Goal: Task Accomplishment & Management: Use online tool/utility

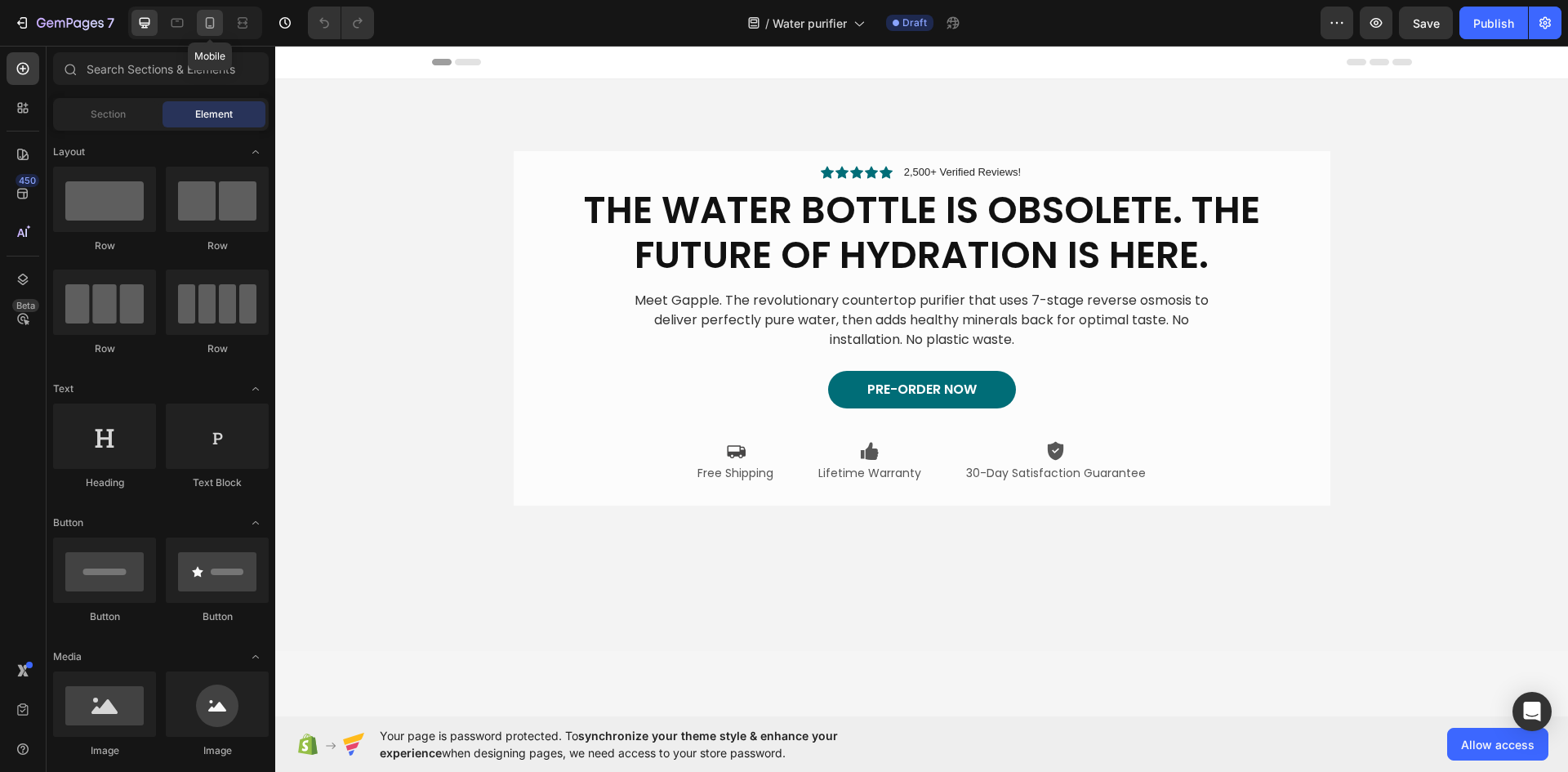
click at [209, 23] on icon at bounding box center [210, 23] width 17 height 17
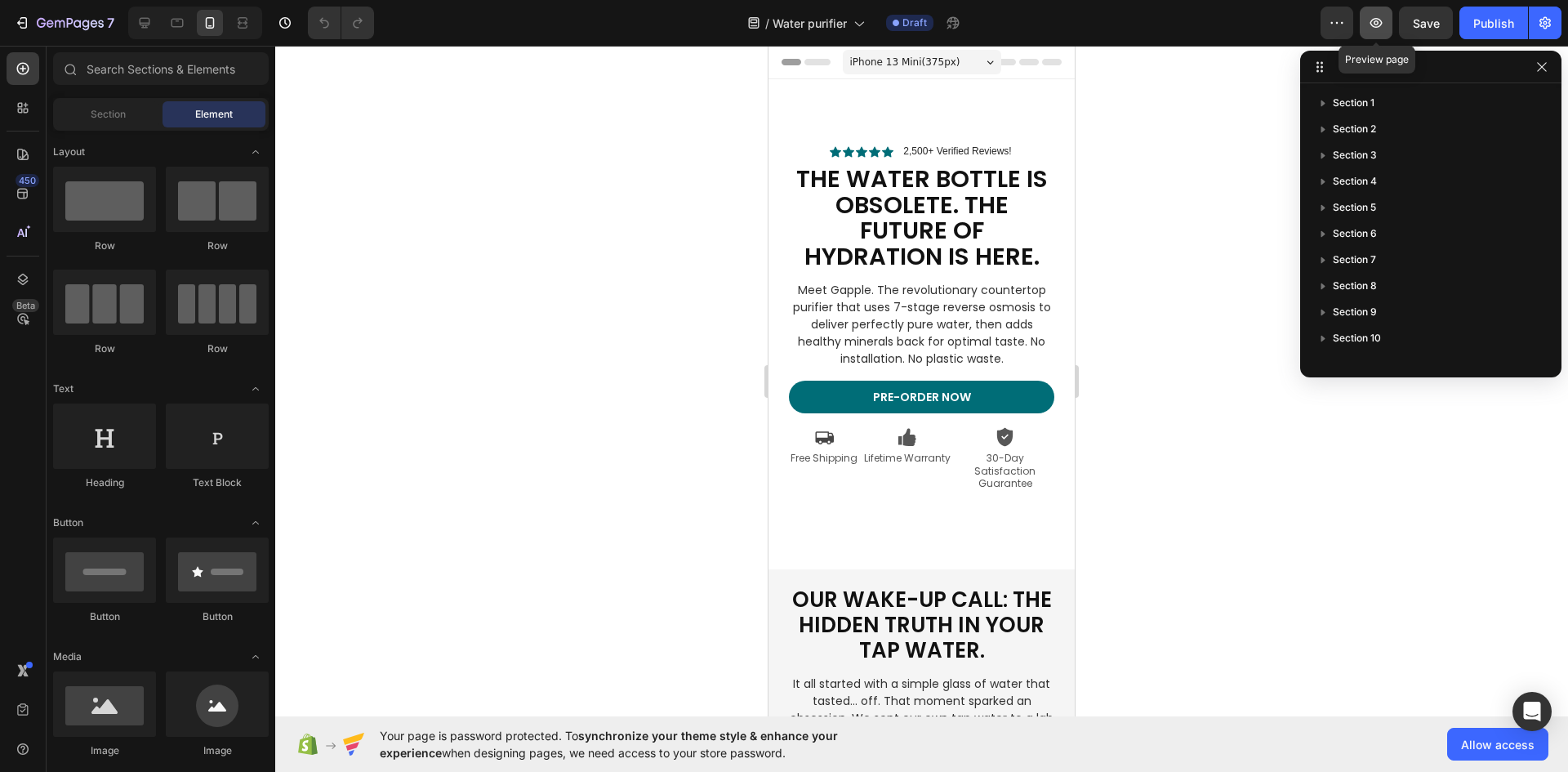
click at [1380, 21] on icon "button" at bounding box center [1376, 23] width 17 height 17
click at [1540, 709] on icon "Open Intercom Messenger" at bounding box center [1531, 711] width 21 height 21
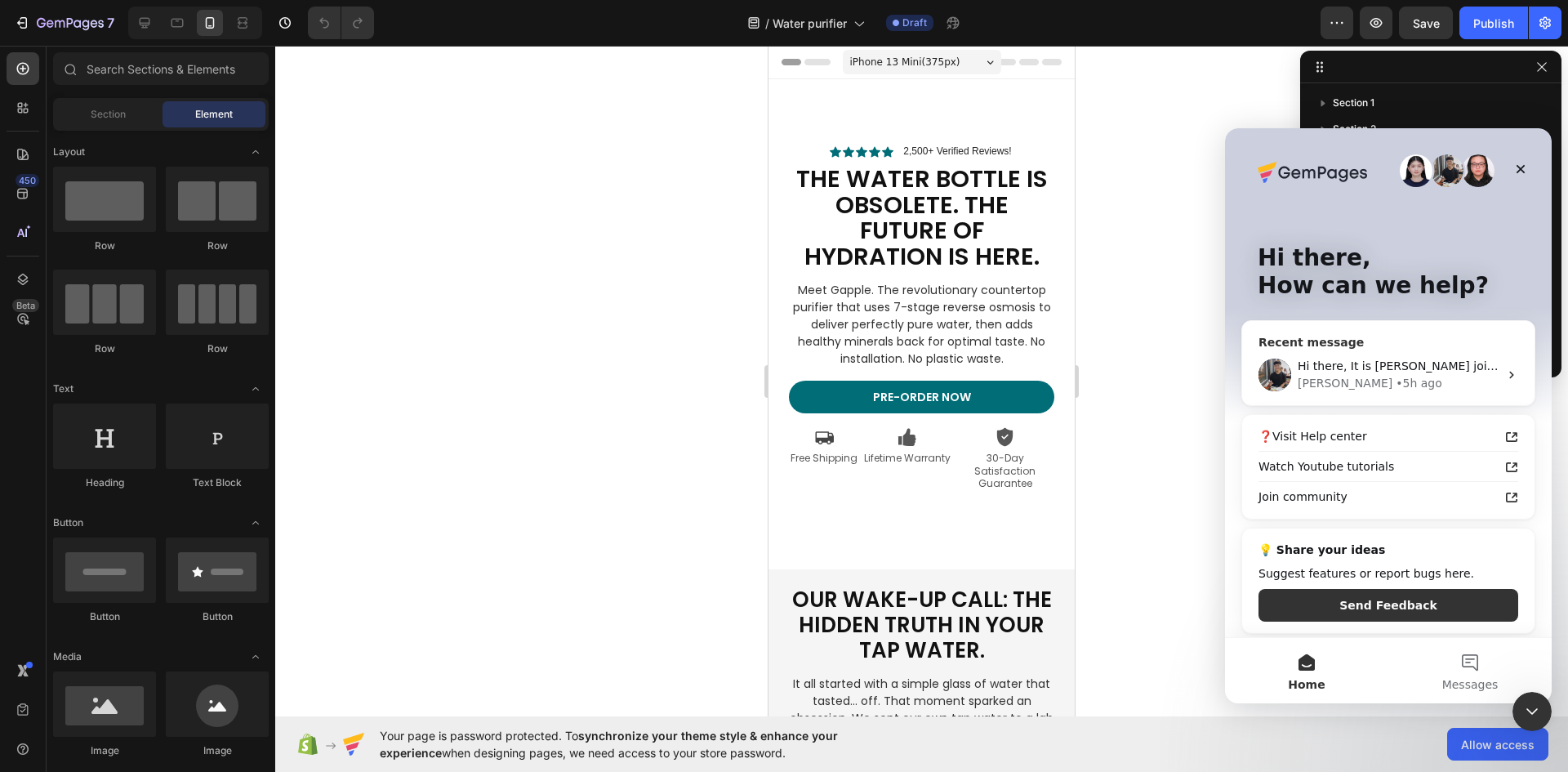
click at [1376, 379] on div "Tony • 5h ago" at bounding box center [1398, 383] width 201 height 18
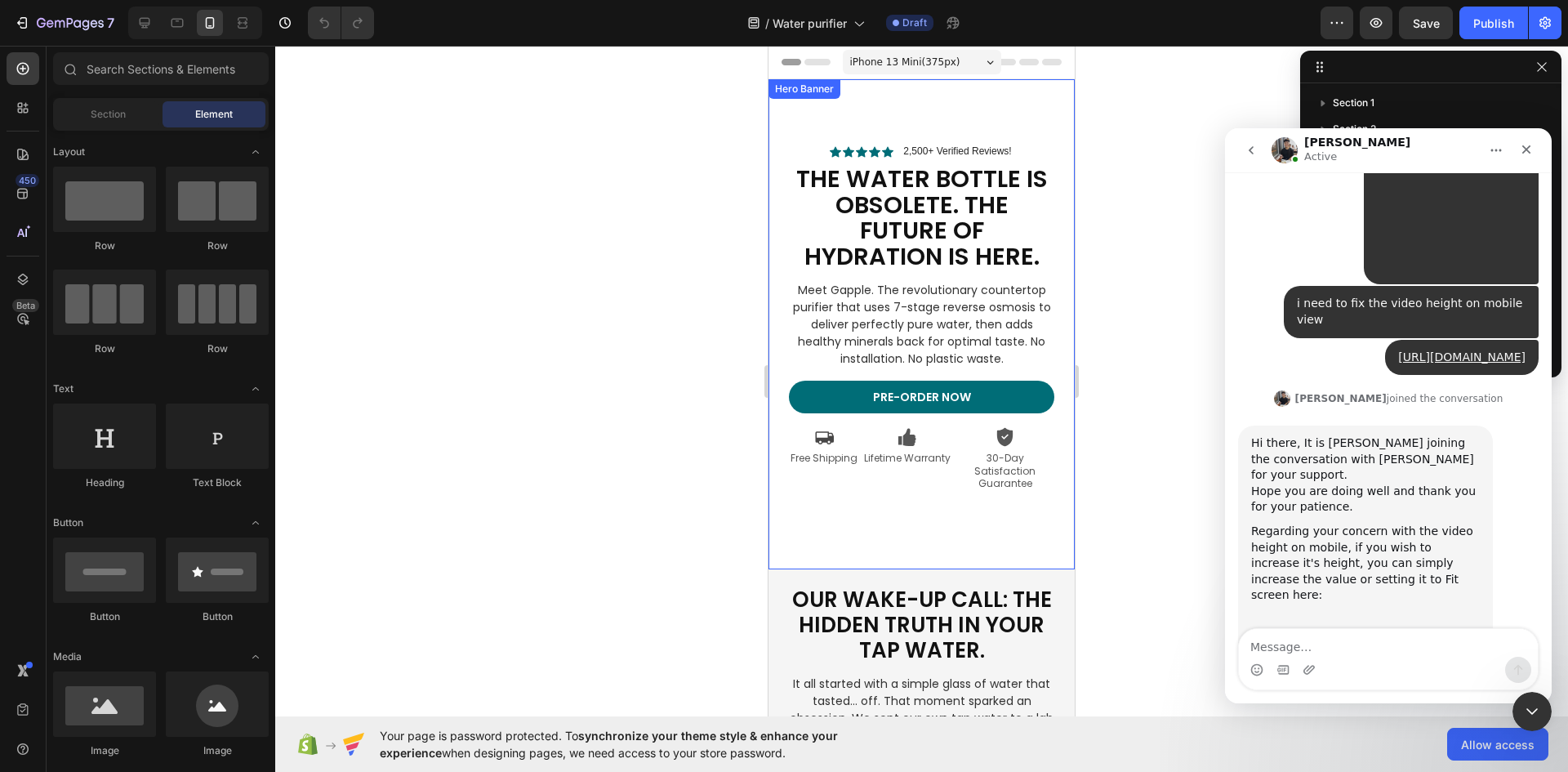
scroll to position [2787, 0]
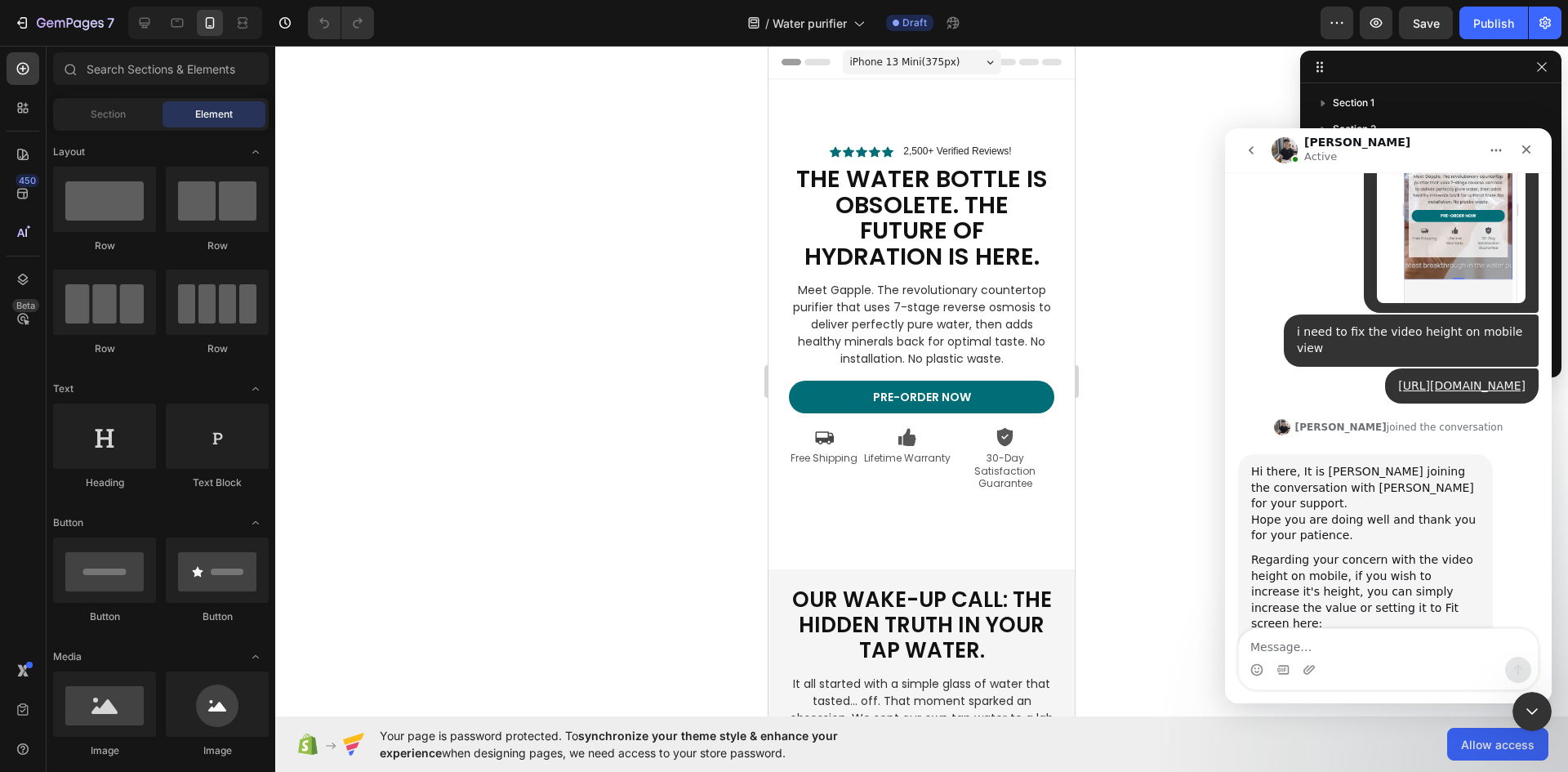
click at [1402, 632] on img "Tony says…" at bounding box center [1360, 684] width 219 height 104
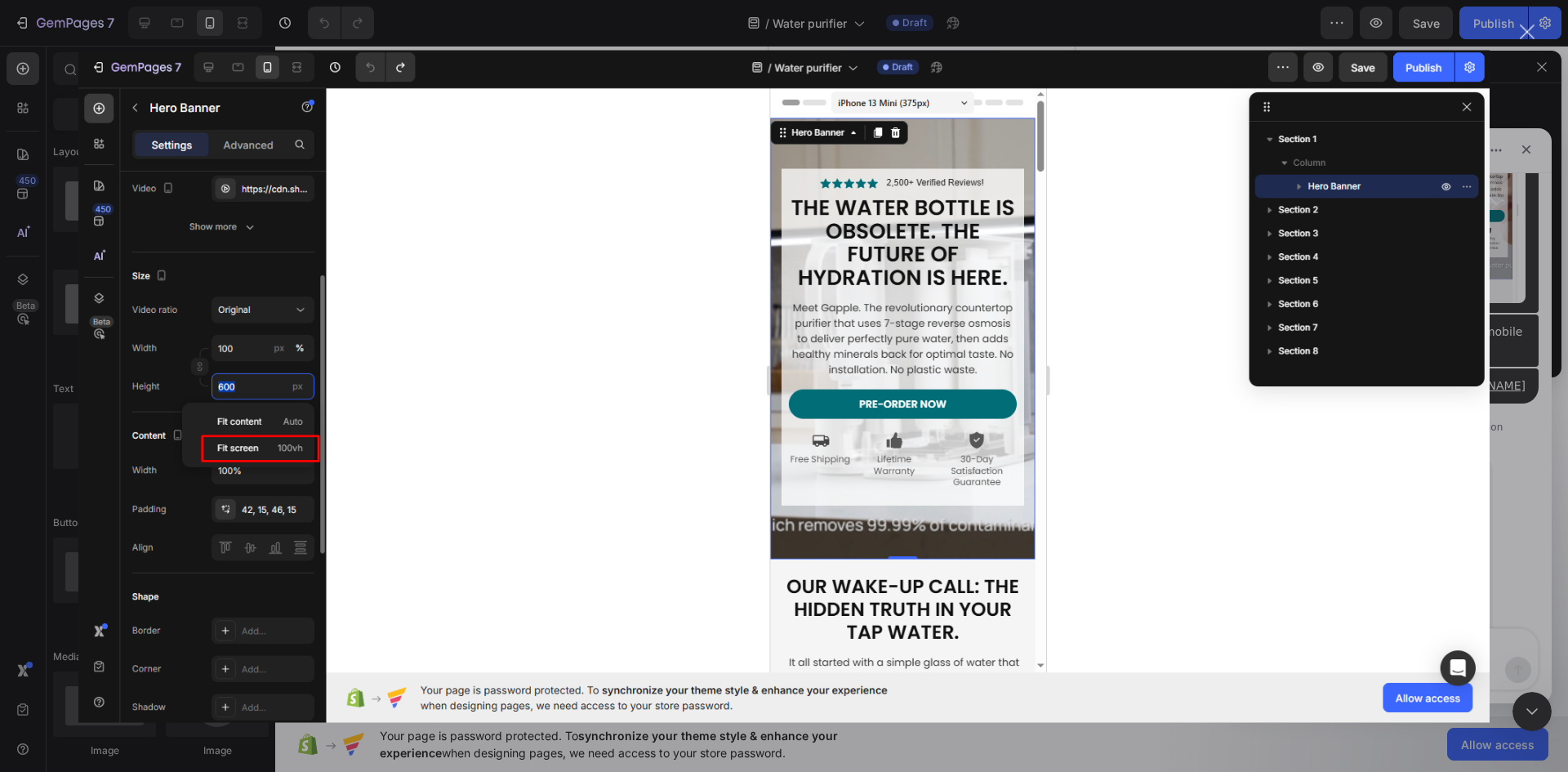
click at [1537, 68] on div "Intercom messenger" at bounding box center [784, 386] width 1568 height 772
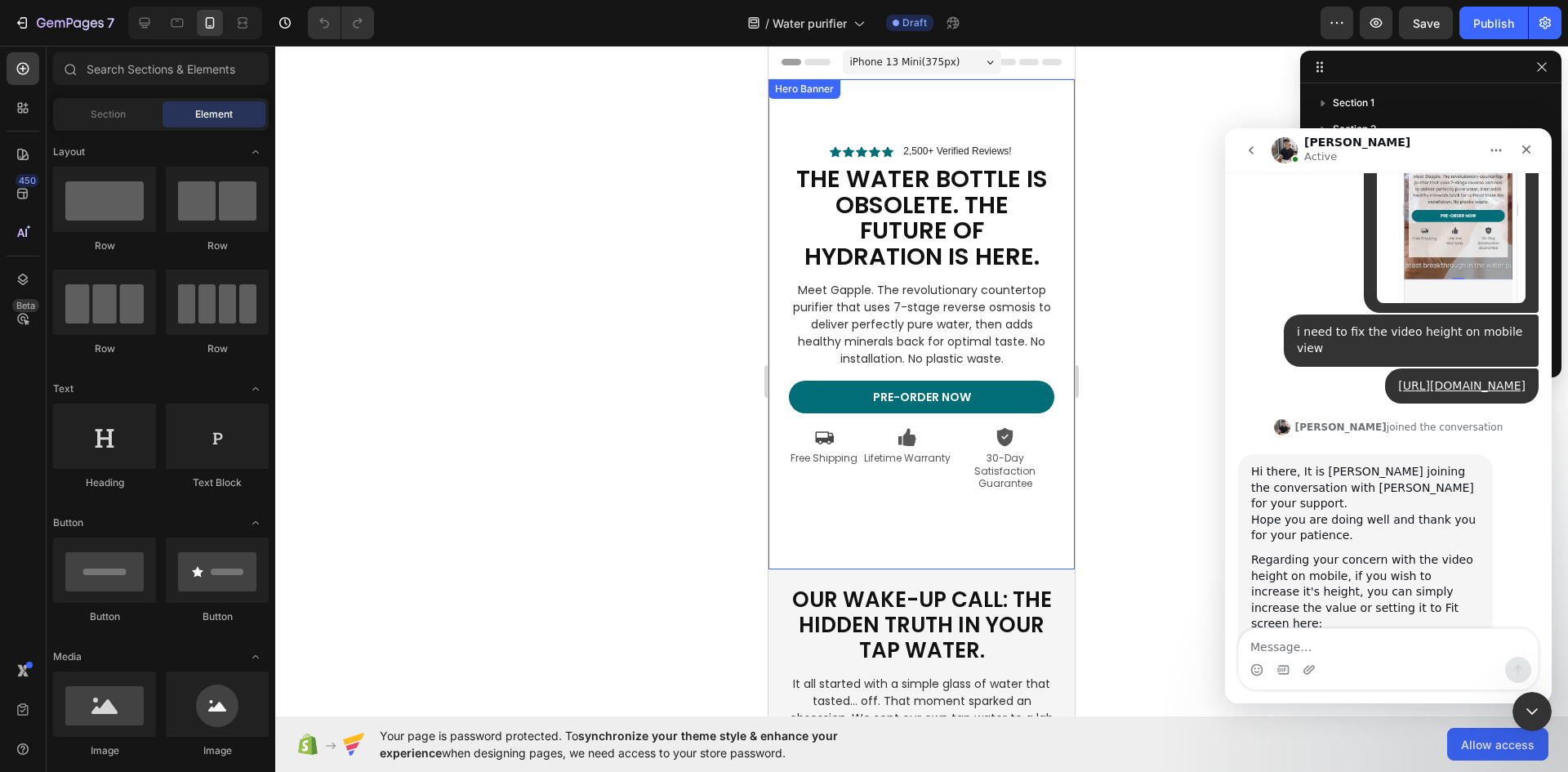
click at [787, 542] on div "Icon Icon Icon Icon Icon Icon List 2,500+ Verified Reviews! Text Block Row The …" at bounding box center [921, 324] width 306 height 446
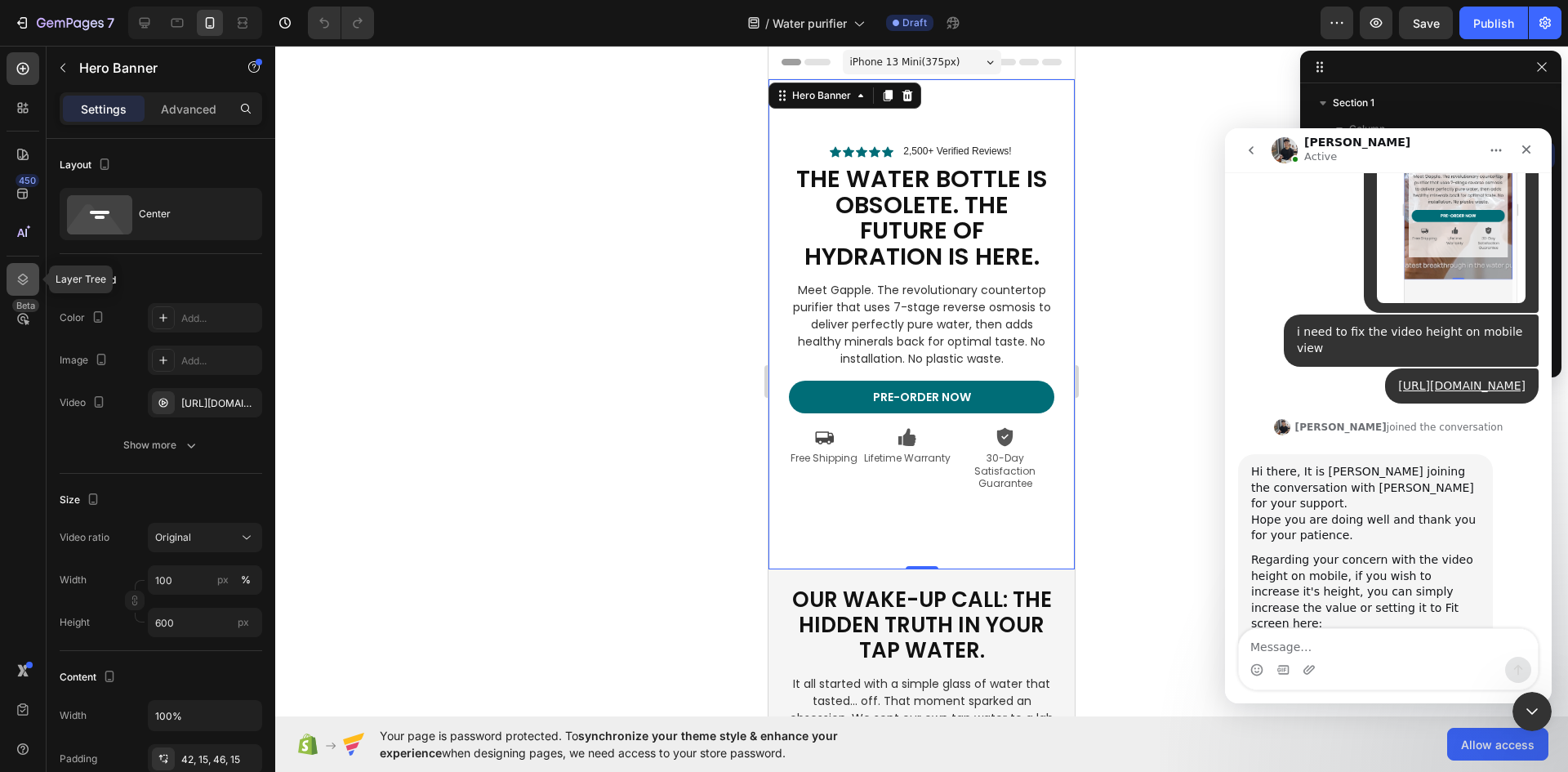
click at [27, 268] on div at bounding box center [23, 279] width 33 height 33
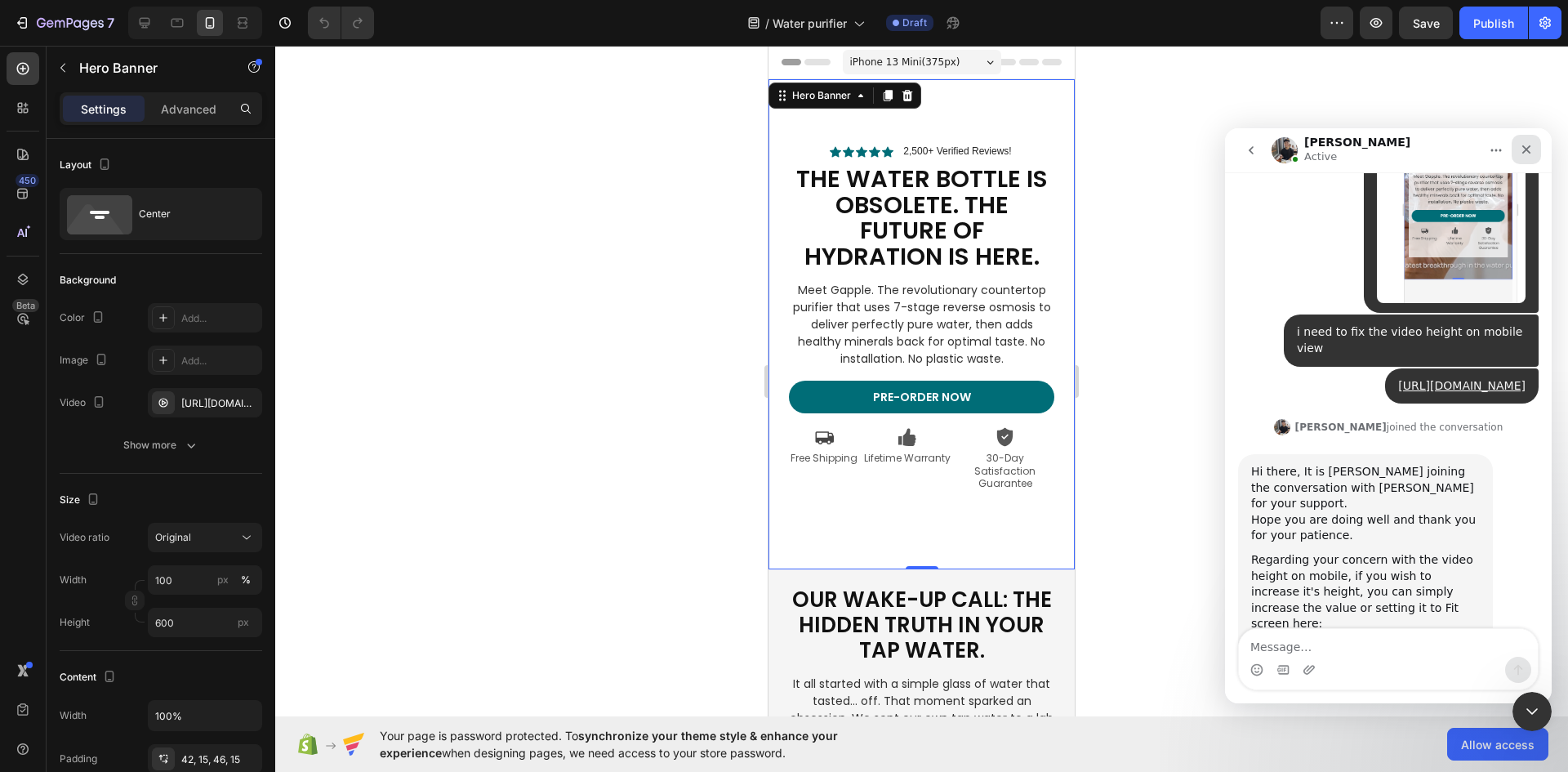
click at [1532, 150] on icon "Close" at bounding box center [1526, 149] width 13 height 13
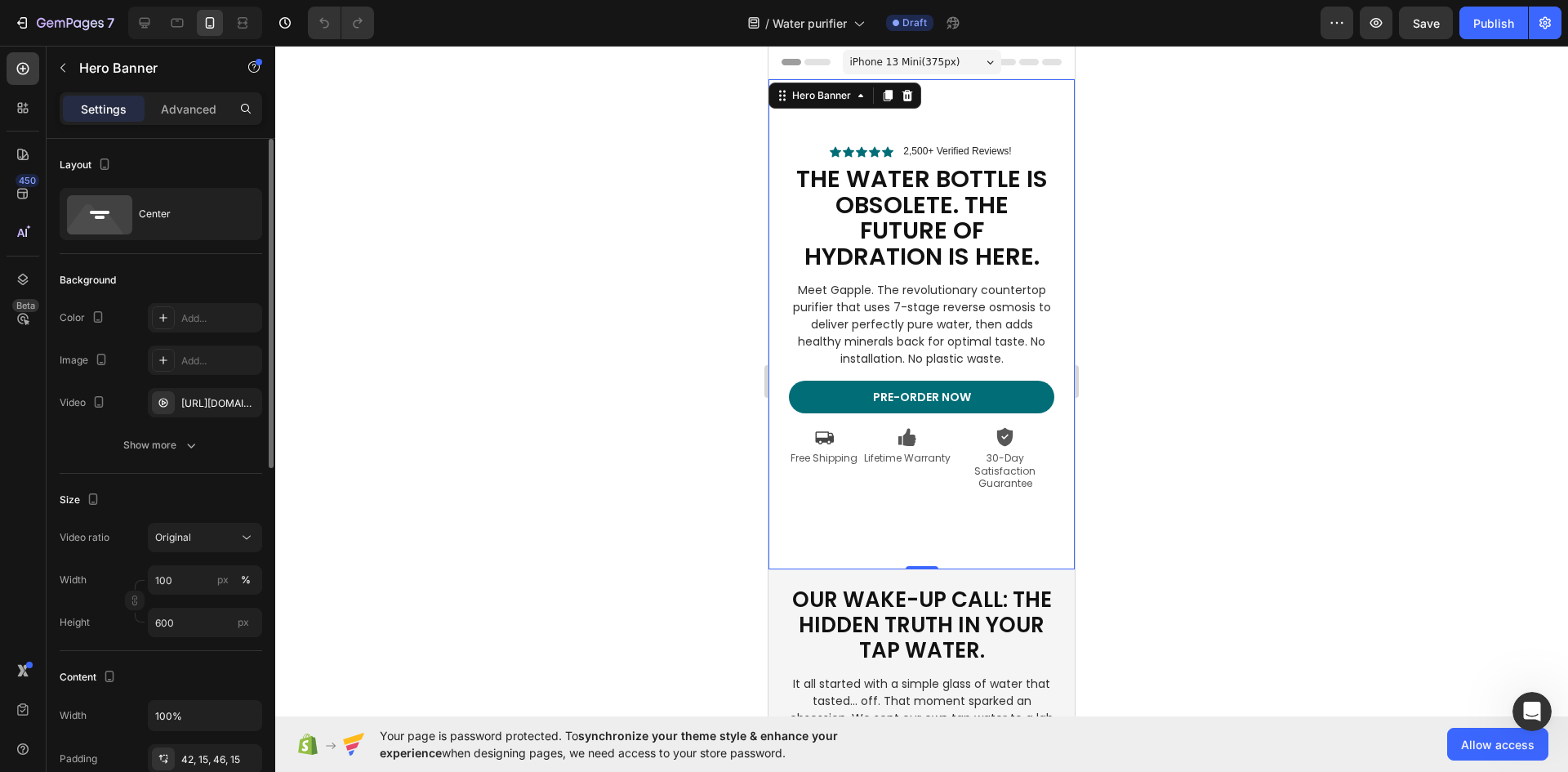
scroll to position [2787, 0]
click at [21, 281] on icon at bounding box center [23, 280] width 17 height 17
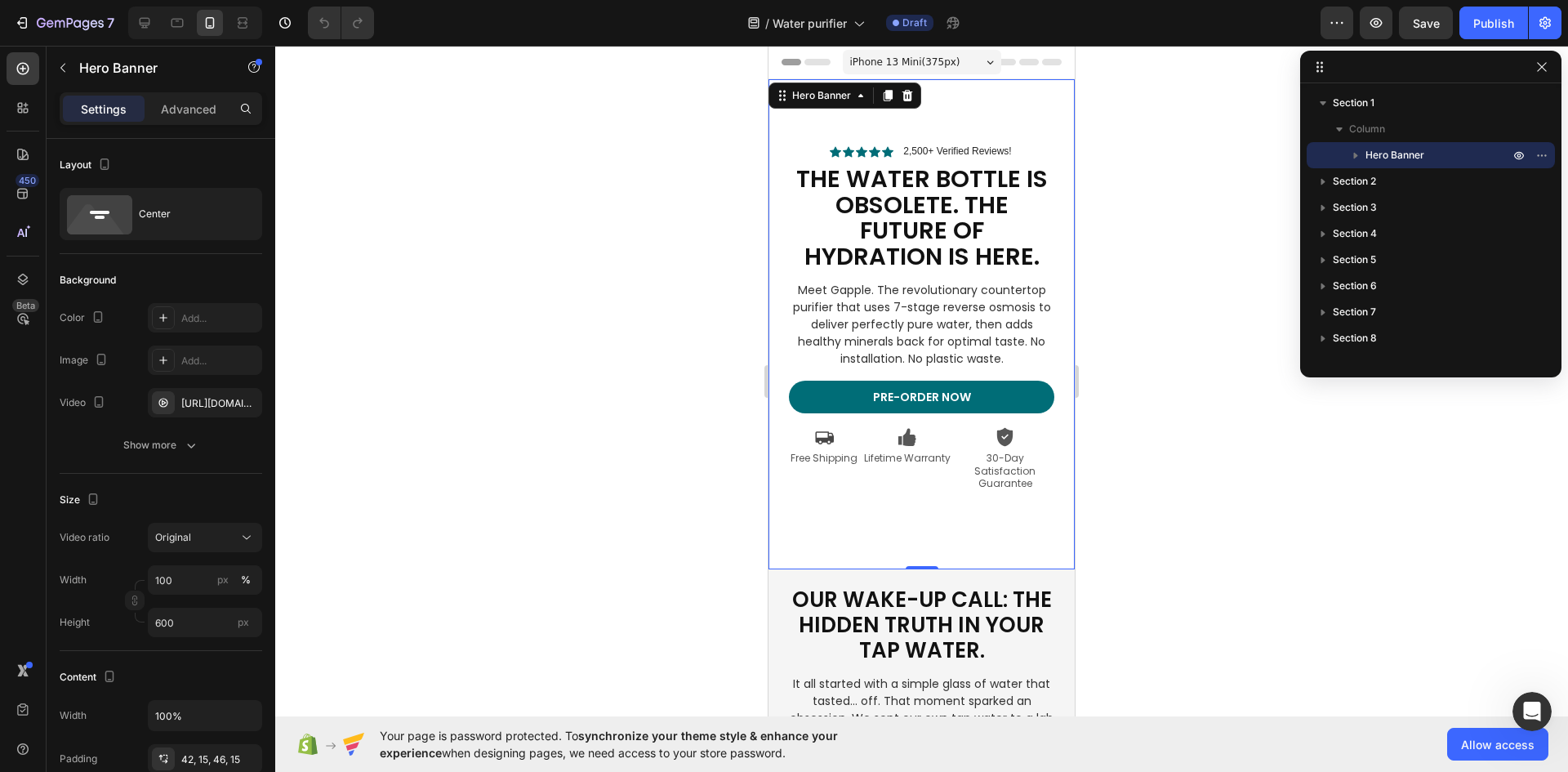
click at [1404, 156] on span "Hero Banner" at bounding box center [1394, 155] width 58 height 17
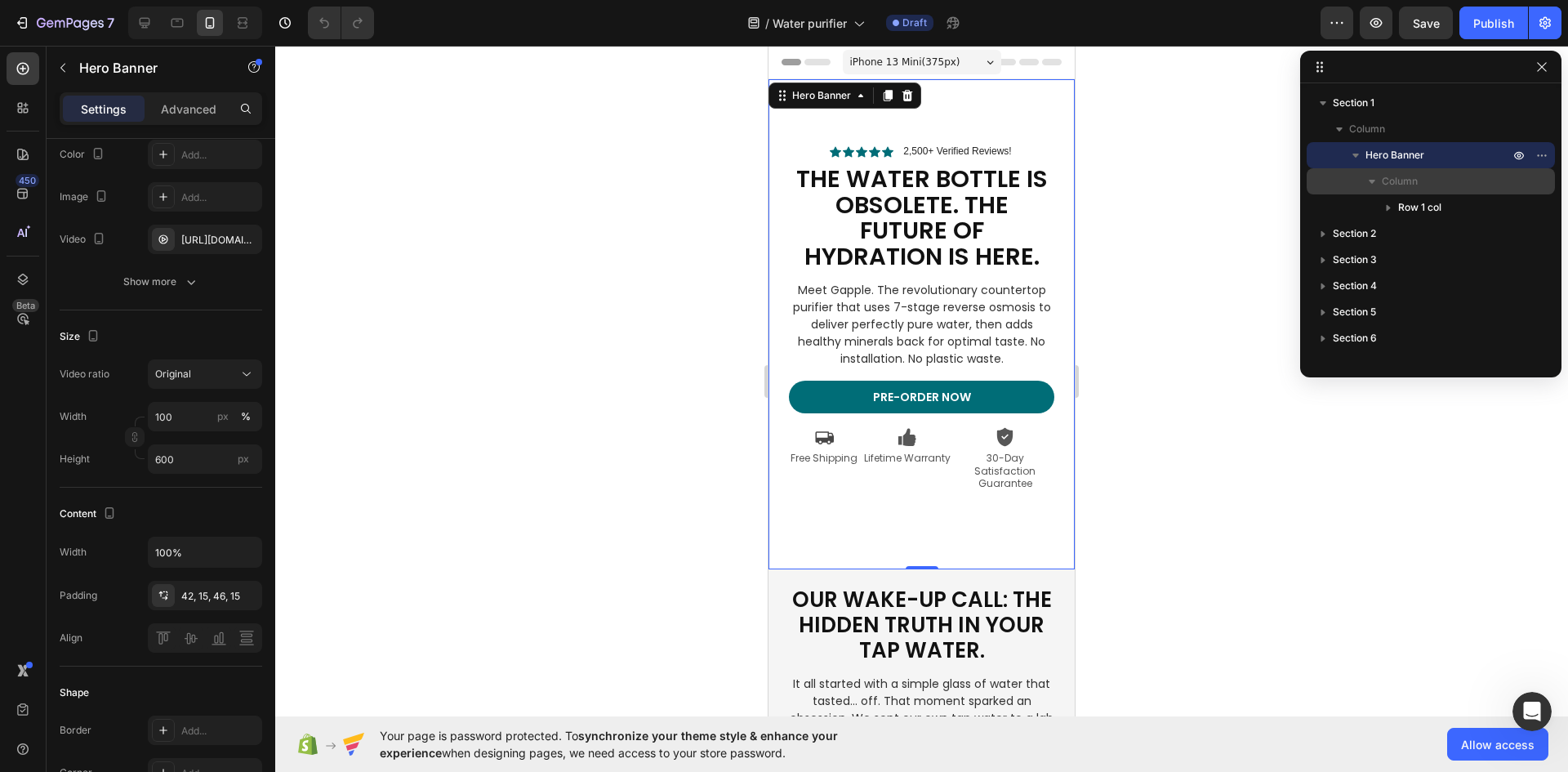
click at [1393, 180] on span "Column" at bounding box center [1399, 181] width 36 height 17
click at [1369, 184] on icon "button" at bounding box center [1372, 181] width 17 height 17
click at [1359, 155] on icon "button" at bounding box center [1355, 155] width 17 height 17
click at [1522, 153] on icon "button" at bounding box center [1519, 155] width 13 height 13
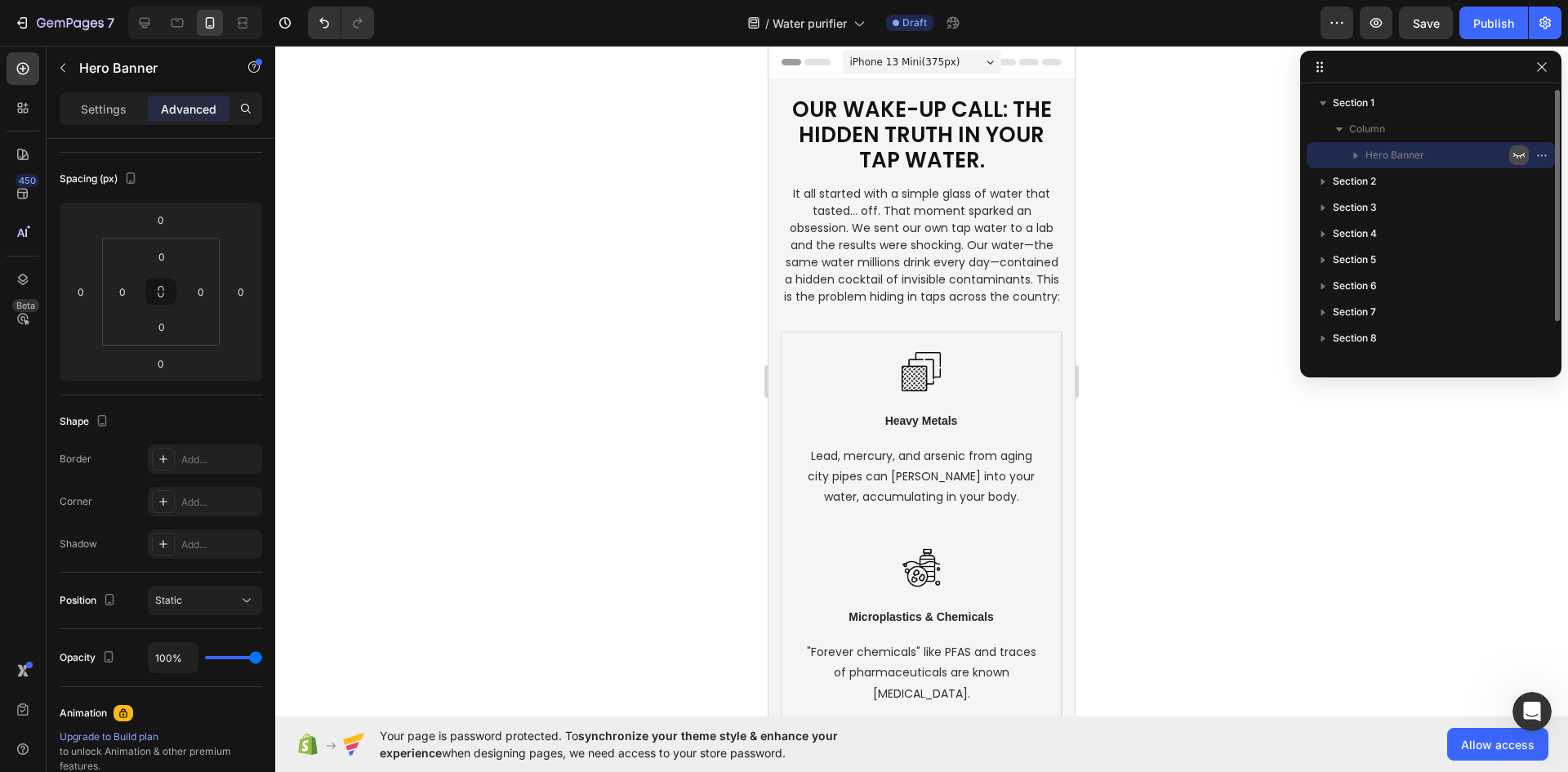
click at [1522, 153] on icon "button" at bounding box center [1519, 155] width 13 height 13
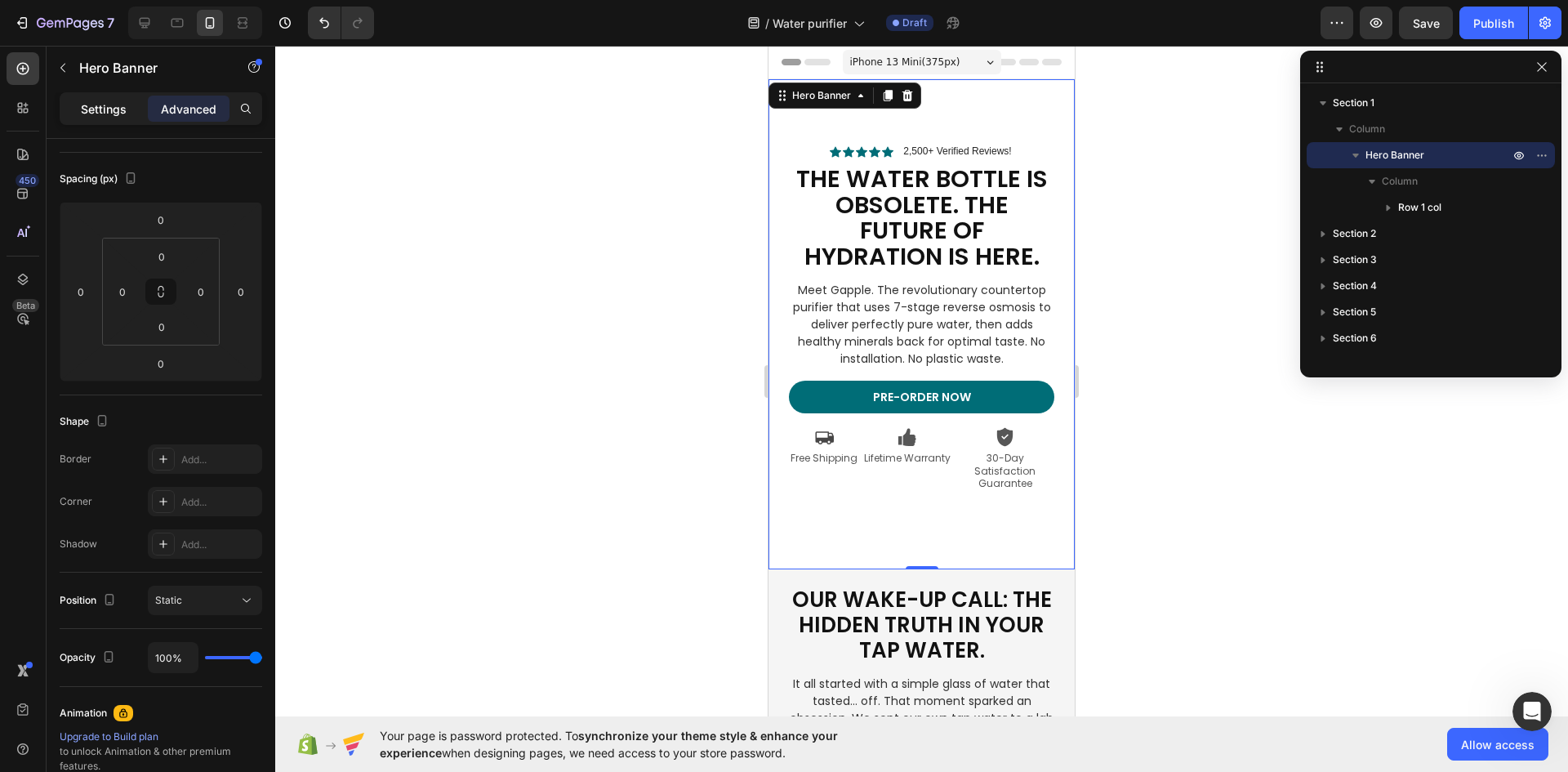
click at [108, 96] on div "Settings" at bounding box center [103, 108] width 82 height 26
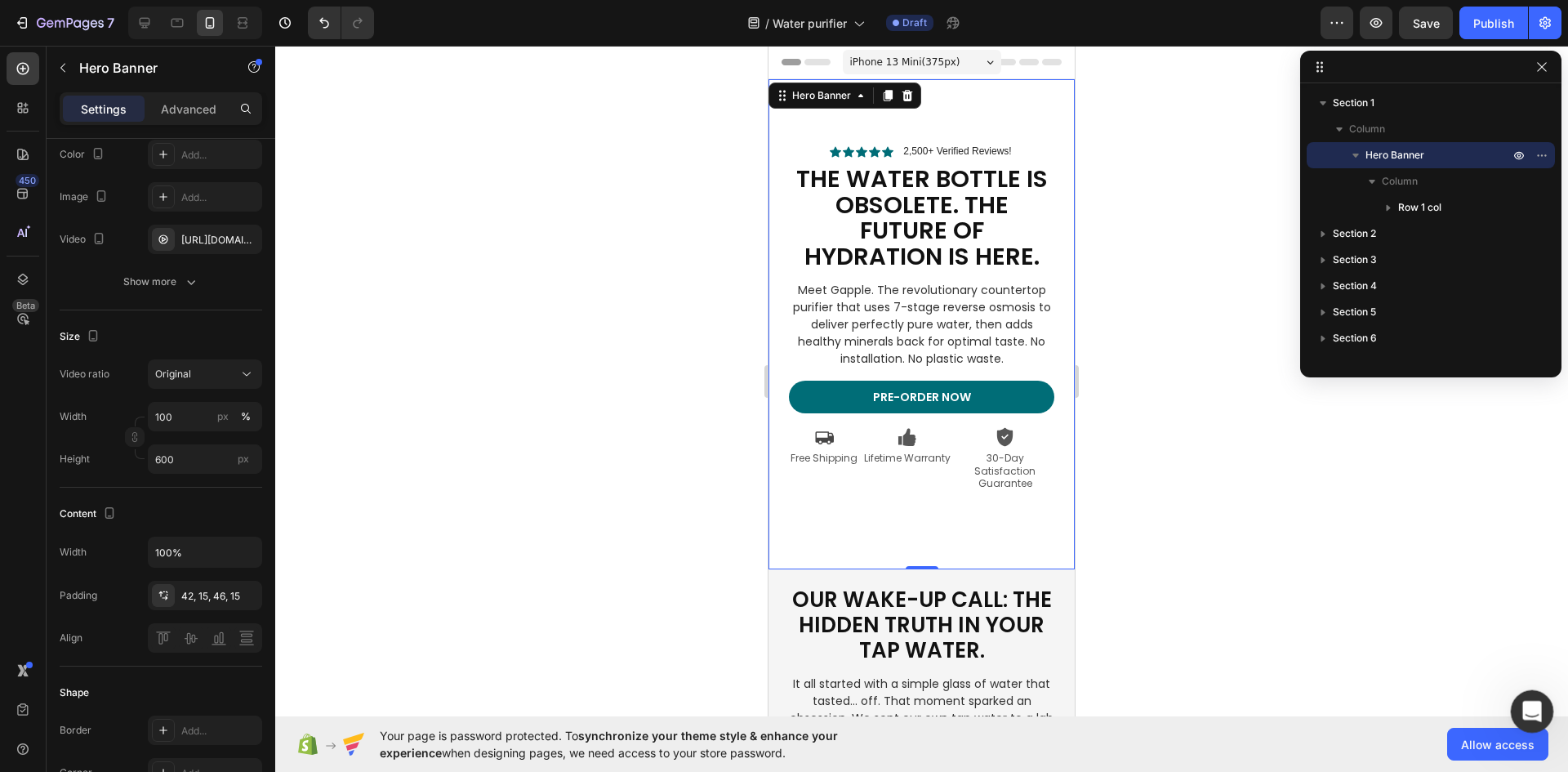
click at [1537, 704] on icon "Open Intercom Messenger" at bounding box center [1530, 709] width 27 height 27
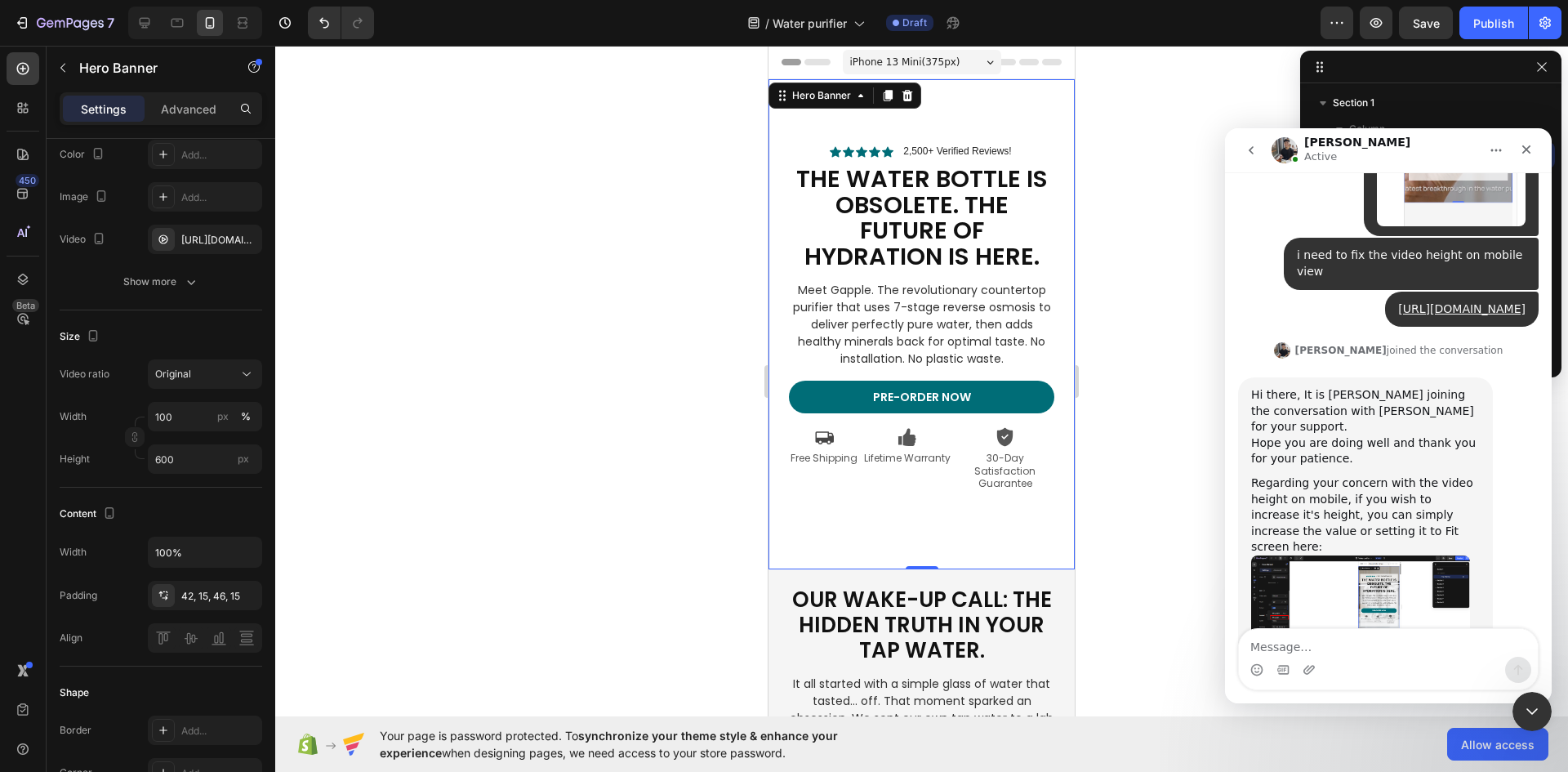
scroll to position [2912, 0]
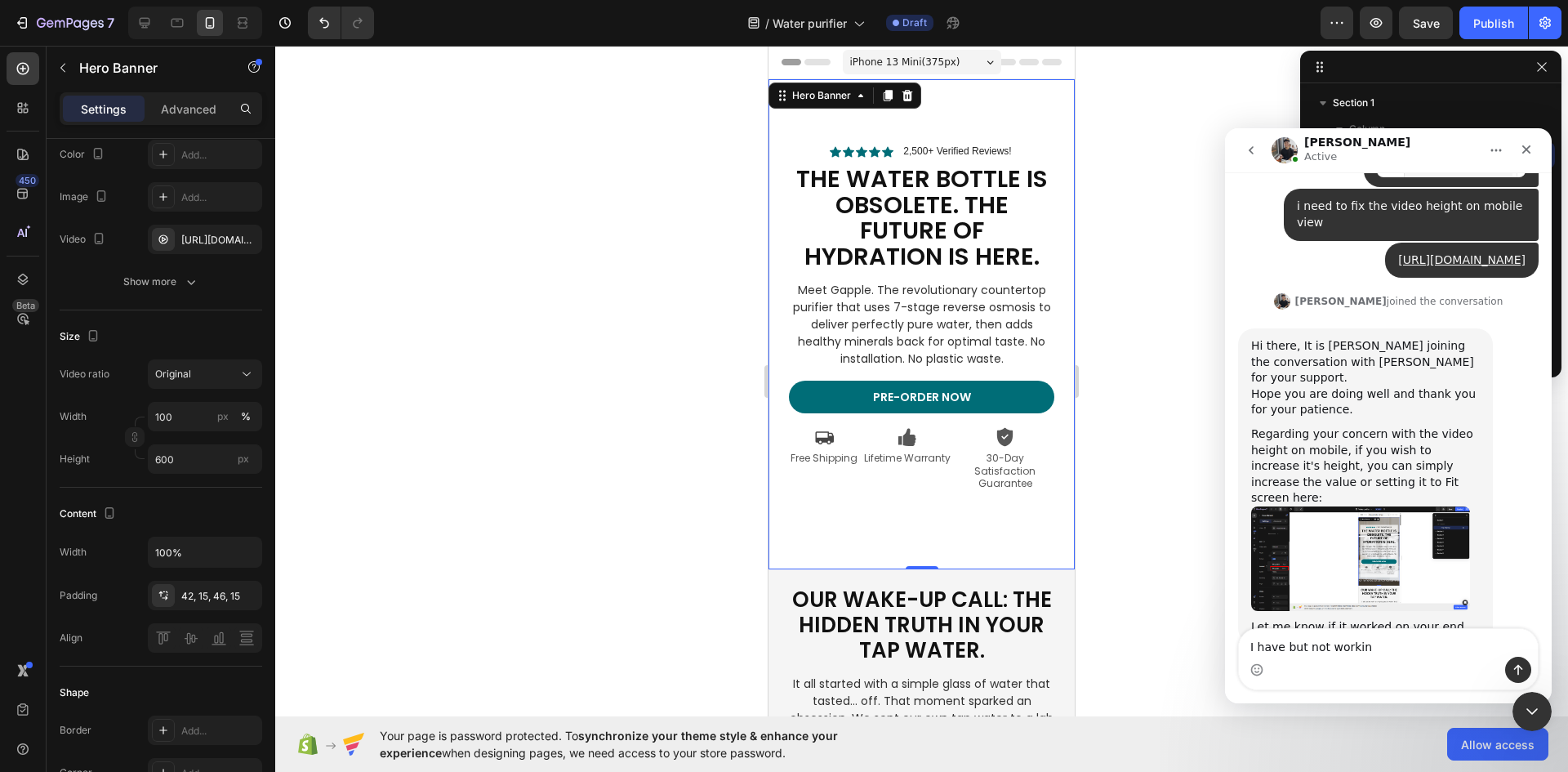
type textarea "I have but not working"
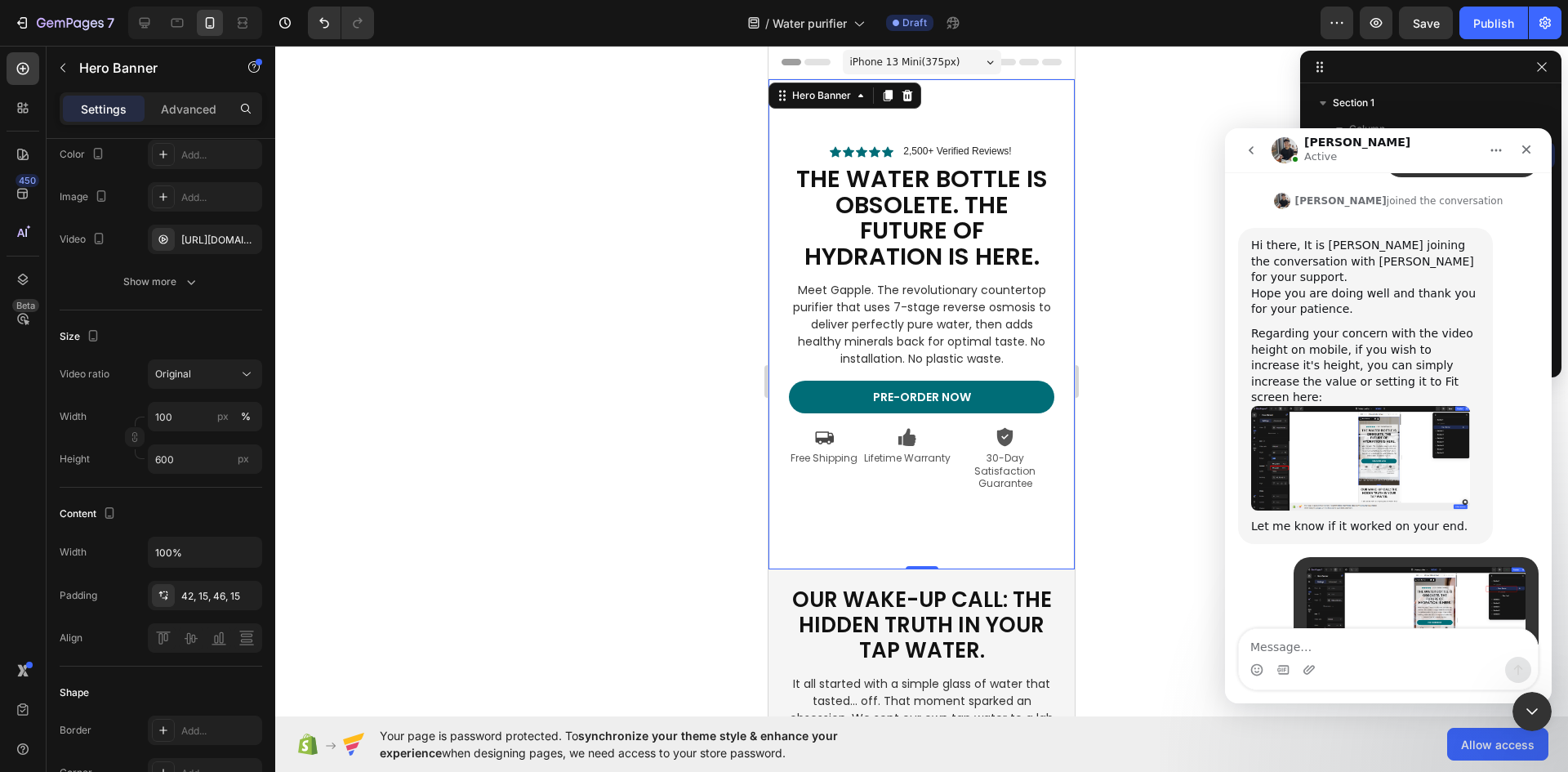
scroll to position [3055, 0]
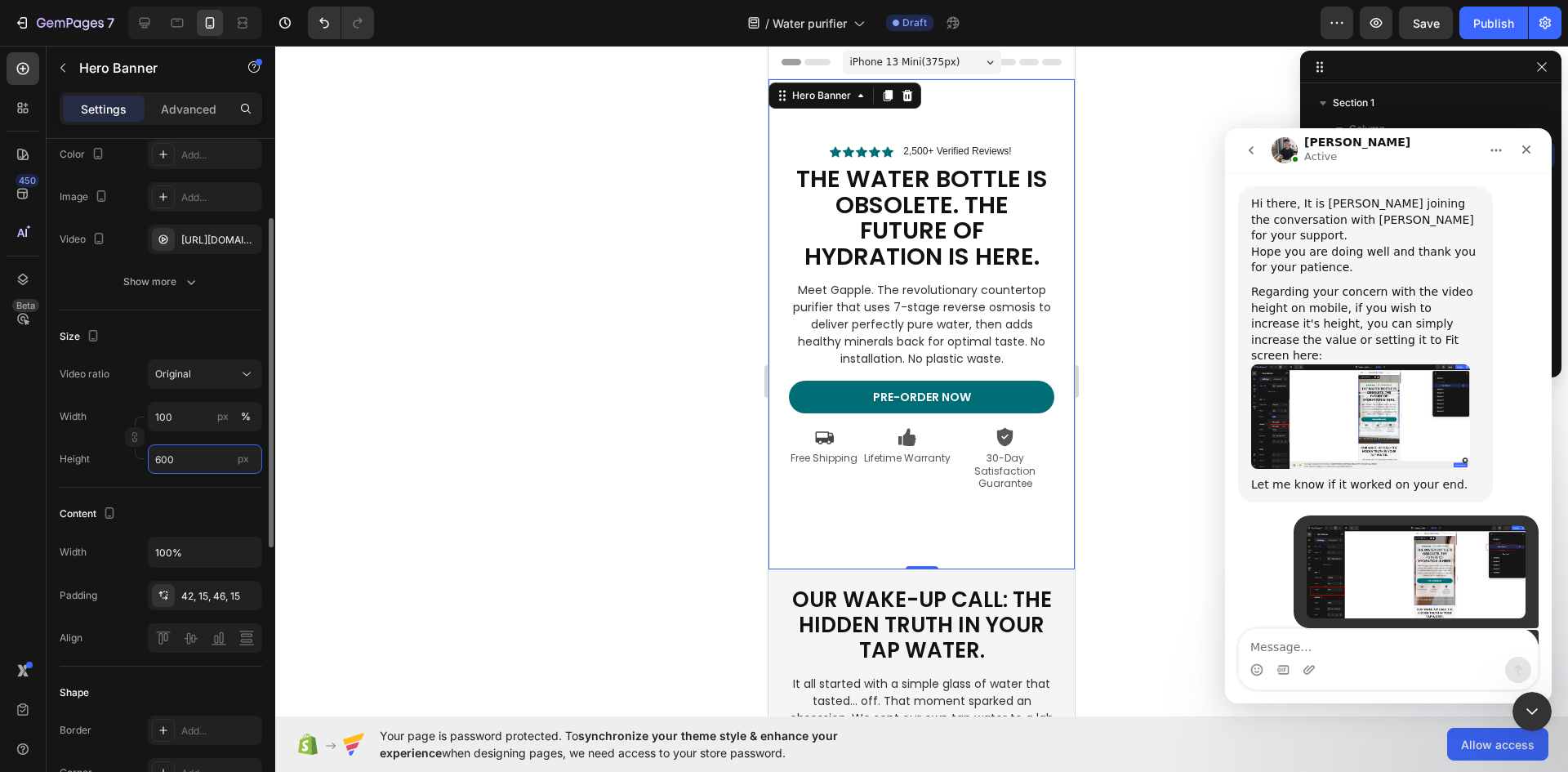
click at [189, 466] on input "600" at bounding box center [204, 458] width 114 height 29
click at [201, 527] on p "Fit screen 100vh" at bounding box center [202, 527] width 95 height 15
type input "100 vh"
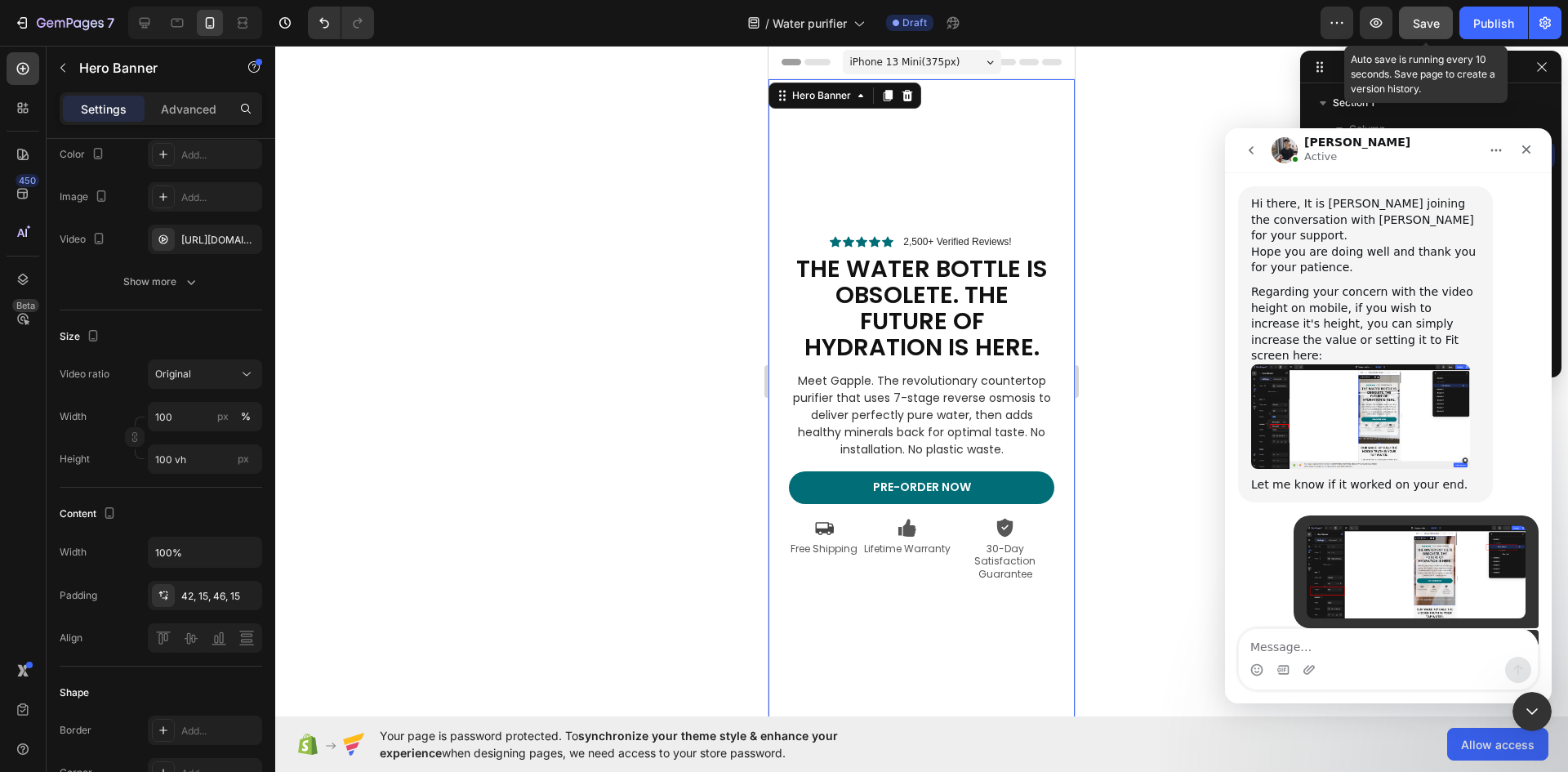
click at [1424, 19] on span "Save" at bounding box center [1426, 23] width 27 height 14
click at [1427, 25] on span "Save" at bounding box center [1426, 23] width 27 height 14
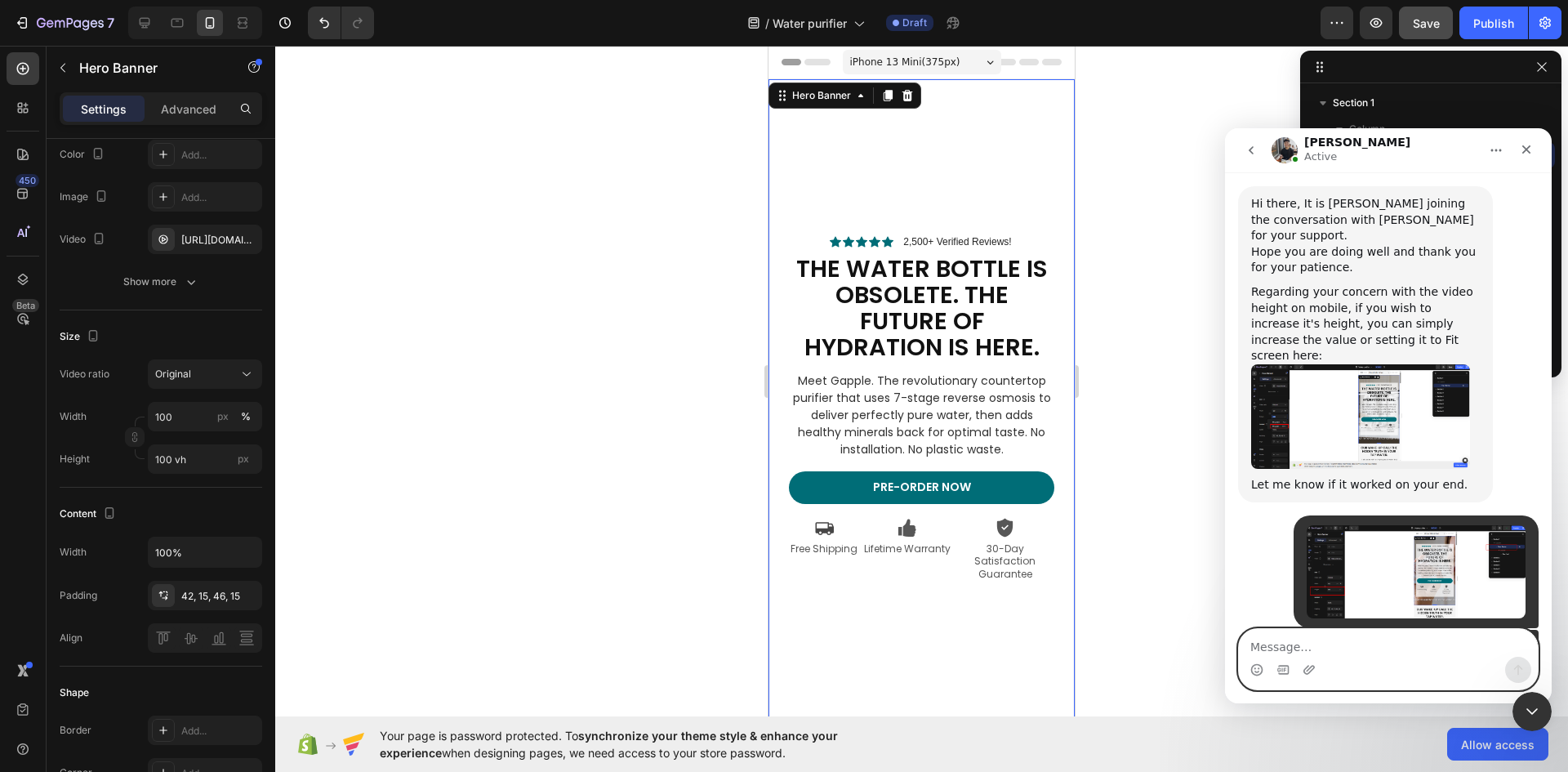
click at [1303, 642] on textarea "Message…" at bounding box center [1388, 642] width 299 height 28
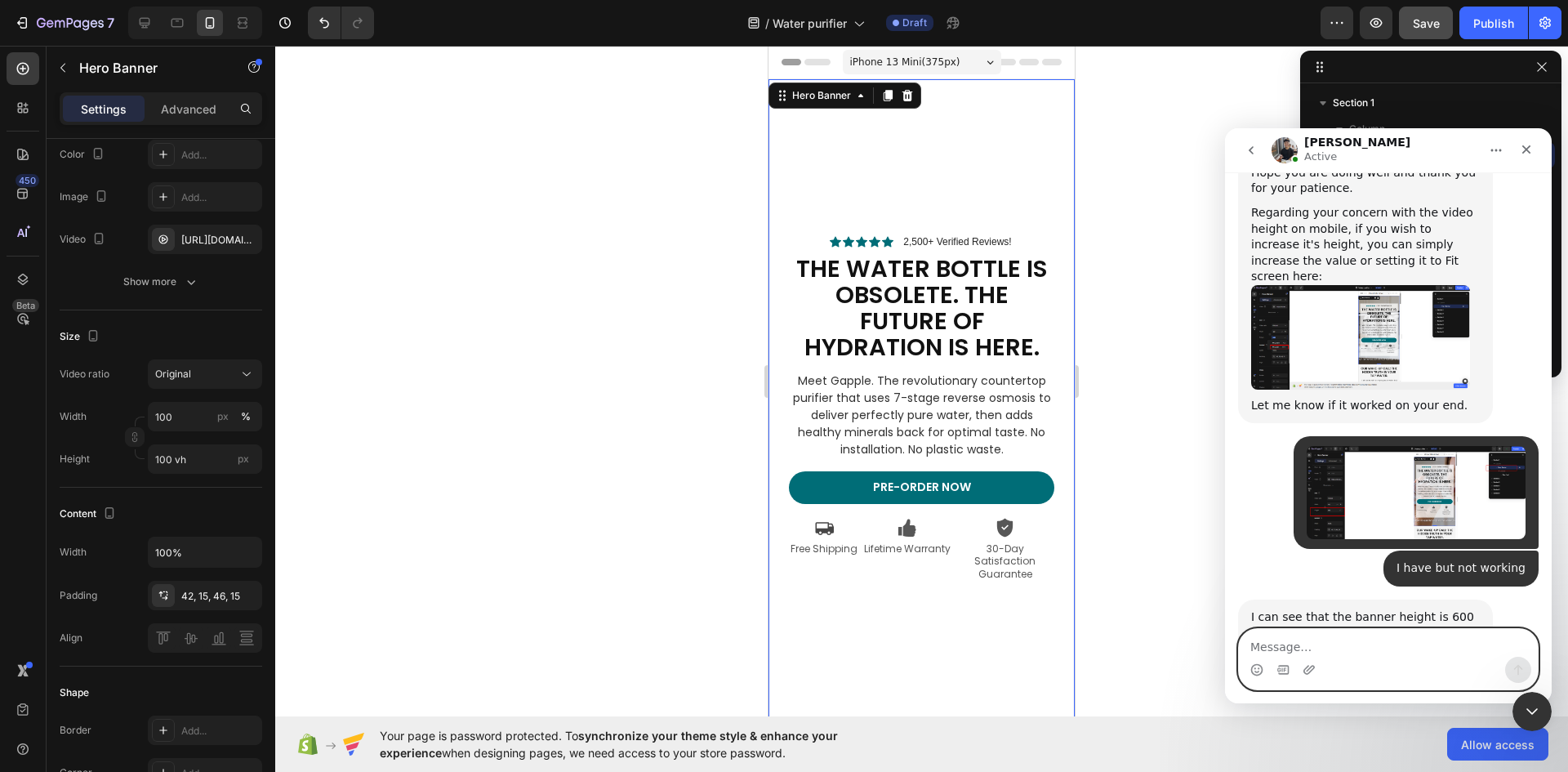
scroll to position [3207, 0]
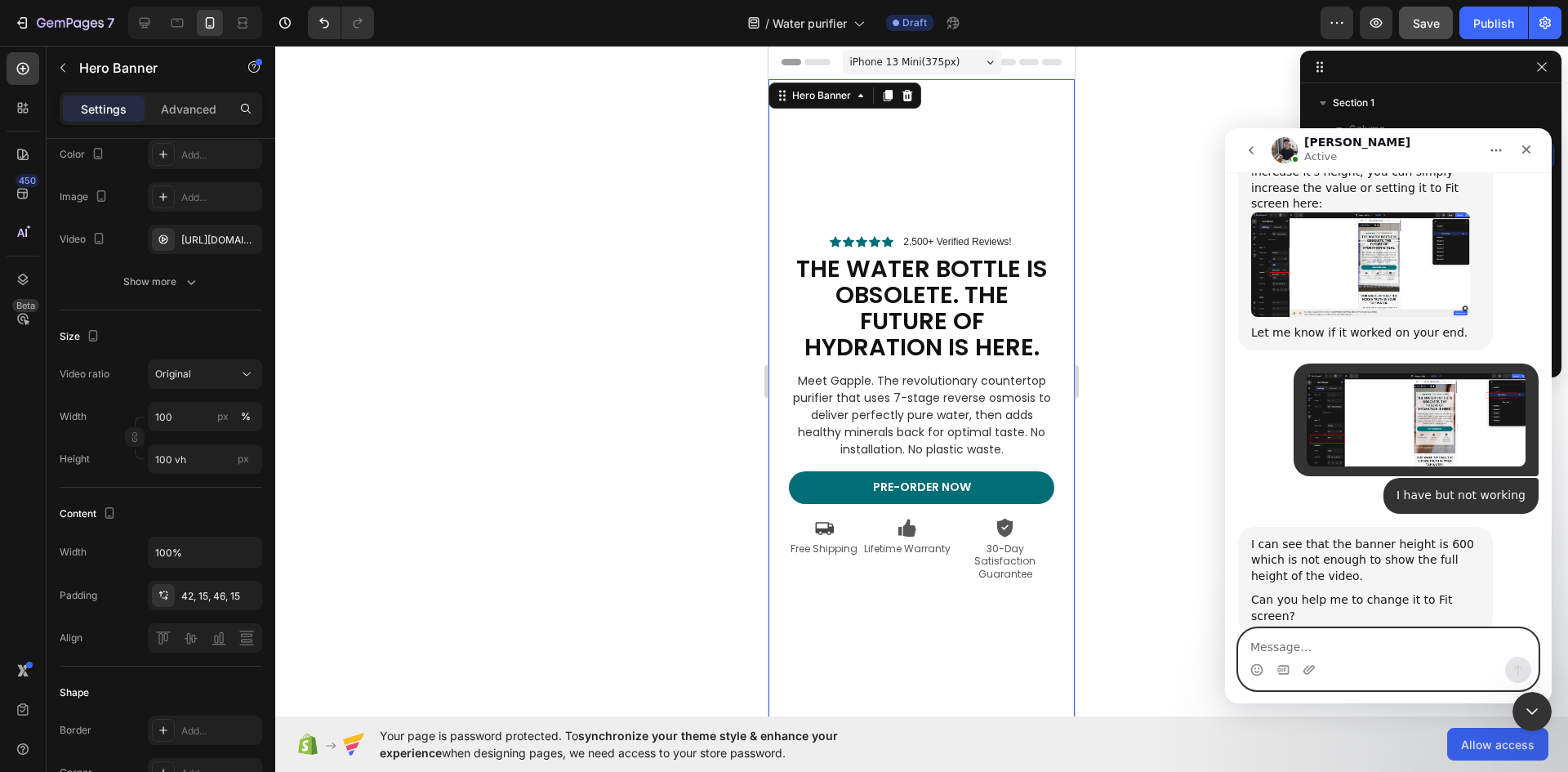
click at [1305, 640] on textarea "Message…" at bounding box center [1388, 642] width 299 height 28
type textarea "not working"
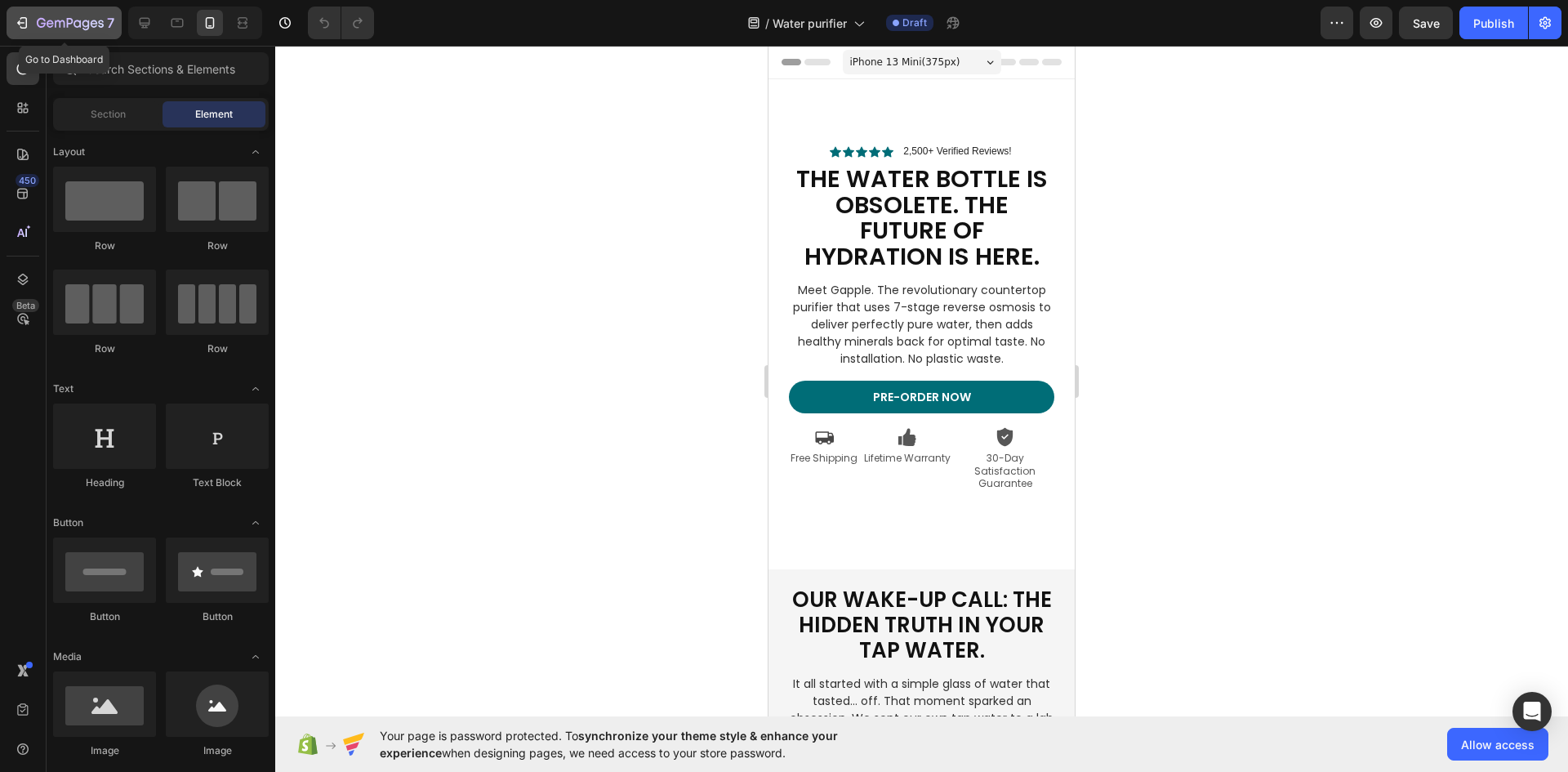
click at [20, 24] on icon "button" at bounding box center [23, 23] width 17 height 17
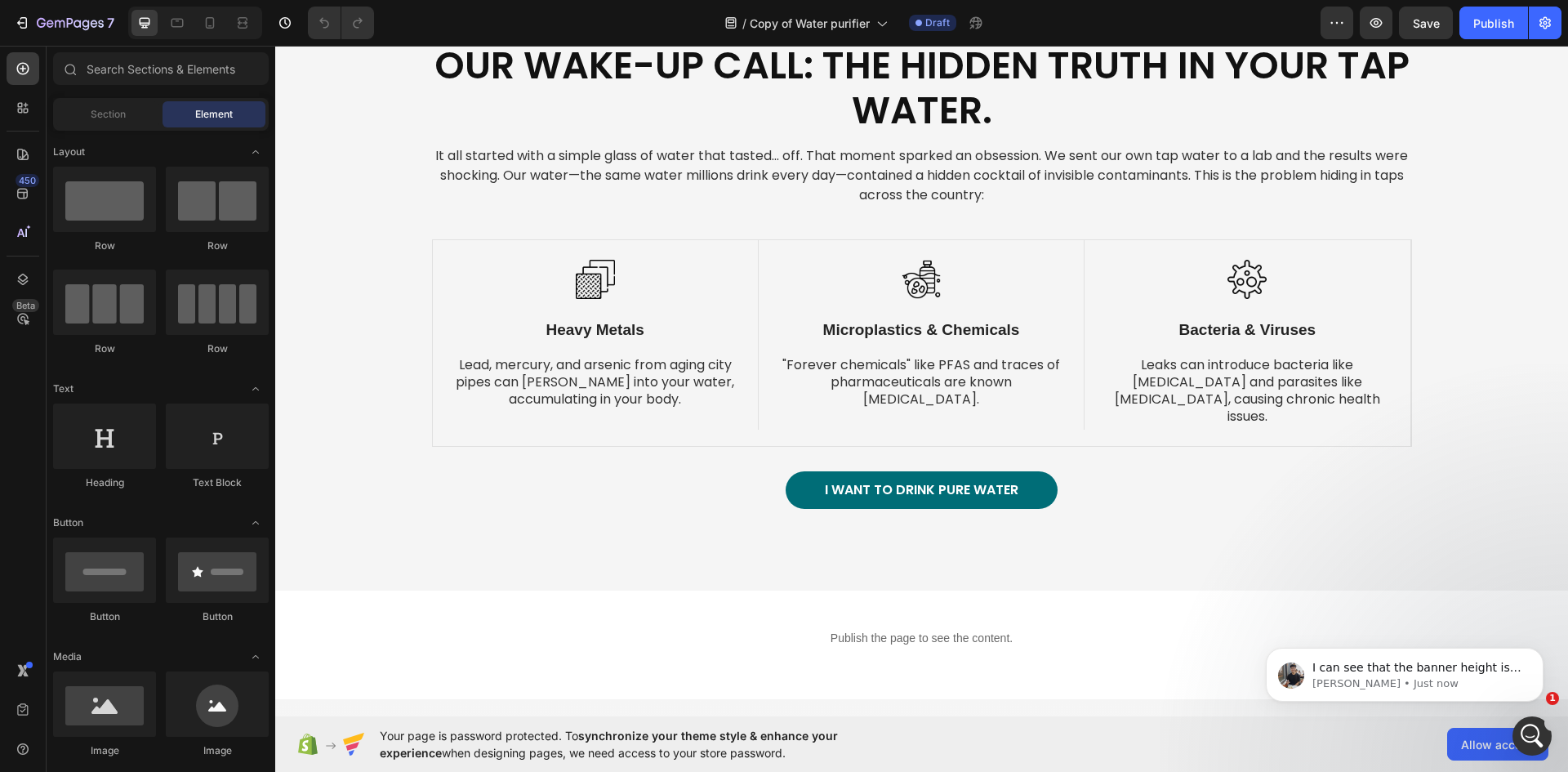
scroll to position [735, 0]
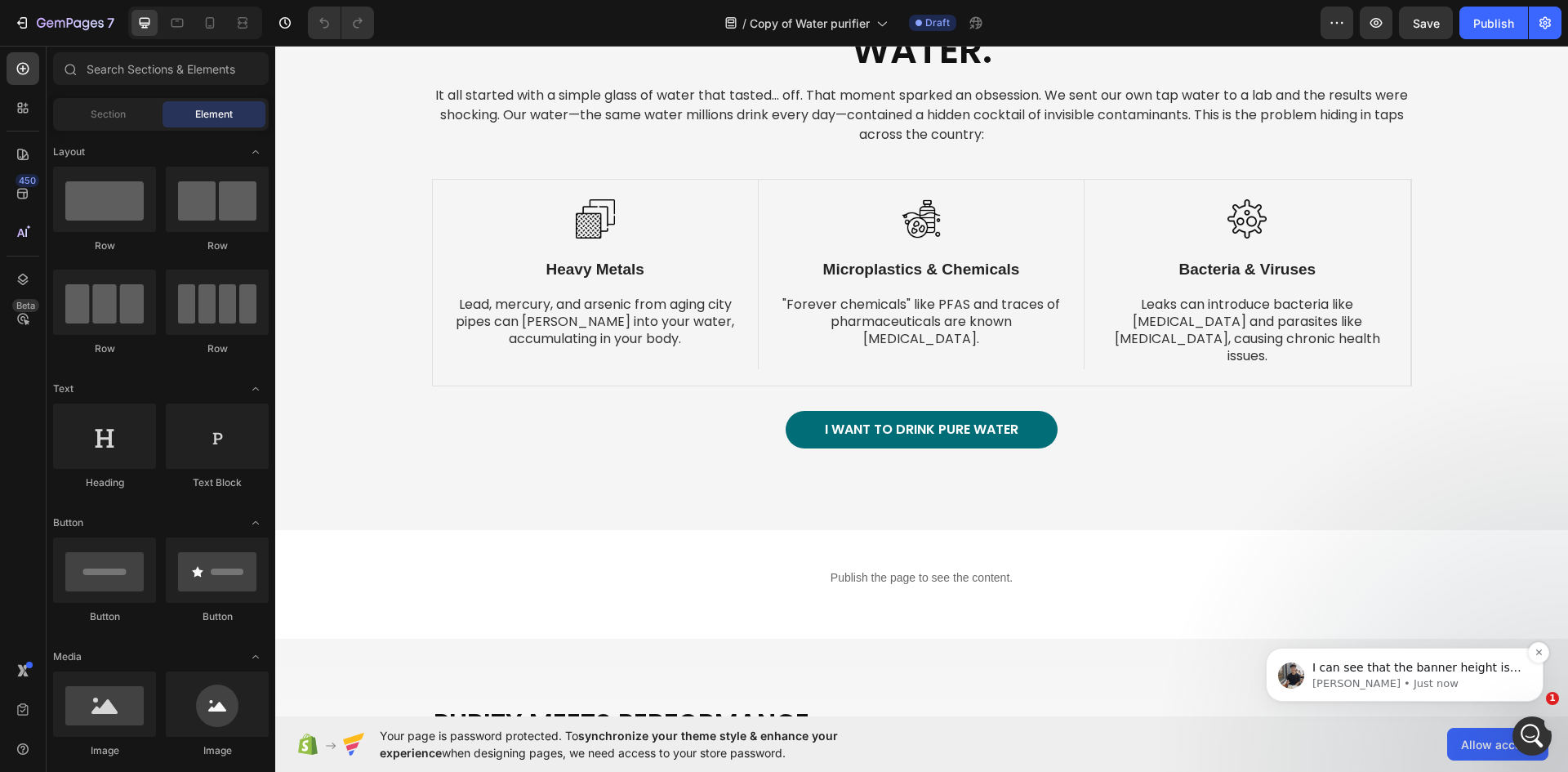
click at [1396, 673] on p "I can see that the banner height is 600 which is not enough to show the full he…" at bounding box center [1417, 669] width 210 height 17
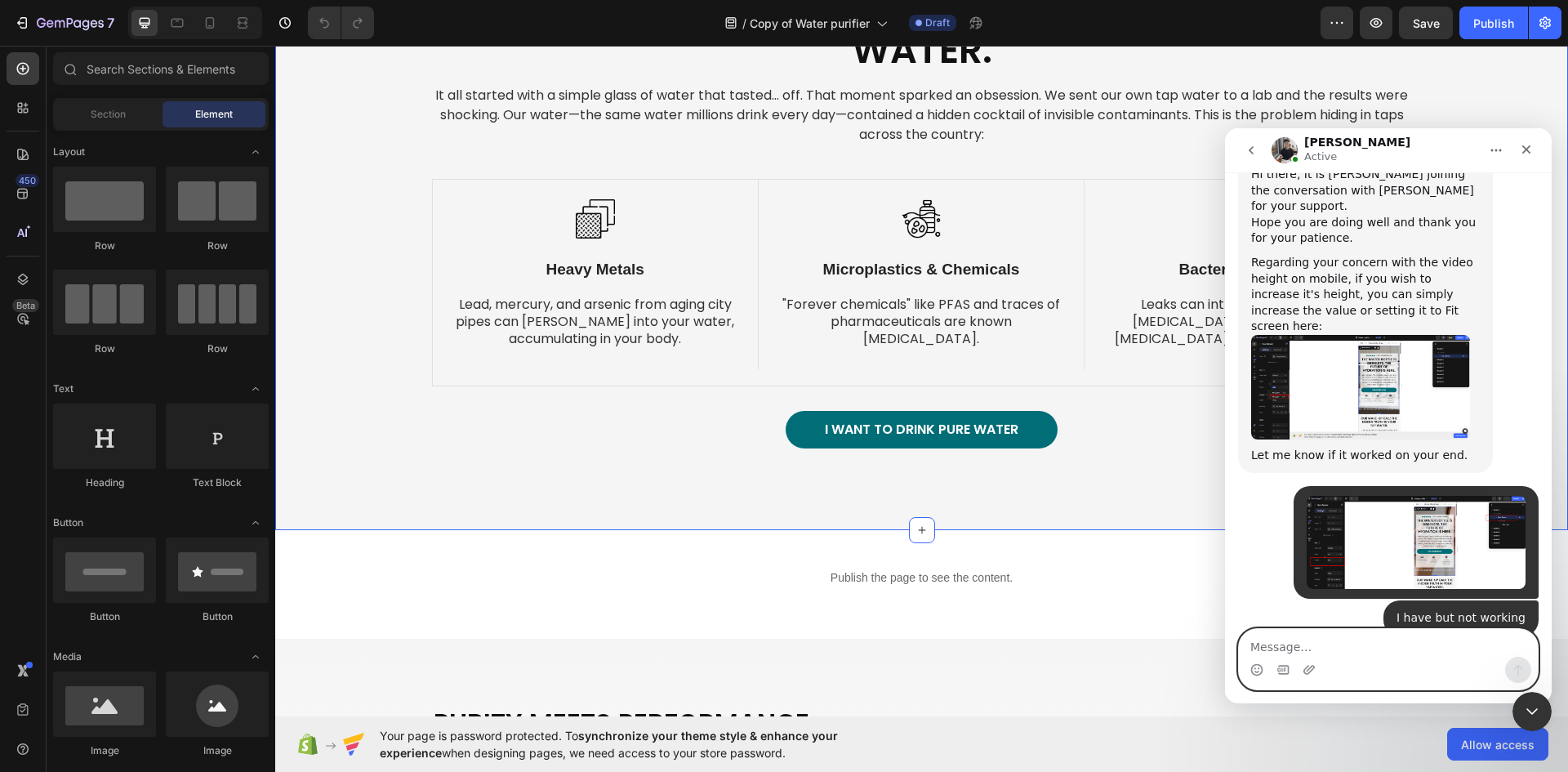
scroll to position [3243, 0]
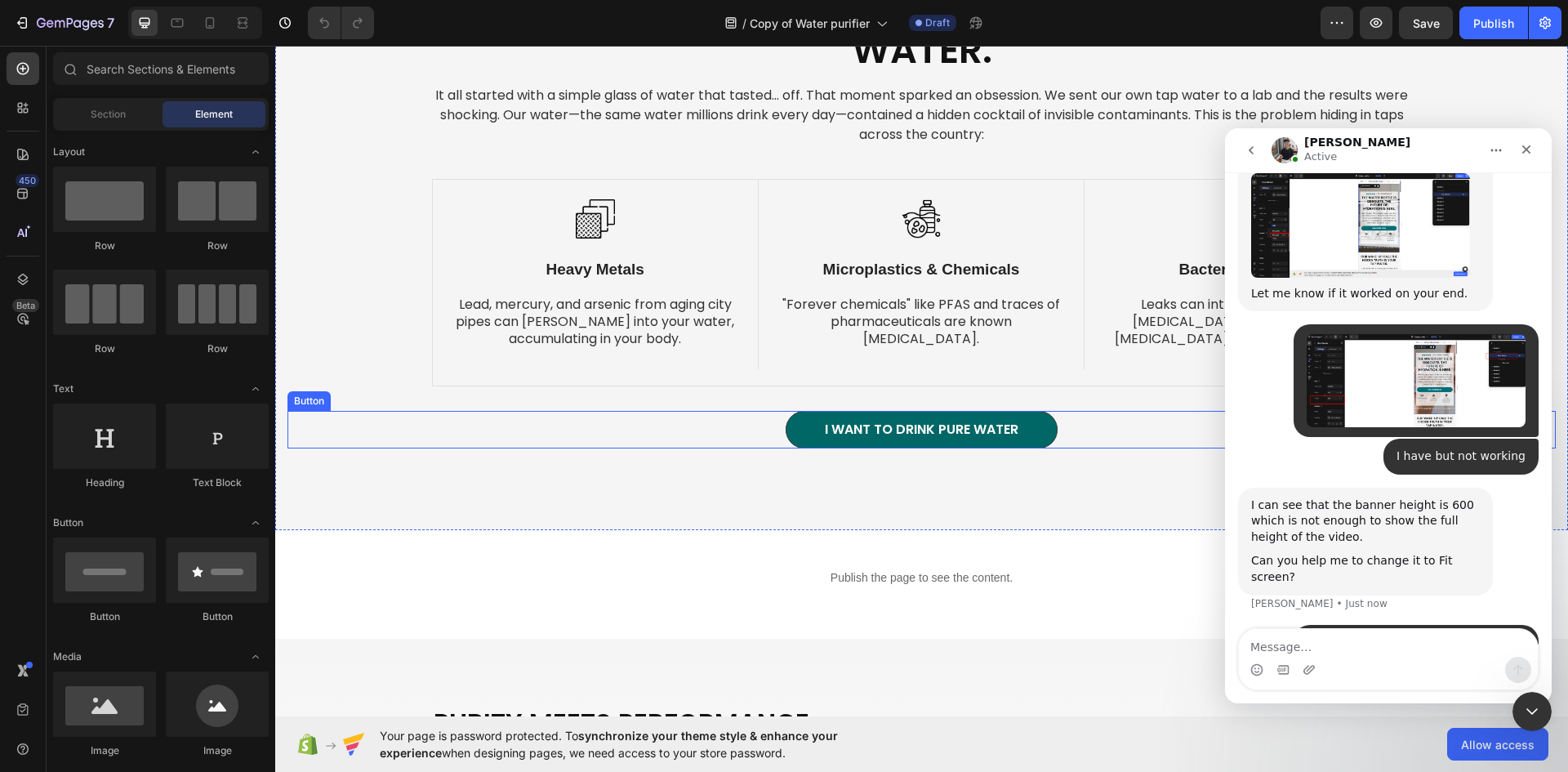
click at [805, 411] on link "I WANT TO DRINK PURE WATER" at bounding box center [921, 429] width 272 height 38
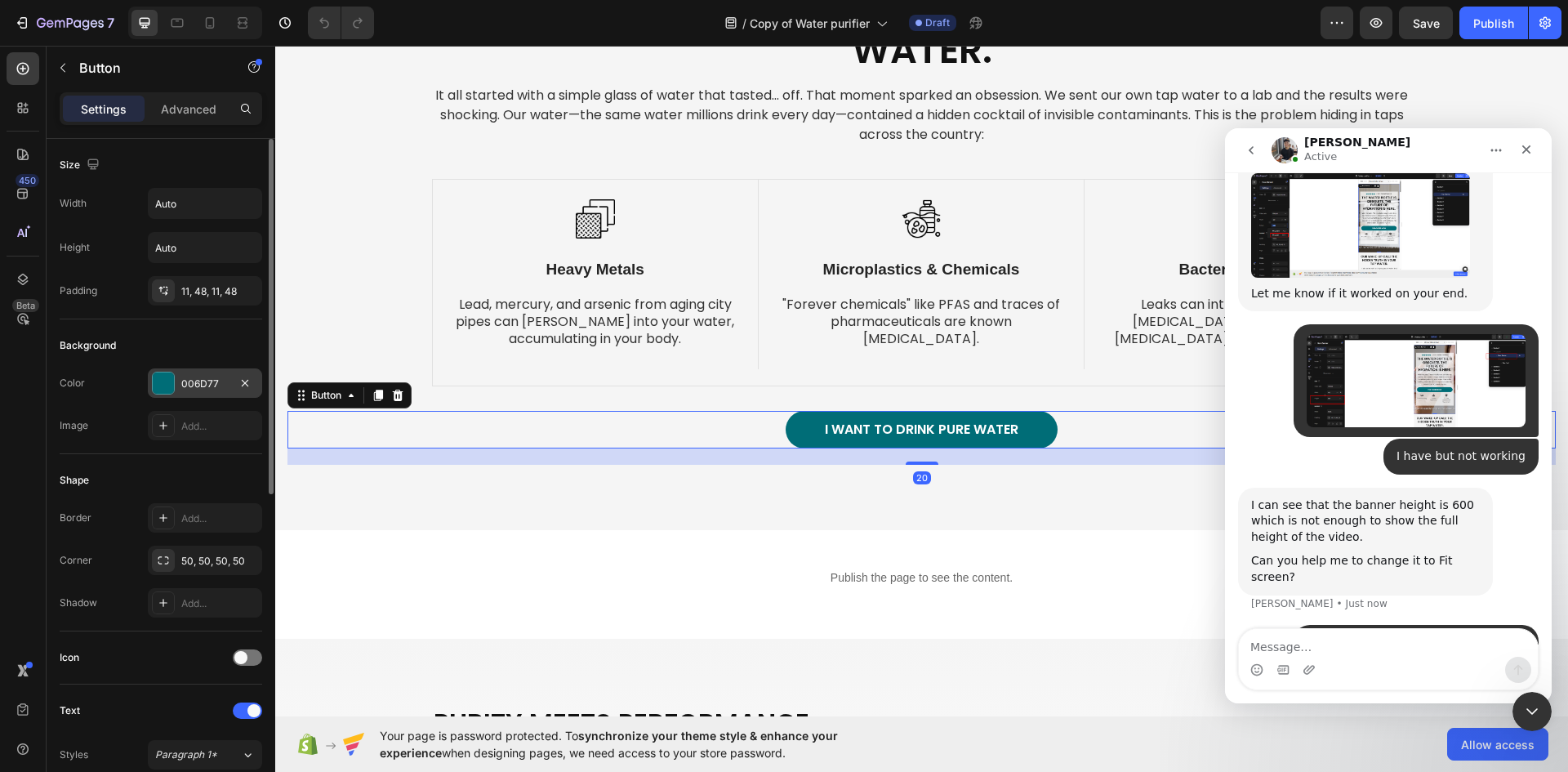
click at [169, 381] on div at bounding box center [163, 382] width 21 height 21
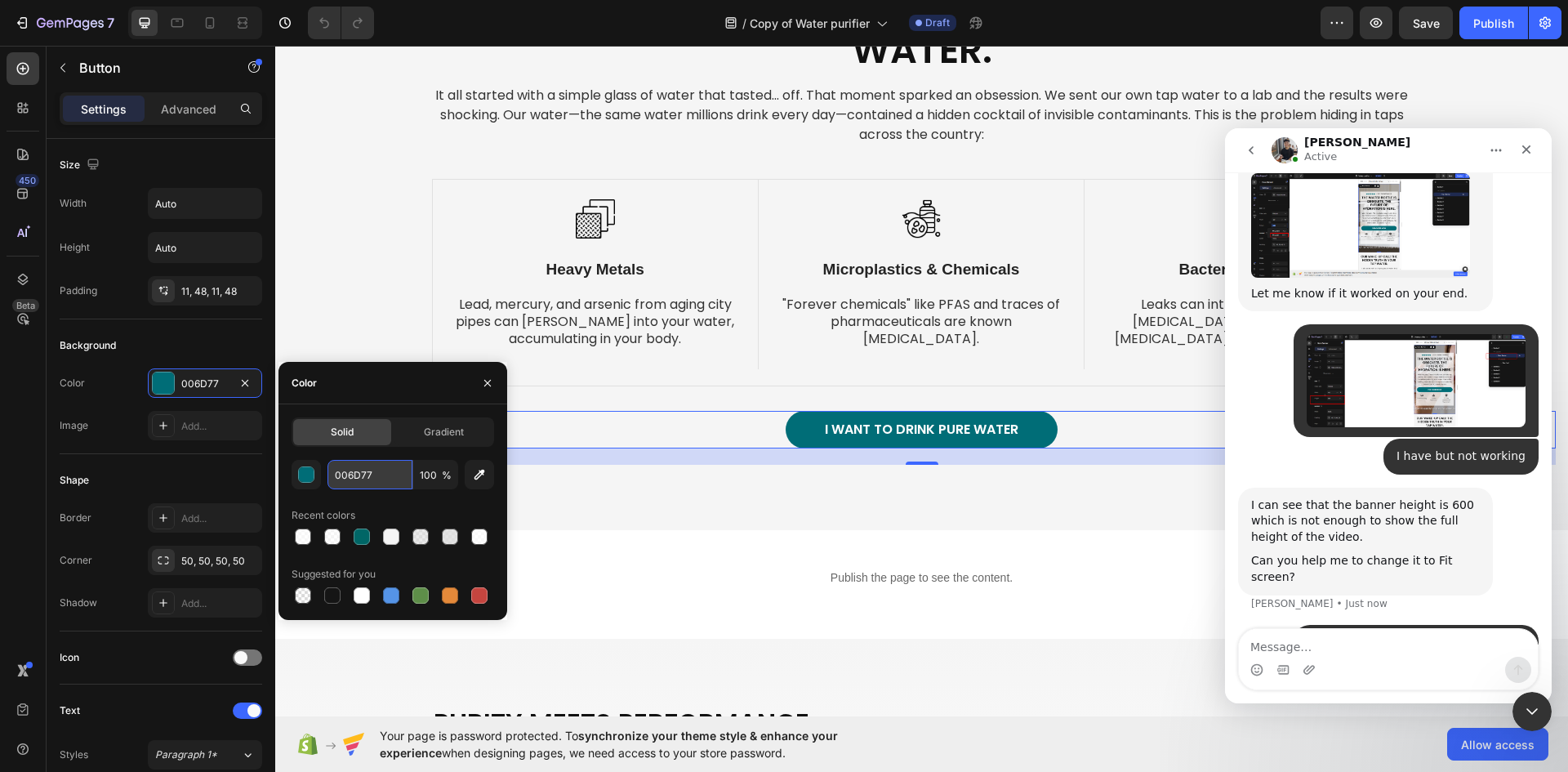
click at [378, 472] on input "006D77" at bounding box center [370, 474] width 85 height 29
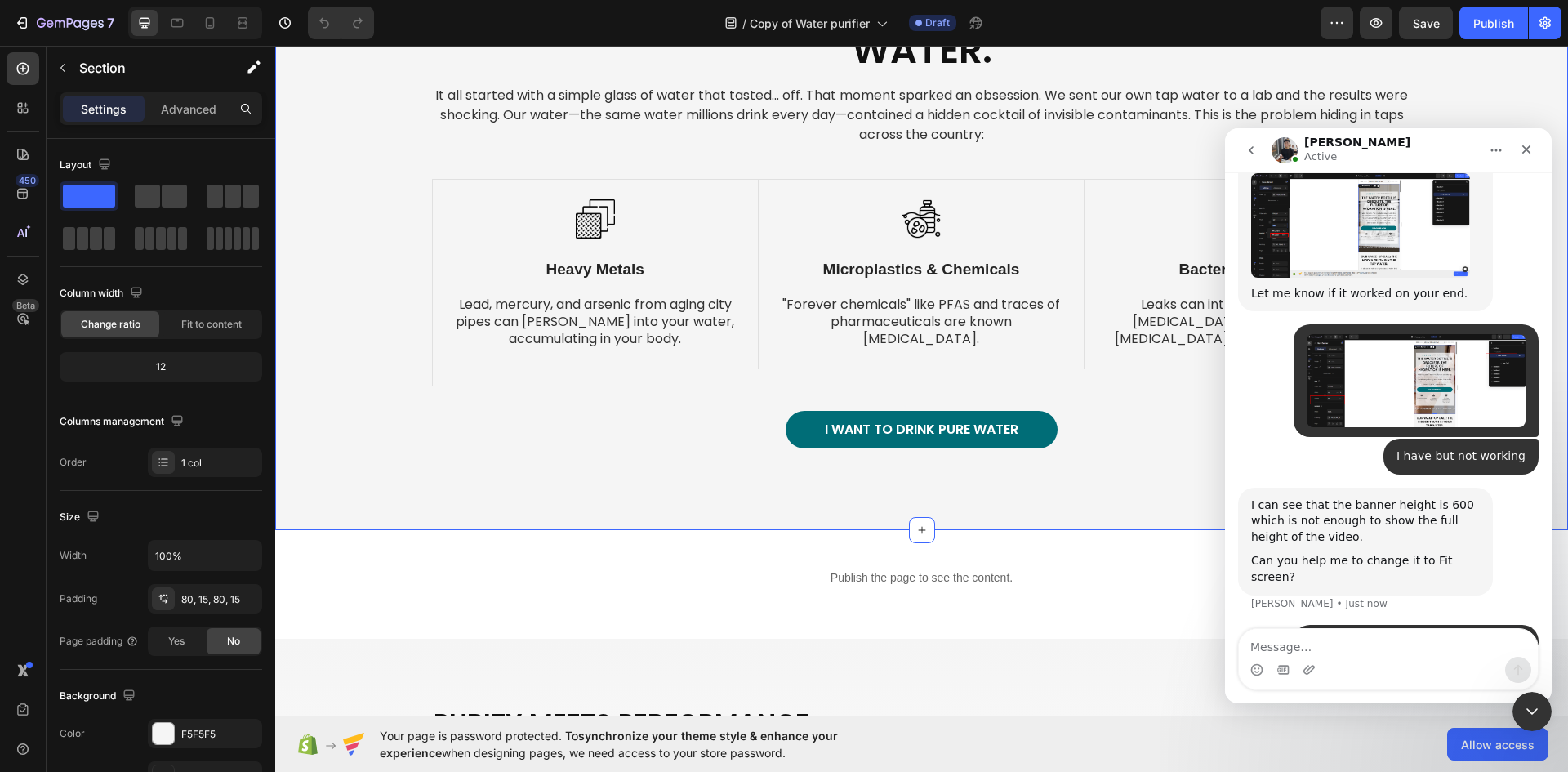
click at [749, 493] on div "Our Wake-Up Call: The Hidden Truth in Your Tap Water. Heading It all started wi…" at bounding box center [921, 223] width 1293 height 614
click at [168, 733] on div at bounding box center [163, 733] width 21 height 21
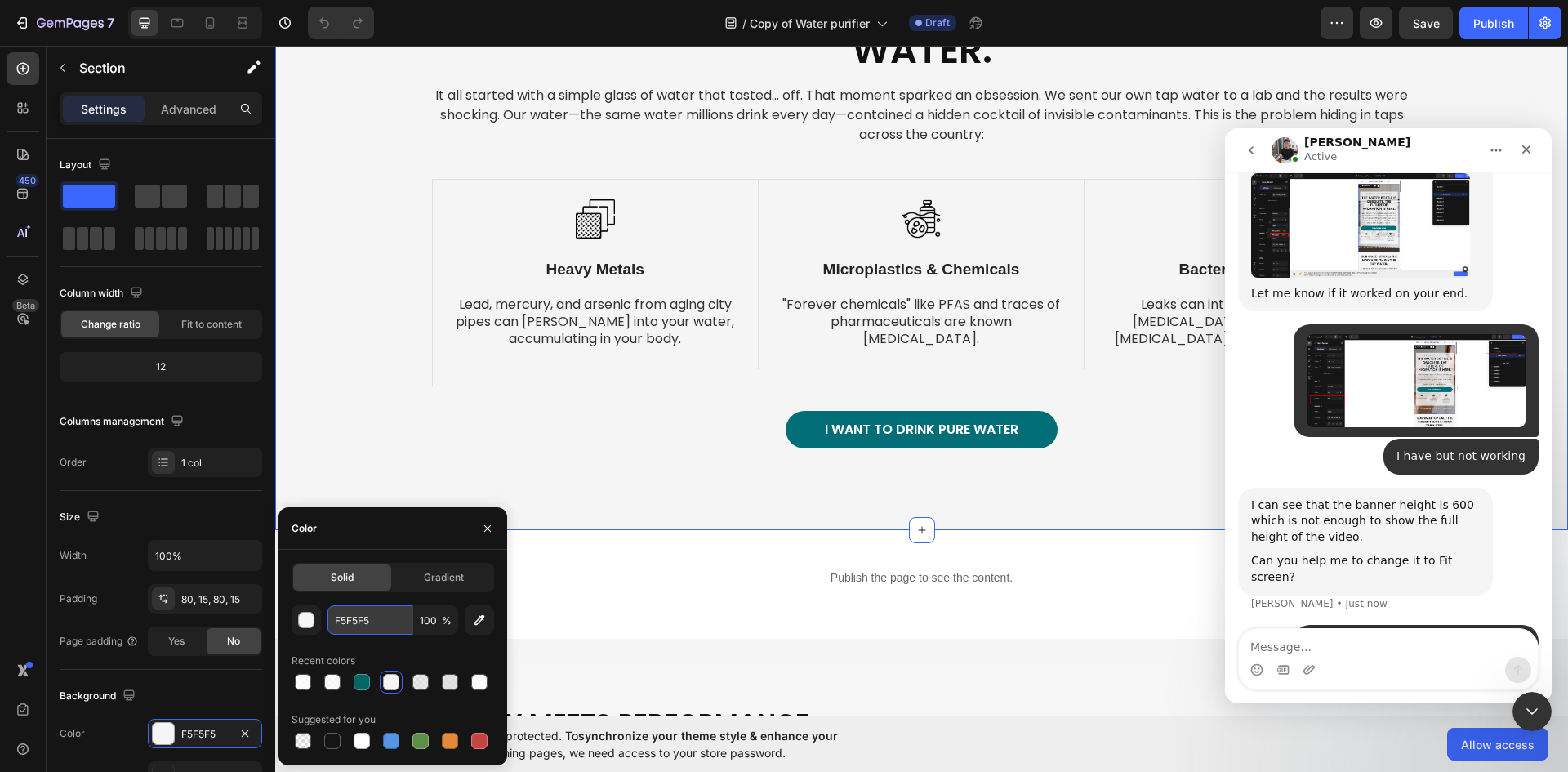
click at [393, 622] on input "F5F5F5" at bounding box center [370, 619] width 85 height 29
paste input "006D77"
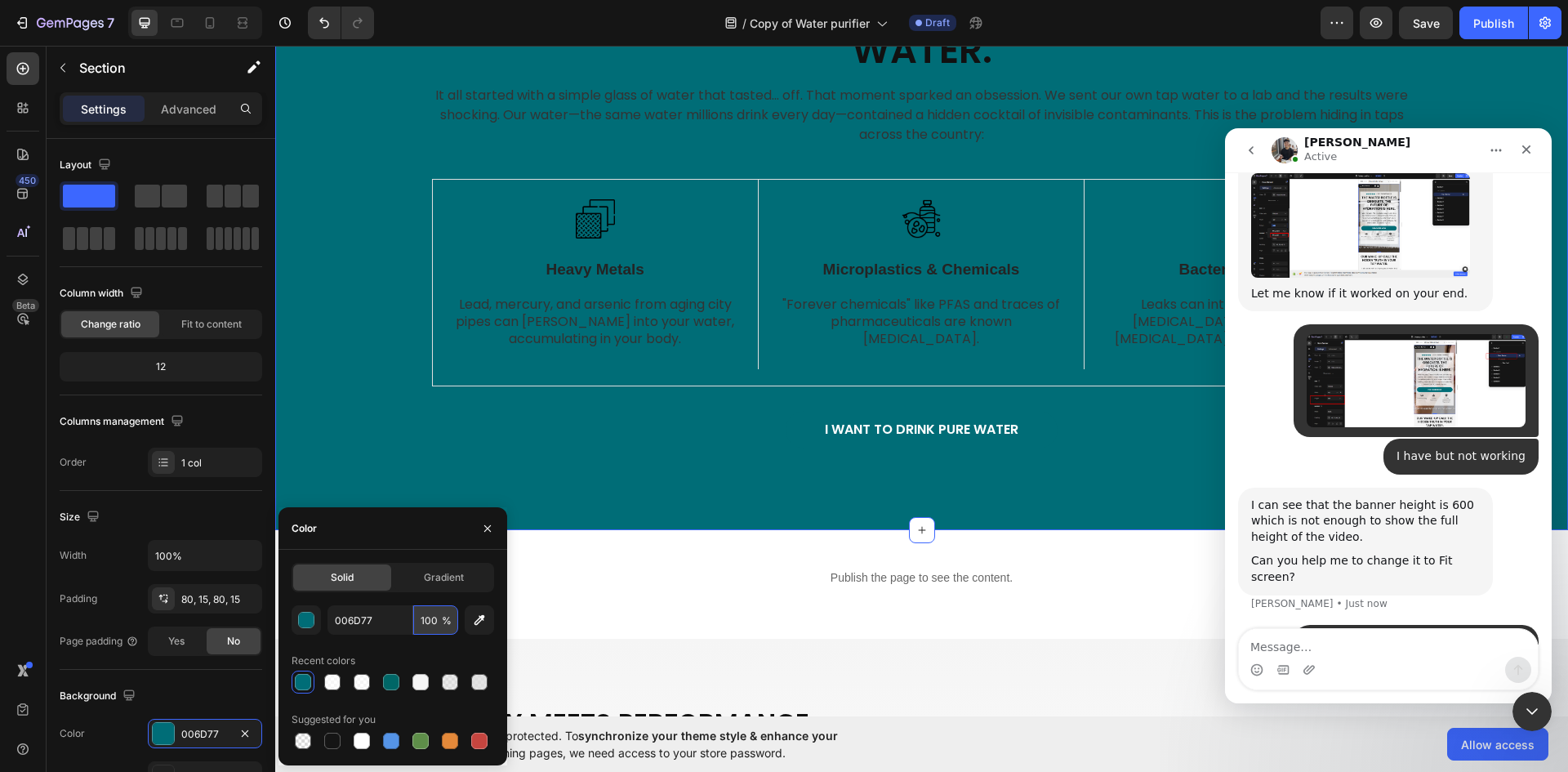
click at [431, 623] on input "100" at bounding box center [436, 619] width 45 height 29
click at [309, 620] on div "button" at bounding box center [307, 621] width 17 height 17
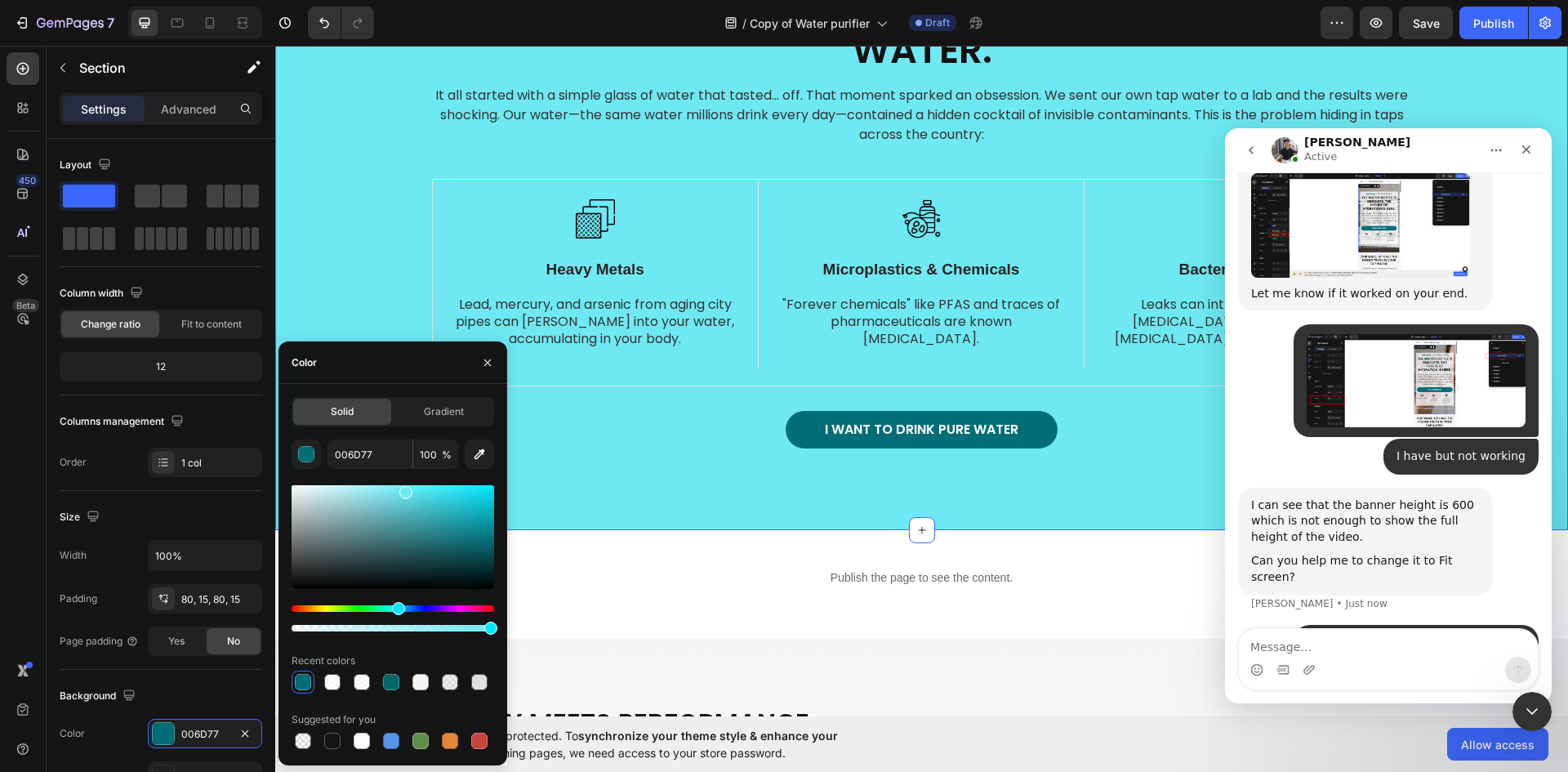
click at [404, 488] on div at bounding box center [392, 537] width 203 height 103
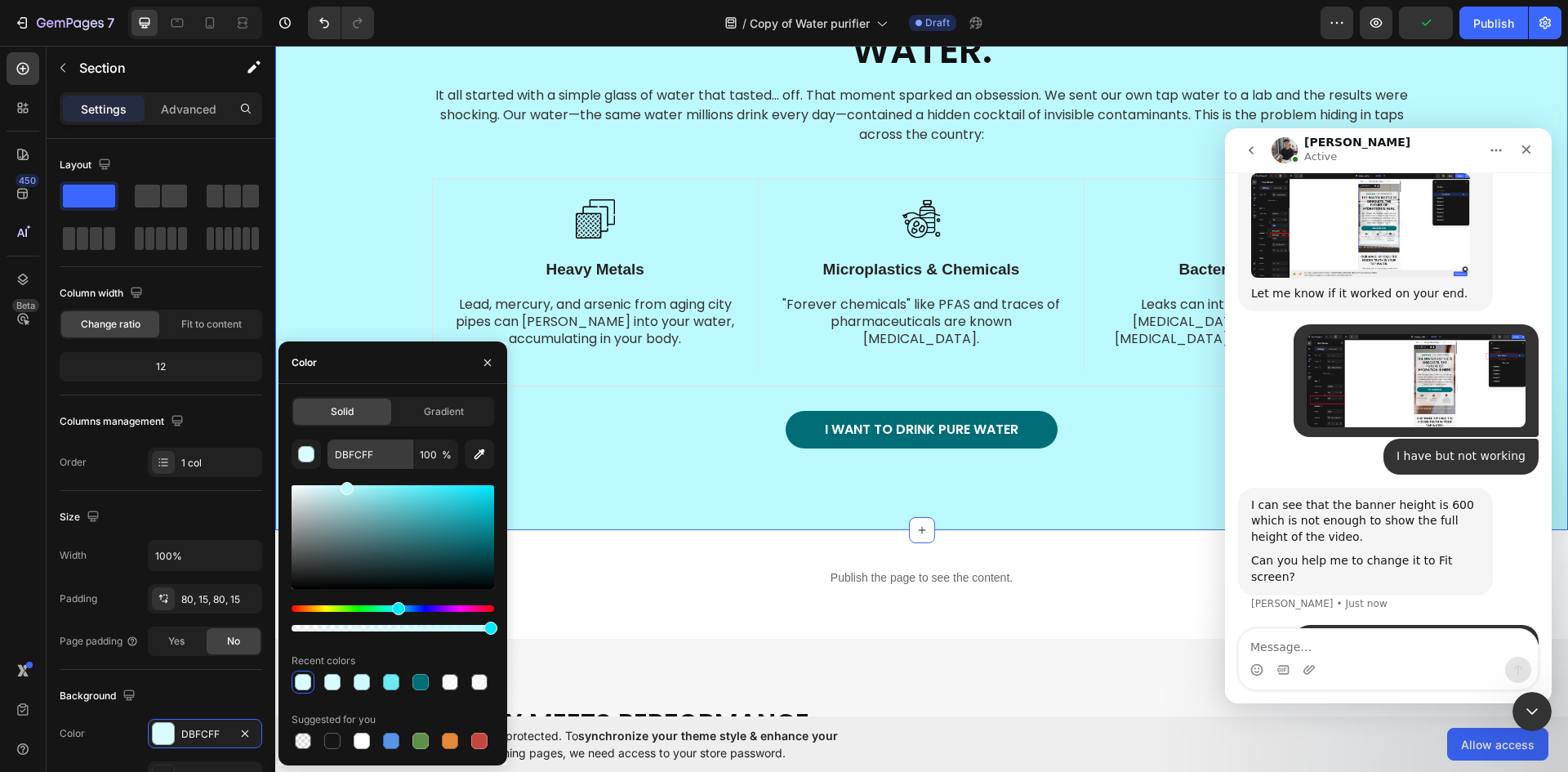
type input "BCF9FF"
drag, startPoint x: 404, startPoint y: 488, endPoint x: 345, endPoint y: 457, distance: 66.6
click at [345, 457] on div "BCF9FF 100 % Recent colors Suggested for you" at bounding box center [392, 595] width 203 height 313
click at [431, 628] on div at bounding box center [392, 628] width 203 height 7
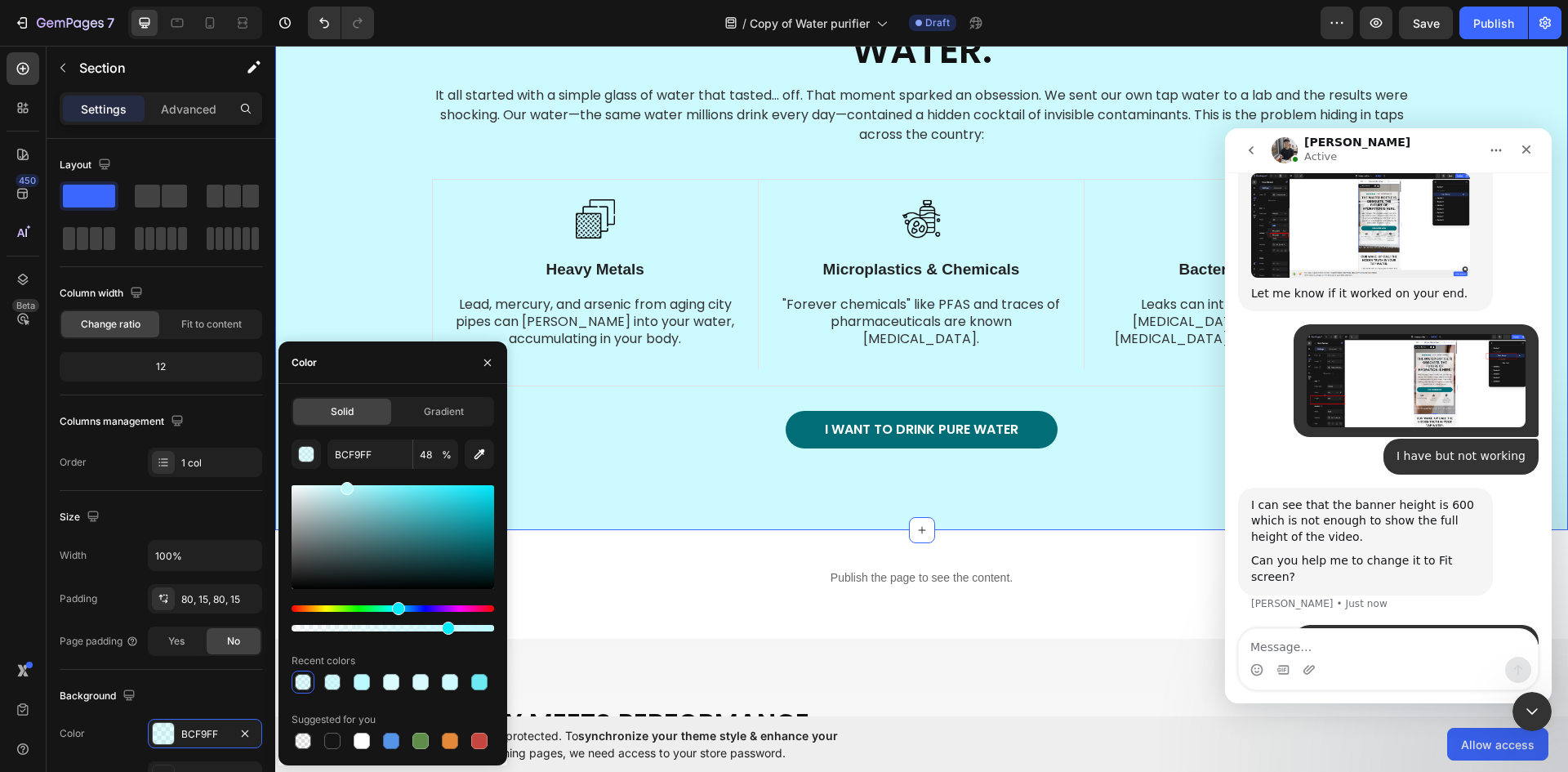
type input "76"
drag, startPoint x: 431, startPoint y: 628, endPoint x: 445, endPoint y: 623, distance: 14.9
click at [445, 623] on div at bounding box center [448, 628] width 13 height 13
click at [483, 684] on div at bounding box center [480, 682] width 17 height 17
type input "CCFAFF"
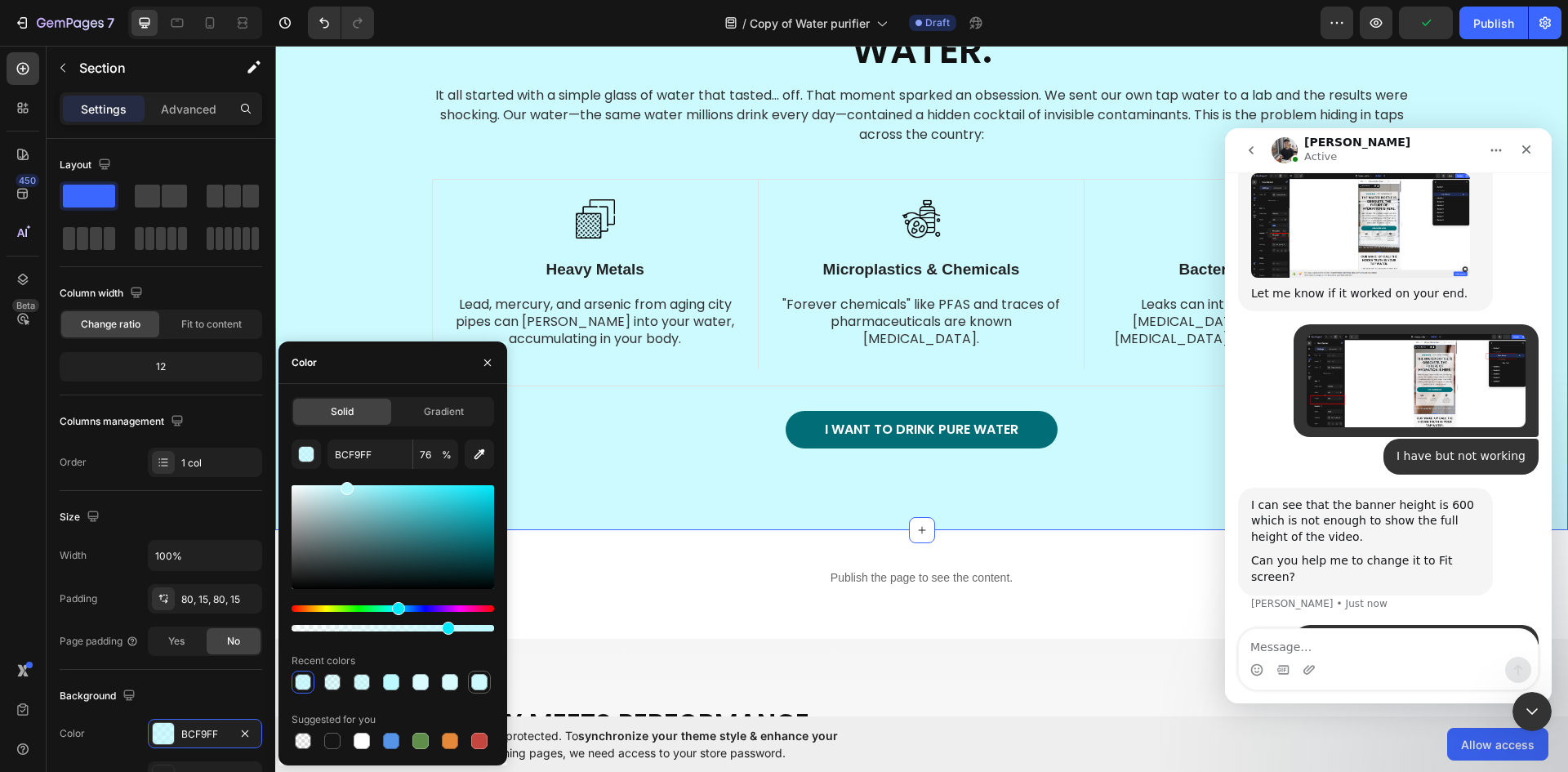
type input "100"
click at [451, 684] on div at bounding box center [450, 682] width 17 height 17
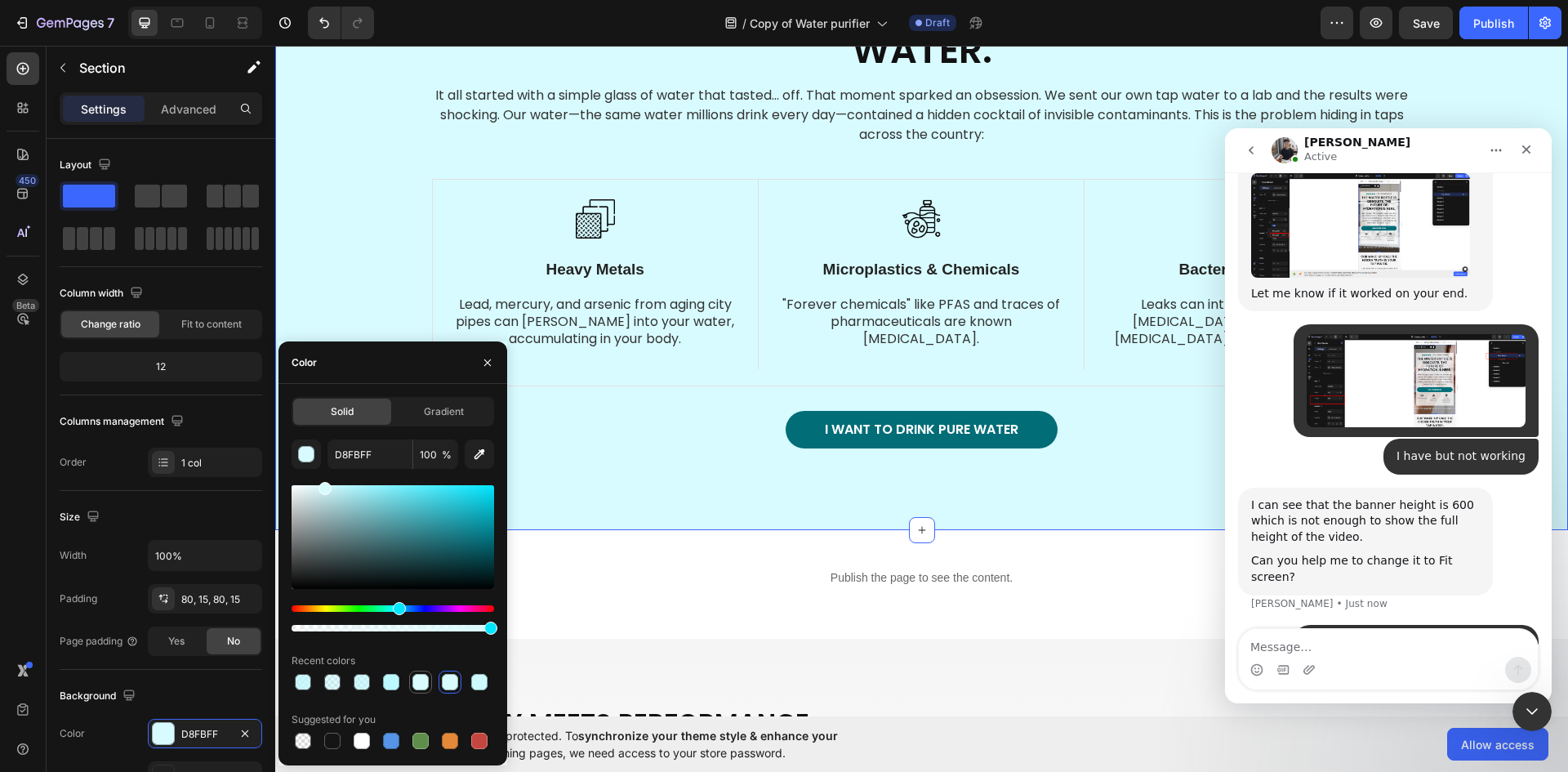
click at [410, 684] on div at bounding box center [420, 681] width 23 height 23
click at [304, 682] on div at bounding box center [303, 682] width 17 height 17
type input "BCF9FF"
type input "76"
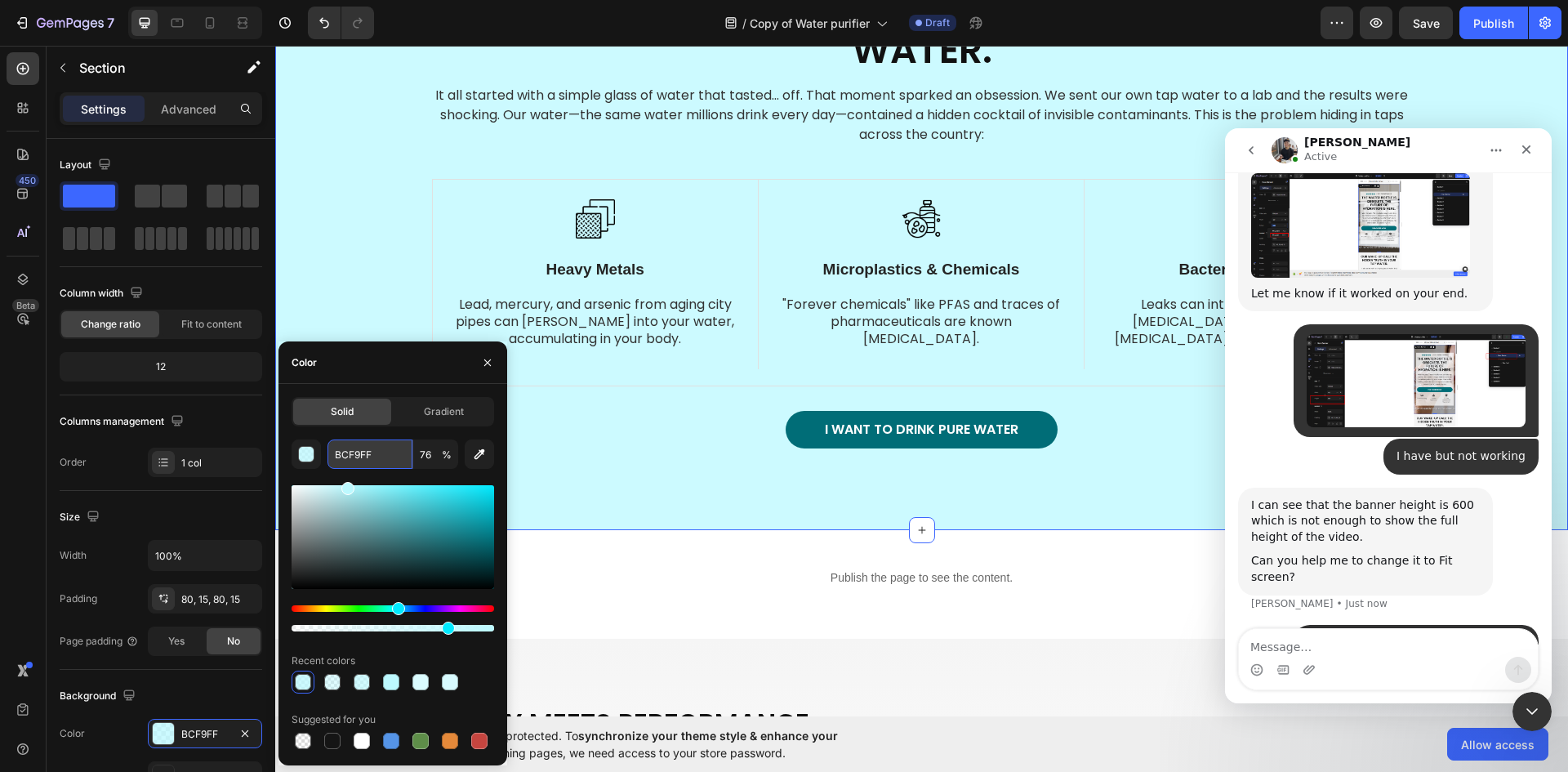
click at [391, 456] on input "BCF9FF" at bounding box center [370, 453] width 85 height 29
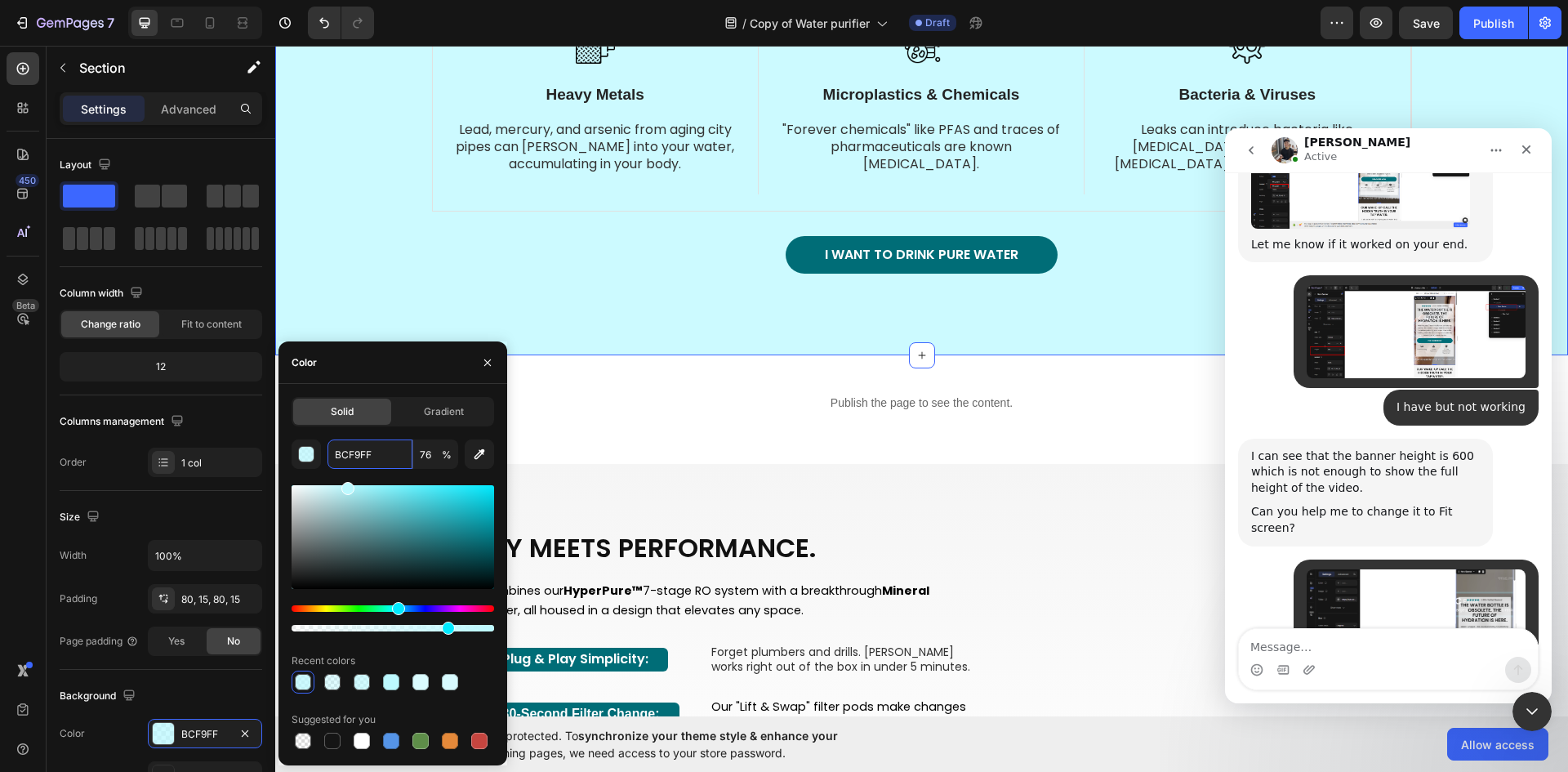
scroll to position [980, 0]
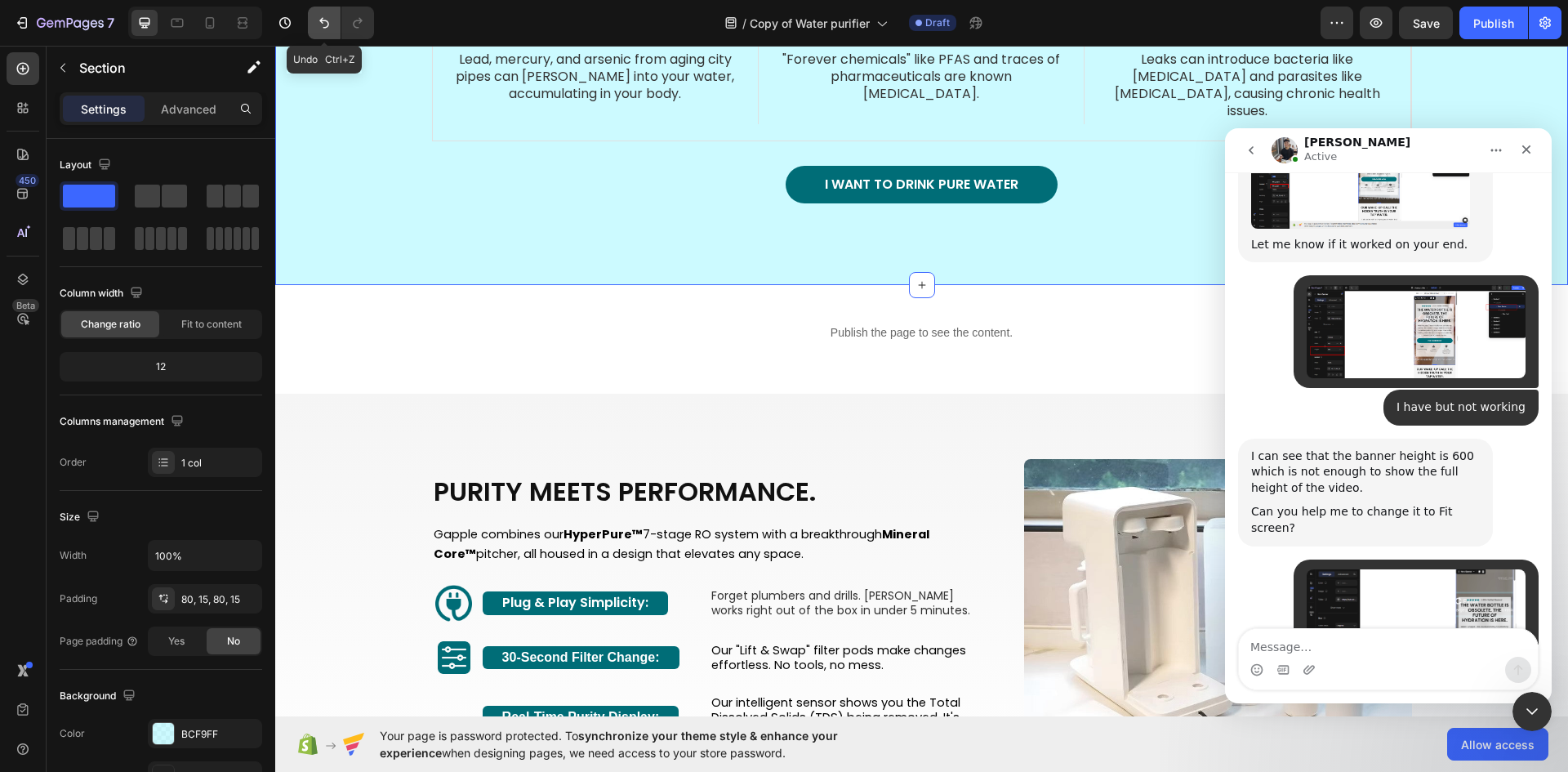
click at [331, 19] on icon "Undo/Redo" at bounding box center [325, 23] width 17 height 17
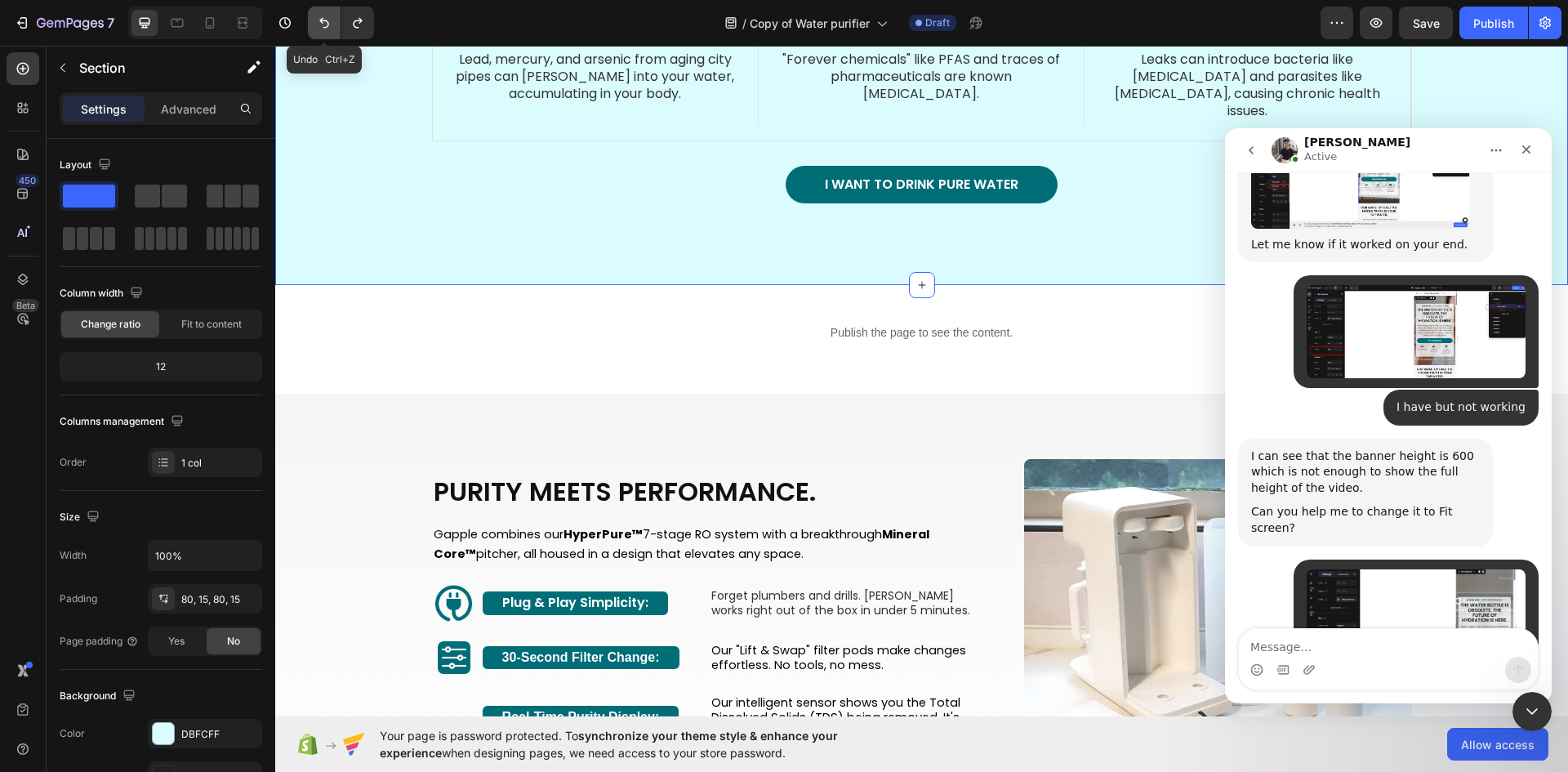
click at [331, 19] on icon "Undo/Redo" at bounding box center [325, 23] width 17 height 17
click at [332, 19] on icon "Undo/Redo" at bounding box center [325, 23] width 17 height 17
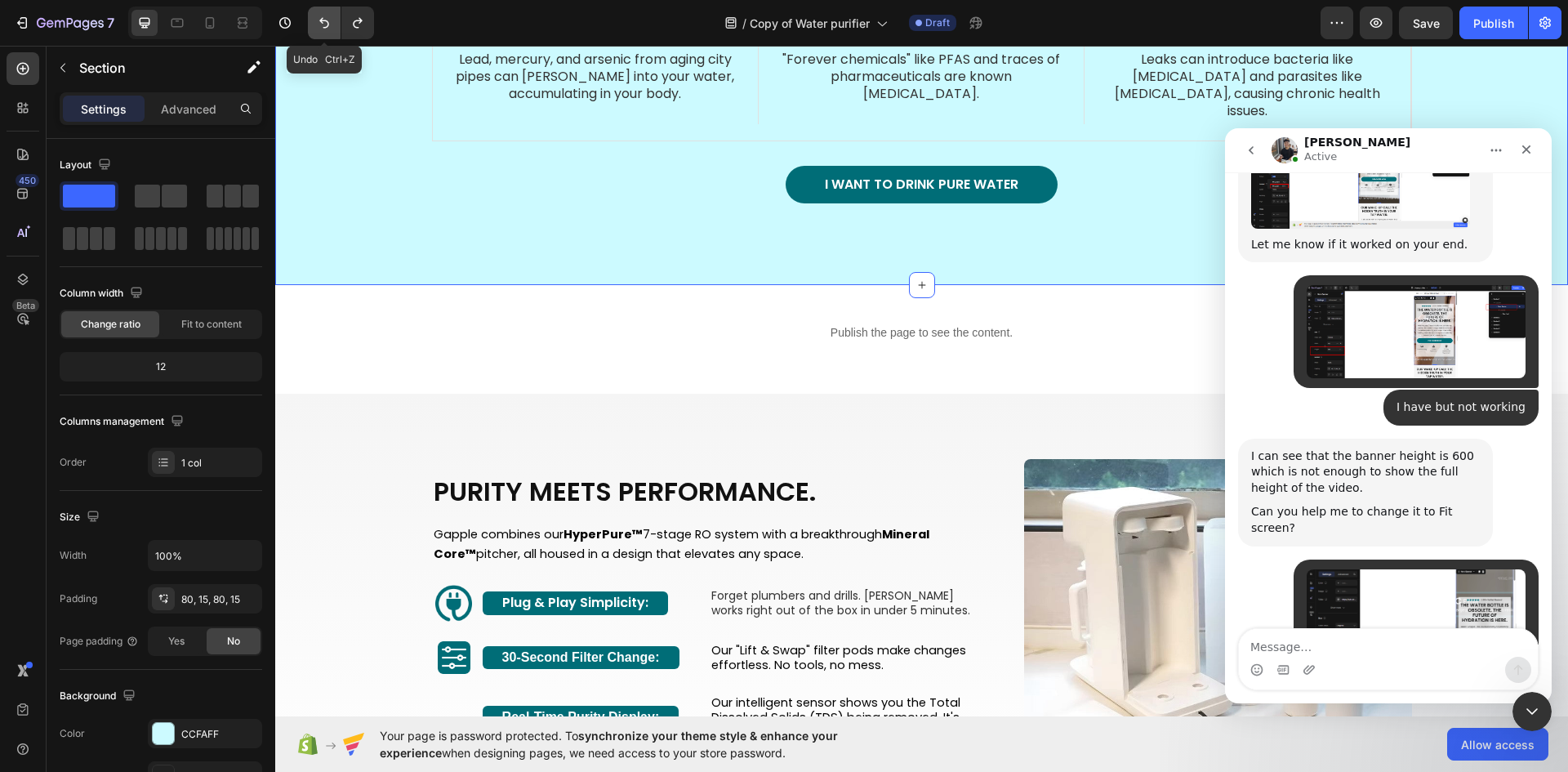
click at [324, 23] on icon "Undo/Redo" at bounding box center [325, 23] width 17 height 17
click at [321, 23] on icon "Undo/Redo" at bounding box center [325, 23] width 17 height 17
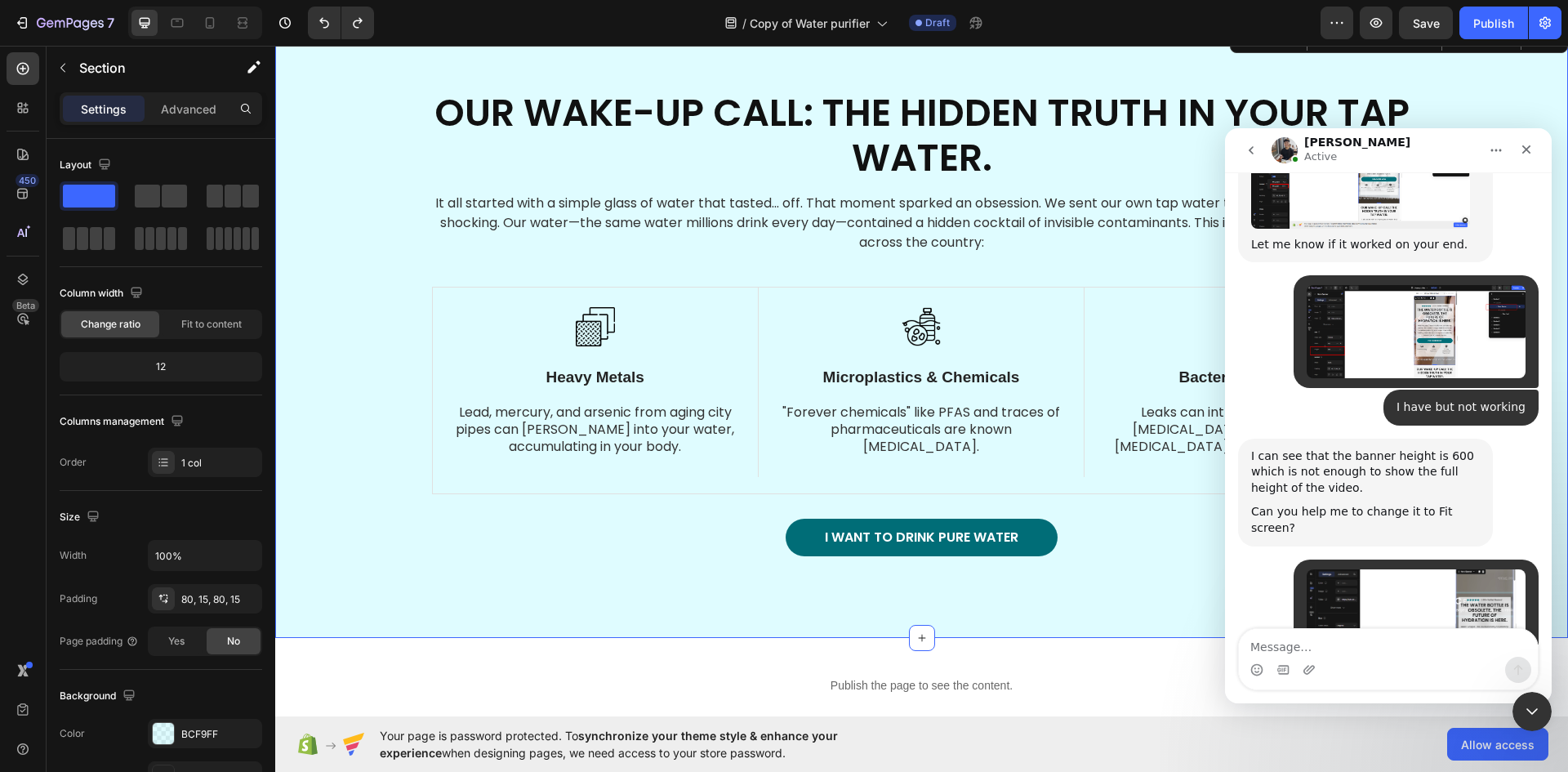
scroll to position [572, 0]
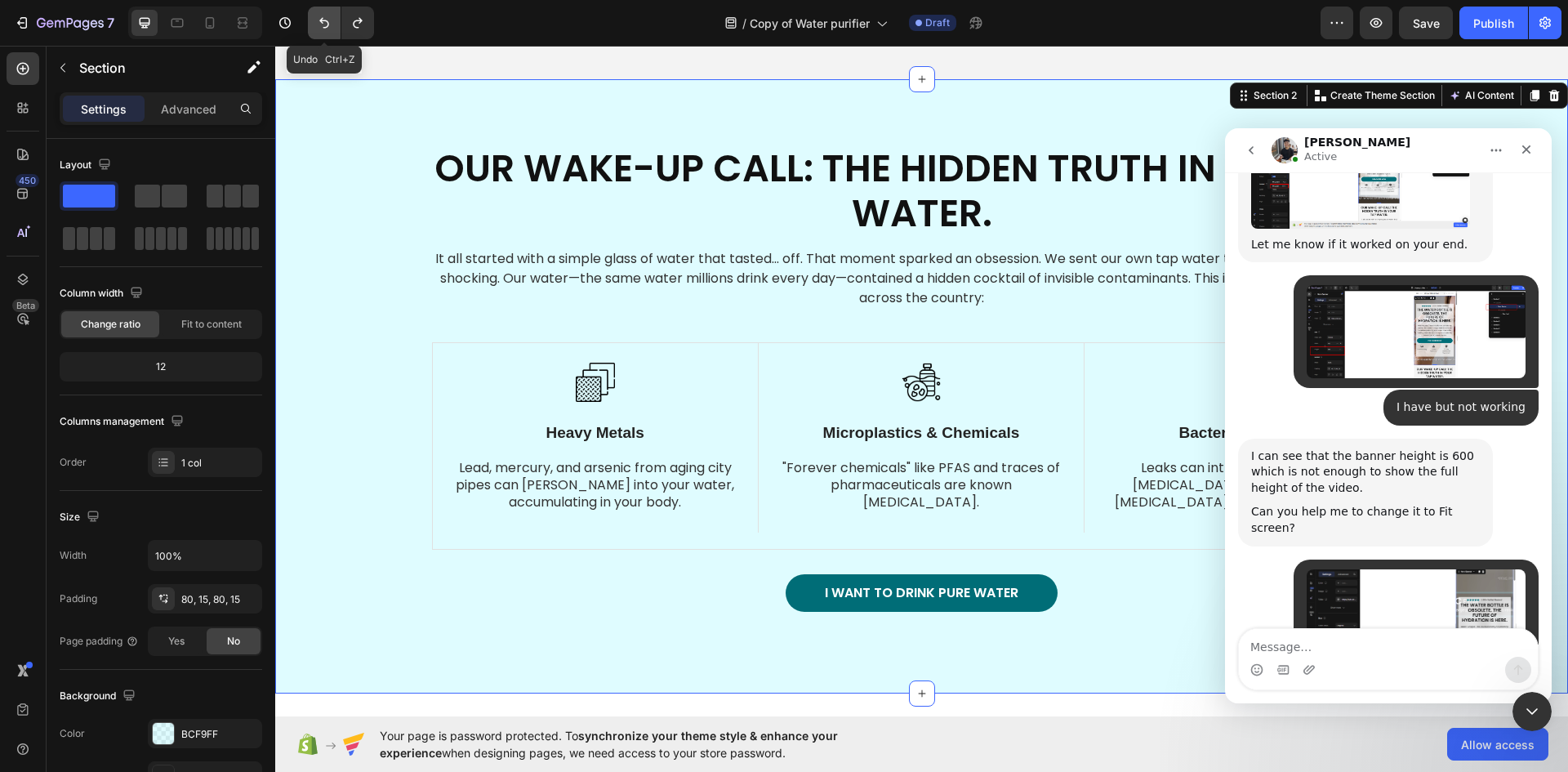
click at [324, 19] on icon "Undo/Redo" at bounding box center [325, 23] width 17 height 17
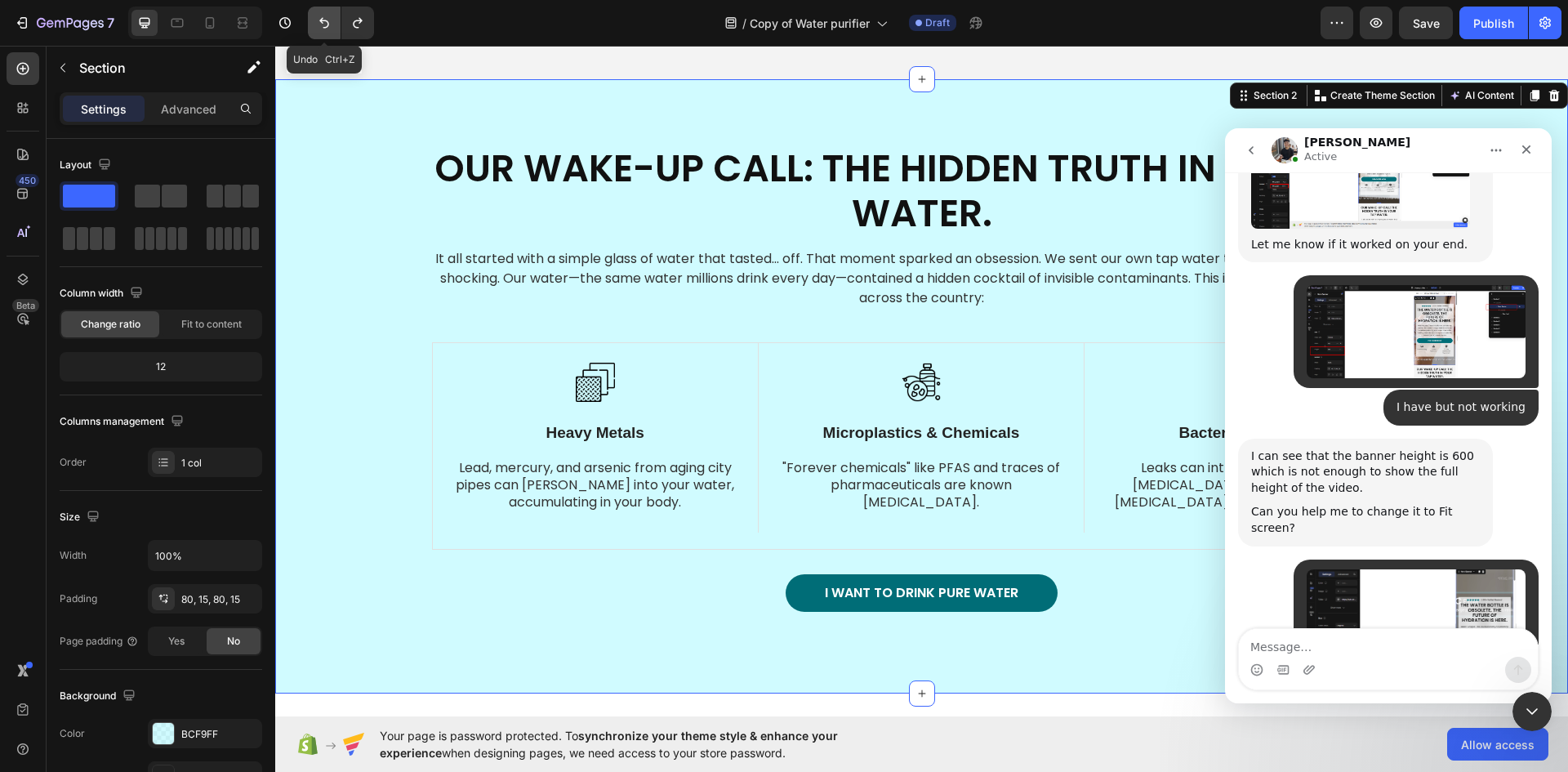
click at [324, 19] on icon "Undo/Redo" at bounding box center [325, 23] width 17 height 17
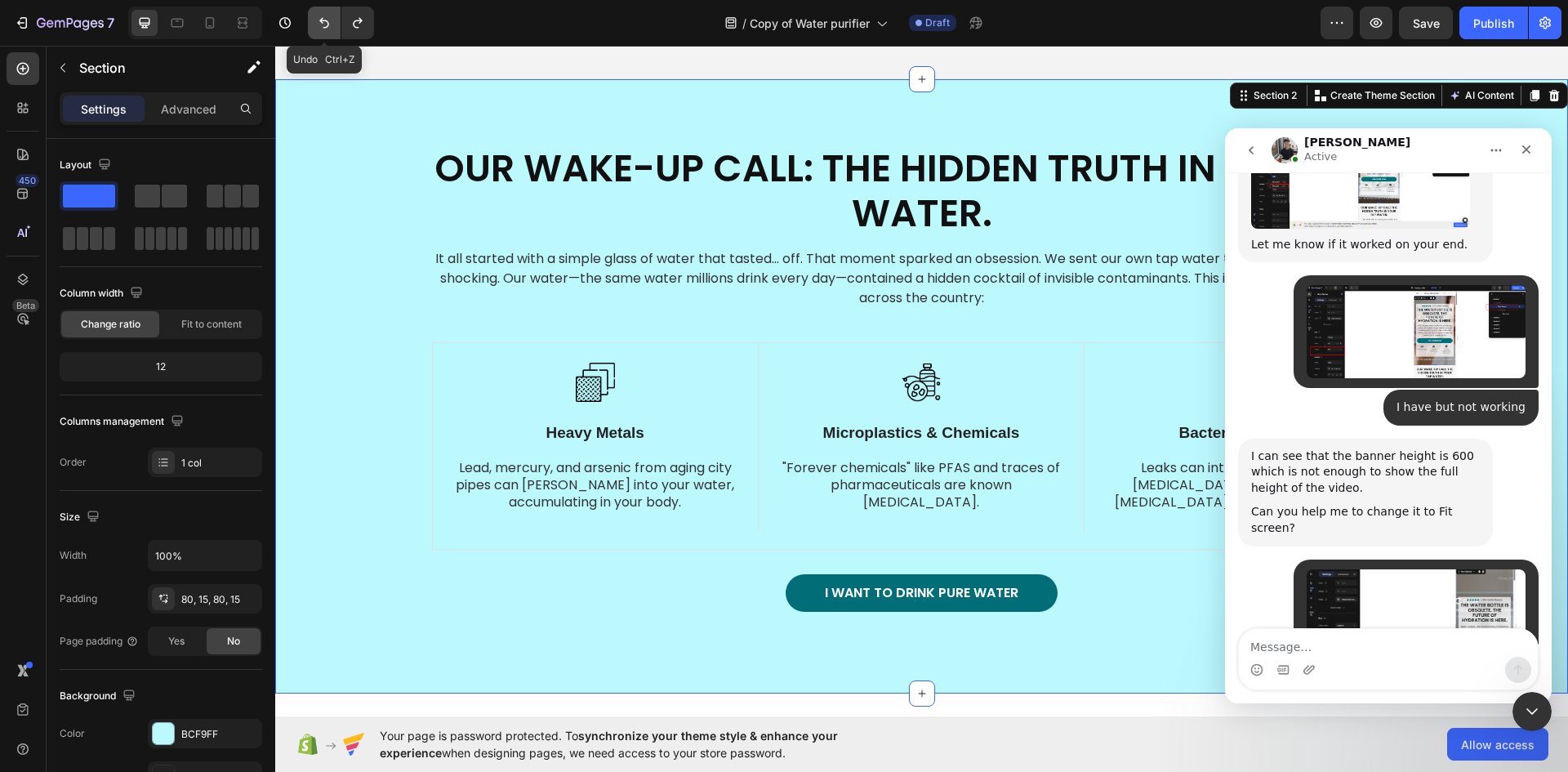
click at [324, 19] on icon "Undo/Redo" at bounding box center [325, 23] width 17 height 17
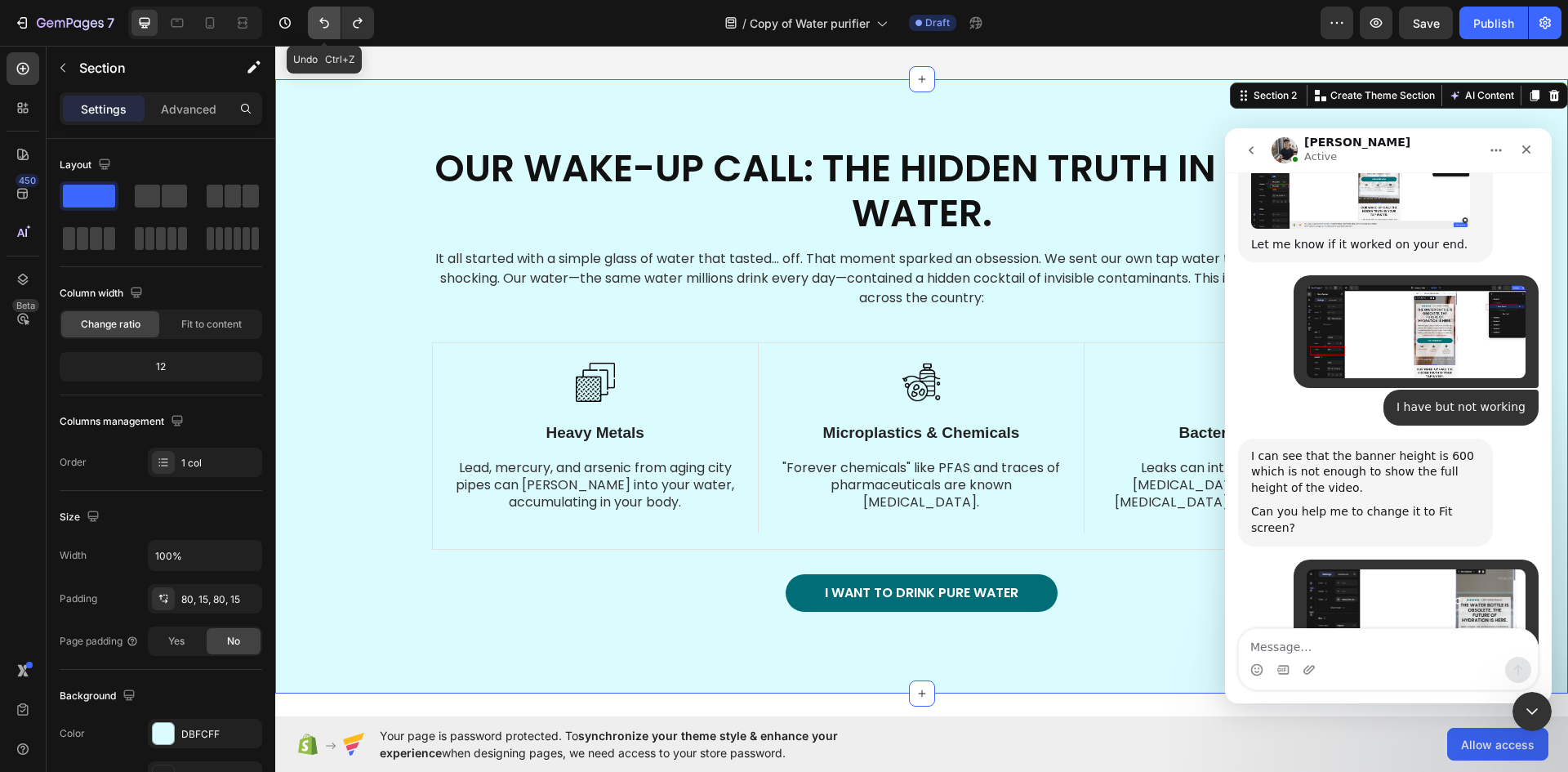
click at [324, 19] on icon "Undo/Redo" at bounding box center [325, 23] width 17 height 17
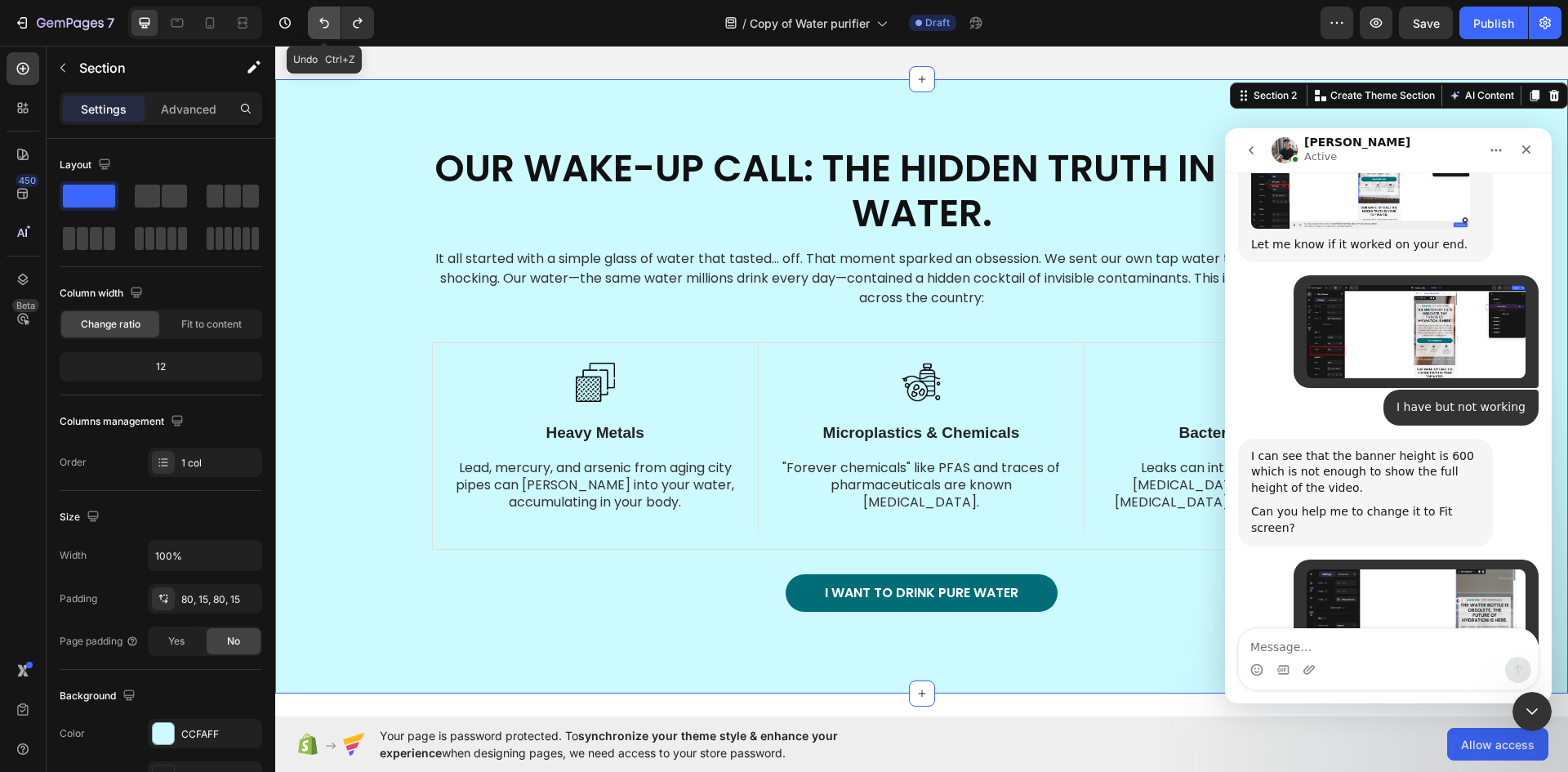
click at [324, 19] on icon "Undo/Redo" at bounding box center [325, 23] width 17 height 17
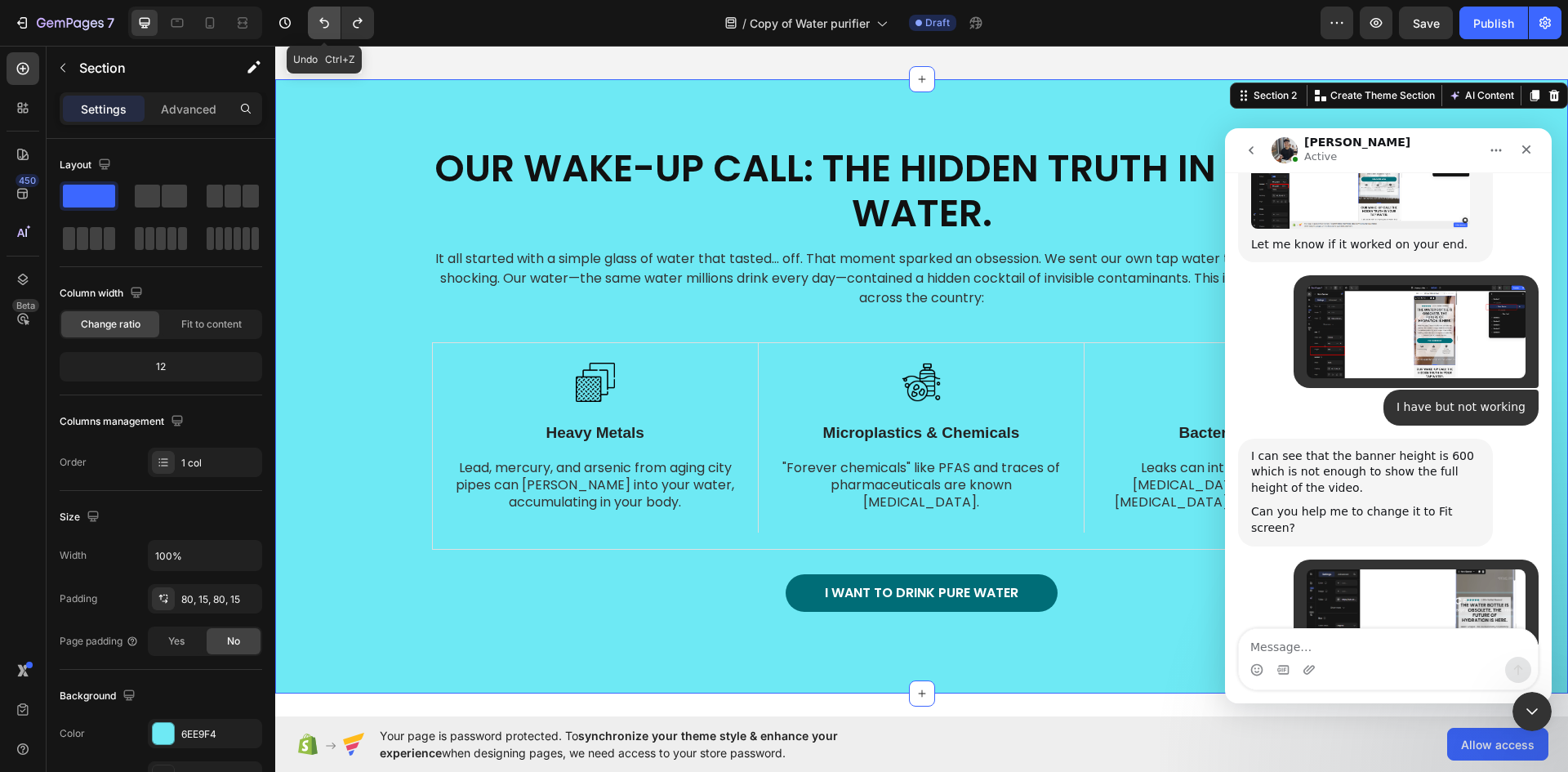
click at [324, 18] on icon "Undo/Redo" at bounding box center [325, 23] width 17 height 17
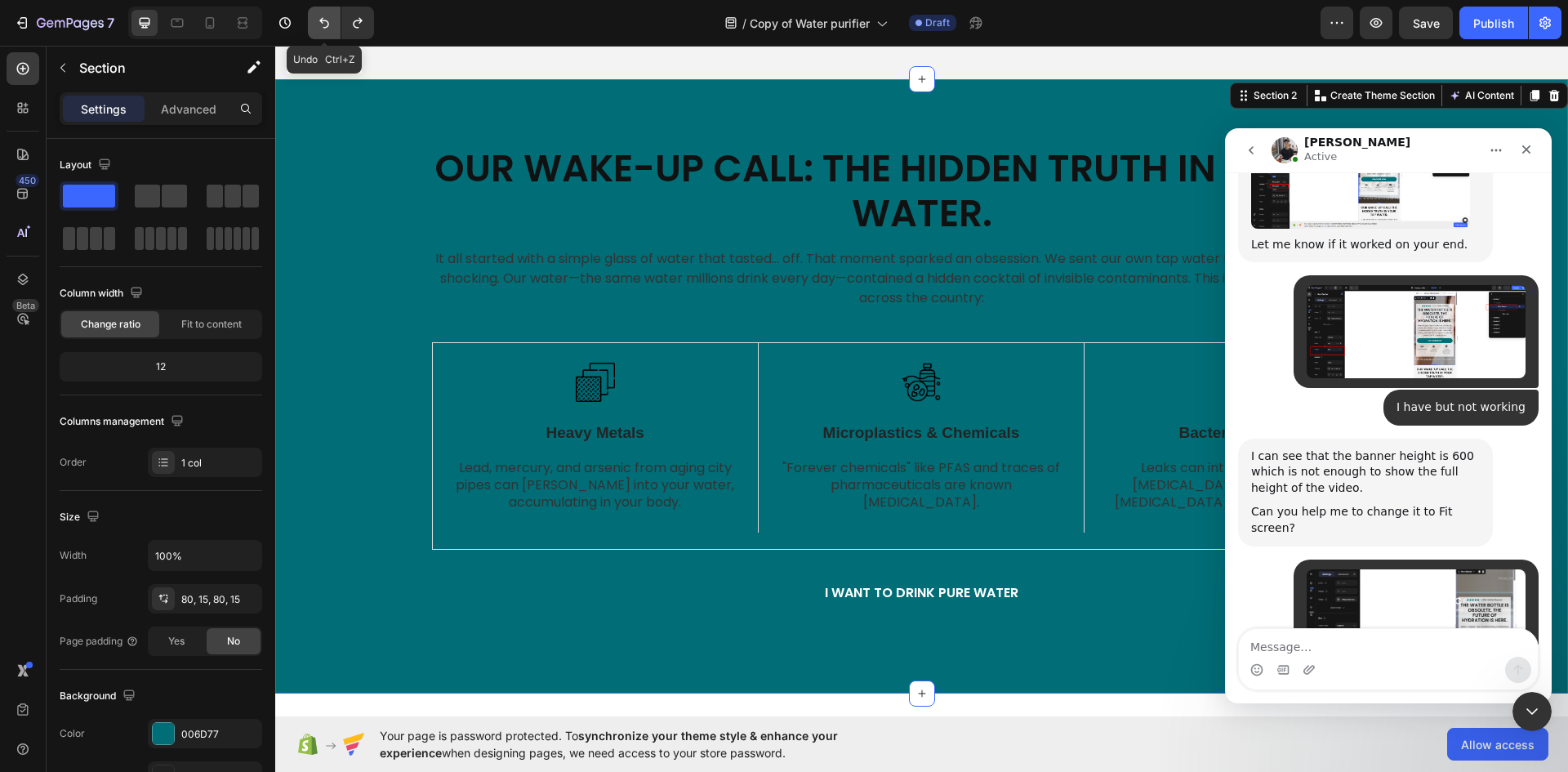
click at [324, 18] on icon "Undo/Redo" at bounding box center [325, 23] width 17 height 17
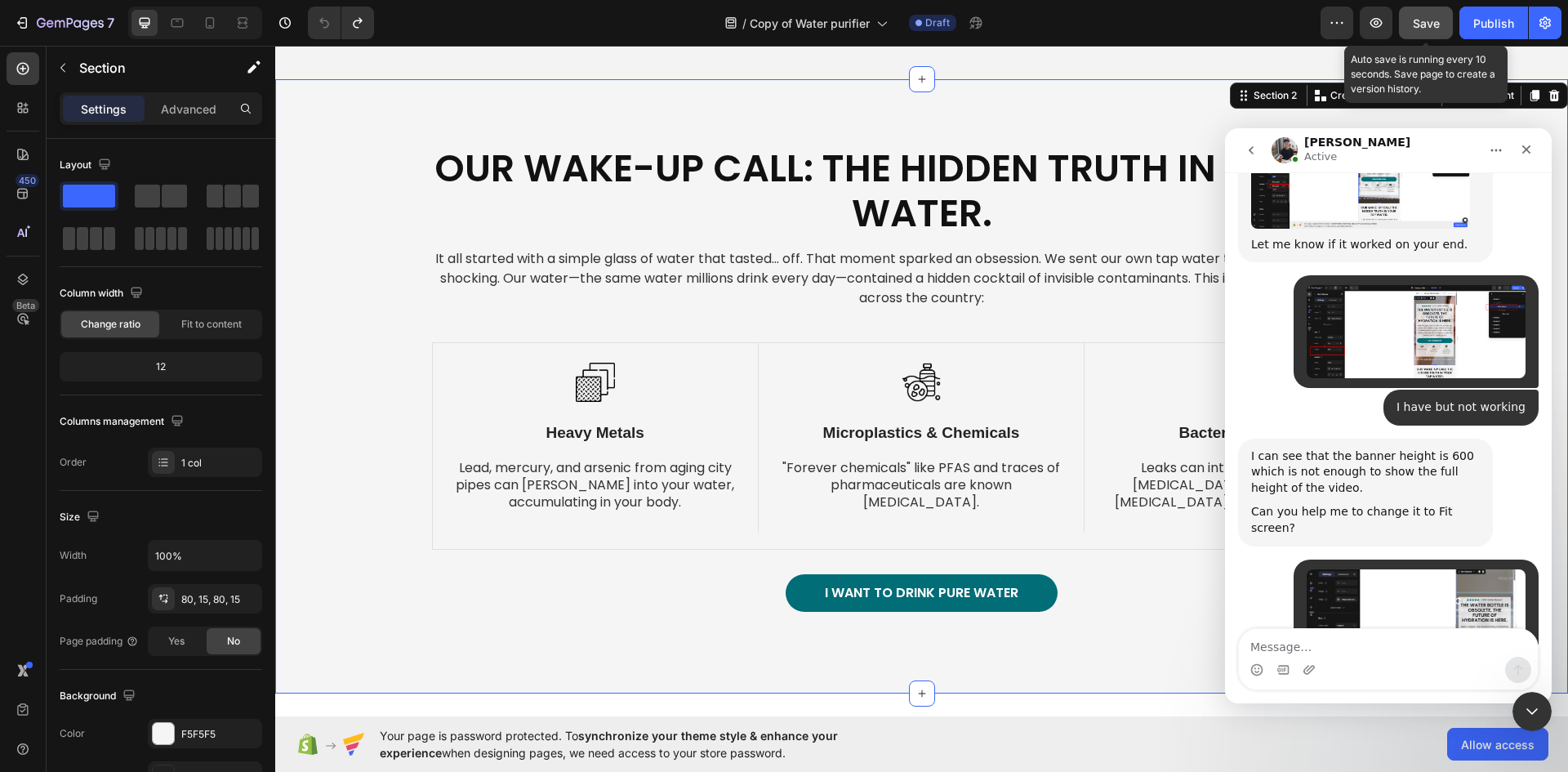
click at [1422, 28] on span "Save" at bounding box center [1426, 23] width 27 height 14
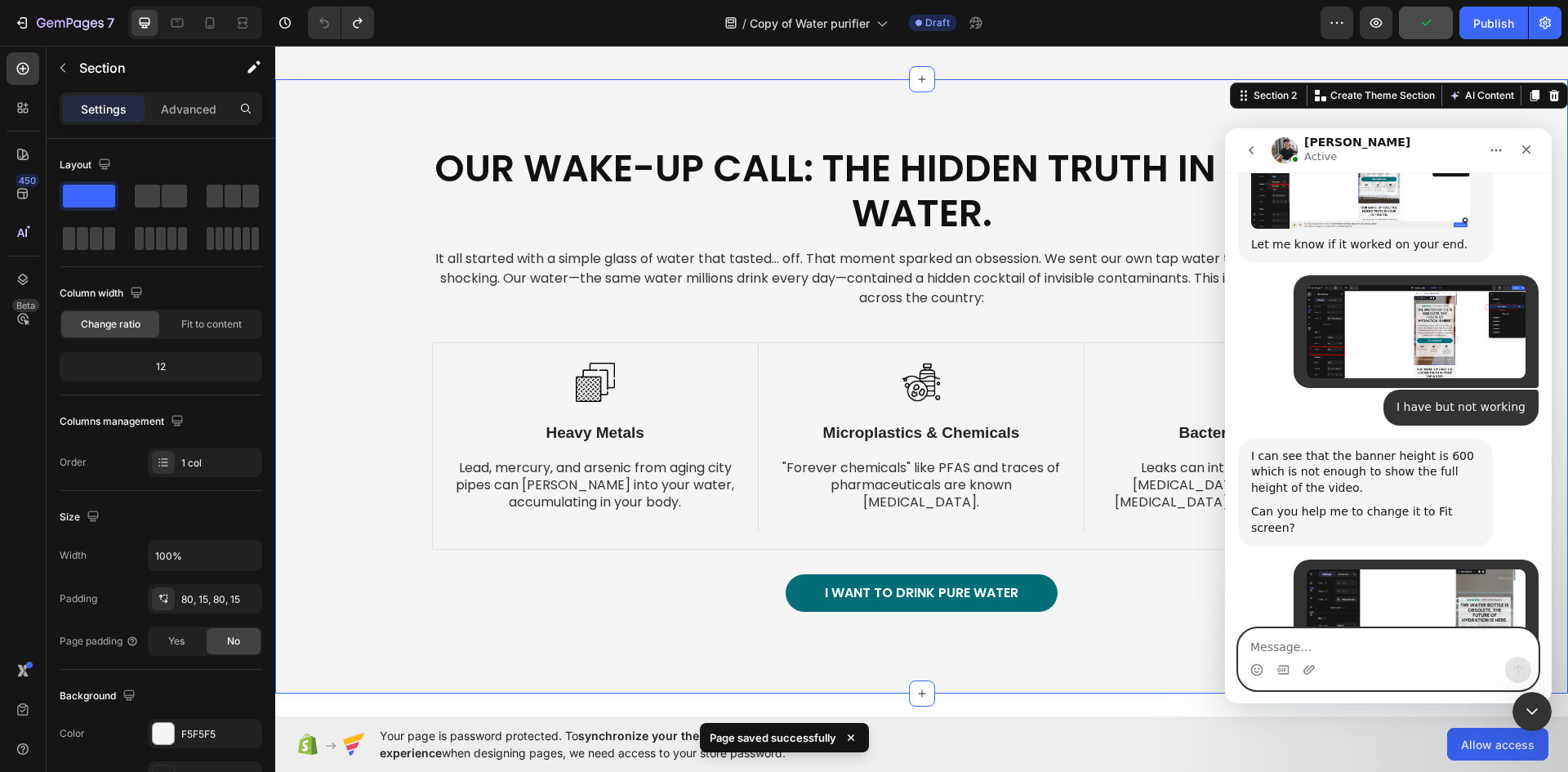
click at [1317, 652] on textarea "Message…" at bounding box center [1388, 642] width 299 height 28
type textarea "ok"
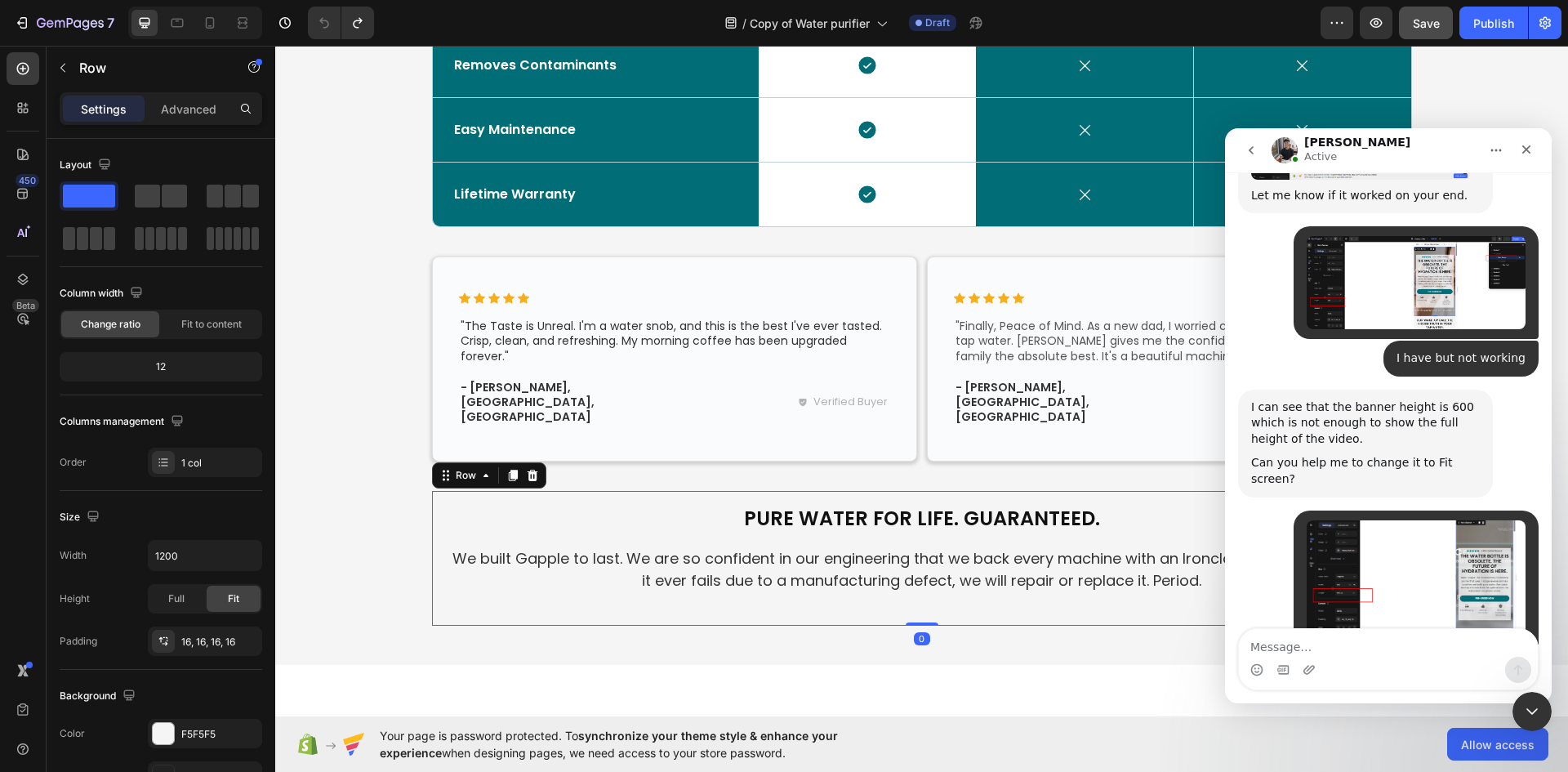
scroll to position [3389, 0]
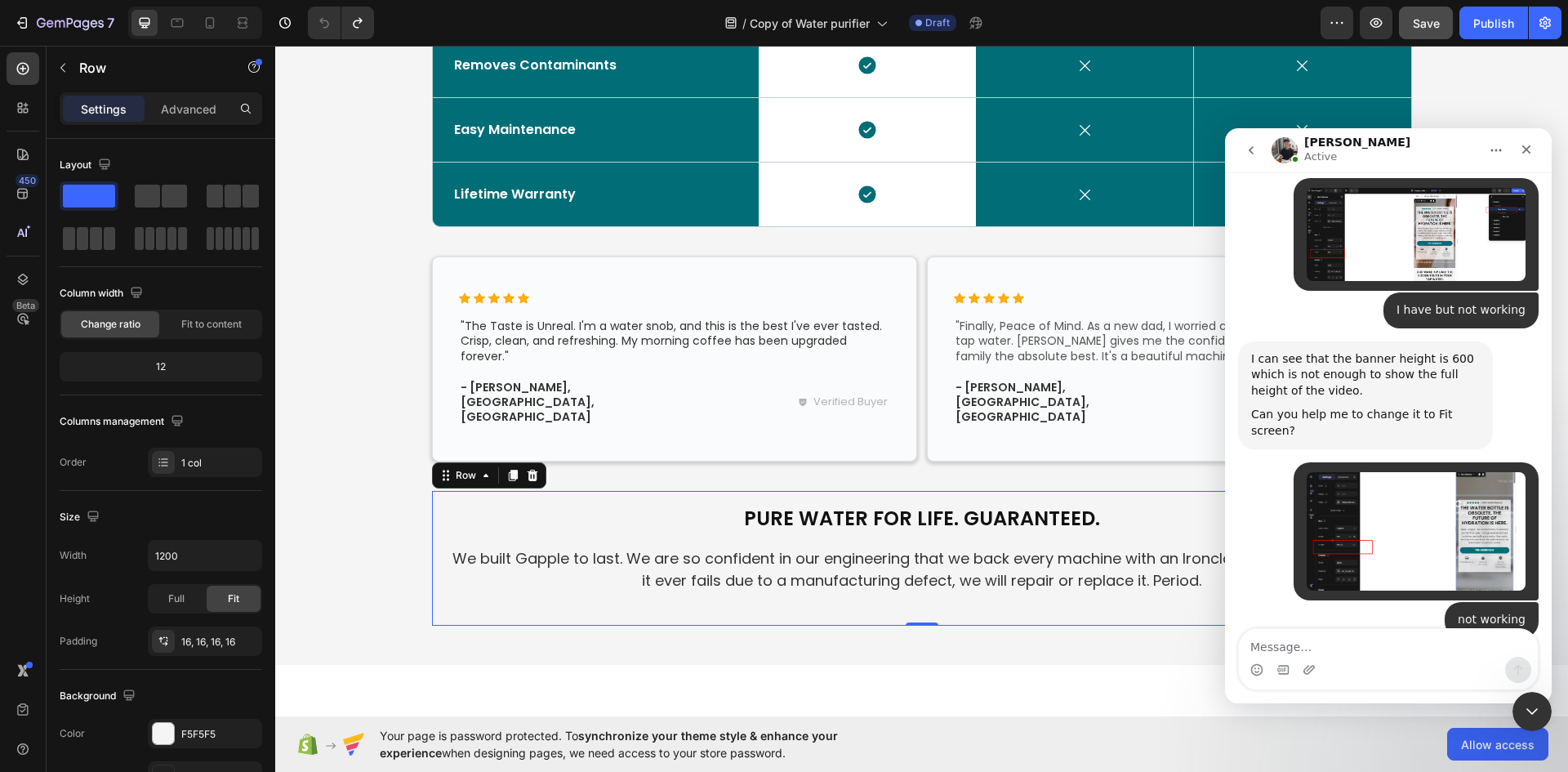
click at [839, 587] on div "Pure Water for Life. Guaranteed. Heading We built Gapple to last. We are so con…" at bounding box center [922, 558] width 980 height 134
click at [167, 729] on div at bounding box center [163, 733] width 21 height 21
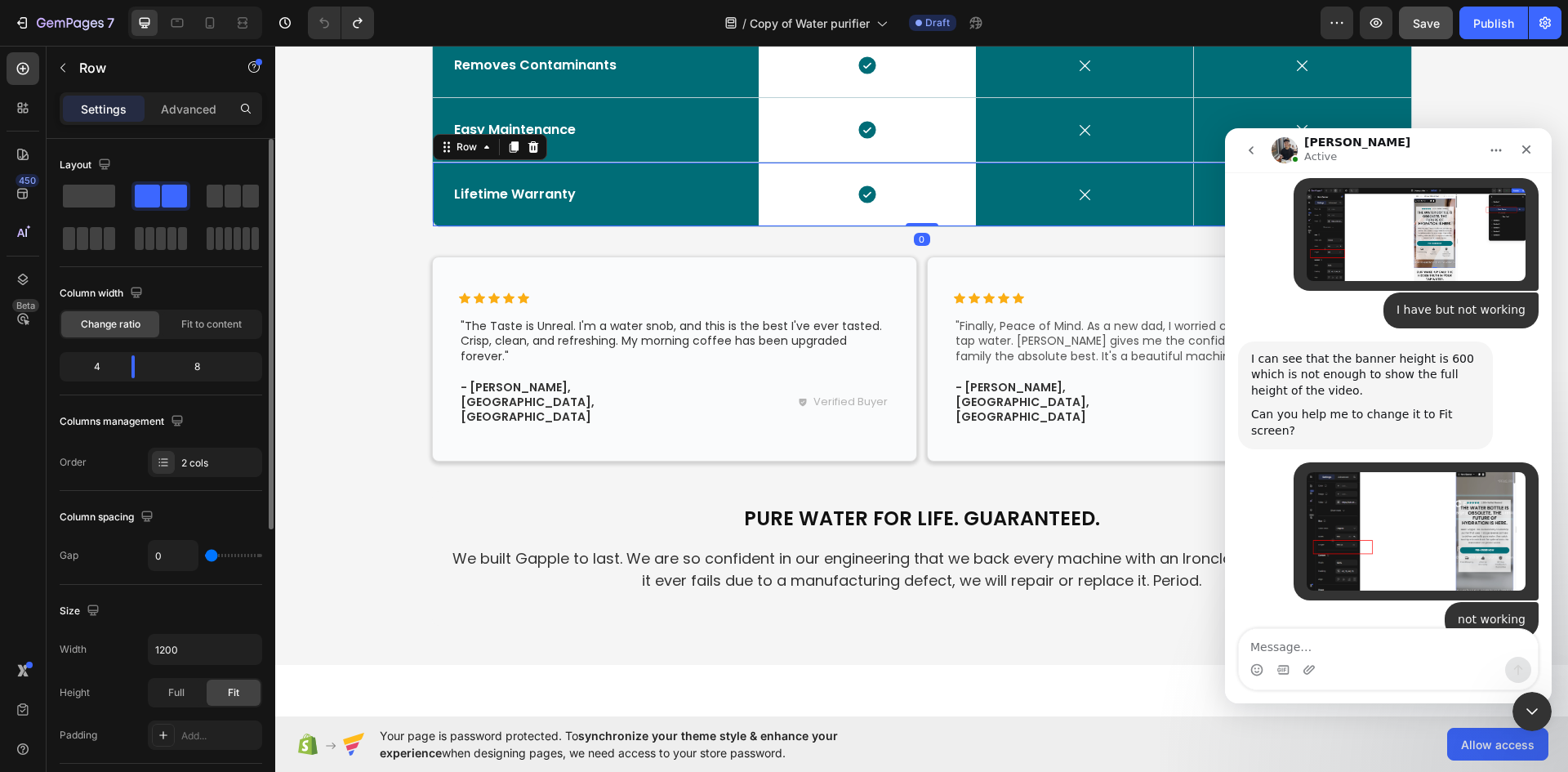
click at [628, 210] on div "Lifetime Warranty Text Block" at bounding box center [596, 194] width 325 height 63
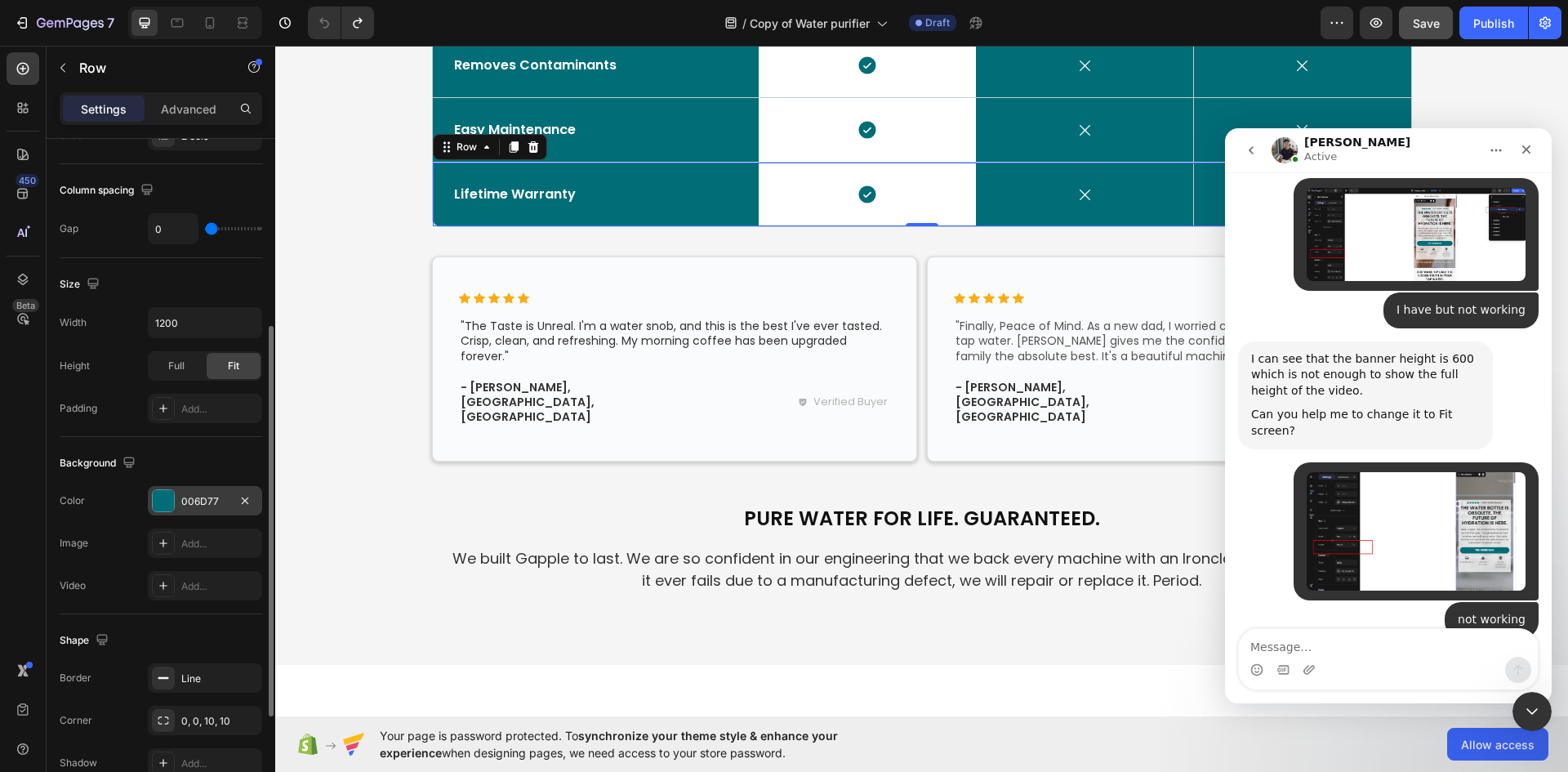
click at [158, 489] on div at bounding box center [163, 500] width 23 height 23
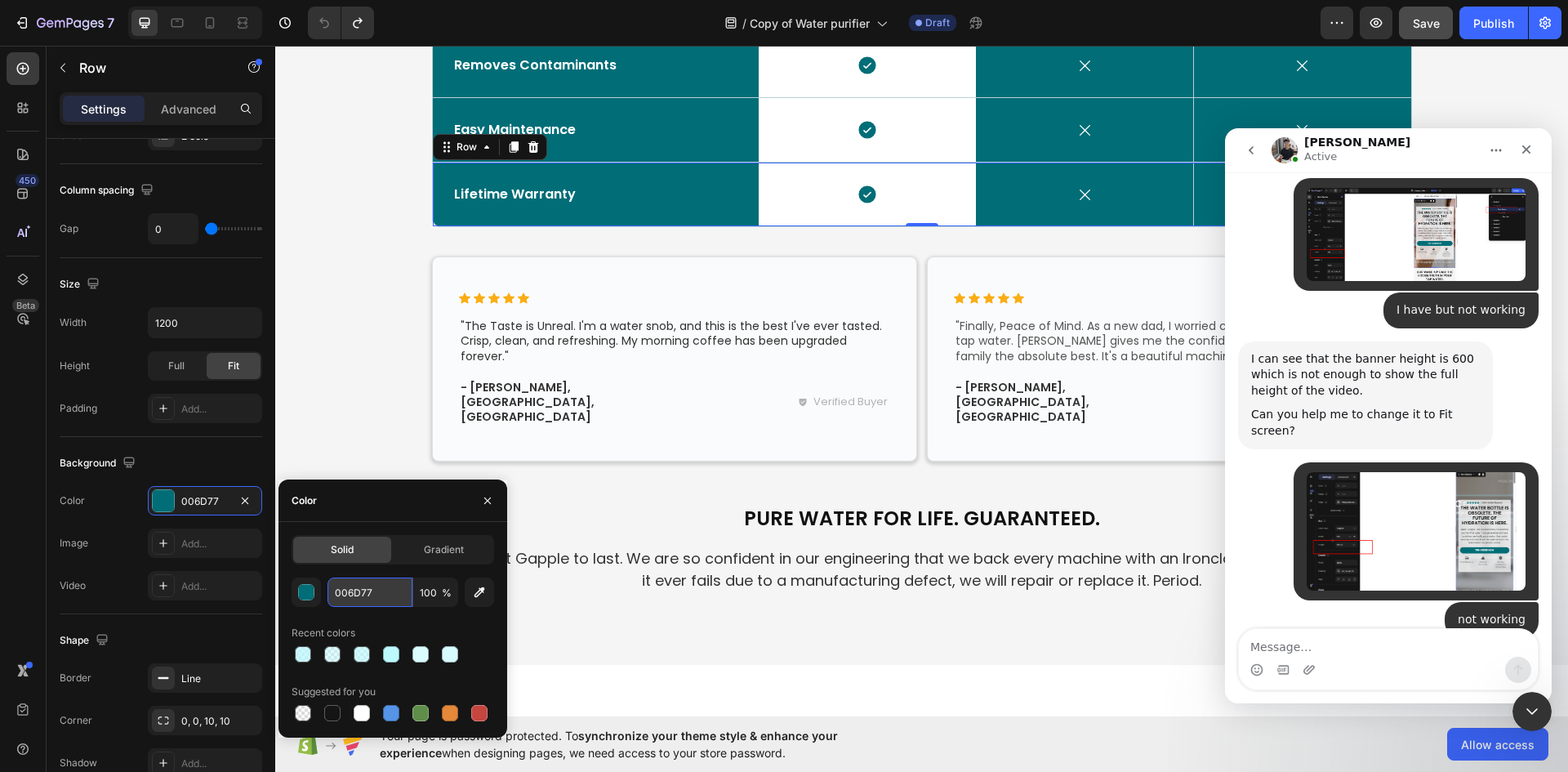
click at [366, 587] on input "006D77" at bounding box center [370, 592] width 85 height 29
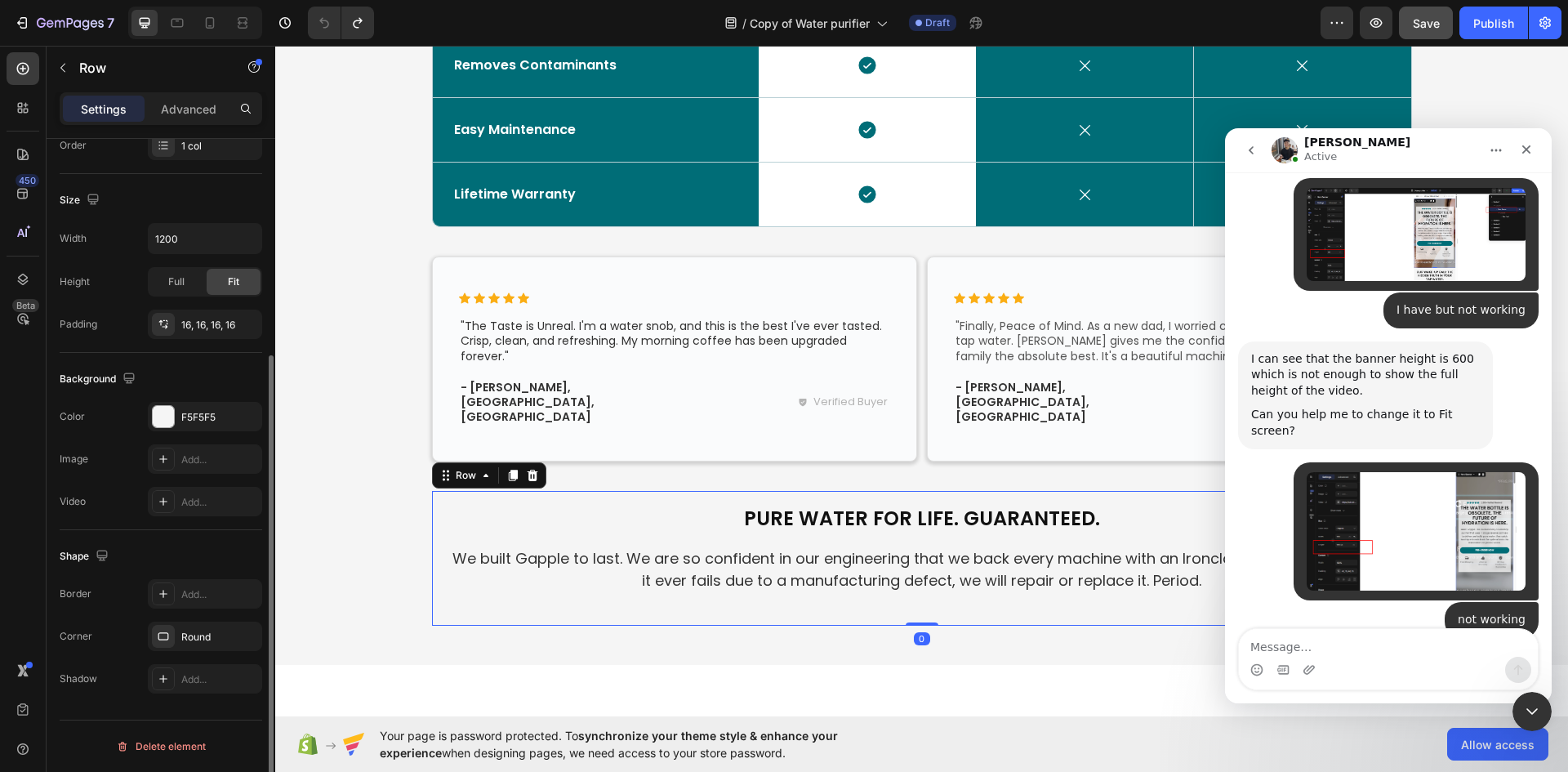
scroll to position [317, 0]
click at [164, 417] on div at bounding box center [163, 416] width 21 height 21
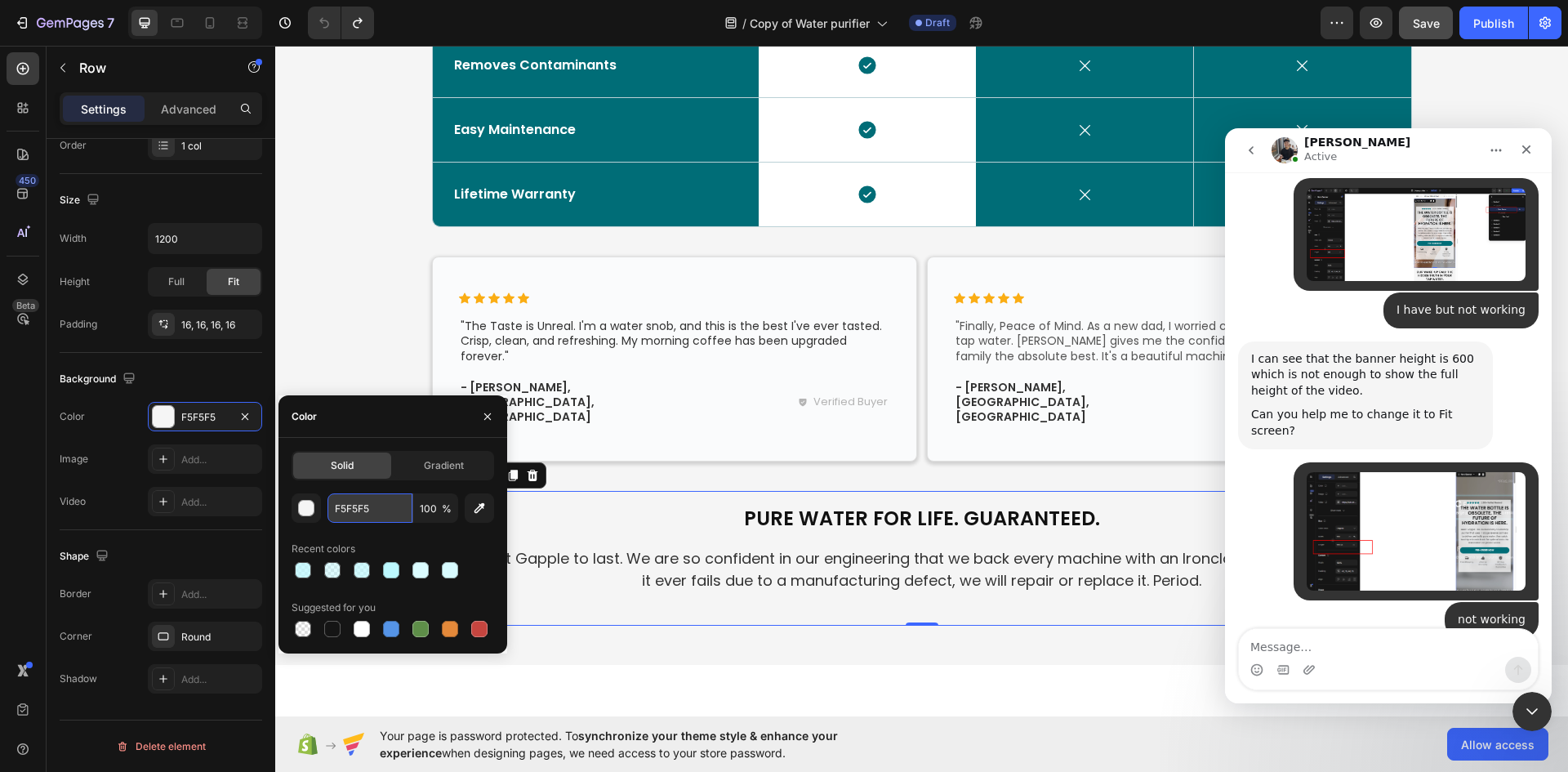
click at [375, 507] on input "F5F5F5" at bounding box center [370, 507] width 85 height 29
paste input "006D77"
type input "006D77"
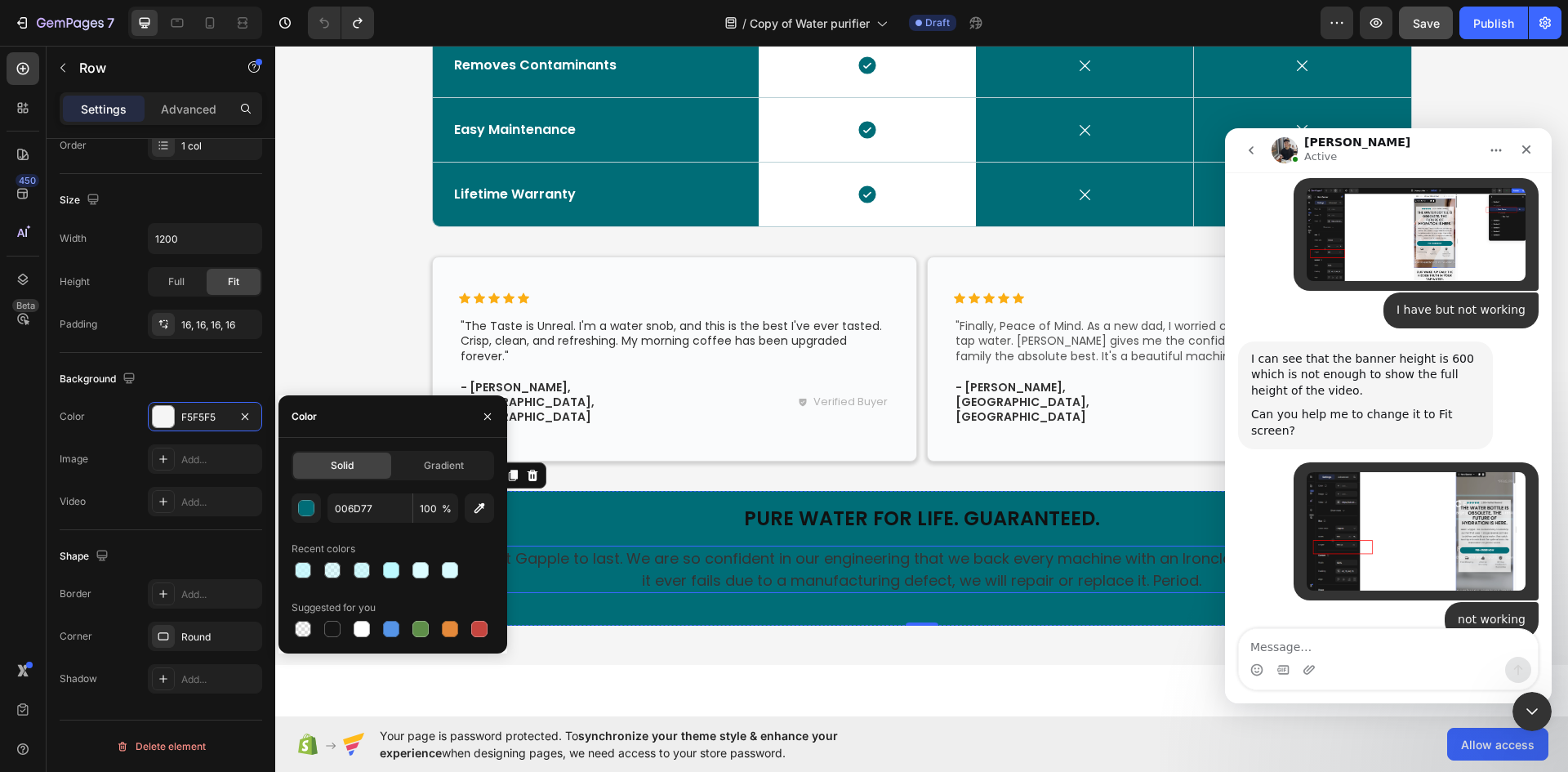
click at [731, 547] on p "We built Gapple to last. We are so confident in our engineering that we back ev…" at bounding box center [921, 569] width 950 height 44
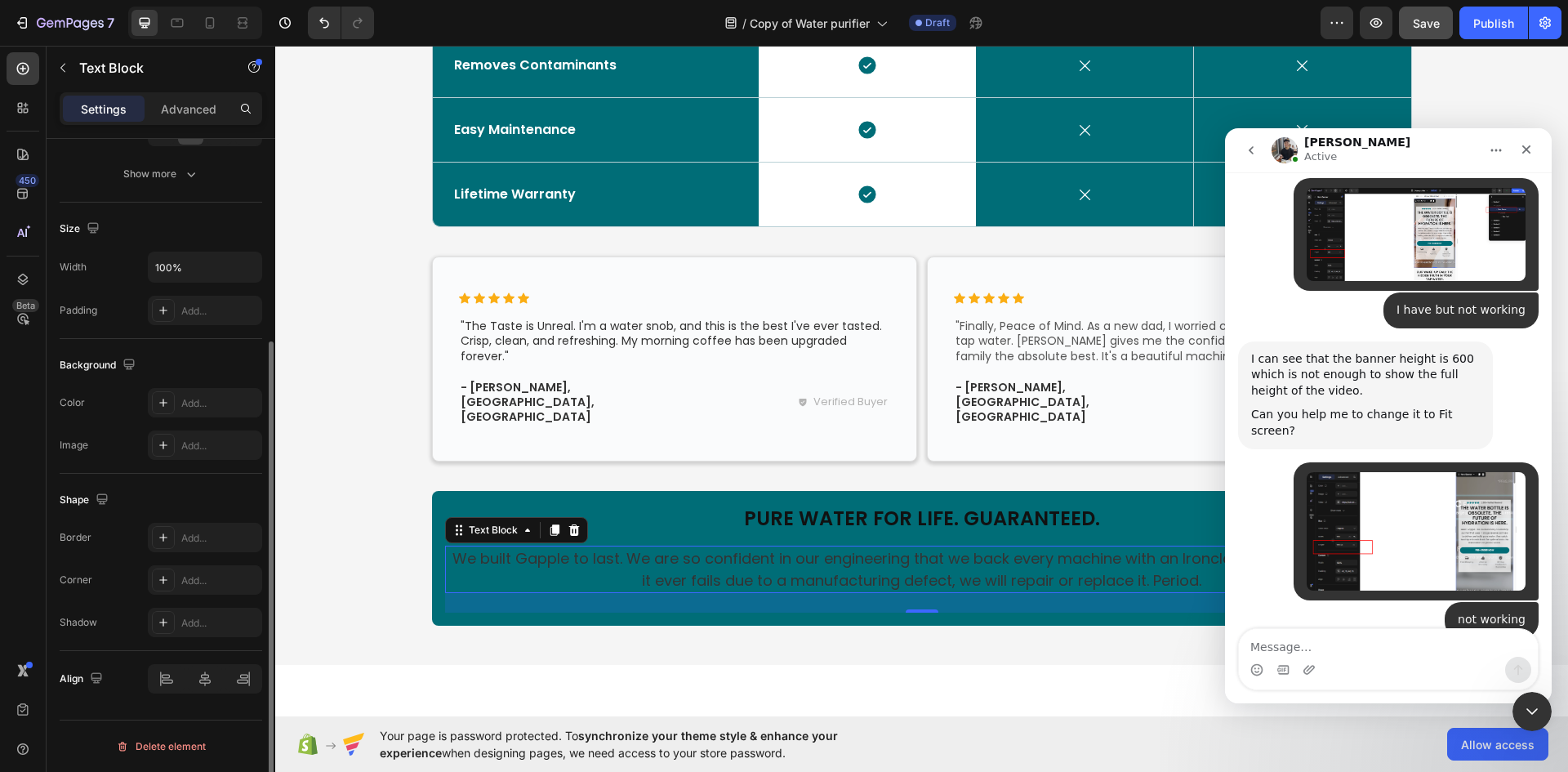
scroll to position [0, 0]
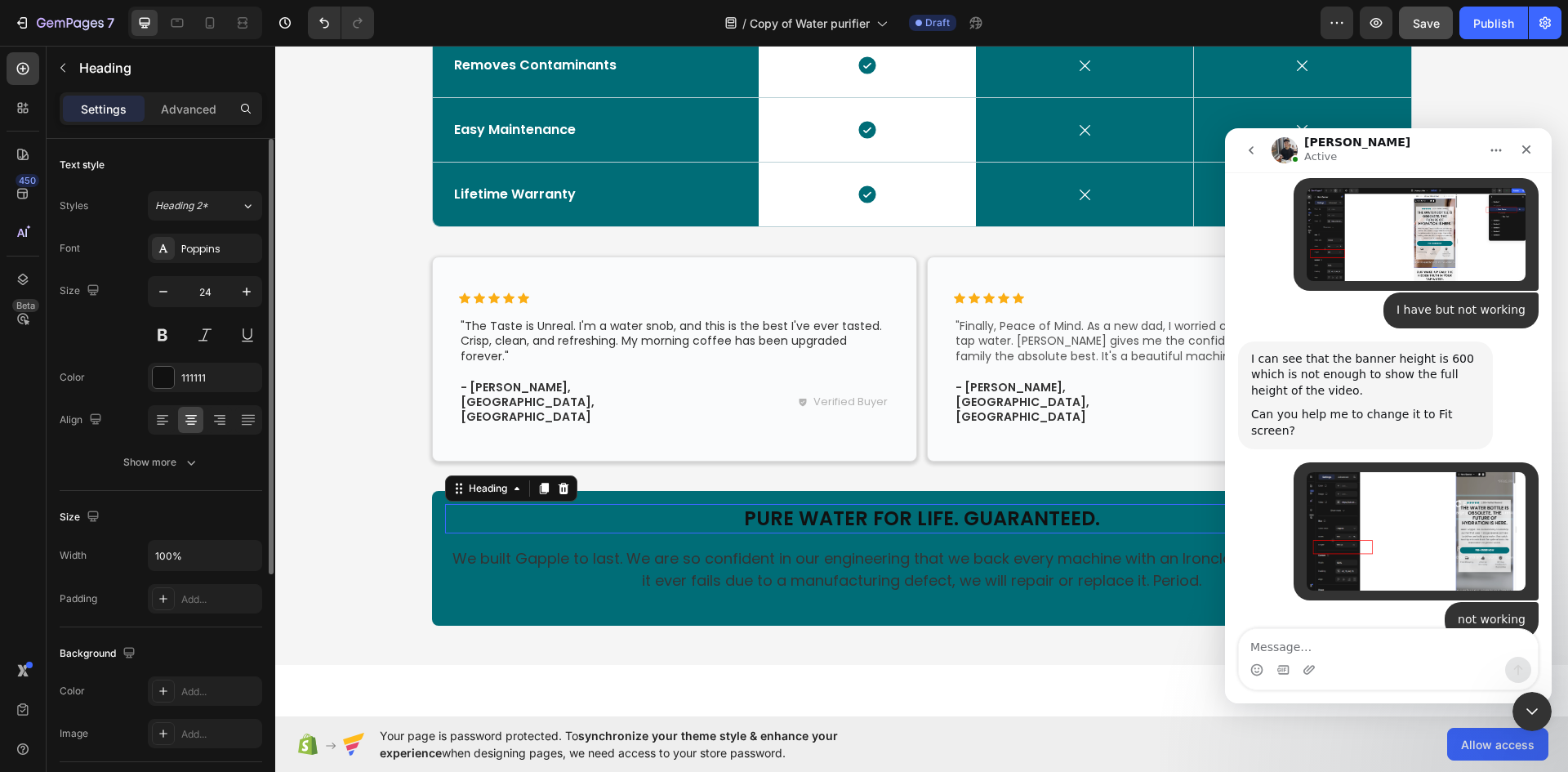
click at [851, 504] on h2 "Pure Water for Life. Guaranteed." at bounding box center [921, 518] width 954 height 28
click at [164, 374] on div at bounding box center [163, 376] width 21 height 21
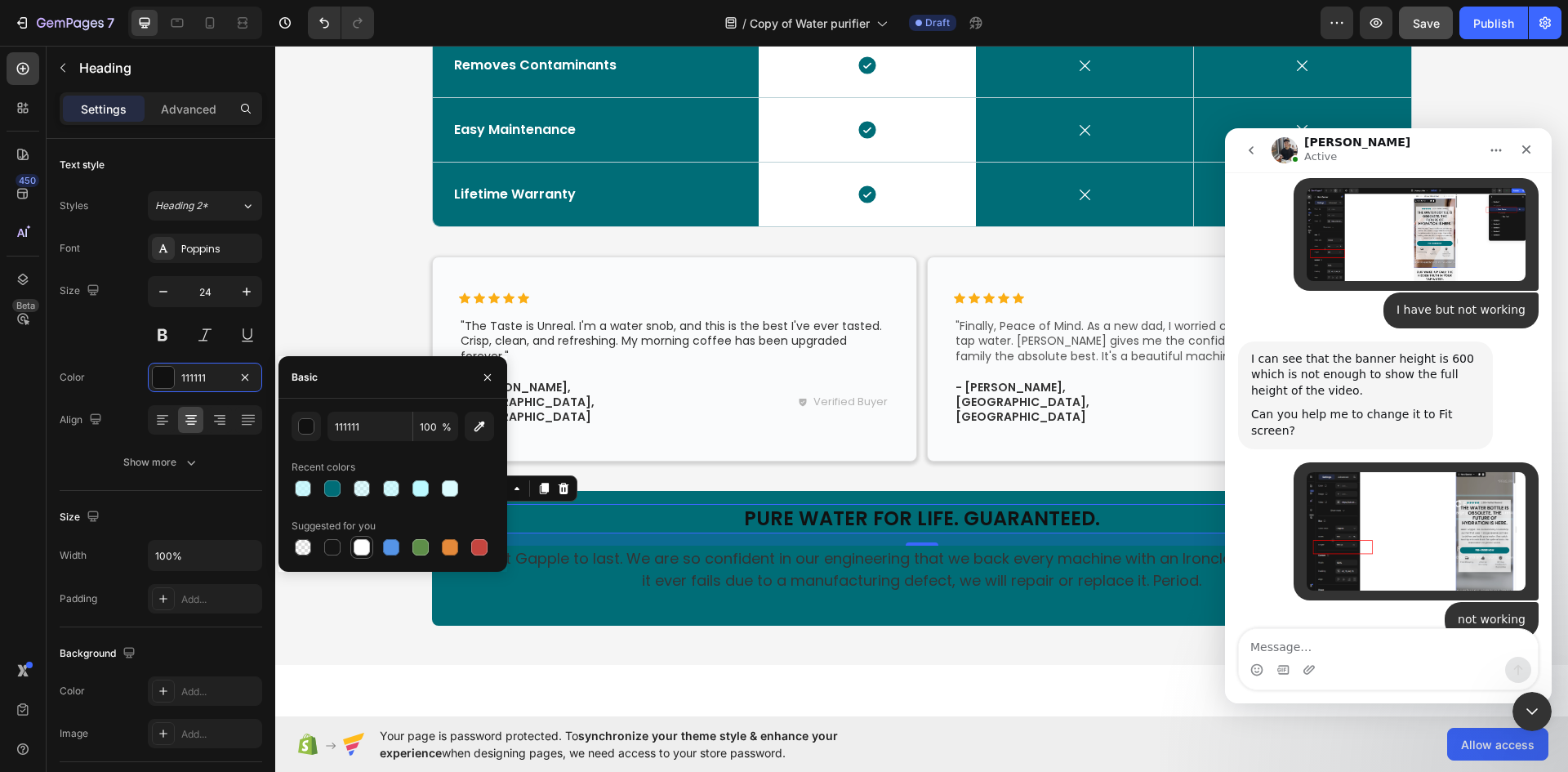
click at [358, 543] on div at bounding box center [362, 547] width 17 height 17
type input "FFFFFF"
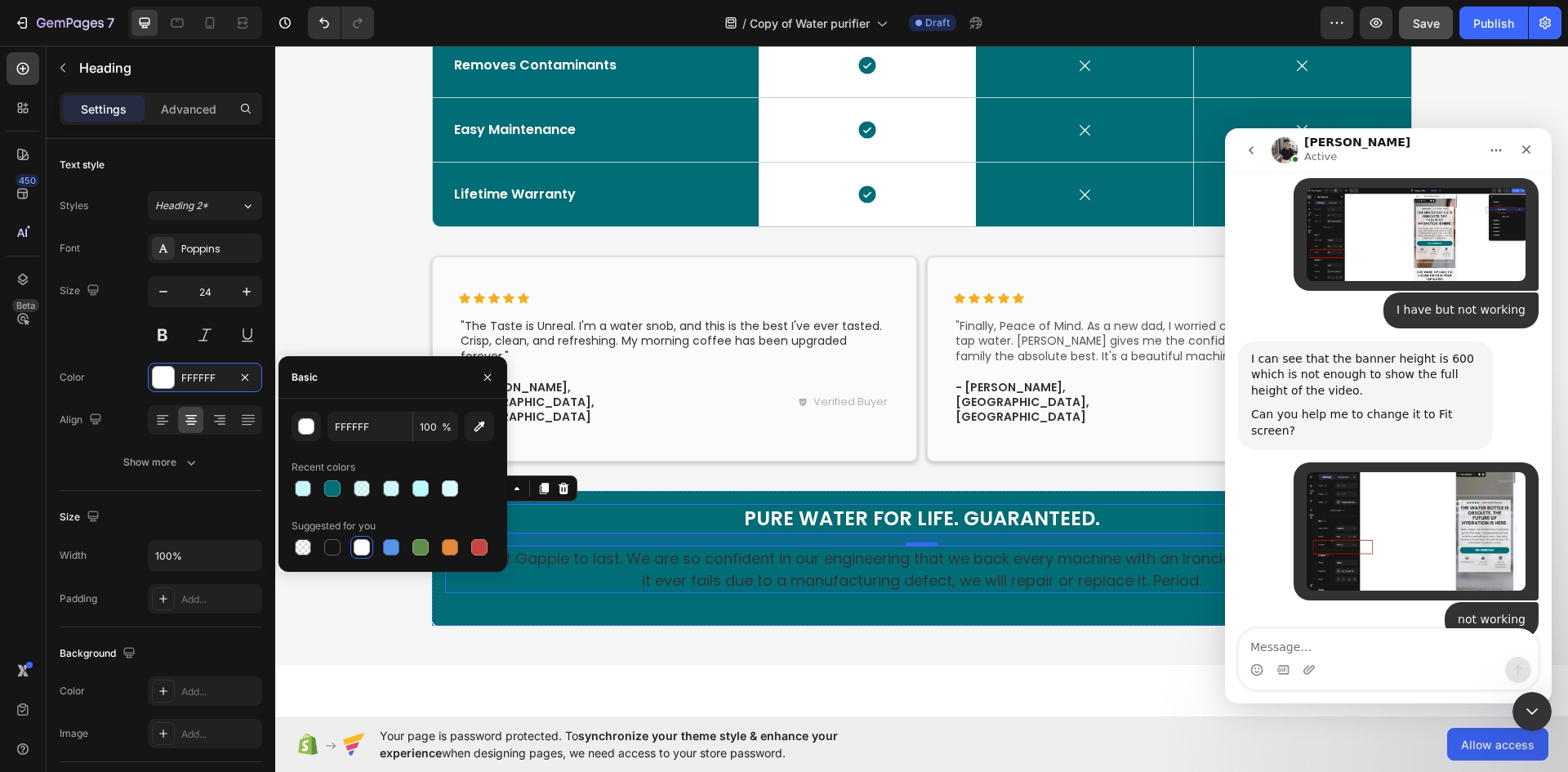
click at [736, 554] on p "We built Gapple to last. We are so confident in our engineering that we back ev…" at bounding box center [921, 569] width 950 height 44
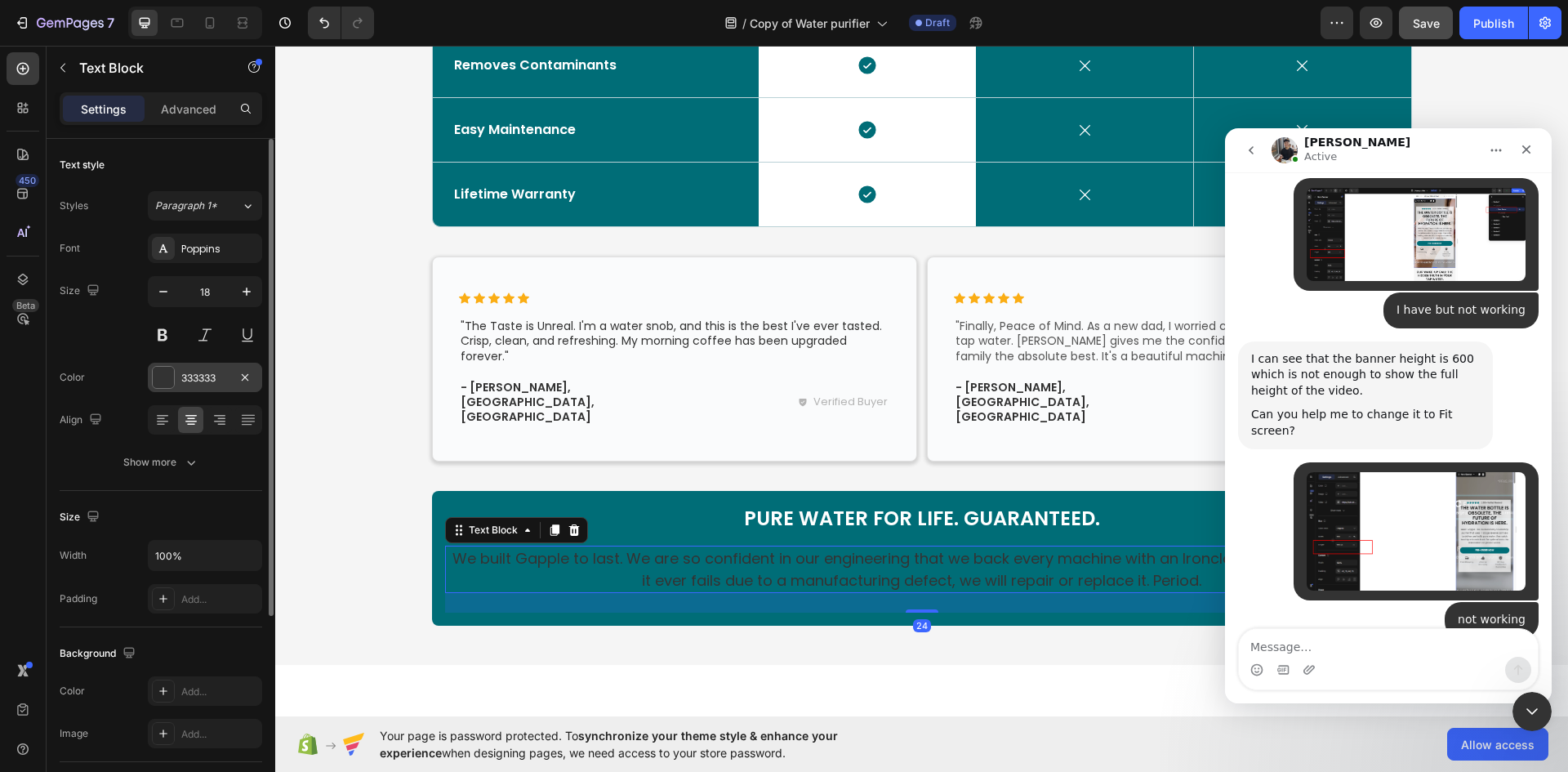
click at [168, 380] on div at bounding box center [163, 376] width 21 height 21
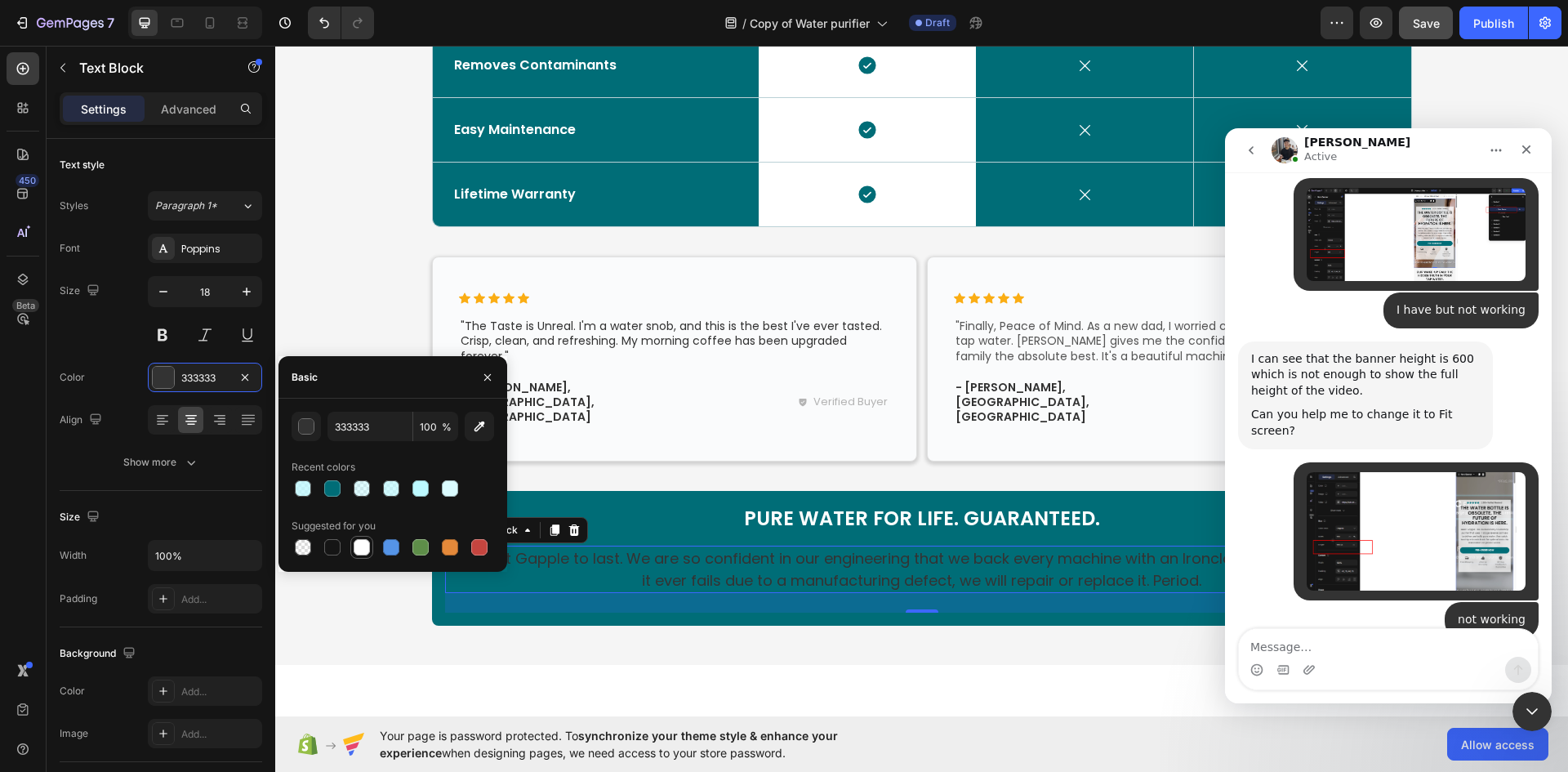
click at [358, 542] on div at bounding box center [362, 547] width 17 height 17
type input "FFFFFF"
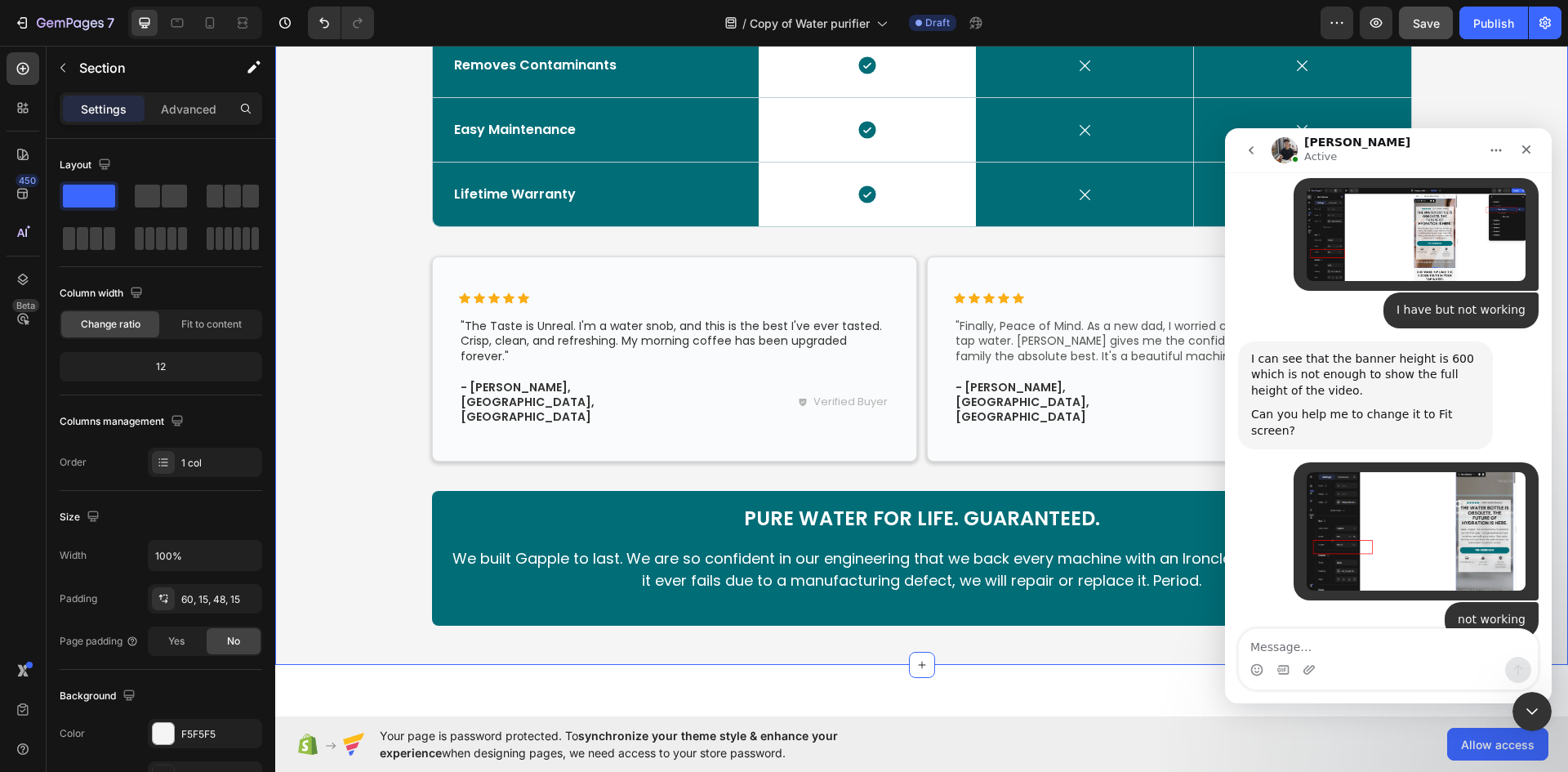
click at [1118, 609] on div "The Gapple Difference: See The Proof. Heading The Clear Choice Text Block Row D…" at bounding box center [921, 240] width 1293 height 850
click at [1530, 715] on icon "Close Intercom Messenger" at bounding box center [1529, 709] width 19 height 19
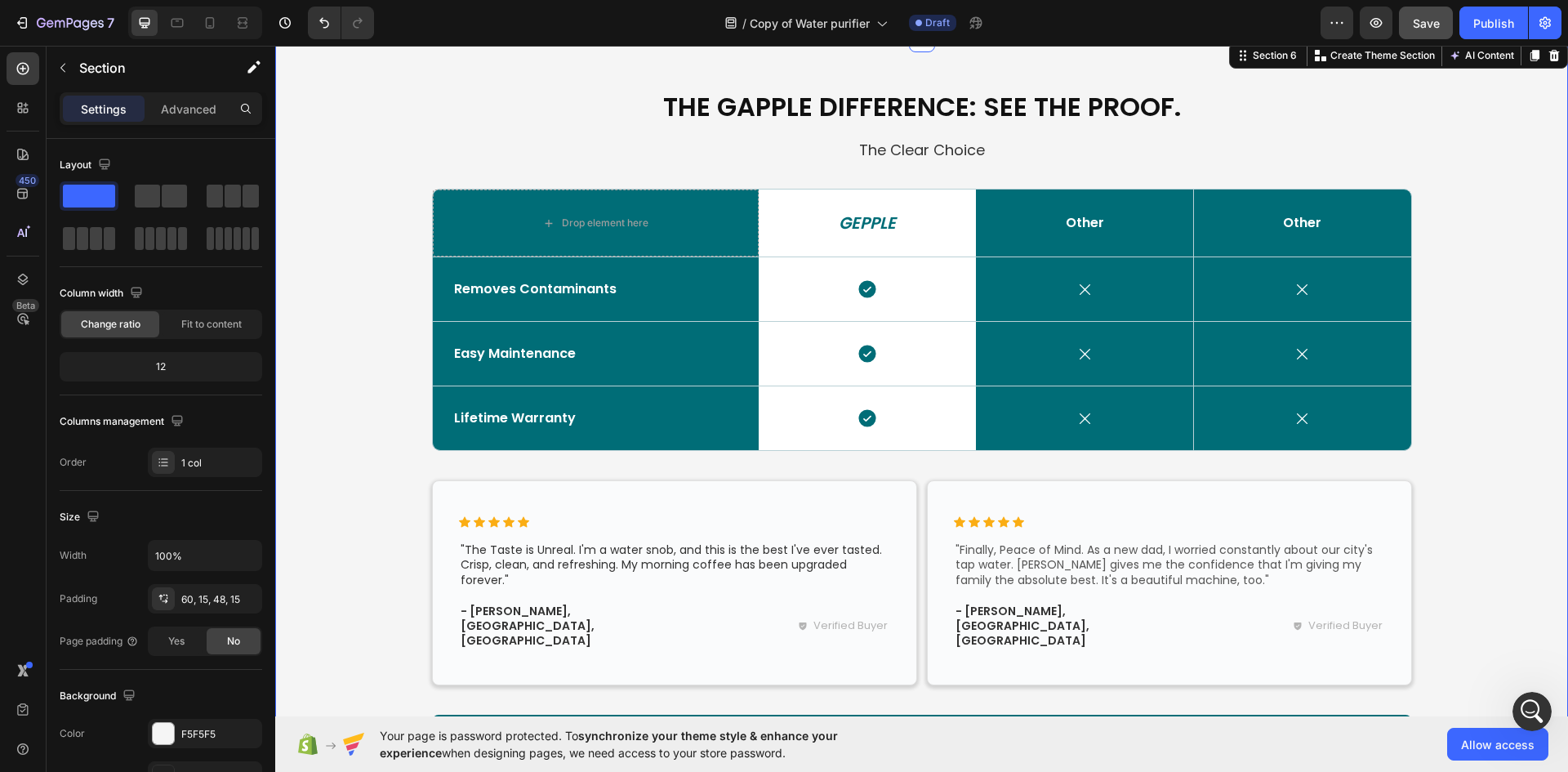
scroll to position [2041, 0]
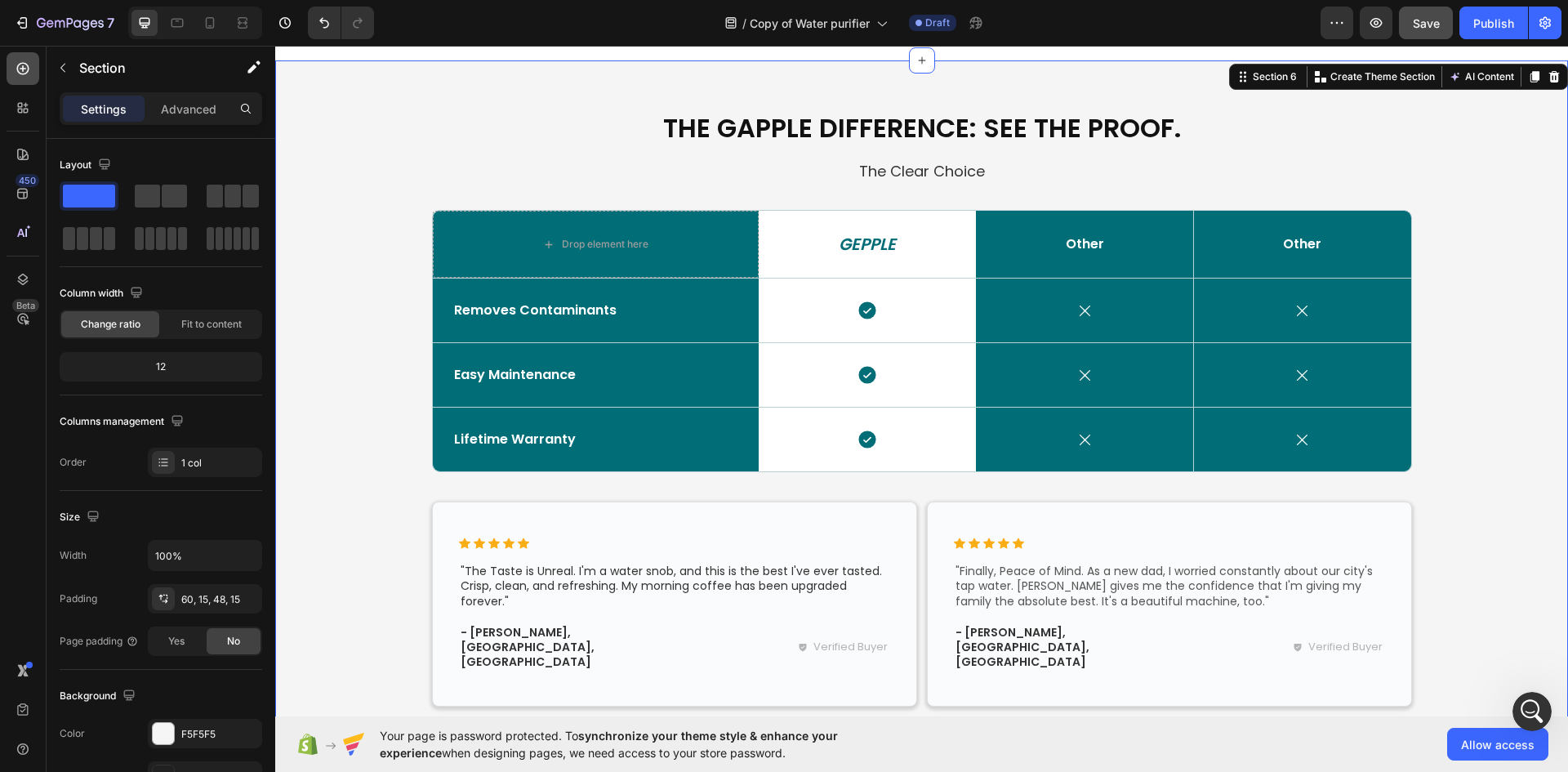
click at [15, 72] on icon at bounding box center [23, 68] width 17 height 17
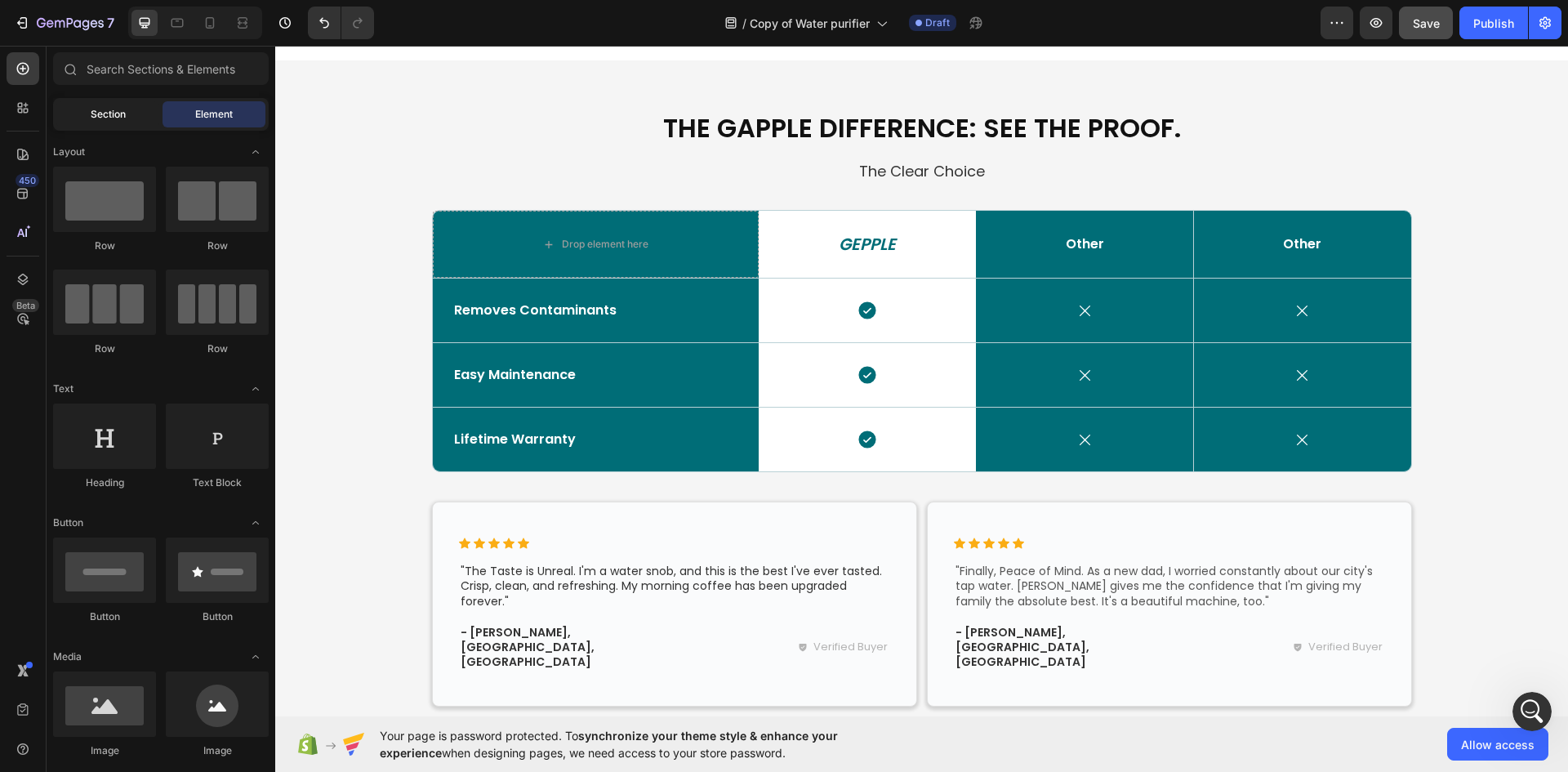
click at [89, 119] on div "Section" at bounding box center [108, 114] width 103 height 26
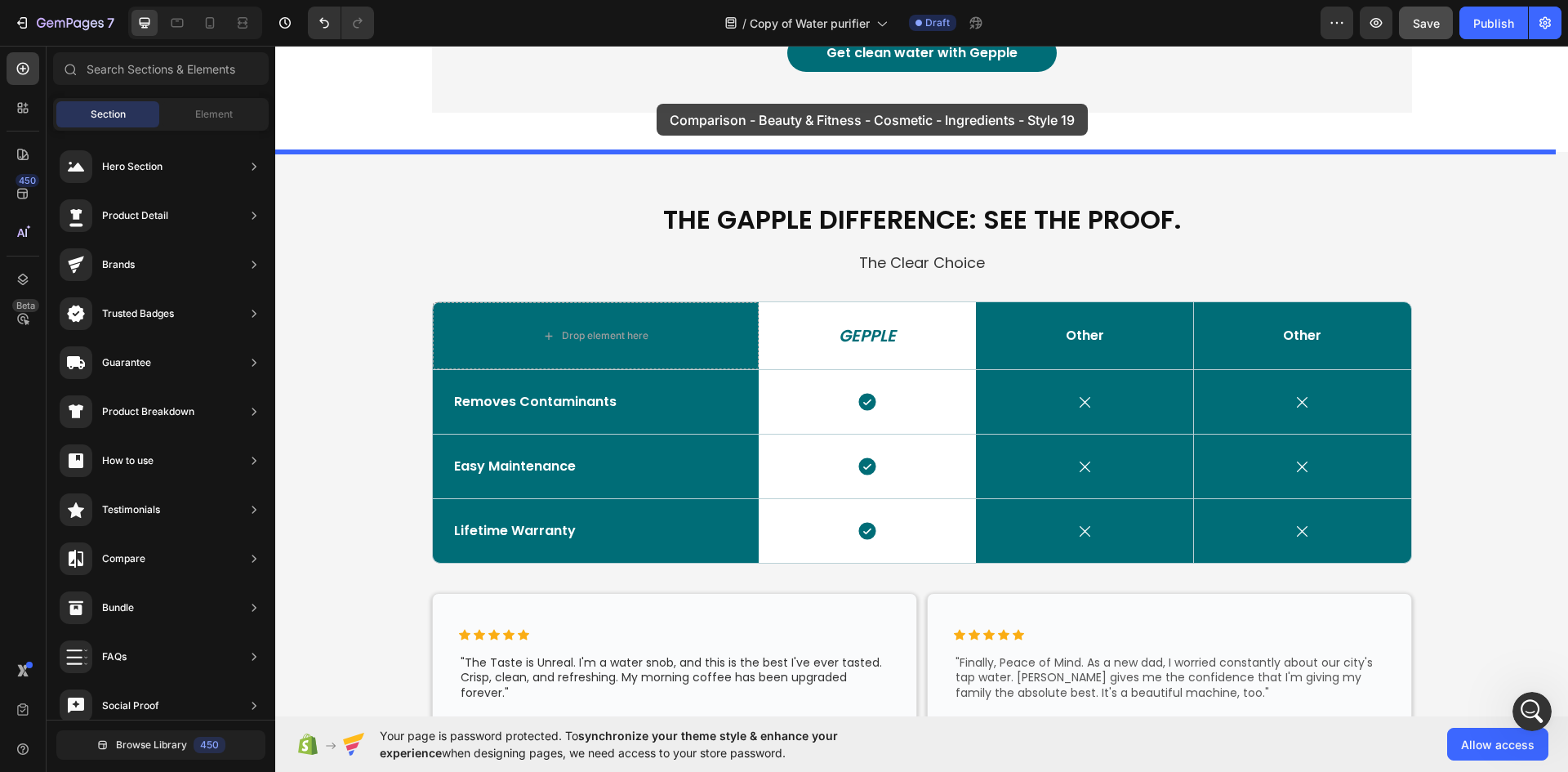
scroll to position [1931, 0]
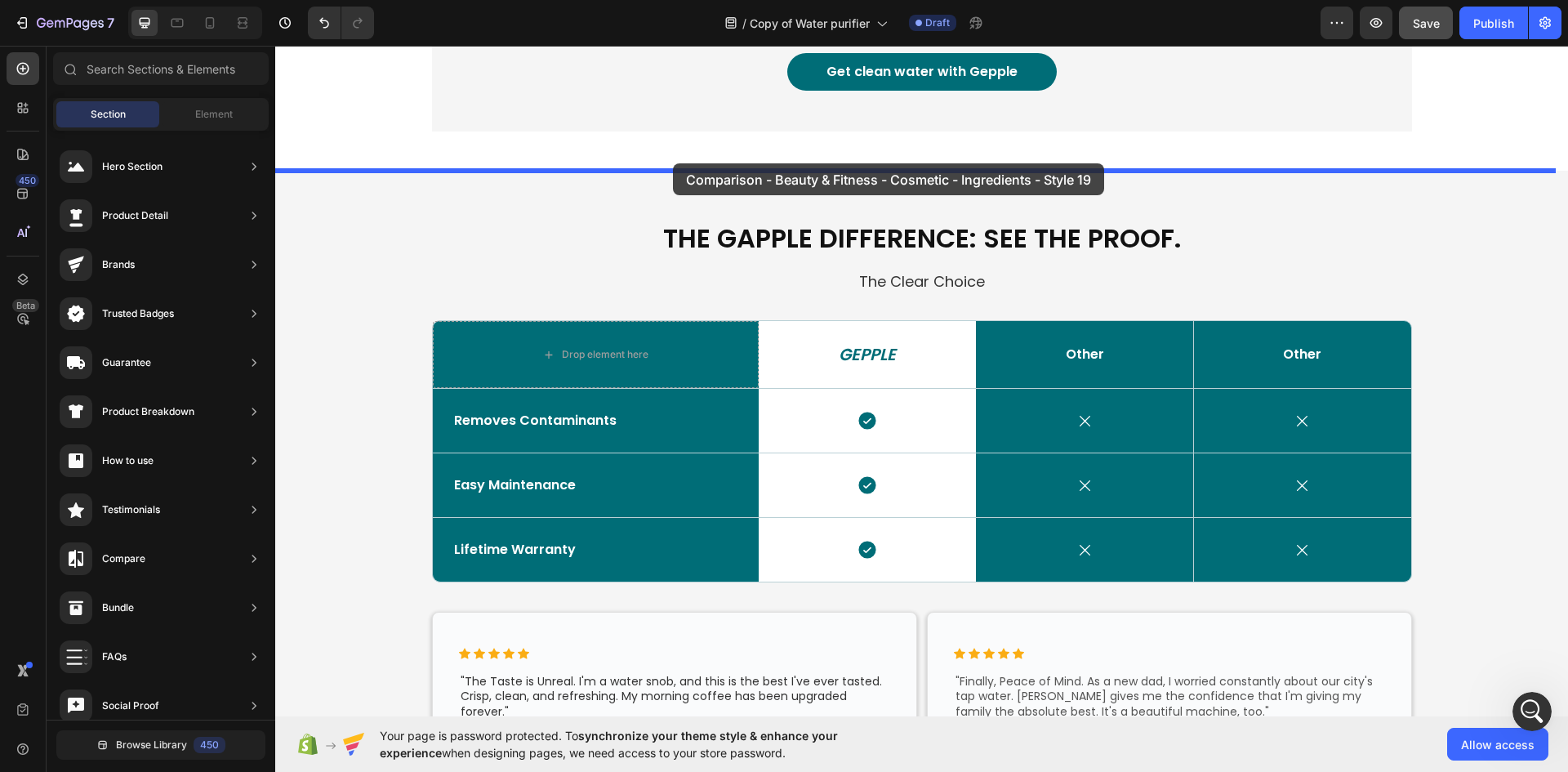
drag, startPoint x: 633, startPoint y: 463, endPoint x: 673, endPoint y: 164, distance: 301.7
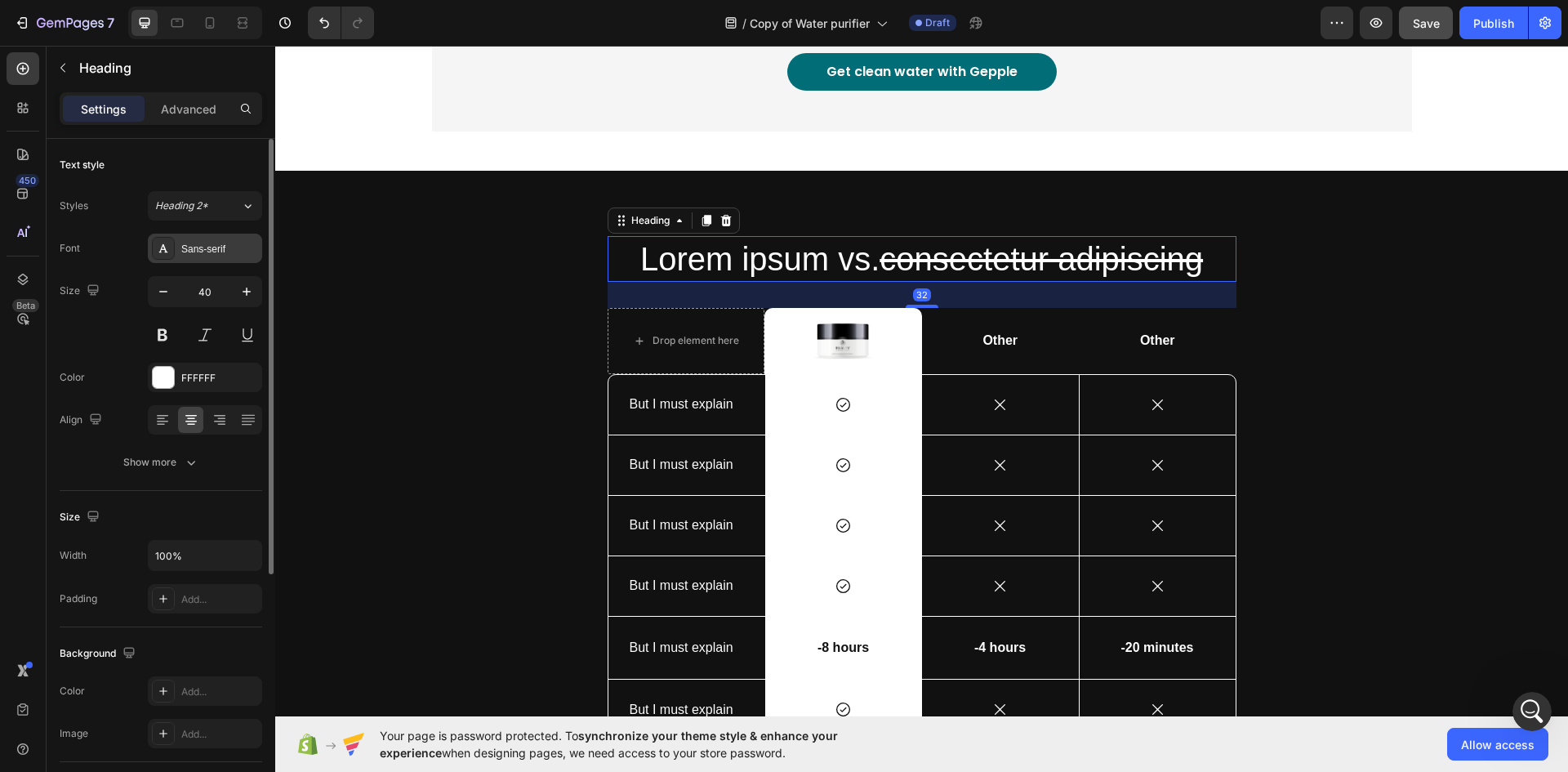
click at [218, 250] on div "Sans-serif" at bounding box center [219, 250] width 77 height 15
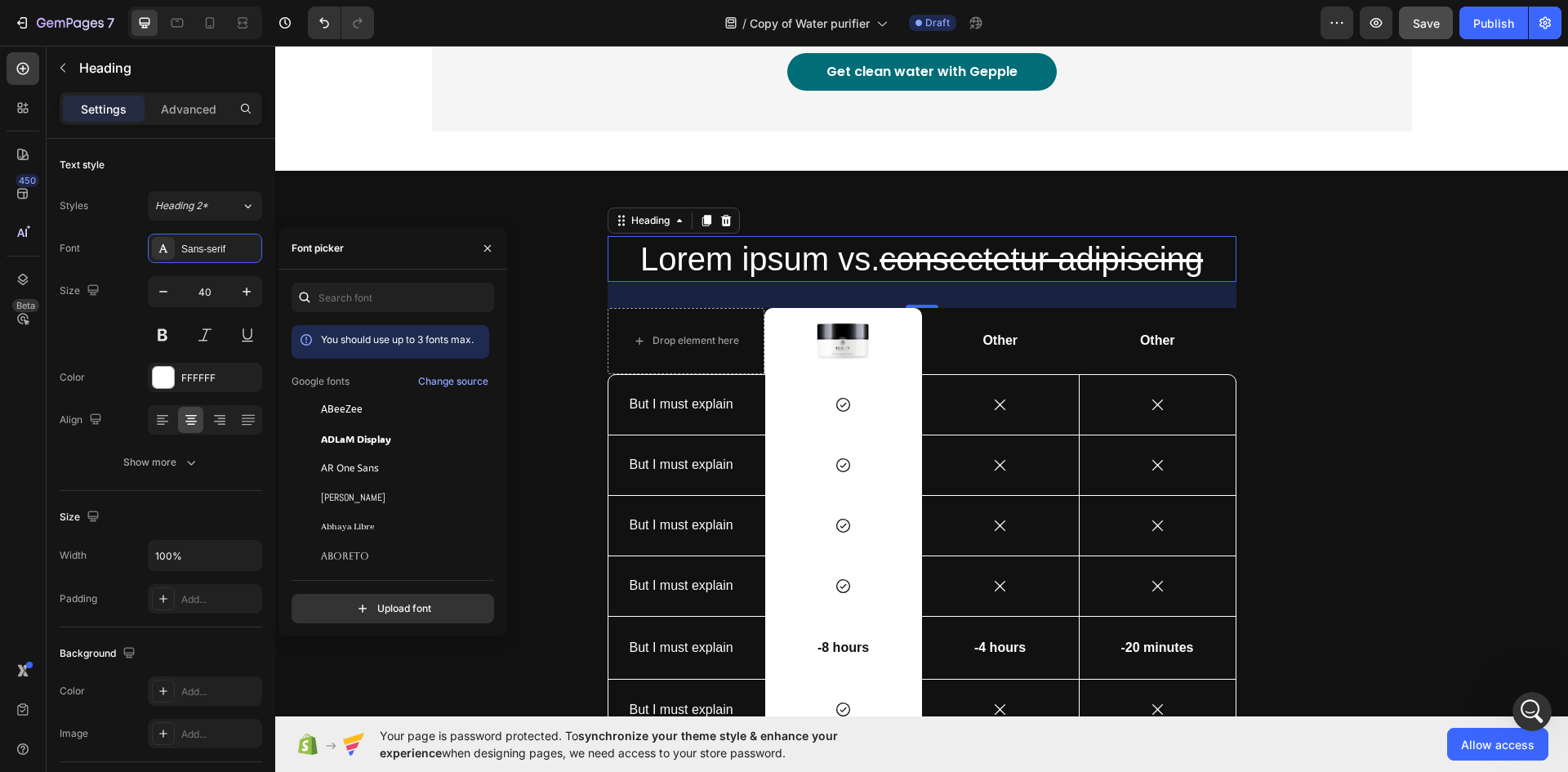
scroll to position [2013, 0]
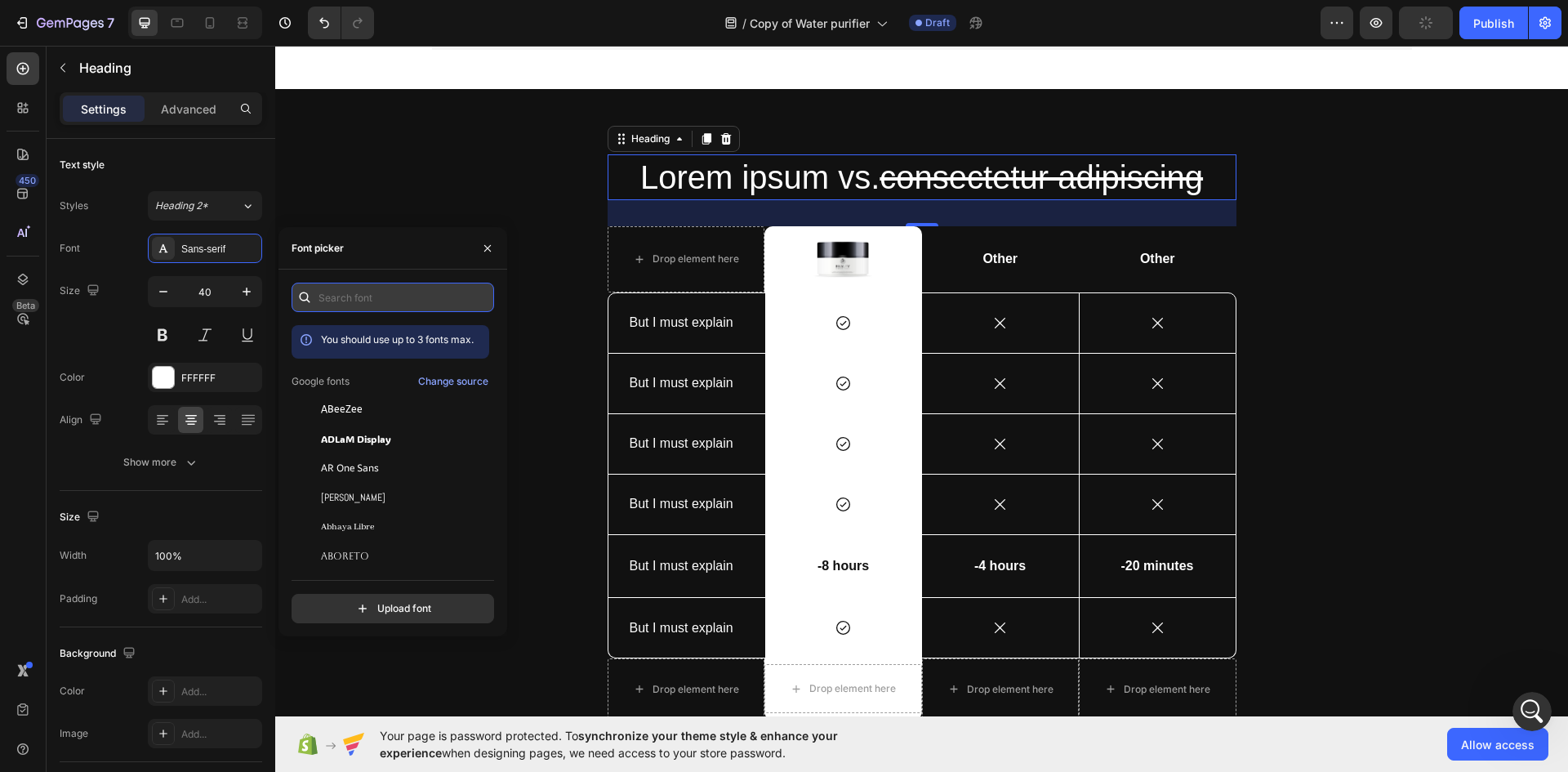
click at [360, 303] on input "text" at bounding box center [392, 297] width 203 height 29
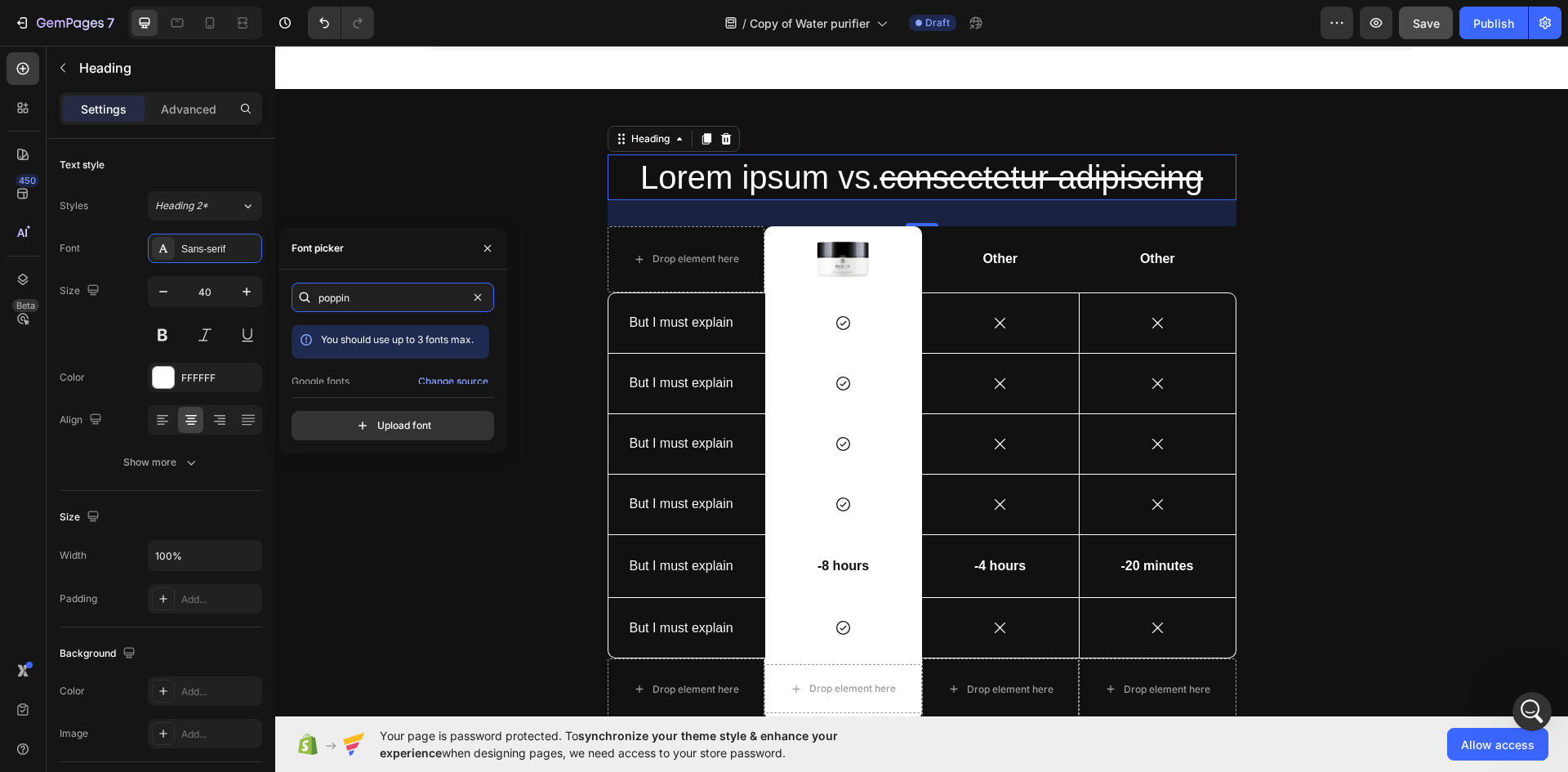
scroll to position [40, 0]
type input "poppin"
click at [342, 361] on div "Poppins" at bounding box center [390, 369] width 198 height 29
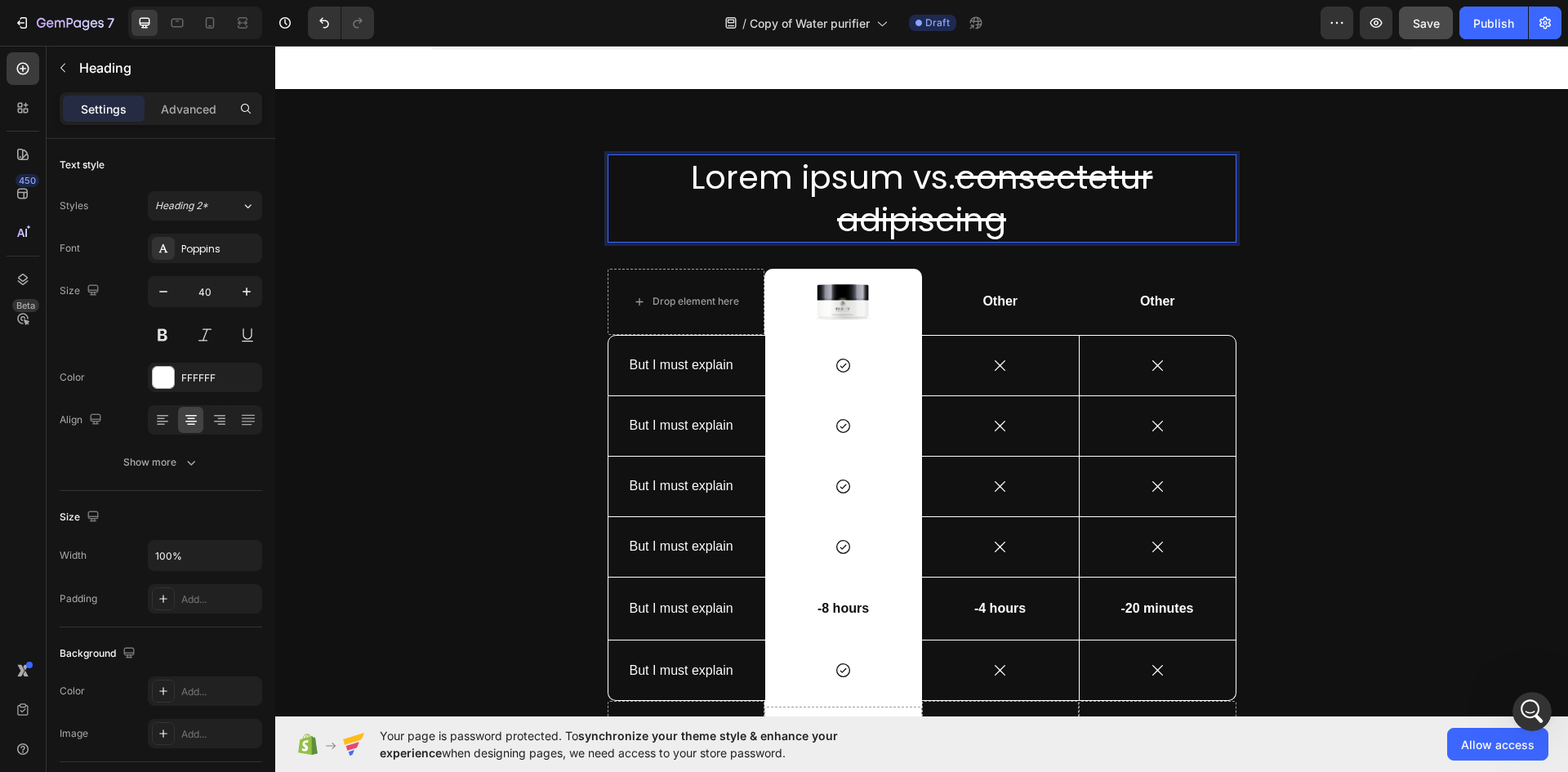
click at [825, 198] on h2 "Lorem ipsum vs. consectetur adipiscing" at bounding box center [921, 199] width 628 height 88
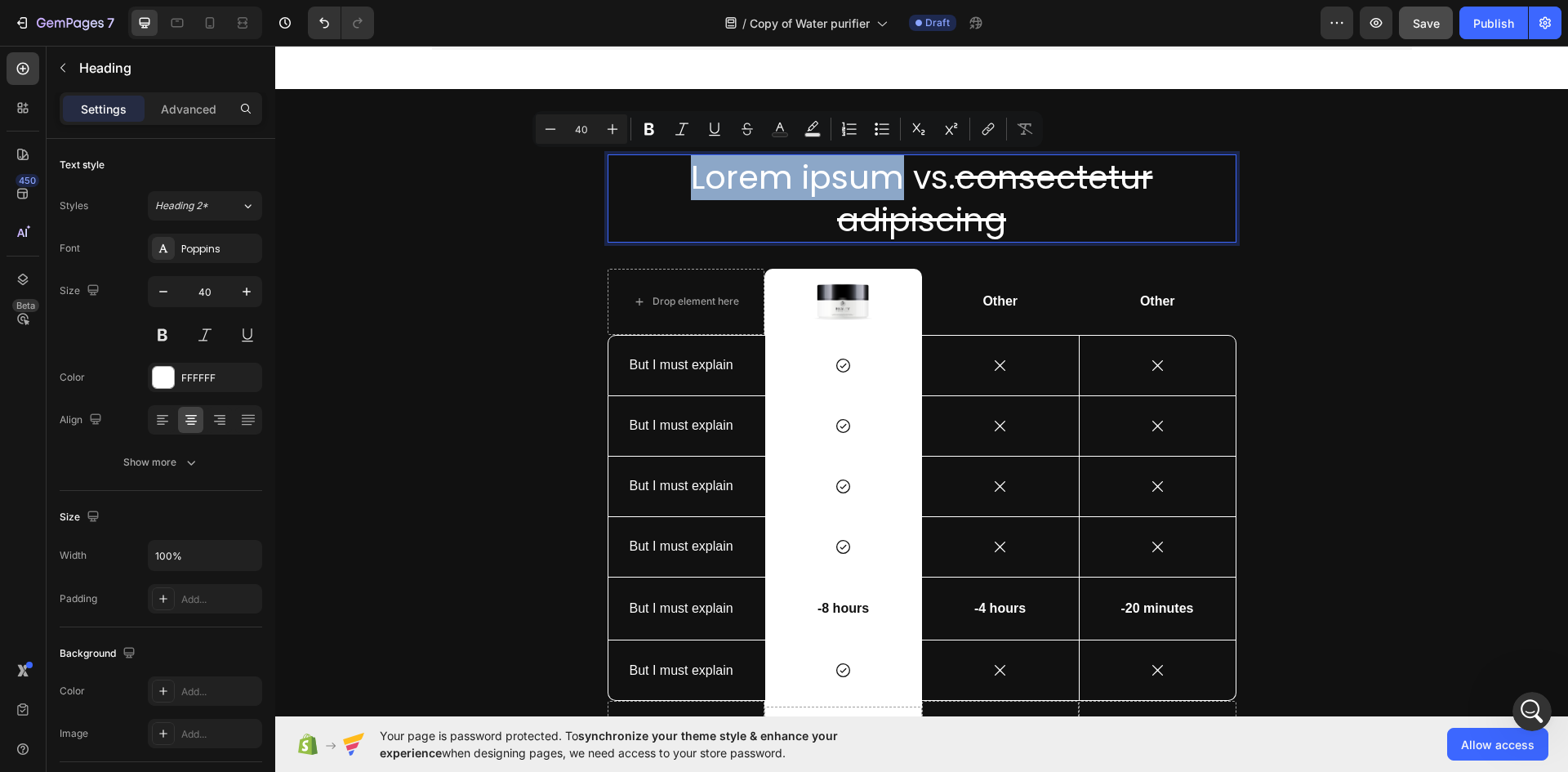
drag, startPoint x: 889, startPoint y: 182, endPoint x: 683, endPoint y: 188, distance: 206.1
click at [683, 188] on p "Lorem ipsum vs. consectetur adipiscing" at bounding box center [922, 199] width 626 height 85
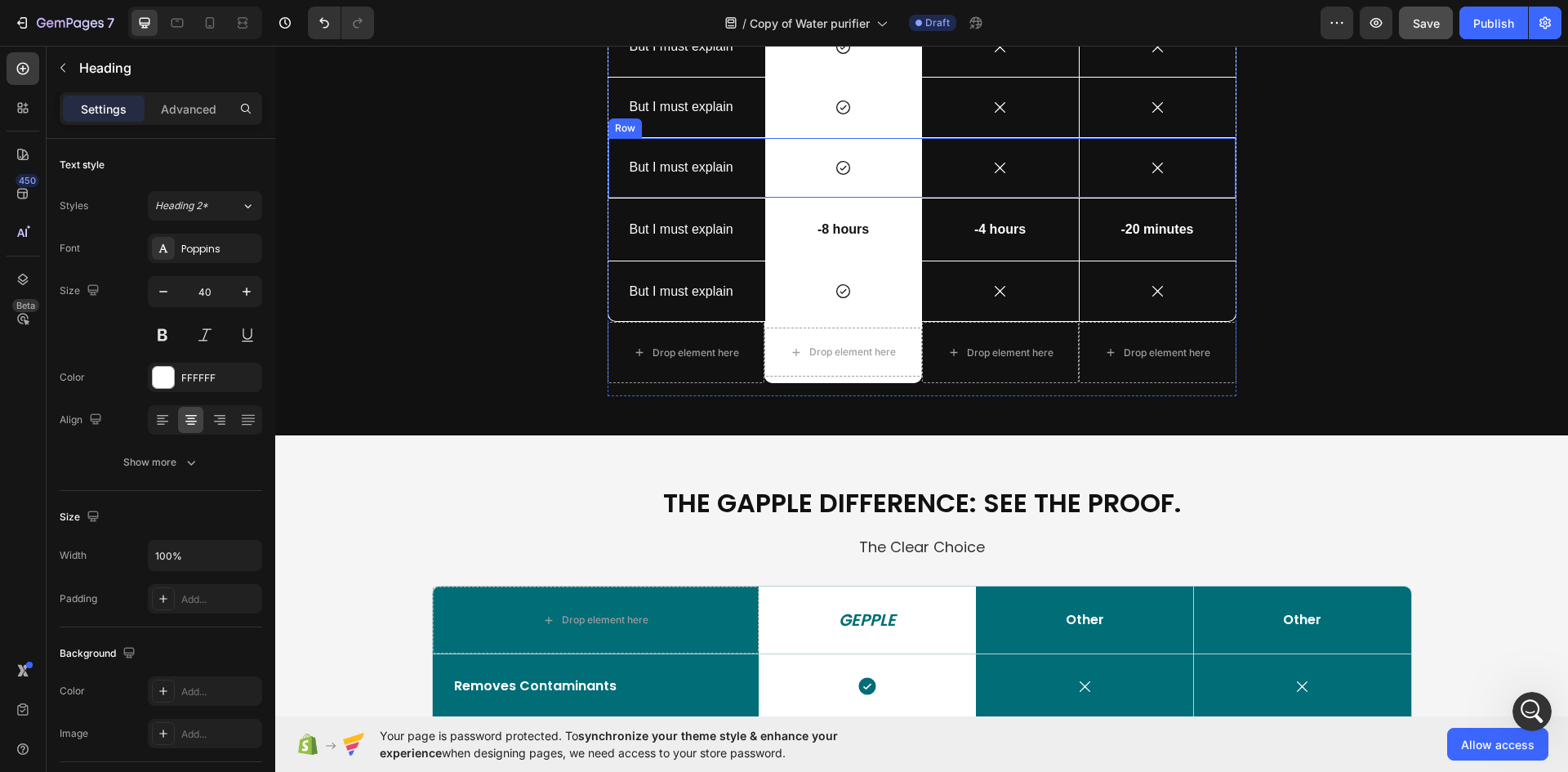
scroll to position [2421, 0]
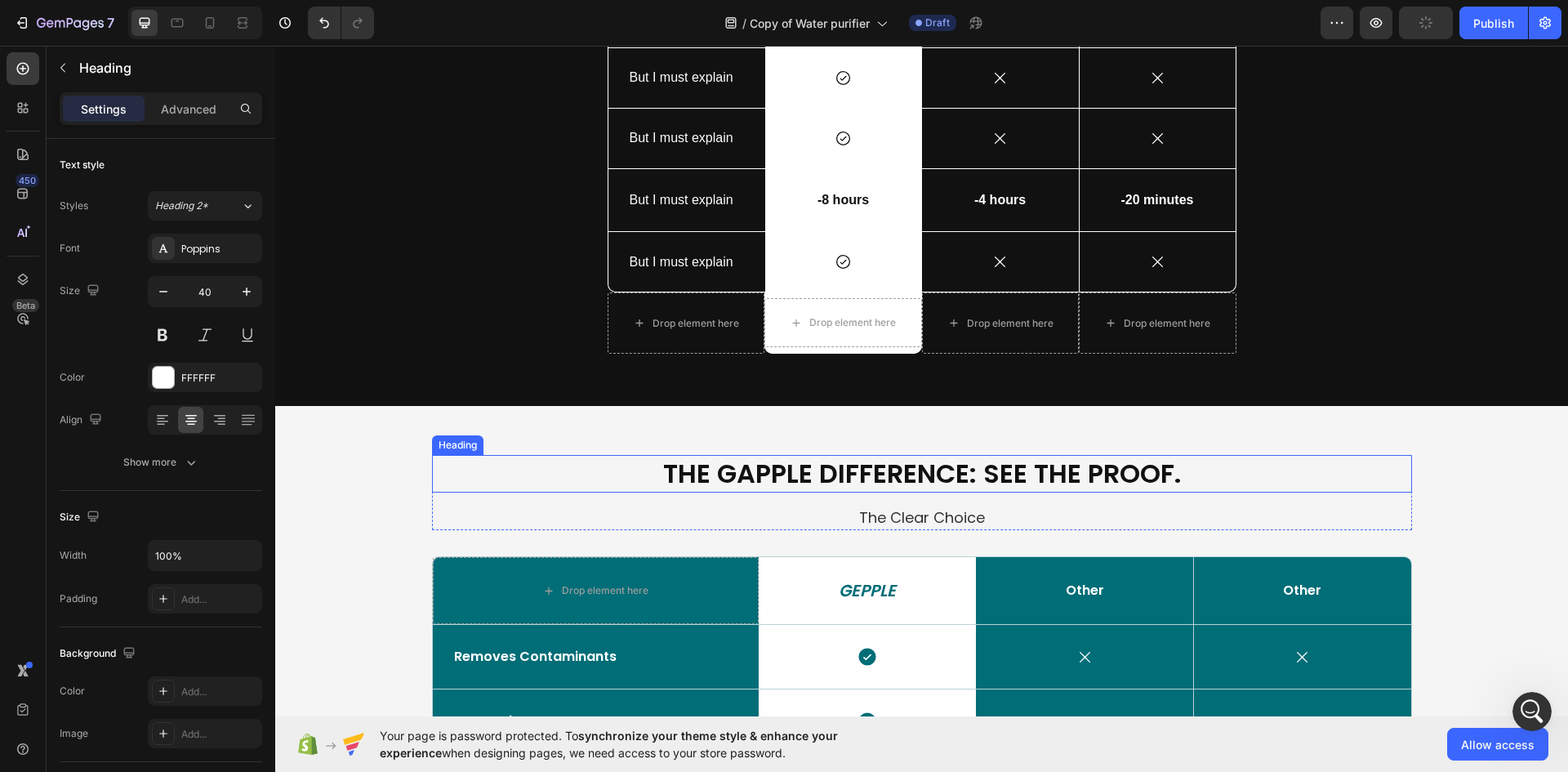
click at [803, 464] on h2 "The Gapple Difference: See The Proof." at bounding box center [922, 473] width 980 height 38
click at [1197, 474] on h2 "The Gapple Difference: See The Proof." at bounding box center [922, 473] width 980 height 38
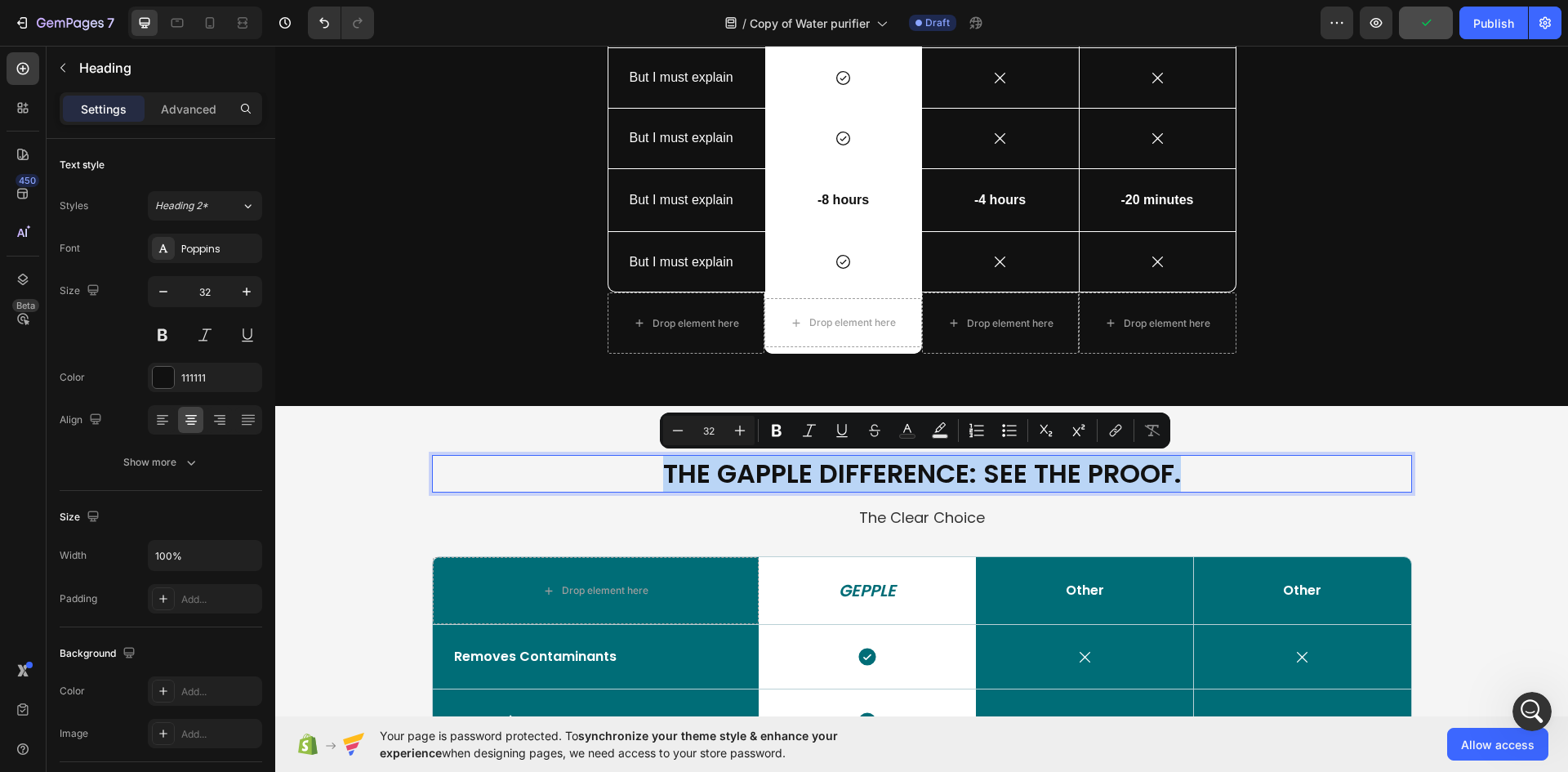
drag, startPoint x: 1195, startPoint y: 474, endPoint x: 596, endPoint y: 492, distance: 599.3
click at [596, 492] on h2 "The Gapple Difference: See The Proof." at bounding box center [922, 473] width 980 height 38
copy p "The Gapple Difference: See The Proof."
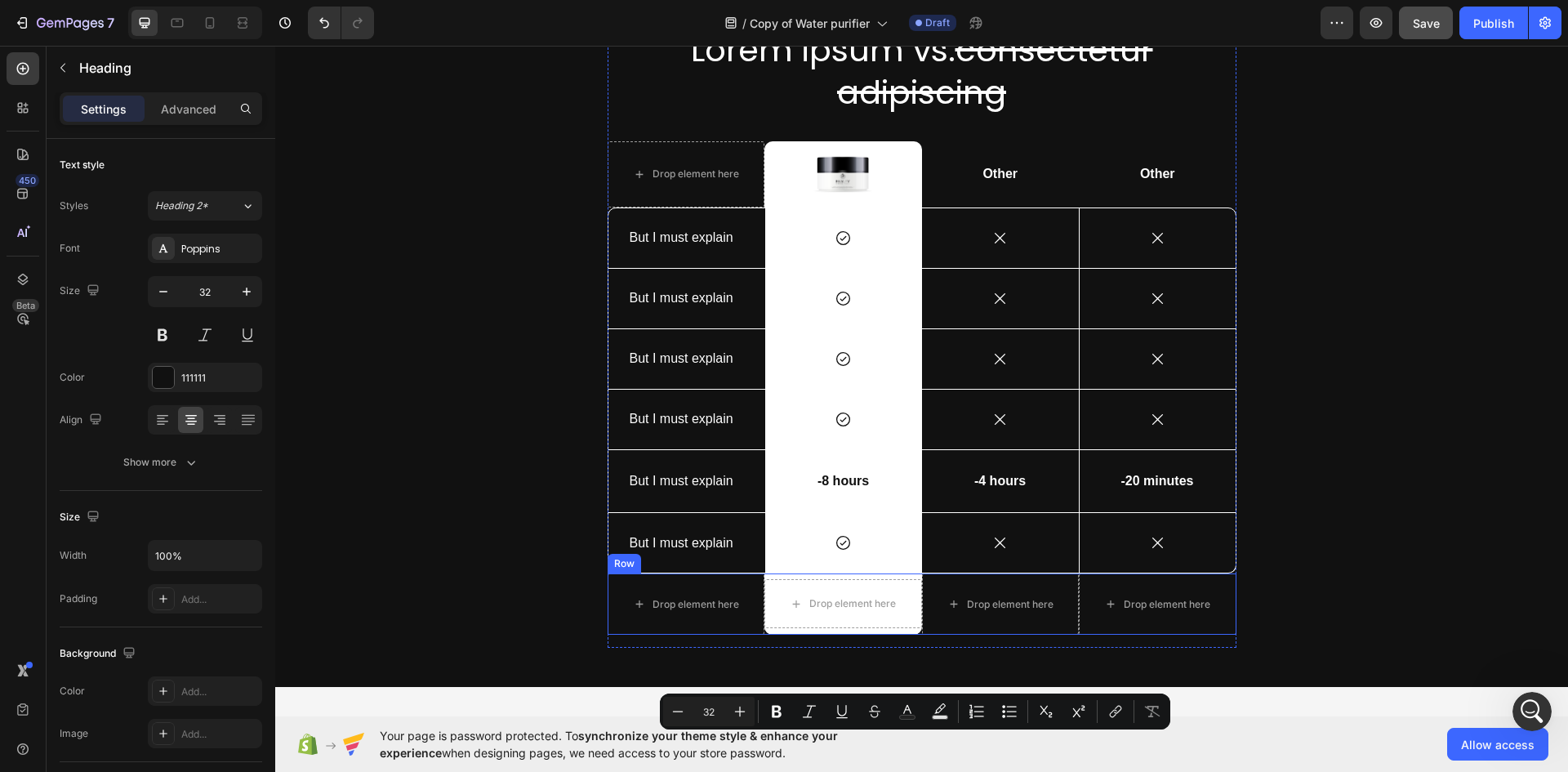
scroll to position [2095, 0]
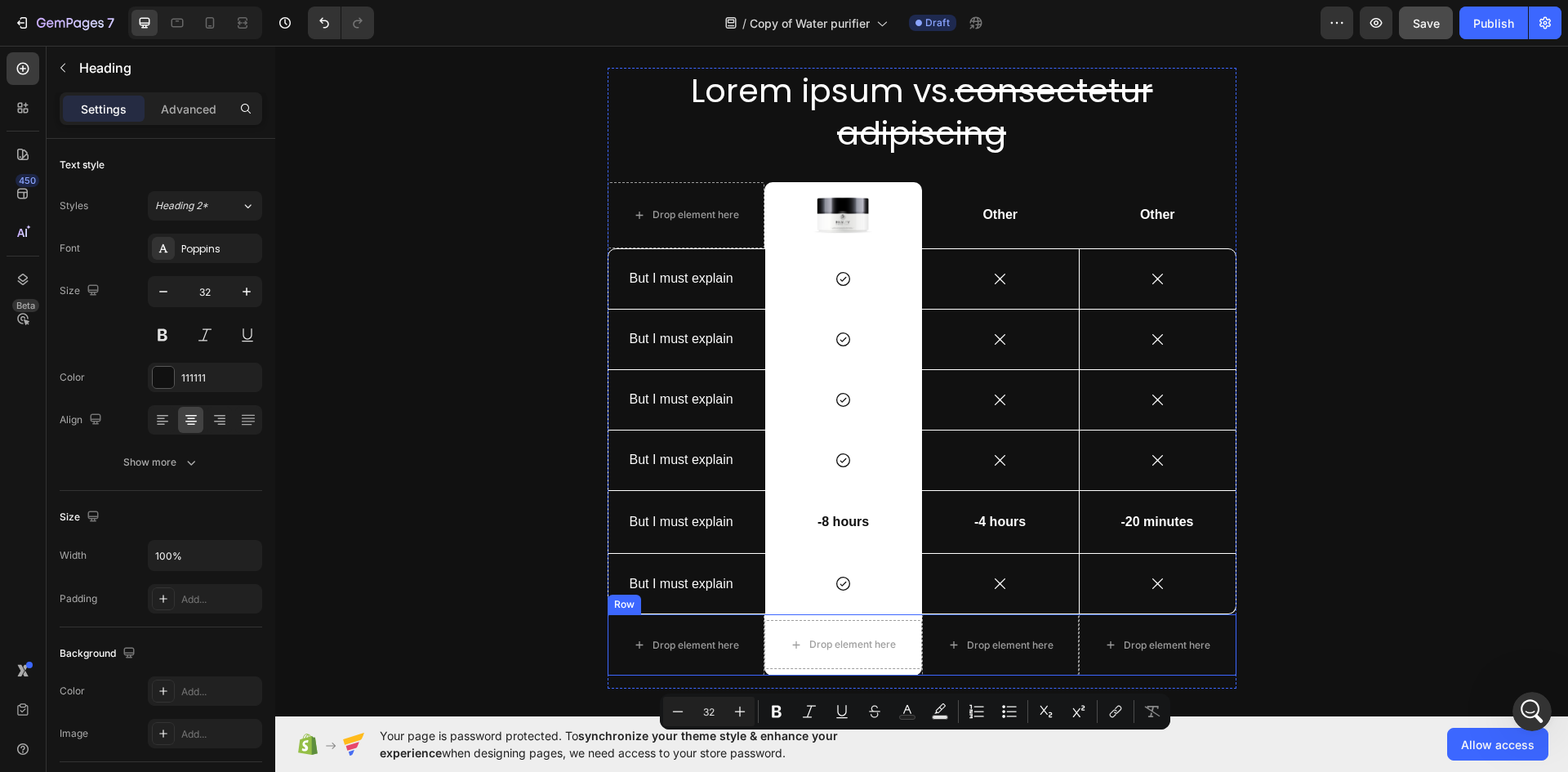
type input "16"
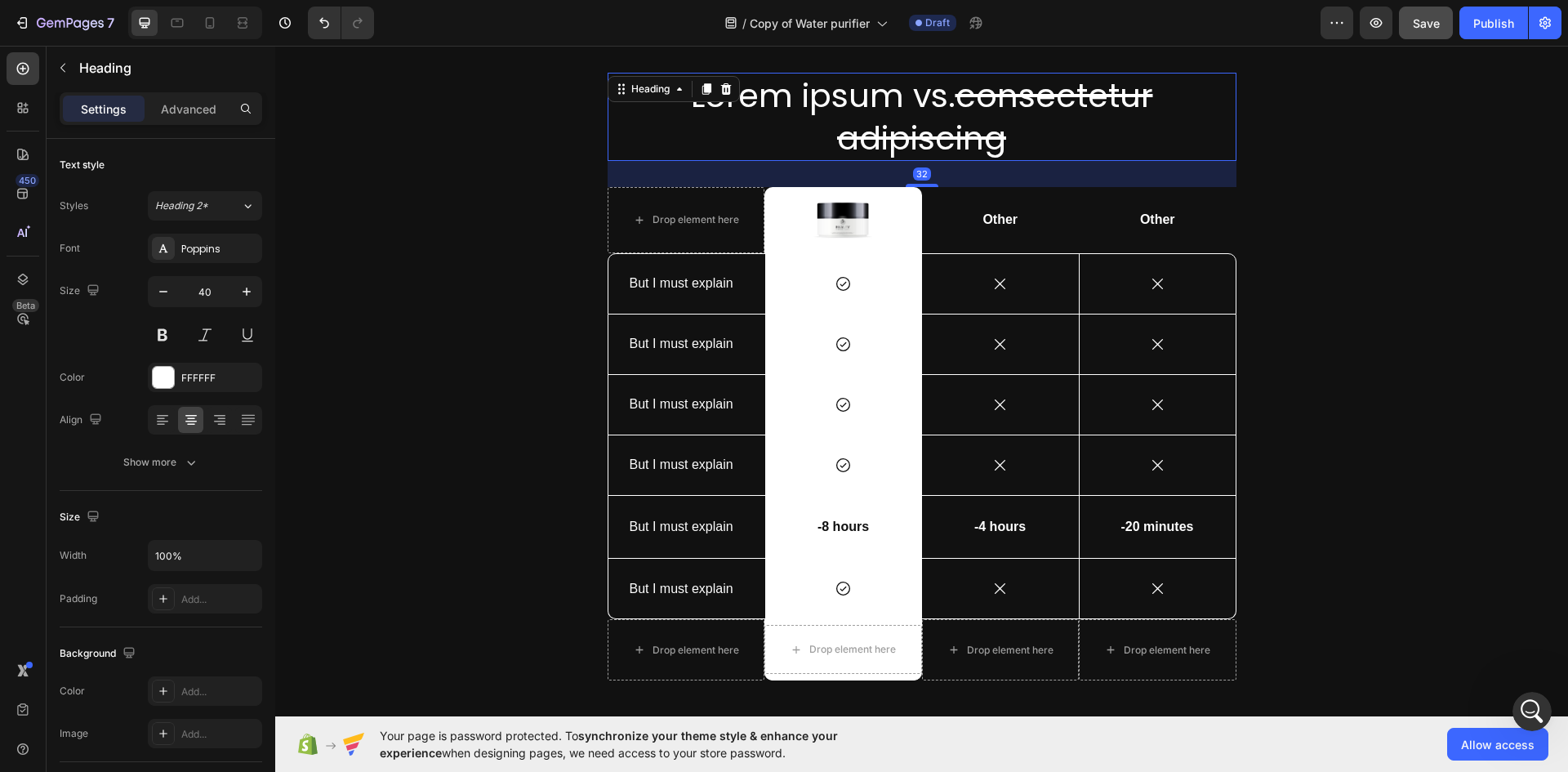
click at [922, 113] on p "Lorem ipsum vs. consectetur adipiscing" at bounding box center [922, 117] width 626 height 85
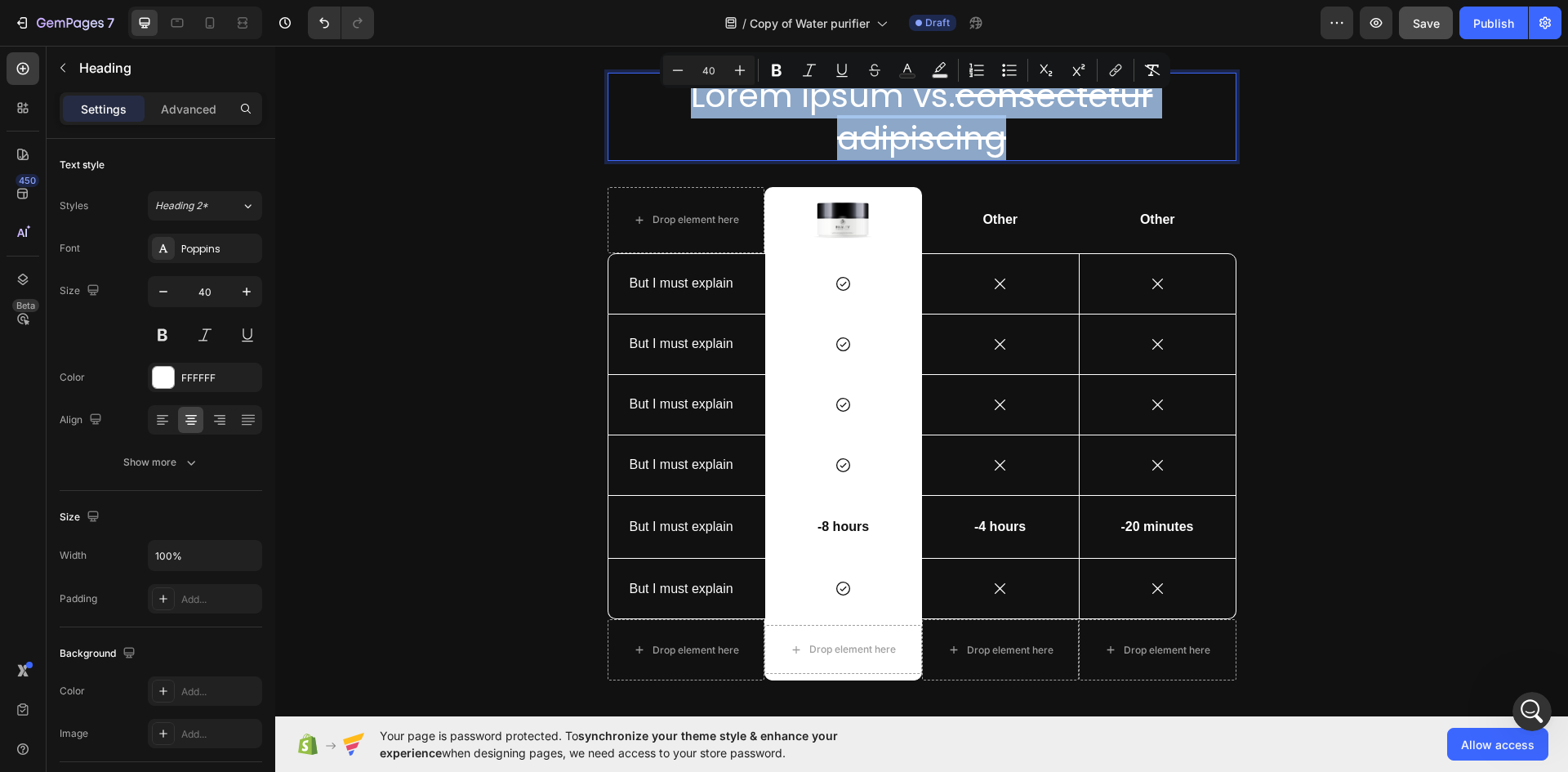
drag, startPoint x: 1034, startPoint y: 138, endPoint x: 670, endPoint y: 88, distance: 367.4
click at [670, 88] on p "Lorem ipsum vs. consectetur adipiscing" at bounding box center [922, 117] width 626 height 85
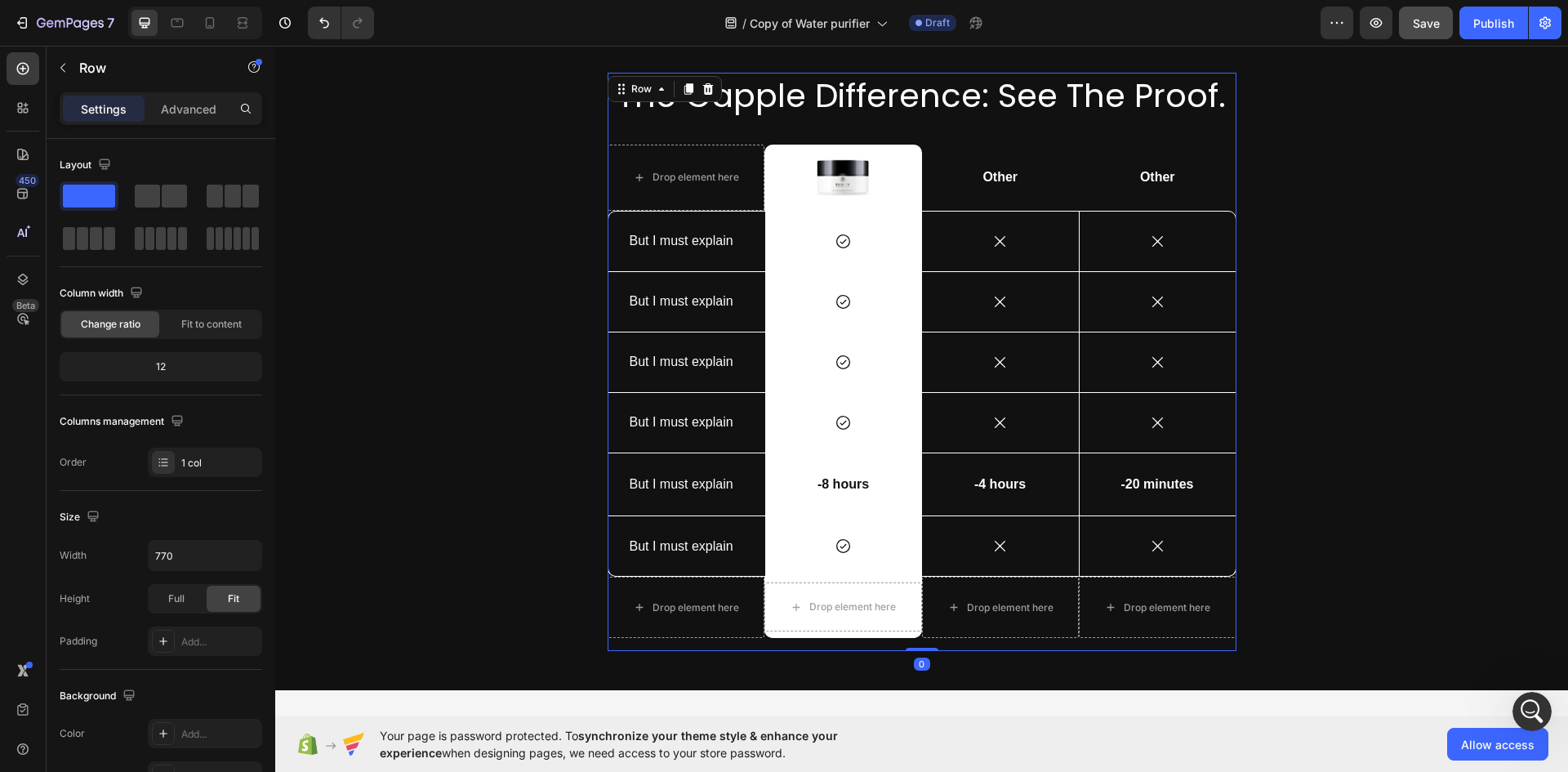
click at [622, 641] on div "The Gapple Difference: See The Proof. Heading Drop element here Image Row Other…" at bounding box center [921, 362] width 628 height 579
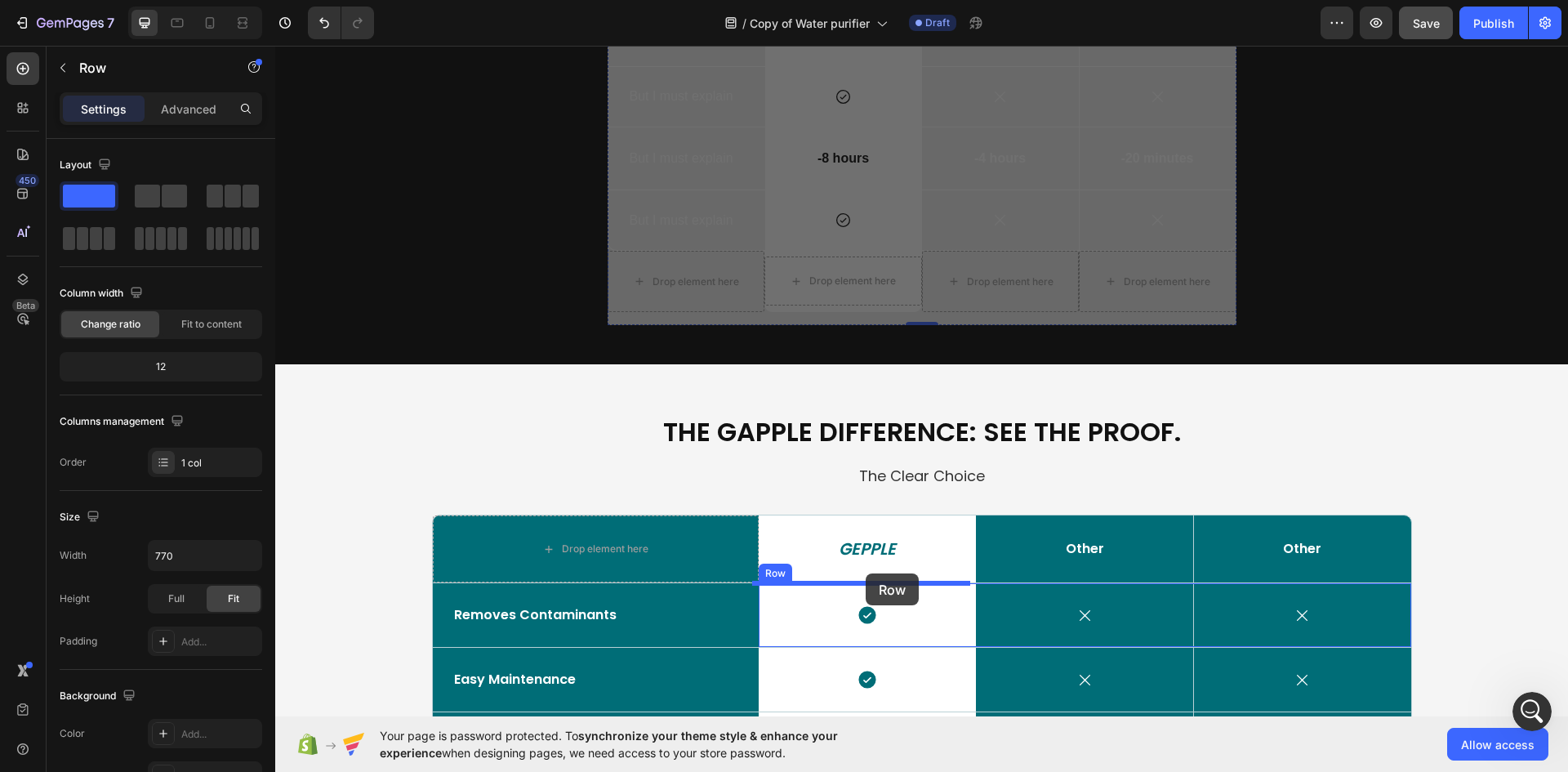
scroll to position [2433, 0]
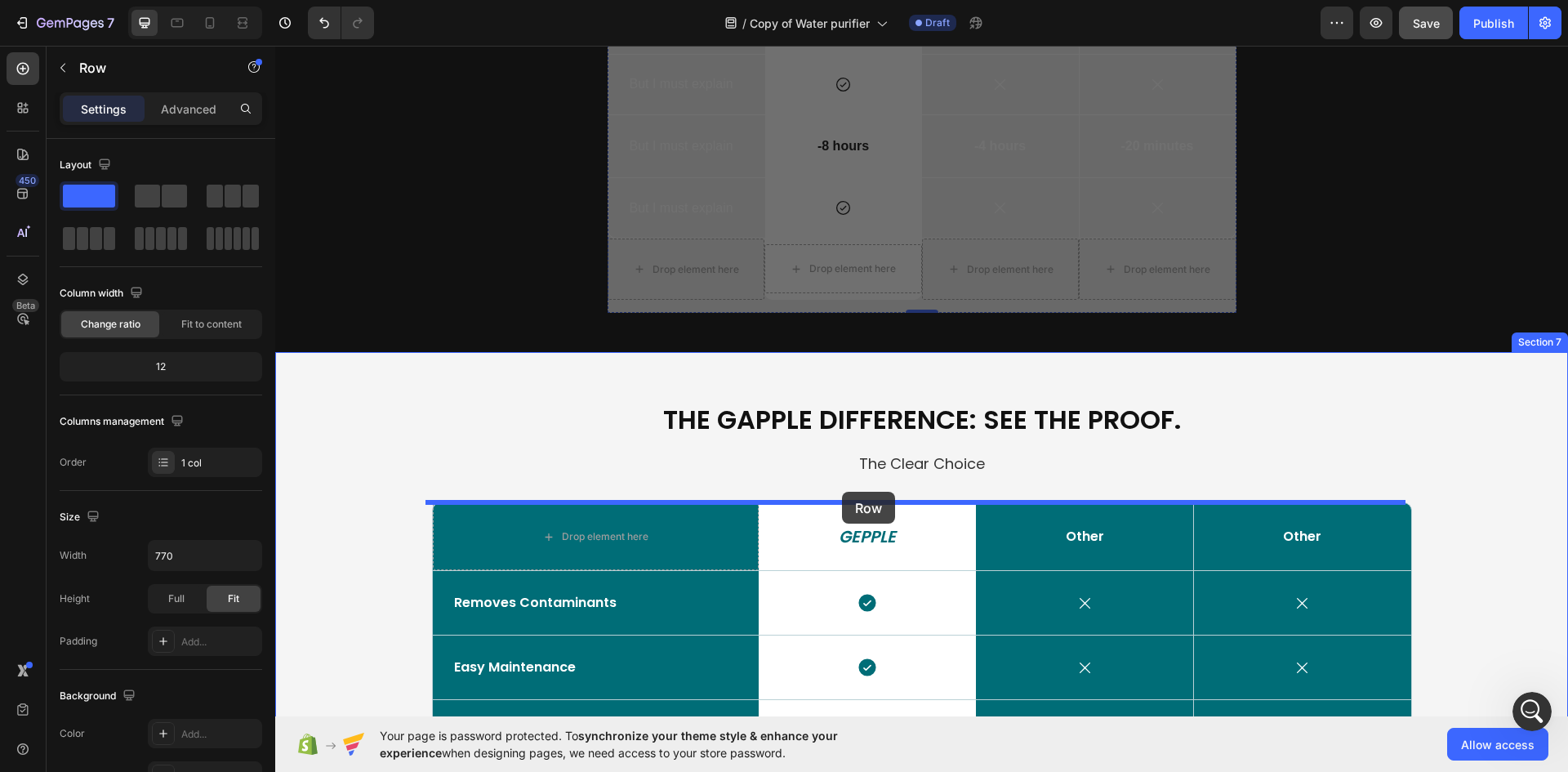
drag, startPoint x: 613, startPoint y: 88, endPoint x: 842, endPoint y: 492, distance: 464.4
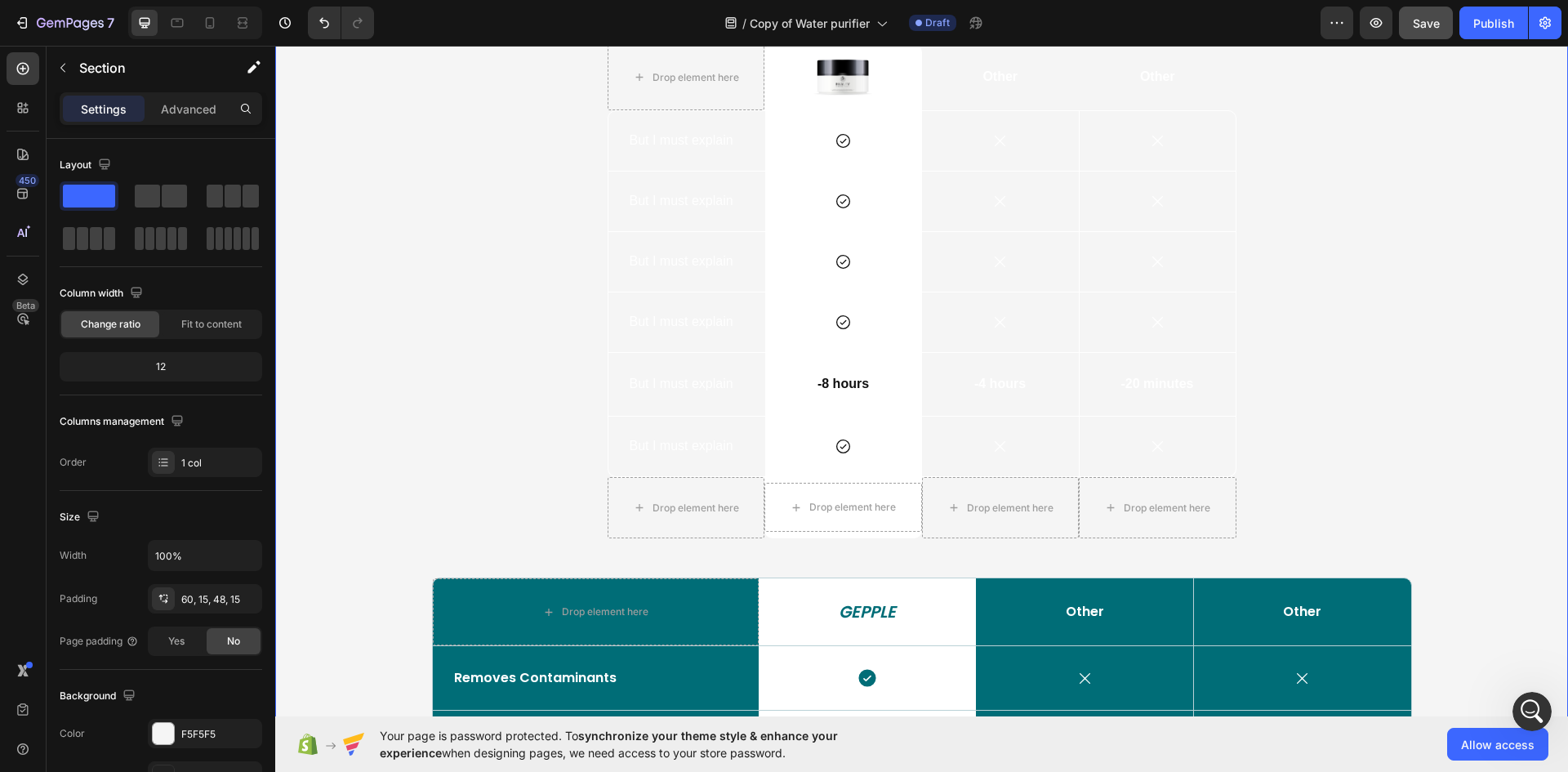
click at [364, 459] on div "The Gapple Difference: See The Proof. Heading The Clear Choice Text Block Row T…" at bounding box center [921, 554] width 1268 height 1366
click at [151, 737] on div "F5F5F5" at bounding box center [204, 733] width 114 height 29
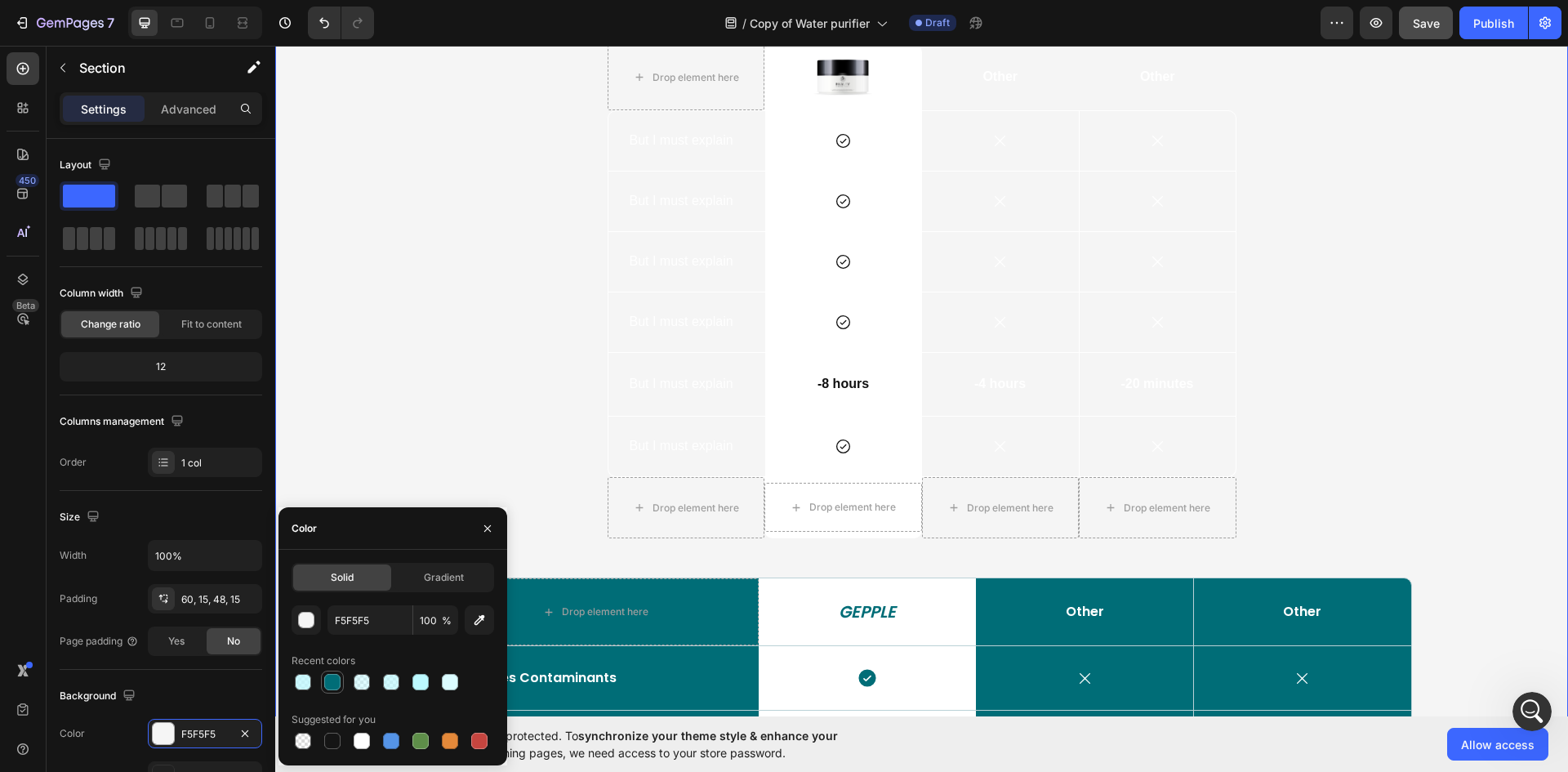
click at [329, 689] on div at bounding box center [332, 682] width 17 height 17
type input "006D77"
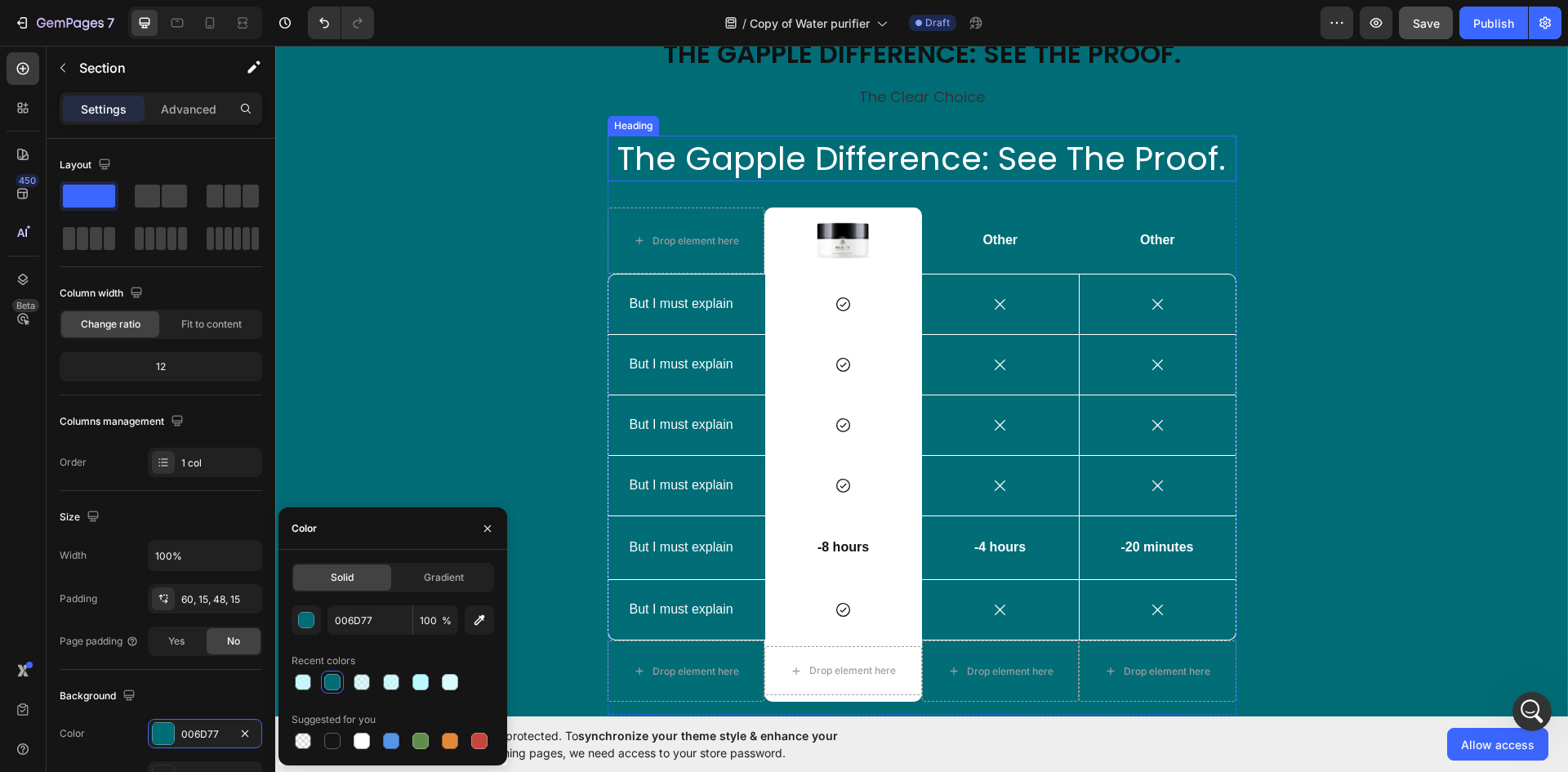
scroll to position [2107, 0]
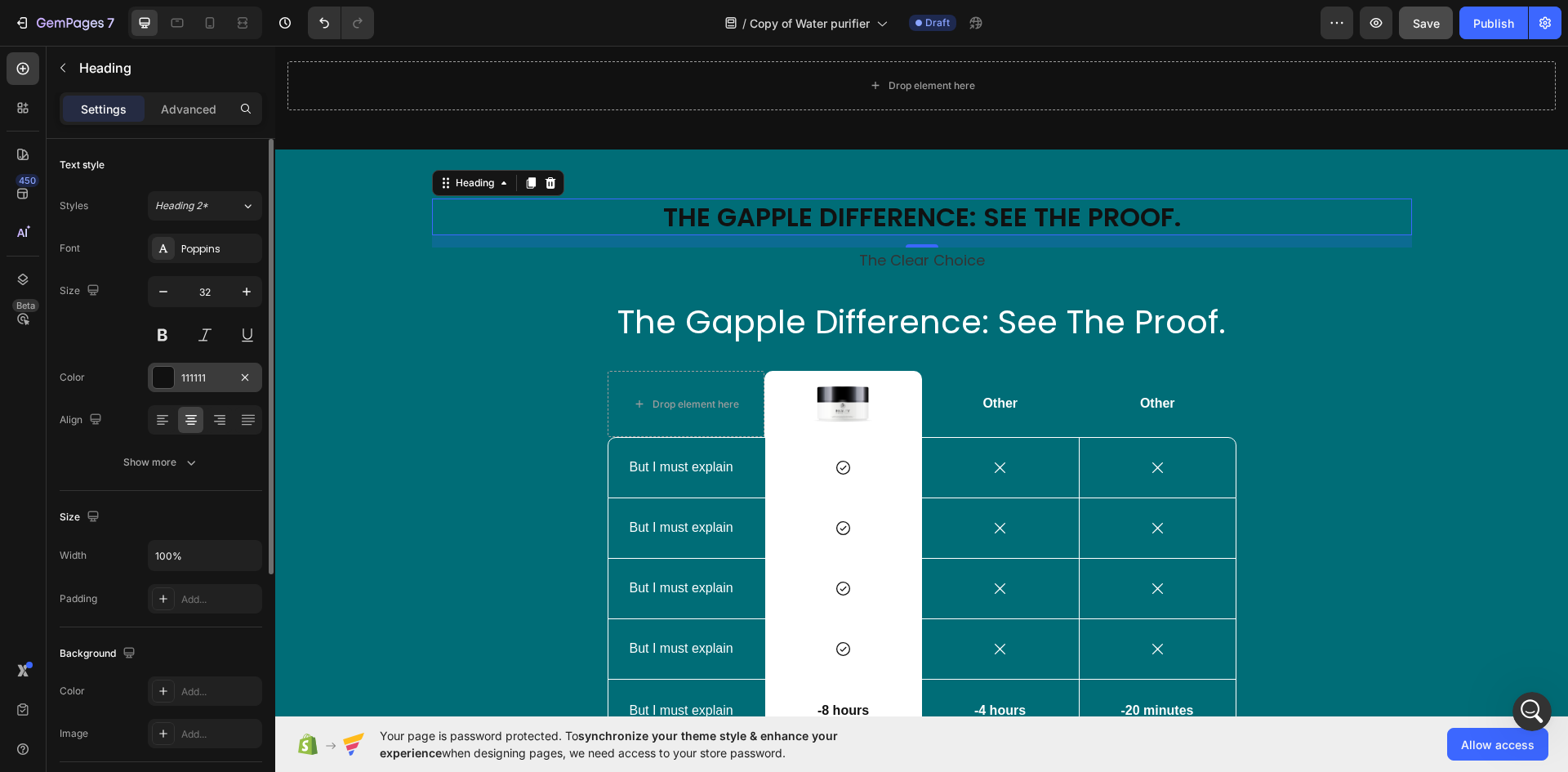
click at [159, 376] on div at bounding box center [163, 376] width 21 height 21
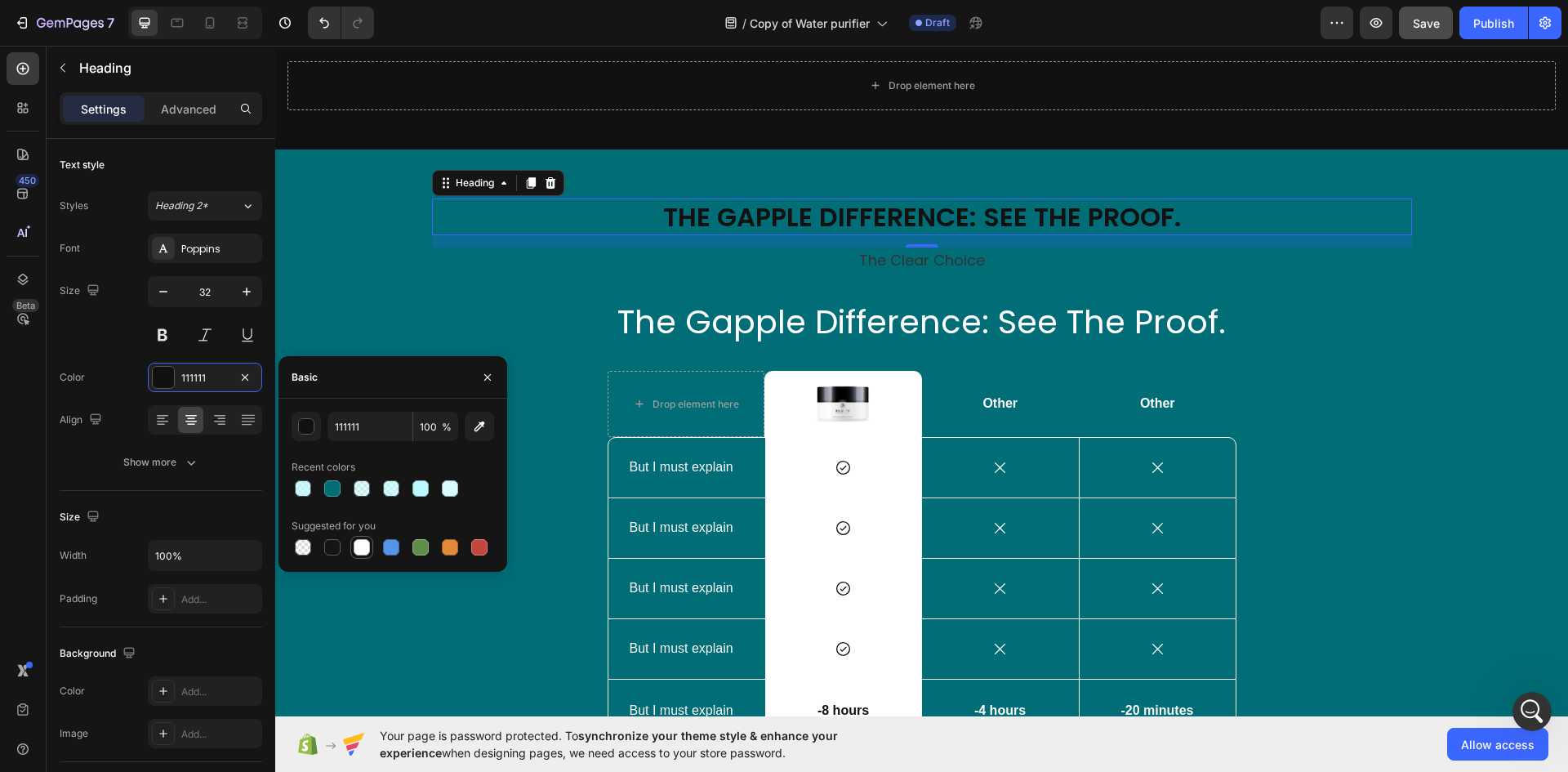
drag, startPoint x: 355, startPoint y: 554, endPoint x: 290, endPoint y: 363, distance: 201.8
click at [355, 554] on div at bounding box center [362, 547] width 17 height 17
type input "FFFFFF"
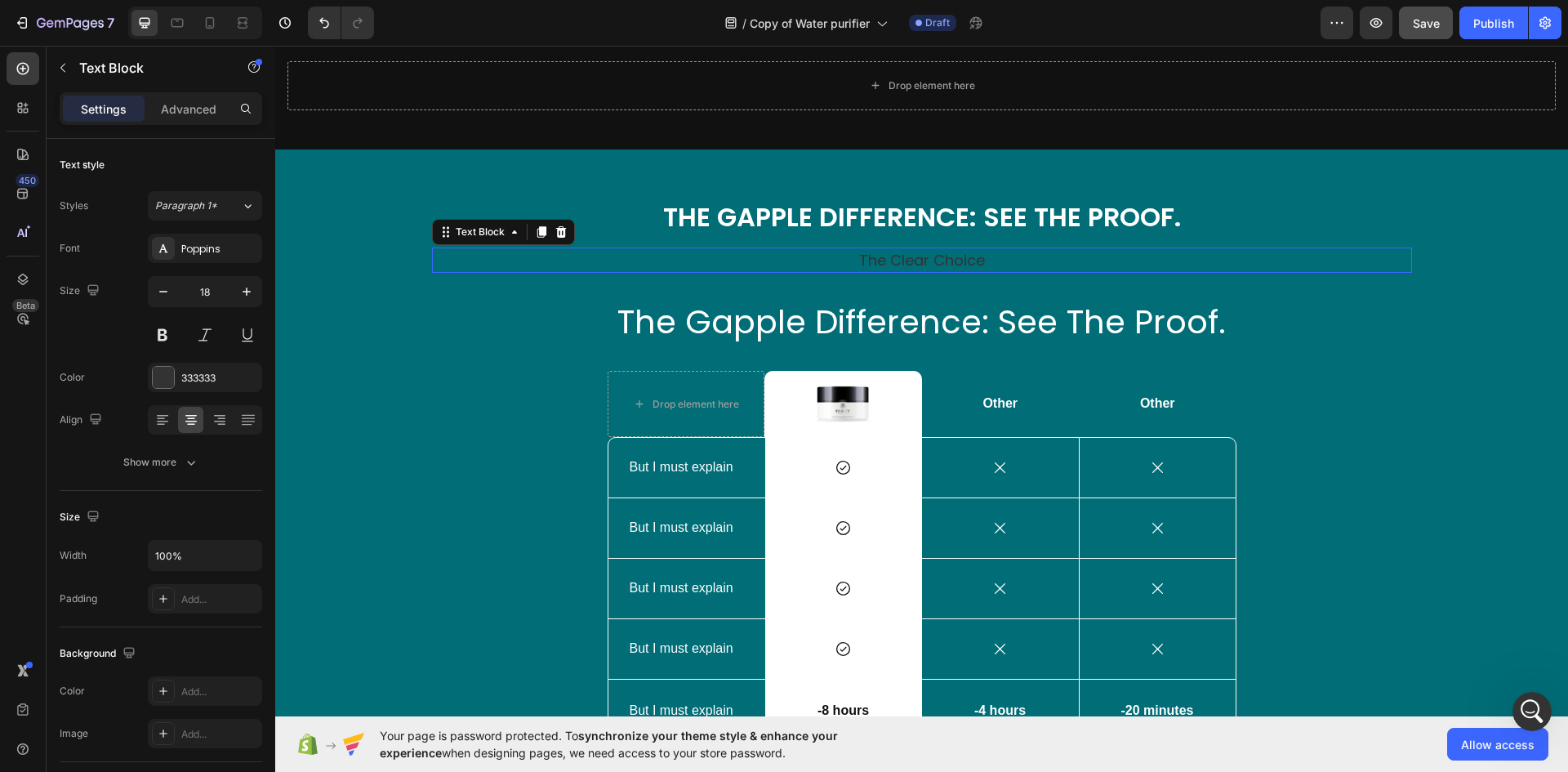
click at [890, 255] on p "The Clear Choice" at bounding box center [922, 260] width 976 height 22
click at [165, 375] on div at bounding box center [163, 376] width 21 height 21
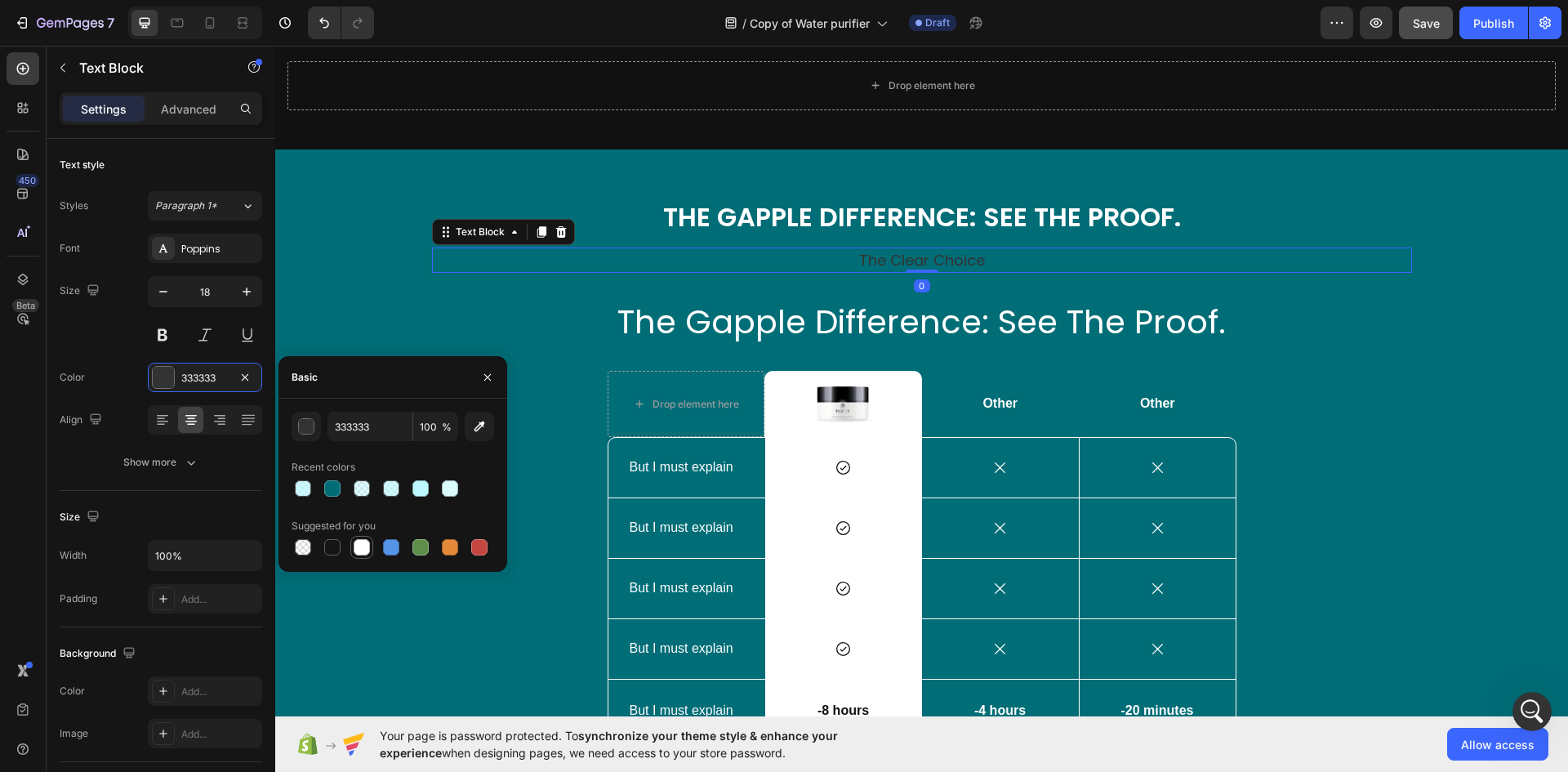
click at [360, 547] on div at bounding box center [362, 547] width 17 height 17
type input "FFFFFF"
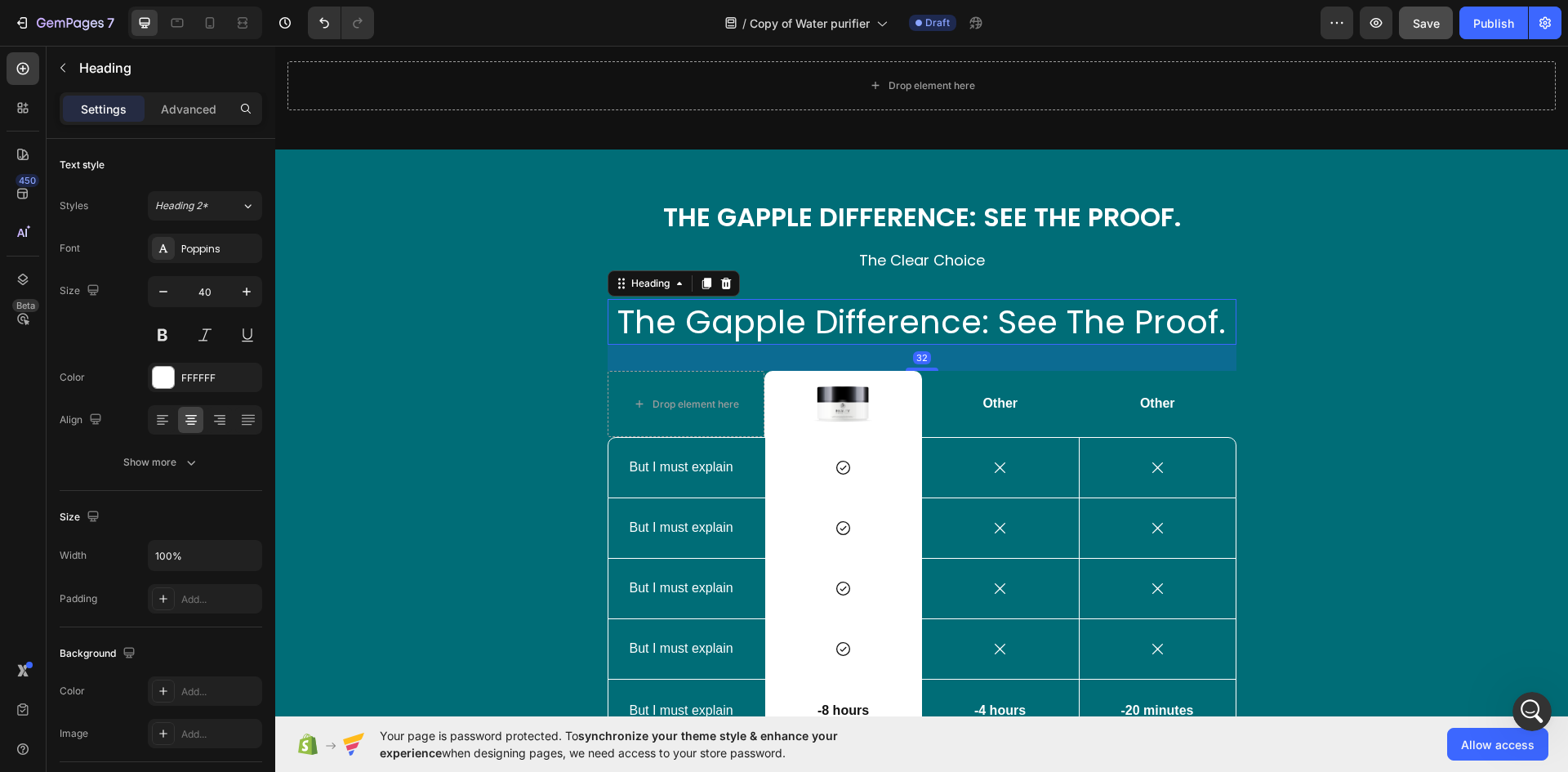
click at [755, 322] on h2 "The Gapple Difference: See The Proof." at bounding box center [921, 321] width 628 height 46
click at [719, 281] on icon at bounding box center [726, 284] width 13 height 13
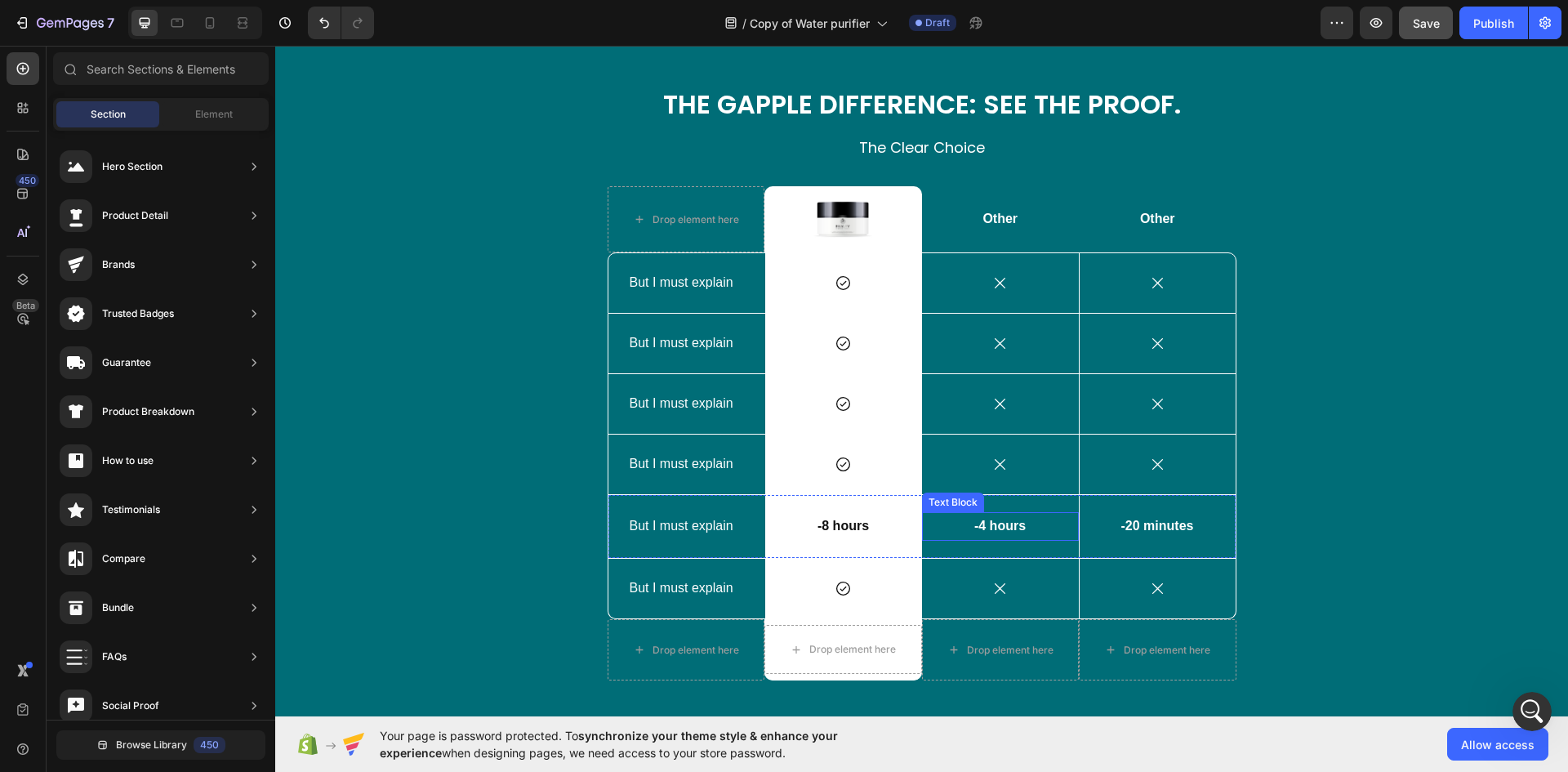
scroll to position [2269, 0]
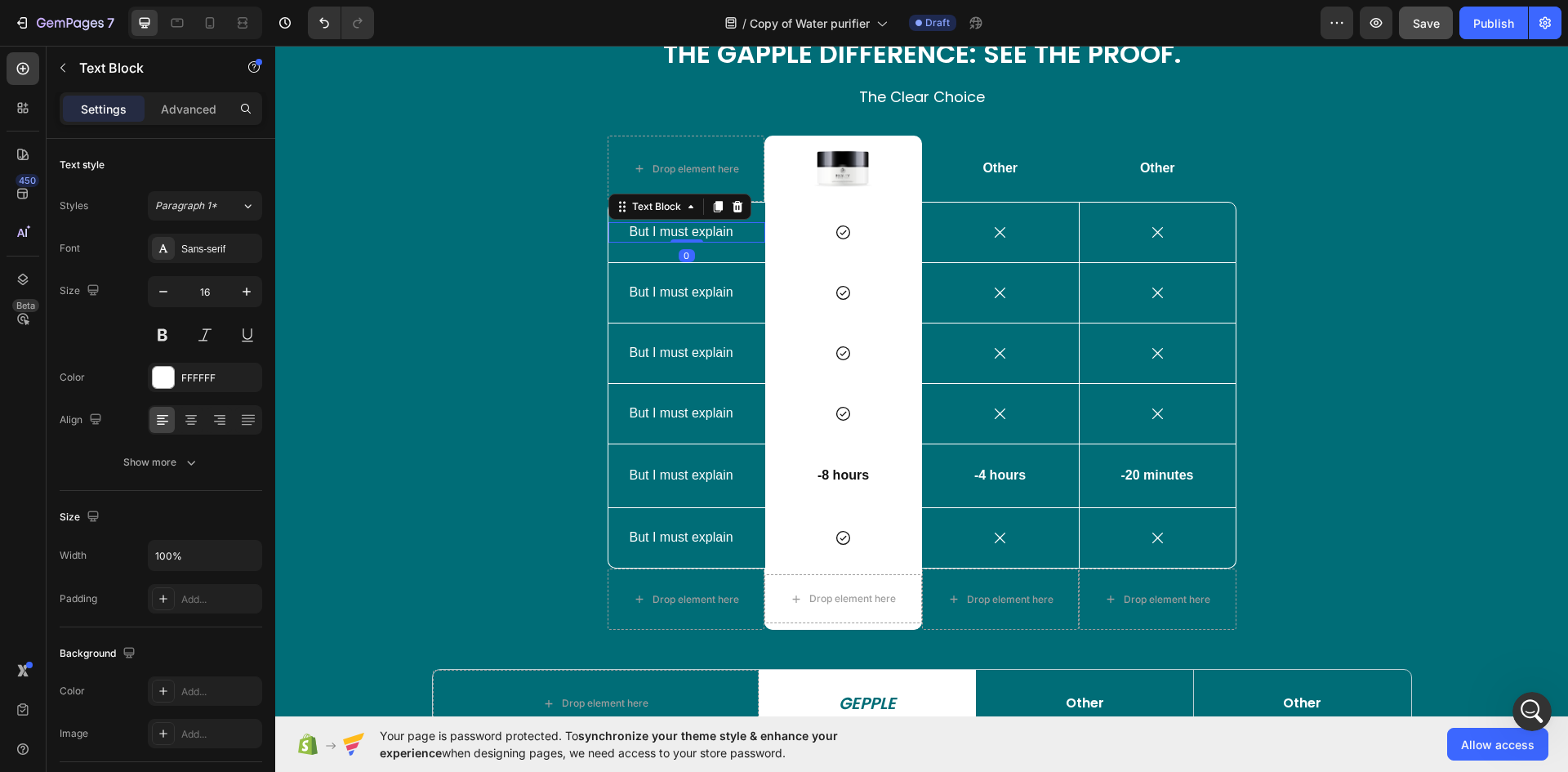
click at [685, 231] on p "But I must explain" at bounding box center [686, 232] width 114 height 18
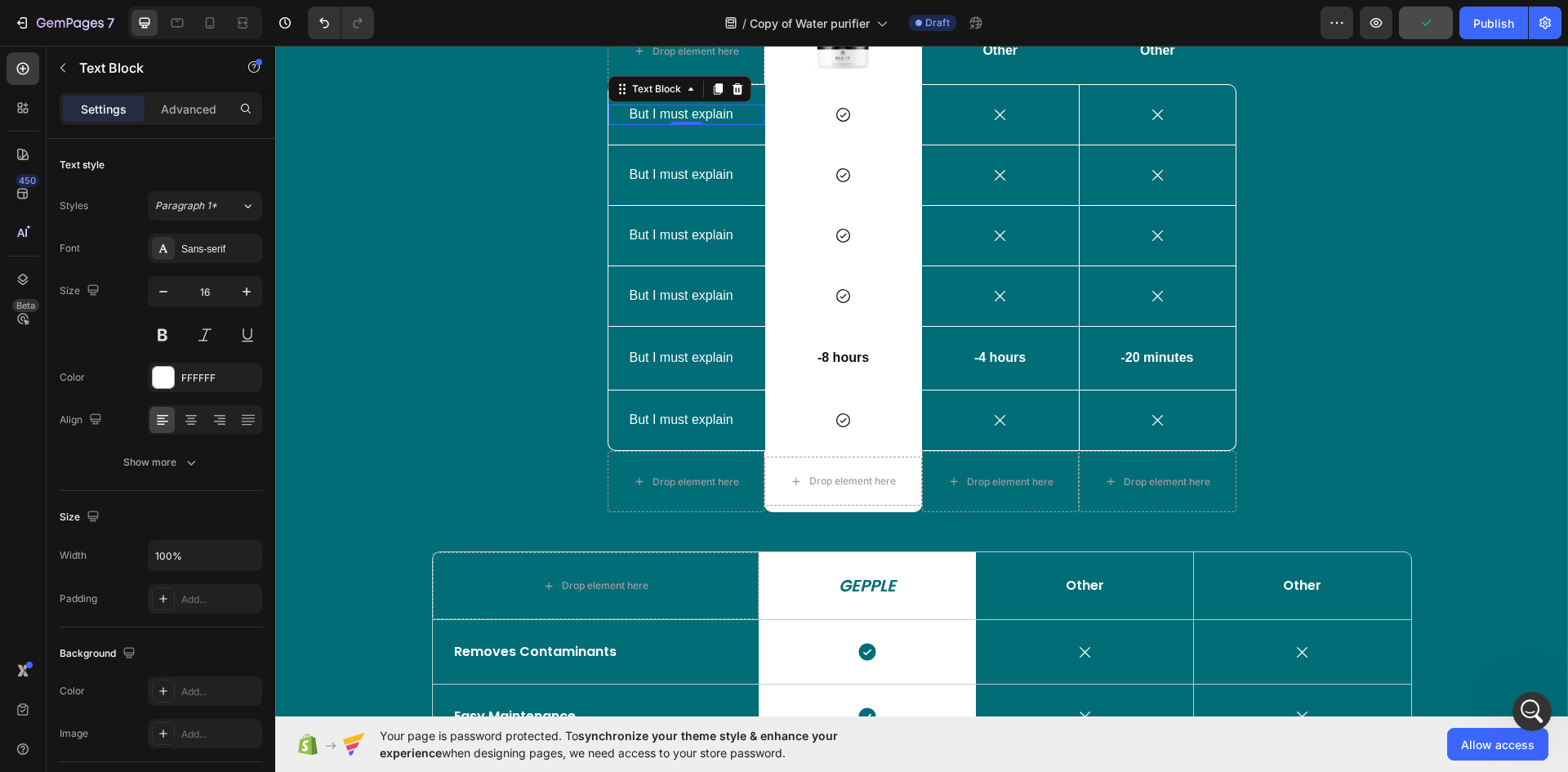
scroll to position [2515, 0]
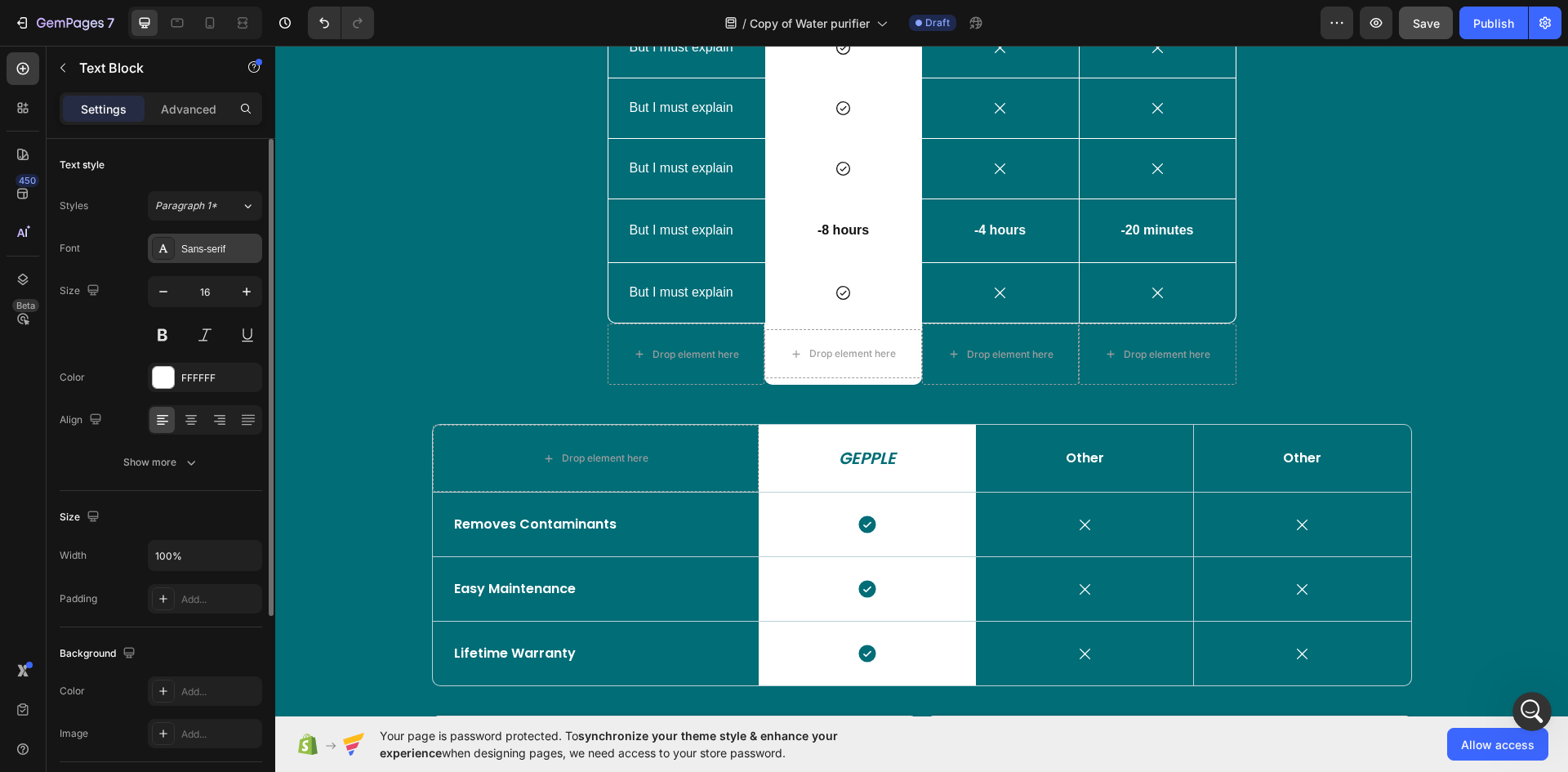
click at [211, 261] on div "Sans-serif" at bounding box center [204, 248] width 114 height 29
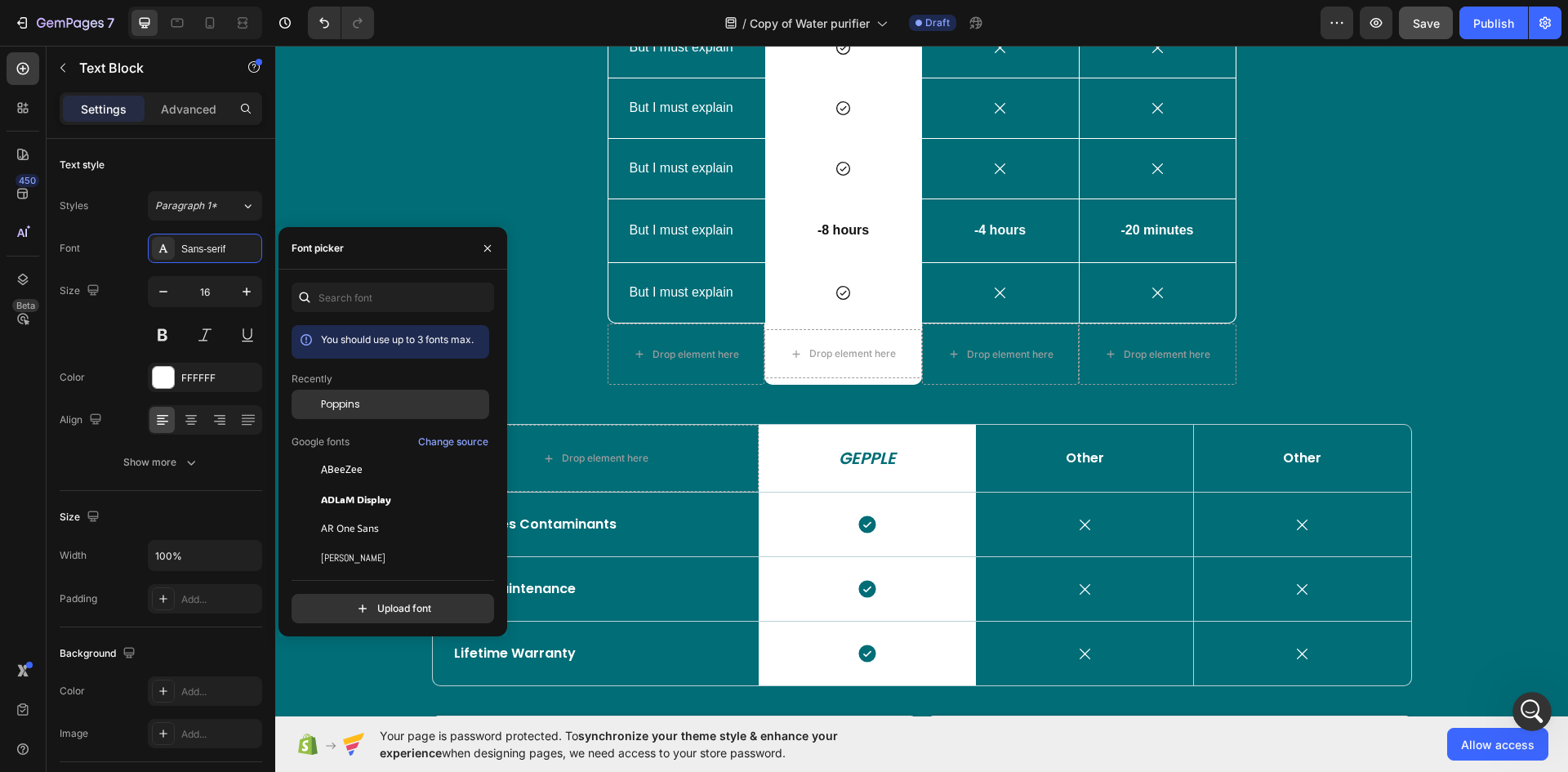
click at [344, 405] on span "Poppins" at bounding box center [340, 405] width 39 height 15
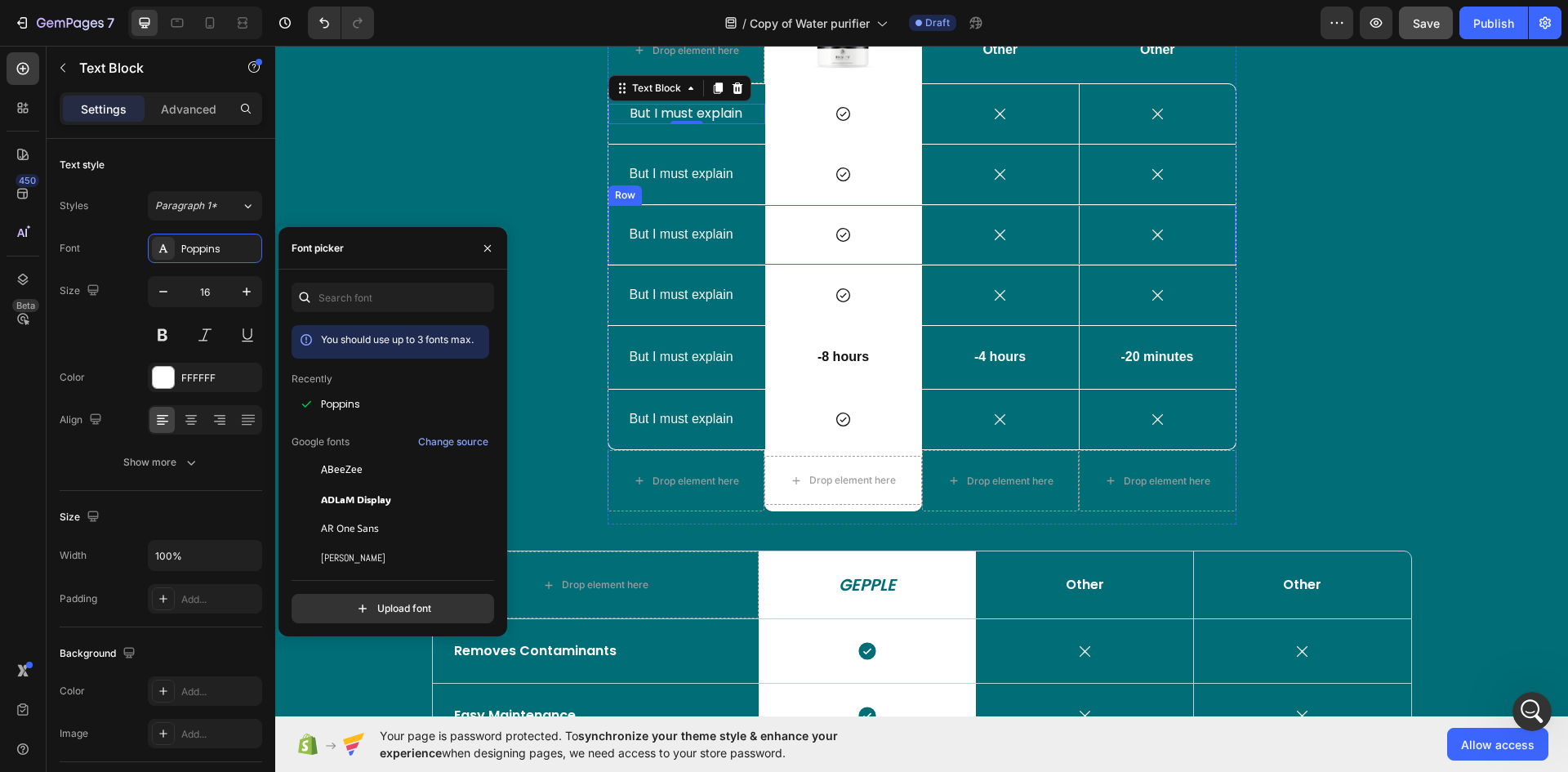
scroll to position [2351, 0]
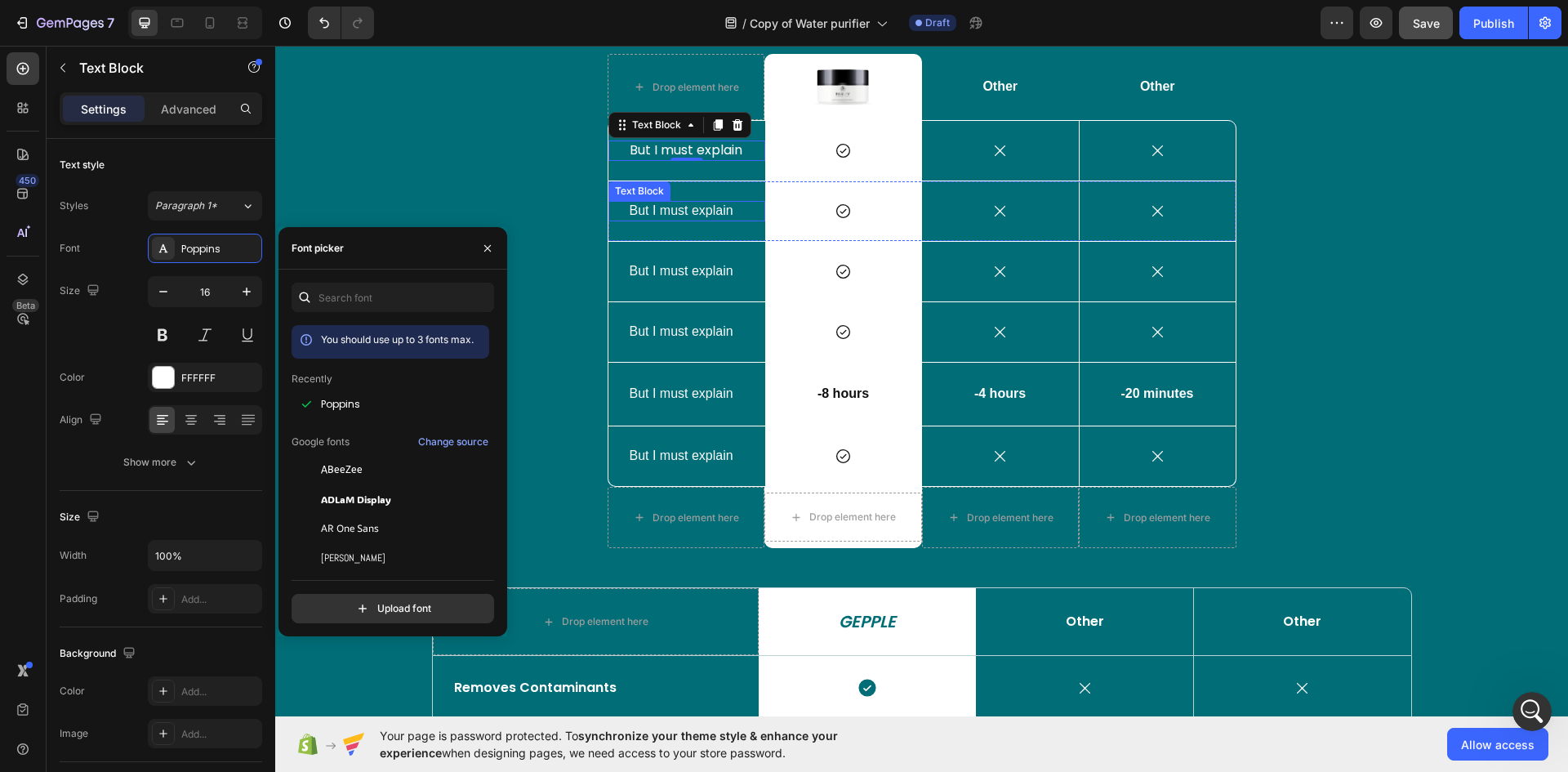
click at [697, 203] on div "But I must explain" at bounding box center [686, 211] width 118 height 20
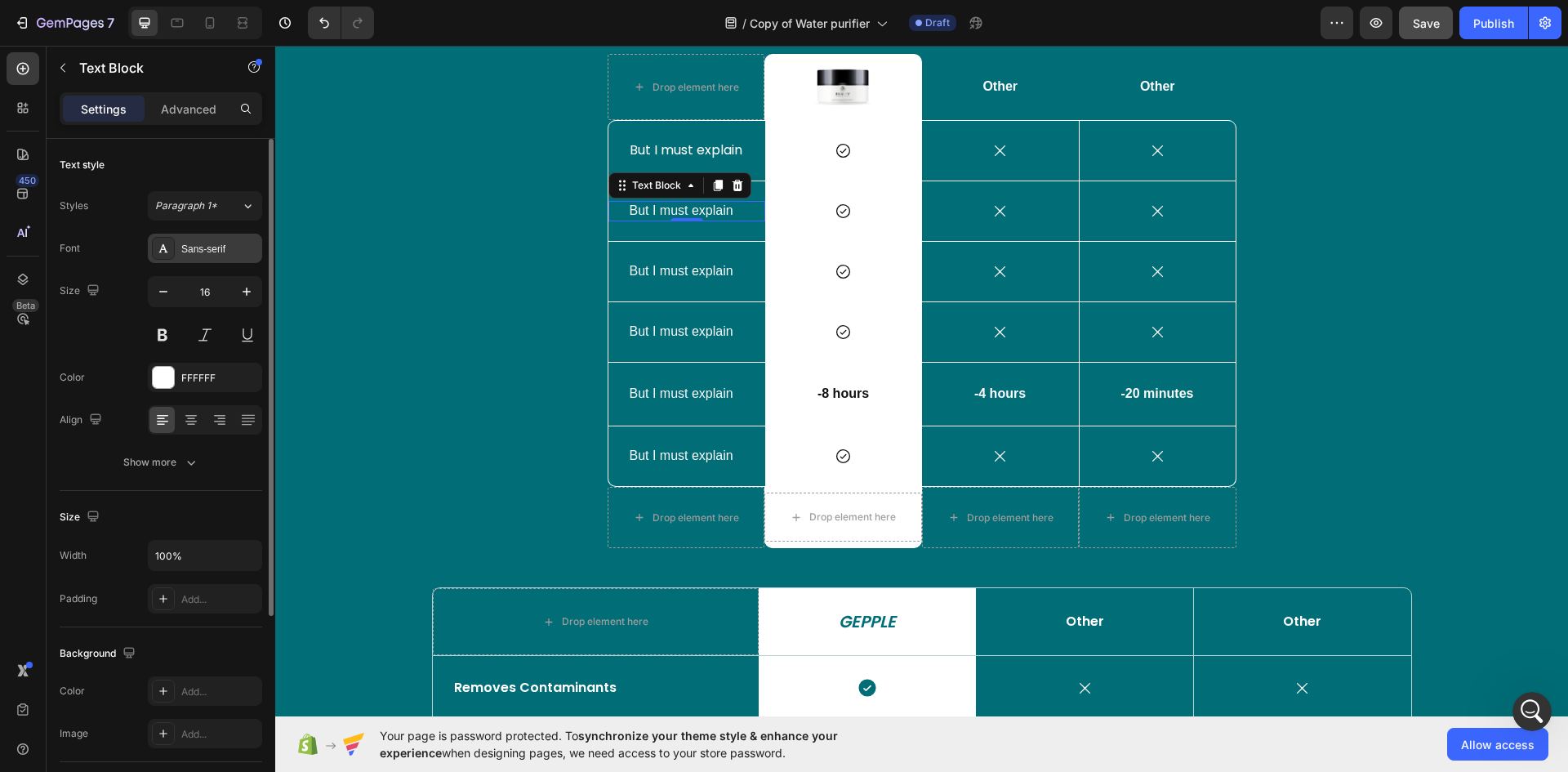
click at [206, 250] on div "Sans-serif" at bounding box center [219, 250] width 77 height 15
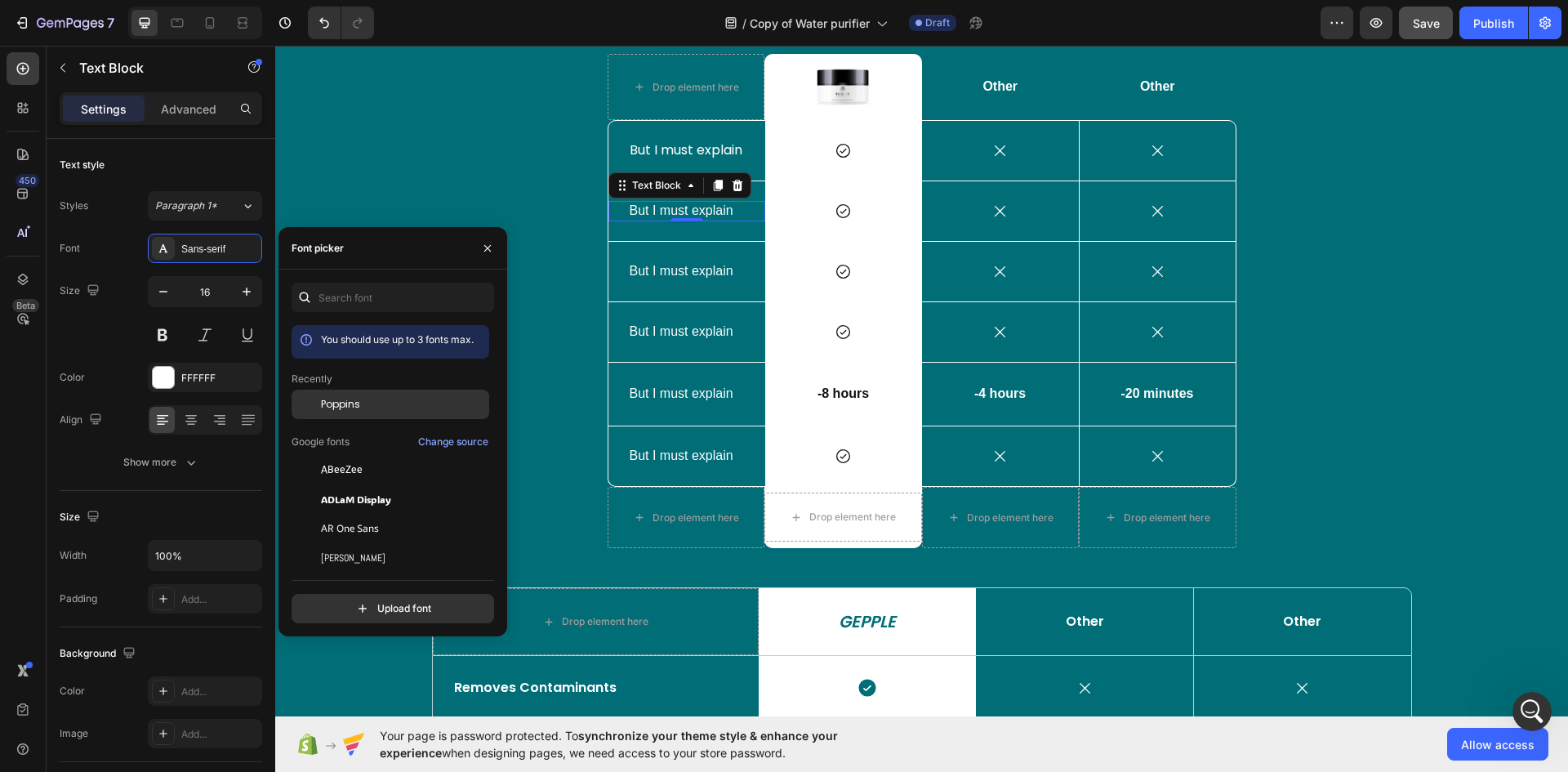
click at [333, 402] on span "Poppins" at bounding box center [340, 405] width 39 height 15
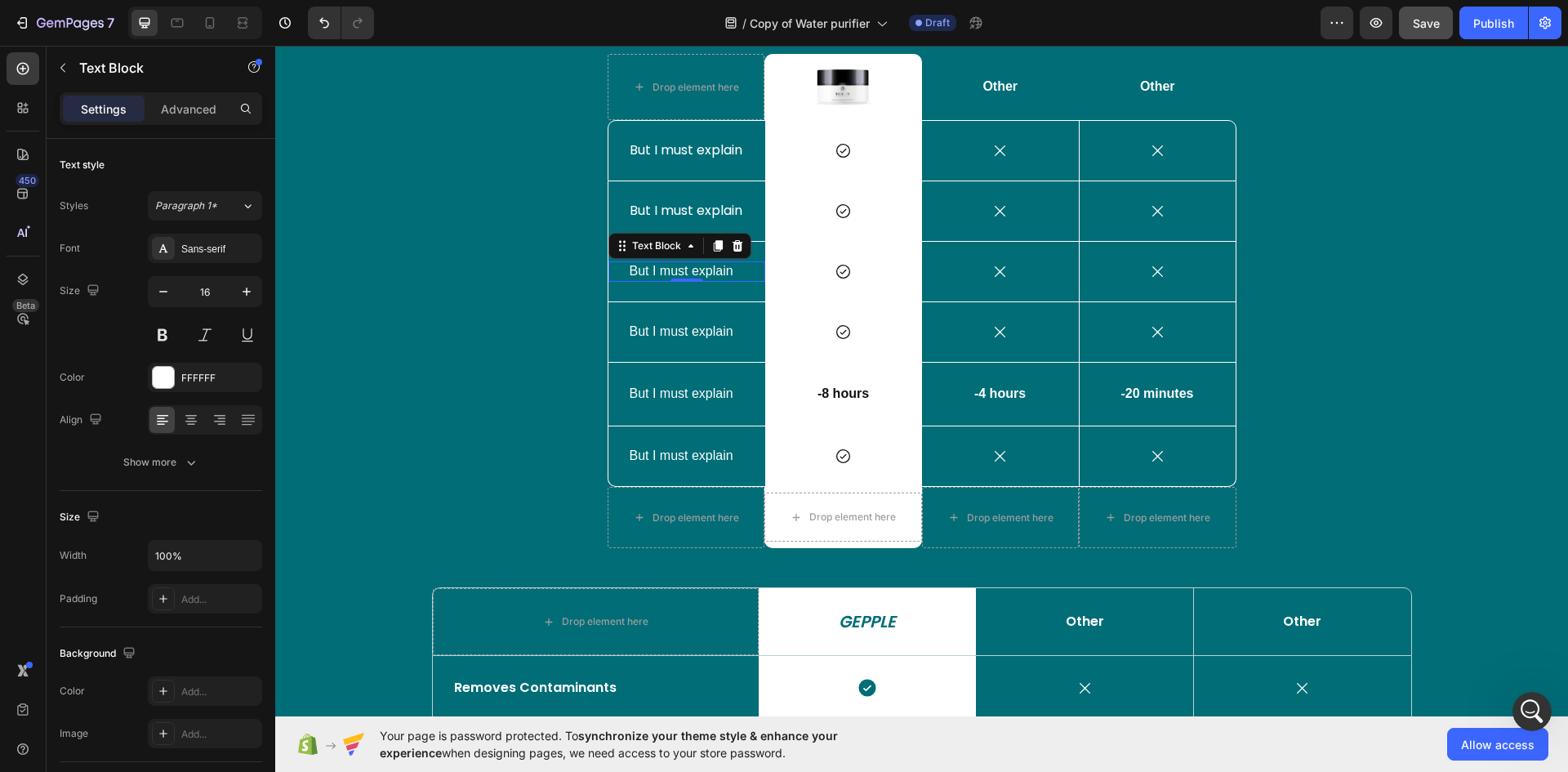
click at [696, 270] on p "But I must explain" at bounding box center [686, 271] width 114 height 18
click at [189, 250] on div "Sans-serif" at bounding box center [219, 250] width 77 height 15
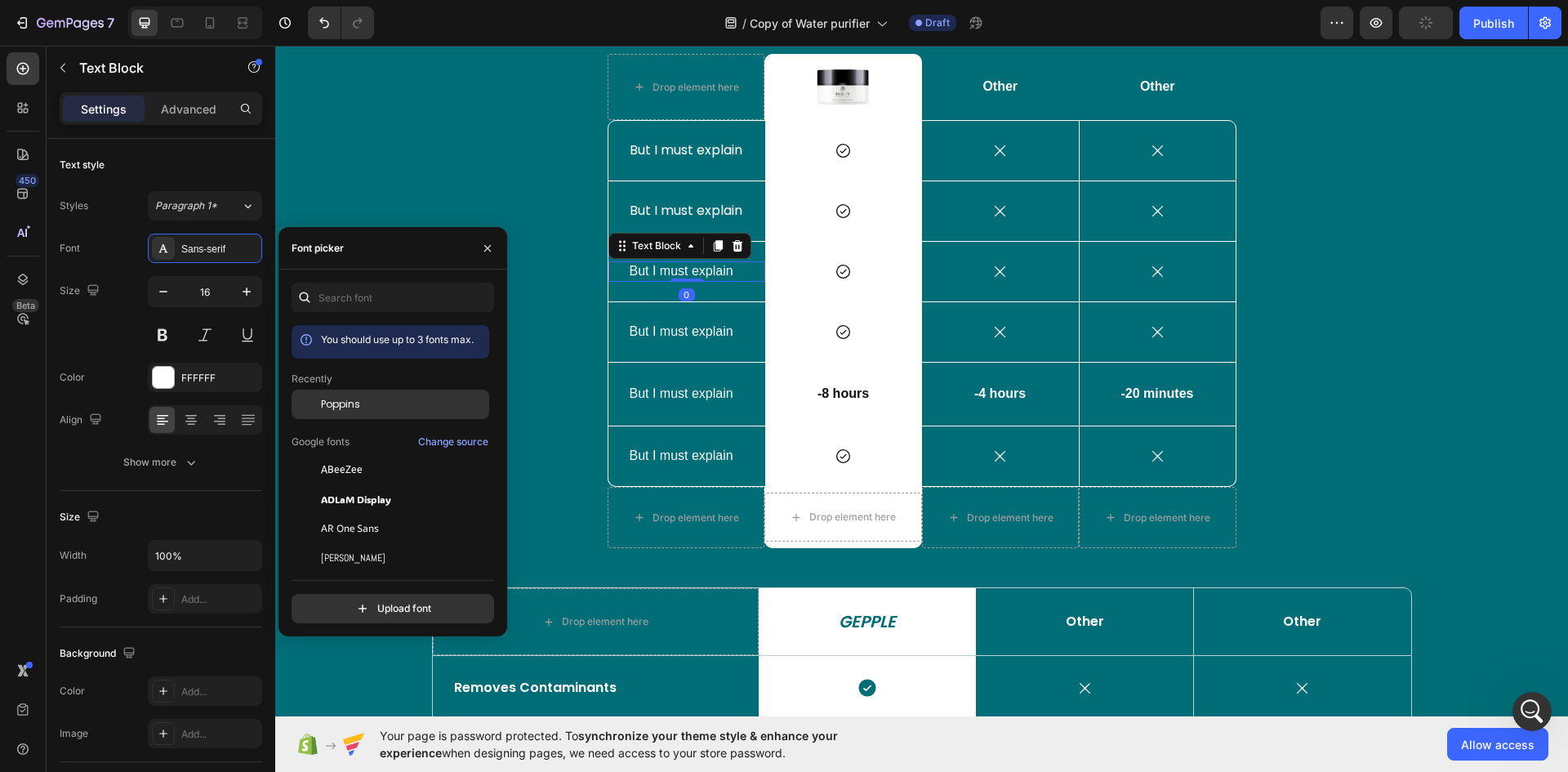
click at [332, 405] on span "Poppins" at bounding box center [340, 405] width 39 height 15
click at [670, 455] on p "But I must explain" at bounding box center [686, 456] width 114 height 18
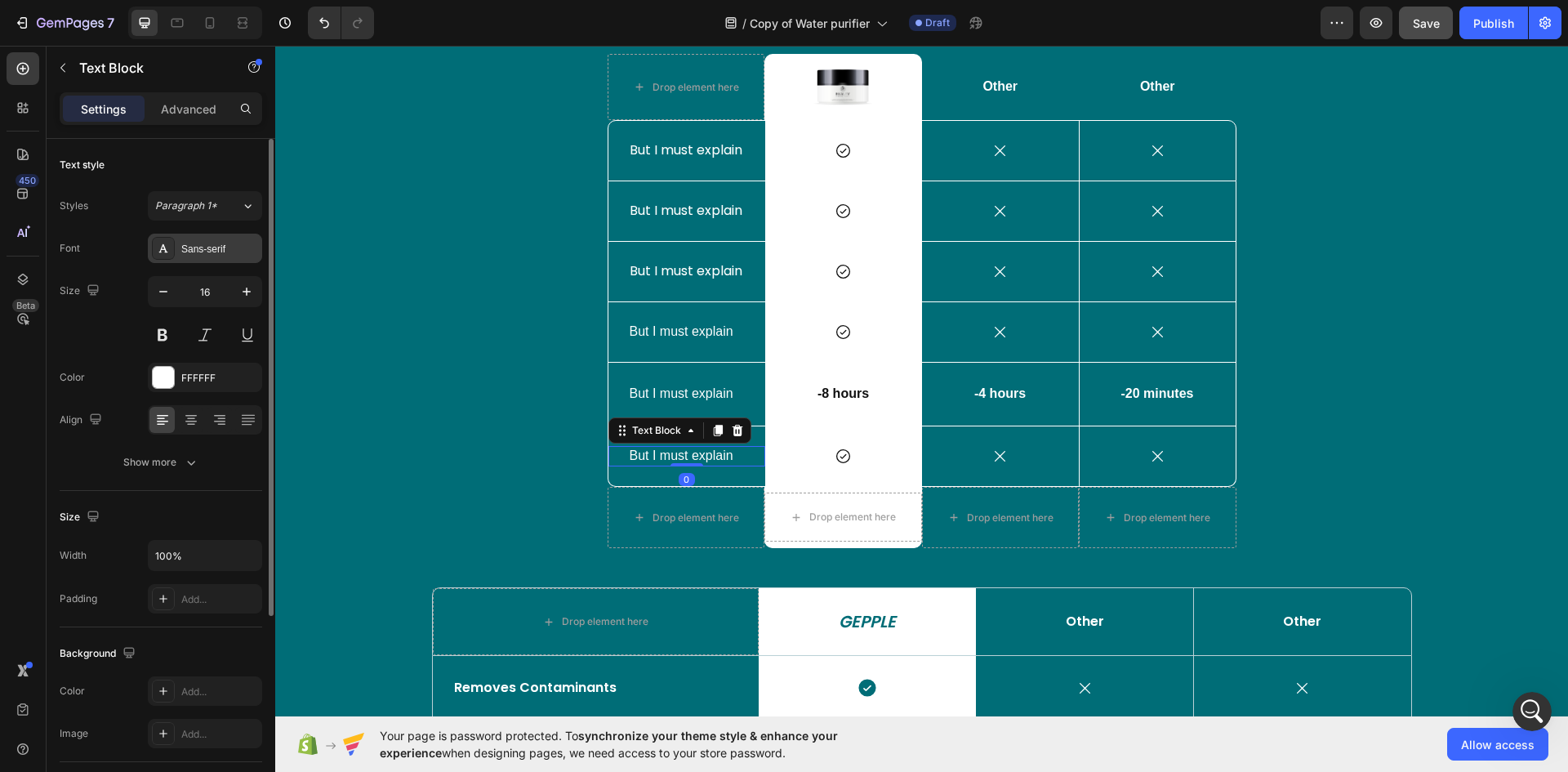
click at [193, 253] on div "Sans-serif" at bounding box center [219, 250] width 77 height 15
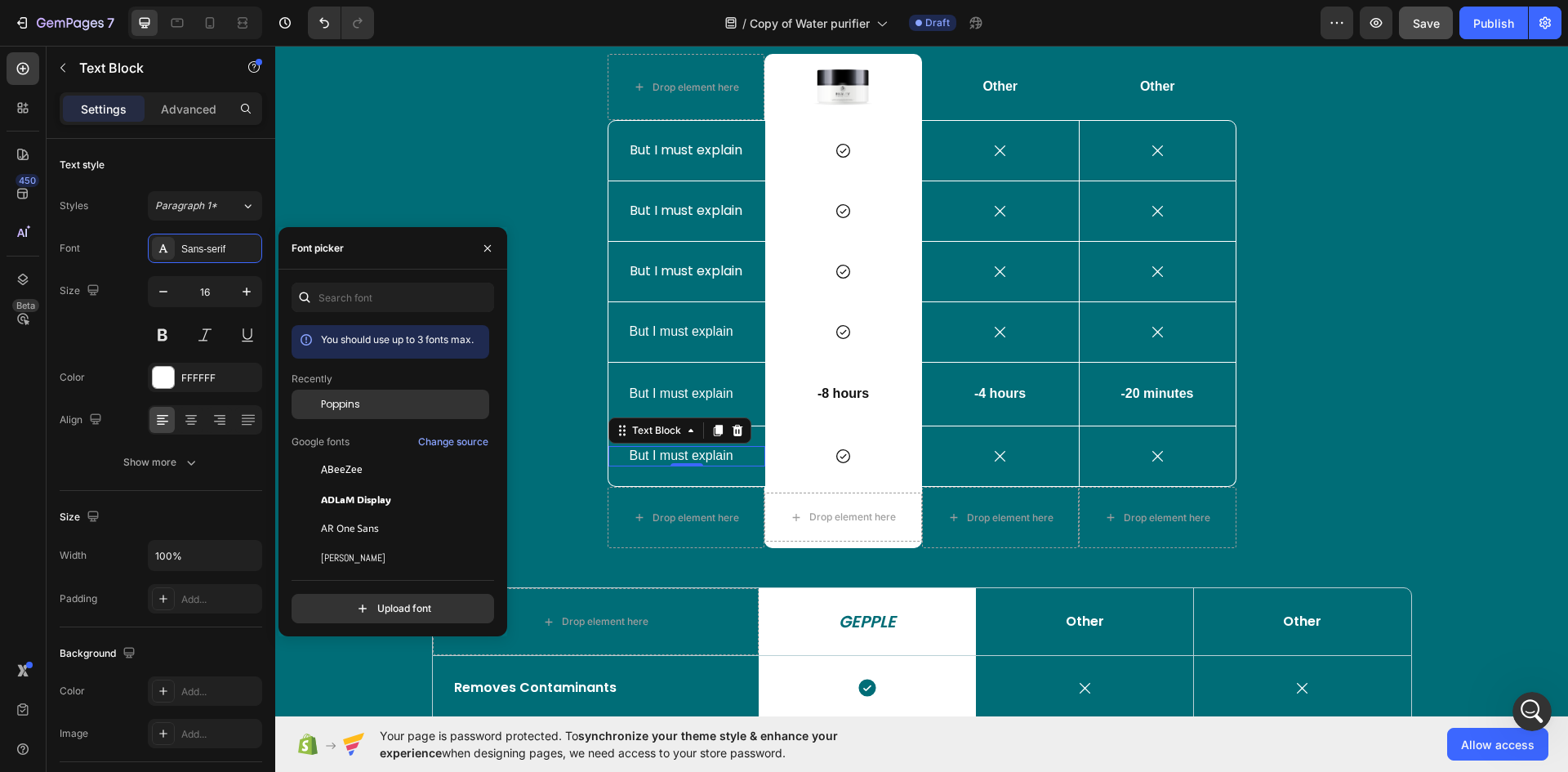
click at [348, 398] on span "Poppins" at bounding box center [340, 405] width 39 height 15
click at [615, 352] on div "But I must explain Text Block" at bounding box center [687, 331] width 157 height 59
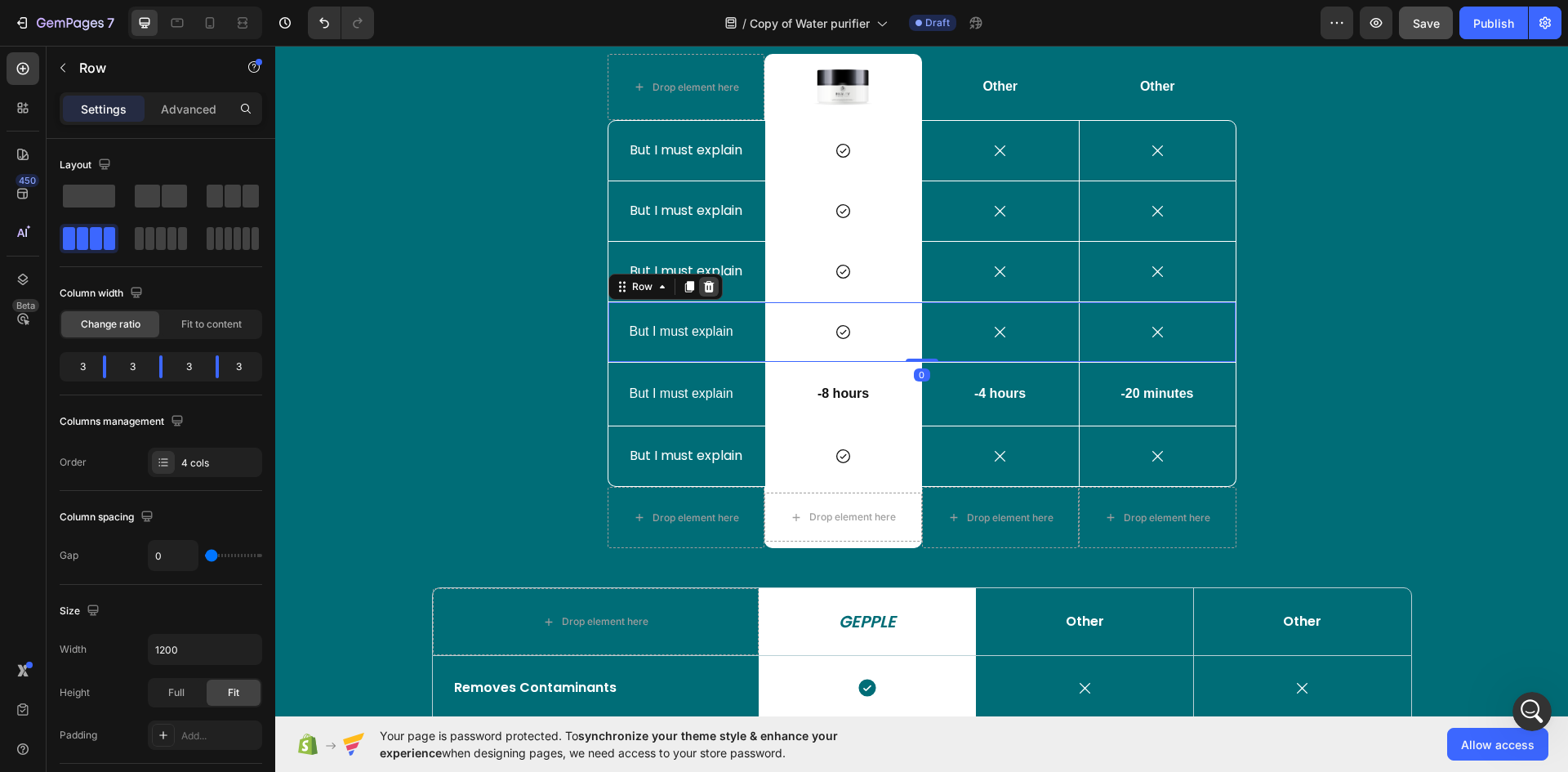
click at [706, 287] on icon at bounding box center [708, 287] width 13 height 13
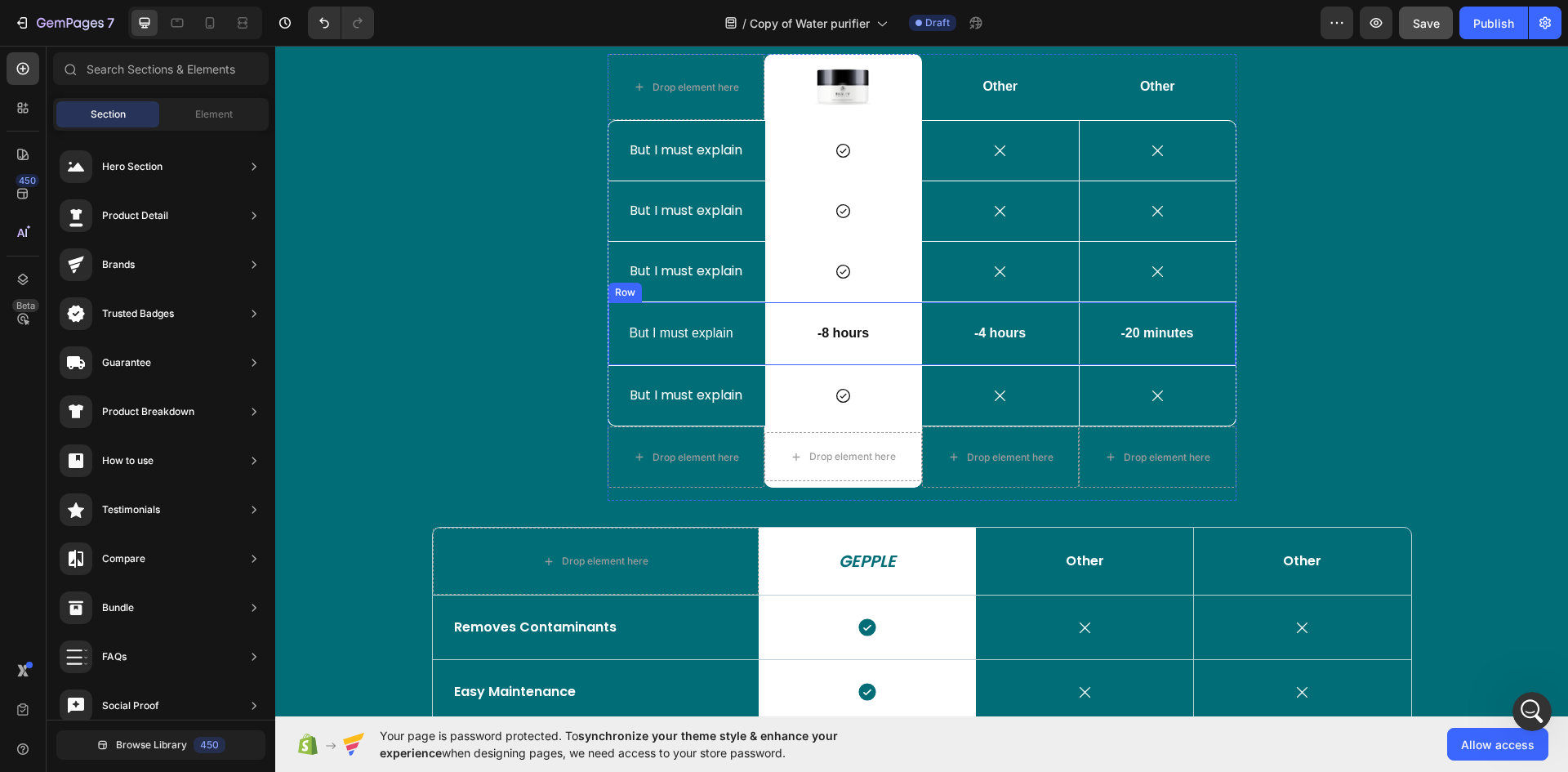
click at [609, 354] on div "But I must explain Text Block" at bounding box center [687, 333] width 157 height 63
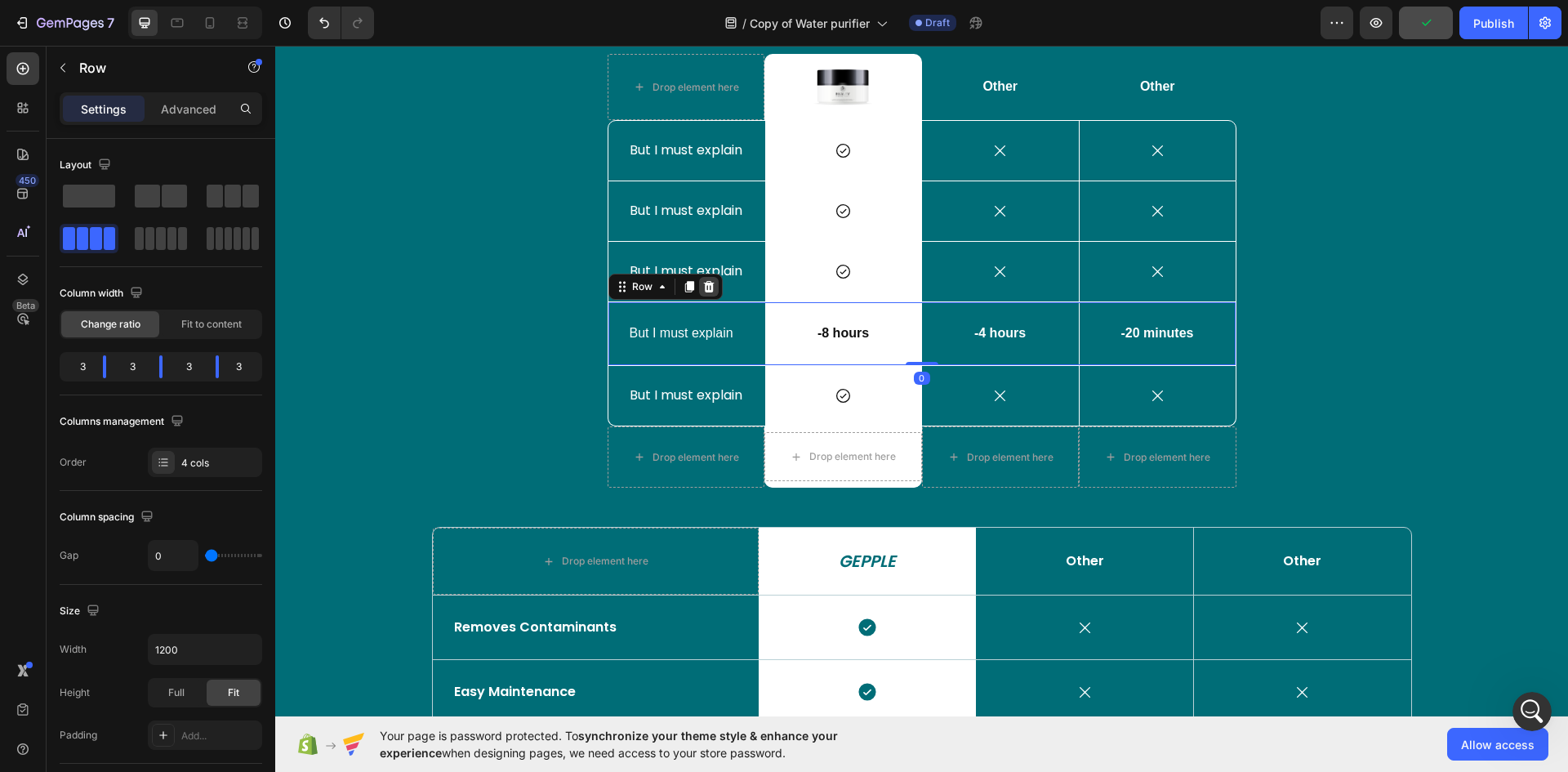
click at [703, 290] on icon at bounding box center [708, 287] width 11 height 12
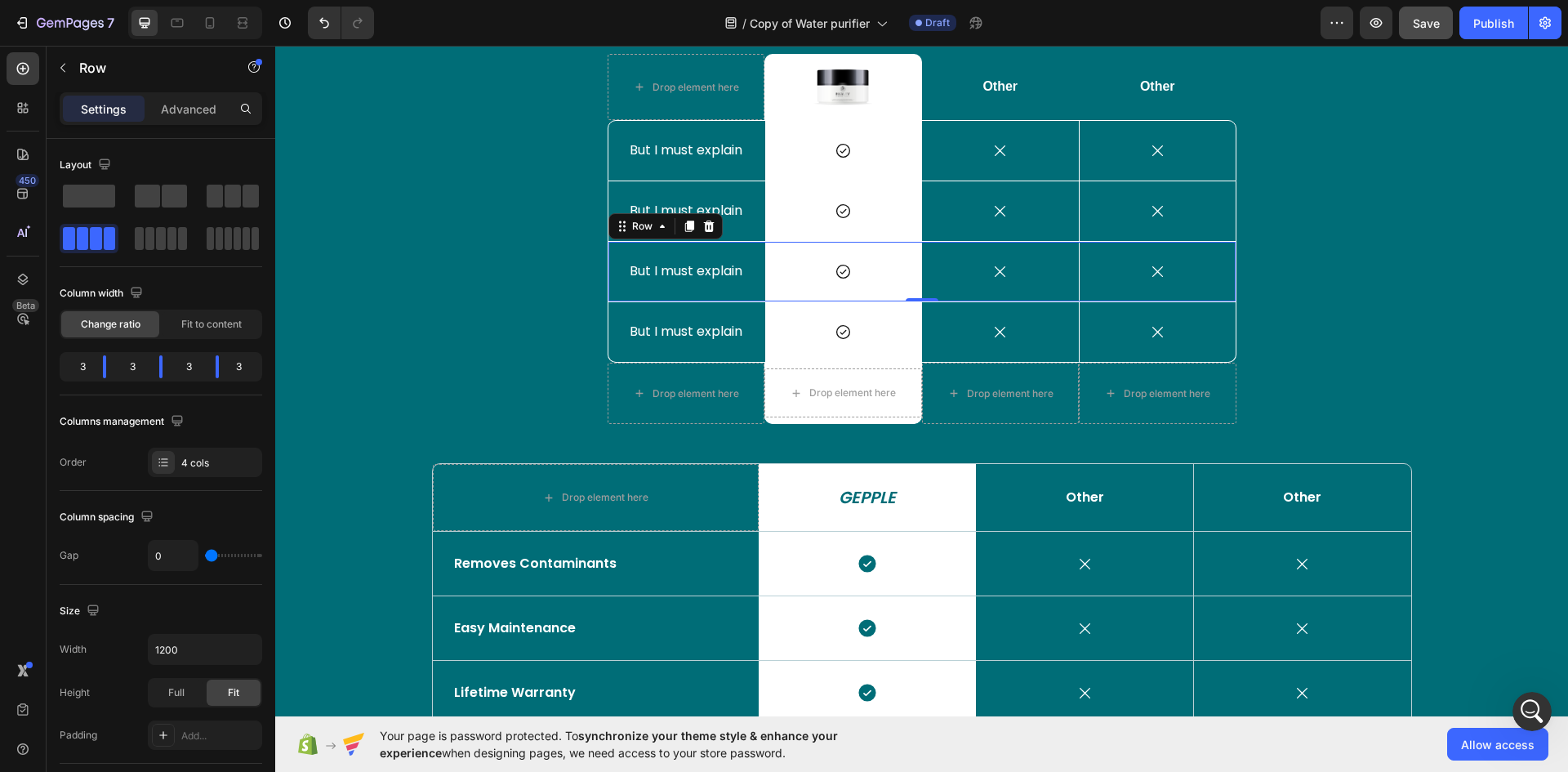
click at [734, 297] on div "But I must explain Text Block" at bounding box center [687, 271] width 157 height 59
click at [703, 227] on icon at bounding box center [708, 226] width 11 height 12
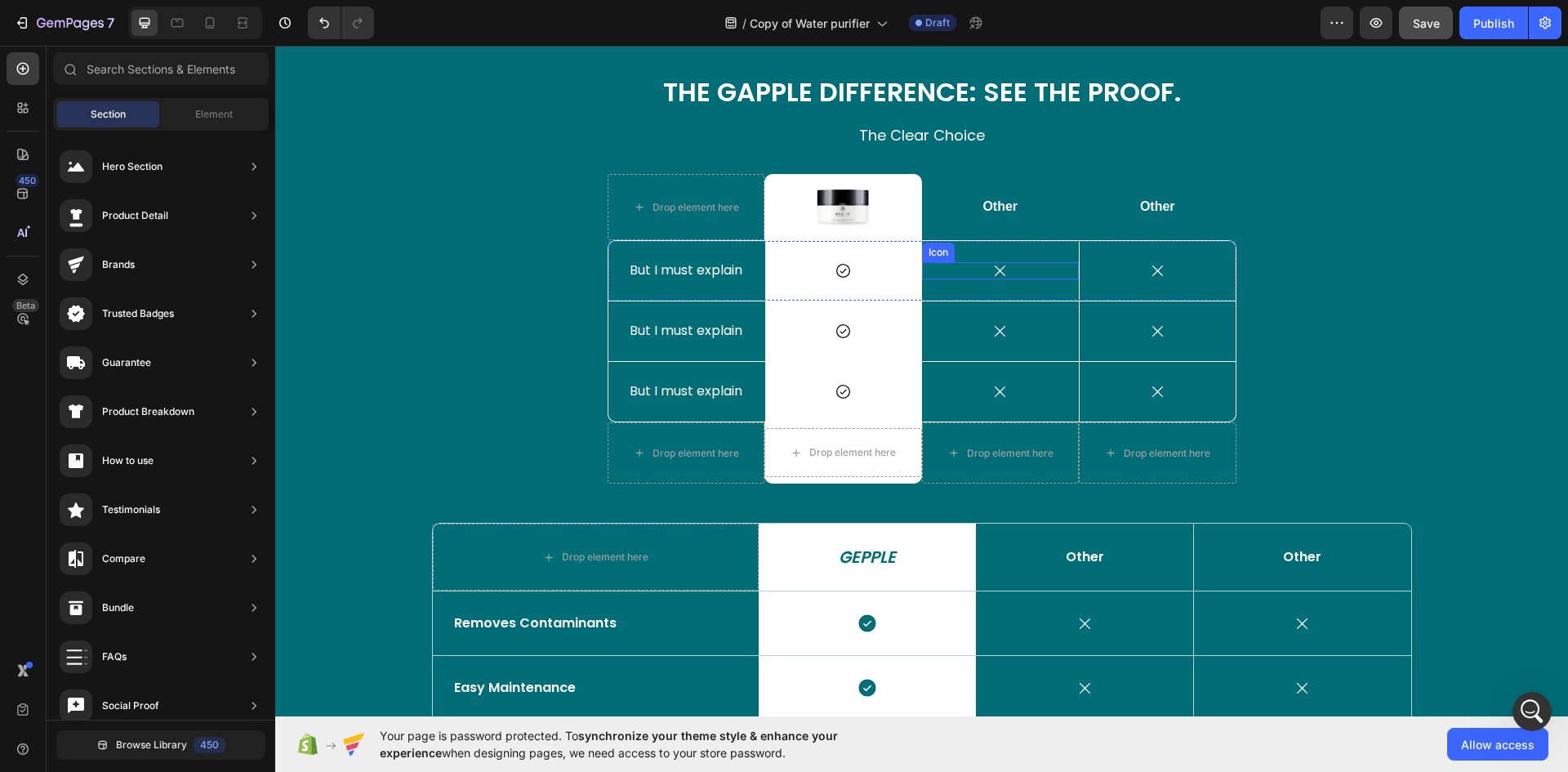
scroll to position [2269, 0]
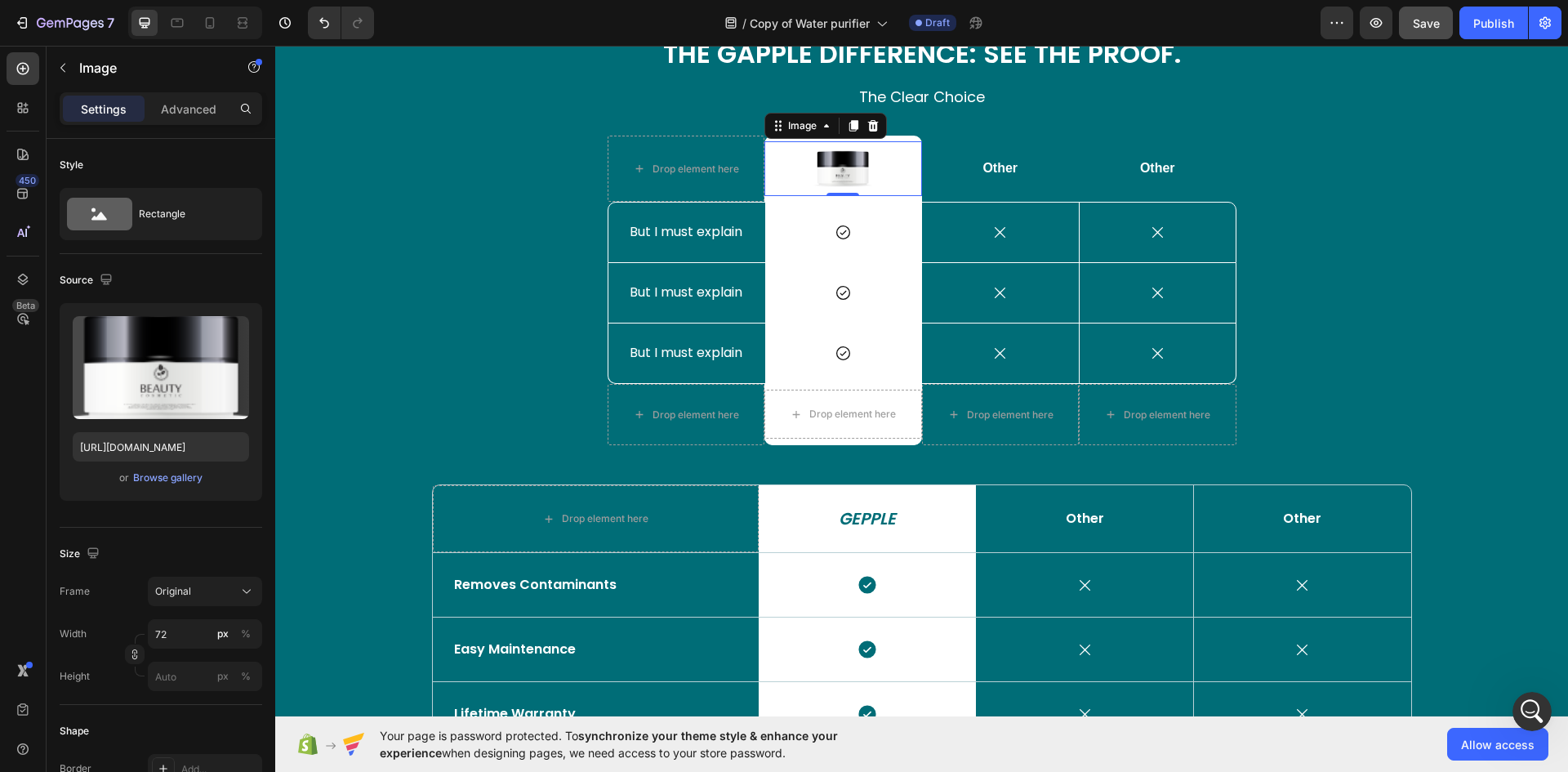
click at [849, 172] on img at bounding box center [843, 169] width 58 height 55
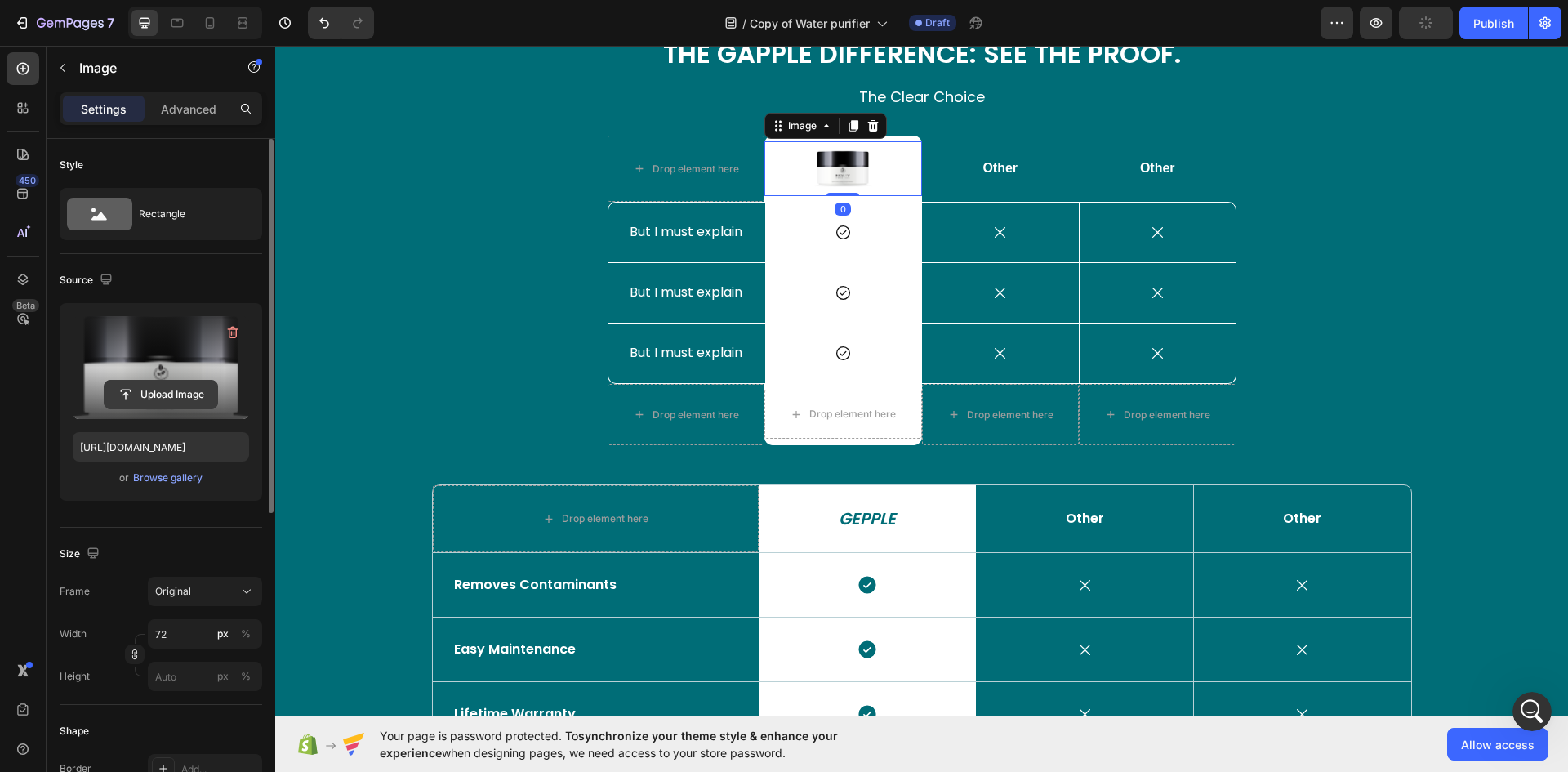
click at [150, 391] on input "file" at bounding box center [160, 394] width 113 height 28
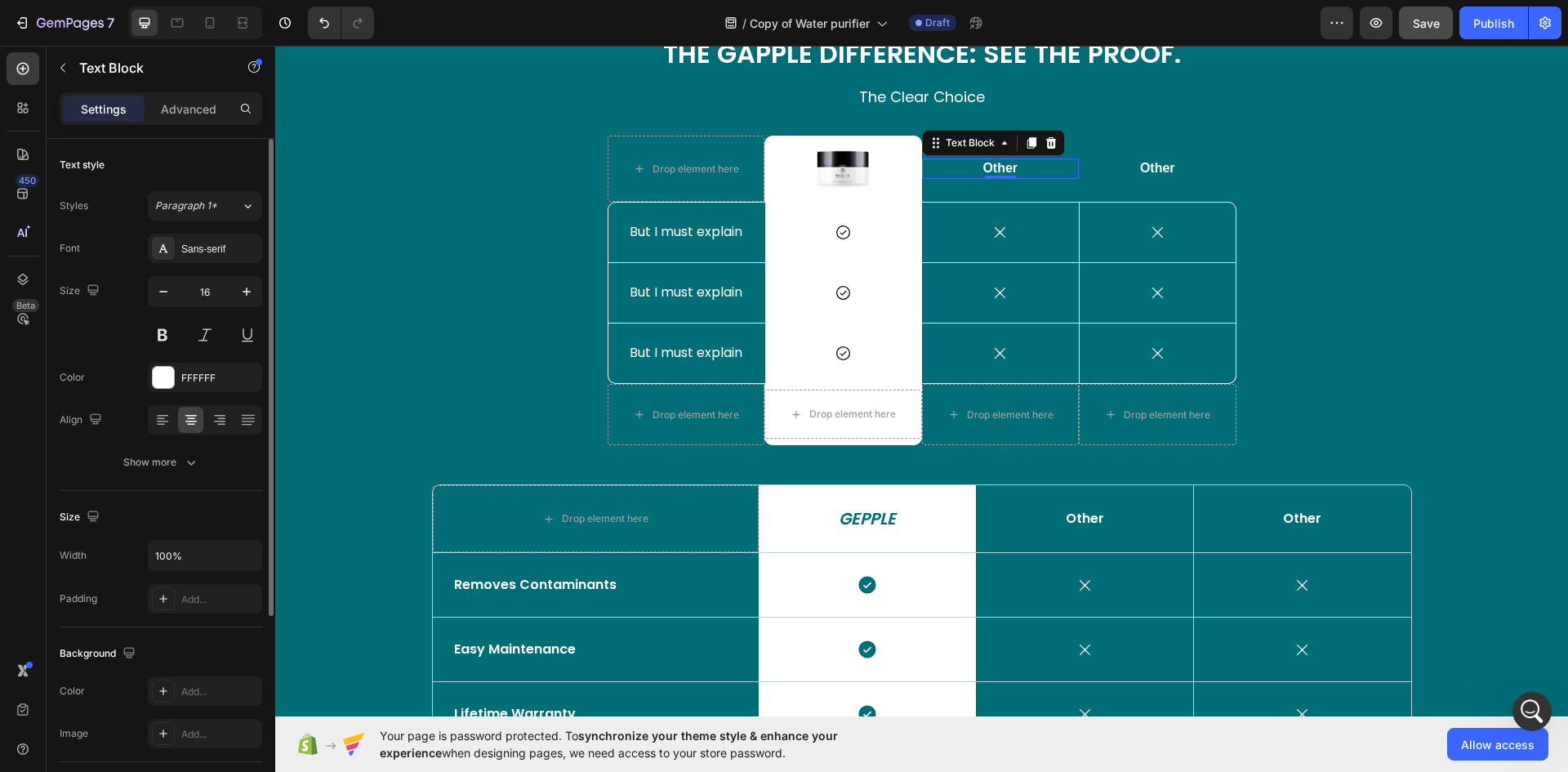
click at [1012, 168] on p "Other" at bounding box center [1001, 169] width 154 height 18
click at [200, 268] on div "Font Sans-serif Size 16 Color FFFFFF Align Show more" at bounding box center [160, 356] width 203 height 244
click at [198, 256] on div "Sans-serif" at bounding box center [204, 248] width 114 height 29
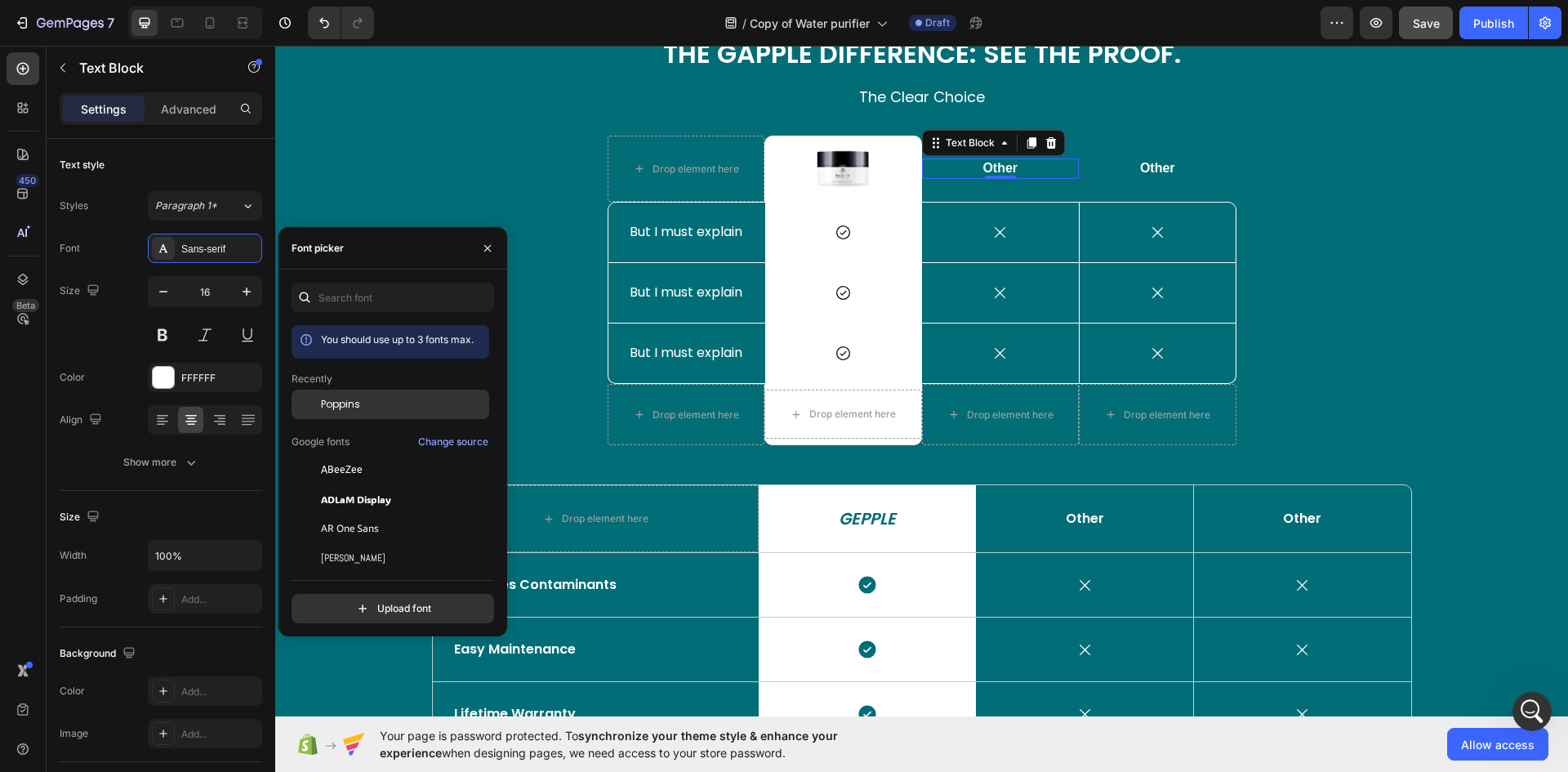
drag, startPoint x: 337, startPoint y: 401, endPoint x: 421, endPoint y: 380, distance: 86.6
click at [339, 402] on span "Poppins" at bounding box center [340, 405] width 39 height 15
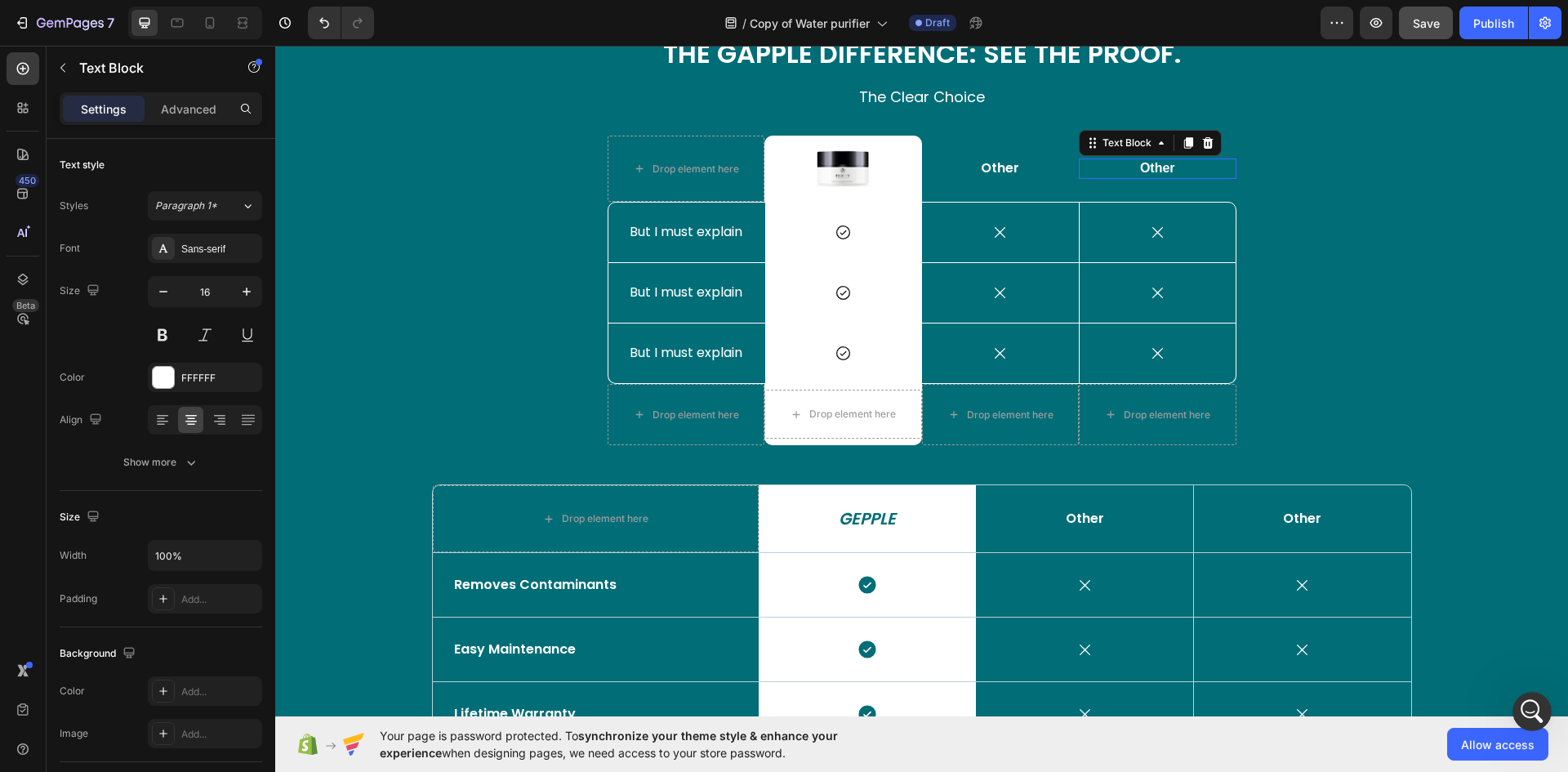
click at [1163, 164] on p "Other" at bounding box center [1157, 169] width 154 height 18
click at [226, 245] on div "Sans-serif" at bounding box center [219, 250] width 77 height 15
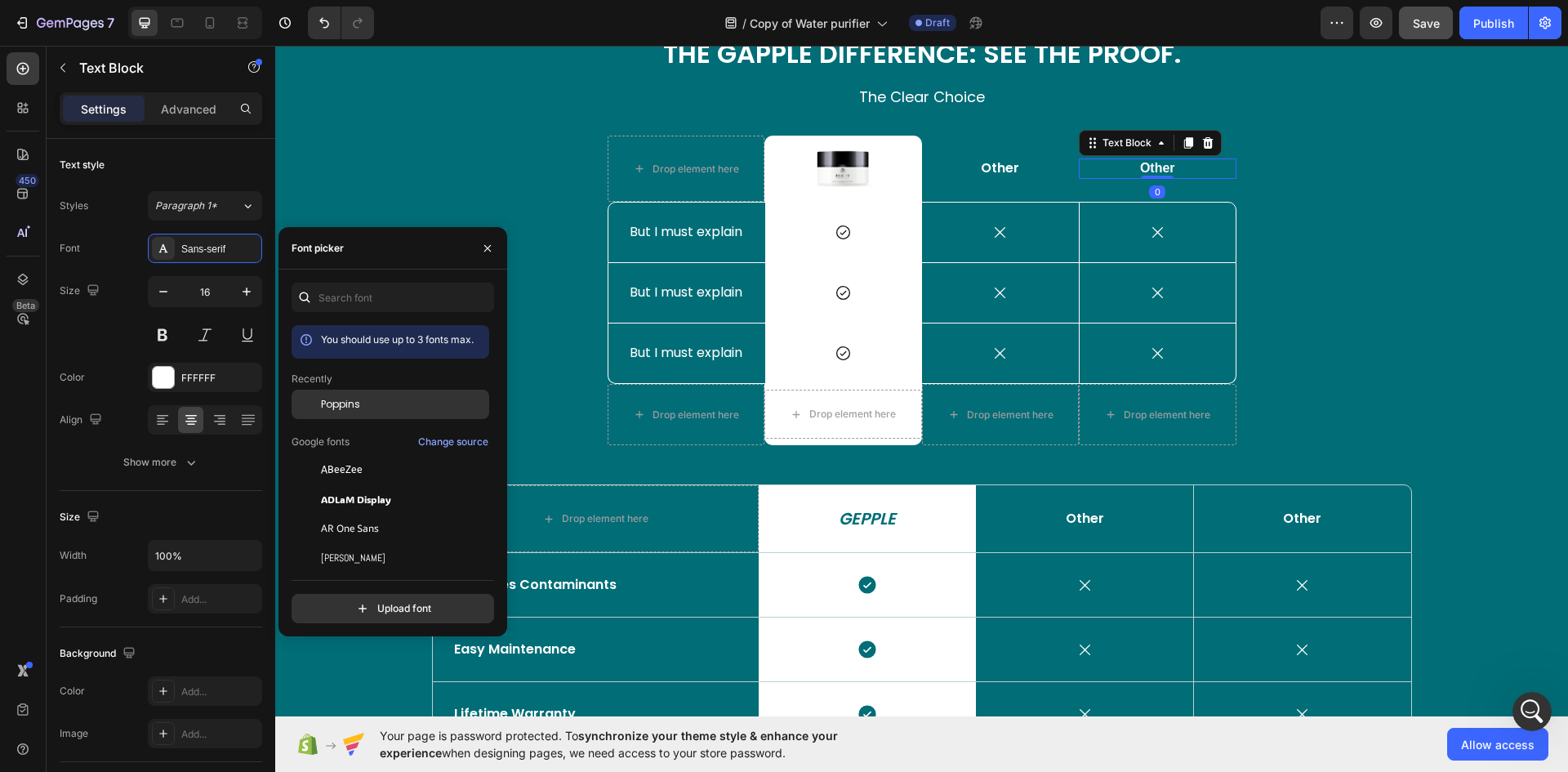
click at [355, 400] on span "Poppins" at bounding box center [340, 405] width 39 height 15
click at [840, 174] on img at bounding box center [843, 169] width 58 height 55
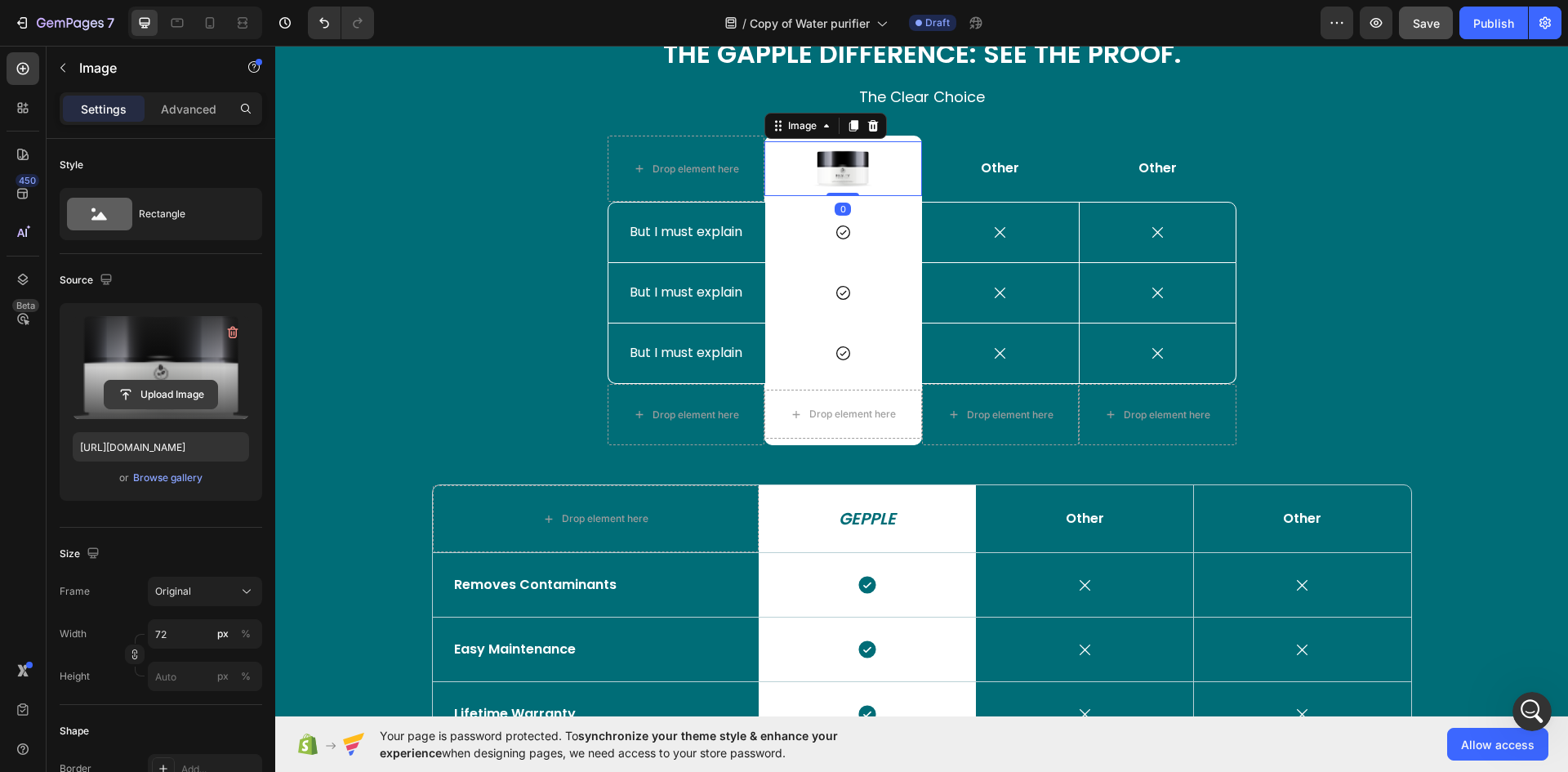
click at [163, 397] on input "file" at bounding box center [160, 394] width 113 height 28
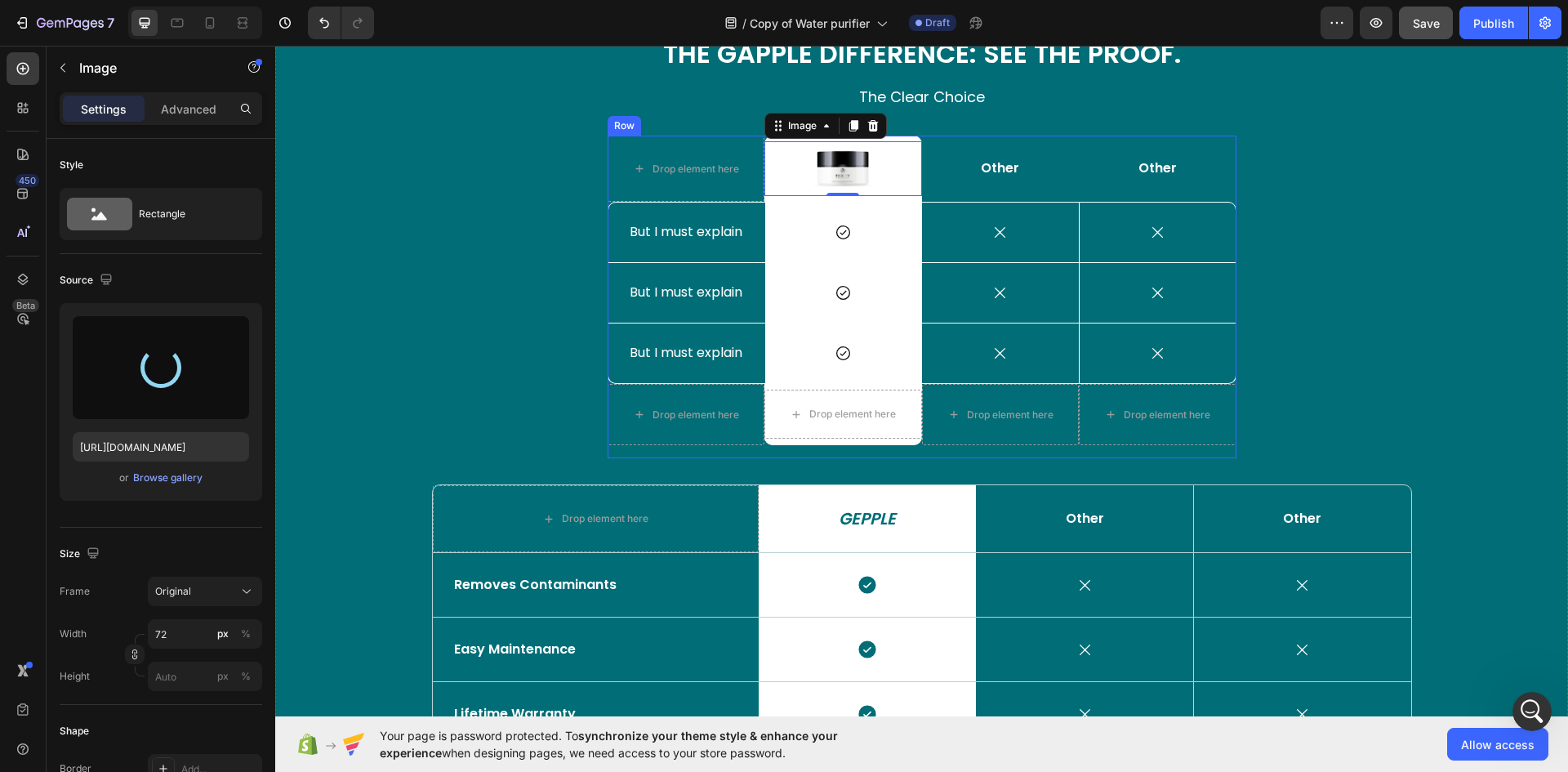
type input "[URL][DOMAIN_NAME]"
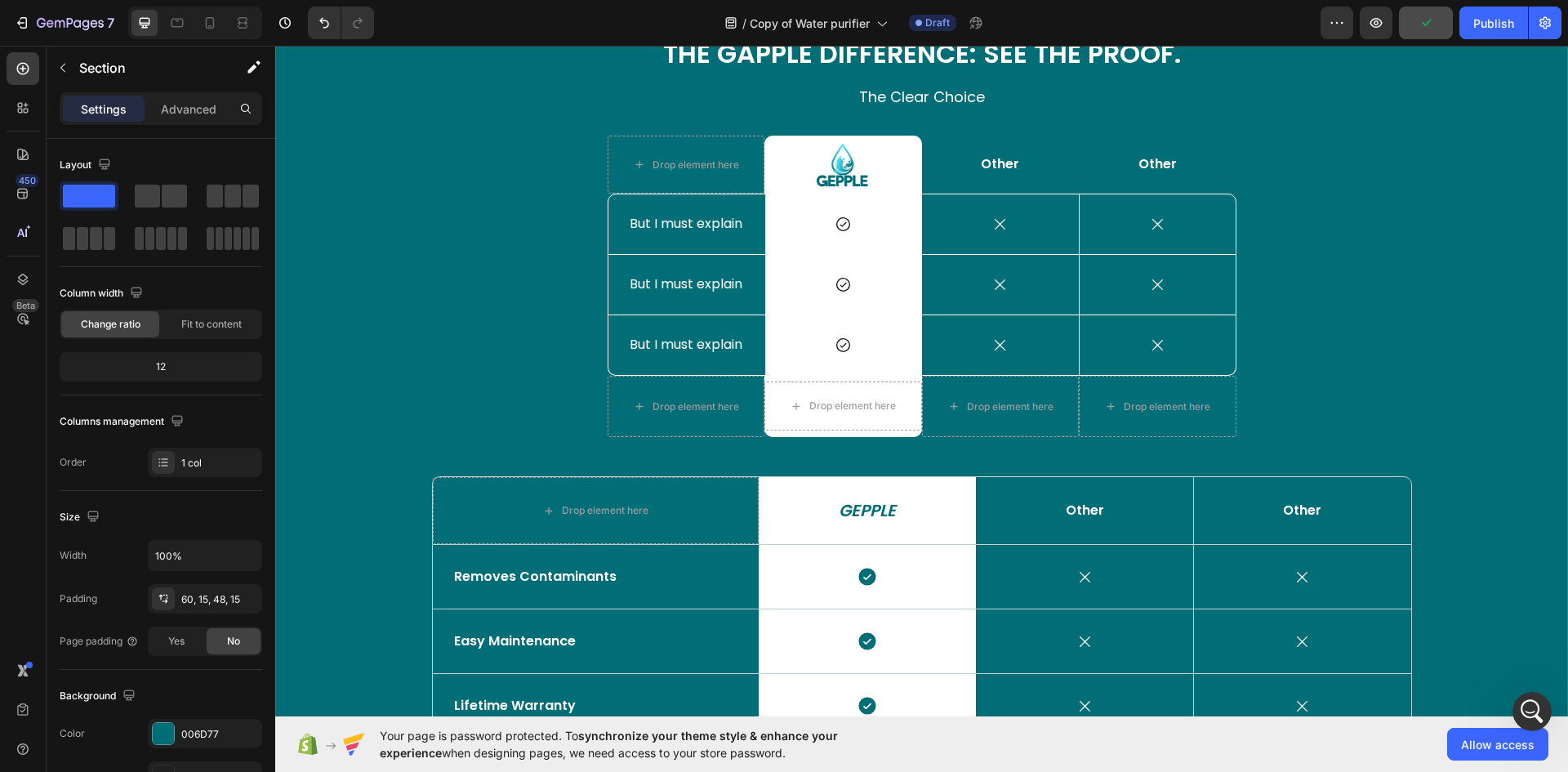
click at [529, 330] on div "The Gapple Difference: See The Proof. Heading The Clear Choice Text Block Row D…" at bounding box center [921, 586] width 1268 height 1102
click at [602, 576] on p "Removes Contaminants" at bounding box center [596, 577] width 284 height 18
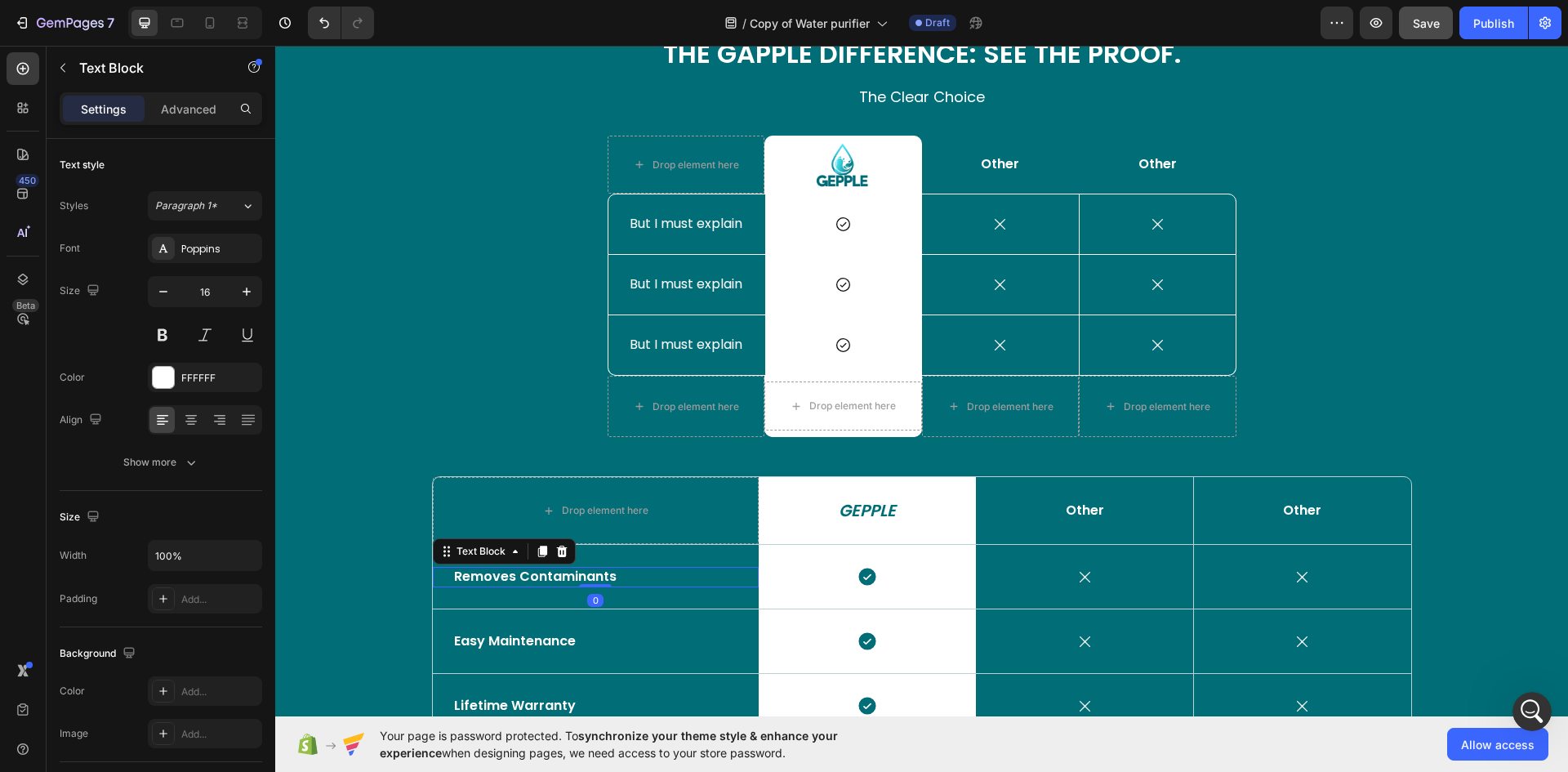
click at [616, 580] on p "Removes Contaminants" at bounding box center [596, 577] width 284 height 18
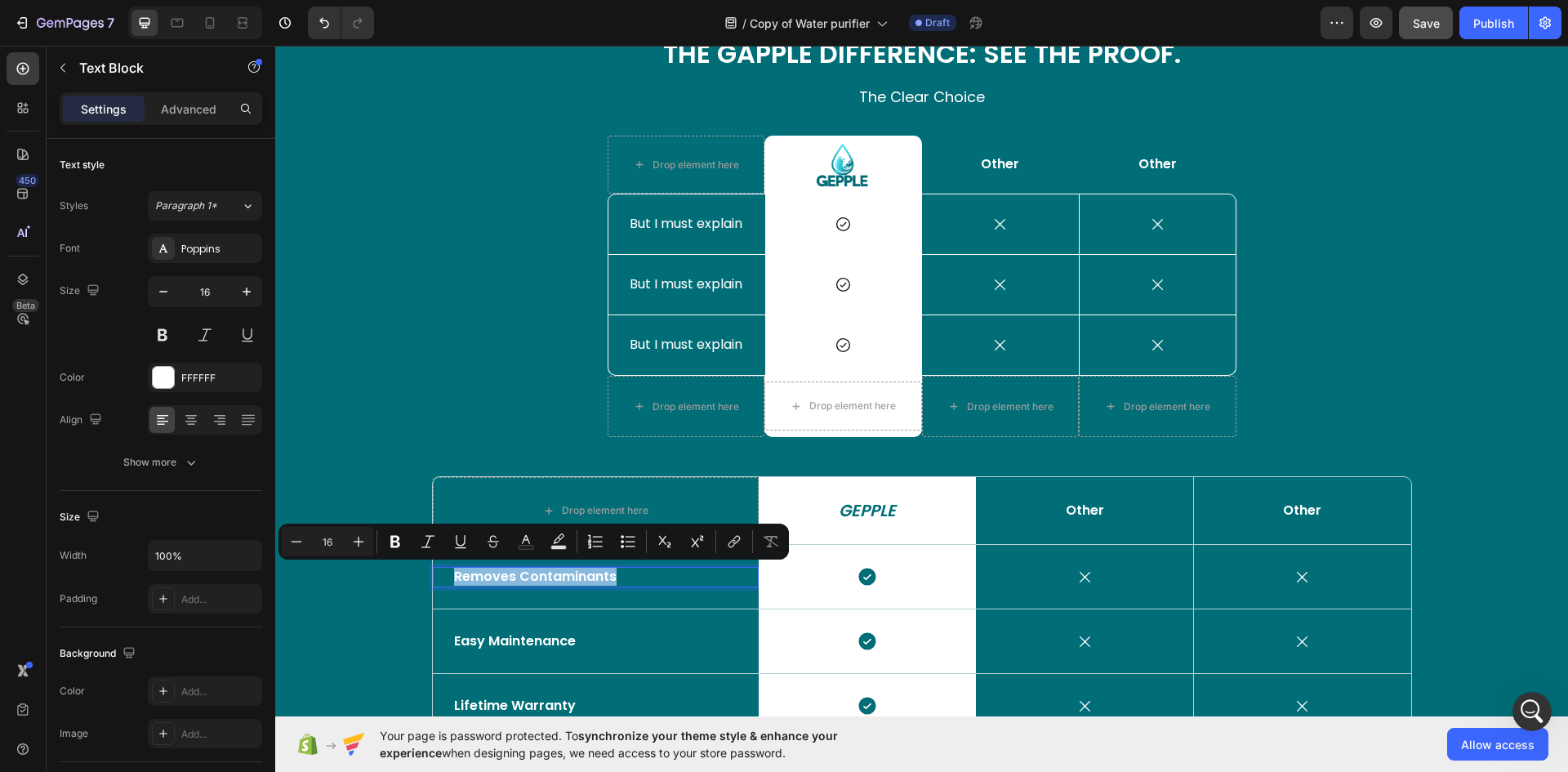
drag, startPoint x: 617, startPoint y: 580, endPoint x: 442, endPoint y: 583, distance: 175.0
click at [442, 583] on div "Removes Contaminants Text Block 0" at bounding box center [596, 577] width 325 height 20
copy p "Removes Contaminants"
click at [670, 233] on p "But I must explain" at bounding box center [686, 224] width 114 height 18
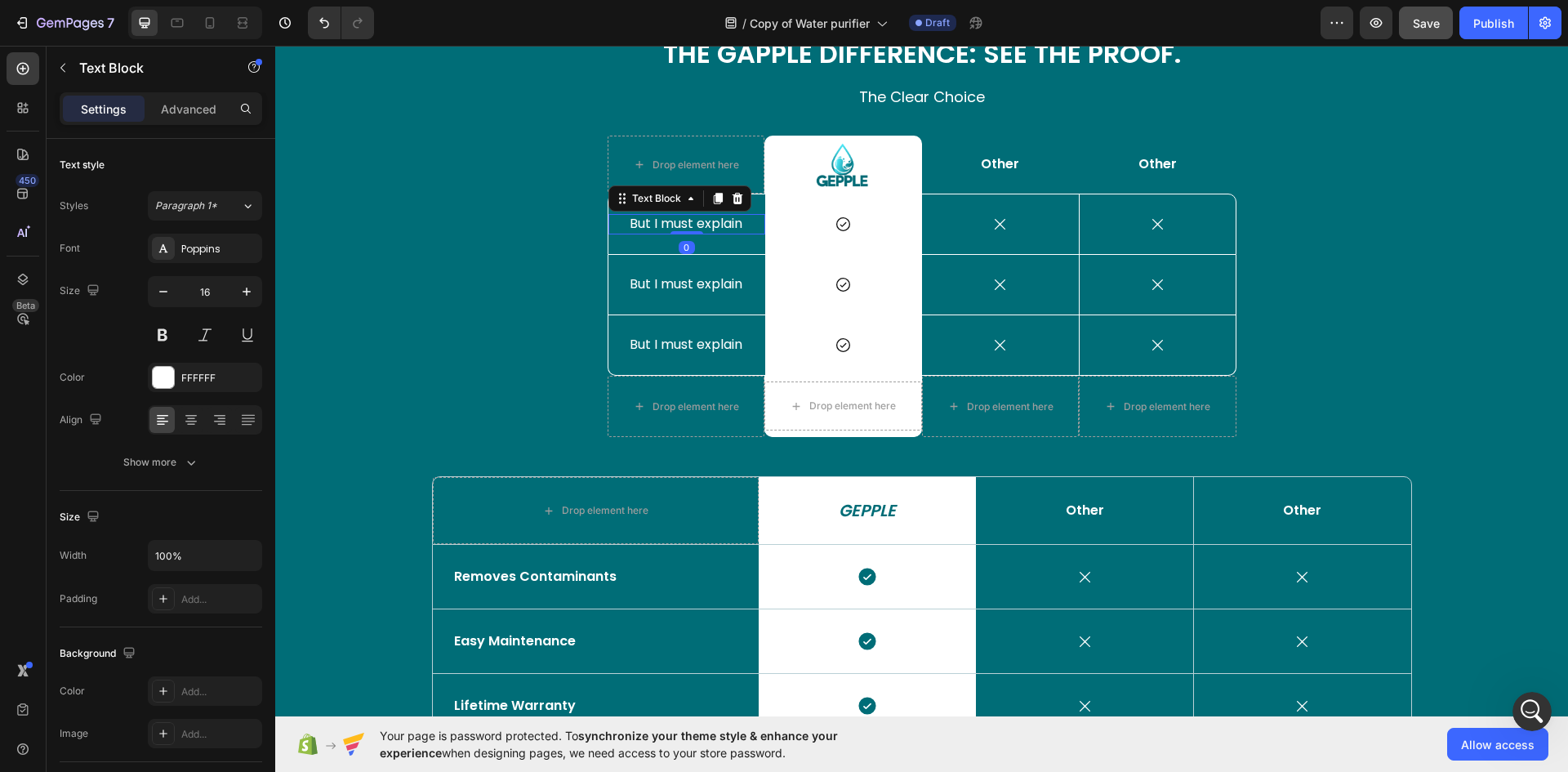
click at [684, 230] on p "But I must explain" at bounding box center [686, 224] width 114 height 18
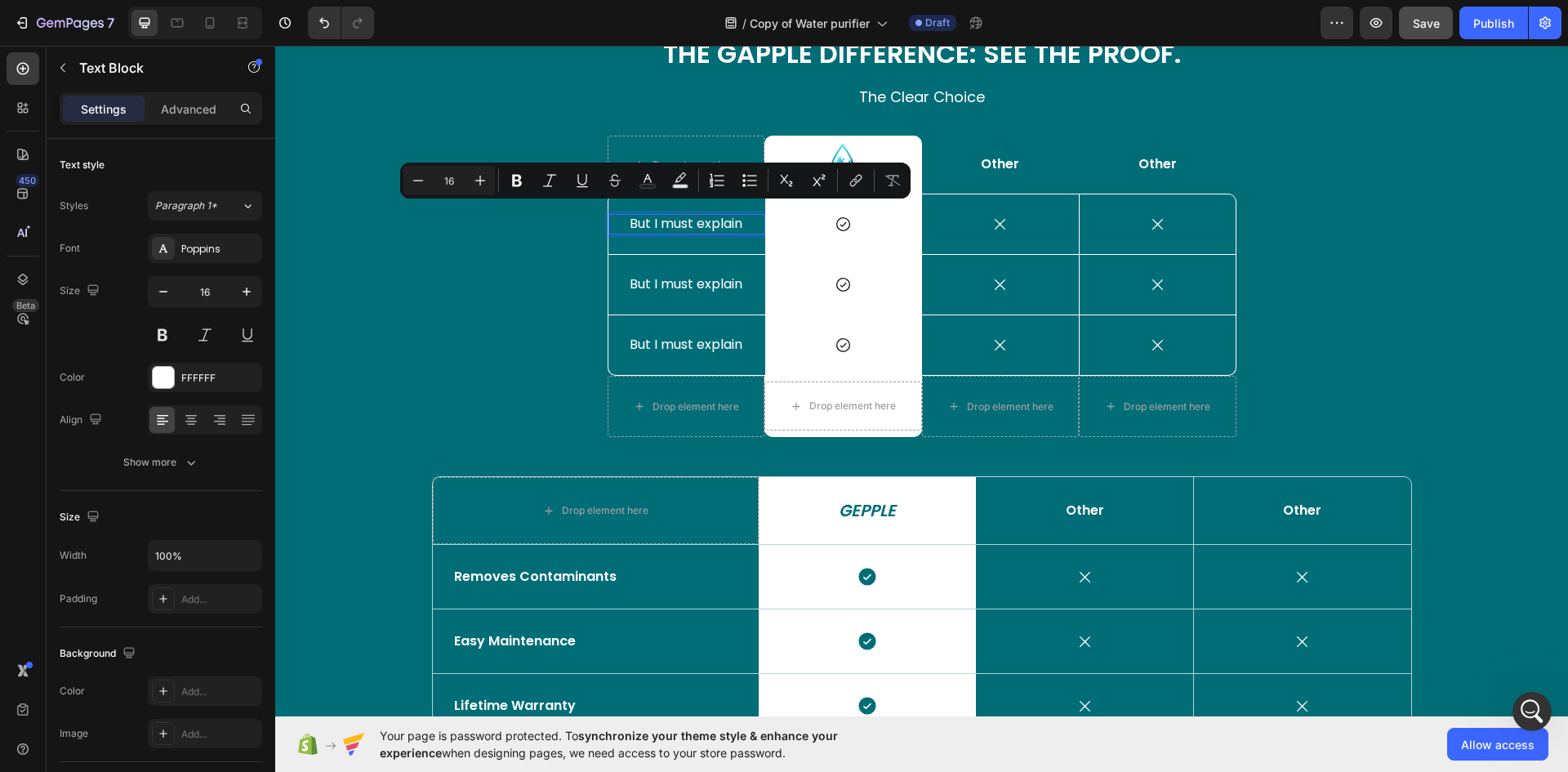
drag, startPoint x: 684, startPoint y: 230, endPoint x: 616, endPoint y: 218, distance: 69.1
click at [616, 218] on div "But I must explain Text Block 0" at bounding box center [687, 224] width 157 height 20
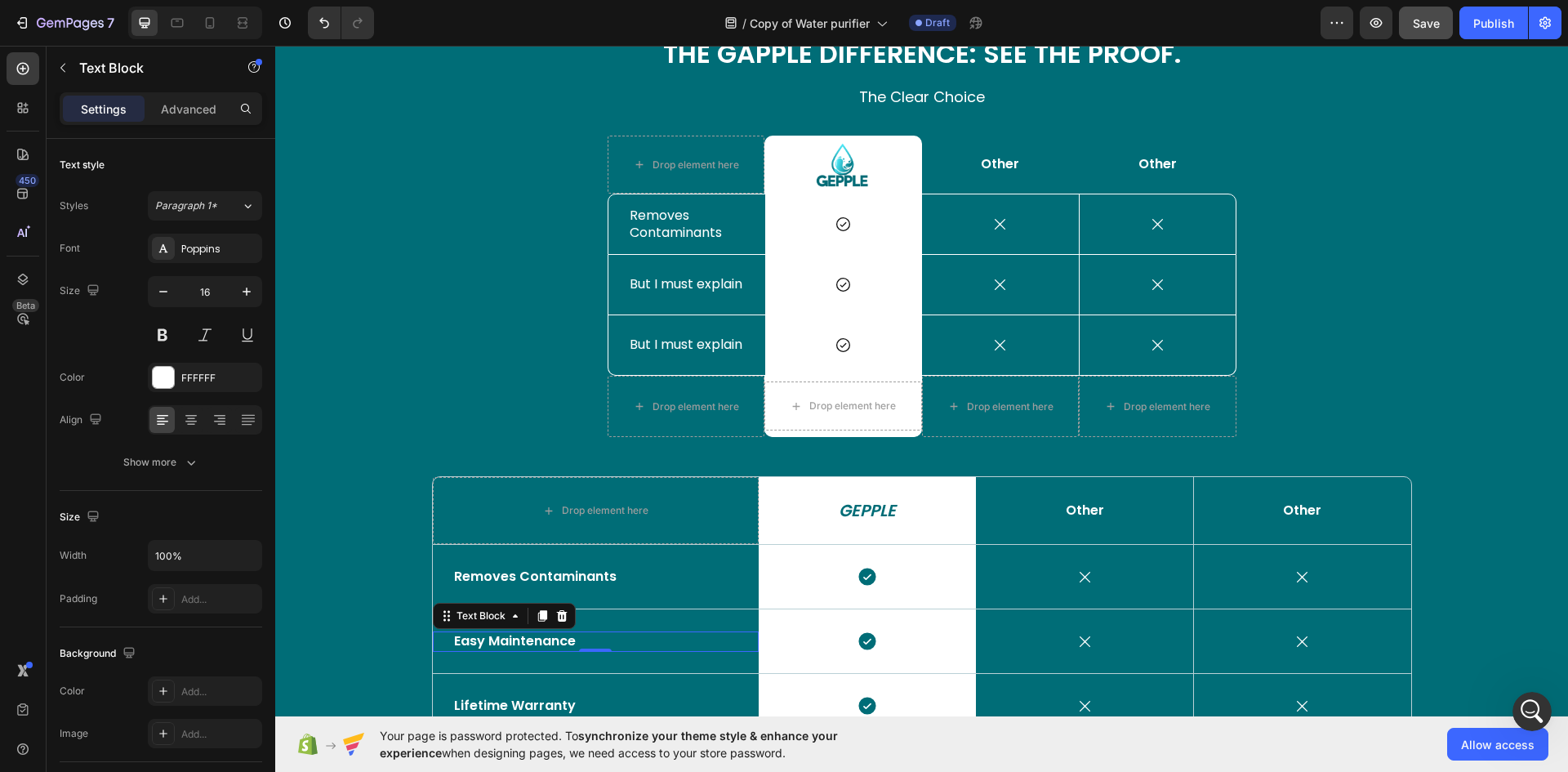
click at [555, 643] on p "Easy Maintenance" at bounding box center [596, 641] width 284 height 18
click at [594, 643] on p "Easy Maintenance" at bounding box center [596, 641] width 284 height 18
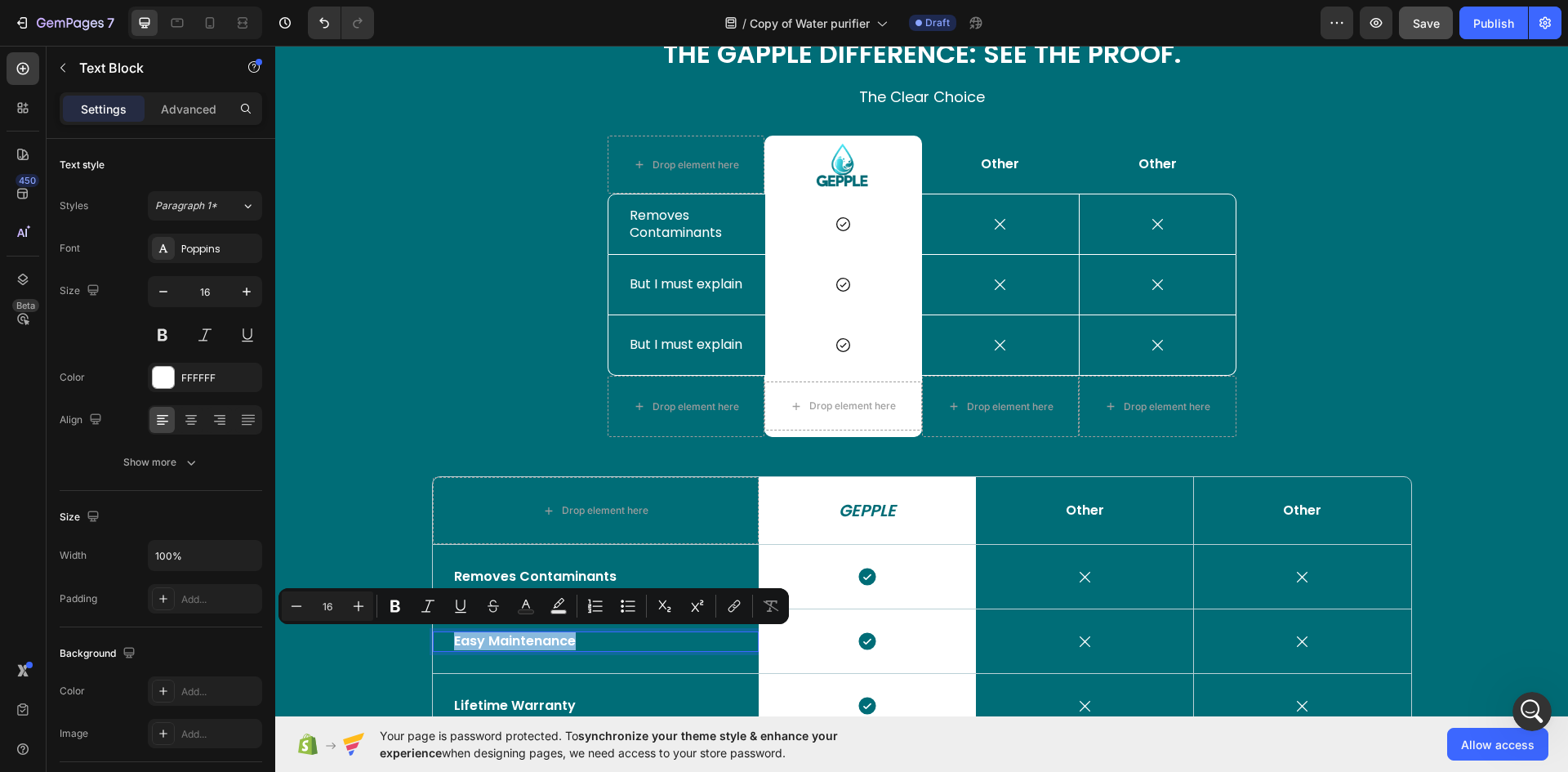
drag, startPoint x: 592, startPoint y: 642, endPoint x: 439, endPoint y: 642, distance: 153.0
click at [439, 642] on div "Easy Maintenance Text Block 0" at bounding box center [596, 641] width 325 height 20
copy p "Easy Maintenance"
click at [666, 293] on p "But I must explain" at bounding box center [686, 285] width 114 height 18
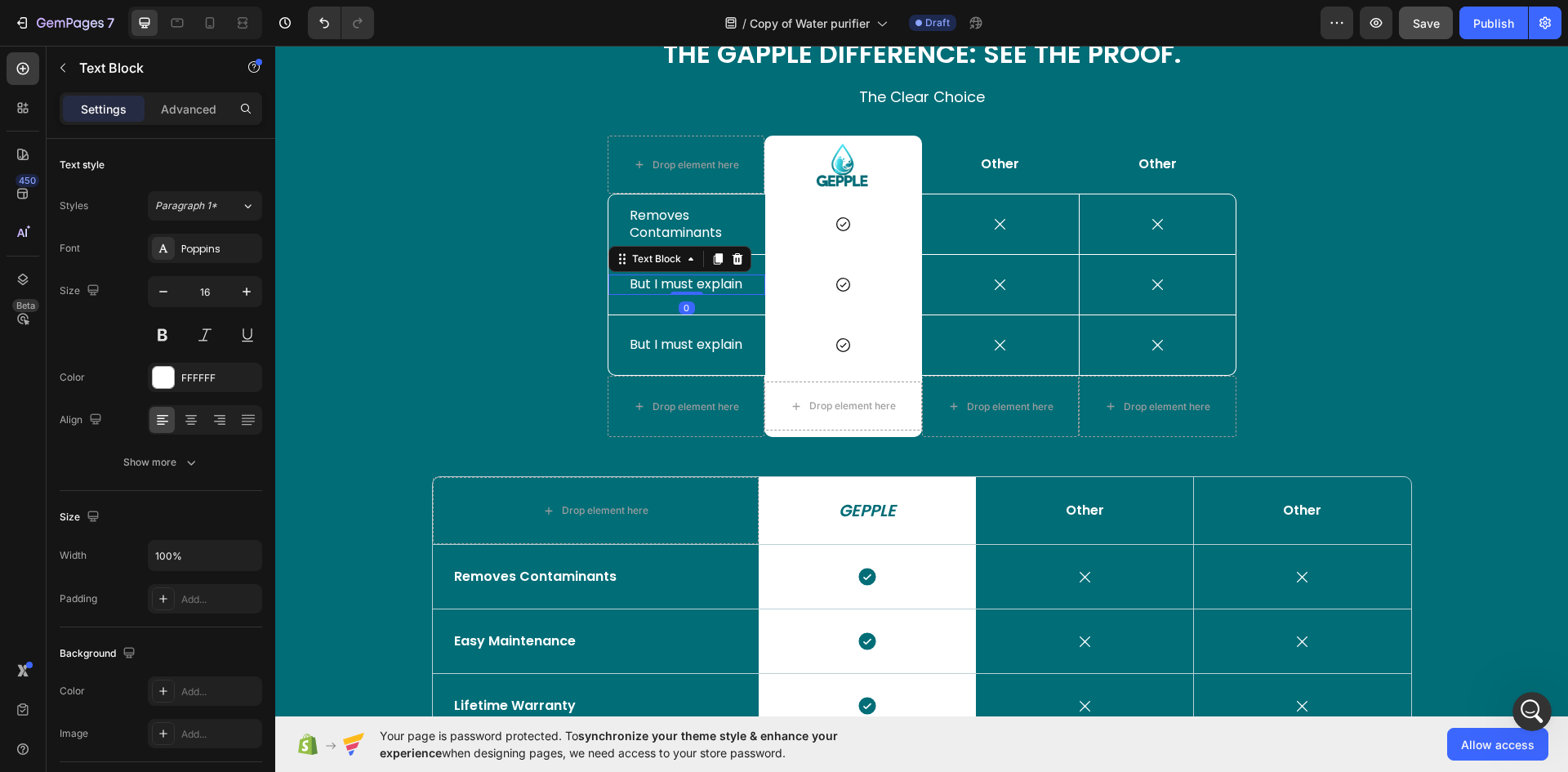
click at [688, 290] on p "But I must explain" at bounding box center [686, 285] width 114 height 18
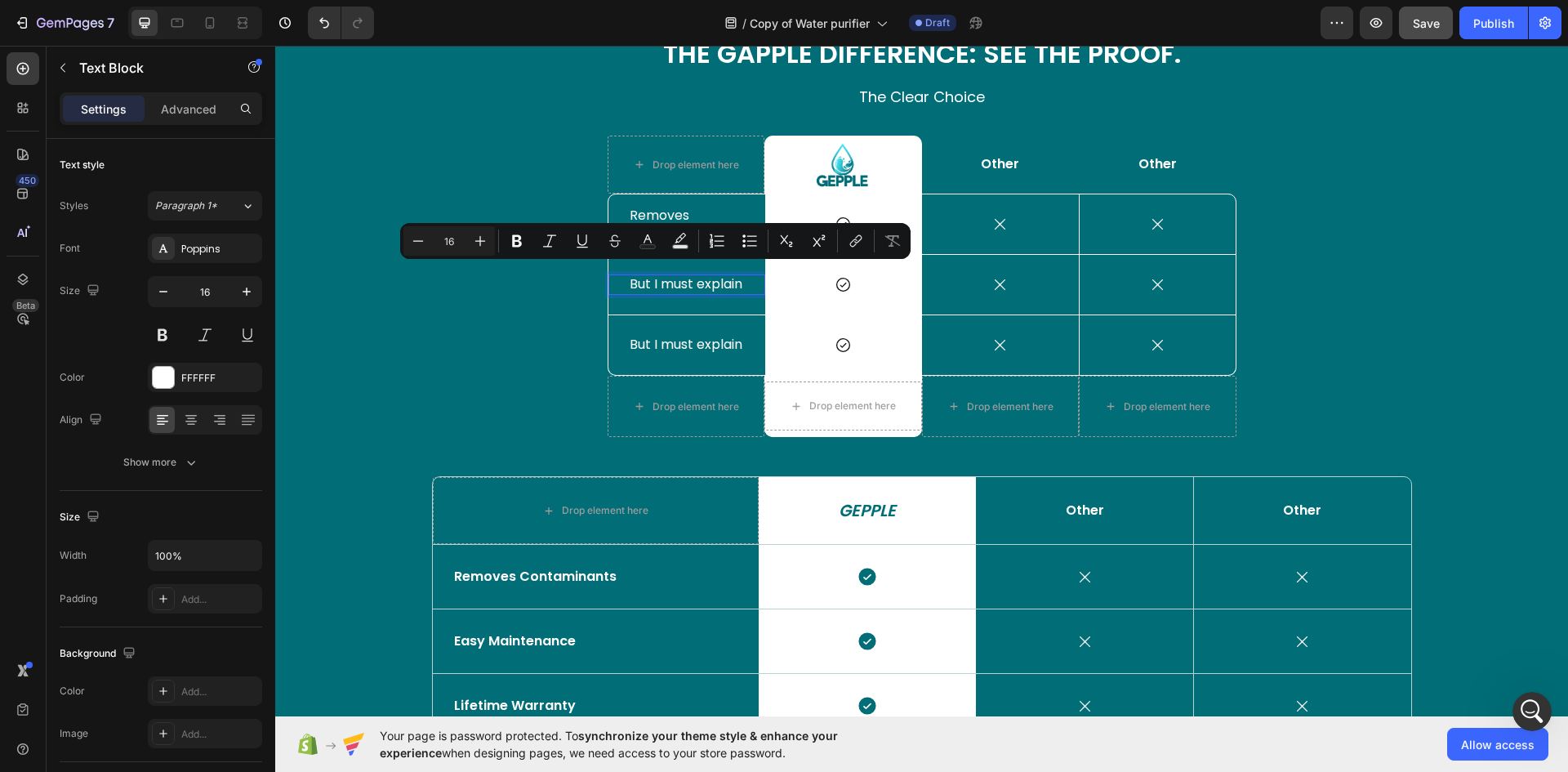
drag, startPoint x: 688, startPoint y: 290, endPoint x: 610, endPoint y: 278, distance: 78.9
click at [610, 278] on div "But I must explain Text Block 0" at bounding box center [687, 285] width 157 height 20
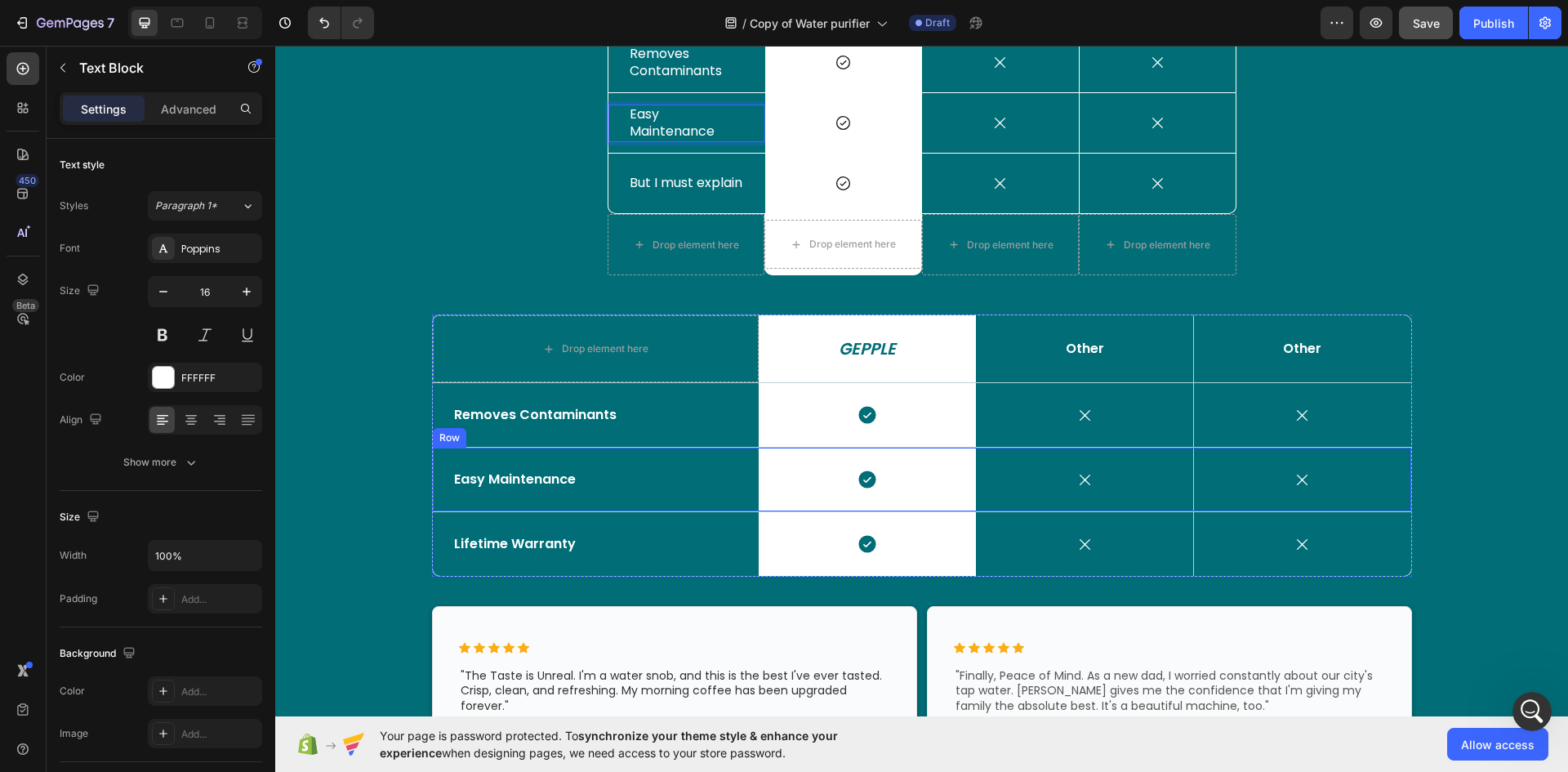
scroll to position [2433, 0]
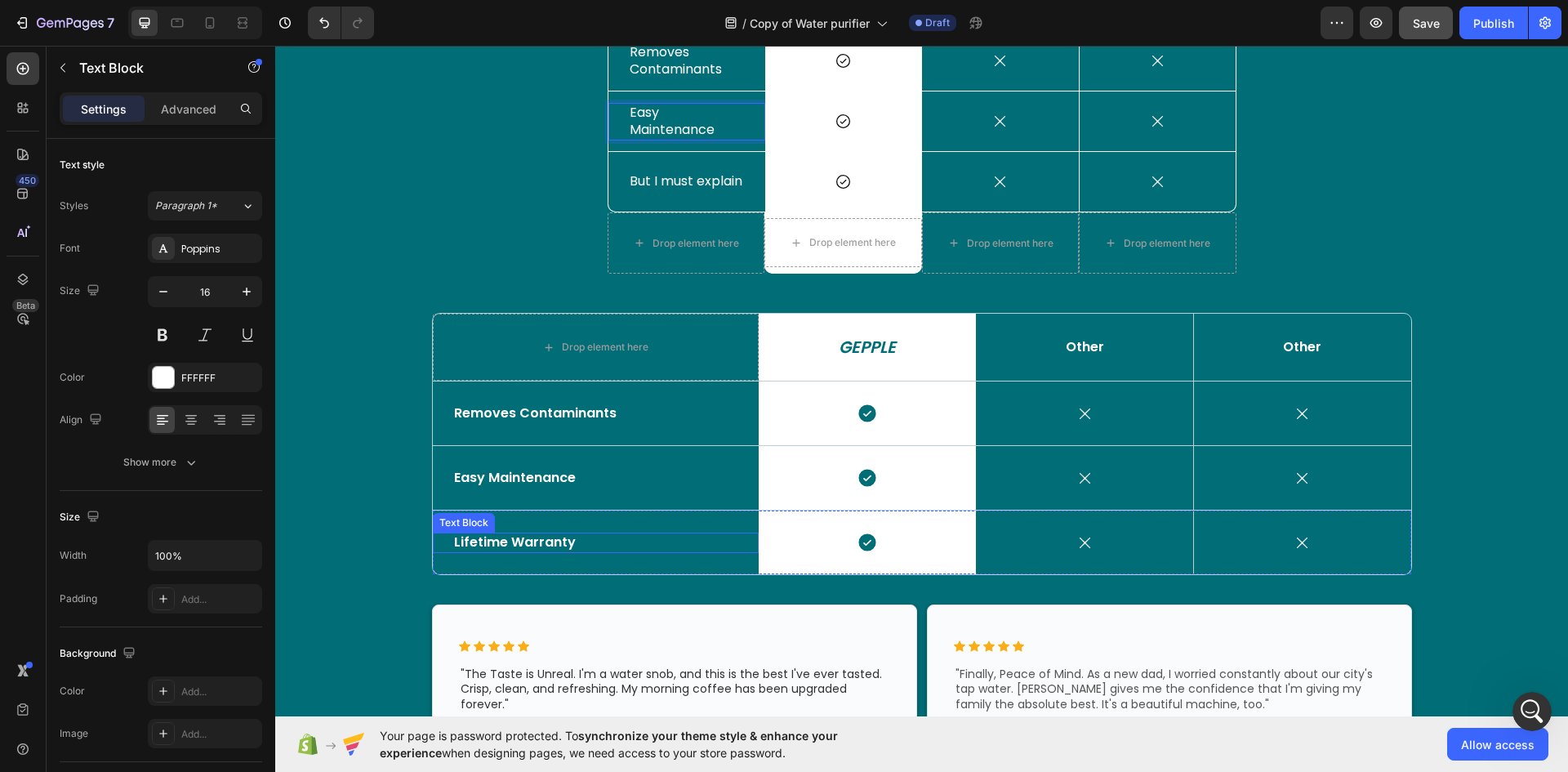
click at [552, 548] on p "Lifetime Warranty" at bounding box center [596, 542] width 284 height 18
click at [586, 544] on p "Lifetime Warranty" at bounding box center [596, 542] width 284 height 18
drag, startPoint x: 586, startPoint y: 544, endPoint x: 436, endPoint y: 544, distance: 150.0
click at [436, 544] on div "Lifetime Warranty Text Block 0" at bounding box center [596, 542] width 325 height 20
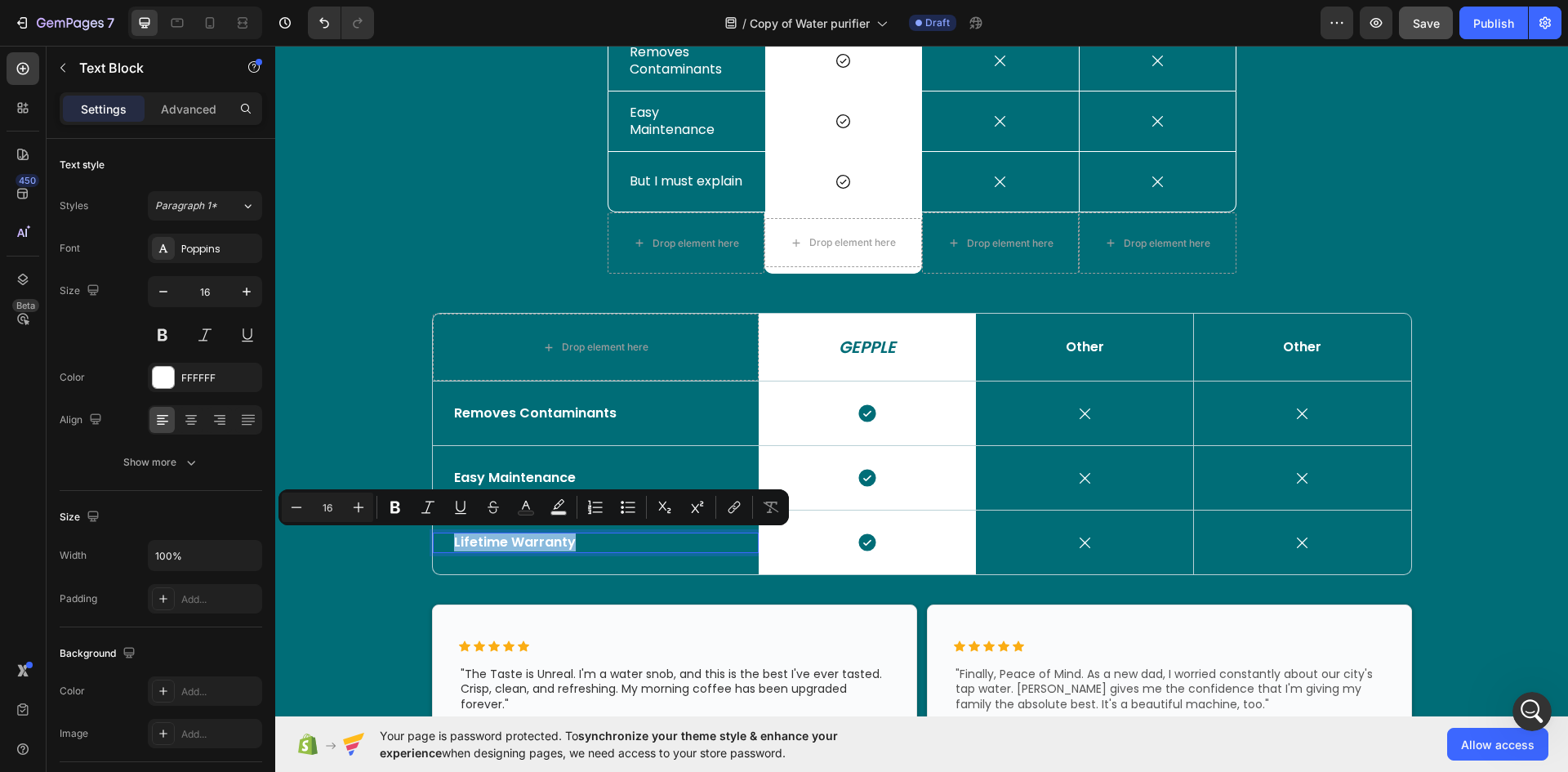
copy p "Lifetime Warranty"
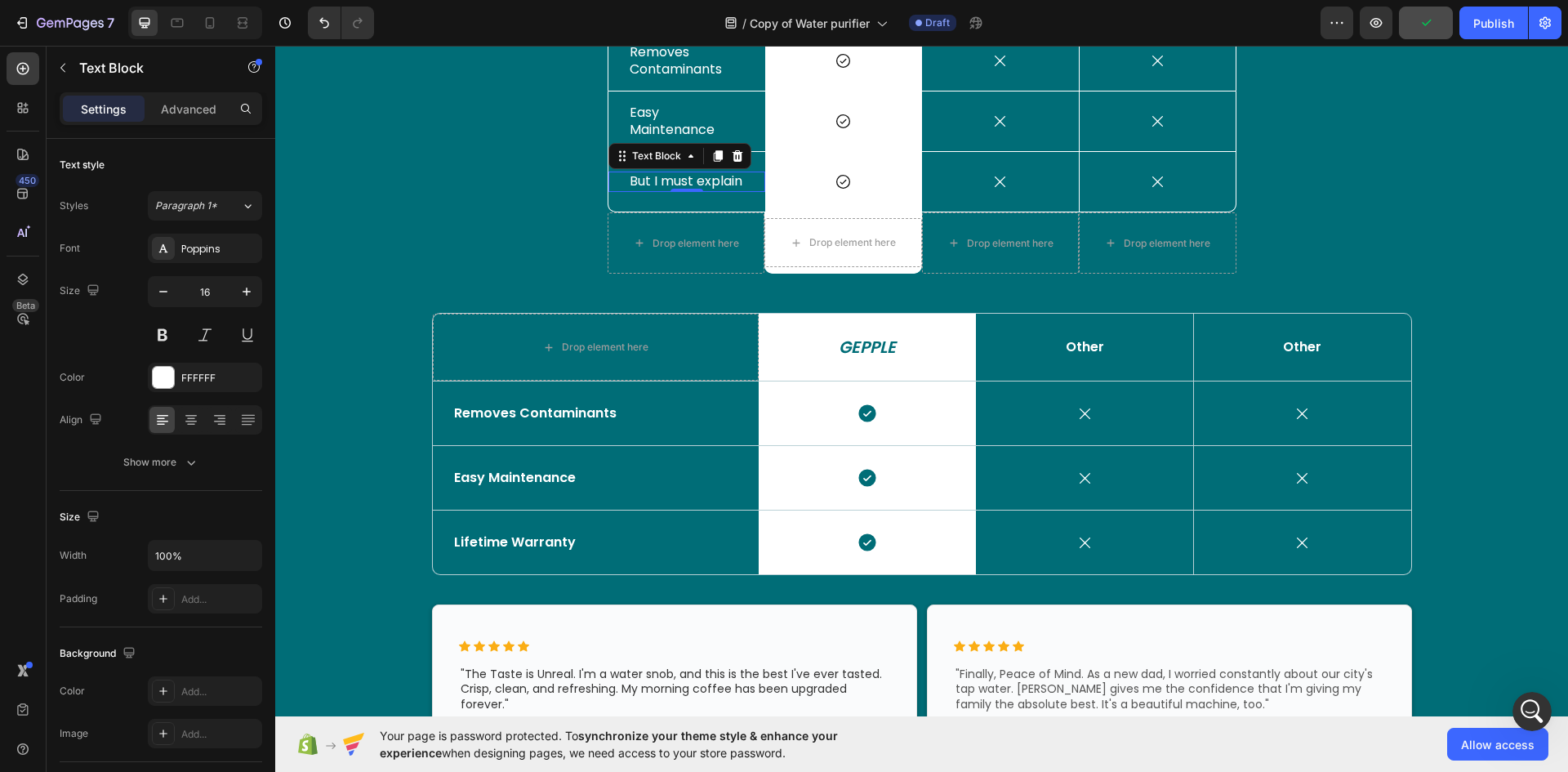
click at [680, 185] on p "But I must explain" at bounding box center [686, 181] width 114 height 18
click at [691, 185] on p "But I must explain" at bounding box center [686, 181] width 114 height 18
drag, startPoint x: 691, startPoint y: 185, endPoint x: 613, endPoint y: 170, distance: 79.4
click at [613, 171] on div "But I must explain Text Block 0" at bounding box center [687, 181] width 157 height 20
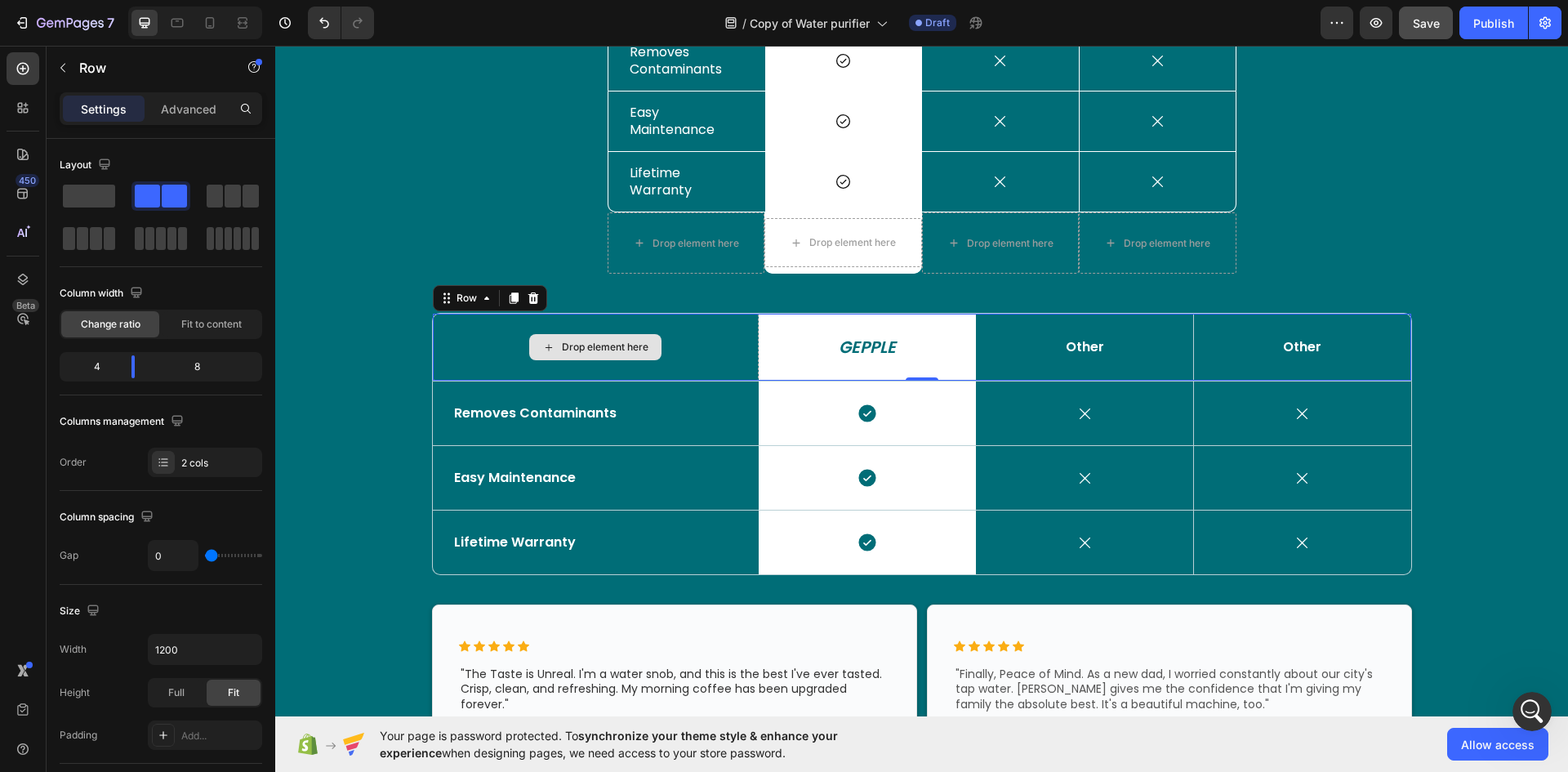
click at [468, 346] on div "Drop element here" at bounding box center [596, 347] width 325 height 67
click at [537, 295] on div "Row" at bounding box center [490, 297] width 114 height 26
click at [531, 297] on icon at bounding box center [533, 298] width 13 height 13
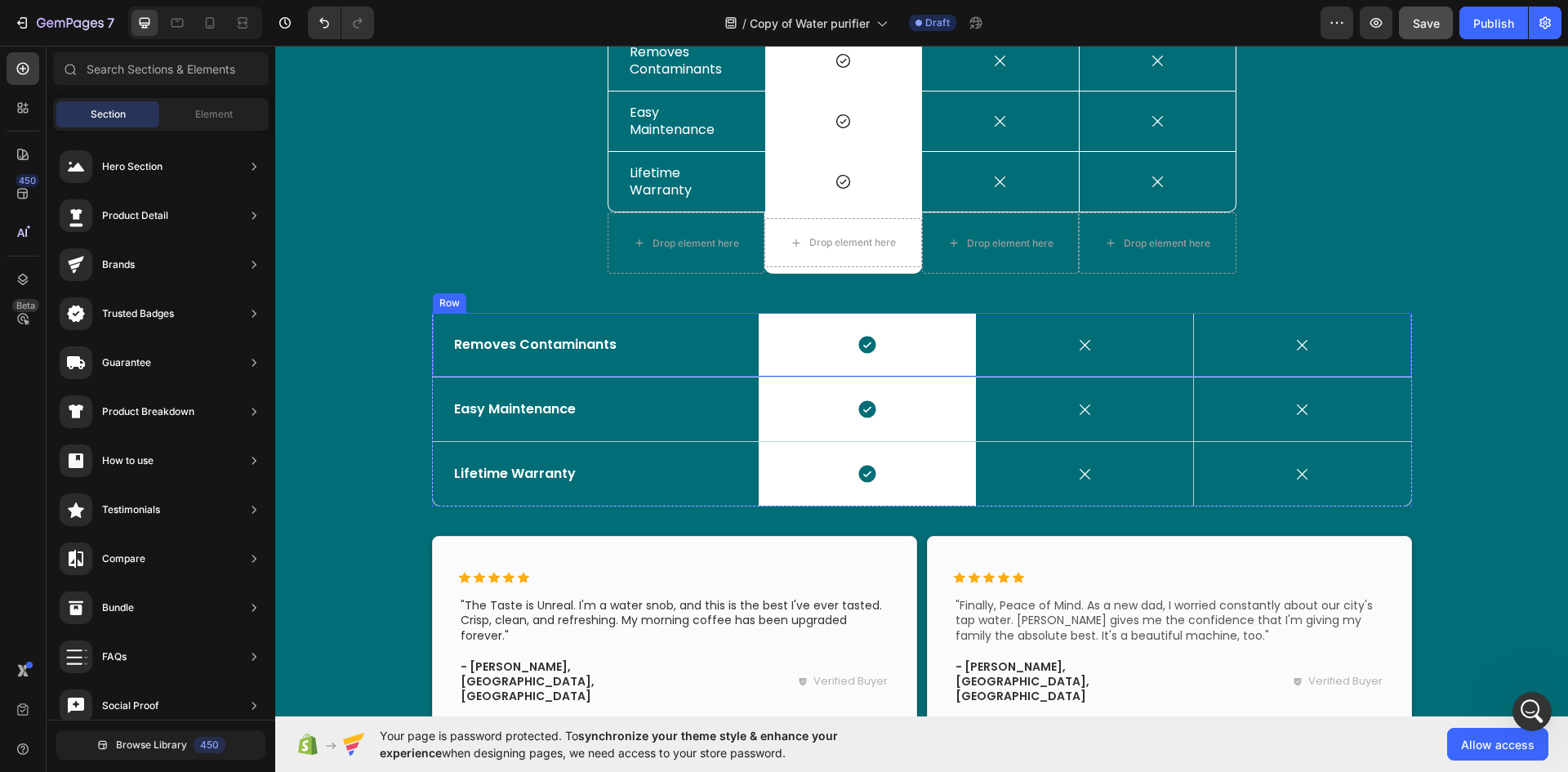
click at [461, 357] on div "Removes Contaminants Text Block" at bounding box center [596, 345] width 325 height 63
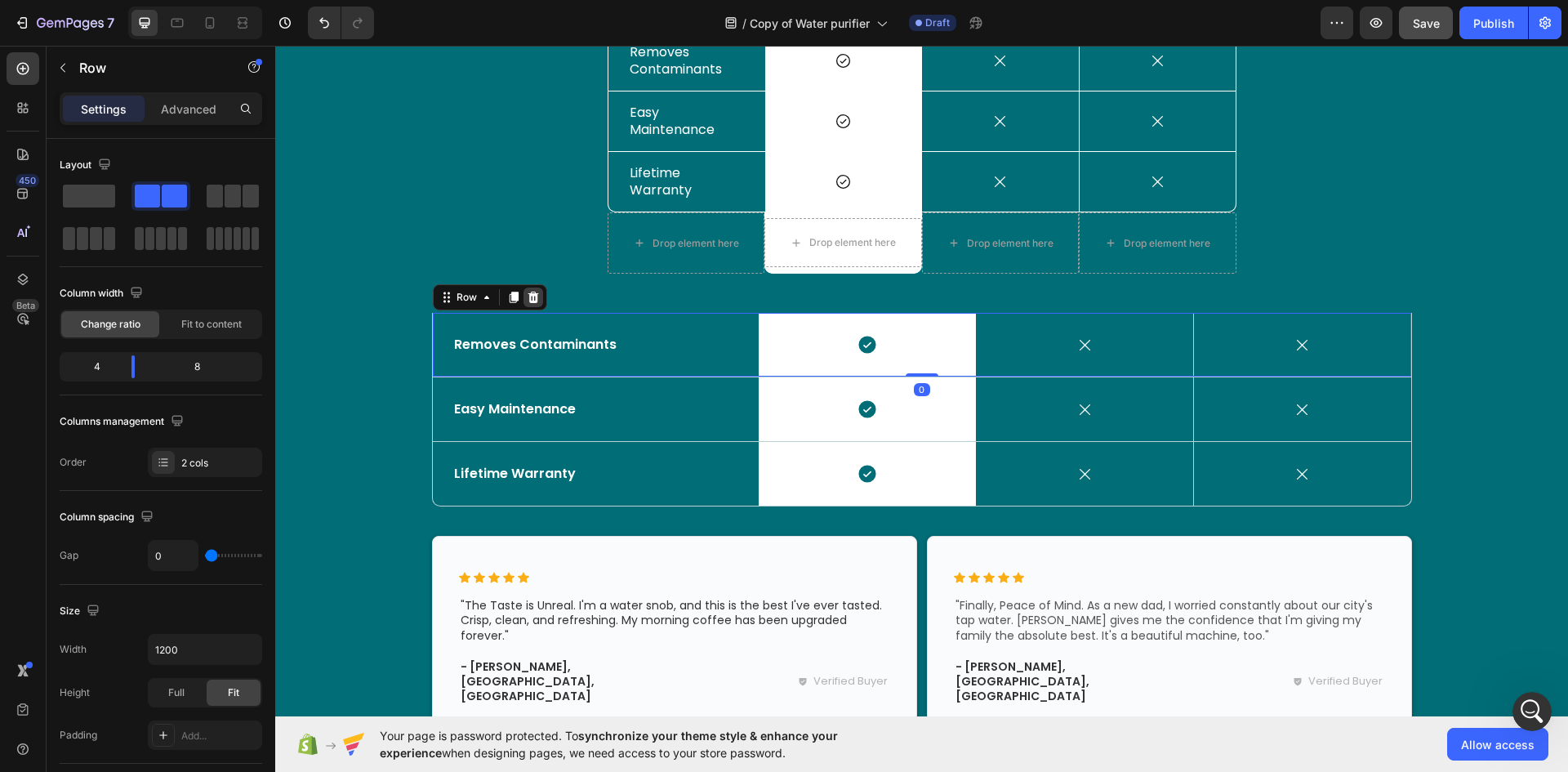
click at [527, 298] on icon at bounding box center [532, 297] width 11 height 12
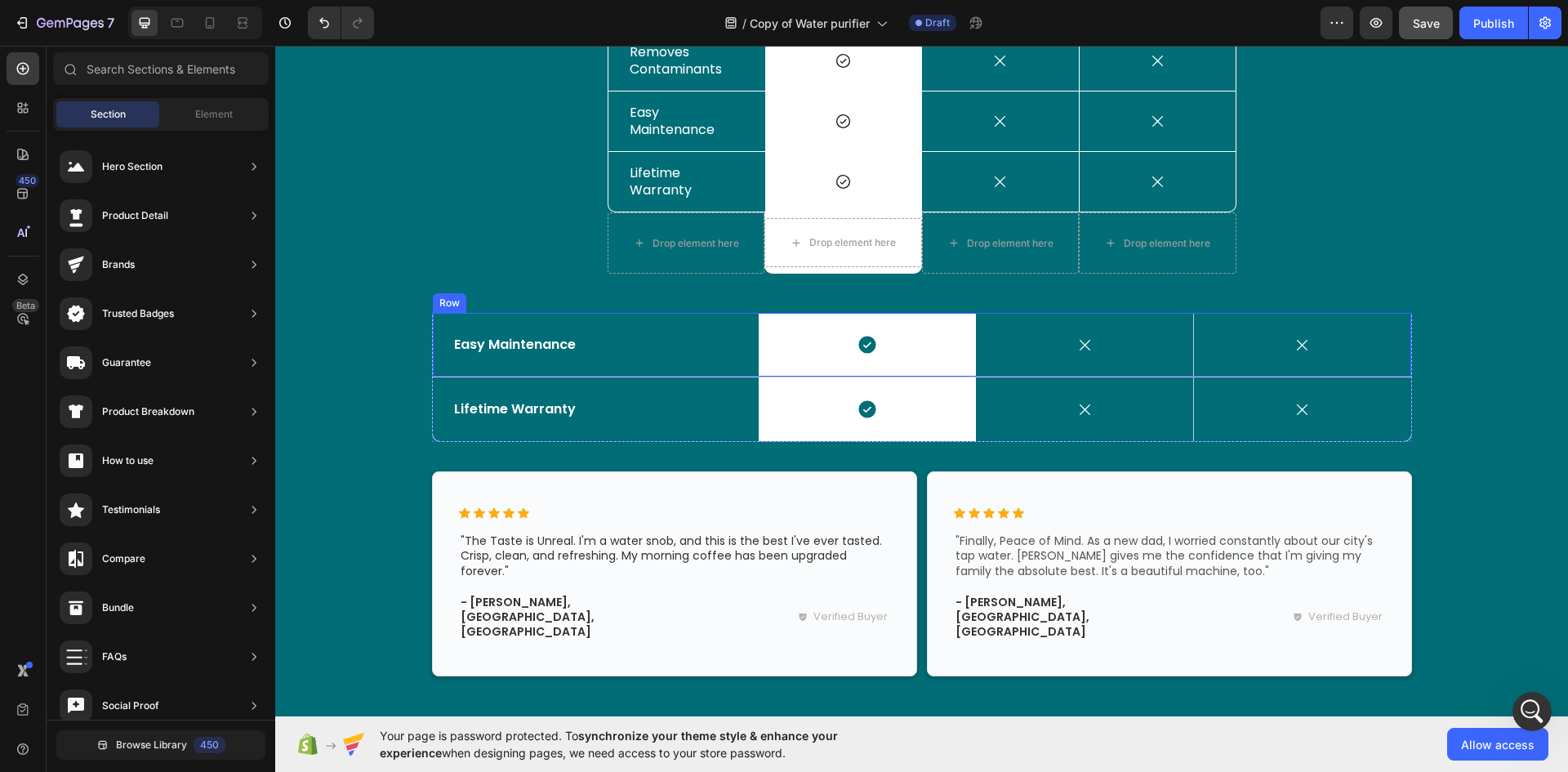
click at [468, 368] on div "Easy Maintenance Text Block" at bounding box center [596, 345] width 325 height 63
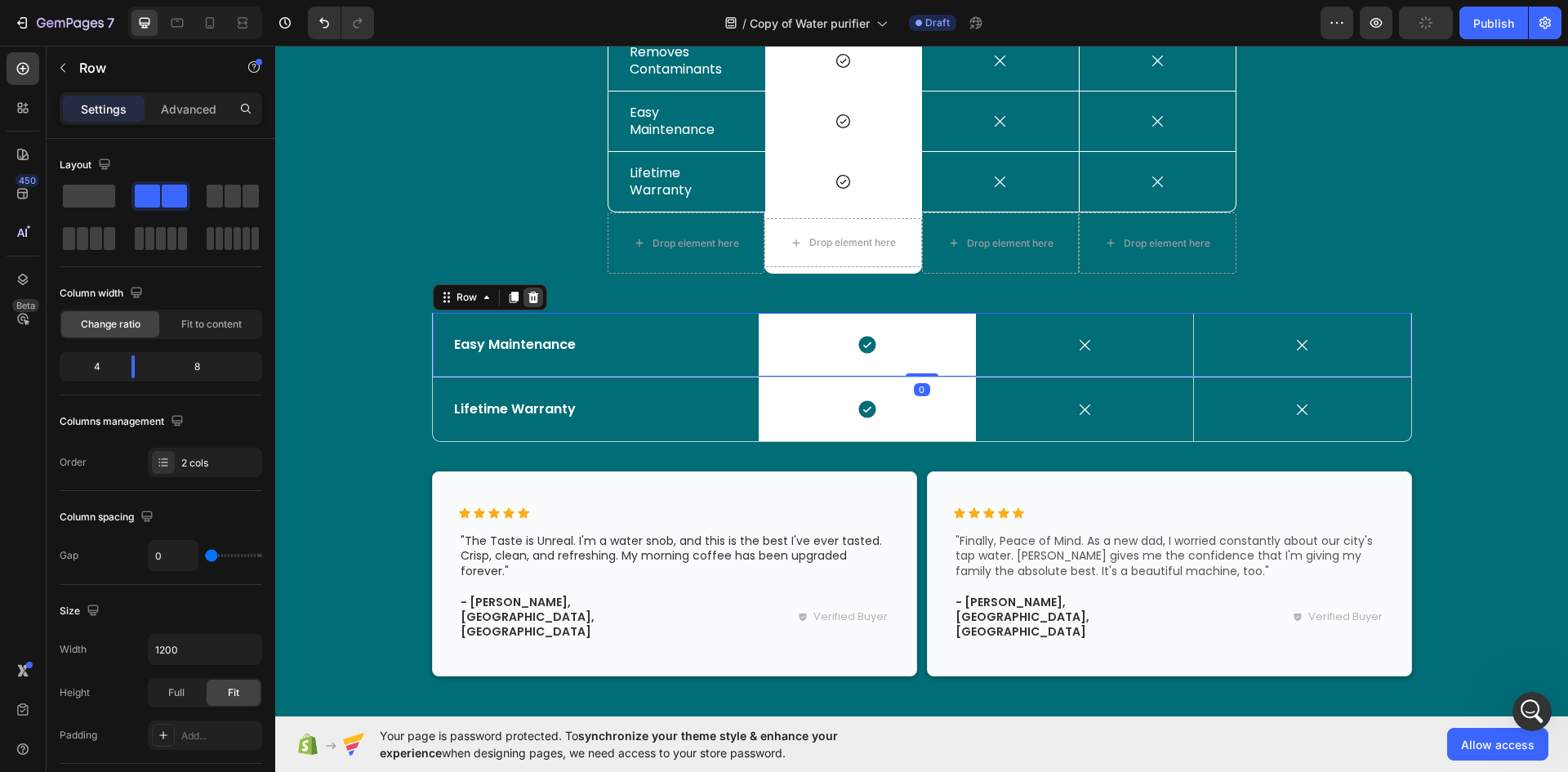
click at [529, 298] on icon at bounding box center [532, 297] width 11 height 12
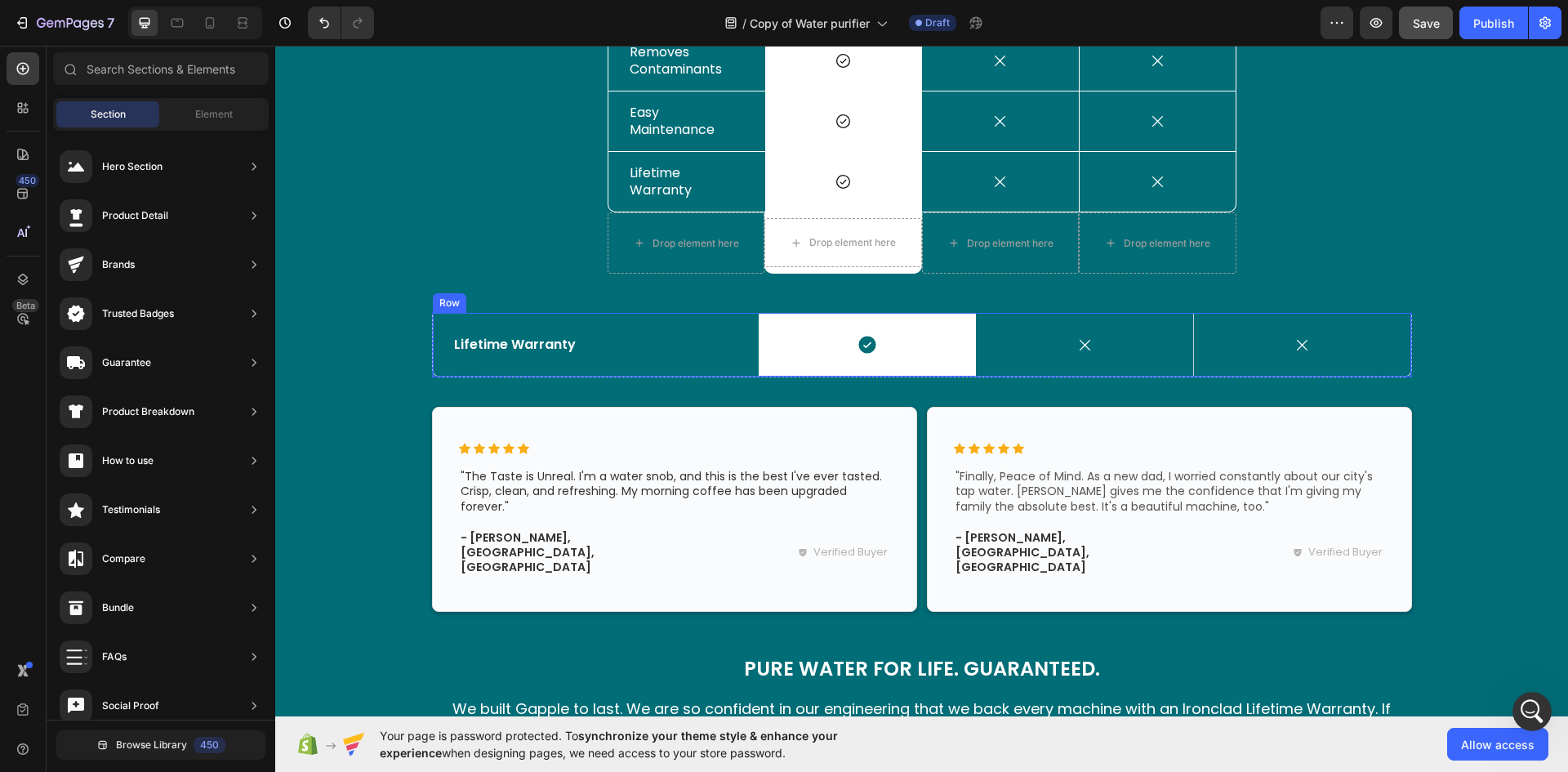
click at [503, 364] on div "Lifetime Warranty Text Block" at bounding box center [596, 345] width 325 height 63
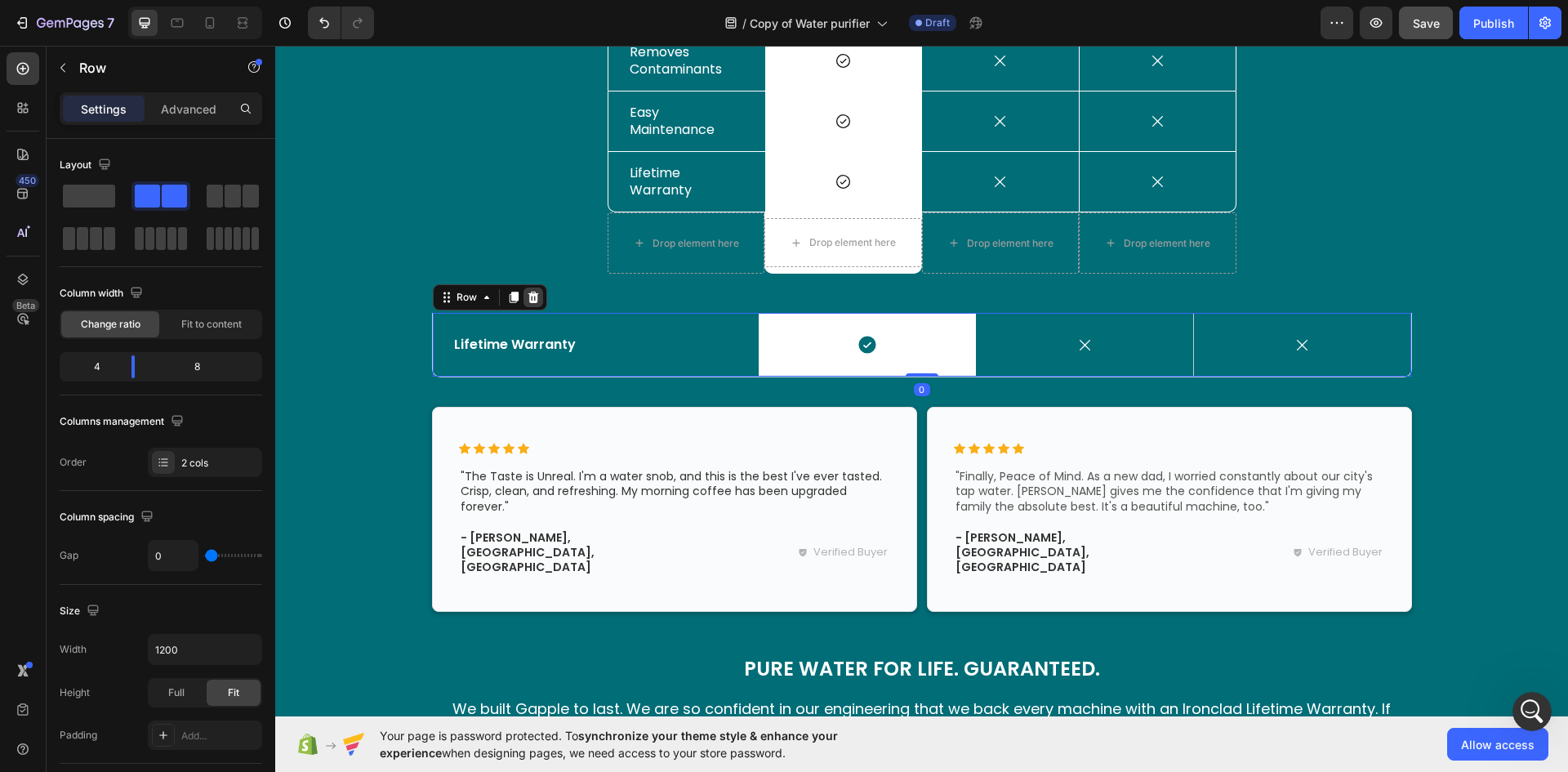
click at [527, 298] on icon at bounding box center [532, 297] width 11 height 12
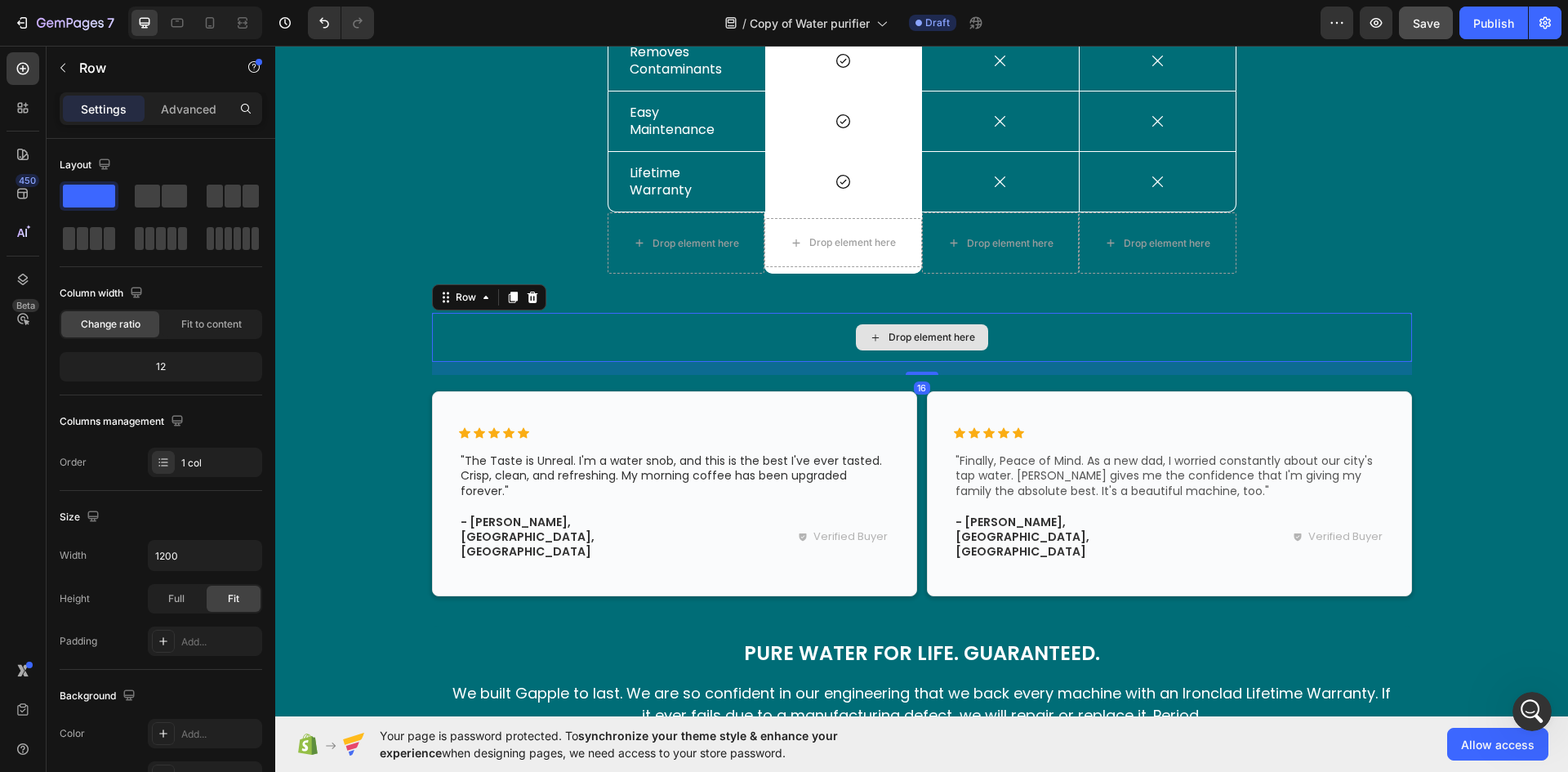
click at [472, 334] on div "Drop element here" at bounding box center [922, 337] width 980 height 49
click at [529, 295] on icon at bounding box center [532, 297] width 11 height 12
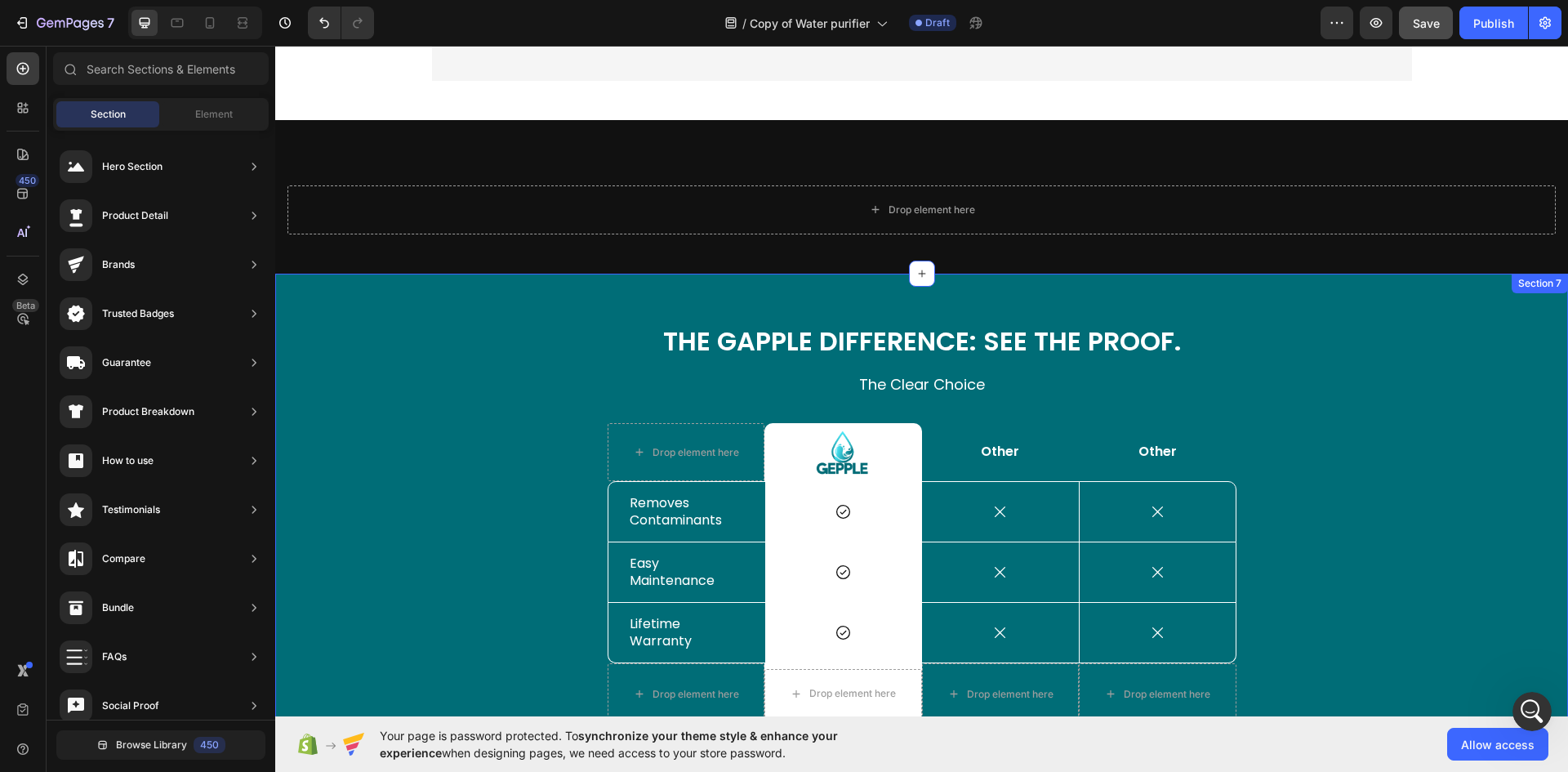
scroll to position [1943, 0]
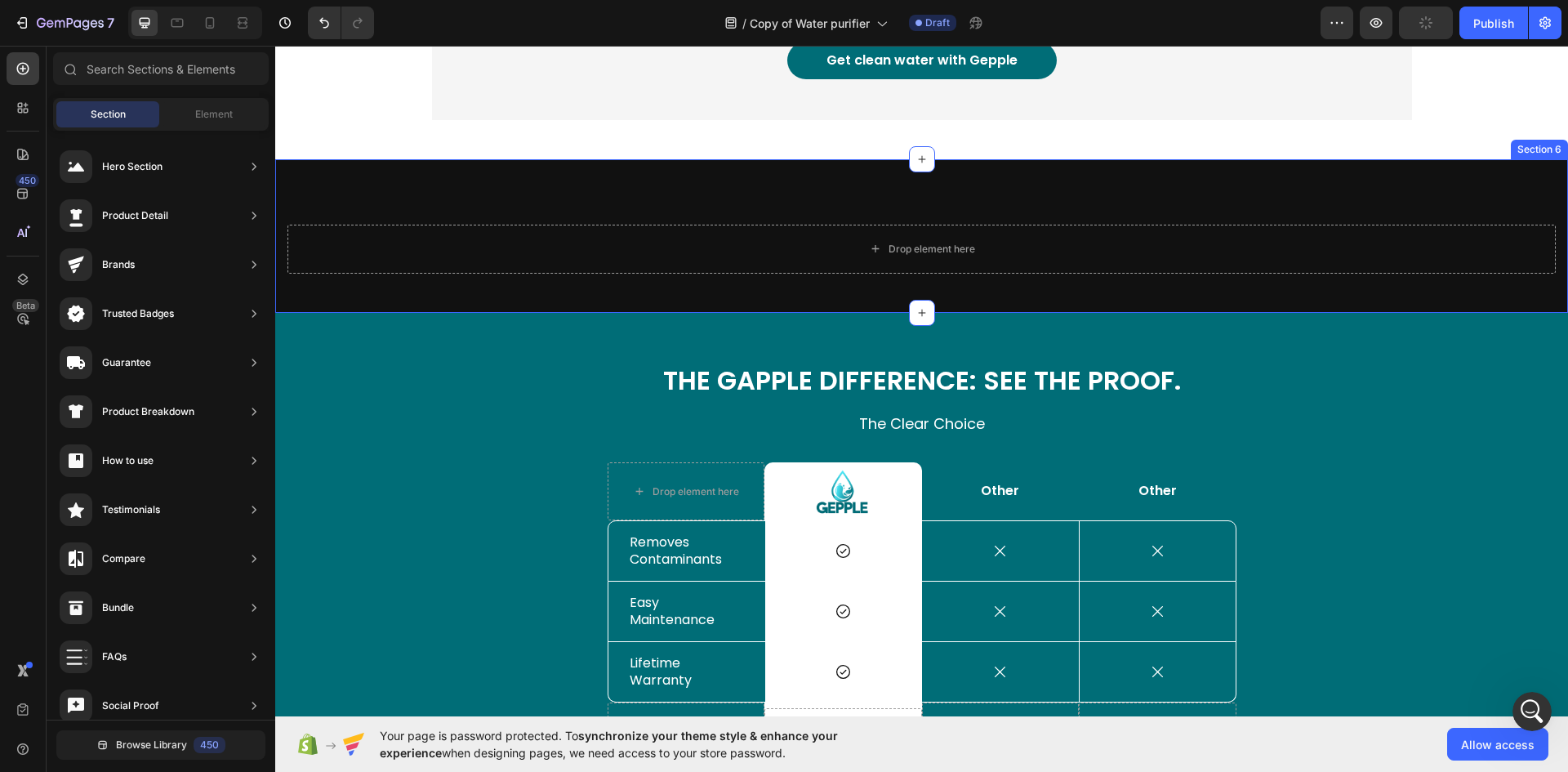
click at [446, 292] on div "Drop element here Section 6" at bounding box center [921, 236] width 1293 height 154
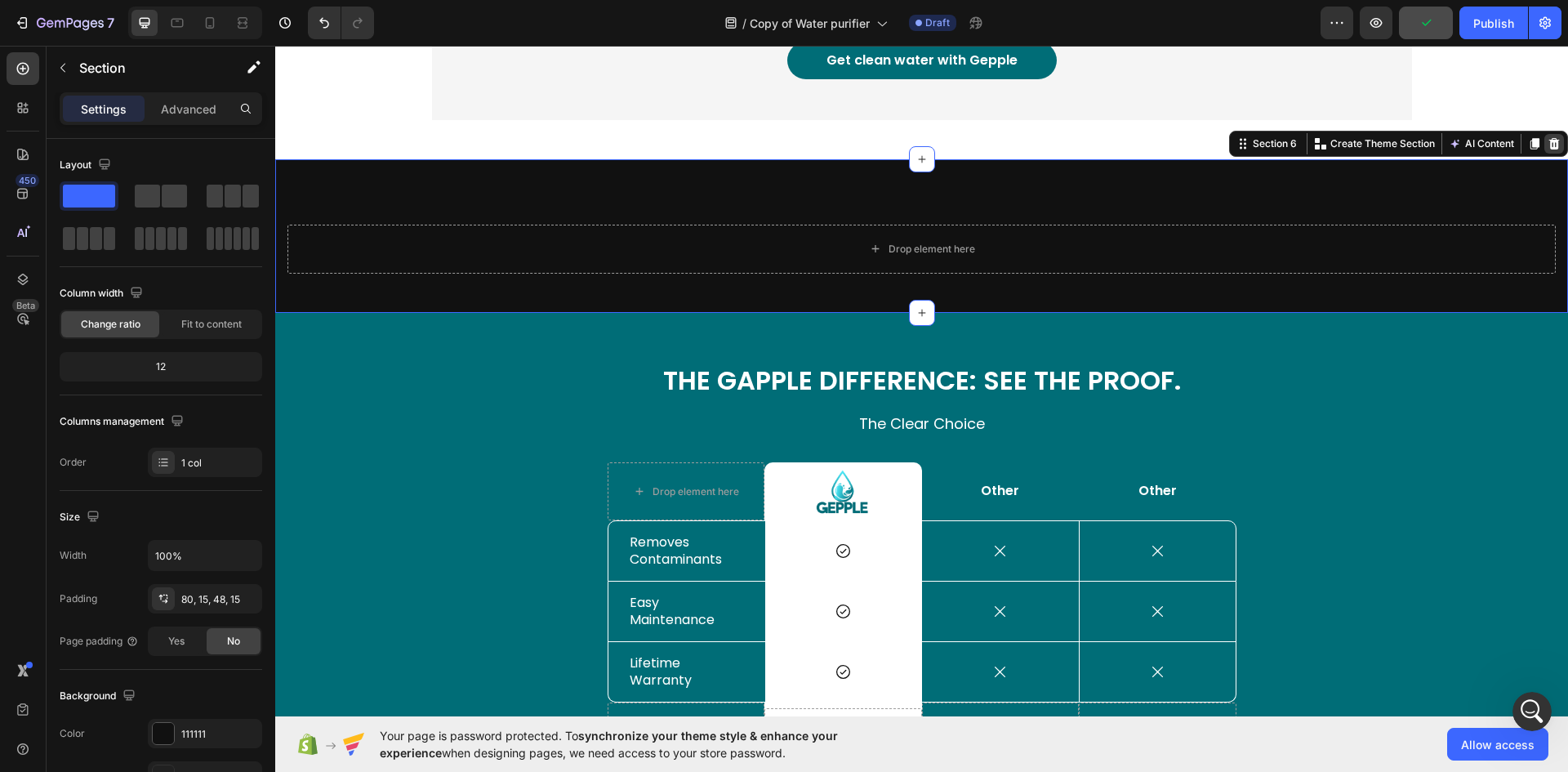
click at [1547, 144] on icon at bounding box center [1554, 144] width 13 height 13
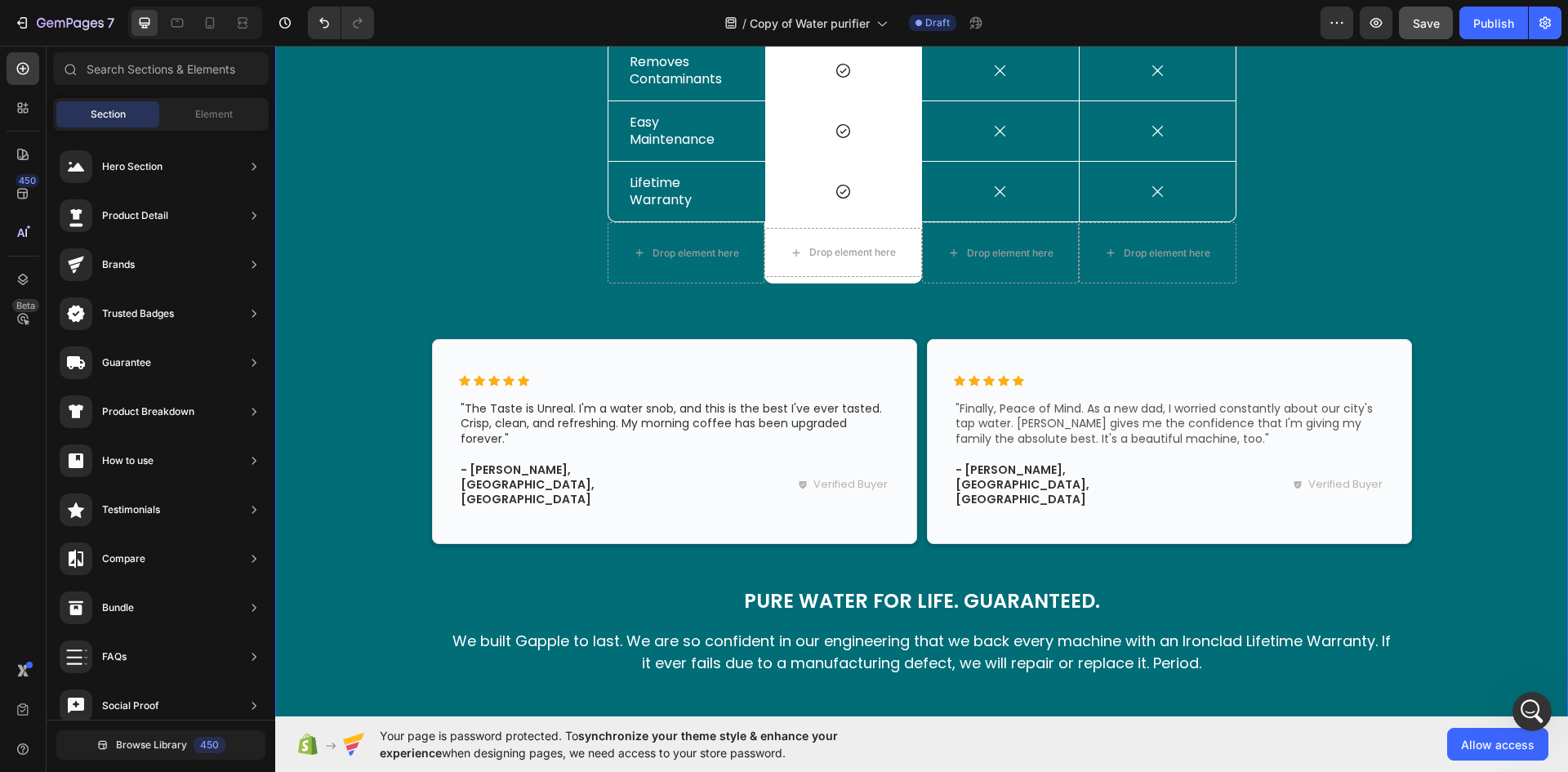
scroll to position [2351, 0]
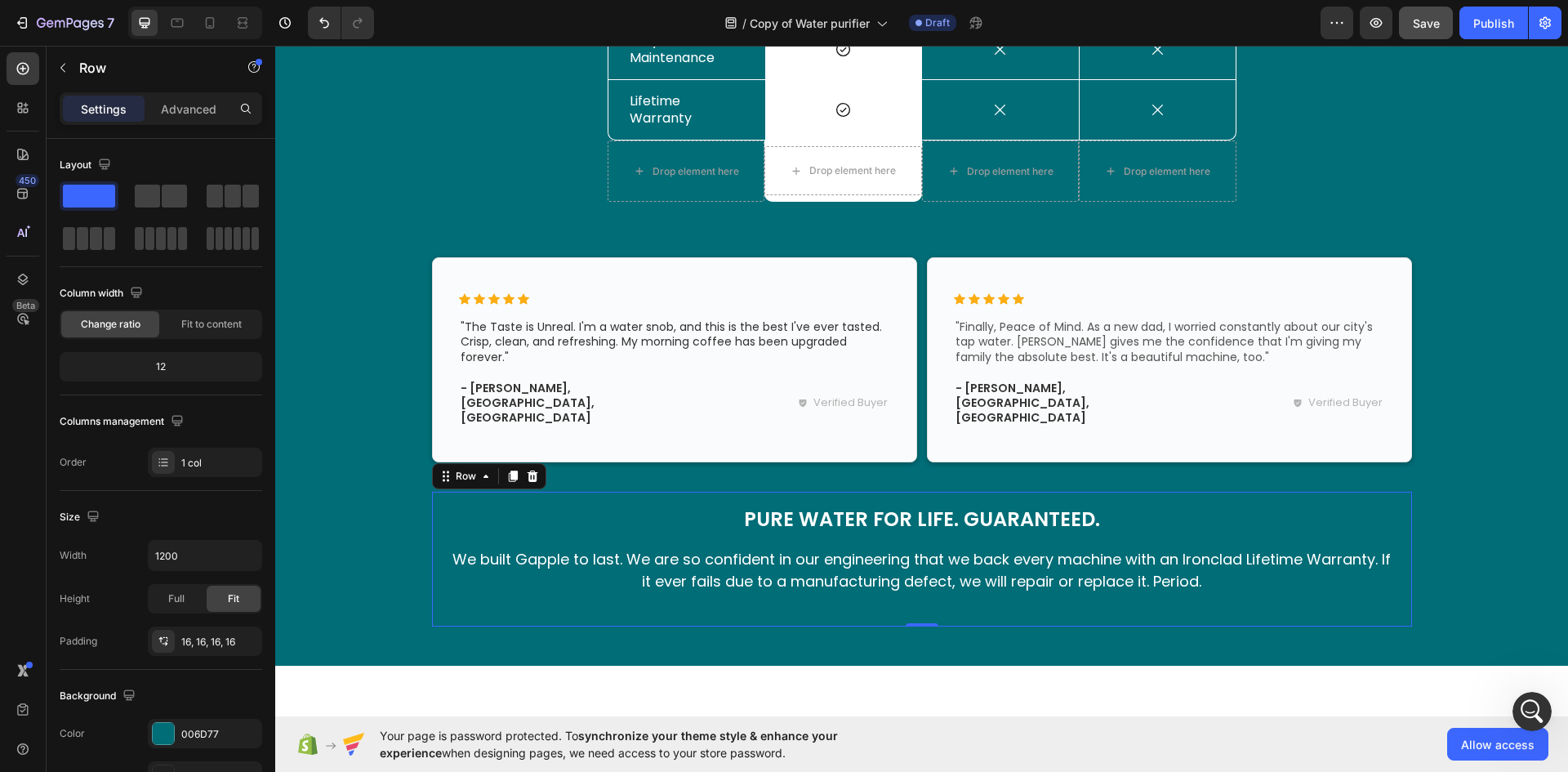
click at [577, 582] on div "Pure Water for Life. Guaranteed. Heading We built Gapple to last. We are so con…" at bounding box center [921, 558] width 954 height 108
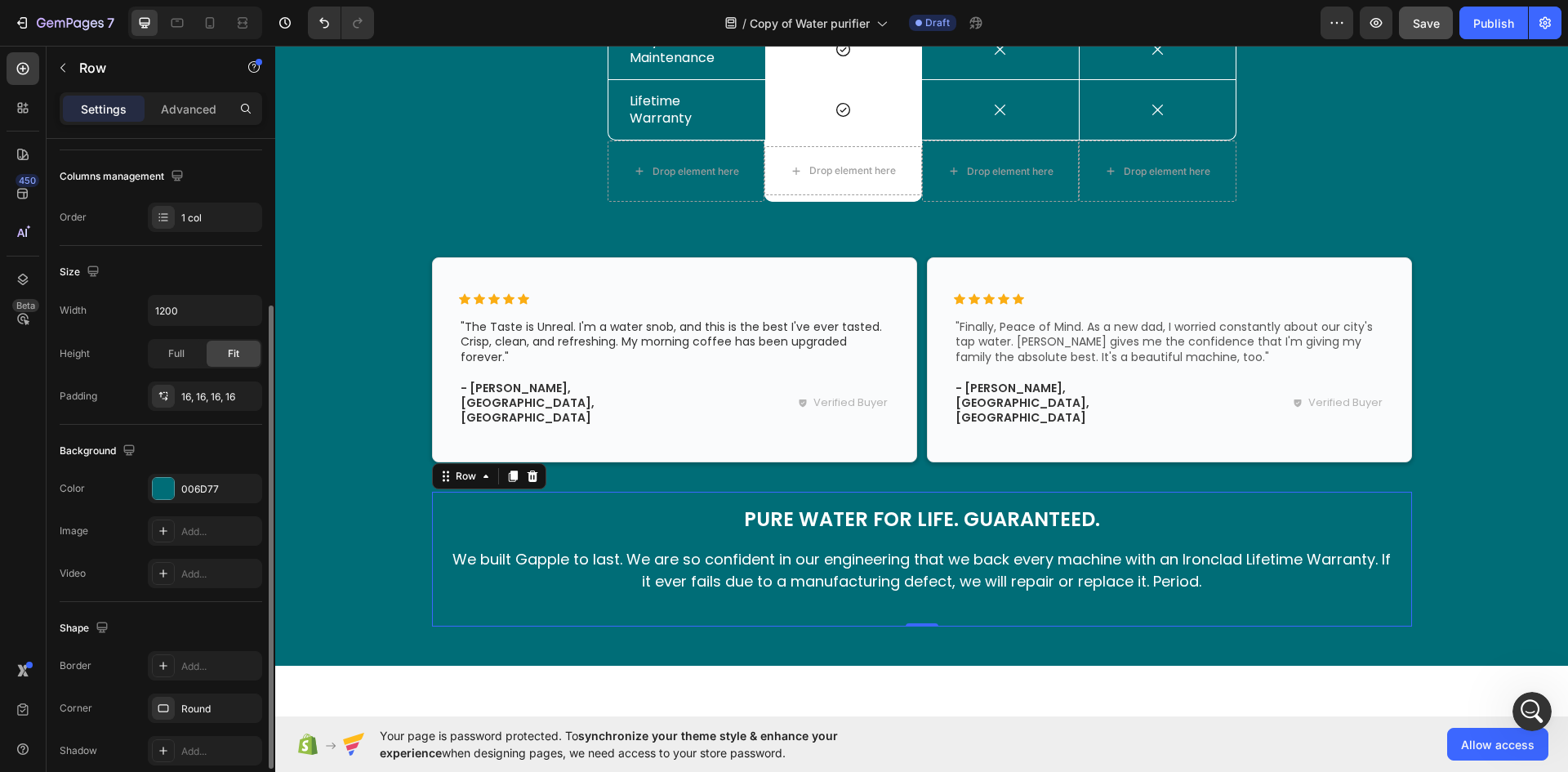
scroll to position [317, 0]
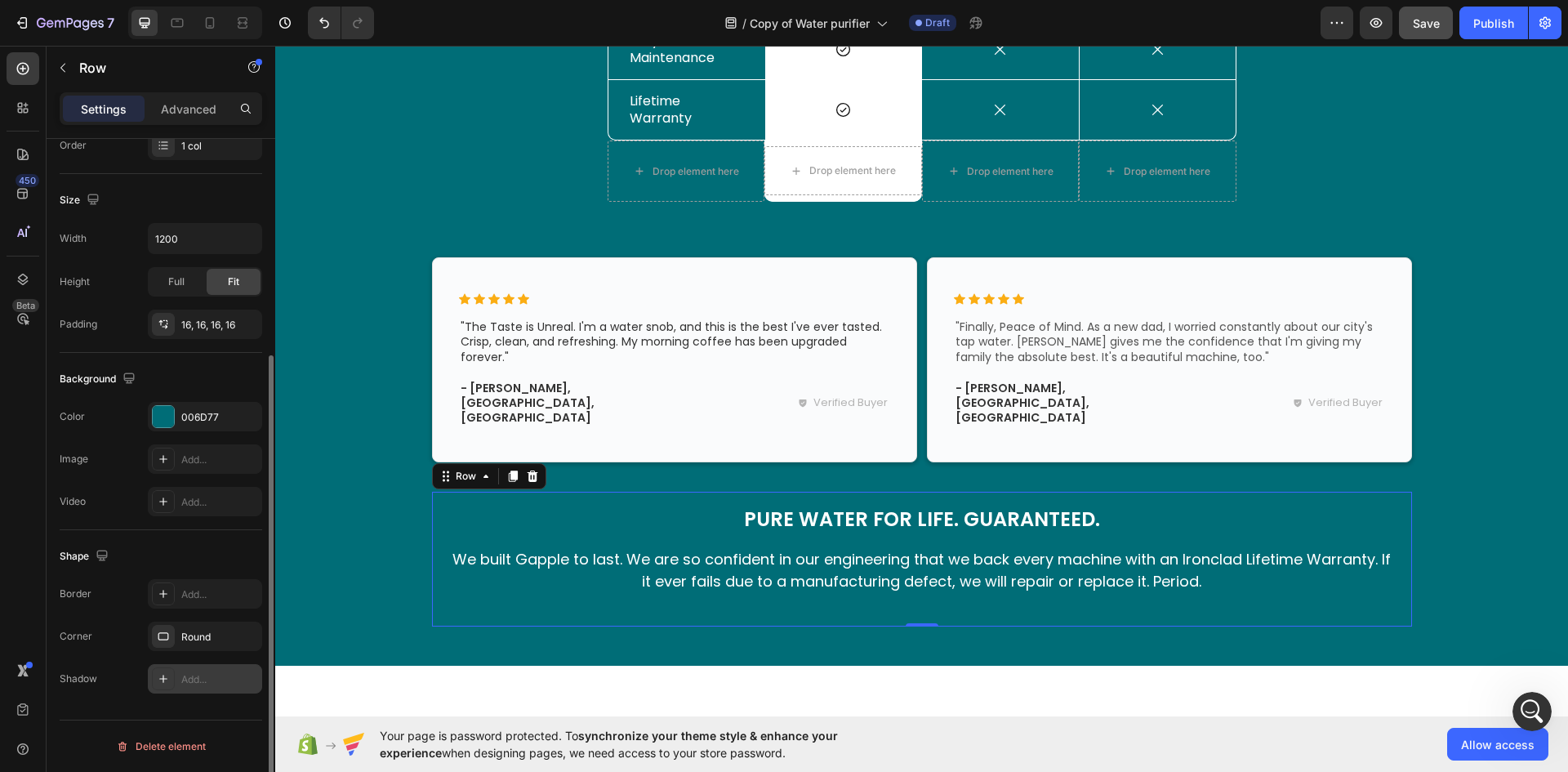
click at [204, 688] on div "Add..." at bounding box center [204, 679] width 114 height 29
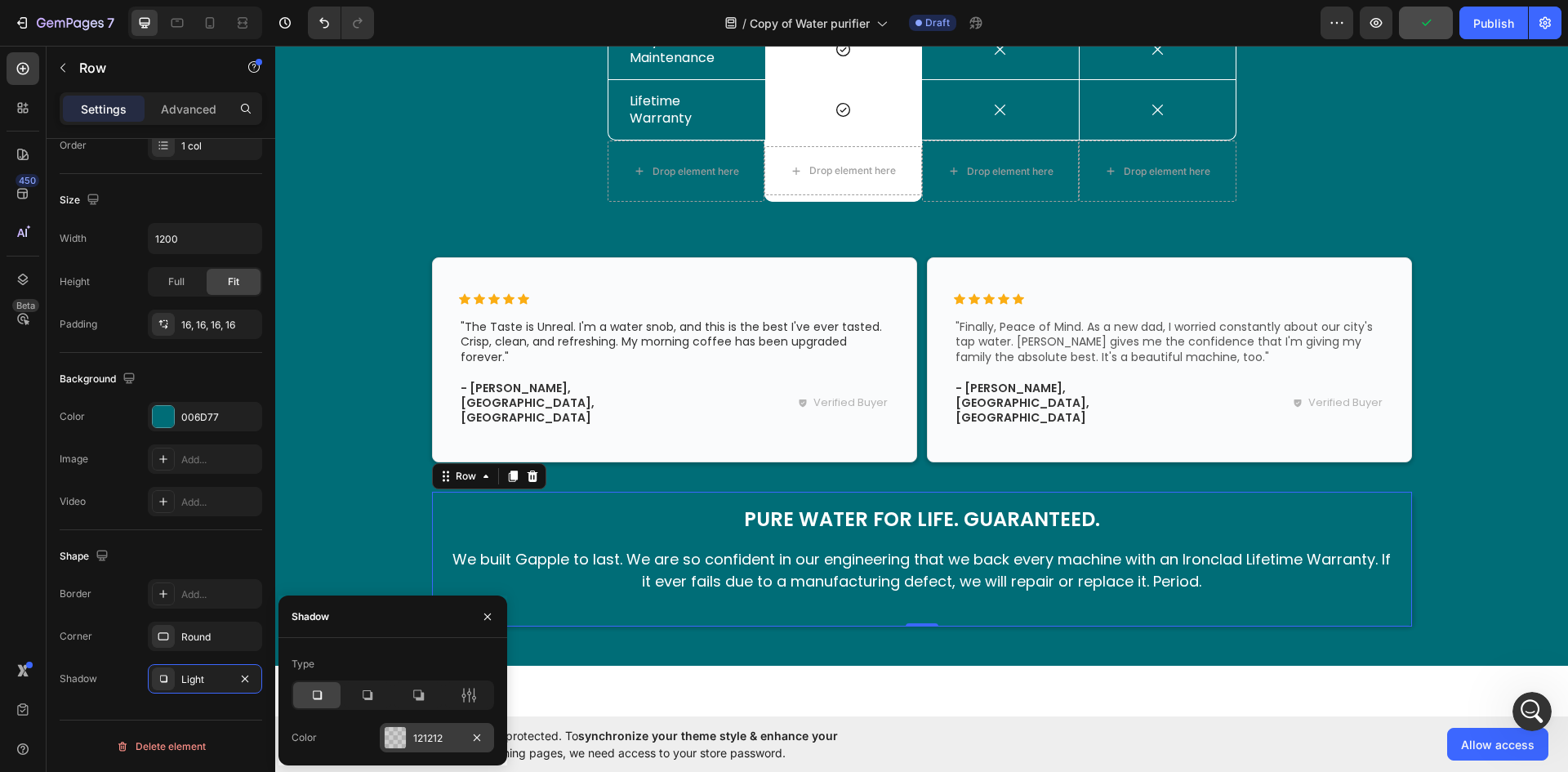
click at [391, 742] on div at bounding box center [395, 737] width 21 height 21
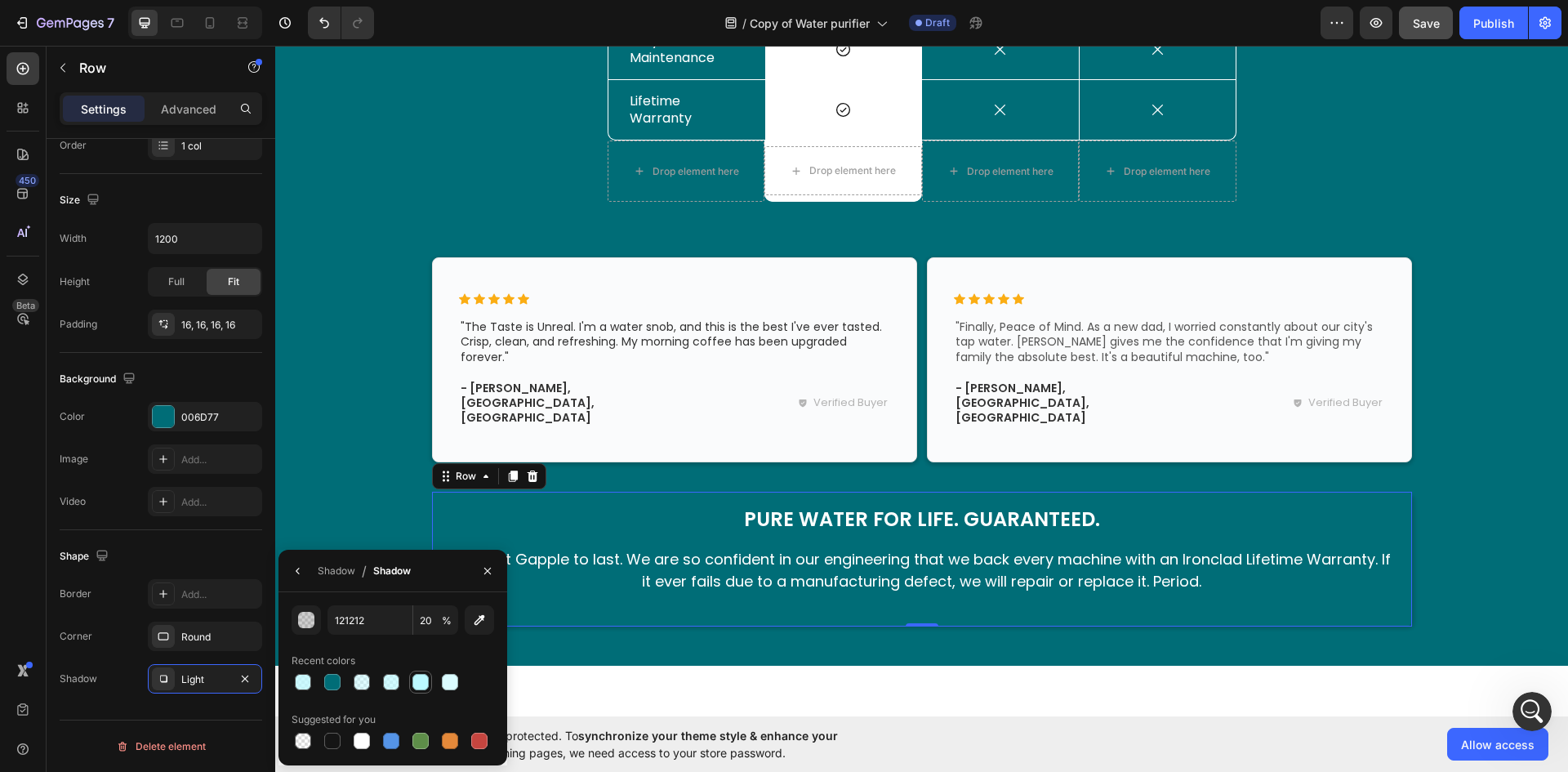
click at [416, 684] on div at bounding box center [421, 682] width 17 height 17
type input "BCF9FF"
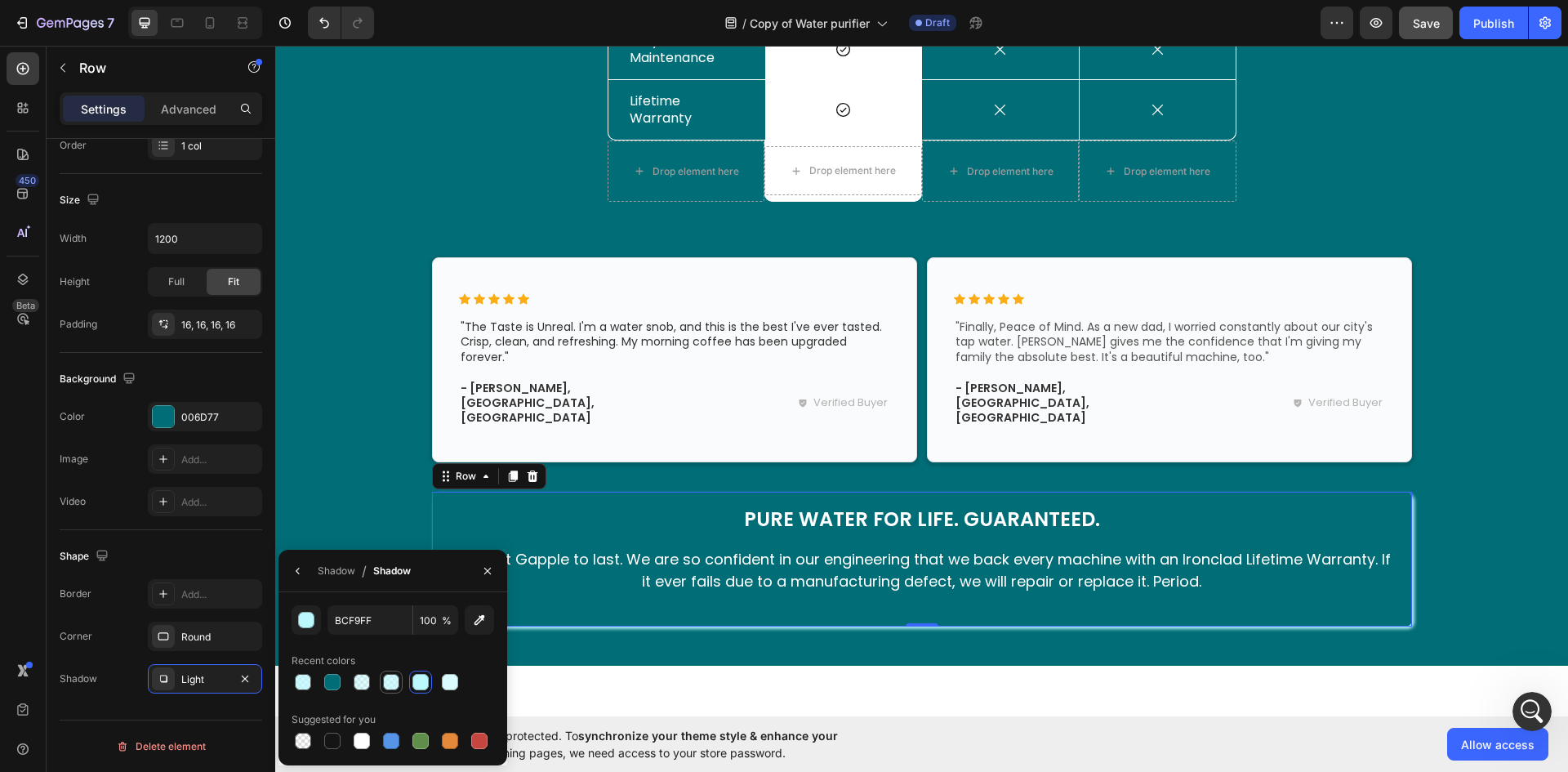
click at [390, 683] on div at bounding box center [391, 682] width 17 height 17
type input "69"
click at [200, 682] on div "Light" at bounding box center [204, 679] width 48 height 15
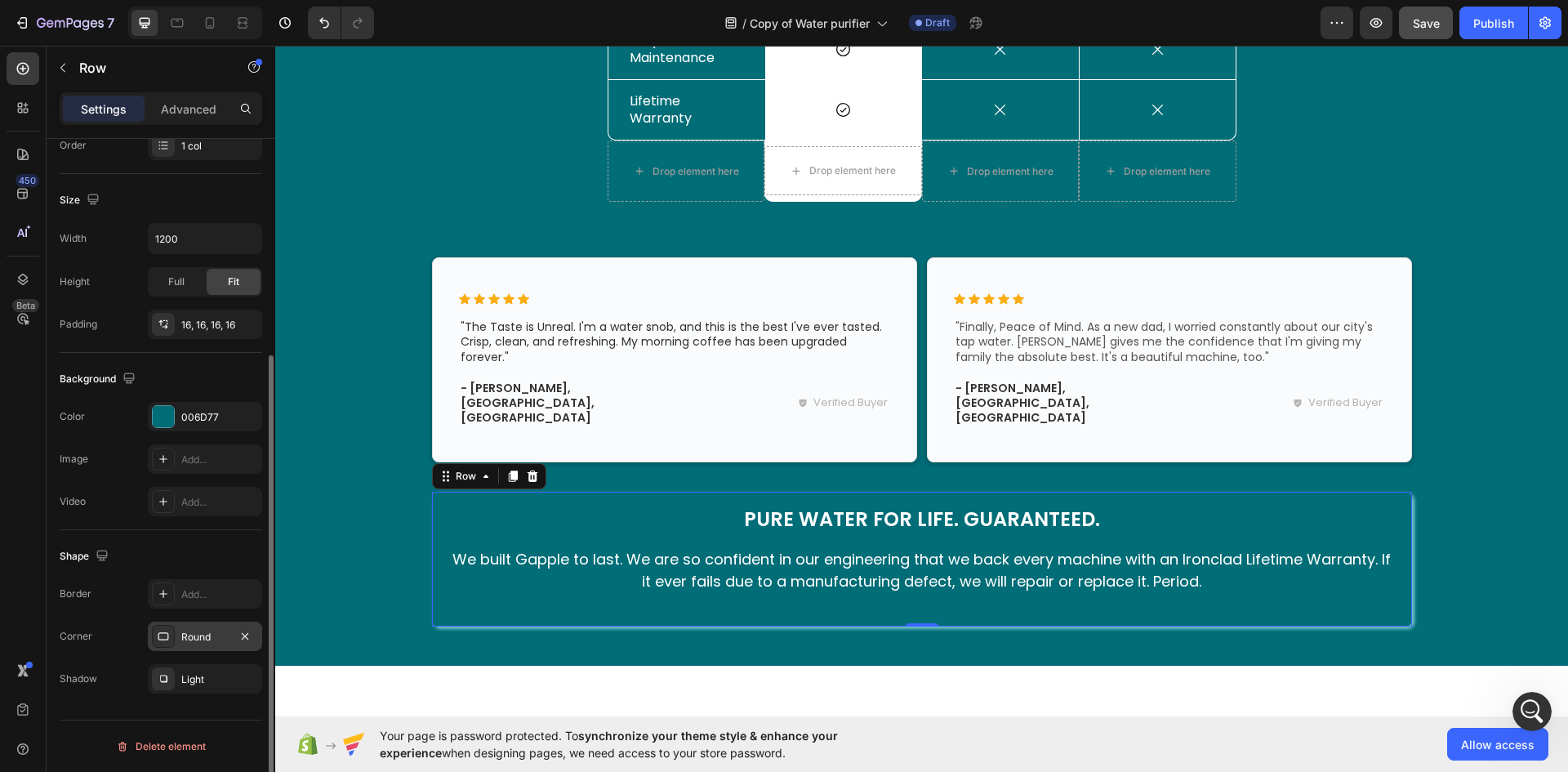
click at [198, 626] on div "Round" at bounding box center [204, 636] width 114 height 29
click at [199, 679] on div "Light" at bounding box center [204, 679] width 48 height 15
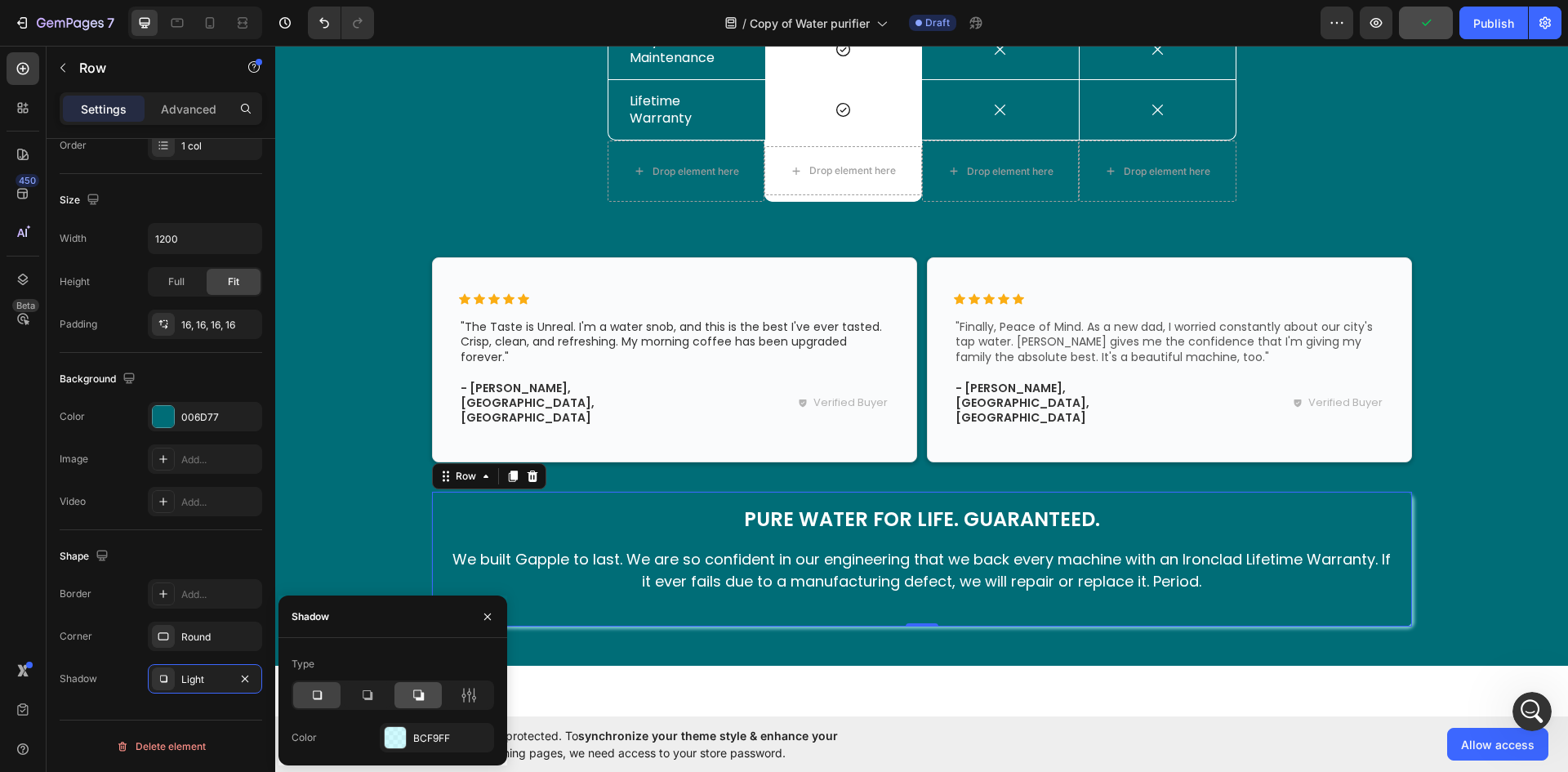
click at [417, 696] on icon at bounding box center [418, 695] width 17 height 17
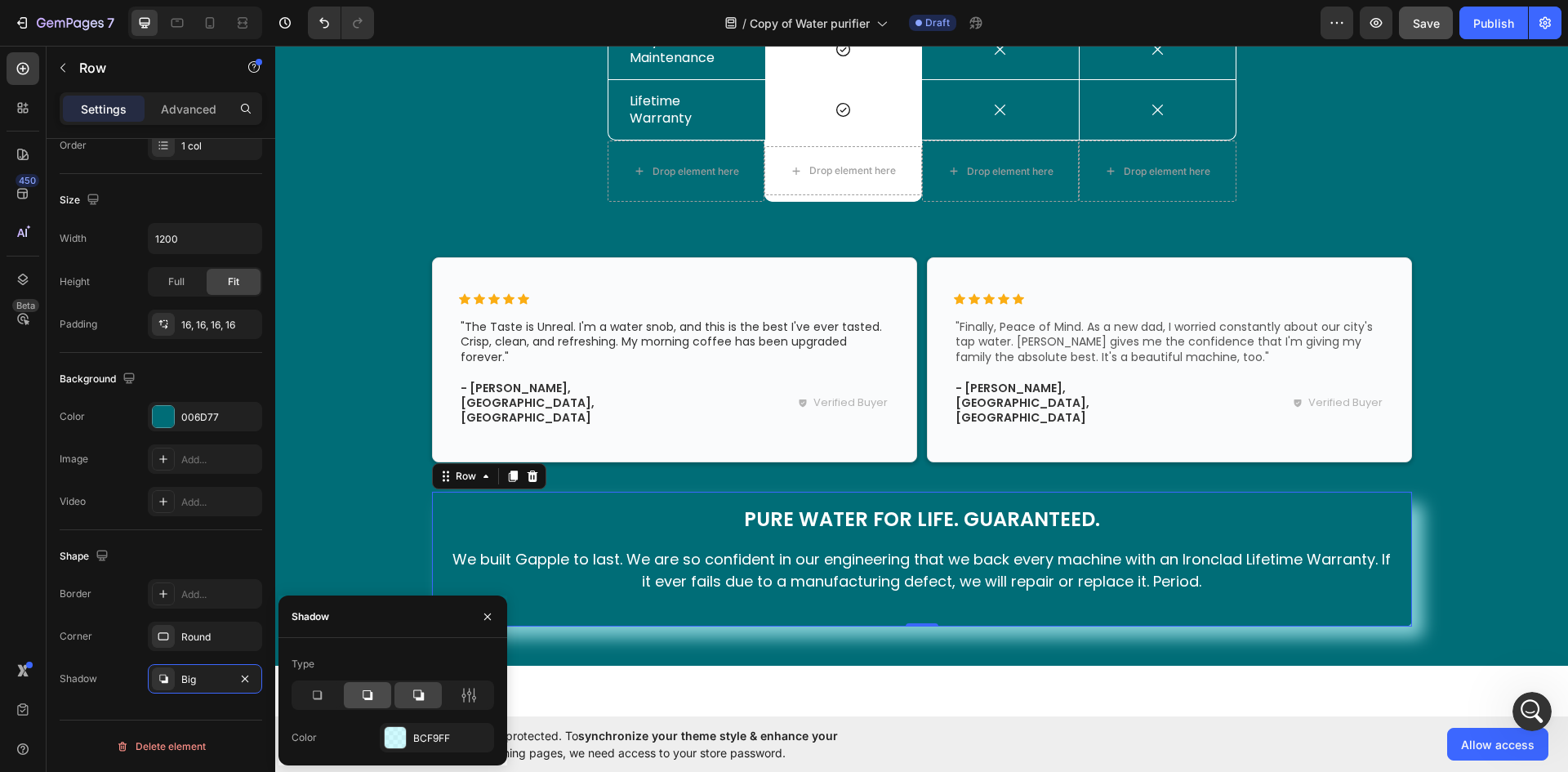
click at [368, 692] on icon at bounding box center [368, 695] width 17 height 17
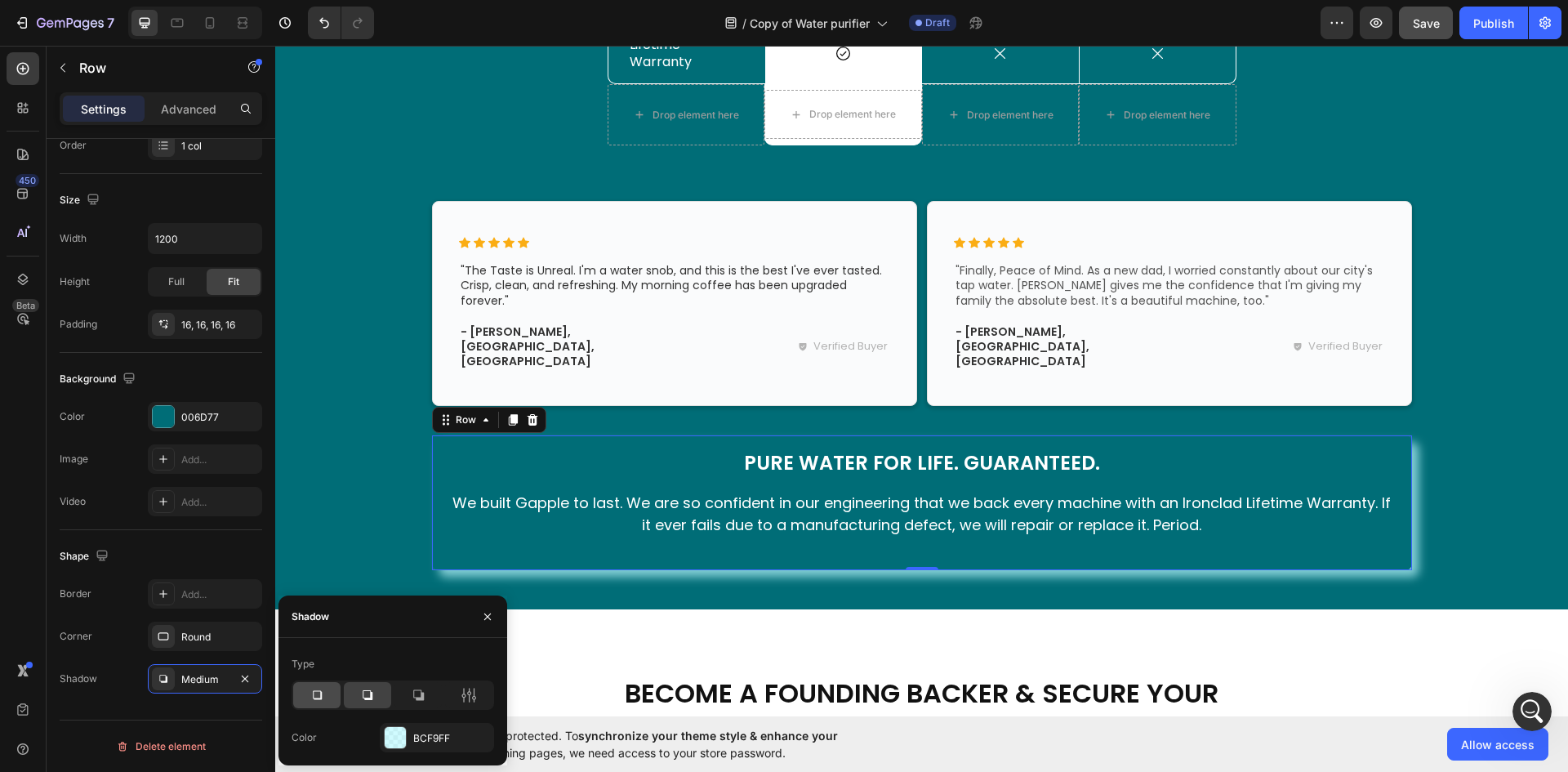
scroll to position [2433, 0]
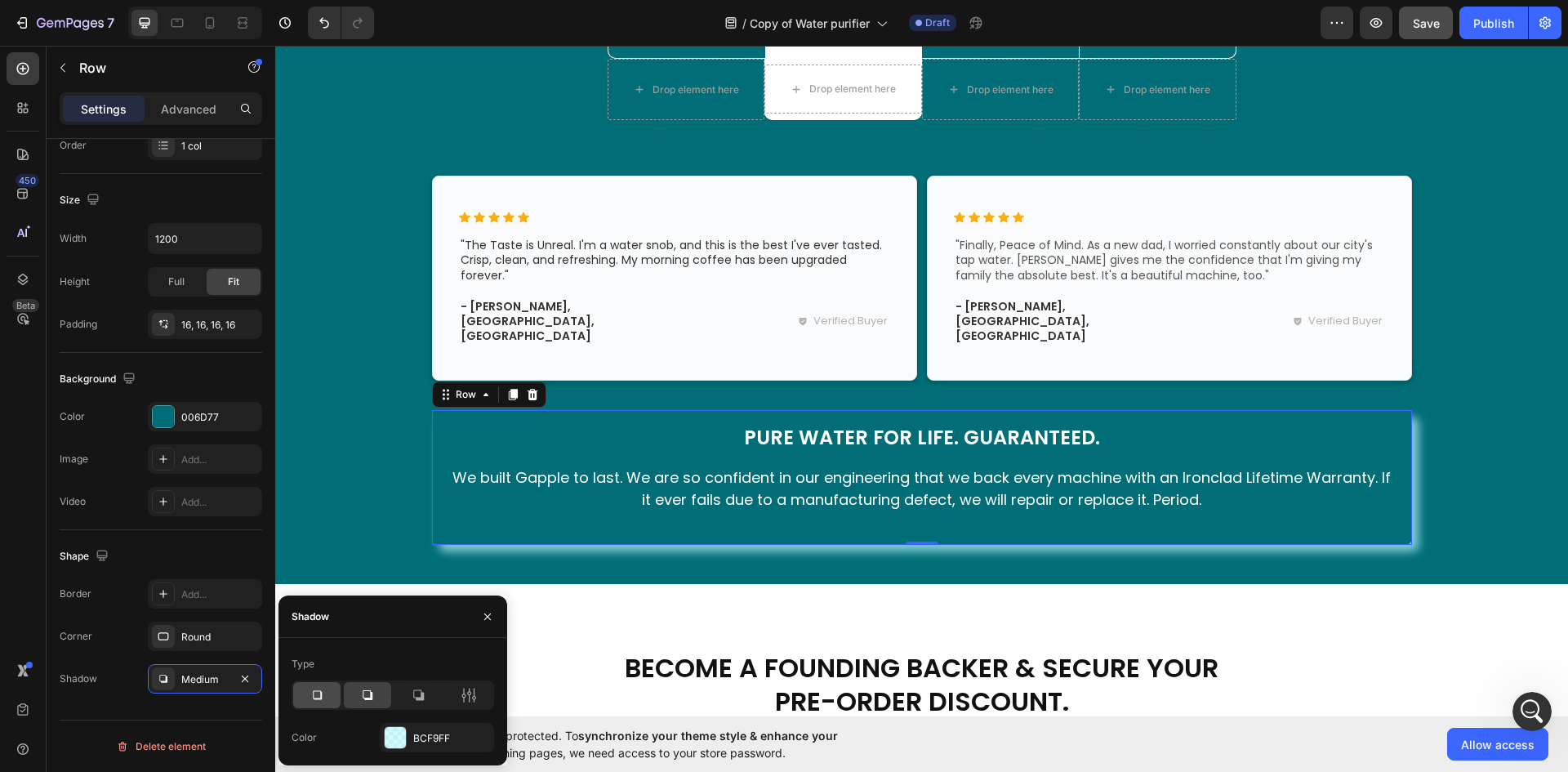
click at [319, 693] on icon at bounding box center [317, 695] width 17 height 17
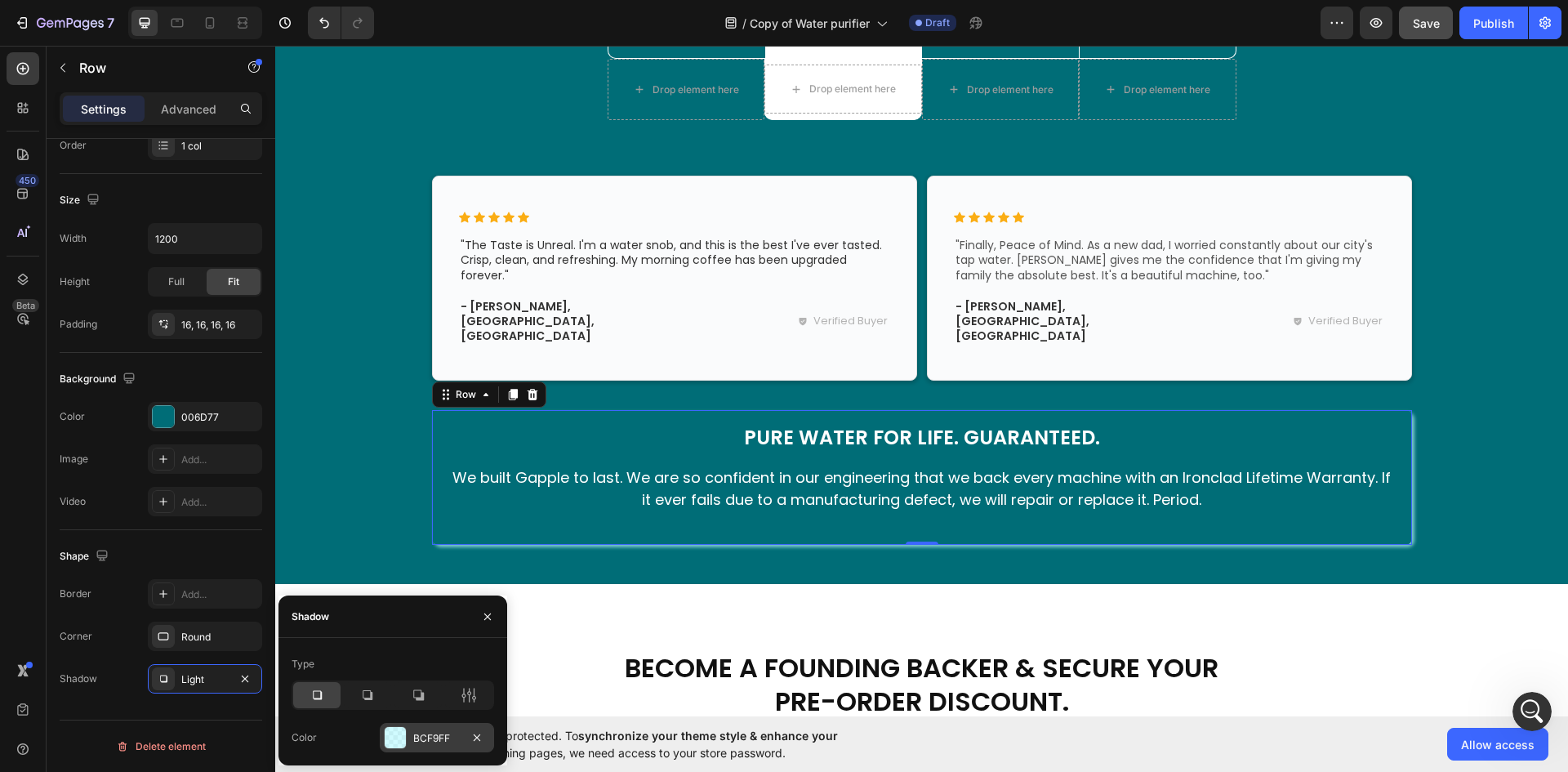
click at [393, 740] on div at bounding box center [395, 737] width 21 height 21
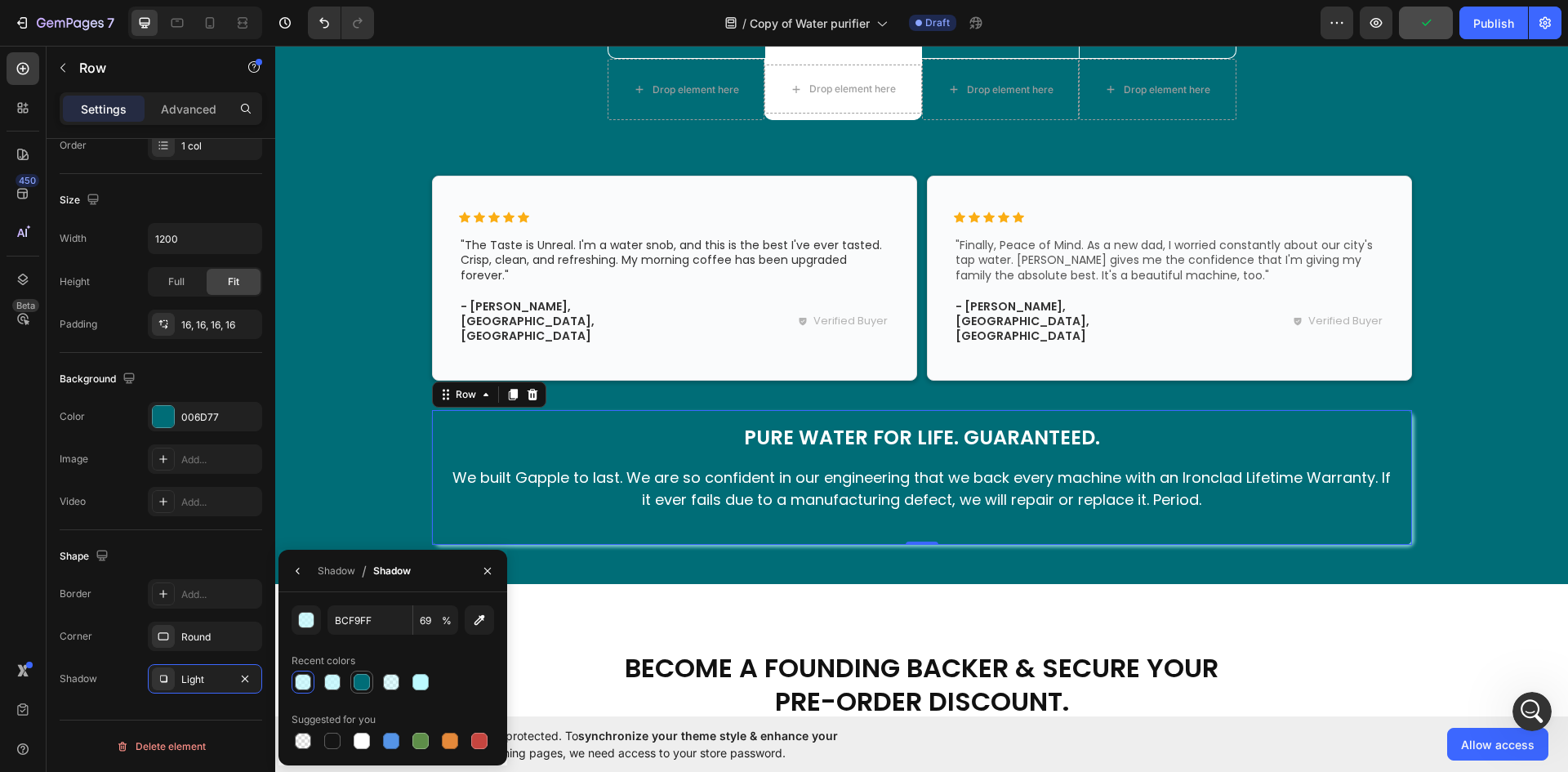
click at [358, 685] on div at bounding box center [362, 682] width 17 height 17
type input "006D77"
type input "100"
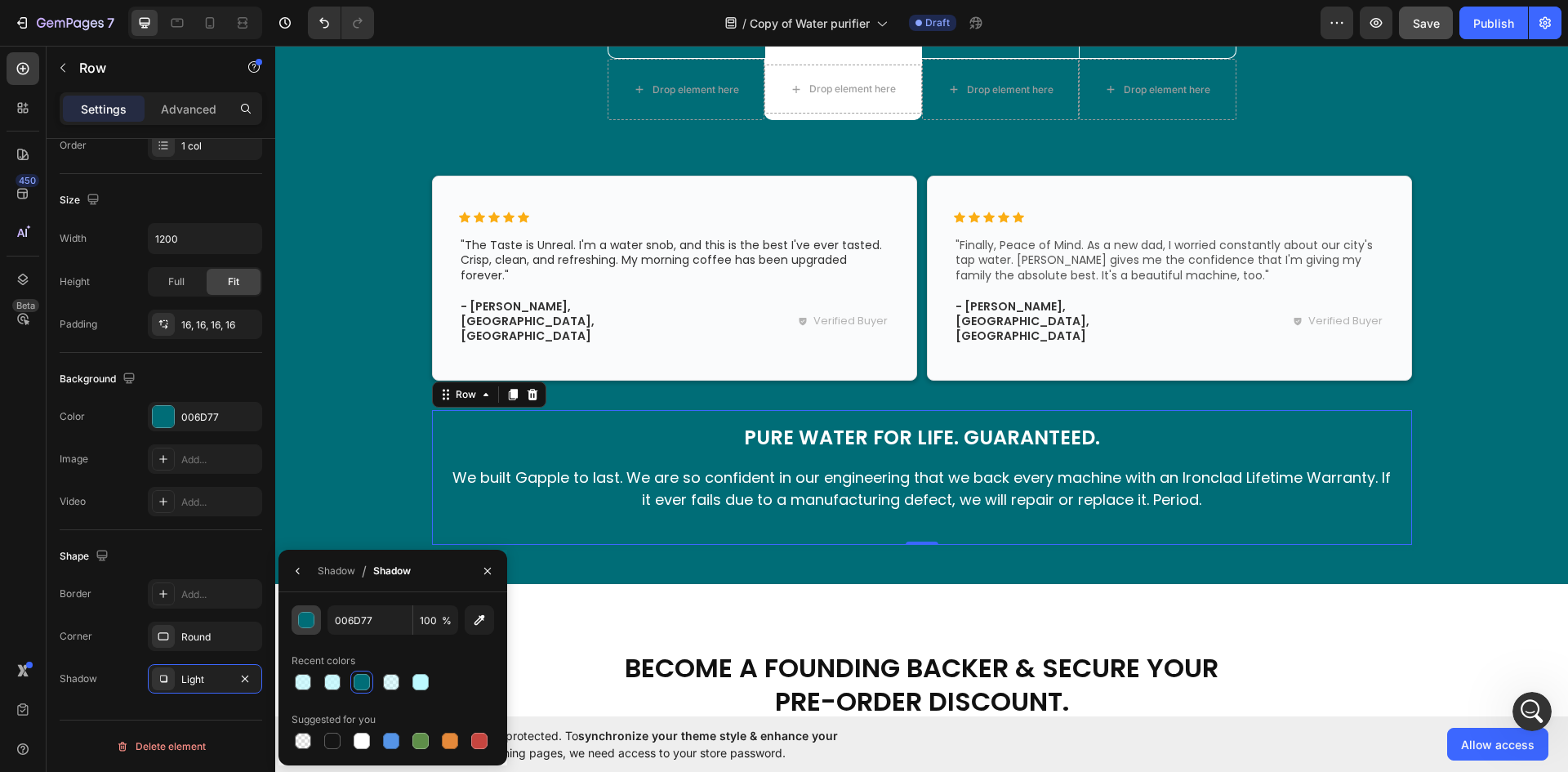
click at [301, 618] on div "button" at bounding box center [307, 621] width 17 height 17
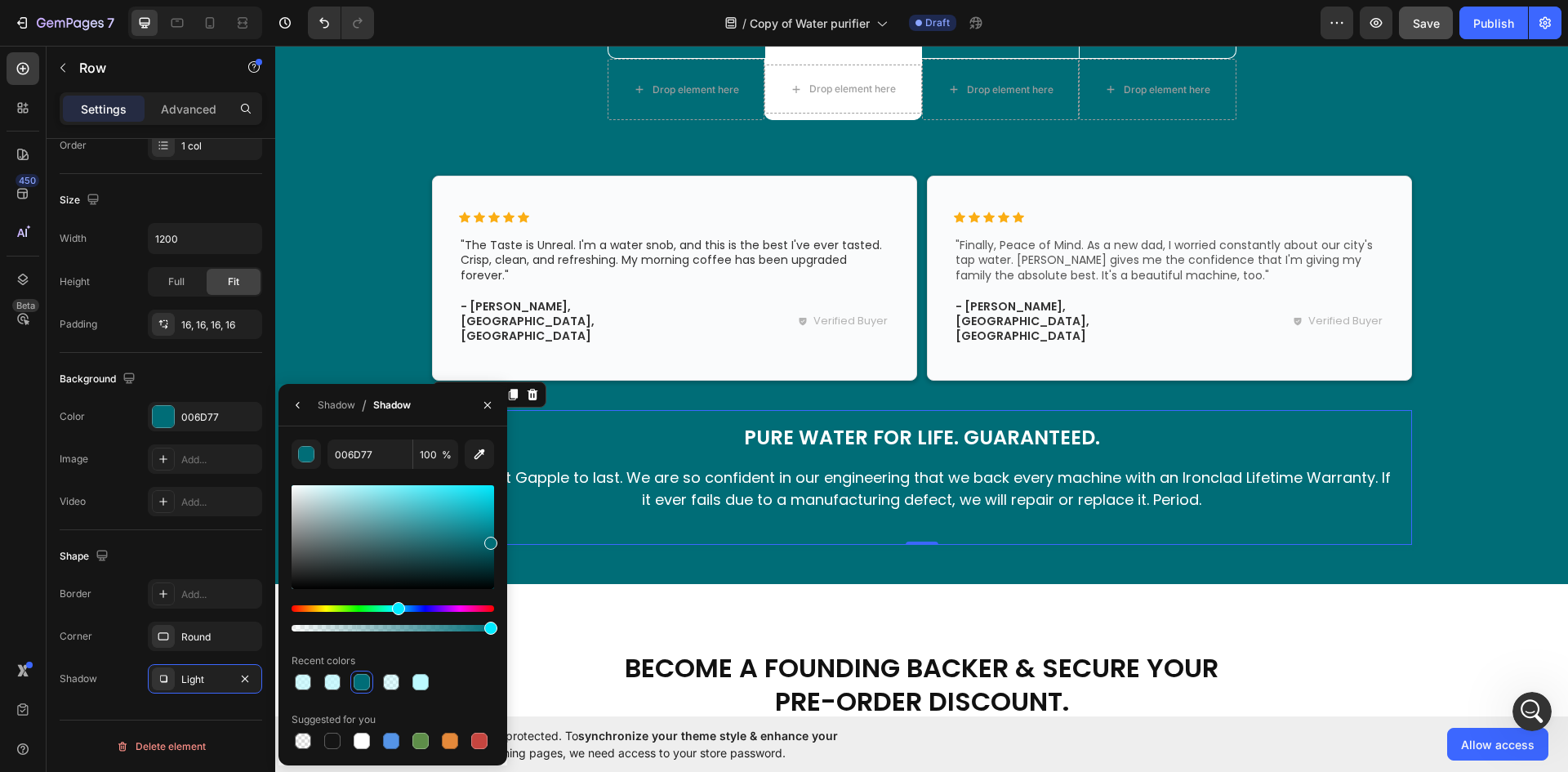
click at [483, 530] on div at bounding box center [392, 537] width 203 height 103
type input "08838E"
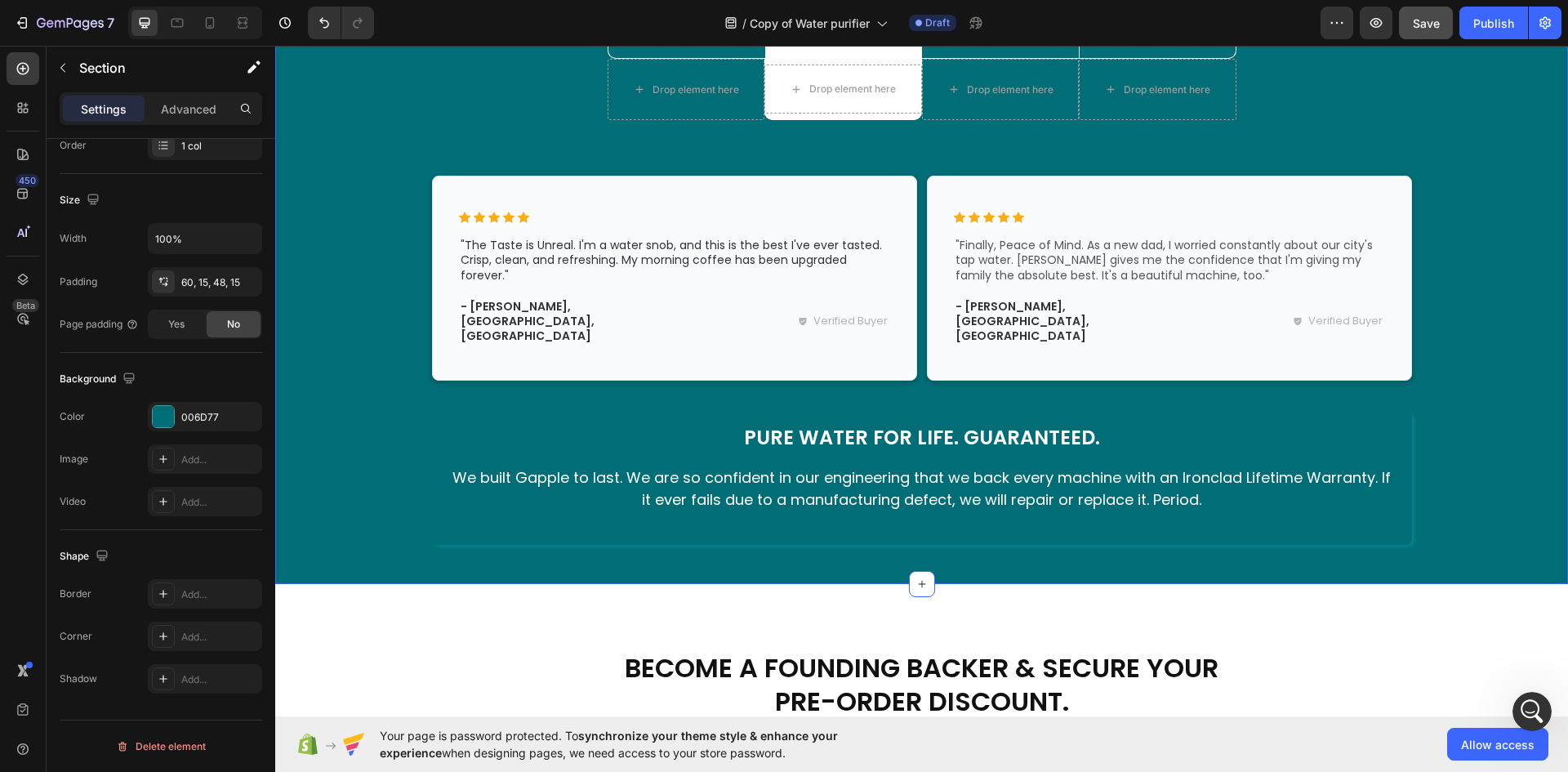
click at [1535, 396] on div "The Gapple Difference: See The Proof. Heading The Clear Choice Text Block Row D…" at bounding box center [921, 131] width 1268 height 826
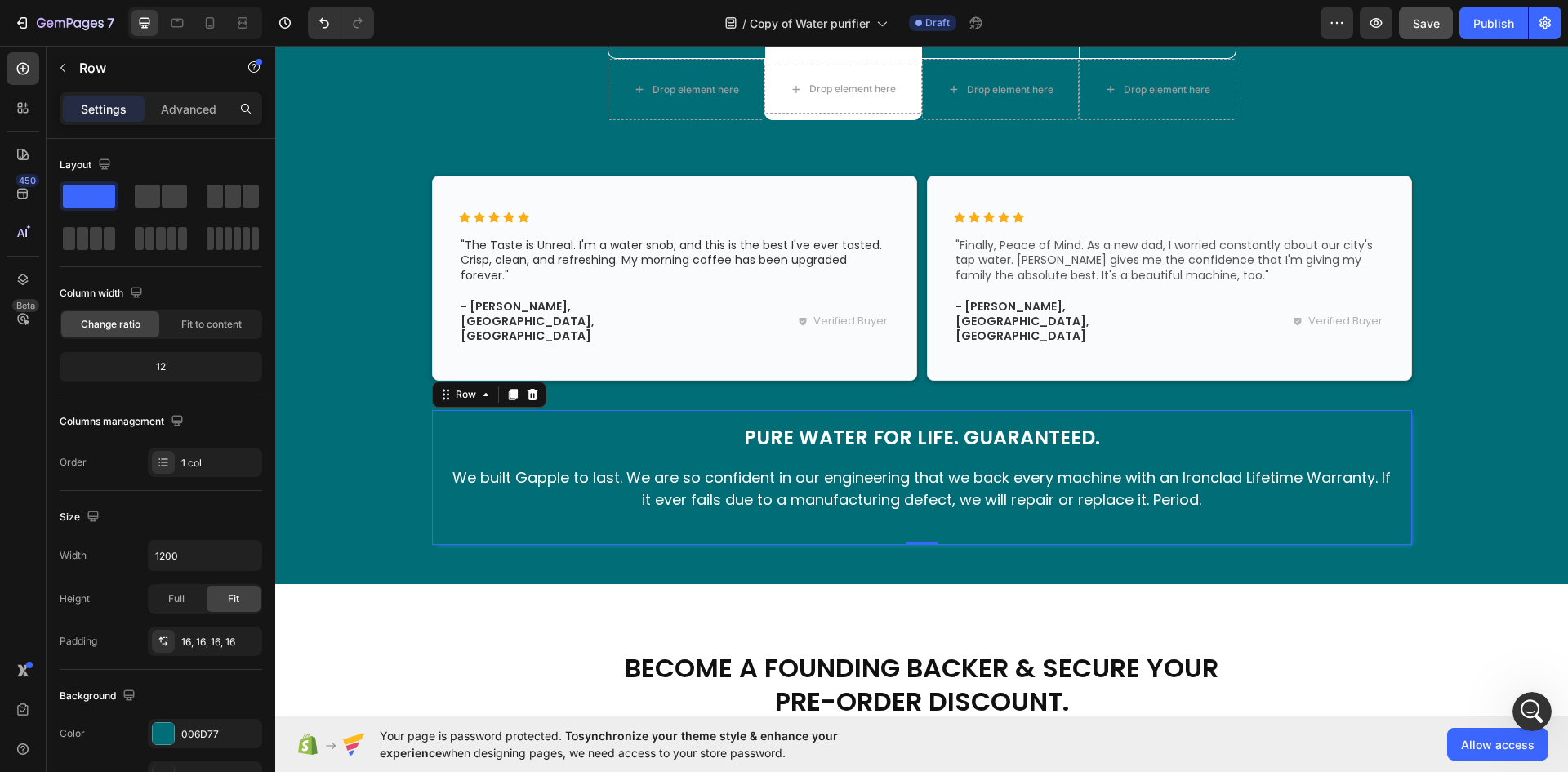
click at [452, 516] on div "Pure Water for Life. Guaranteed. Heading We built Gapple to last. We are so con…" at bounding box center [922, 477] width 980 height 134
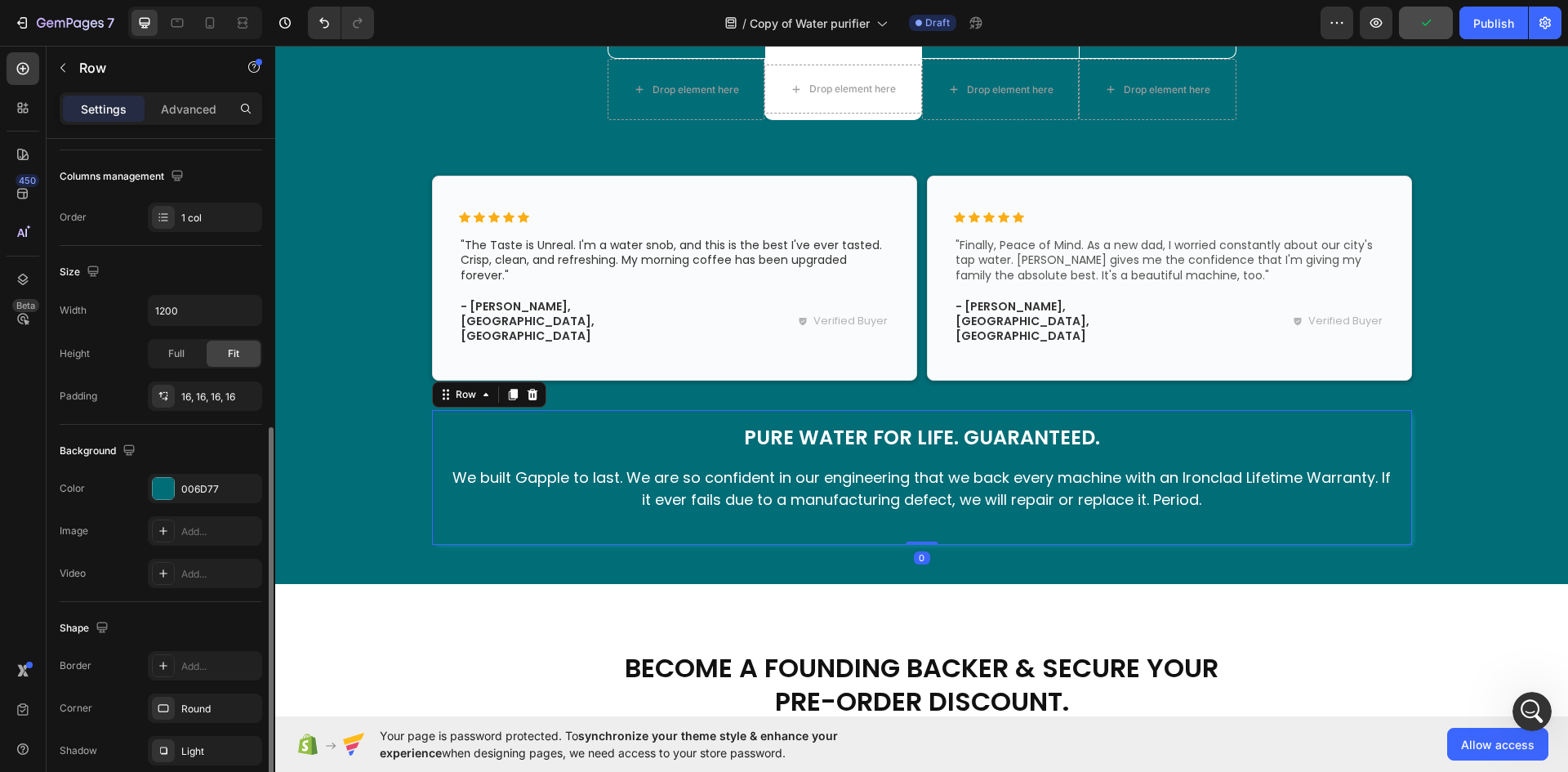
scroll to position [317, 0]
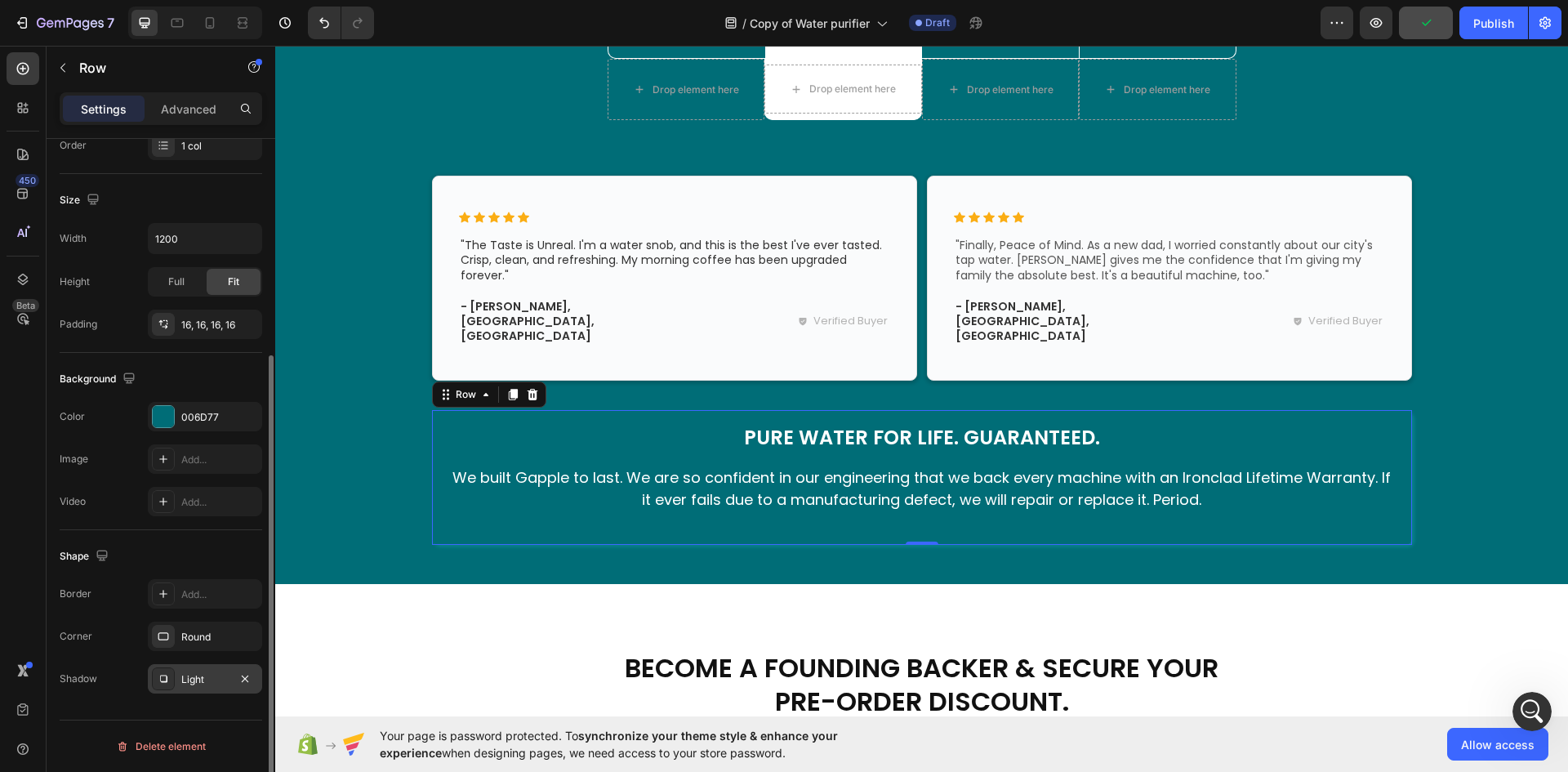
click at [194, 685] on div "Light" at bounding box center [204, 679] width 48 height 15
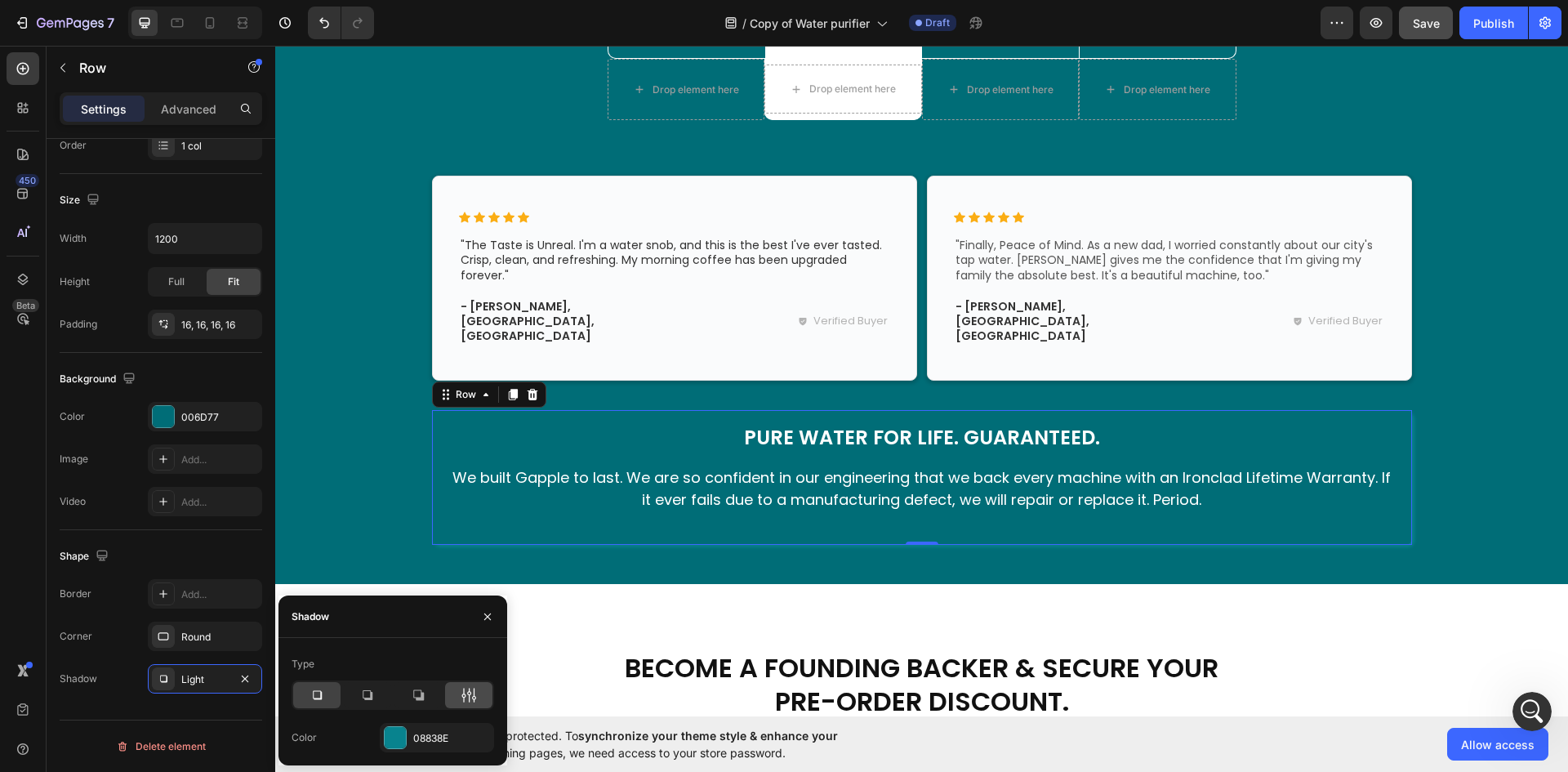
click at [473, 700] on icon at bounding box center [469, 695] width 17 height 17
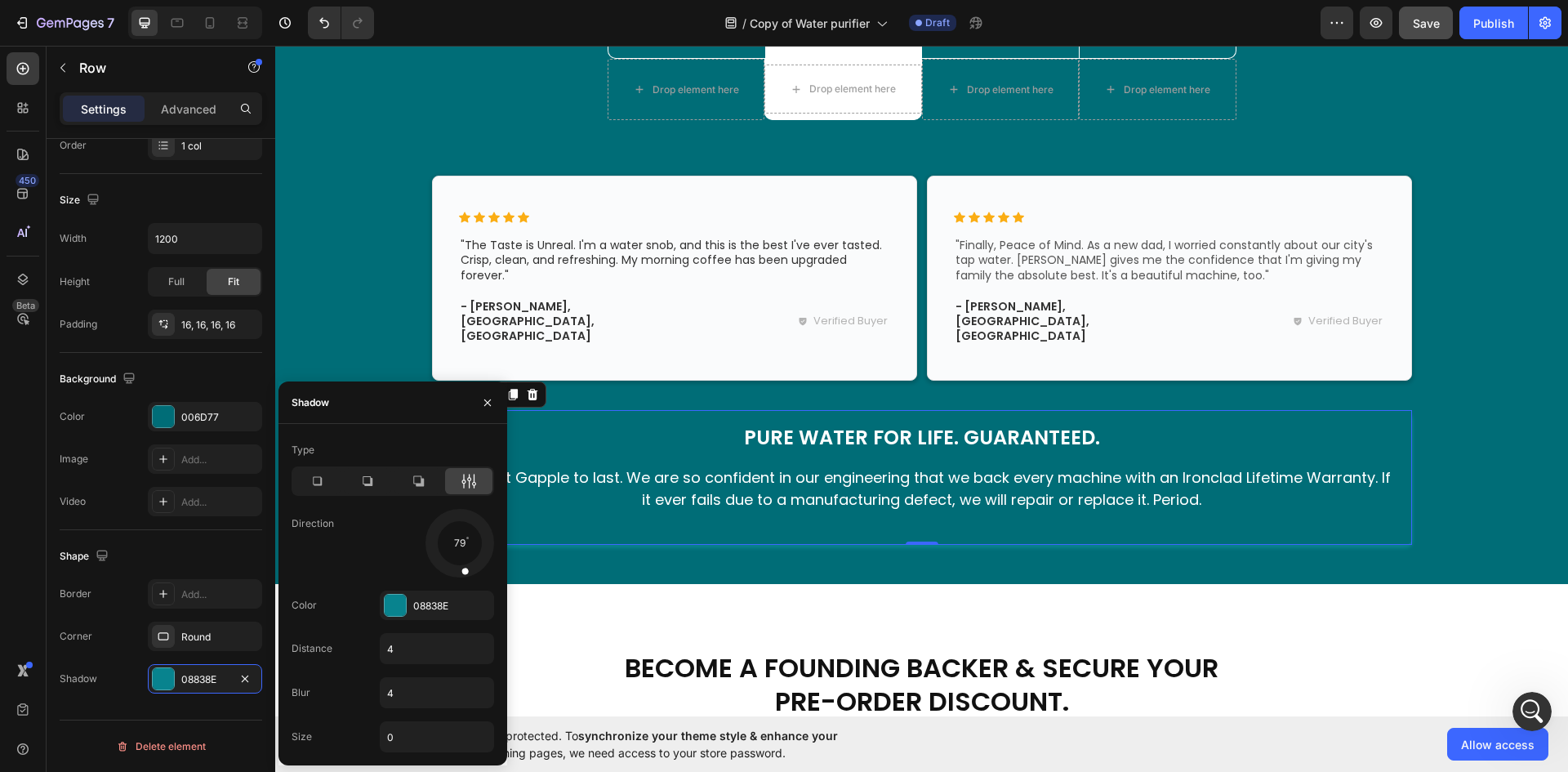
drag, startPoint x: 481, startPoint y: 562, endPoint x: 463, endPoint y: 573, distance: 21.1
click at [463, 573] on span at bounding box center [464, 570] width 8 height 8
click at [246, 676] on icon "button" at bounding box center [245, 679] width 13 height 13
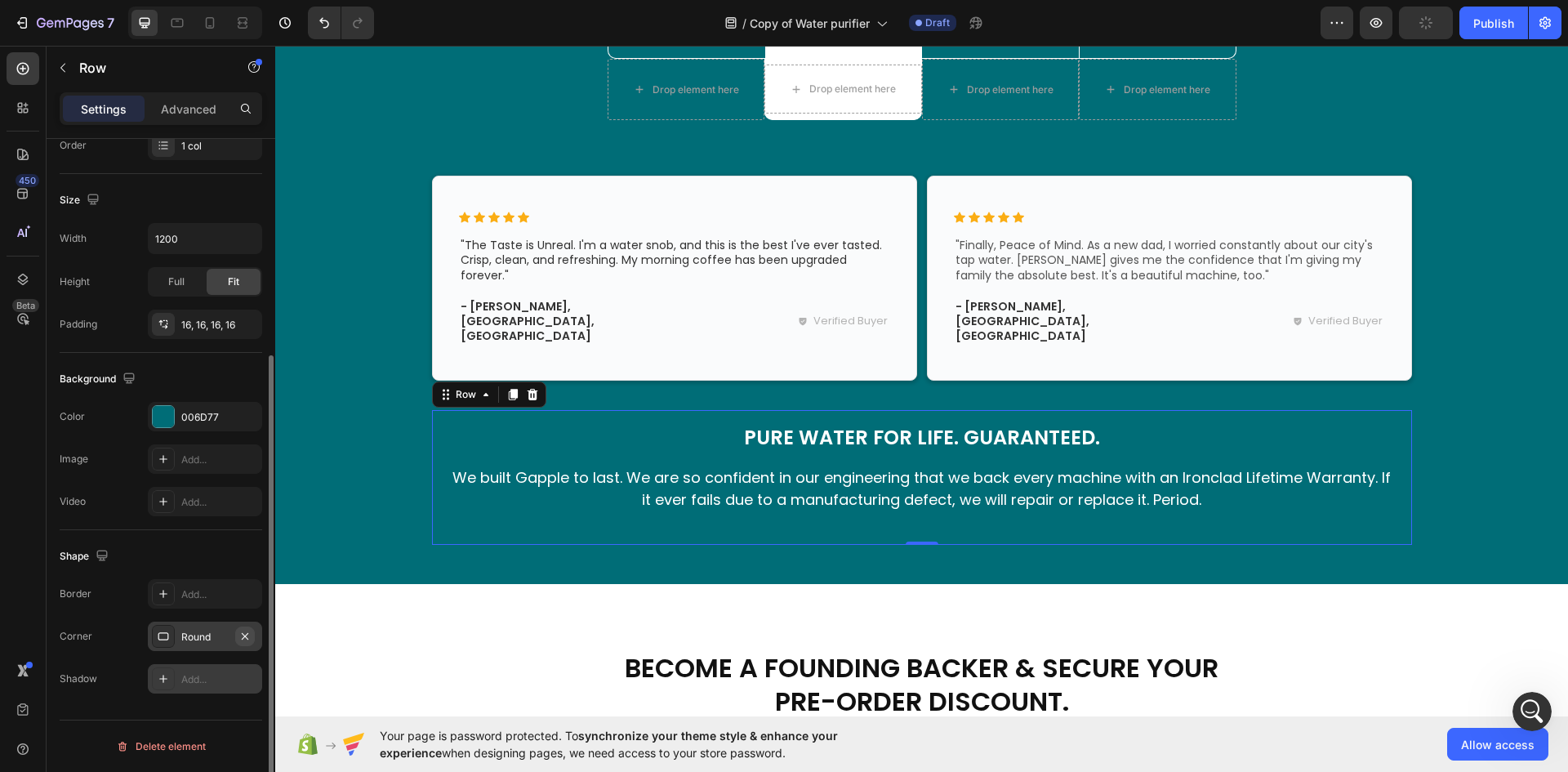
click at [246, 633] on icon "button" at bounding box center [245, 636] width 13 height 13
click at [193, 594] on div "Add..." at bounding box center [219, 595] width 77 height 15
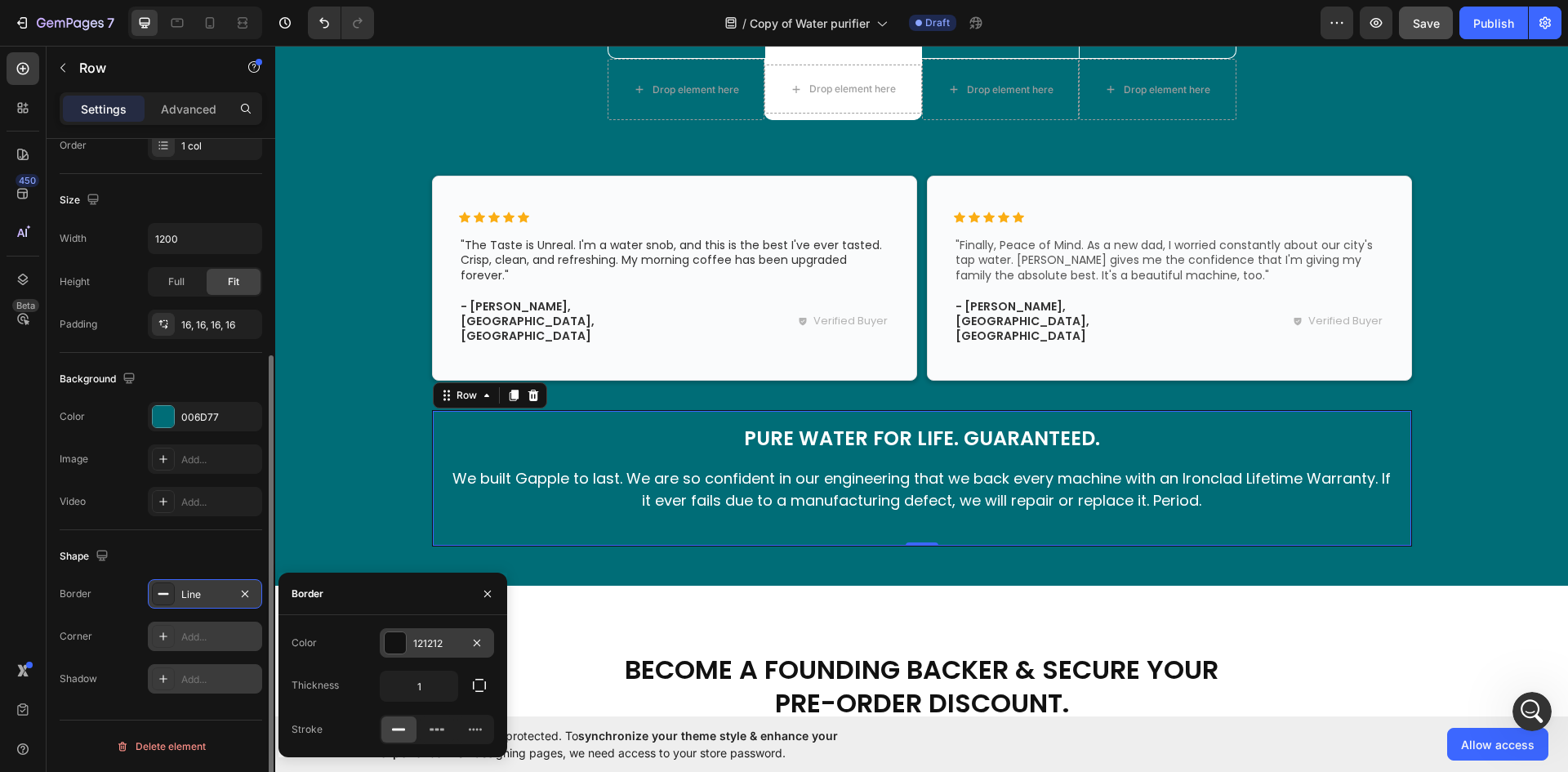
click at [389, 643] on div at bounding box center [395, 642] width 21 height 21
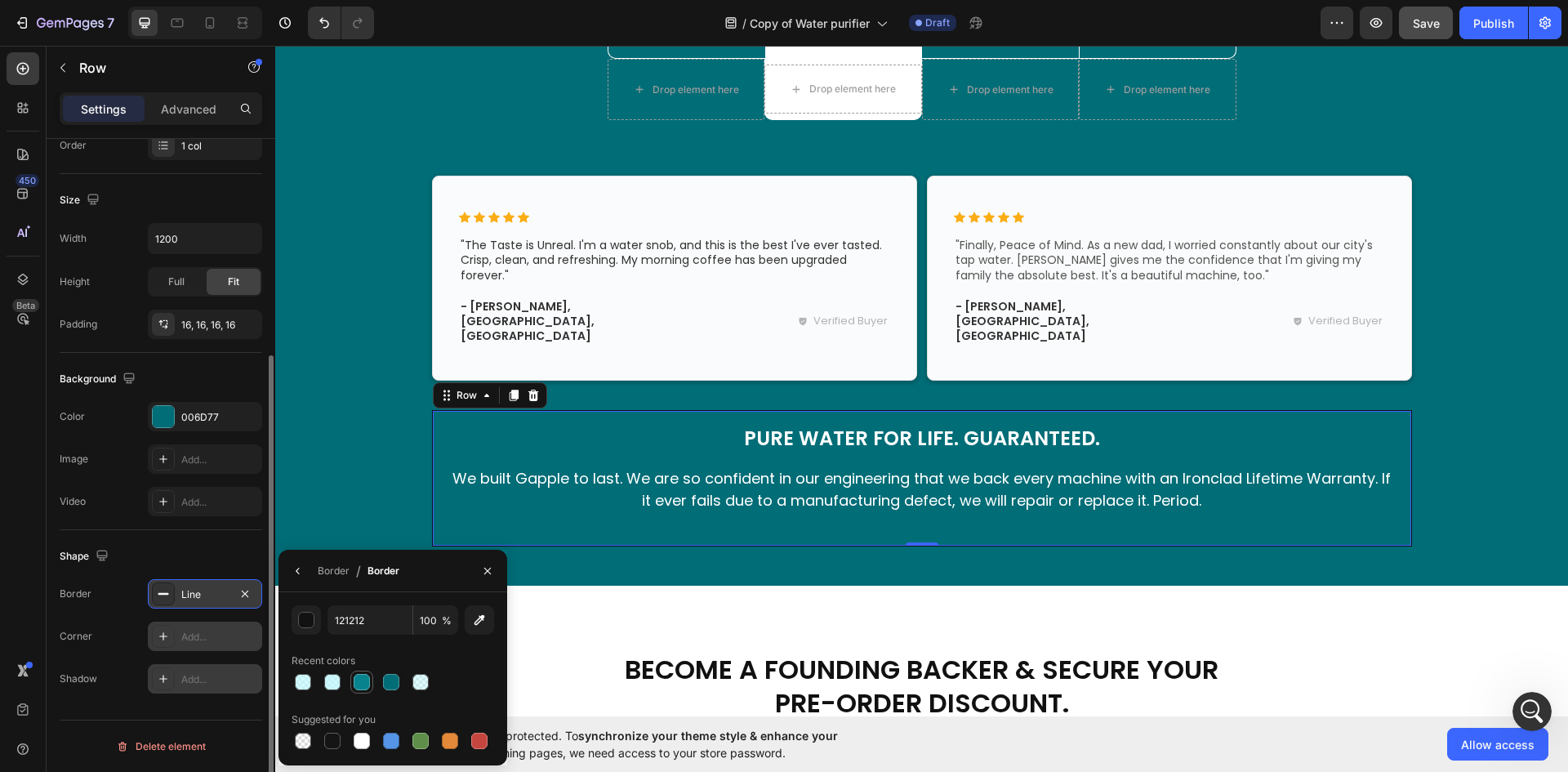
click at [360, 685] on div at bounding box center [362, 682] width 17 height 17
type input "08838E"
click at [325, 491] on div "The Gapple Difference: See The Proof. Heading The Clear Choice Text Block Row D…" at bounding box center [921, 132] width 1268 height 828
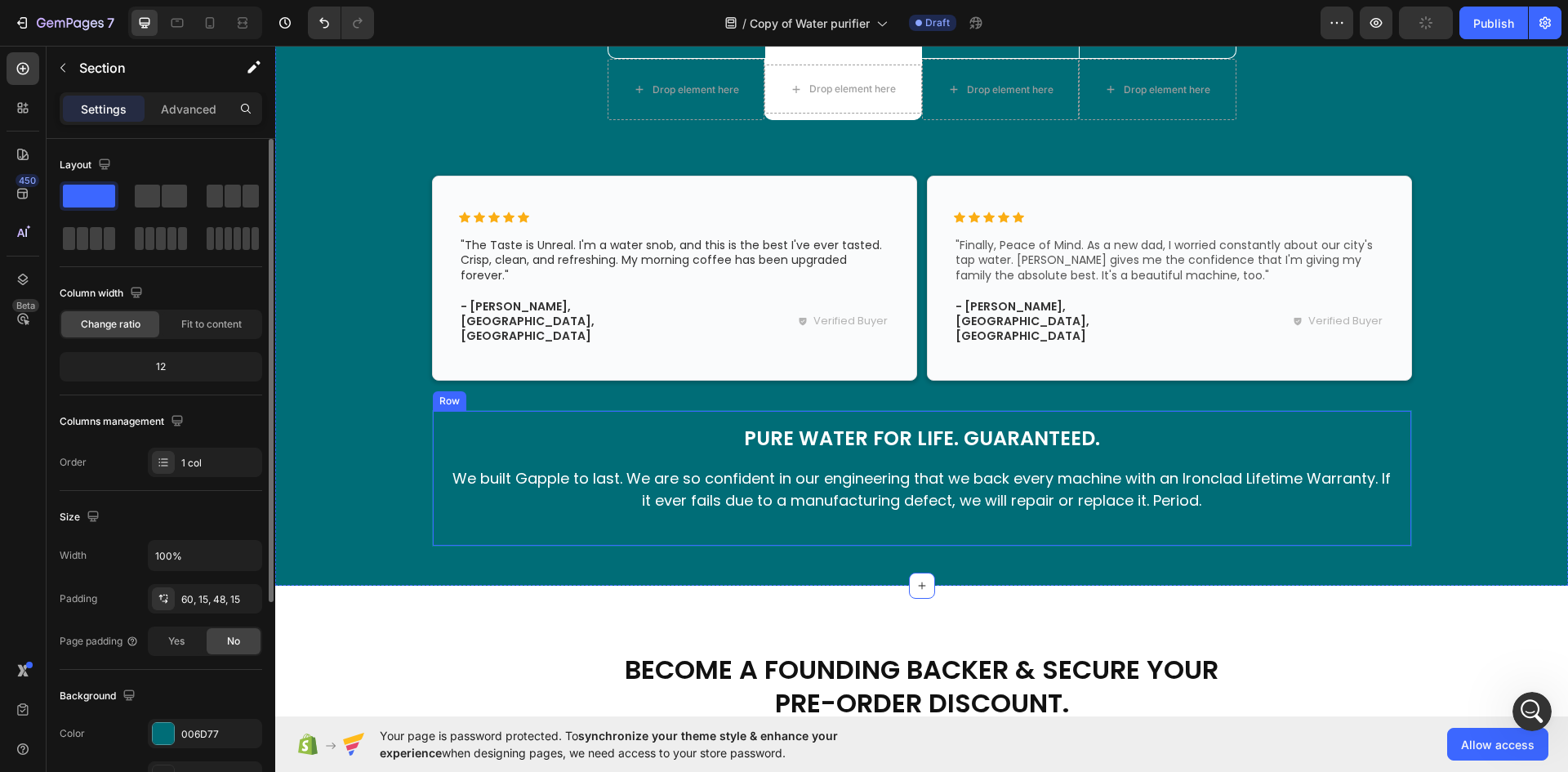
click at [436, 511] on div "Pure Water for Life. Guaranteed. Heading We built Gapple to last. We are so con…" at bounding box center [922, 477] width 980 height 135
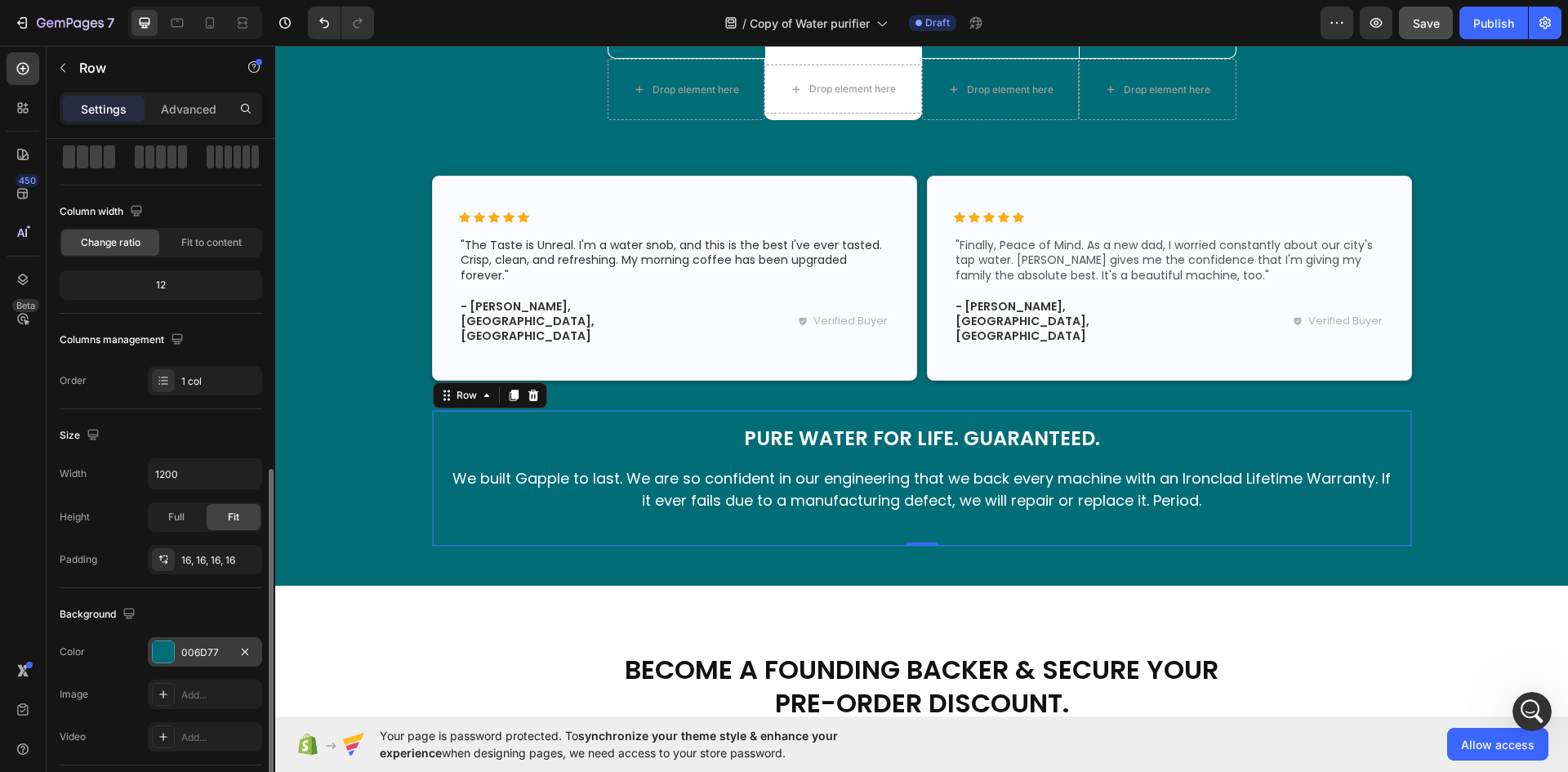
scroll to position [245, 0]
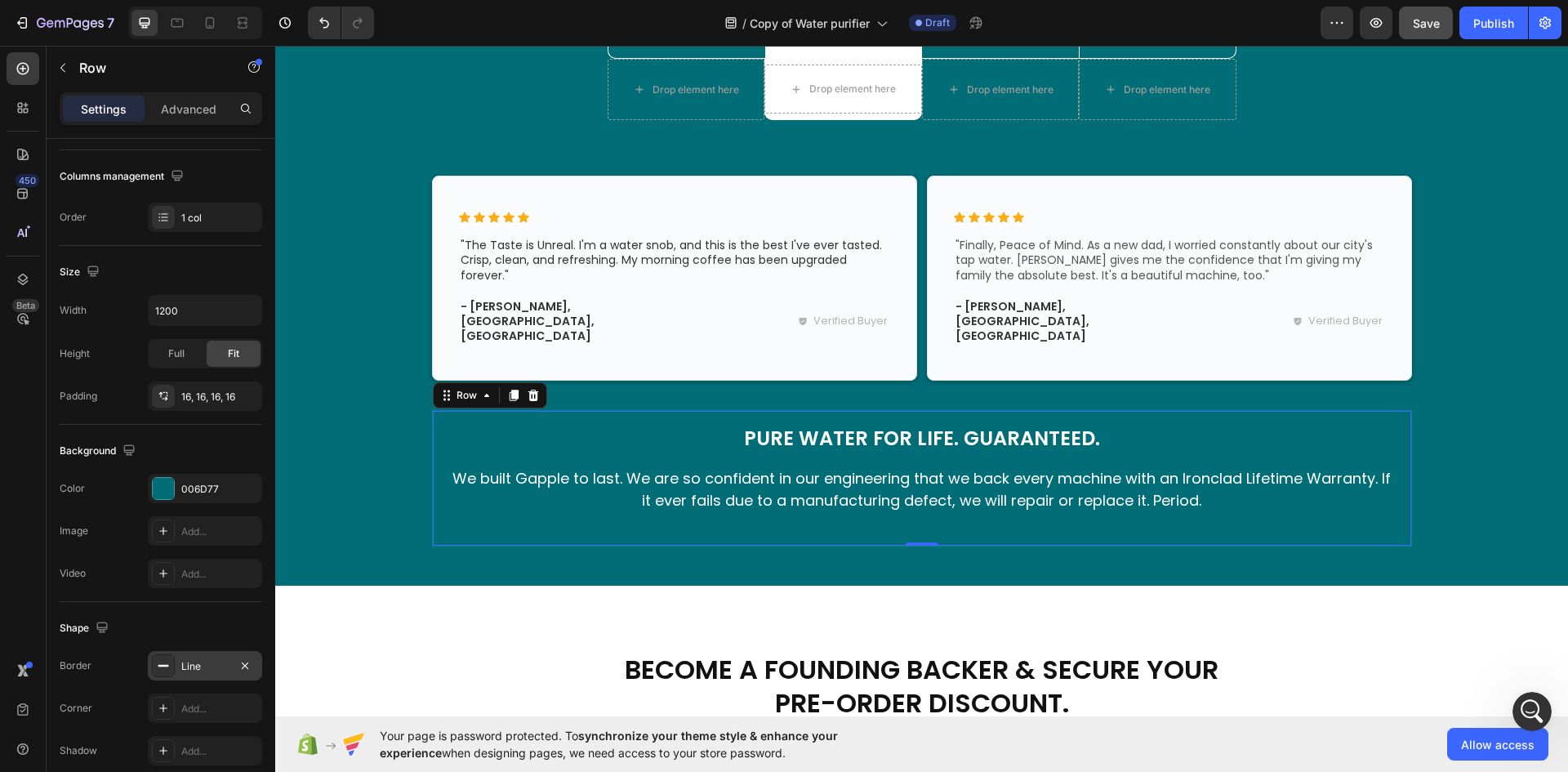
click at [204, 664] on div "Line" at bounding box center [204, 667] width 48 height 15
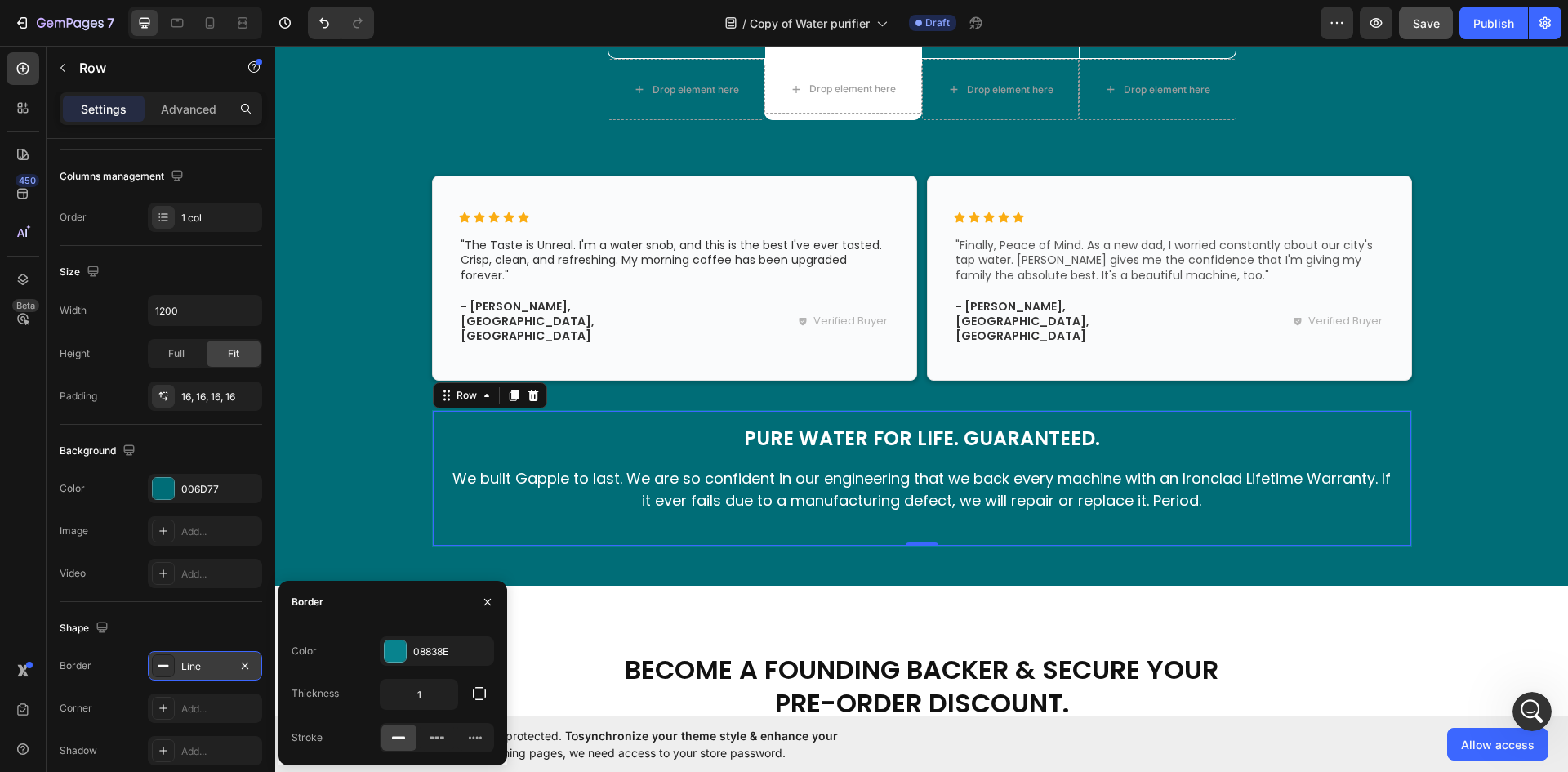
click at [204, 664] on div "Line" at bounding box center [204, 667] width 48 height 15
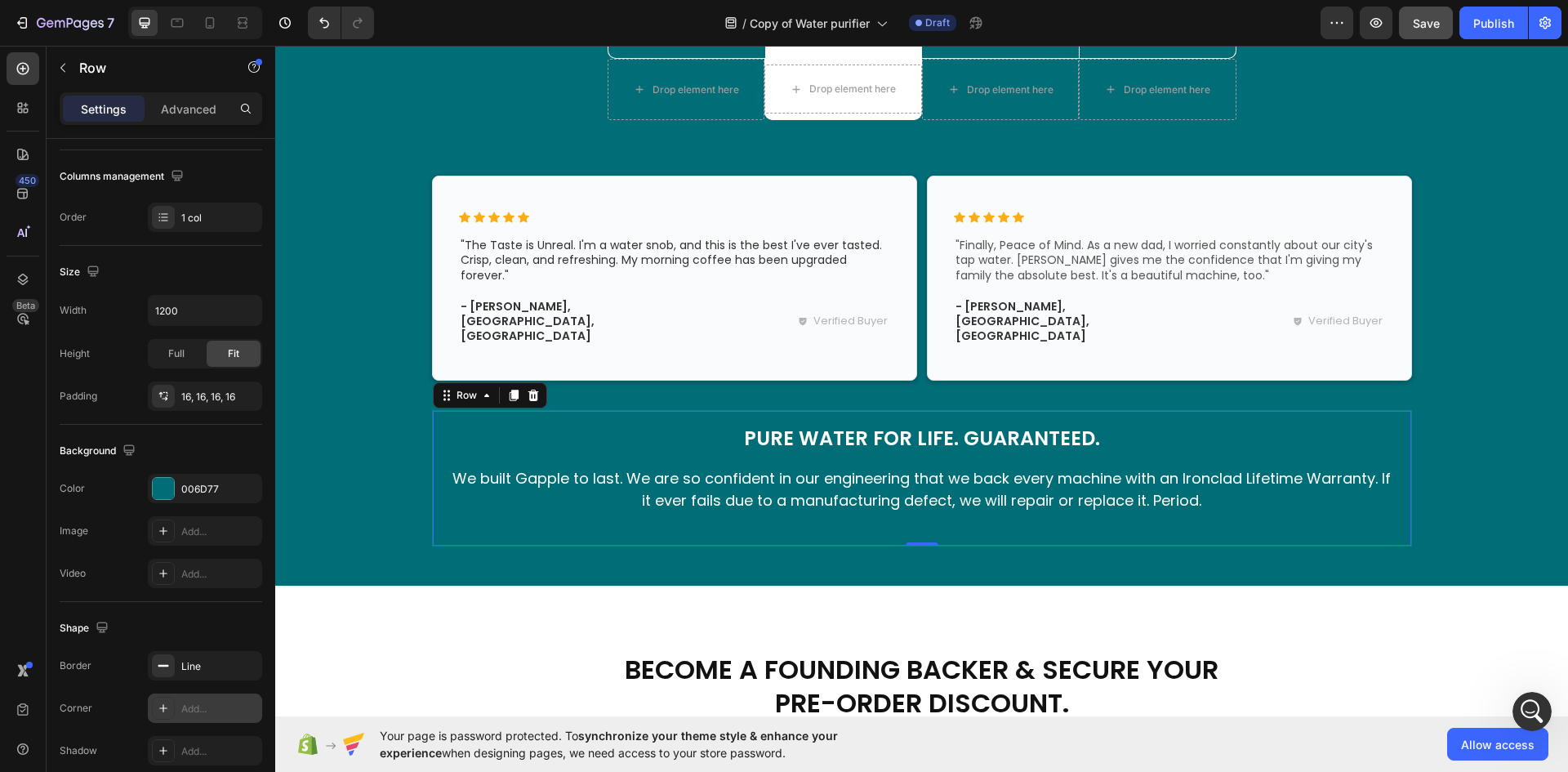
click at [199, 704] on div "Add..." at bounding box center [219, 709] width 77 height 15
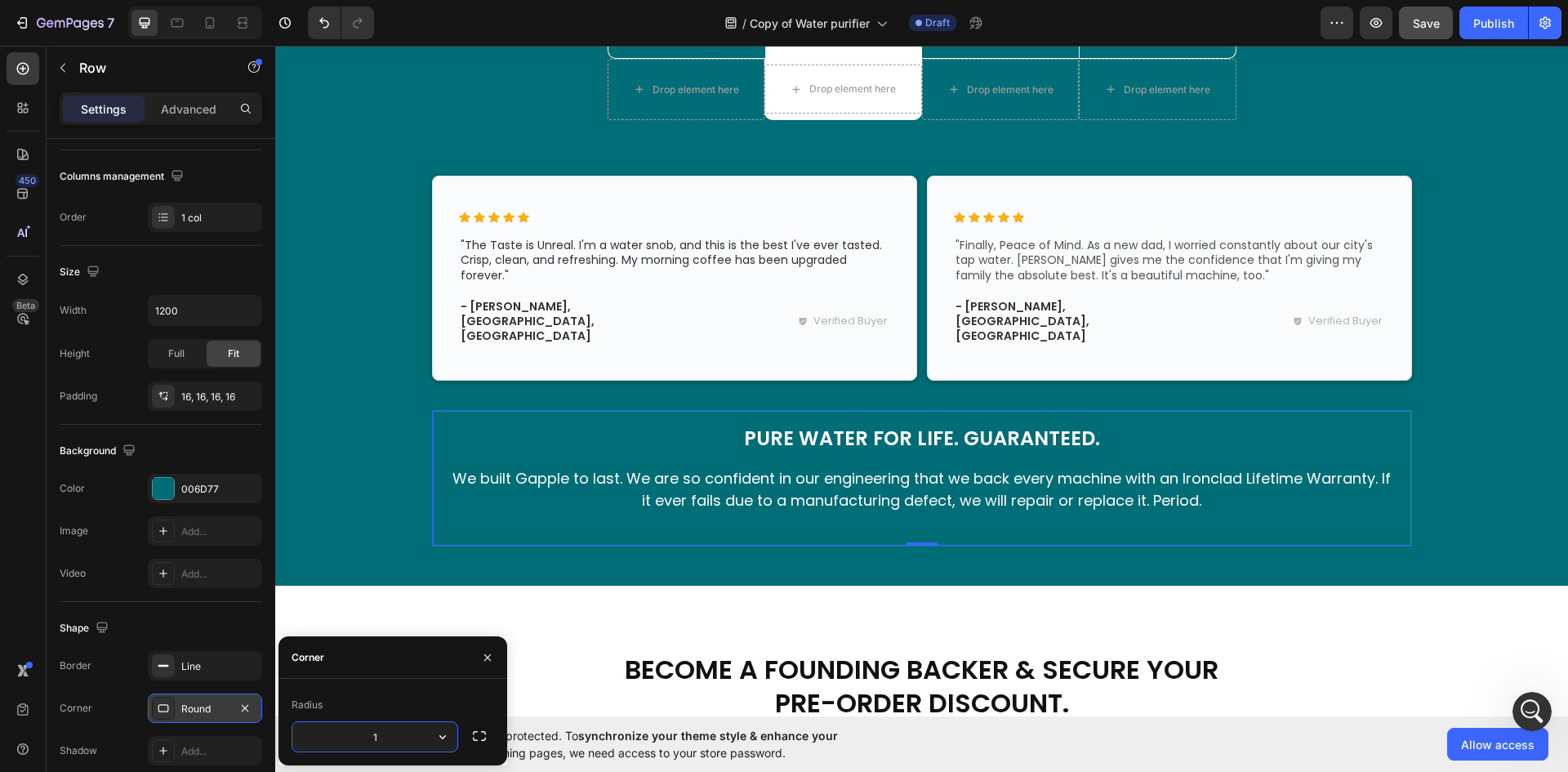
type input "10"
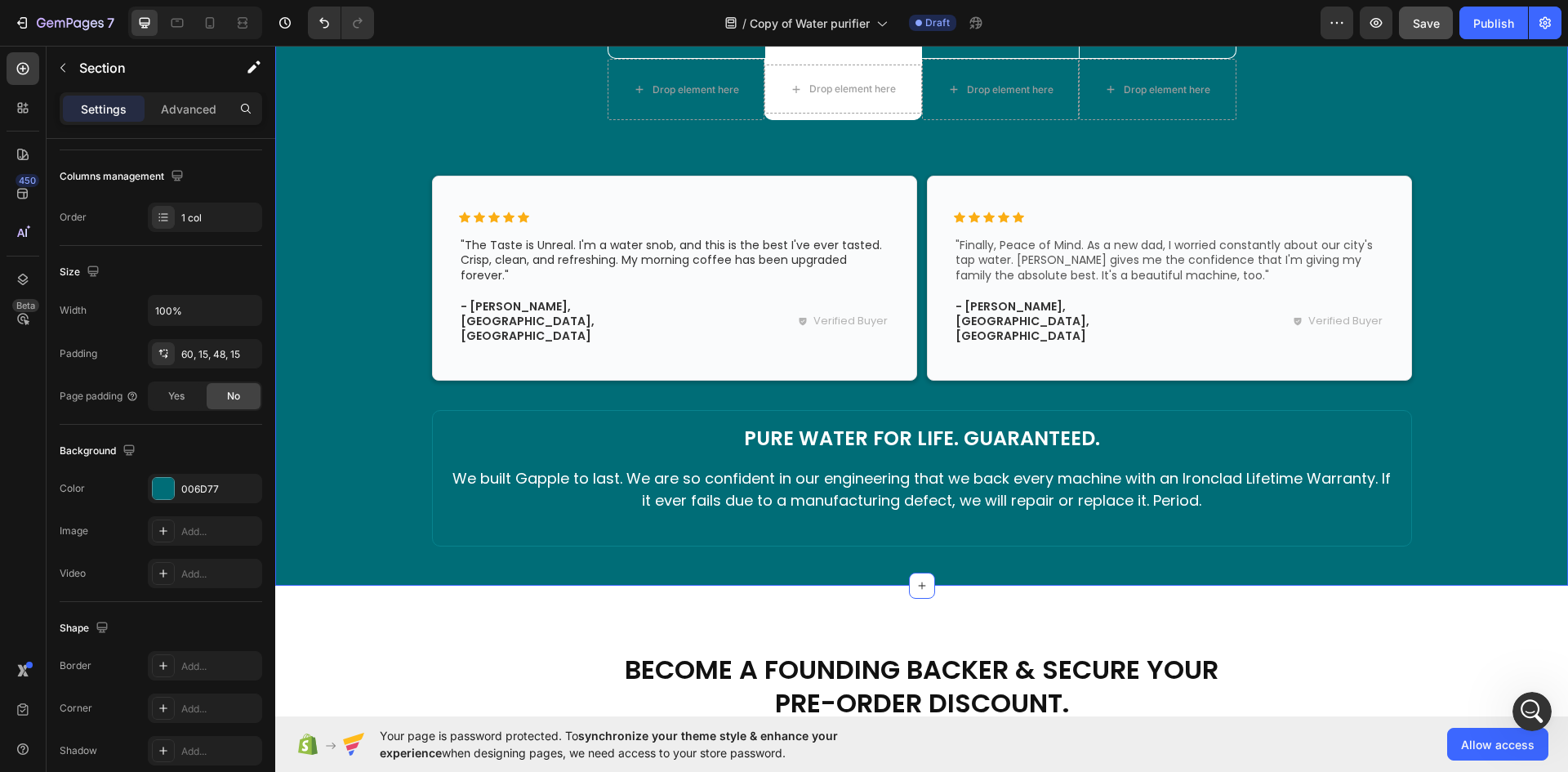
click at [389, 475] on div "The Gapple Difference: See The Proof. Heading The Clear Choice Text Block Row D…" at bounding box center [921, 132] width 1268 height 828
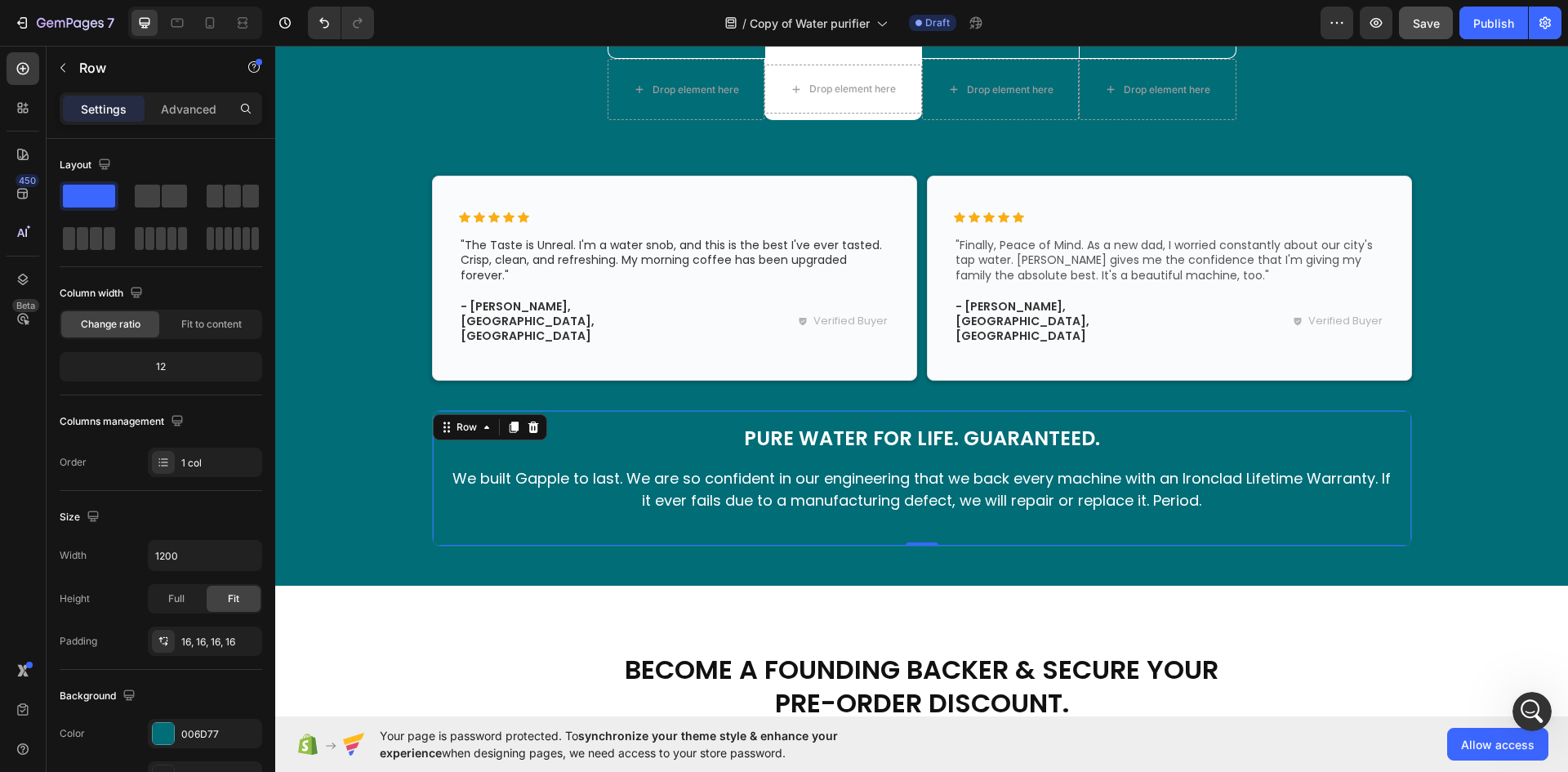
click at [436, 508] on div "Pure Water for Life. Guaranteed. Heading We built Gapple to last. We are so con…" at bounding box center [922, 477] width 980 height 135
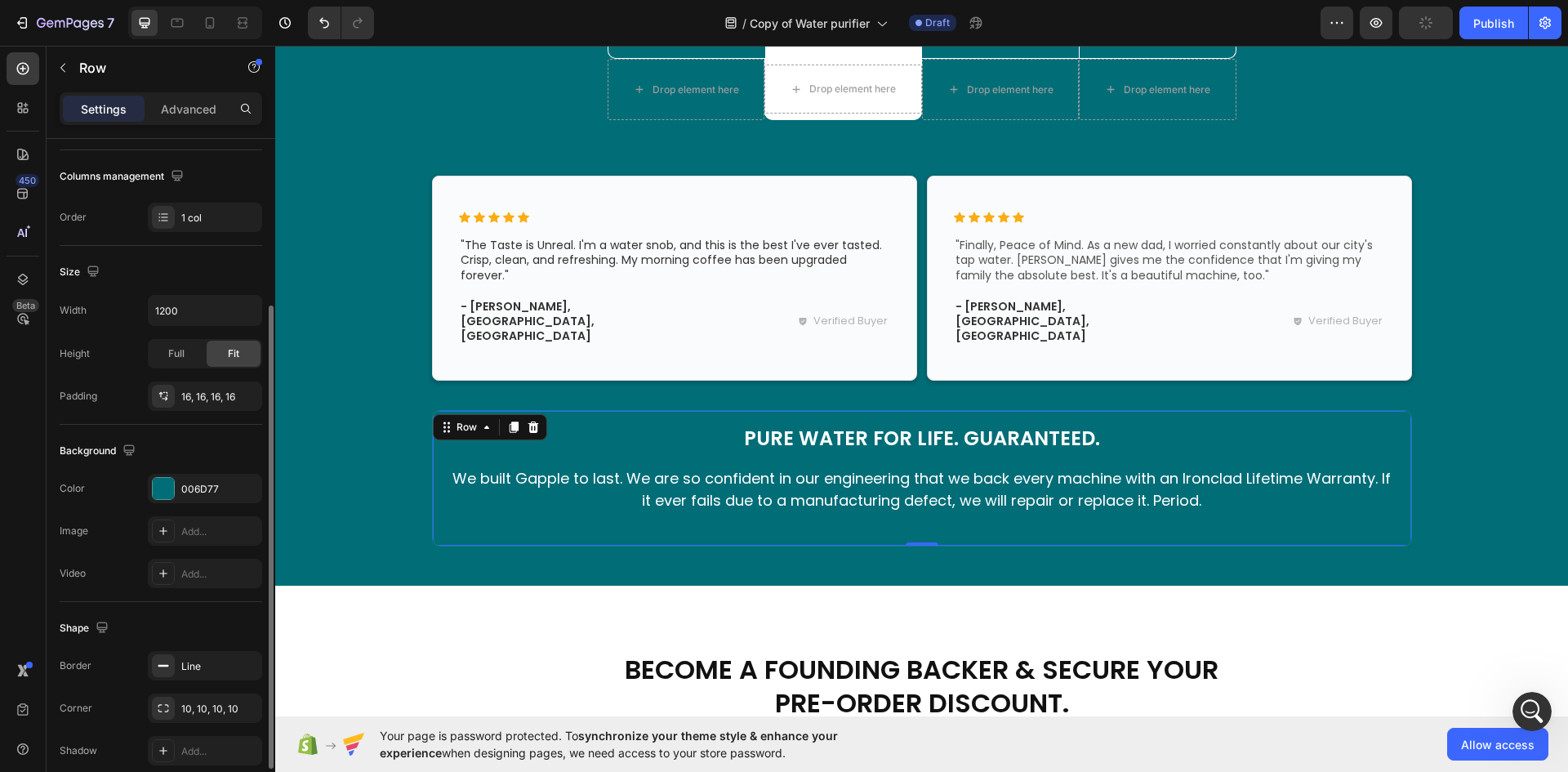
scroll to position [317, 0]
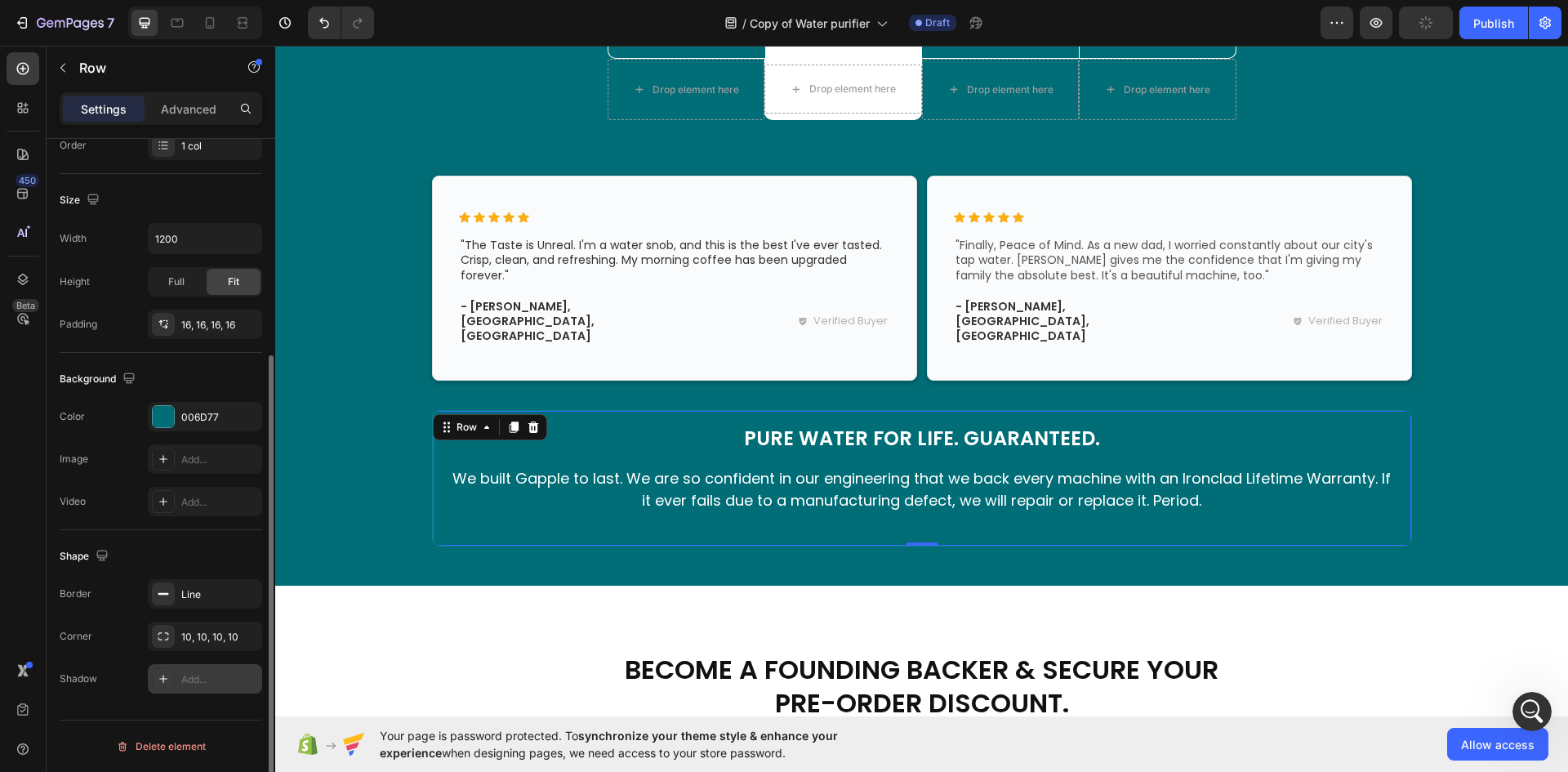
click at [197, 681] on div "Add..." at bounding box center [219, 679] width 77 height 15
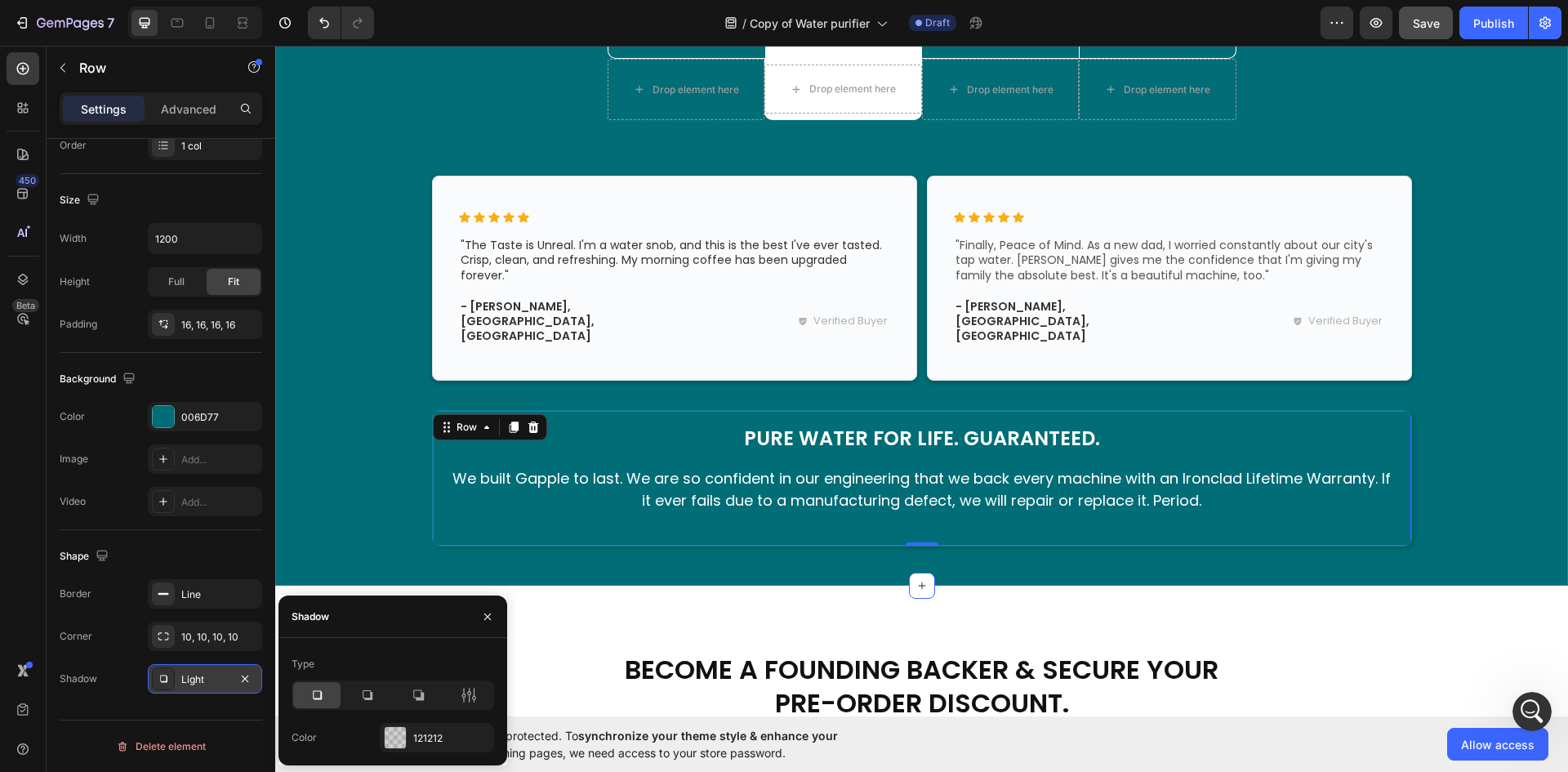
click at [351, 487] on div "The Gapple Difference: See The Proof. Heading The Clear Choice Text Block Row D…" at bounding box center [921, 132] width 1268 height 828
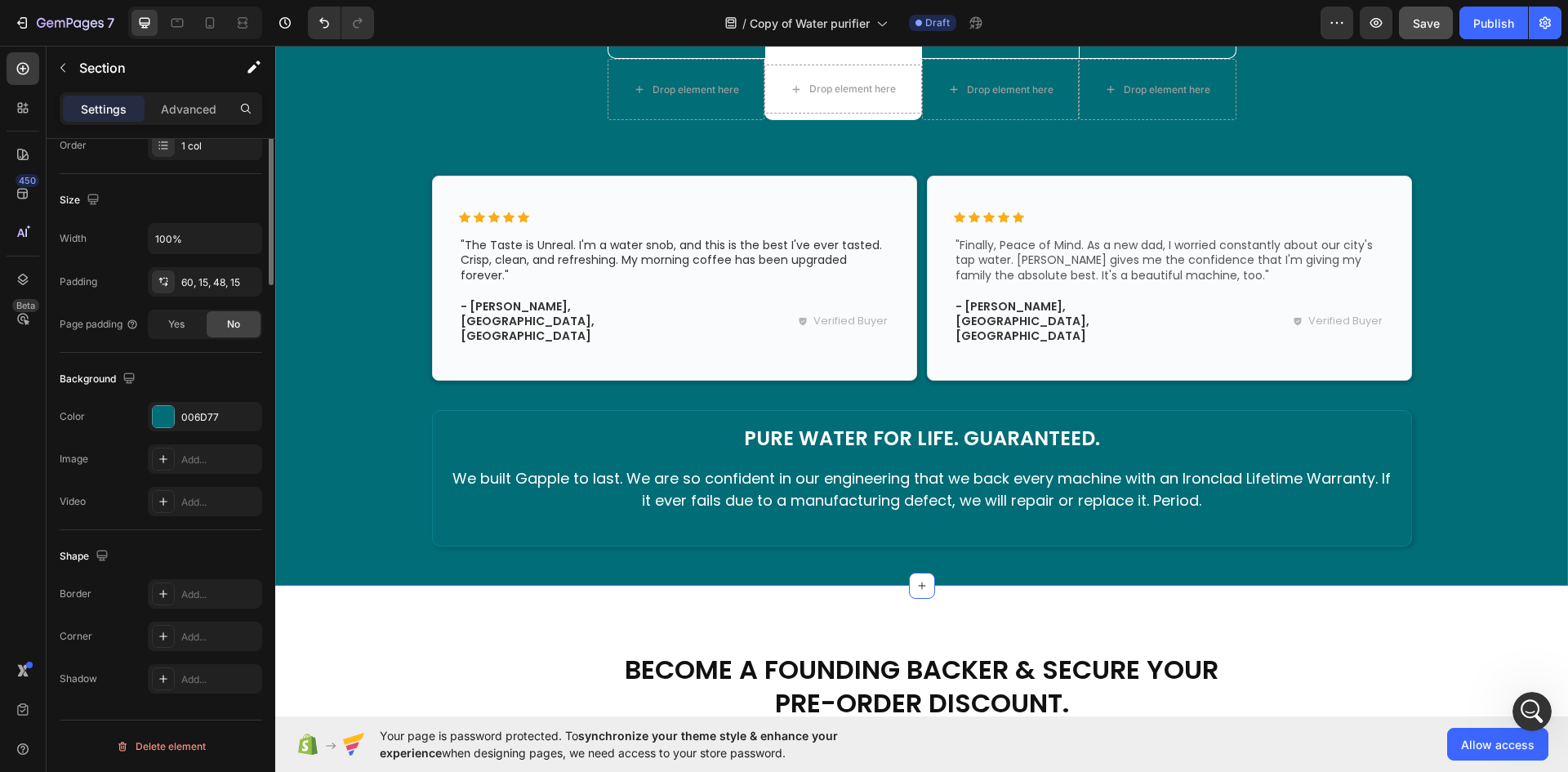
scroll to position [0, 0]
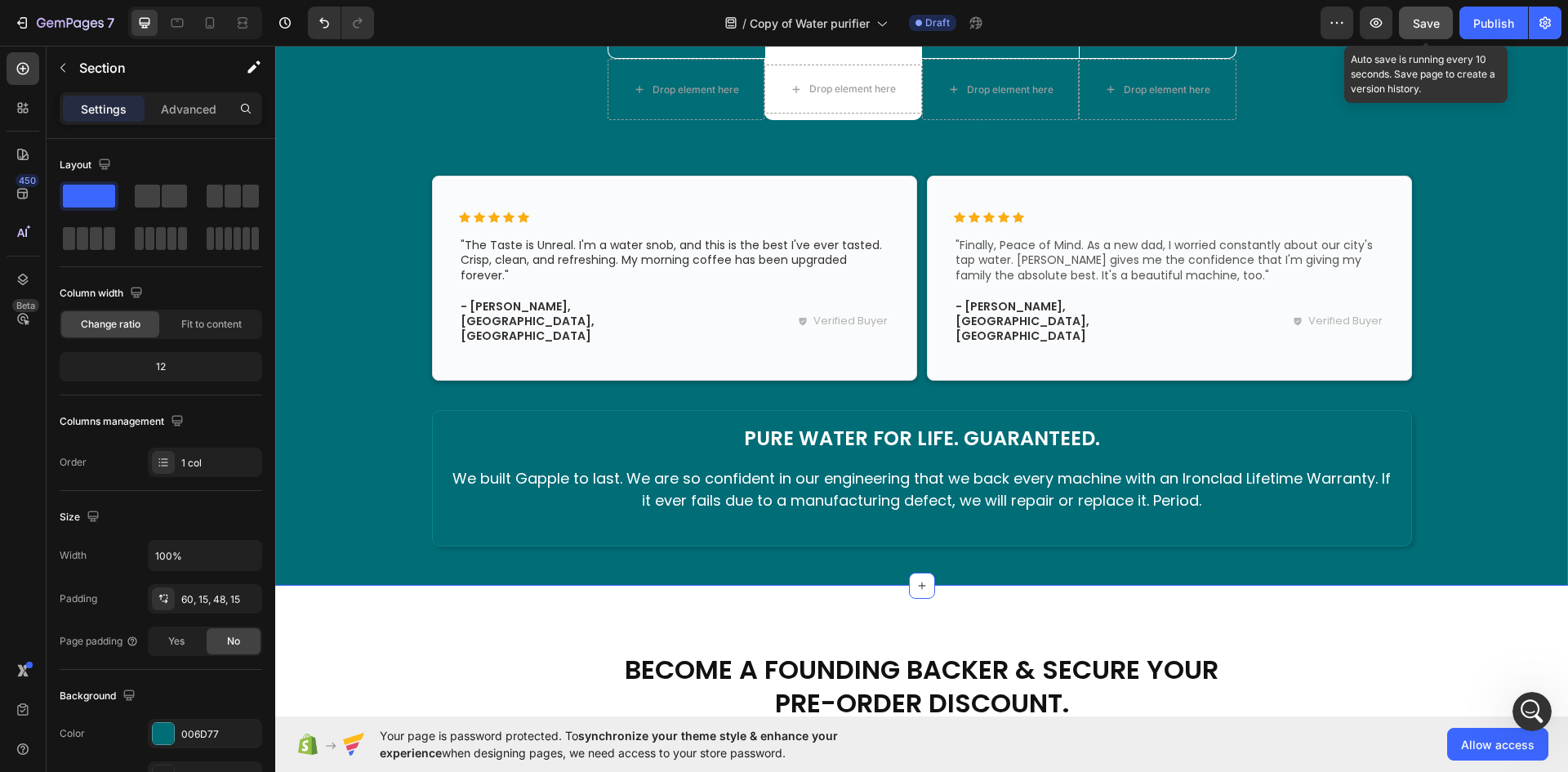
click at [1419, 20] on span "Save" at bounding box center [1426, 23] width 27 height 14
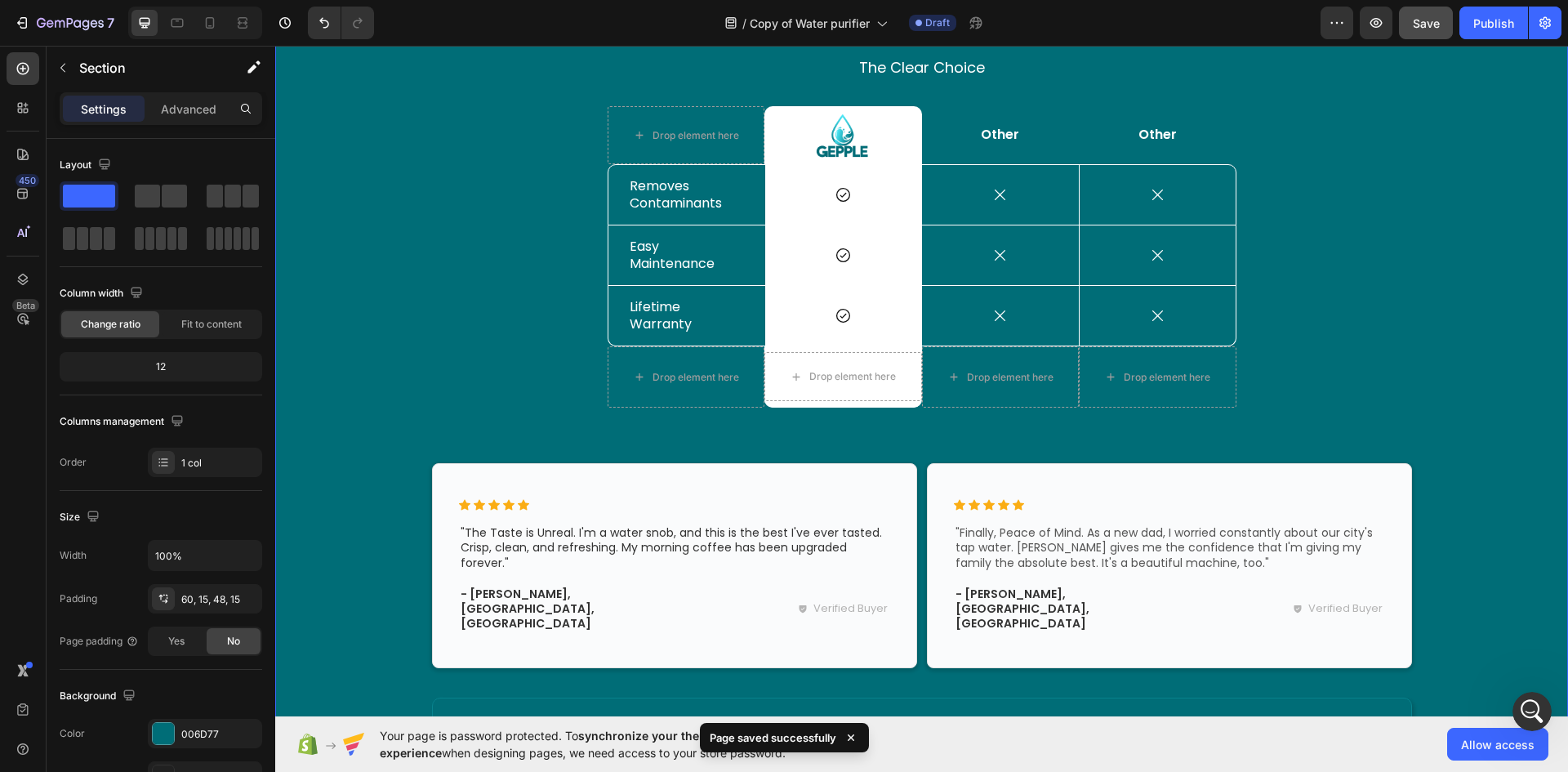
scroll to position [2107, 0]
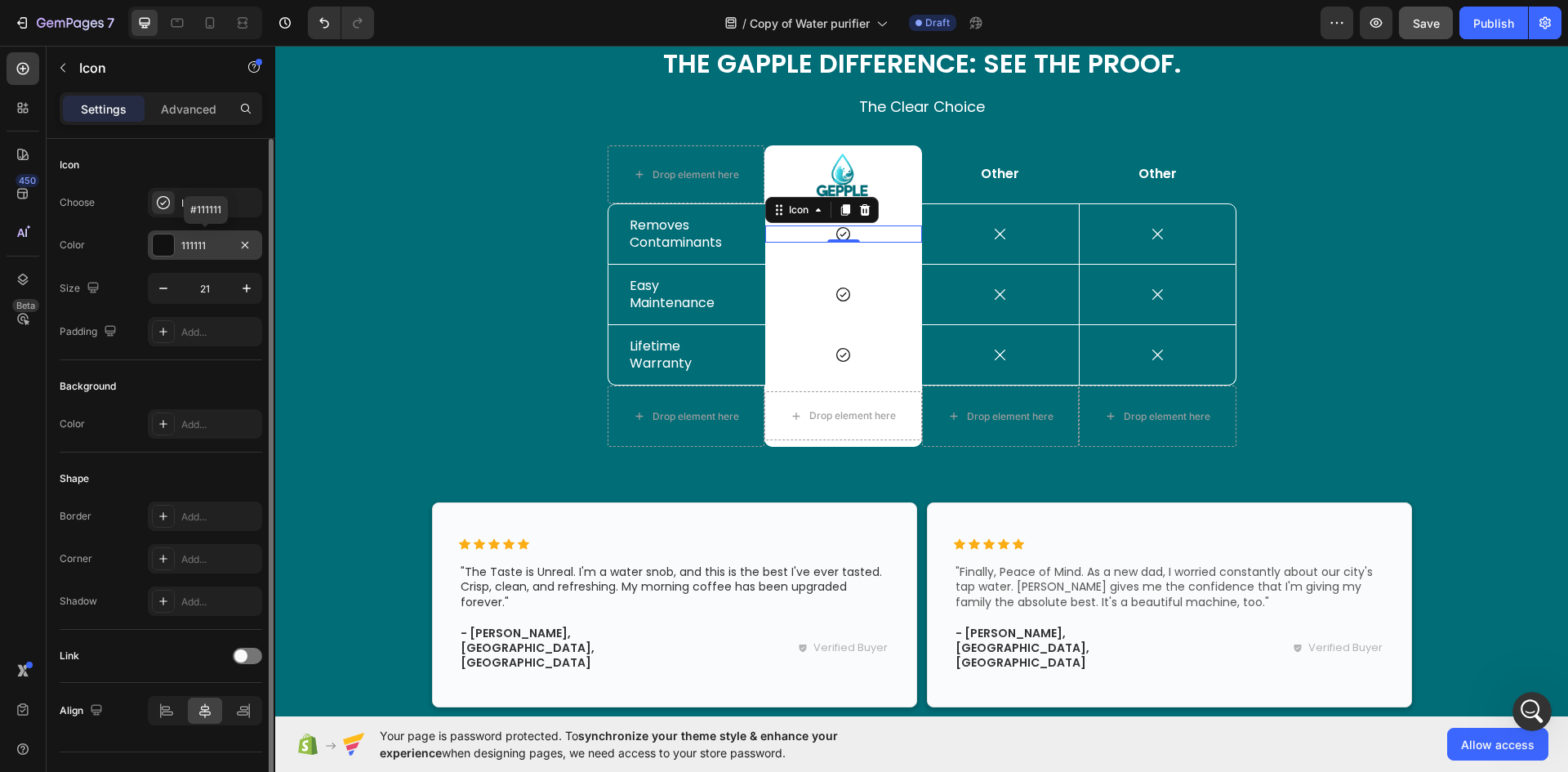
click at [158, 247] on div at bounding box center [163, 245] width 21 height 21
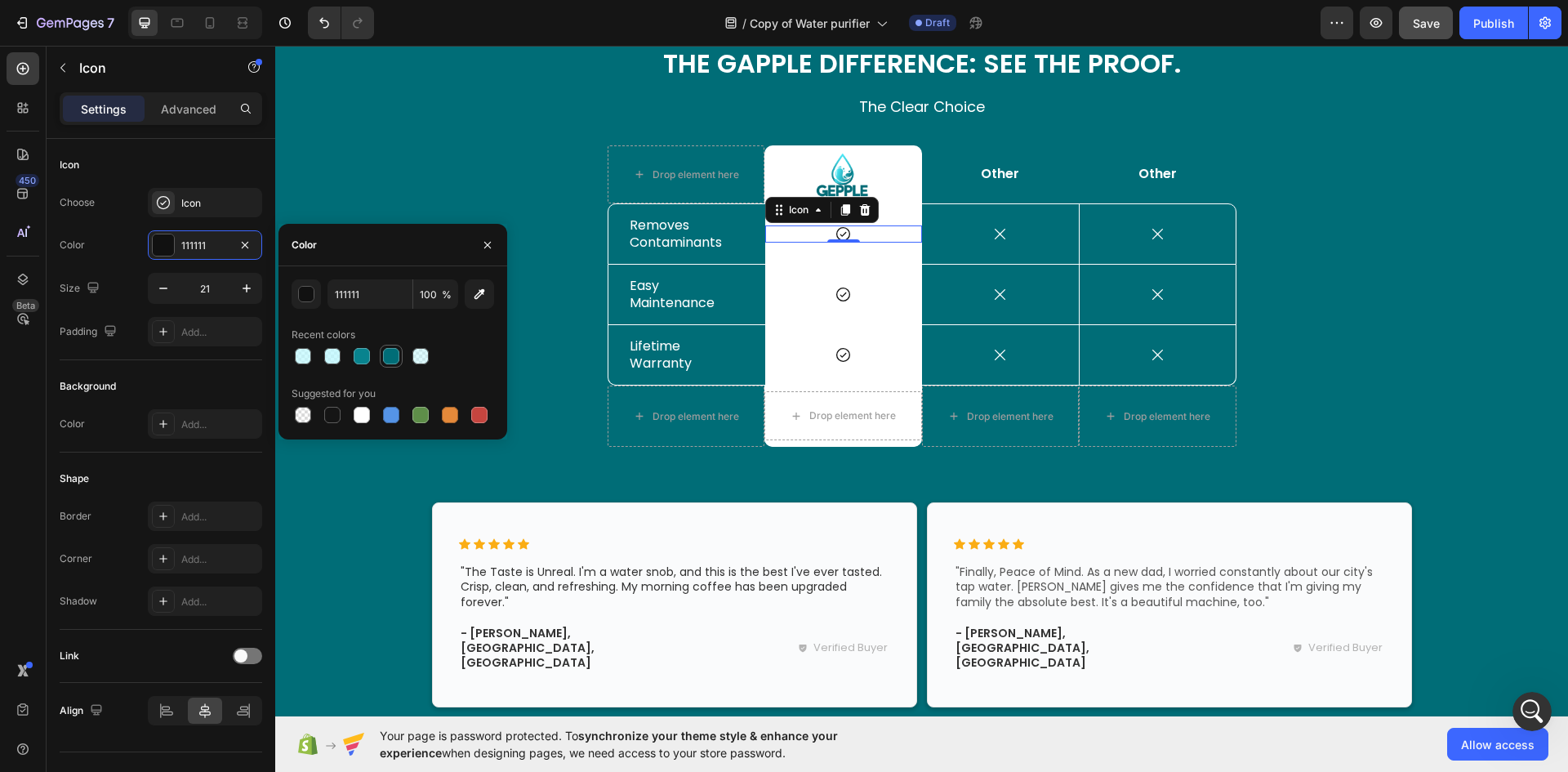
click at [392, 353] on div at bounding box center [391, 356] width 17 height 17
type input "006D77"
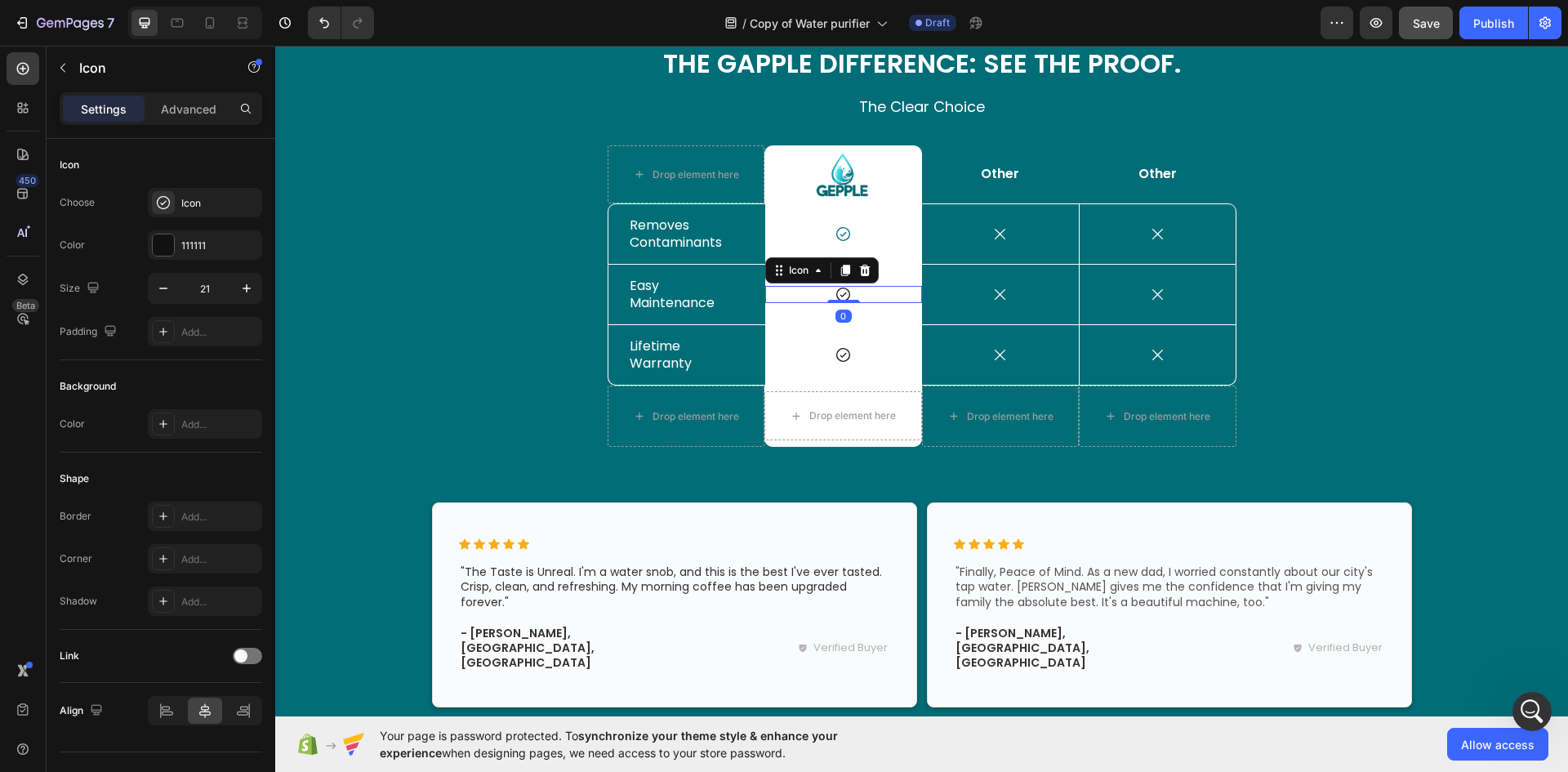
click at [845, 289] on icon at bounding box center [843, 294] width 18 height 18
click at [162, 245] on div at bounding box center [163, 245] width 21 height 21
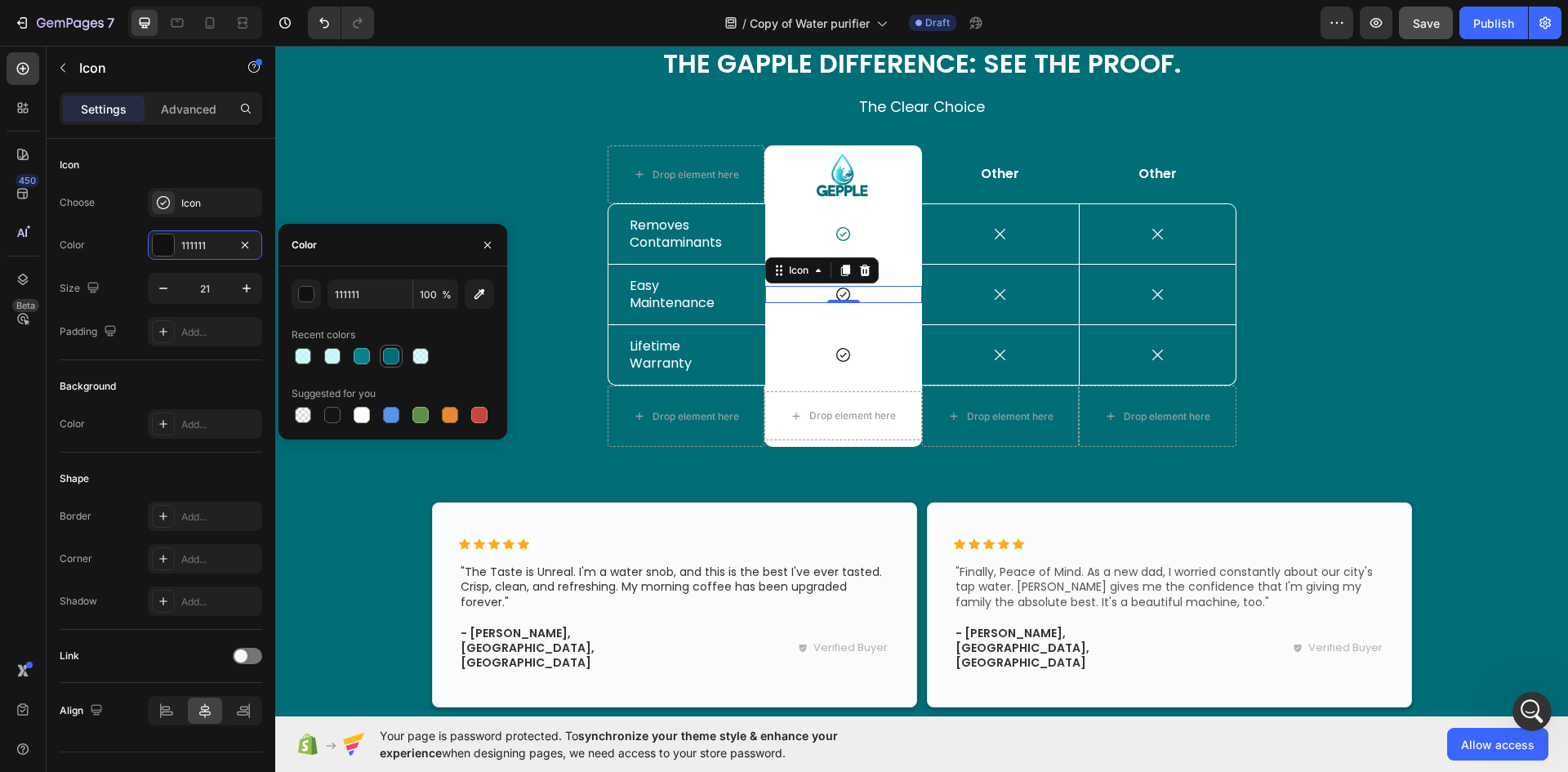
click at [388, 361] on div at bounding box center [391, 356] width 17 height 17
type input "006D77"
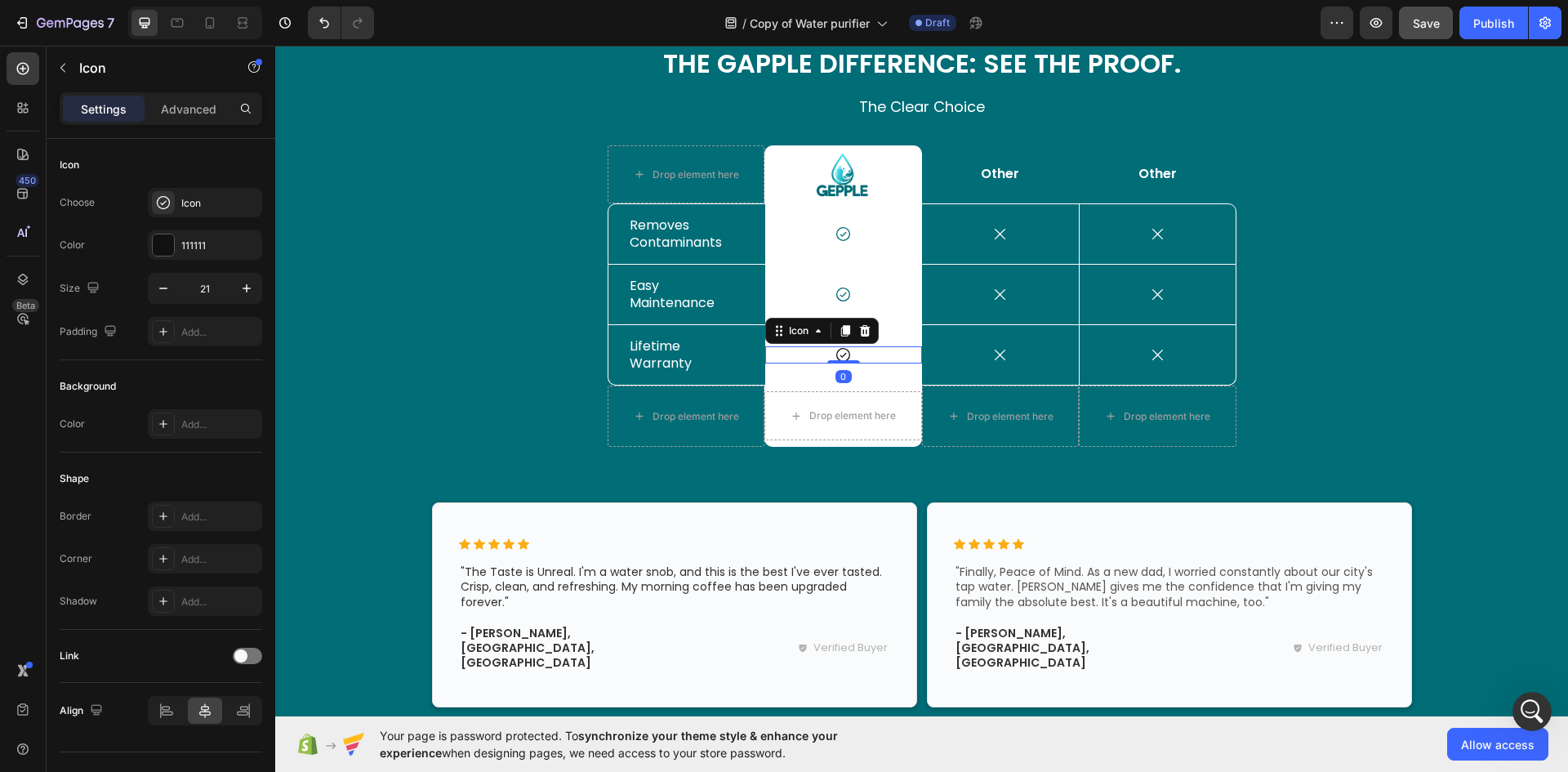
click at [834, 358] on icon at bounding box center [843, 355] width 18 height 18
click at [152, 247] on div at bounding box center [163, 245] width 23 height 23
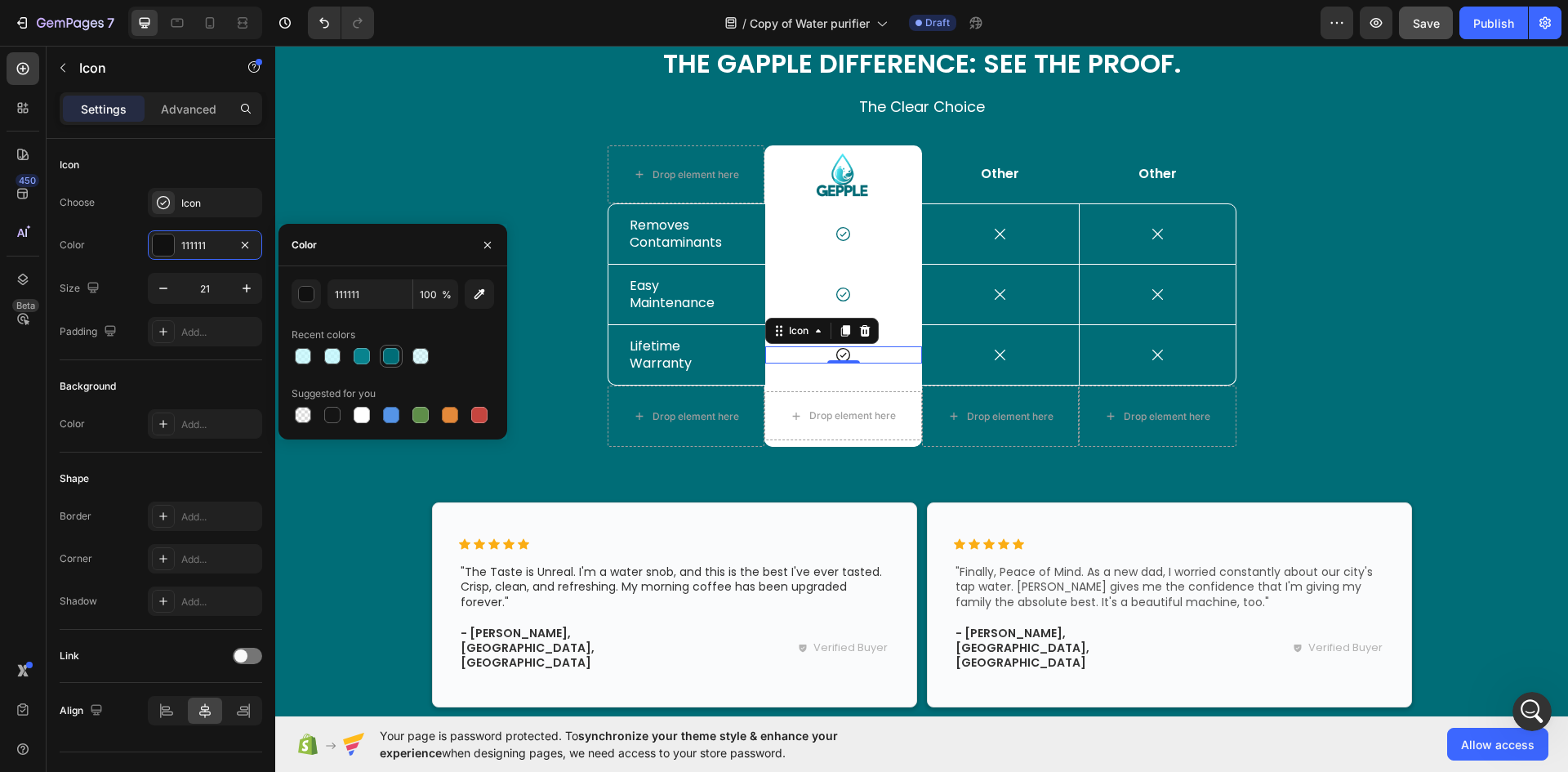
click at [392, 361] on div at bounding box center [391, 356] width 17 height 17
type input "006D77"
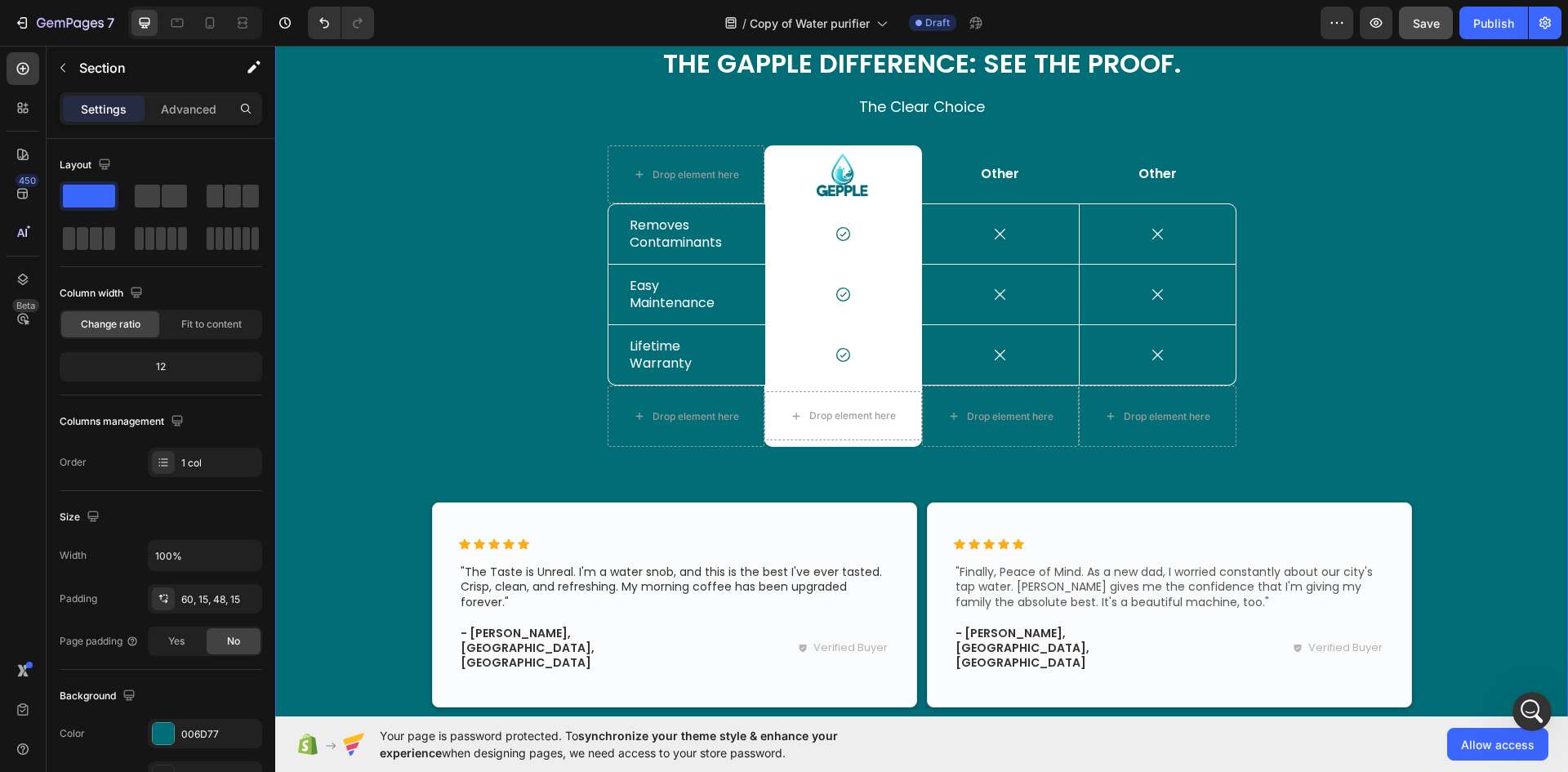
click at [1303, 310] on div "The Gapple Difference: See The Proof. Heading The Clear Choice Text Block Row D…" at bounding box center [921, 459] width 1268 height 828
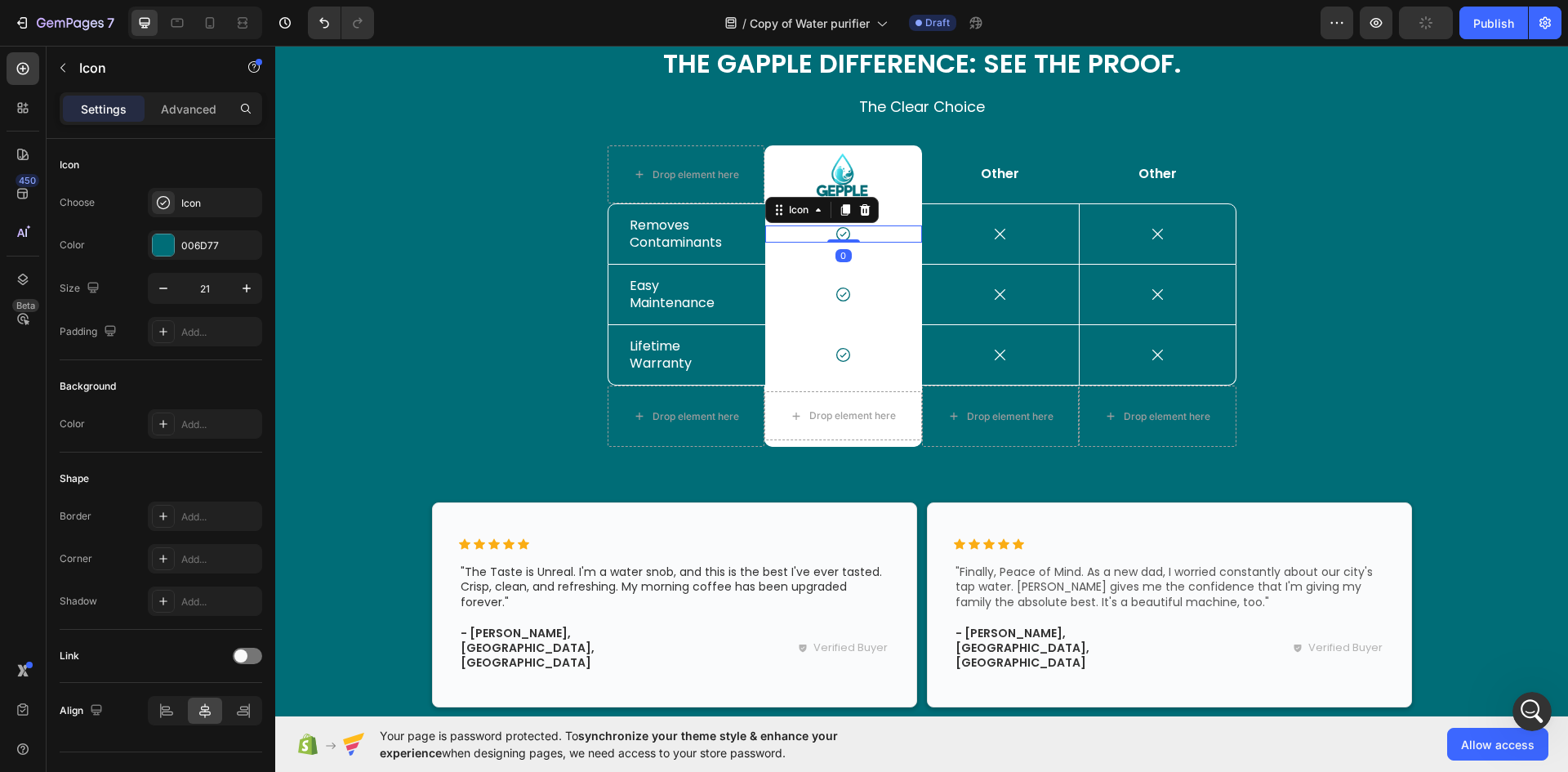
click at [834, 235] on icon at bounding box center [843, 234] width 18 height 18
click at [248, 290] on icon "button" at bounding box center [247, 289] width 17 height 17
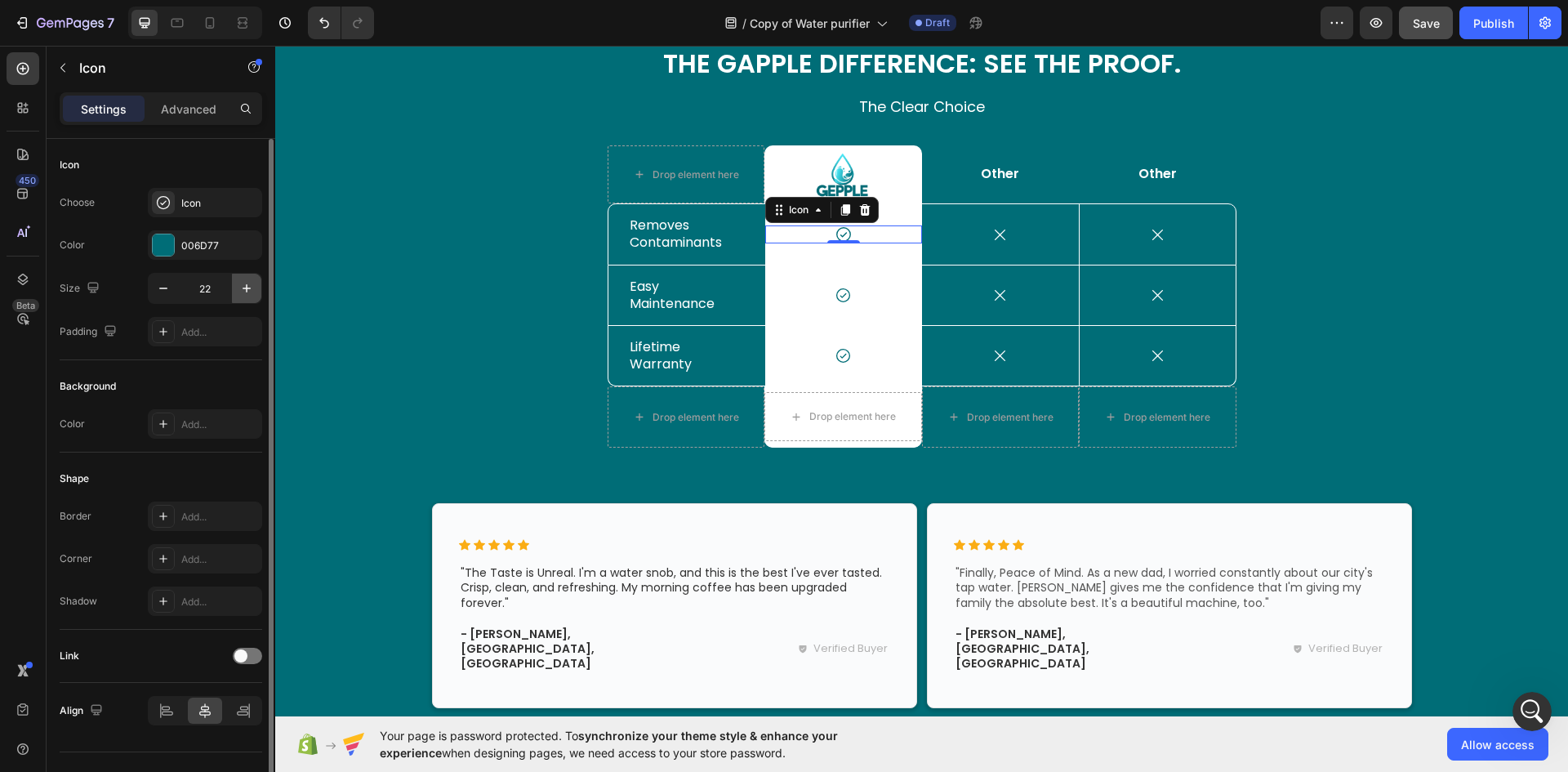
click at [257, 289] on button "button" at bounding box center [246, 288] width 29 height 29
click at [257, 288] on button "button" at bounding box center [246, 288] width 29 height 29
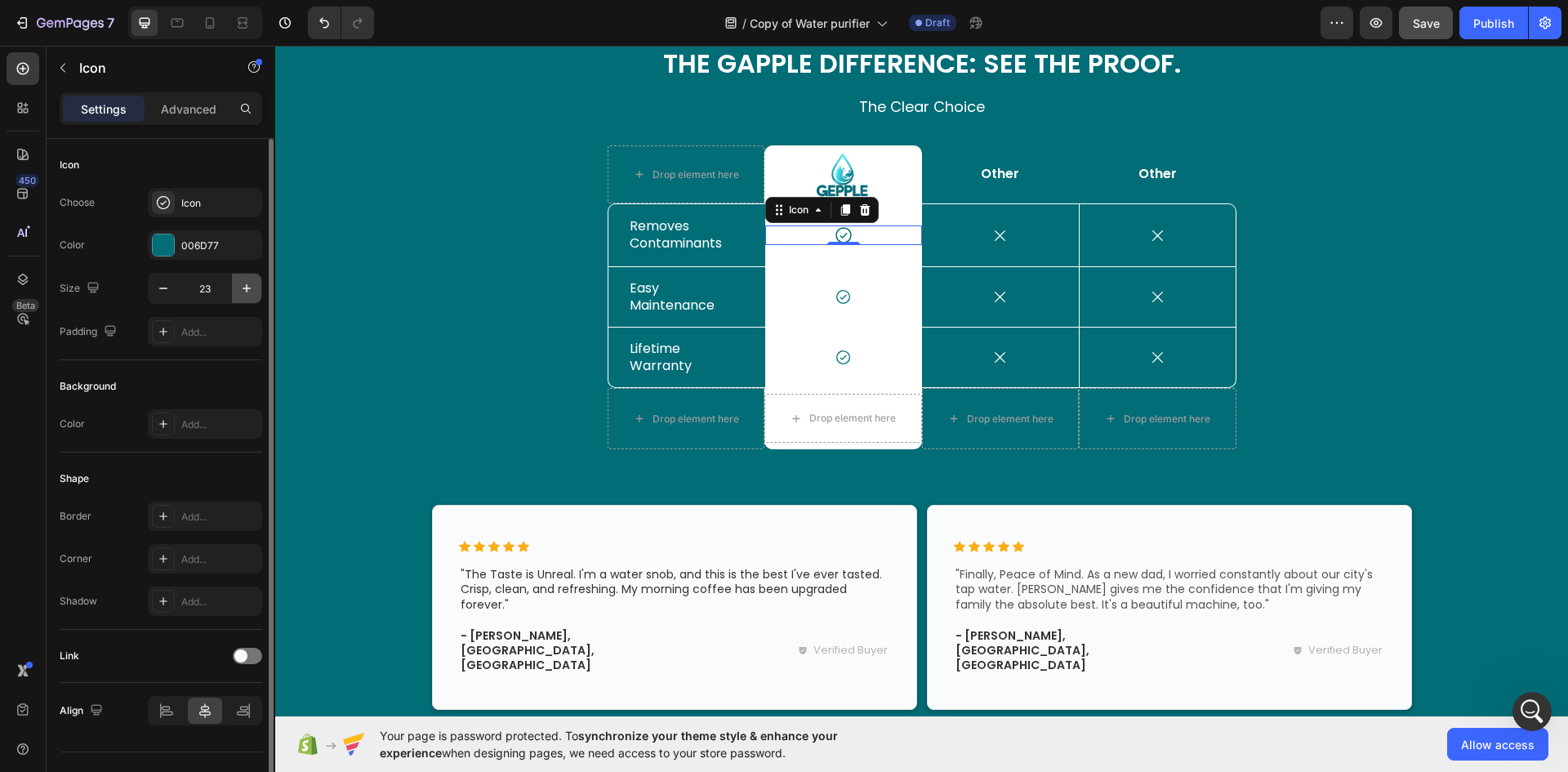
type input "24"
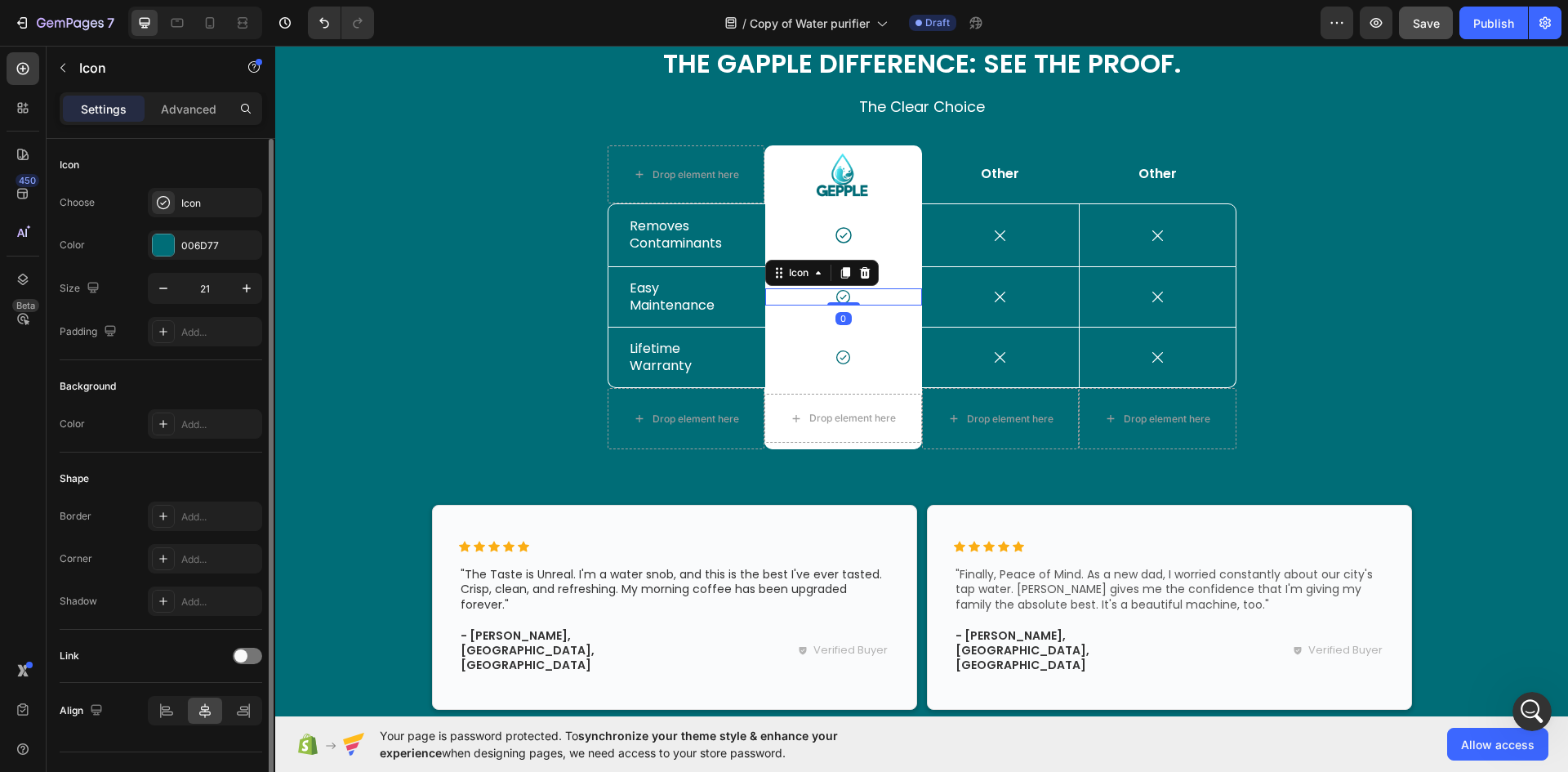
click at [853, 292] on div "Icon 0" at bounding box center [844, 296] width 157 height 18
click at [245, 289] on icon "button" at bounding box center [247, 289] width 17 height 17
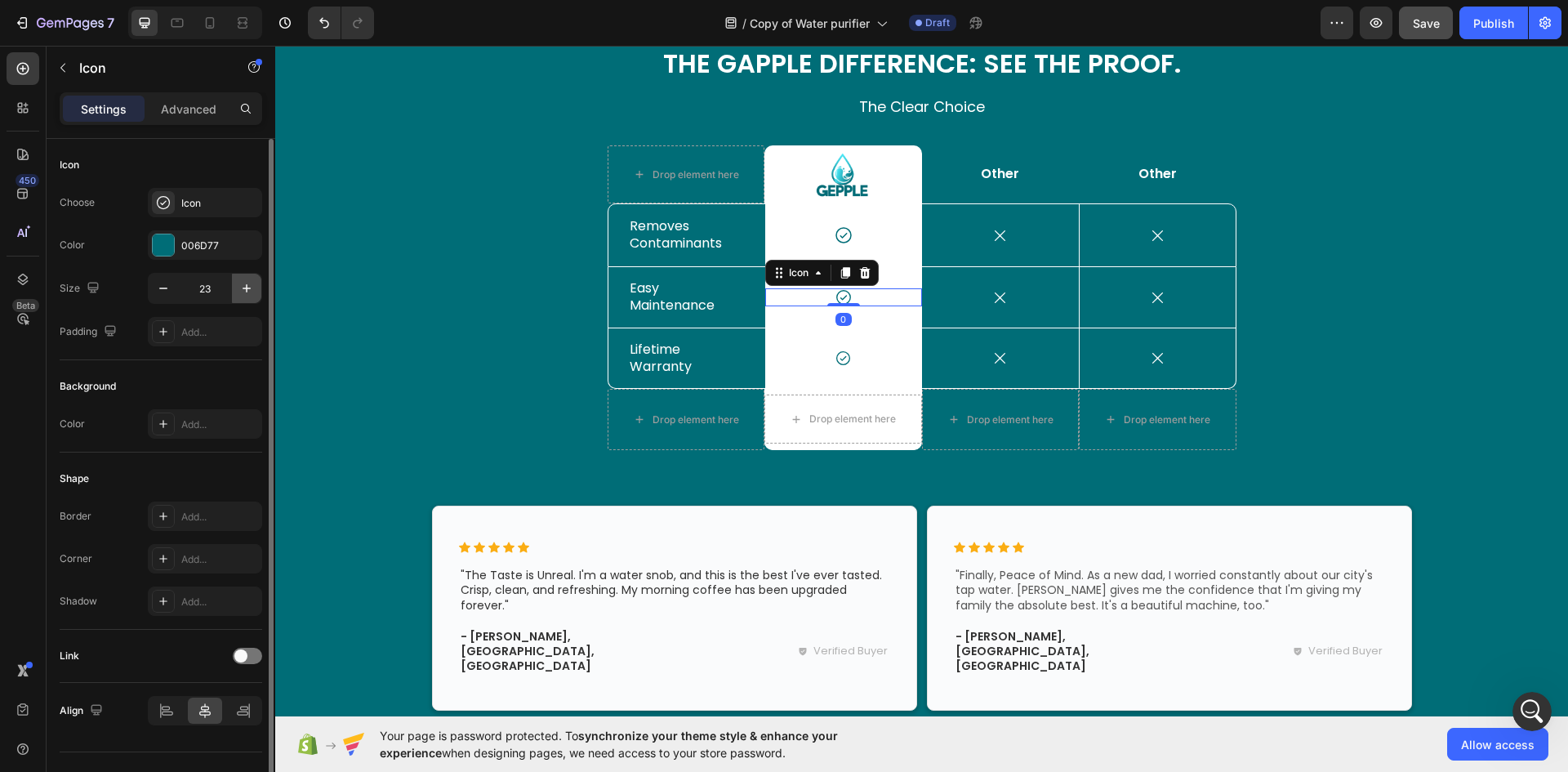
click at [245, 289] on icon "button" at bounding box center [247, 289] width 17 height 17
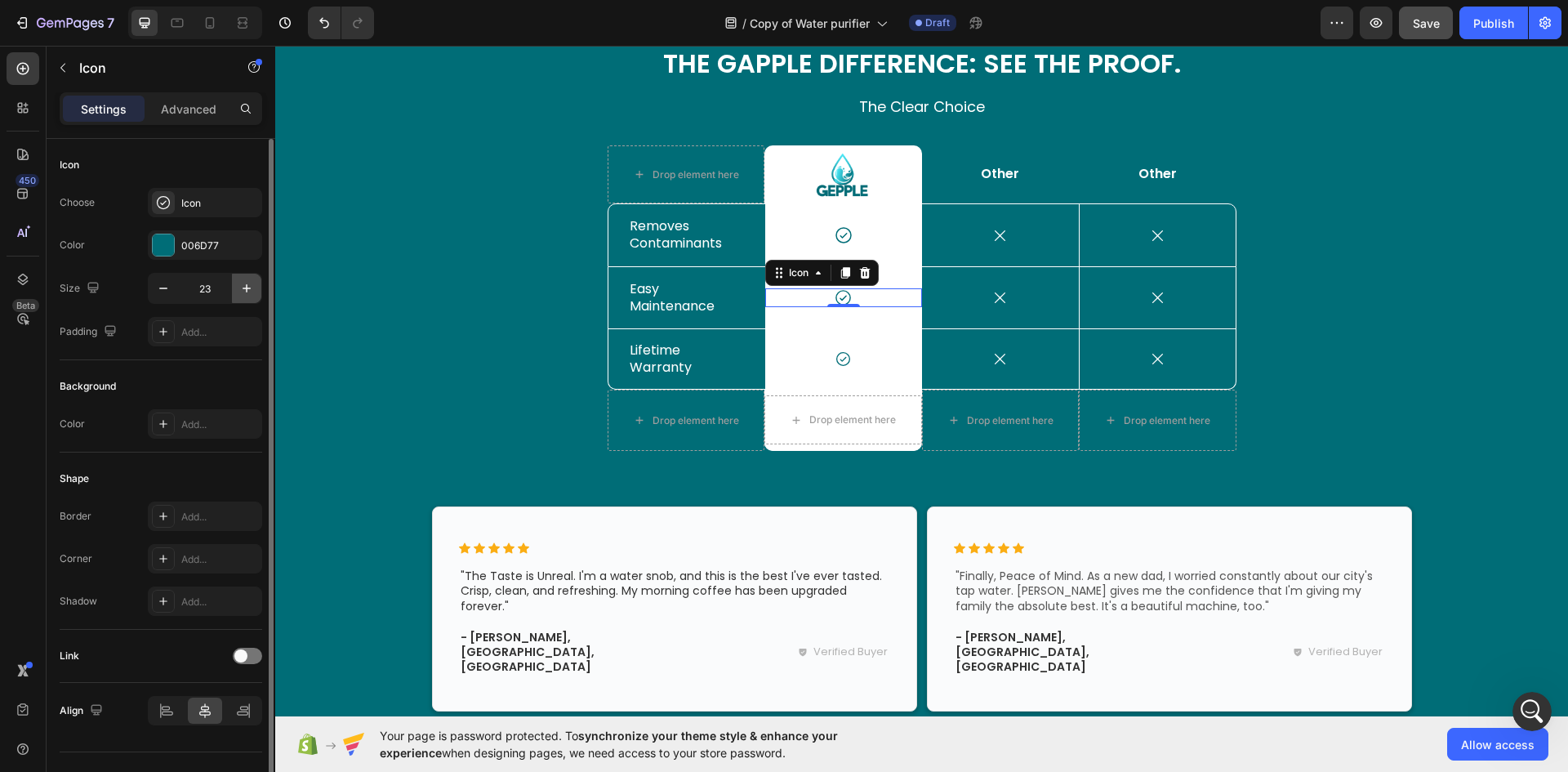
type input "24"
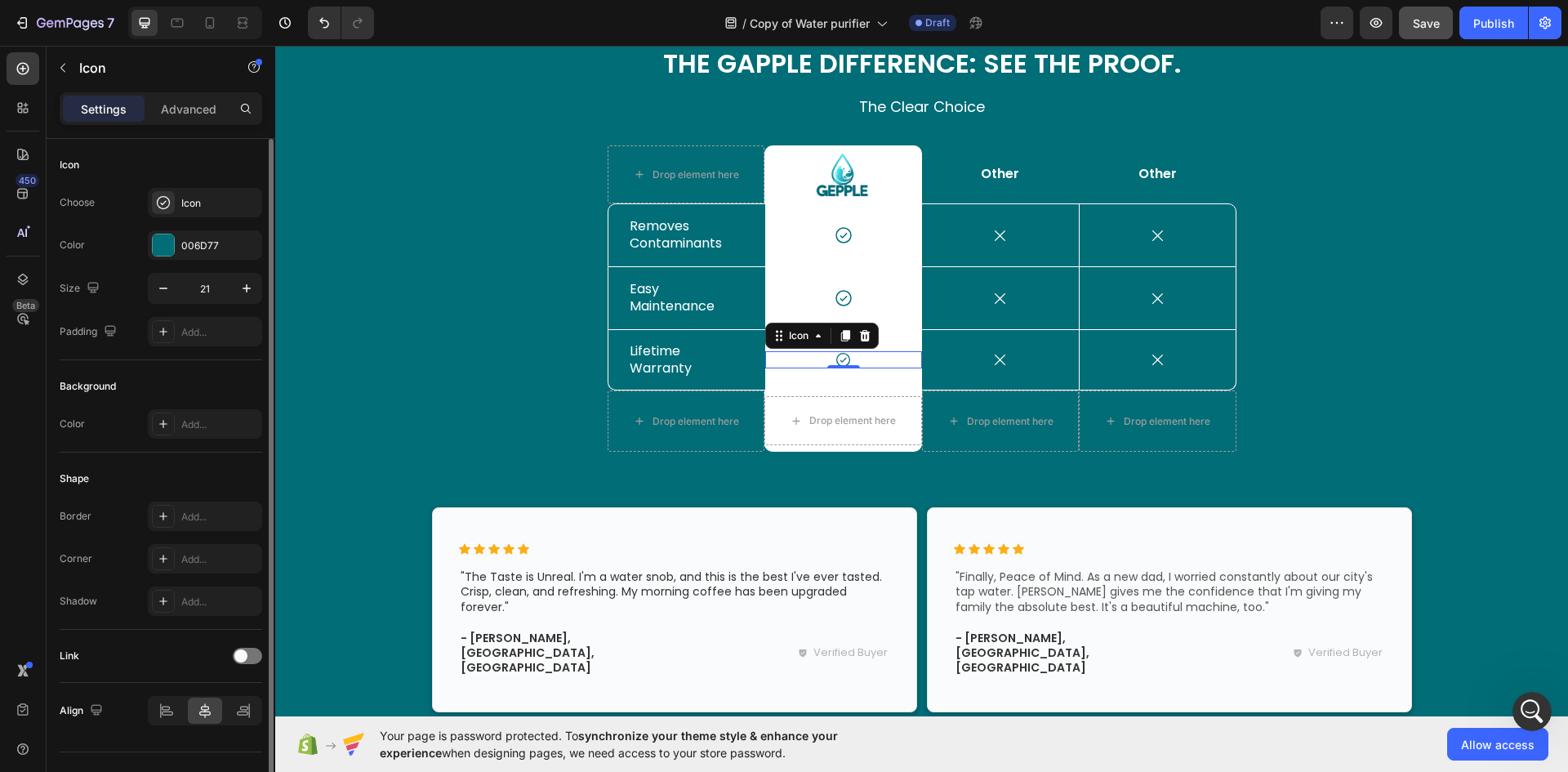
click at [842, 362] on icon at bounding box center [843, 360] width 18 height 18
click at [253, 291] on icon "button" at bounding box center [247, 289] width 17 height 17
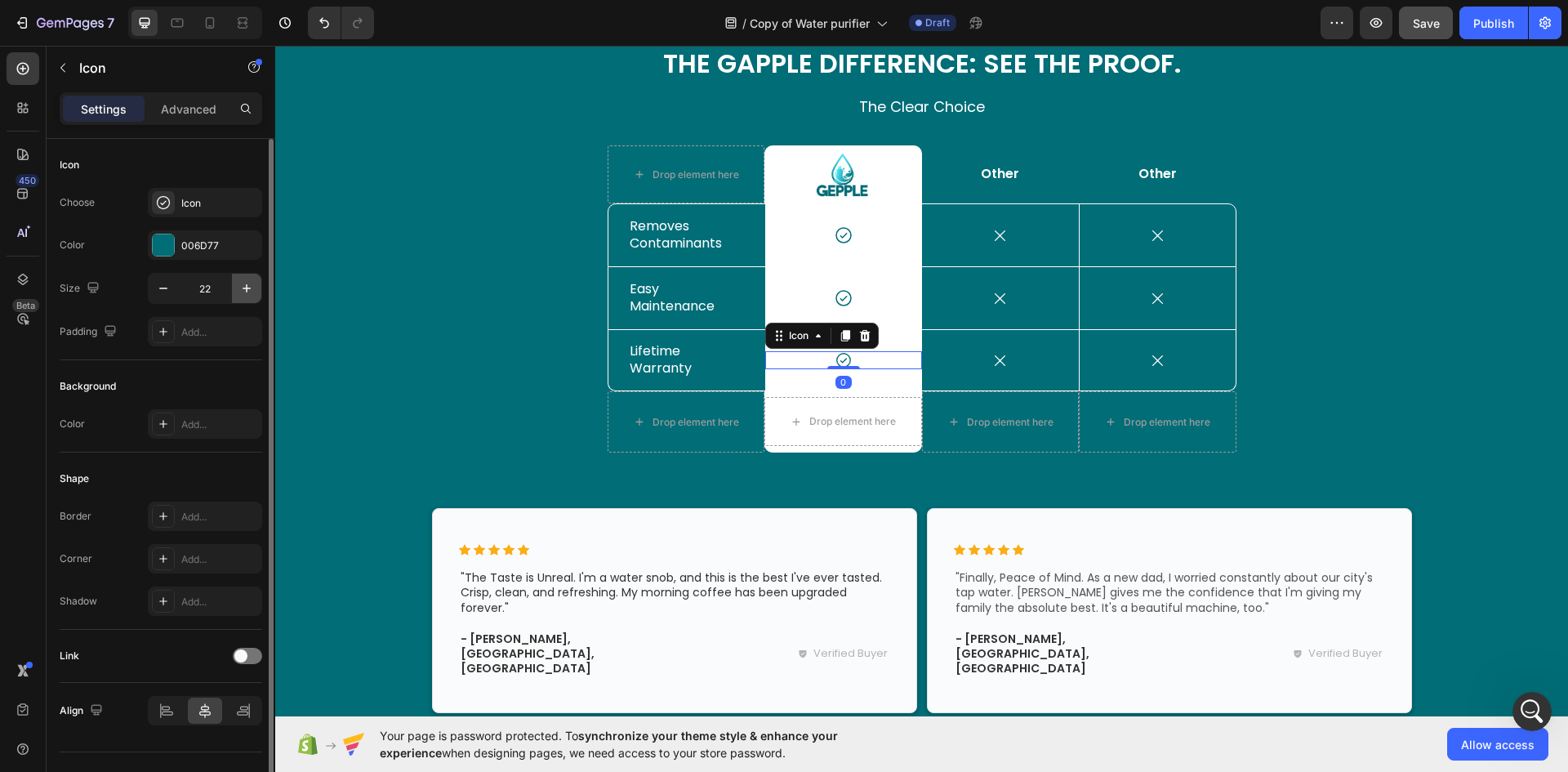
click at [253, 291] on icon "button" at bounding box center [247, 289] width 17 height 17
type input "24"
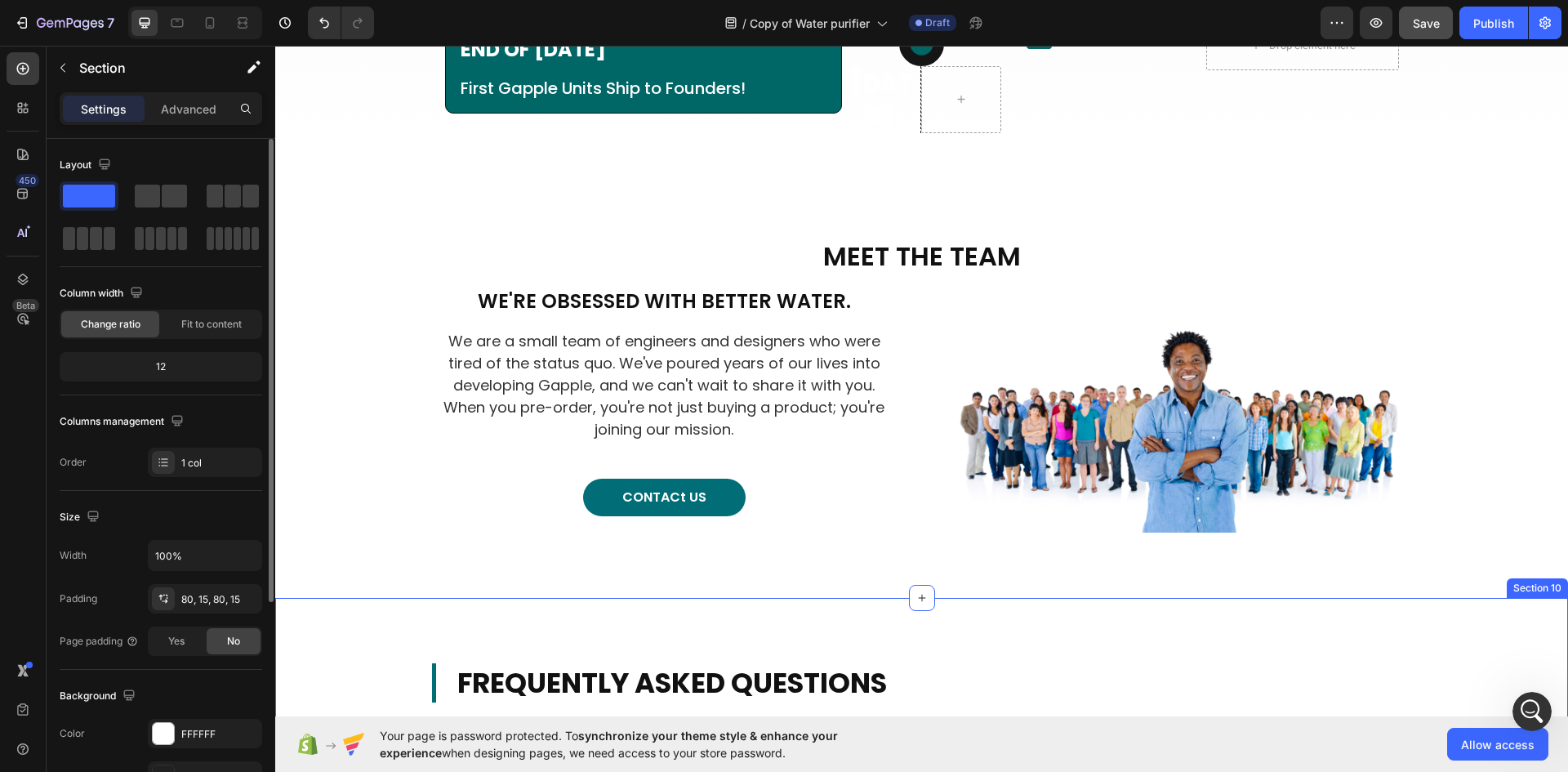
scroll to position [4573, 0]
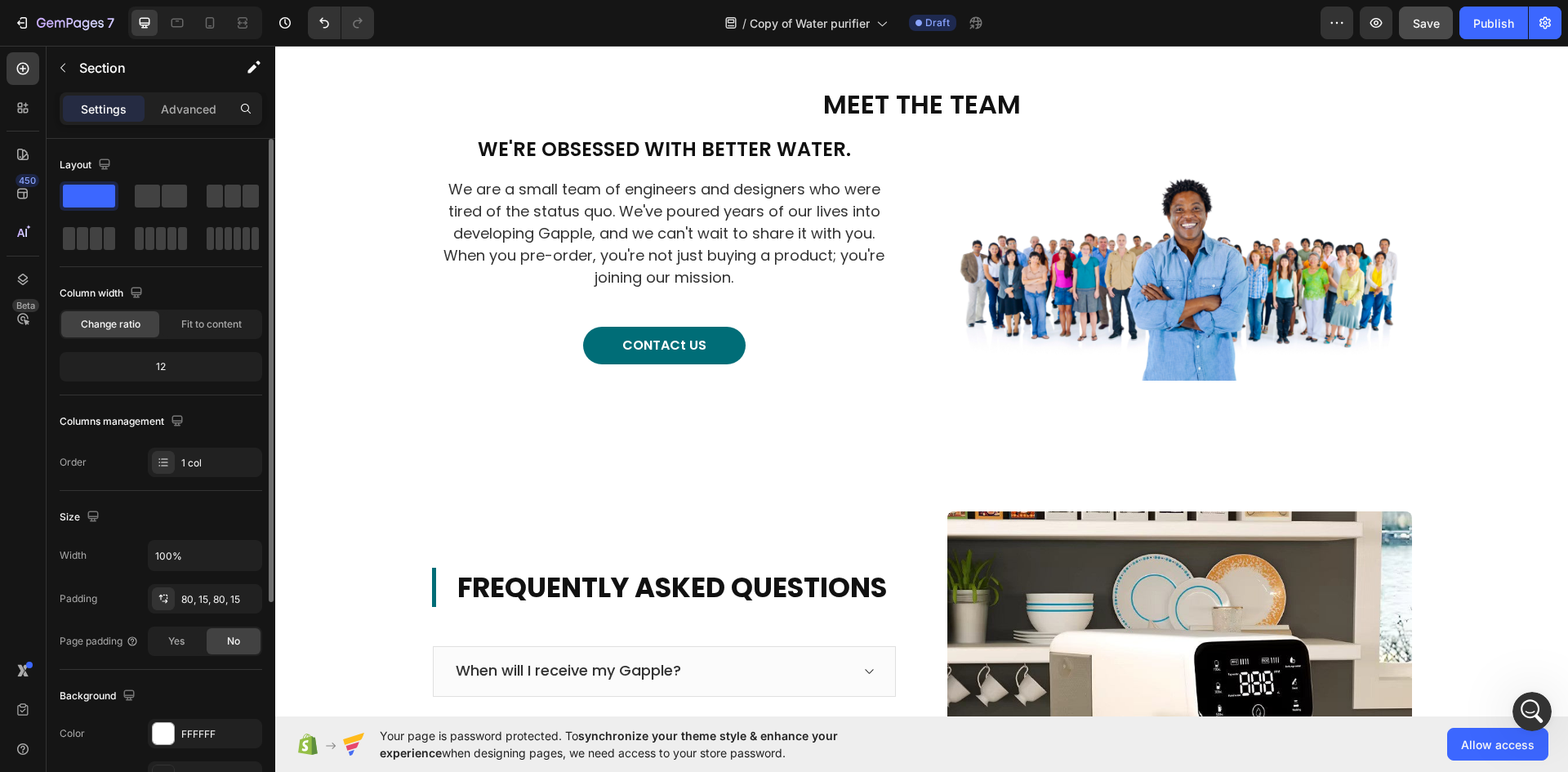
click at [323, 446] on div "MEET THE TEAM Heading We're Obsessed With Better Water. Heading We are a small …" at bounding box center [921, 233] width 1293 height 426
click at [885, 364] on div "CONTACt US Button" at bounding box center [664, 345] width 465 height 38
click at [876, 446] on div "MEET THE TEAM Heading We're Obsessed With Better Water. Heading We are a small …" at bounding box center [921, 233] width 1293 height 426
click at [162, 739] on div at bounding box center [163, 733] width 21 height 21
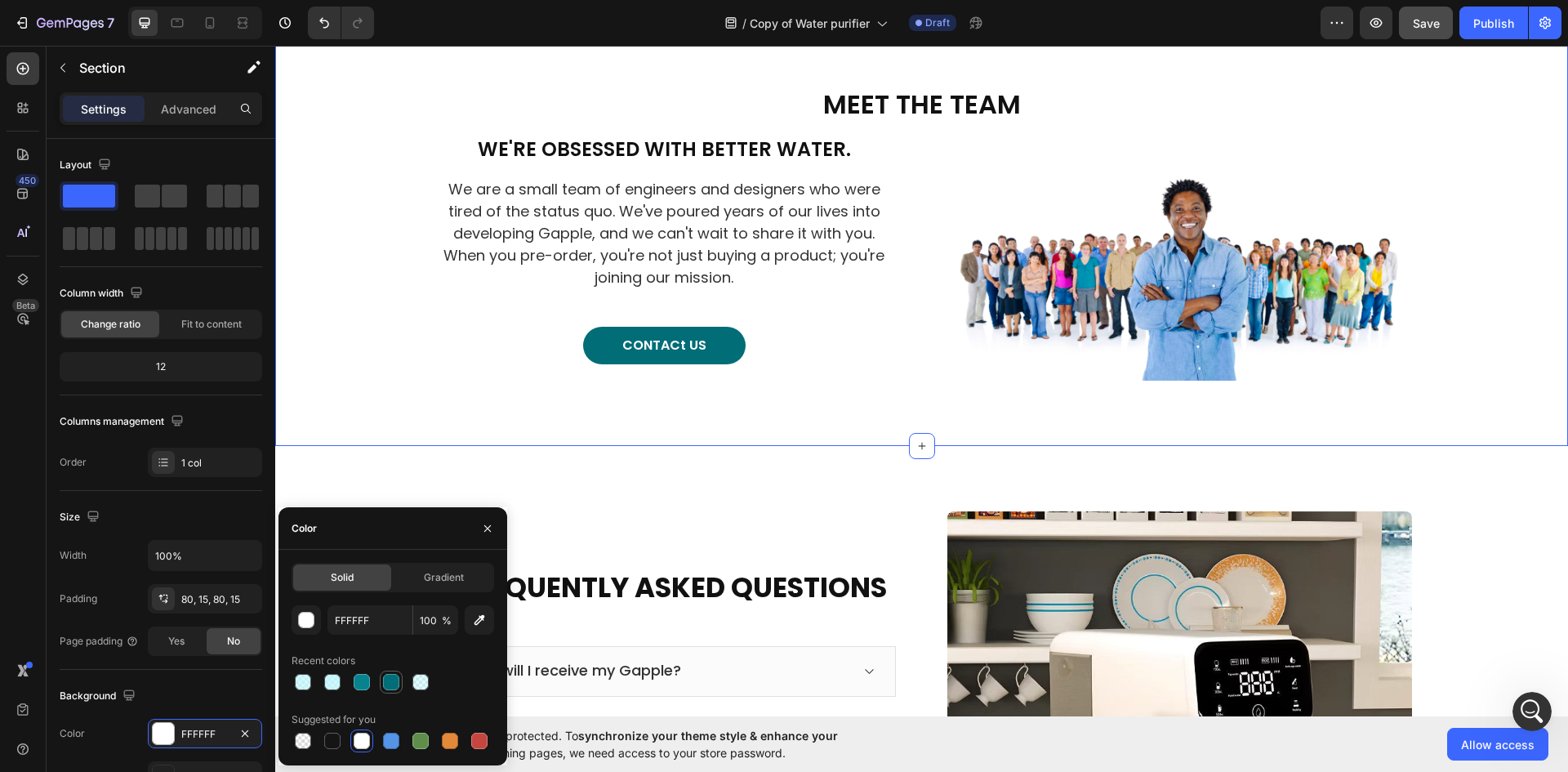
click at [390, 681] on div at bounding box center [391, 682] width 17 height 17
type input "006D77"
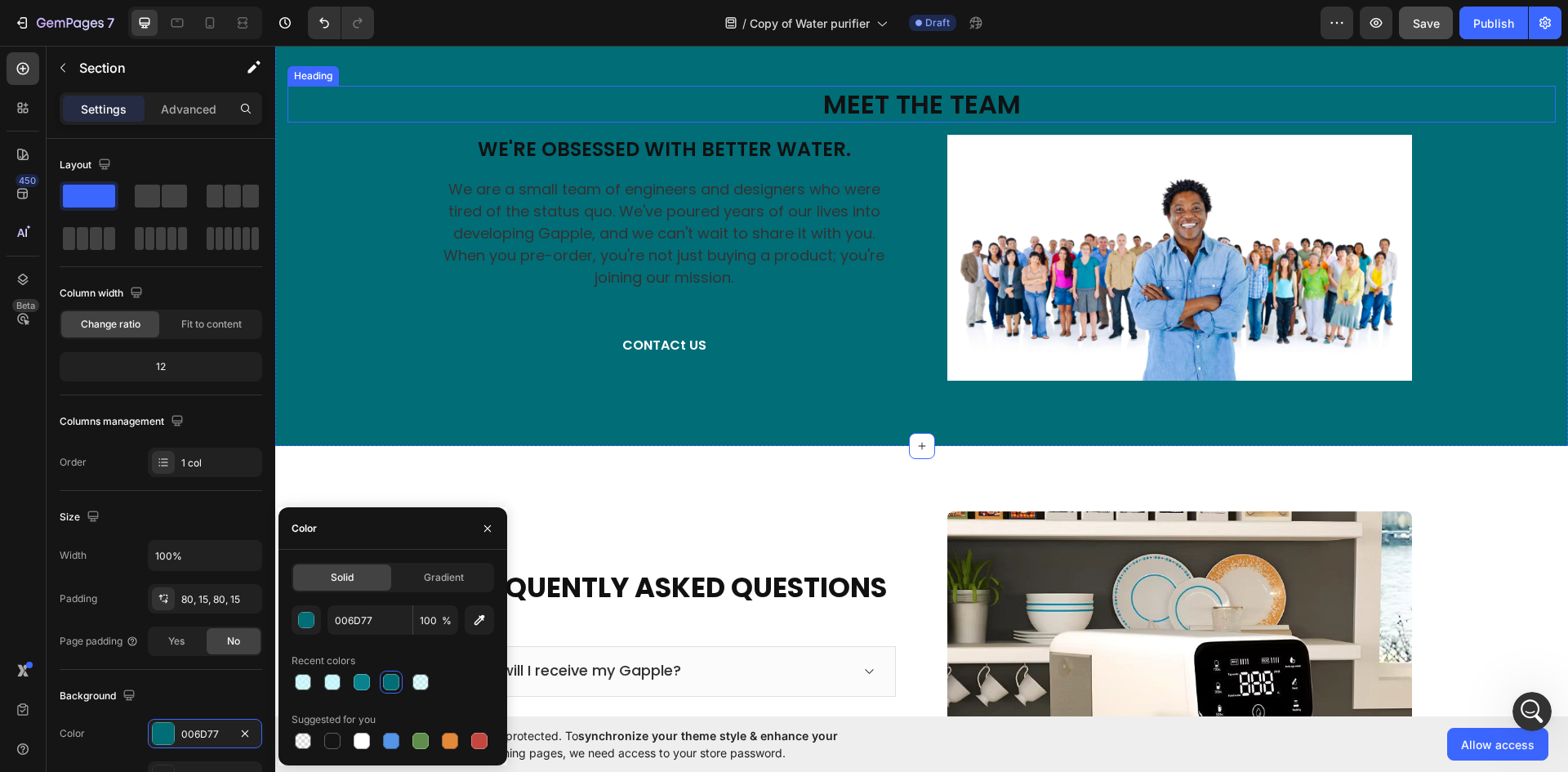
click at [896, 124] on h2 "MEET THE TEAM" at bounding box center [921, 104] width 1268 height 38
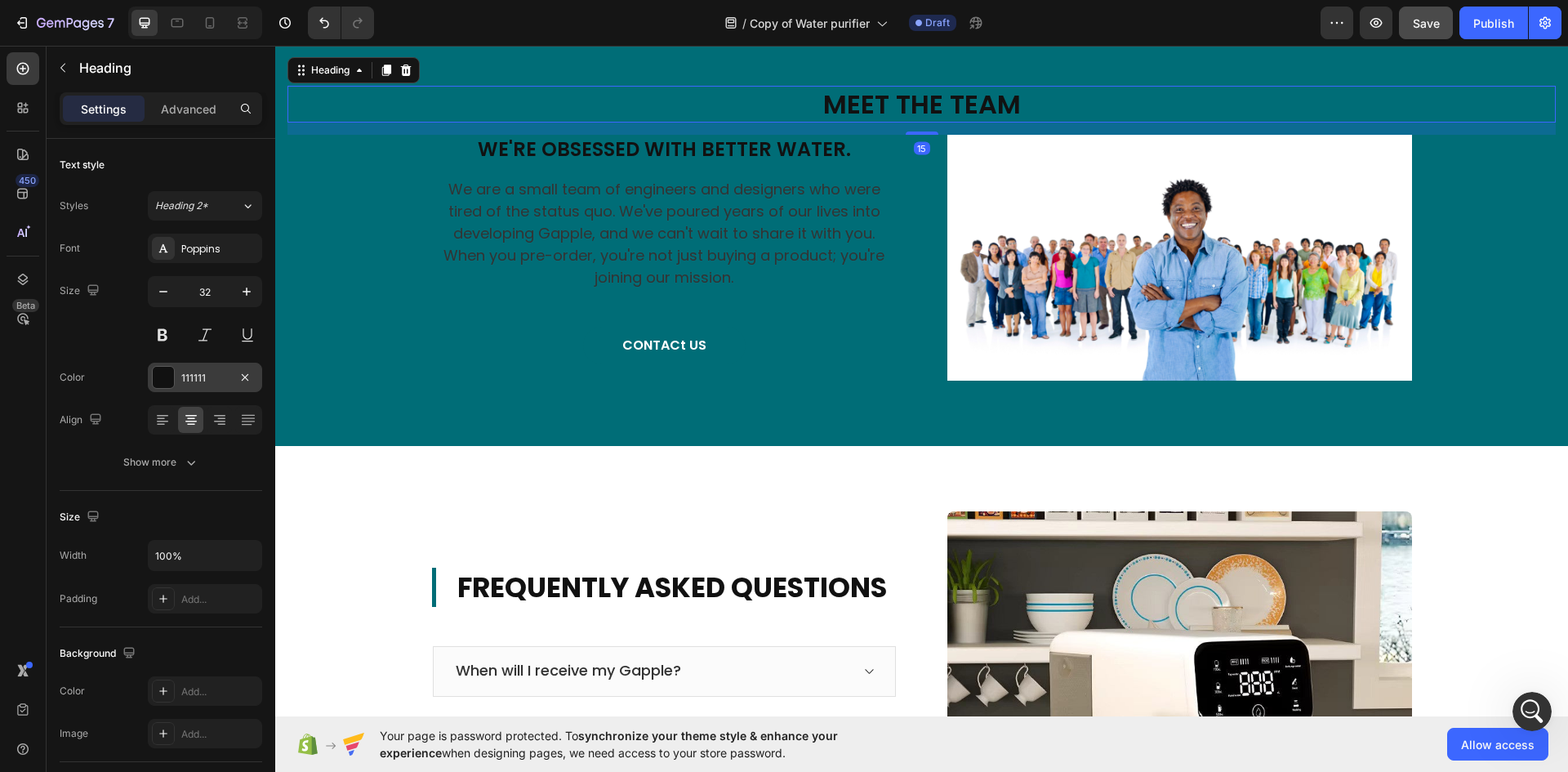
click at [166, 376] on div at bounding box center [163, 376] width 21 height 21
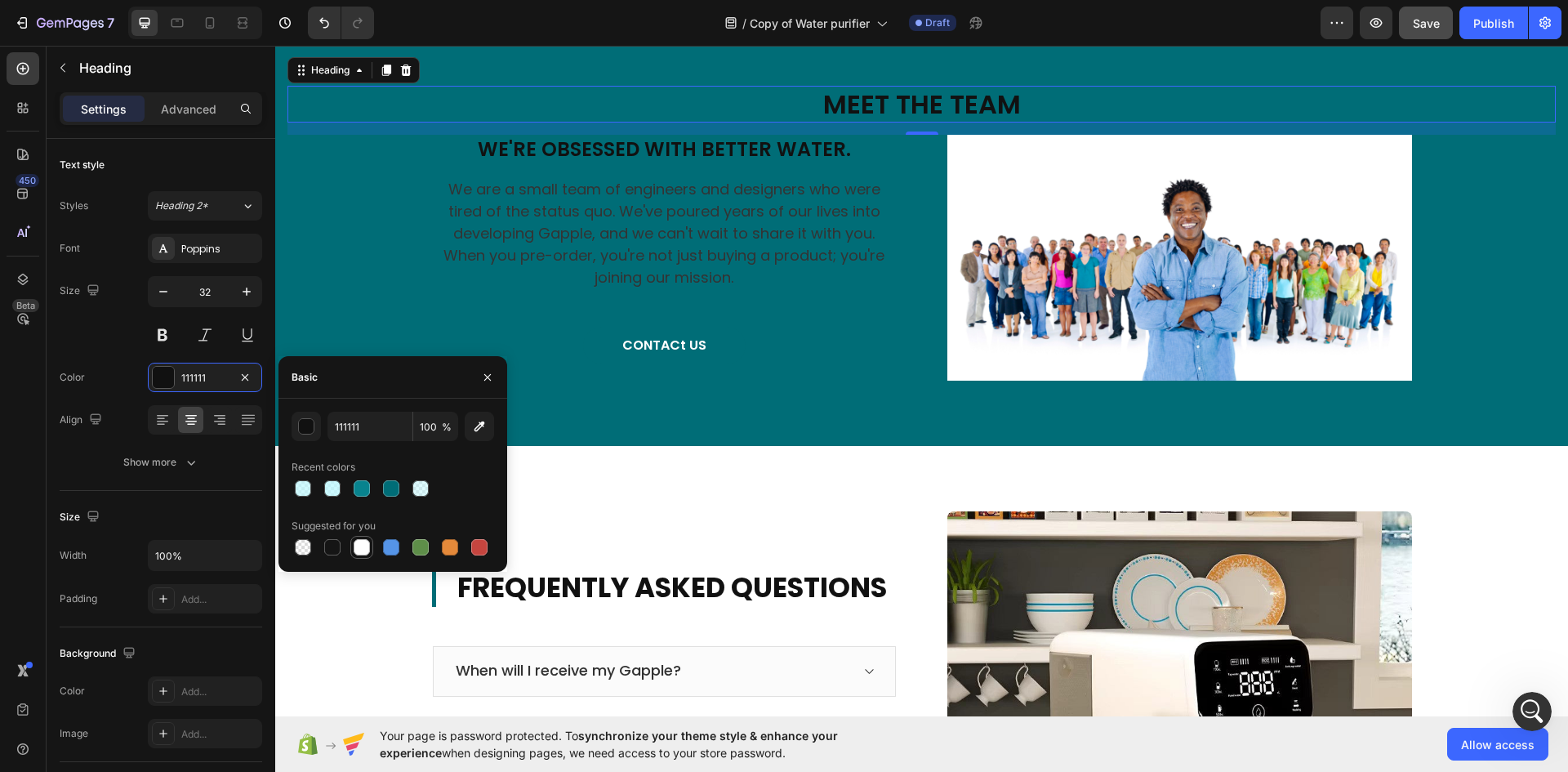
click at [368, 552] on div at bounding box center [362, 547] width 17 height 17
type input "FFFFFF"
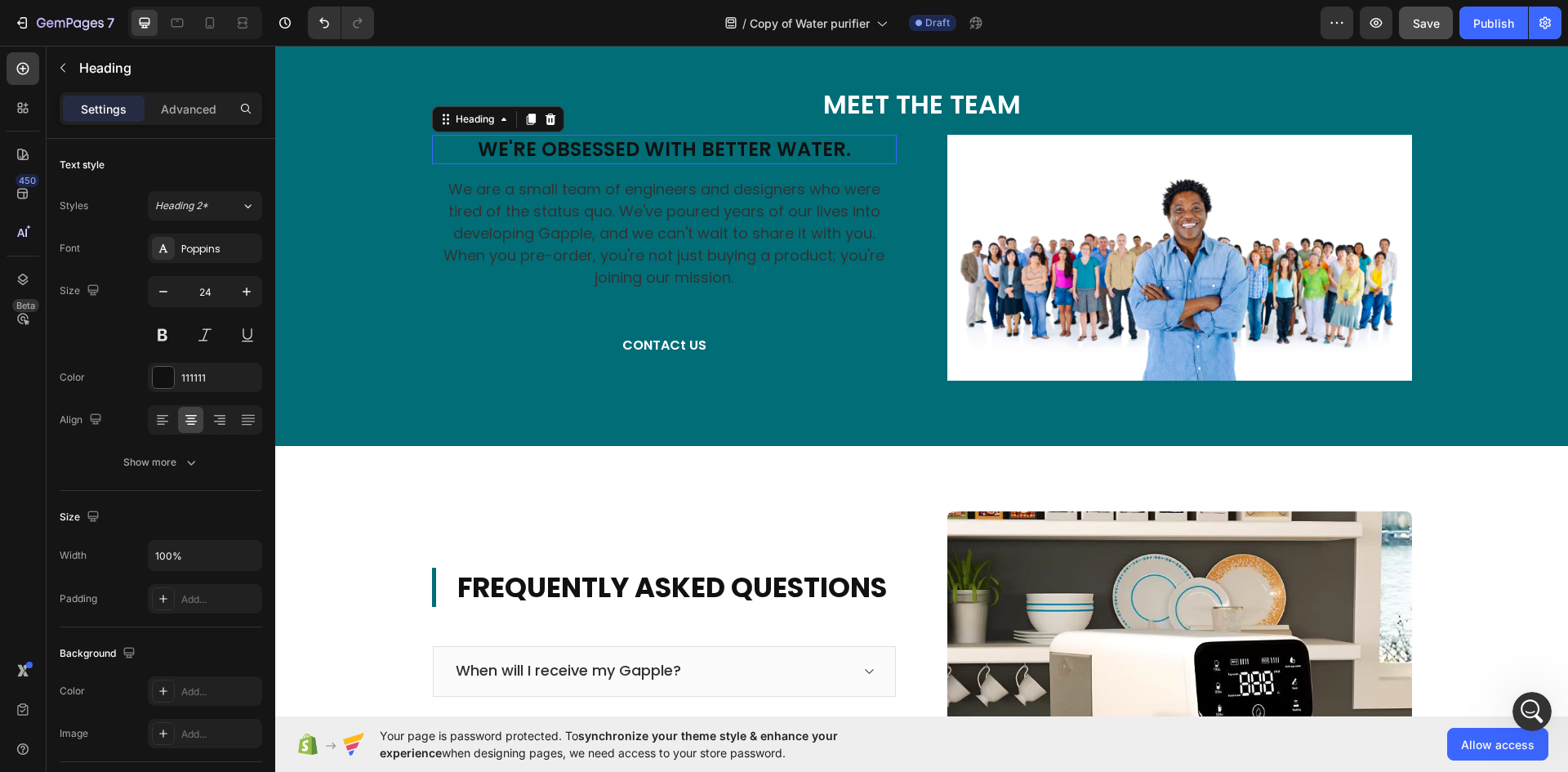
click at [710, 164] on h2 "We're Obsessed With Better Water." at bounding box center [664, 149] width 465 height 28
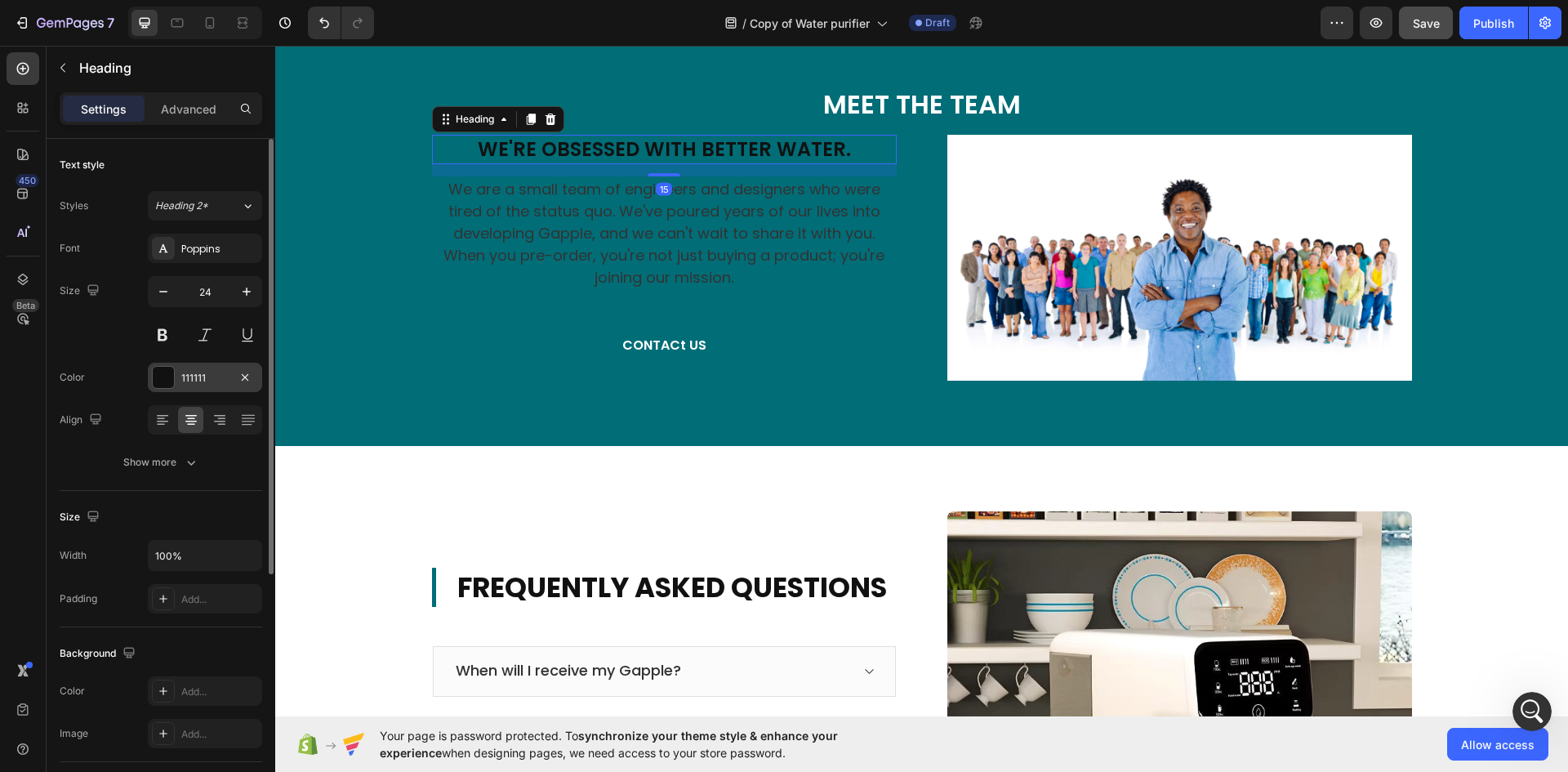
click at [167, 378] on div at bounding box center [163, 376] width 21 height 21
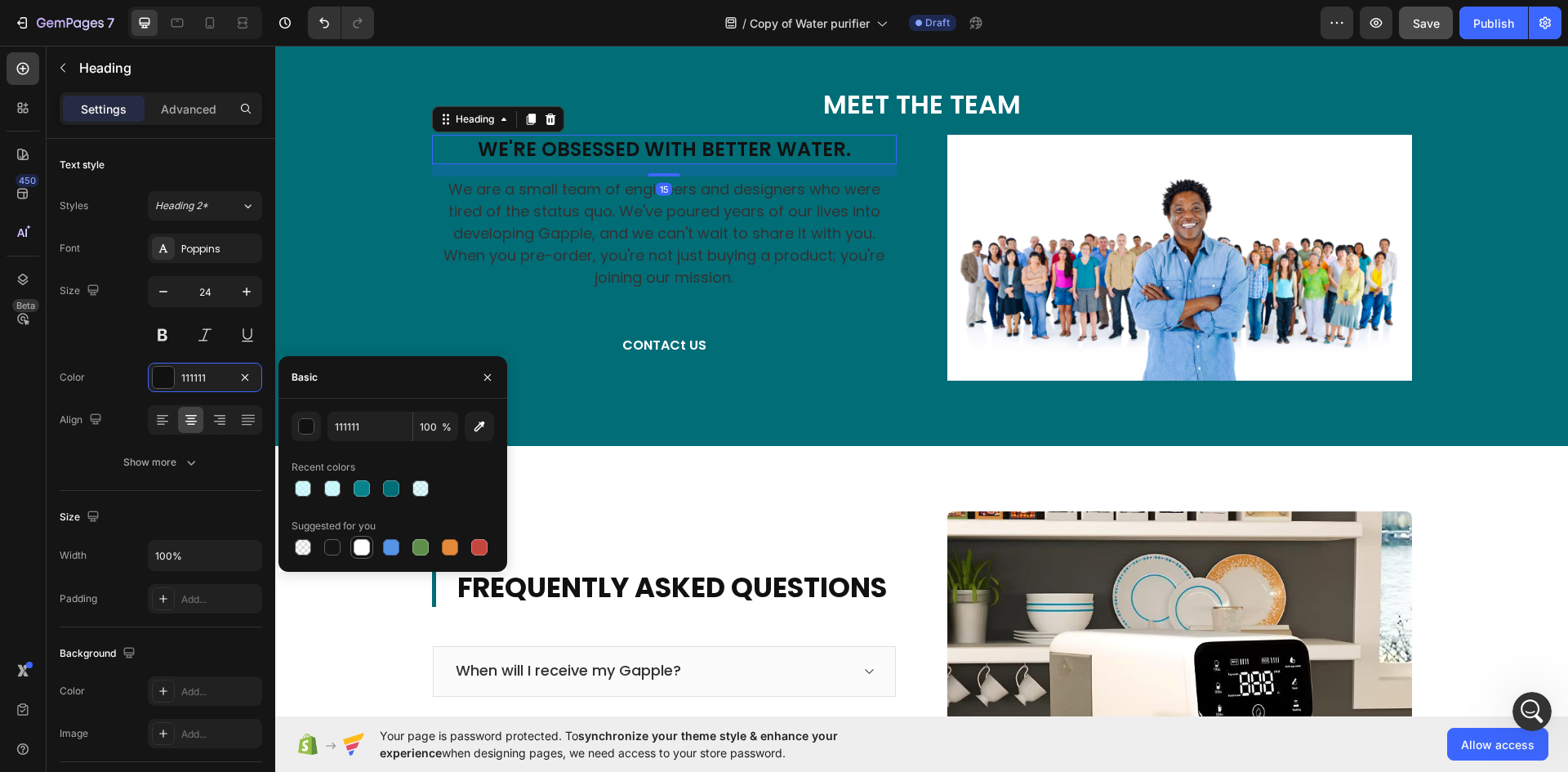
drag, startPoint x: 362, startPoint y: 550, endPoint x: 251, endPoint y: 414, distance: 175.5
click at [362, 550] on div at bounding box center [362, 547] width 17 height 17
type input "FFFFFF"
click at [618, 288] on p "We are a small team of engineers and designers who were tired of the status quo…" at bounding box center [664, 233] width 461 height 110
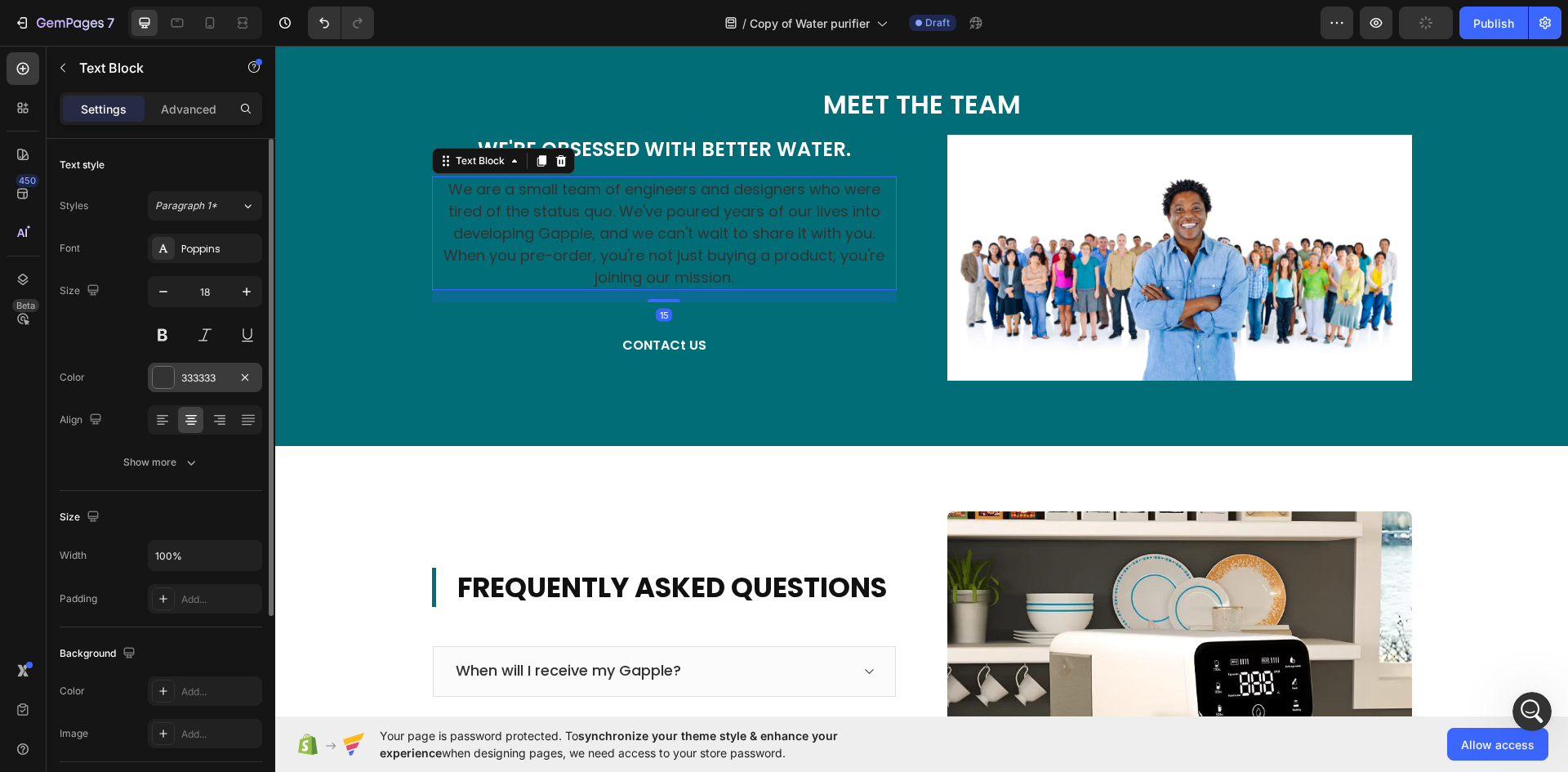
click at [164, 383] on div at bounding box center [163, 376] width 21 height 21
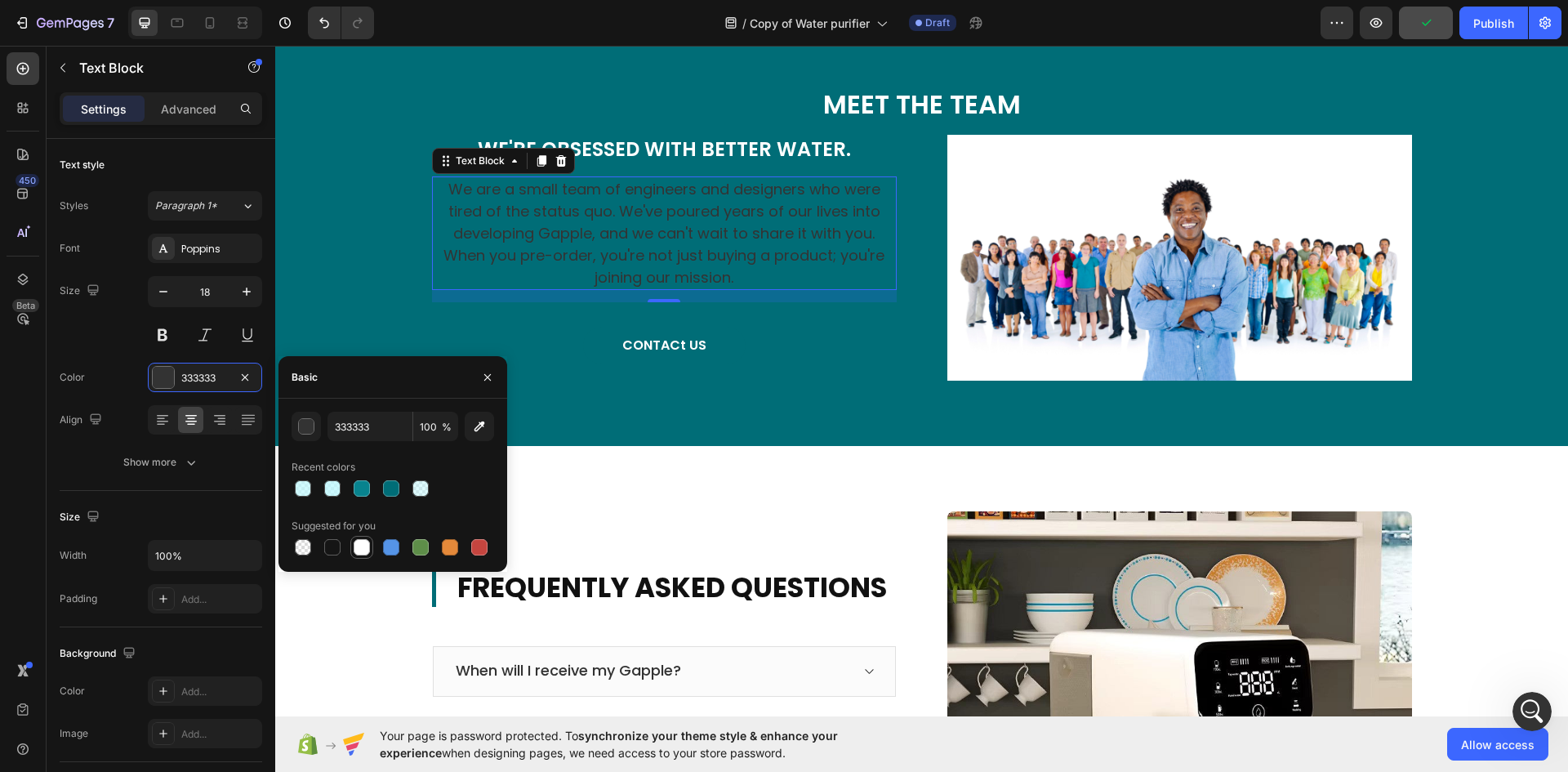
drag, startPoint x: 371, startPoint y: 547, endPoint x: 295, endPoint y: 407, distance: 159.3
click at [371, 547] on div at bounding box center [361, 547] width 19 height 19
type input "FFFFFF"
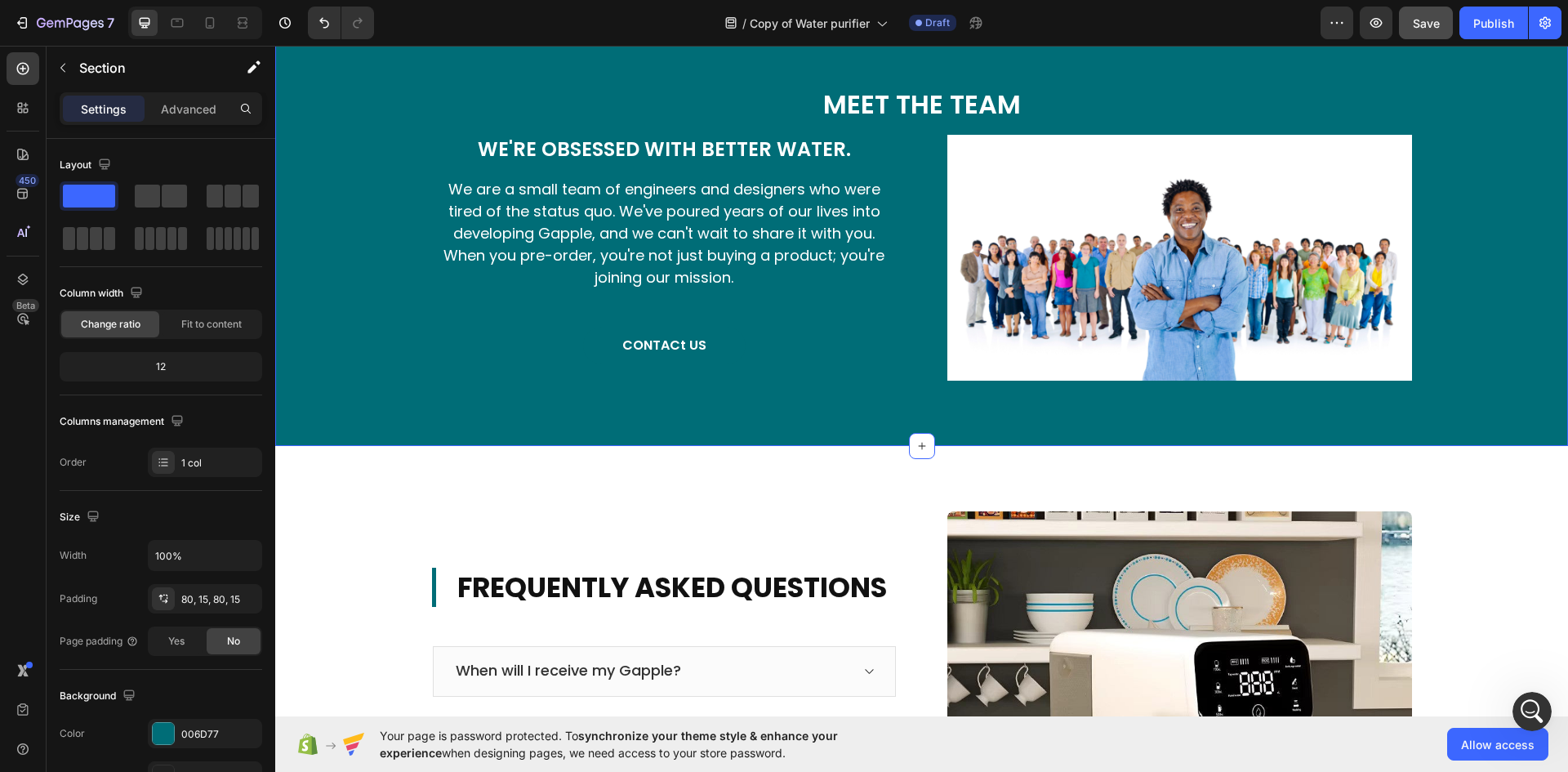
click at [889, 446] on div "MEET THE TEAM Heading We're Obsessed With Better Water. Heading We are a small …" at bounding box center [921, 233] width 1293 height 426
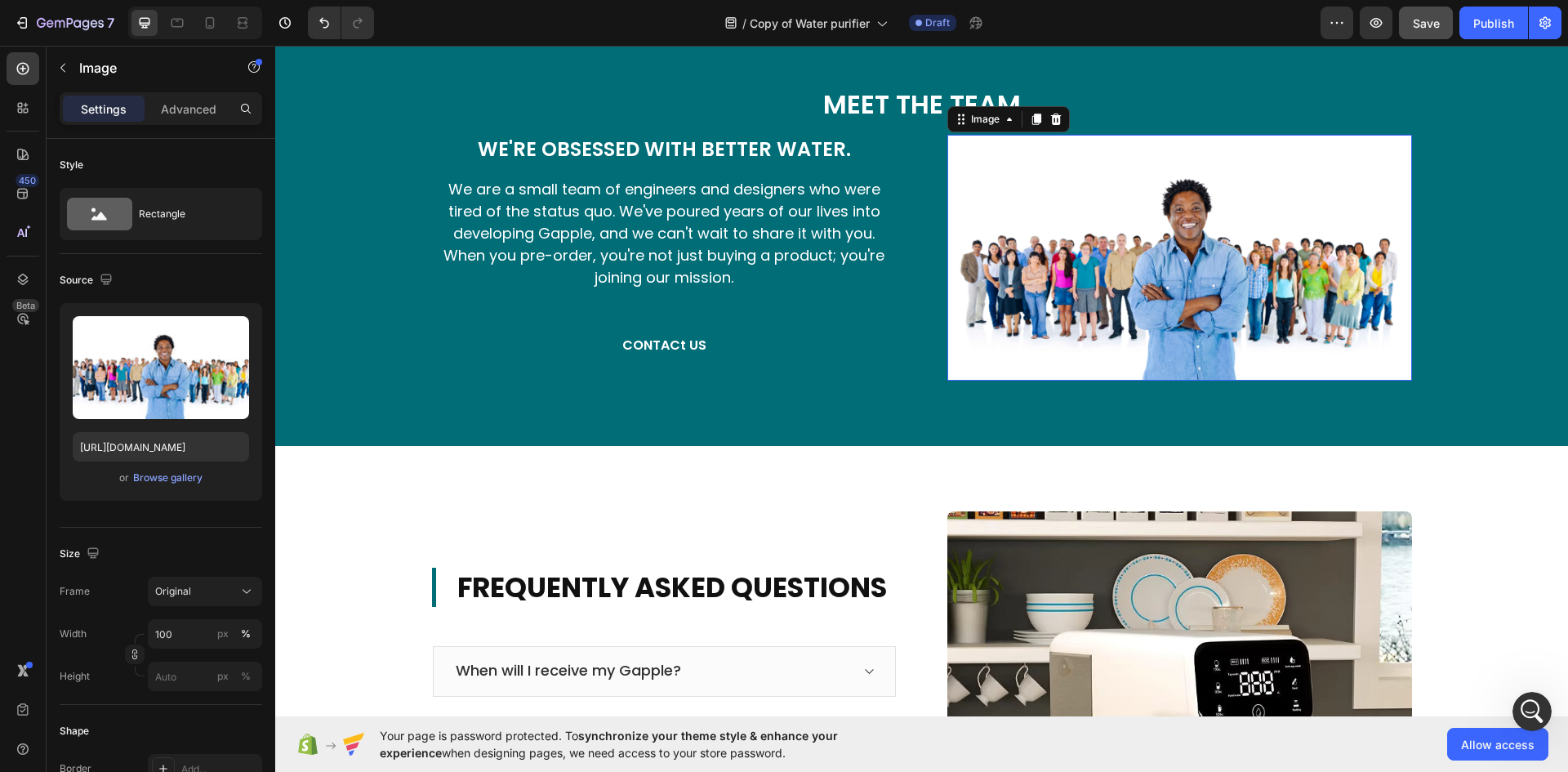
click at [966, 380] on img at bounding box center [1179, 257] width 465 height 245
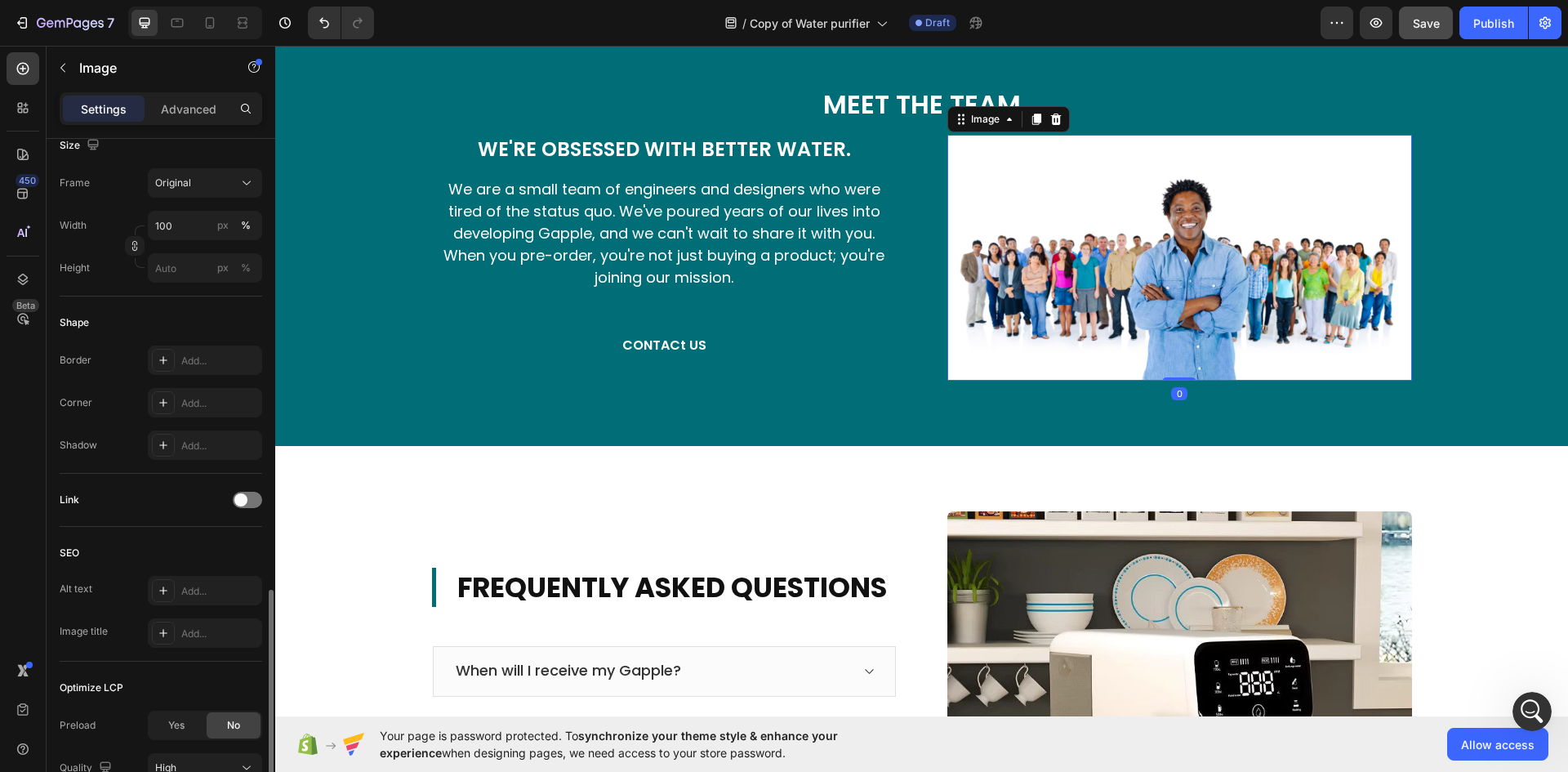
scroll to position [553, 0]
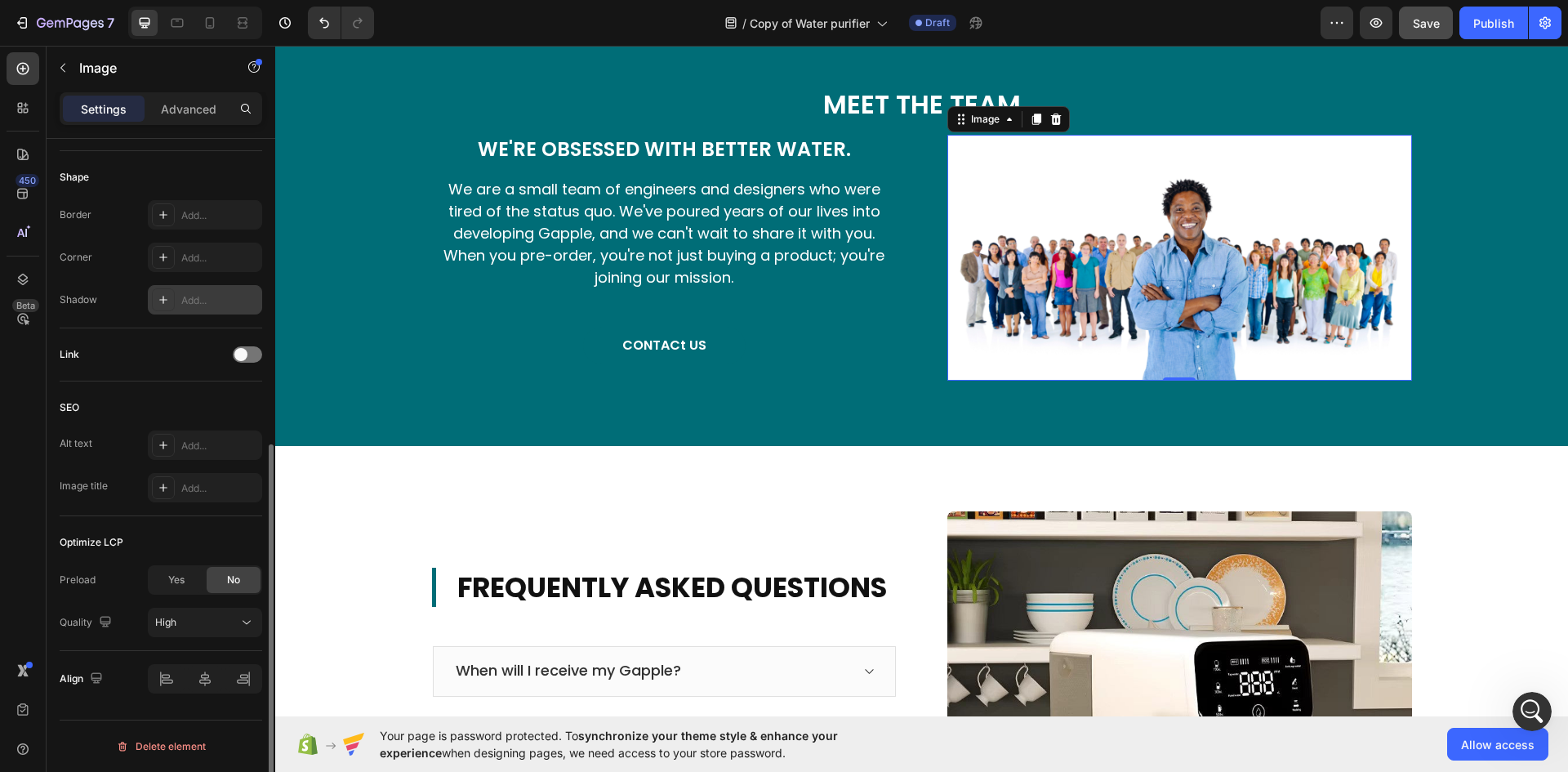
click at [222, 300] on div "Add..." at bounding box center [219, 300] width 77 height 15
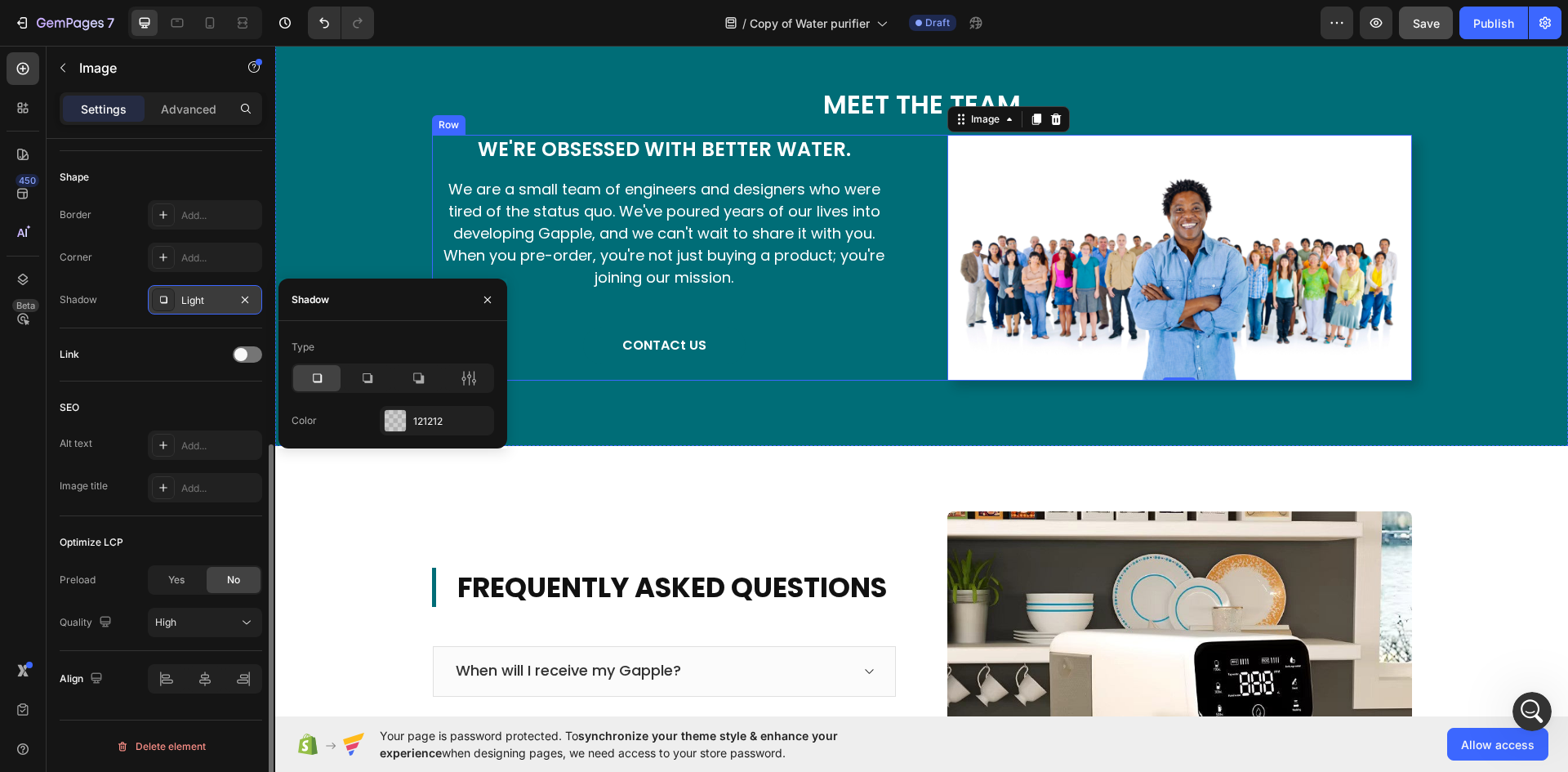
scroll to position [0, 0]
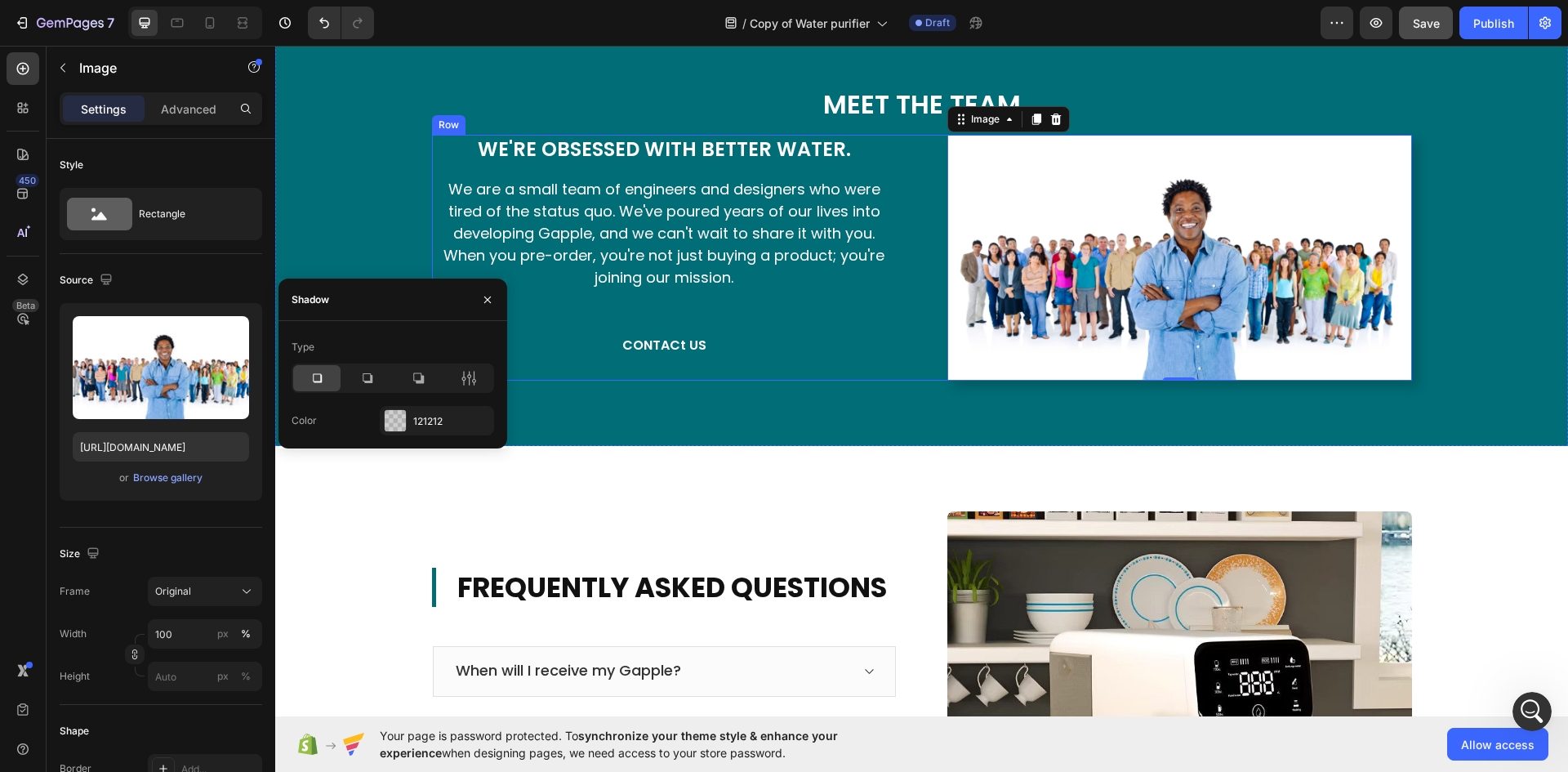
click at [838, 381] on div "CONTACt US Button" at bounding box center [664, 341] width 465 height 78
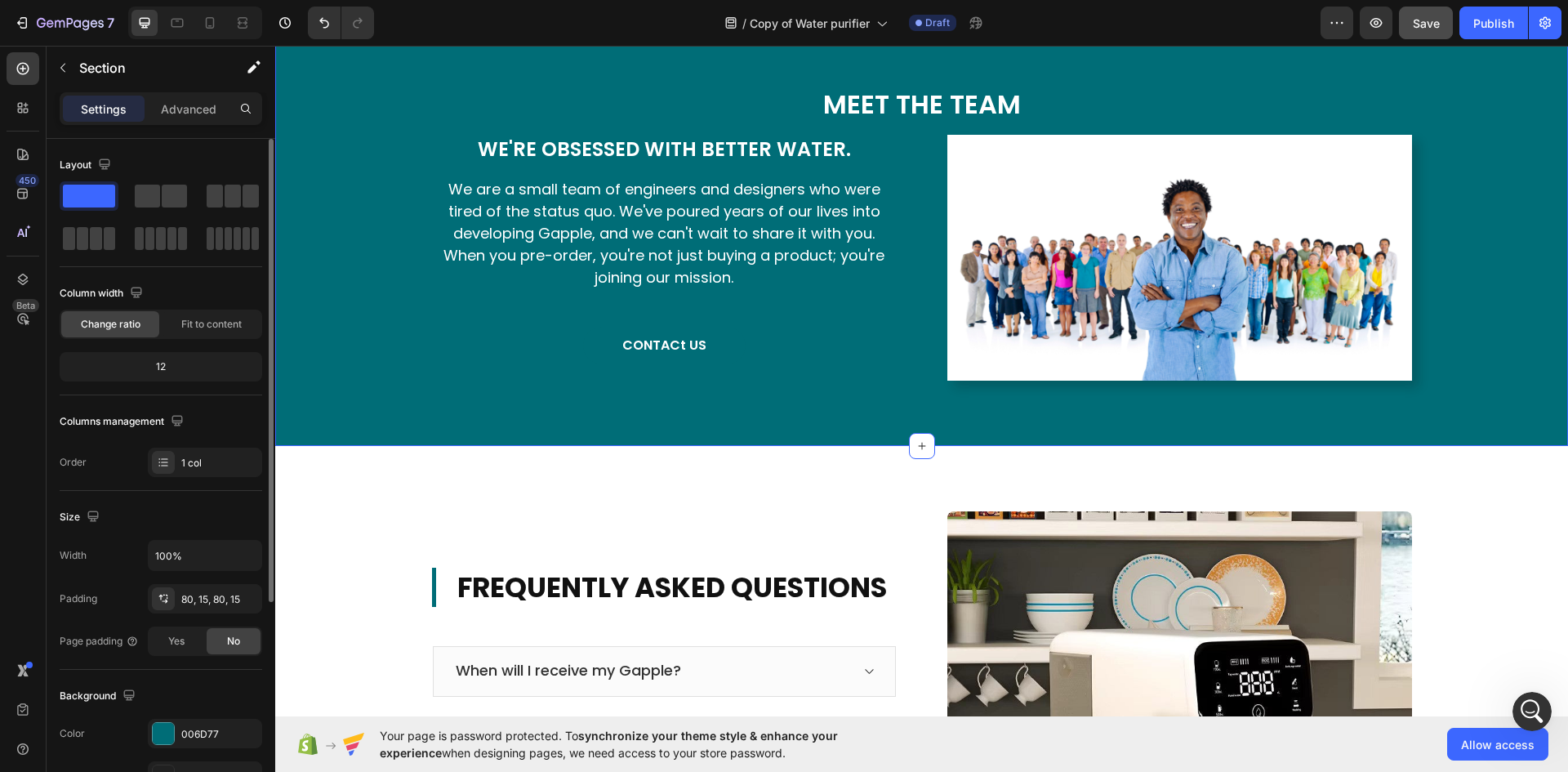
click at [705, 446] on div "MEET THE TEAM Heading We're Obsessed With Better Water. Heading We are a small …" at bounding box center [921, 233] width 1293 height 426
click at [979, 380] on img at bounding box center [1179, 257] width 465 height 245
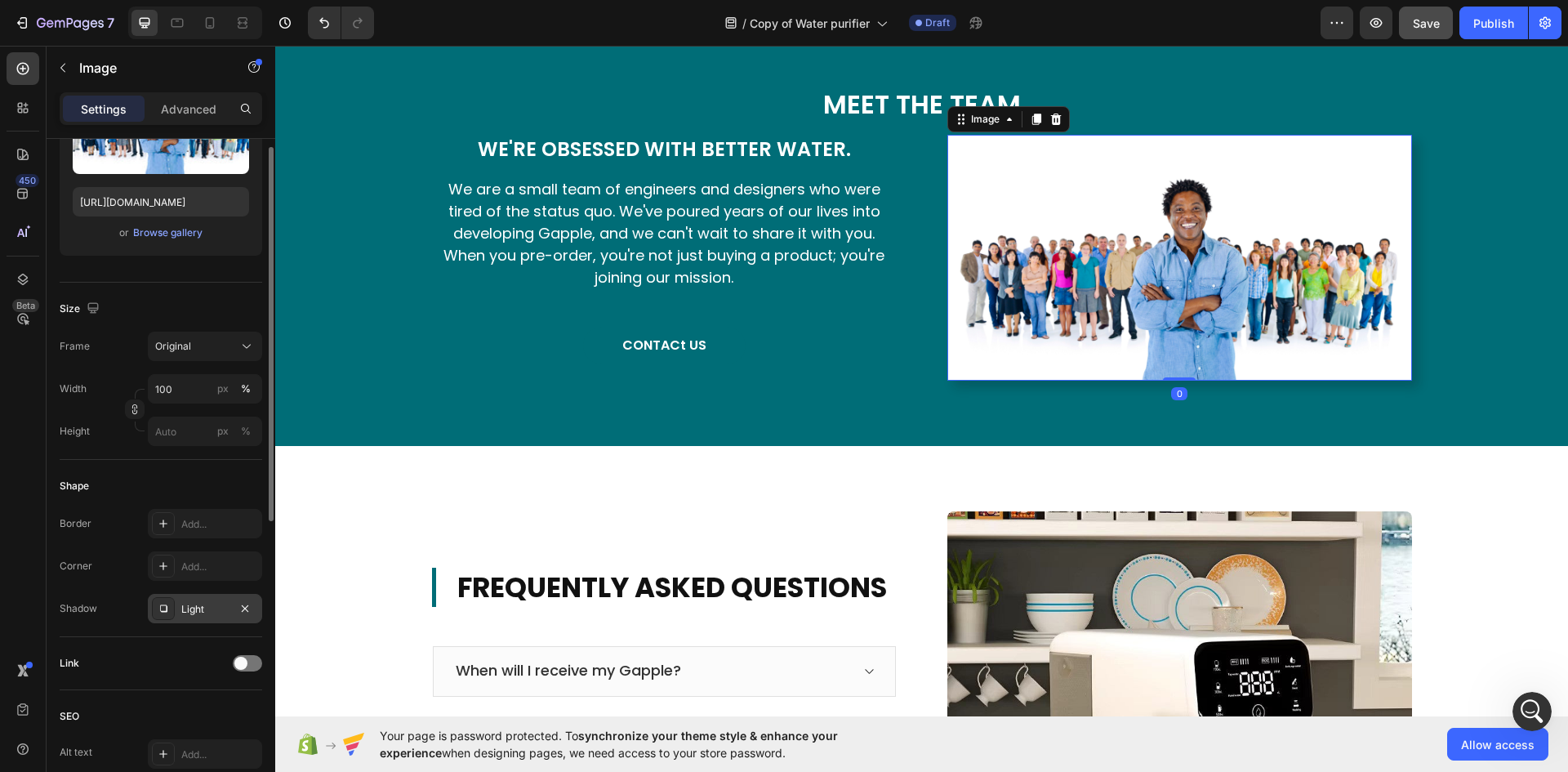
scroll to position [326, 0]
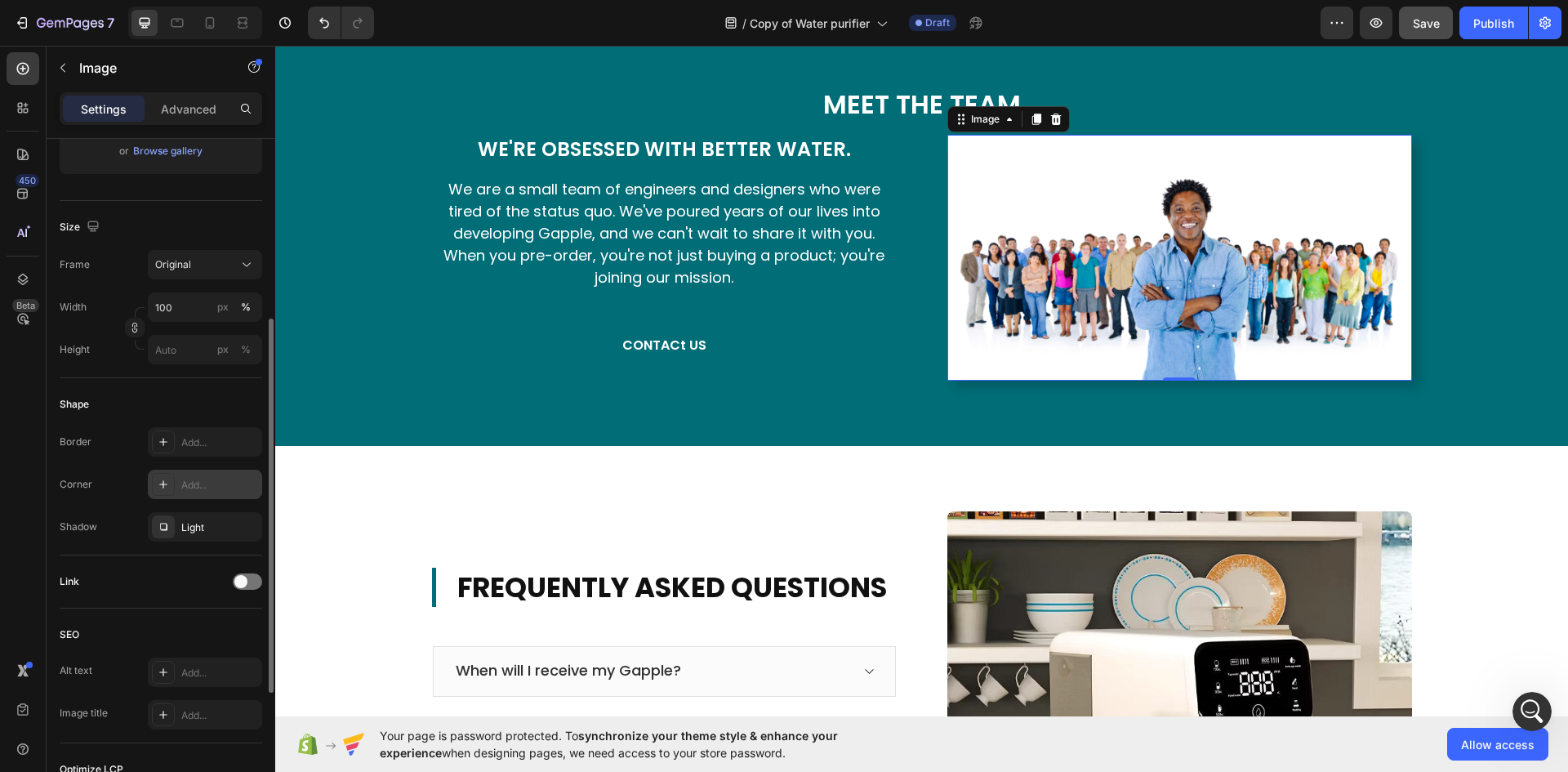
click at [183, 483] on div "Add..." at bounding box center [219, 485] width 77 height 15
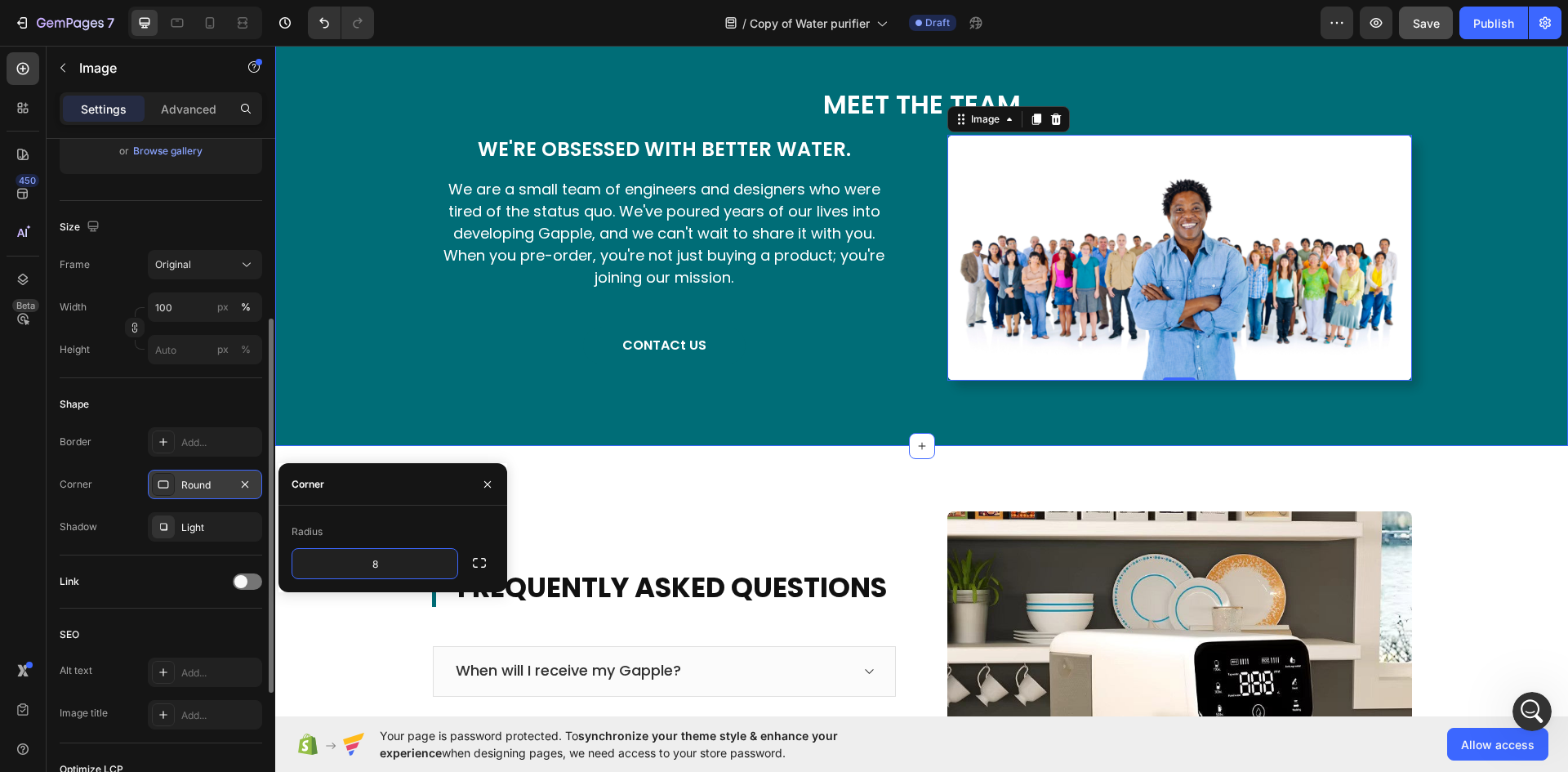
click at [682, 446] on div "MEET THE TEAM Heading We're Obsessed With Better Water. Heading We are a small …" at bounding box center [921, 233] width 1293 height 426
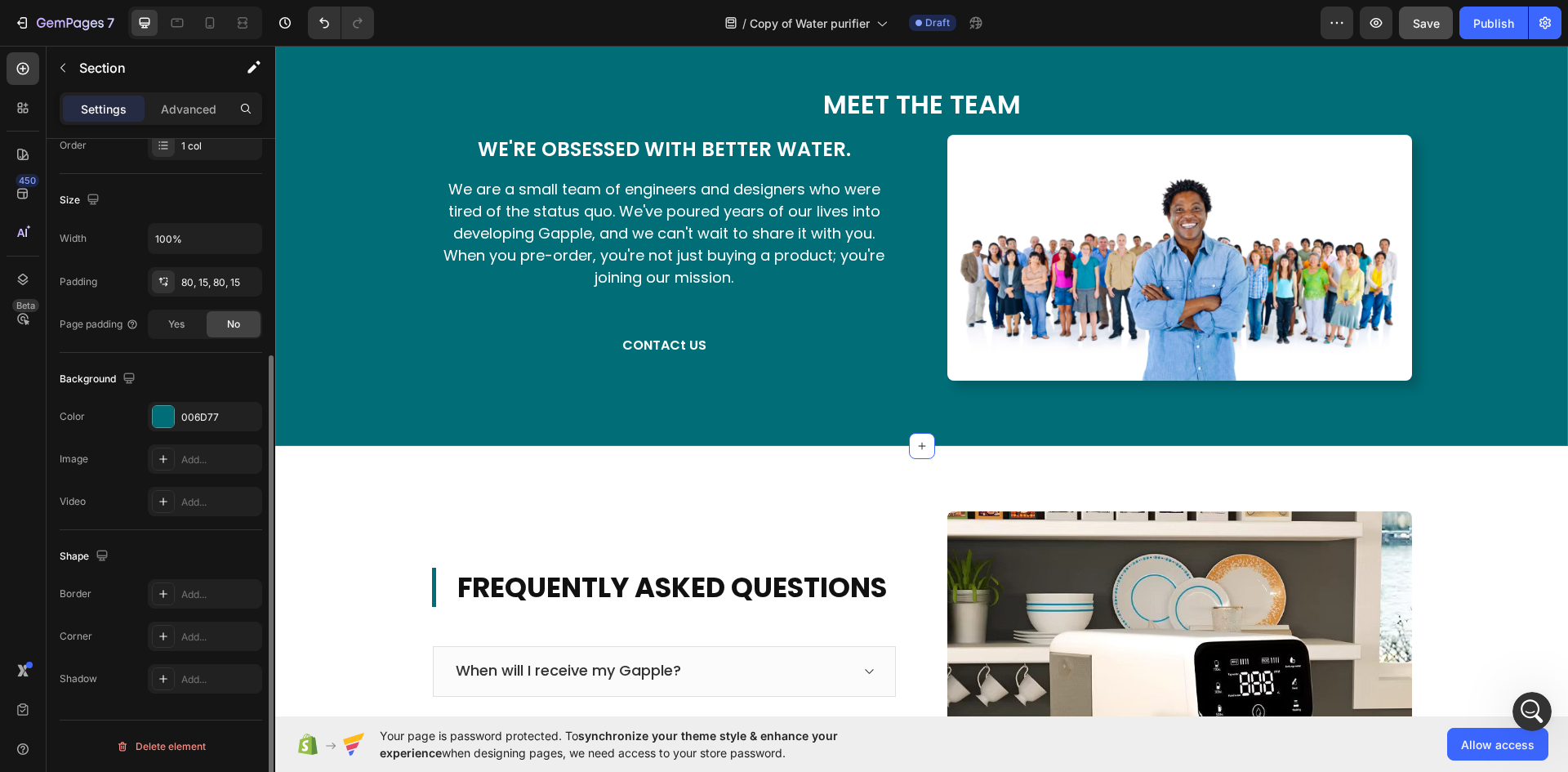
scroll to position [0, 0]
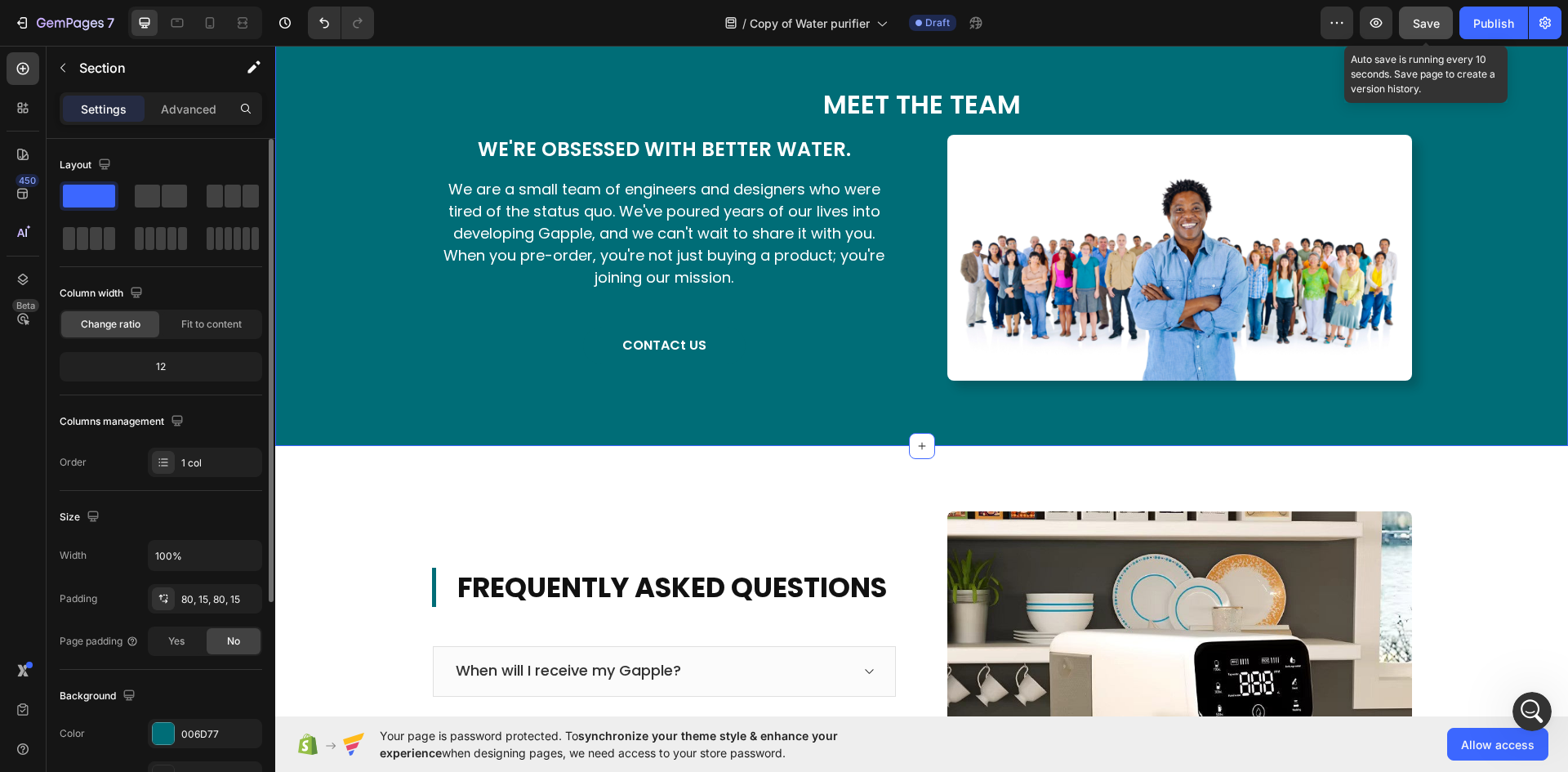
drag, startPoint x: 1437, startPoint y: 17, endPoint x: 895, endPoint y: 157, distance: 559.8
click at [1437, 17] on span "Save" at bounding box center [1426, 23] width 27 height 14
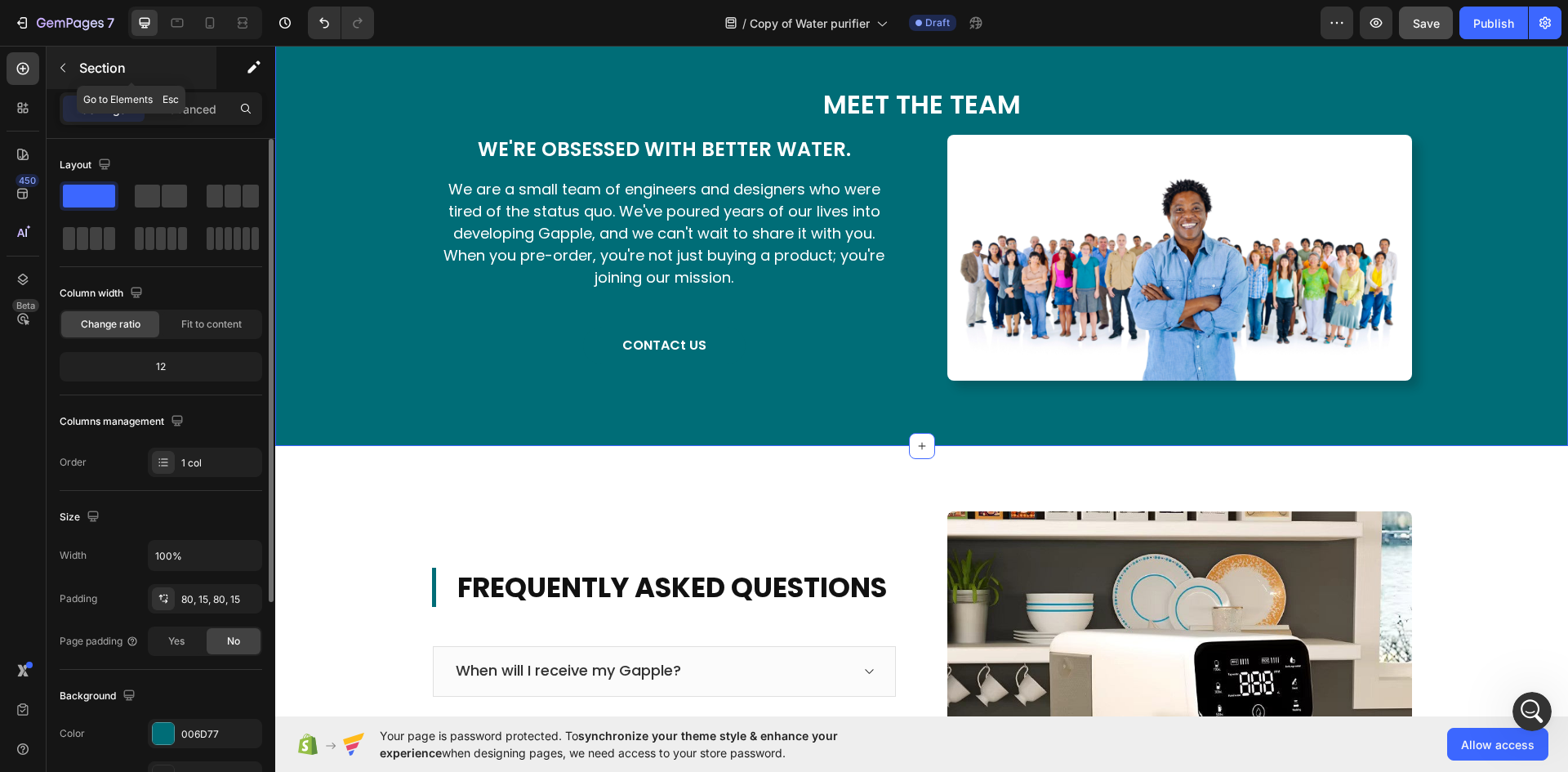
click at [59, 62] on icon "button" at bounding box center [63, 68] width 13 height 13
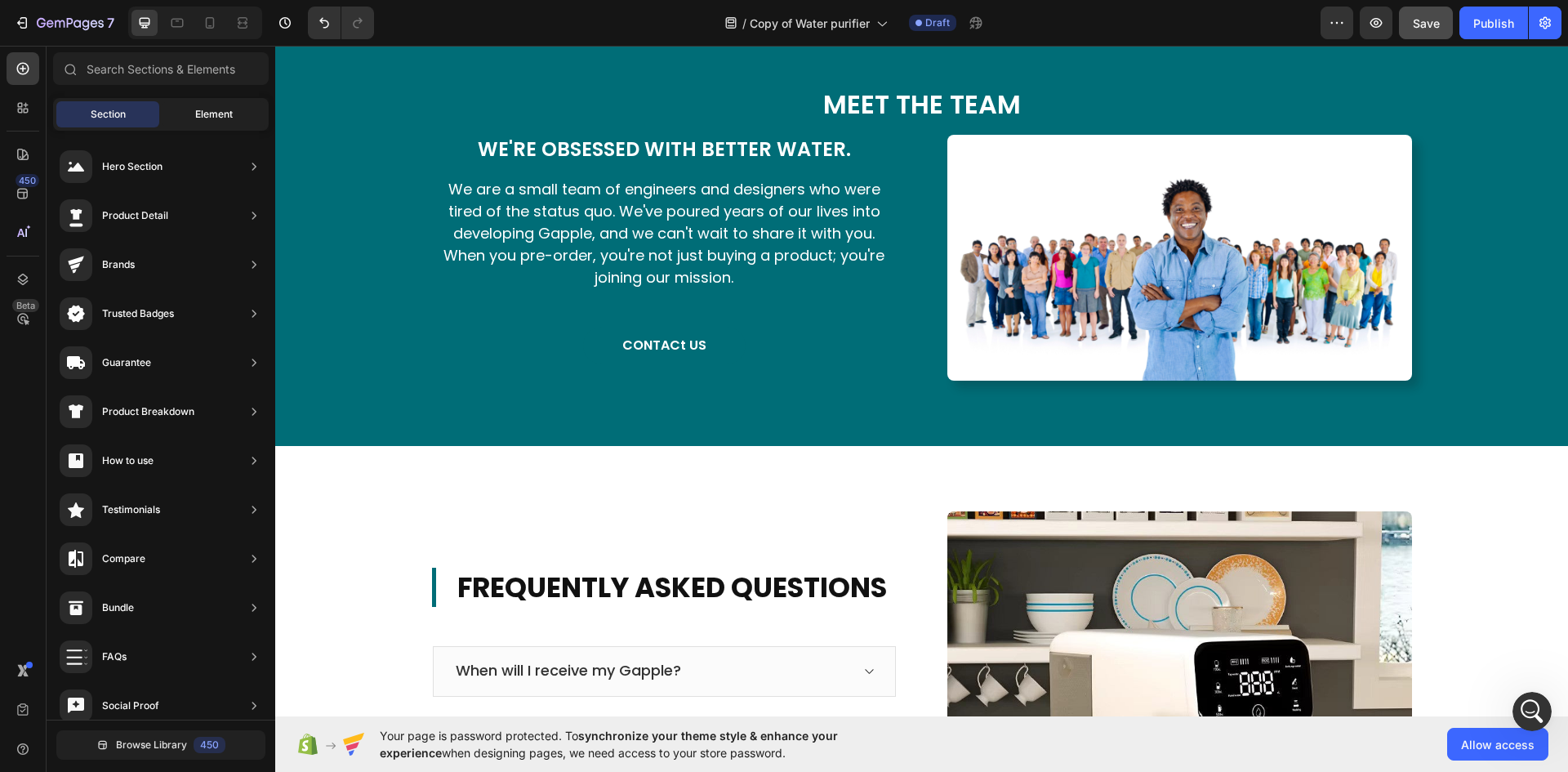
click at [190, 122] on div "Element" at bounding box center [214, 114] width 103 height 26
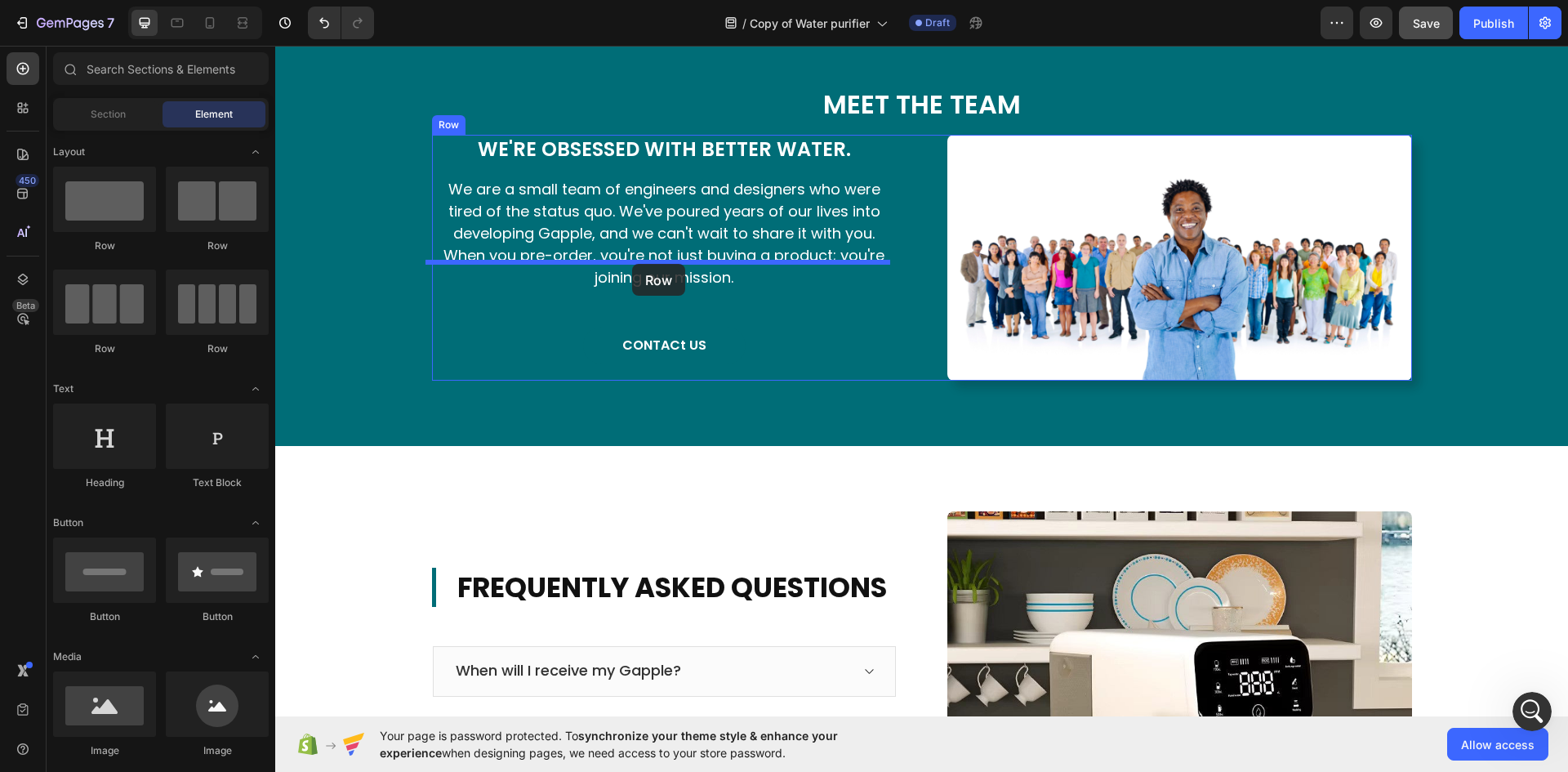
drag, startPoint x: 371, startPoint y: 253, endPoint x: 632, endPoint y: 264, distance: 261.2
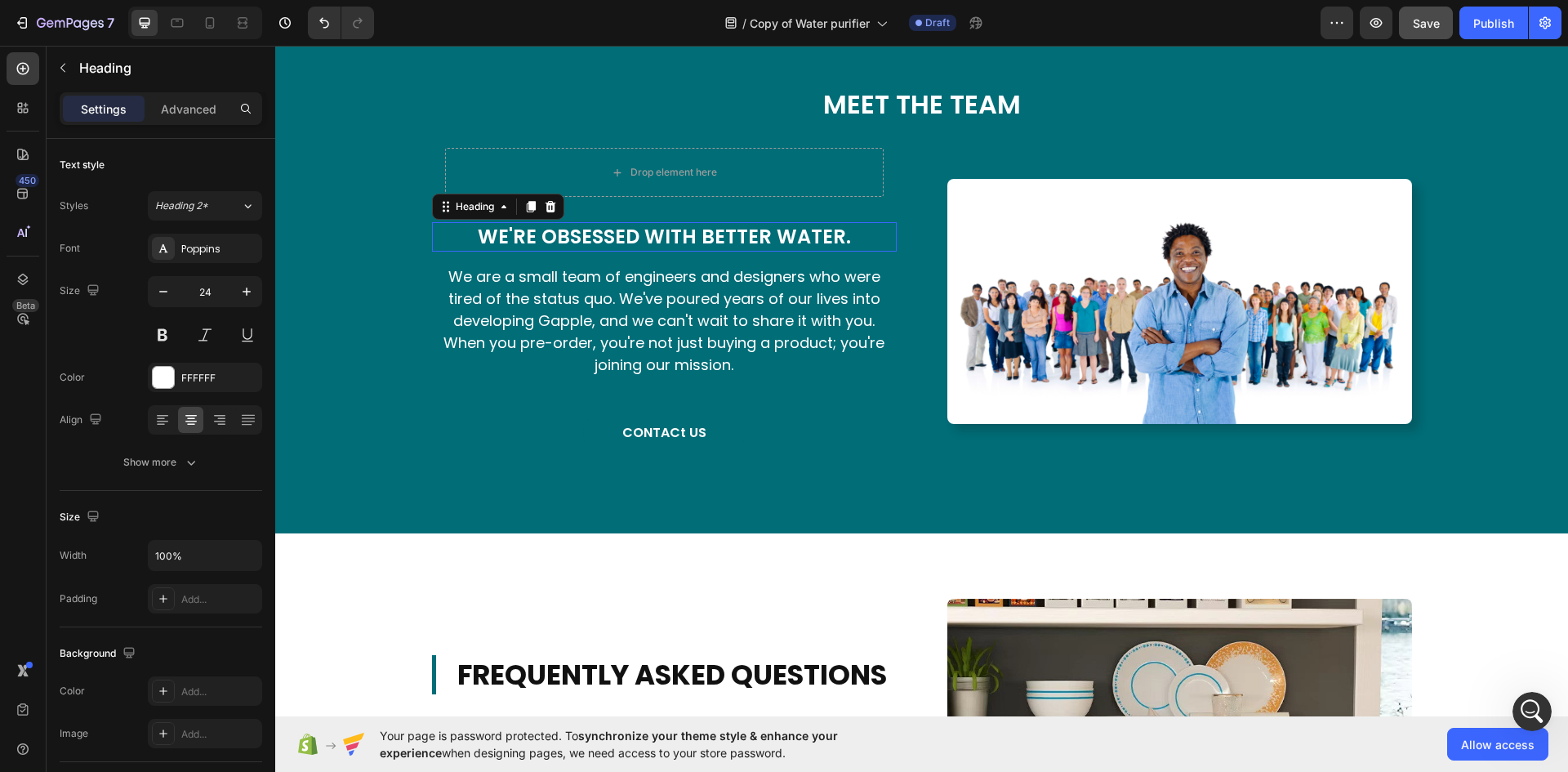
click at [671, 250] on h2 "We're Obsessed With Better Water." at bounding box center [664, 236] width 465 height 28
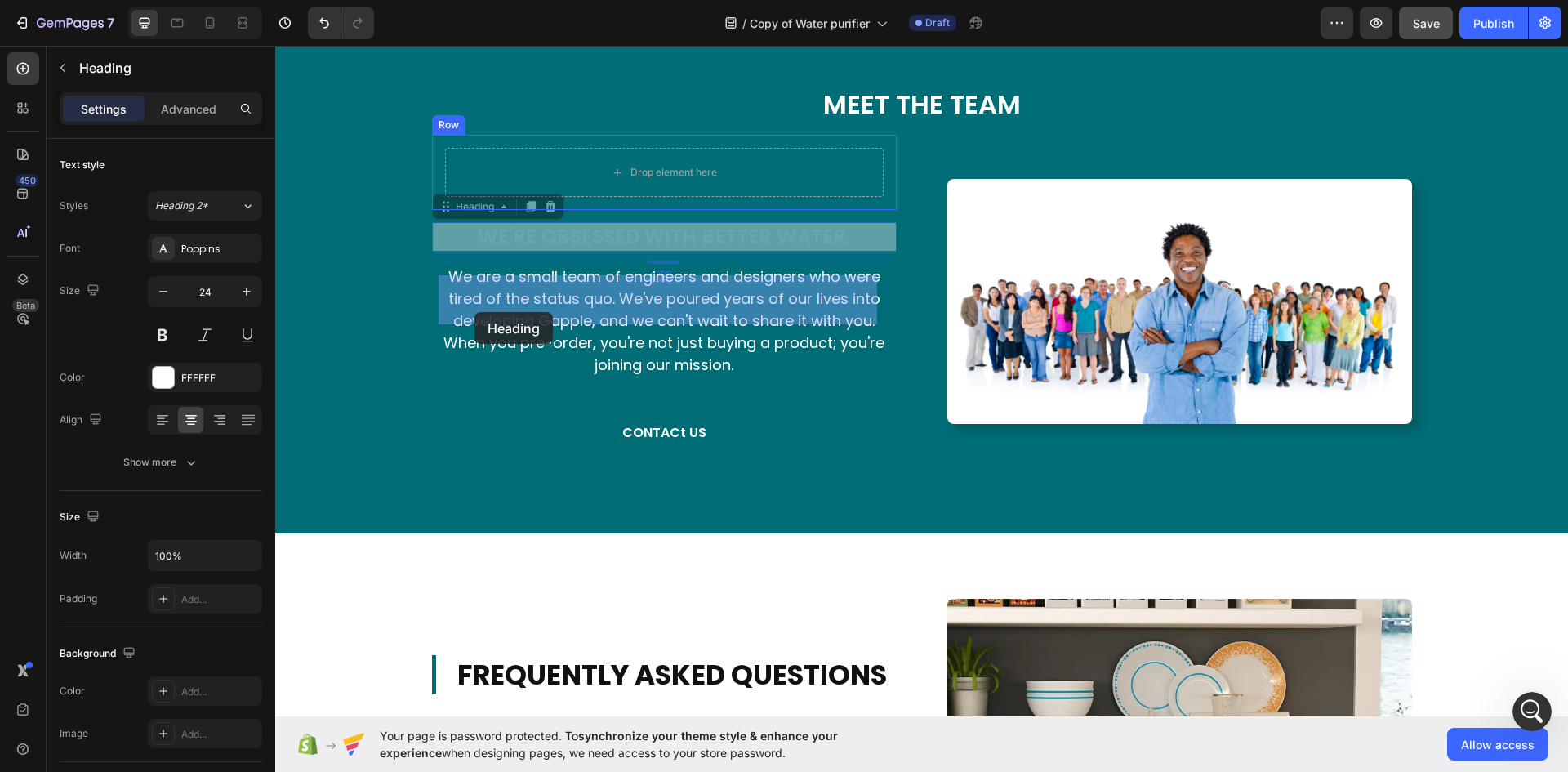
drag, startPoint x: 439, startPoint y: 341, endPoint x: 474, endPoint y: 313, distance: 44.8
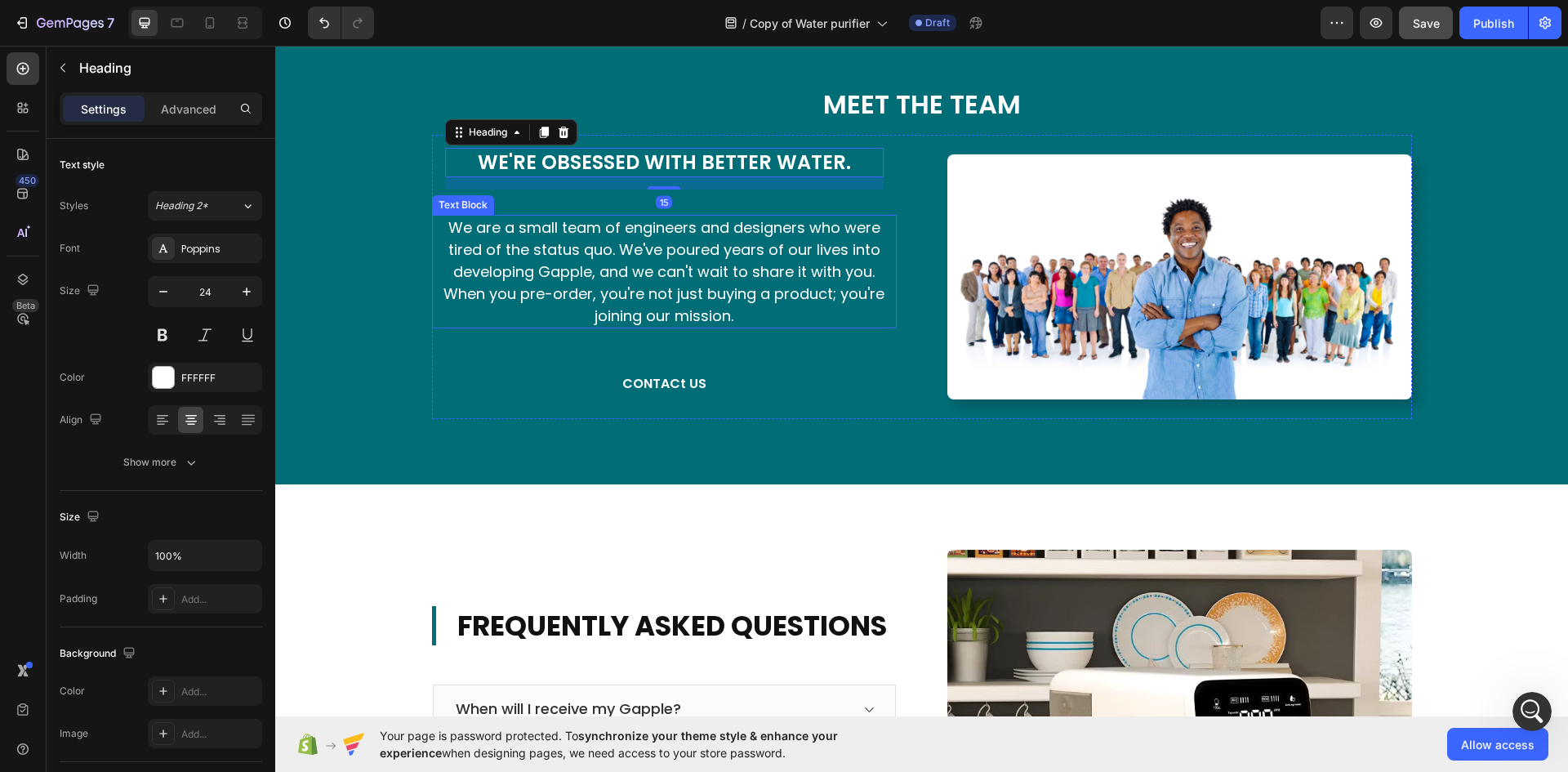
click at [502, 326] on p "We are a small team of engineers and designers who were tired of the status quo…" at bounding box center [664, 271] width 461 height 110
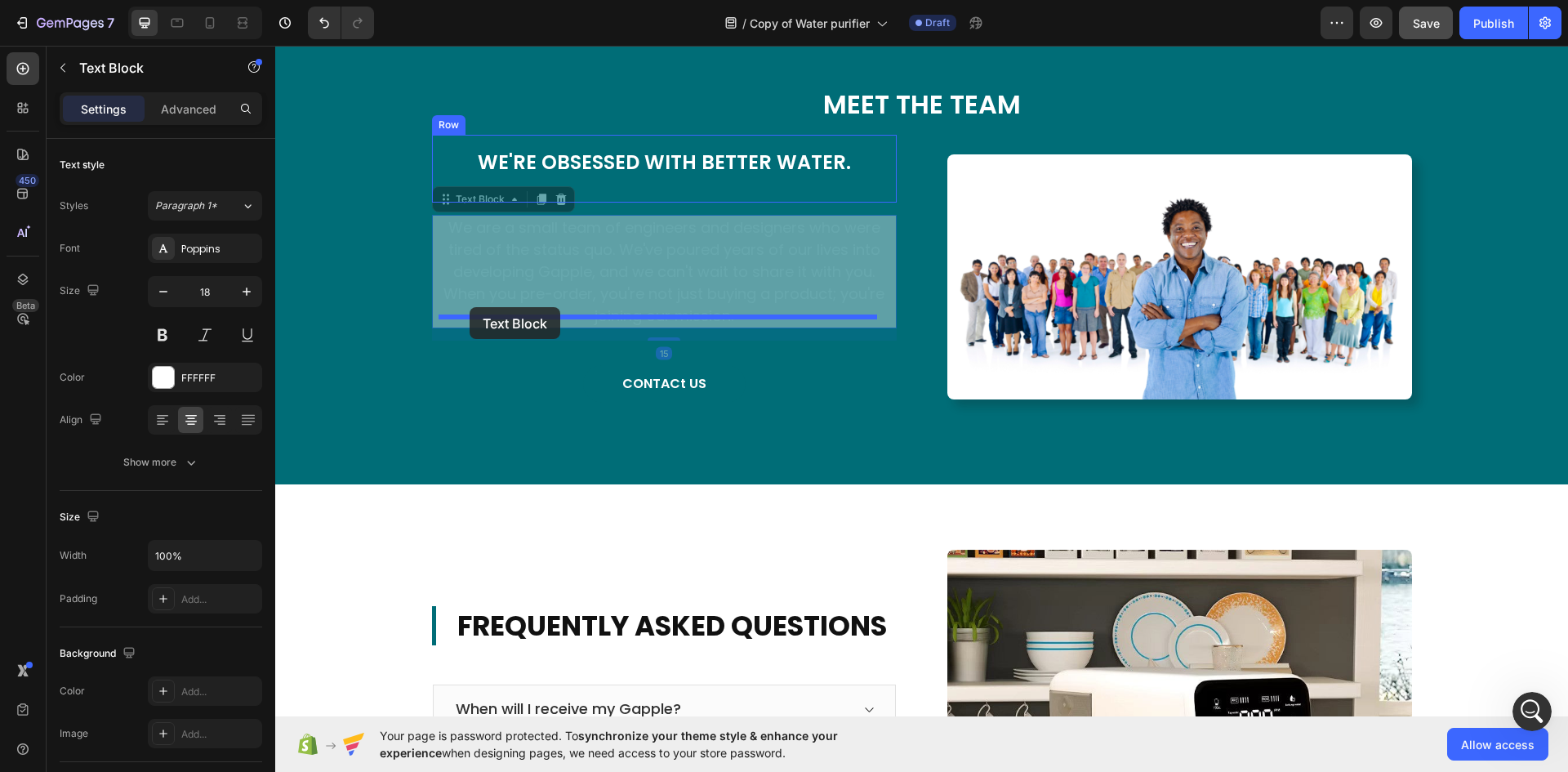
drag, startPoint x: 436, startPoint y: 330, endPoint x: 470, endPoint y: 307, distance: 41.0
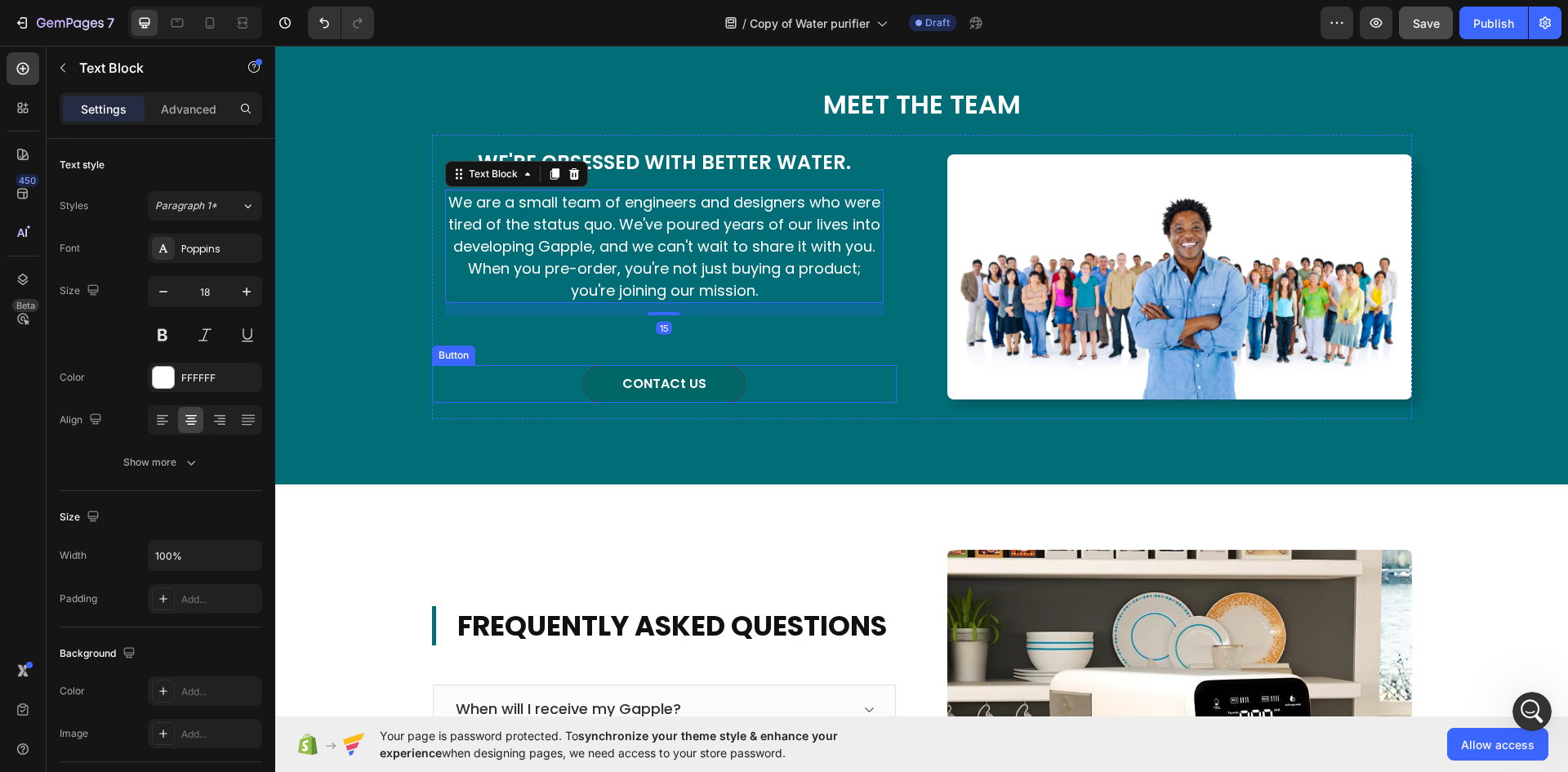
click at [603, 402] on link "CONTACt US" at bounding box center [664, 383] width 163 height 38
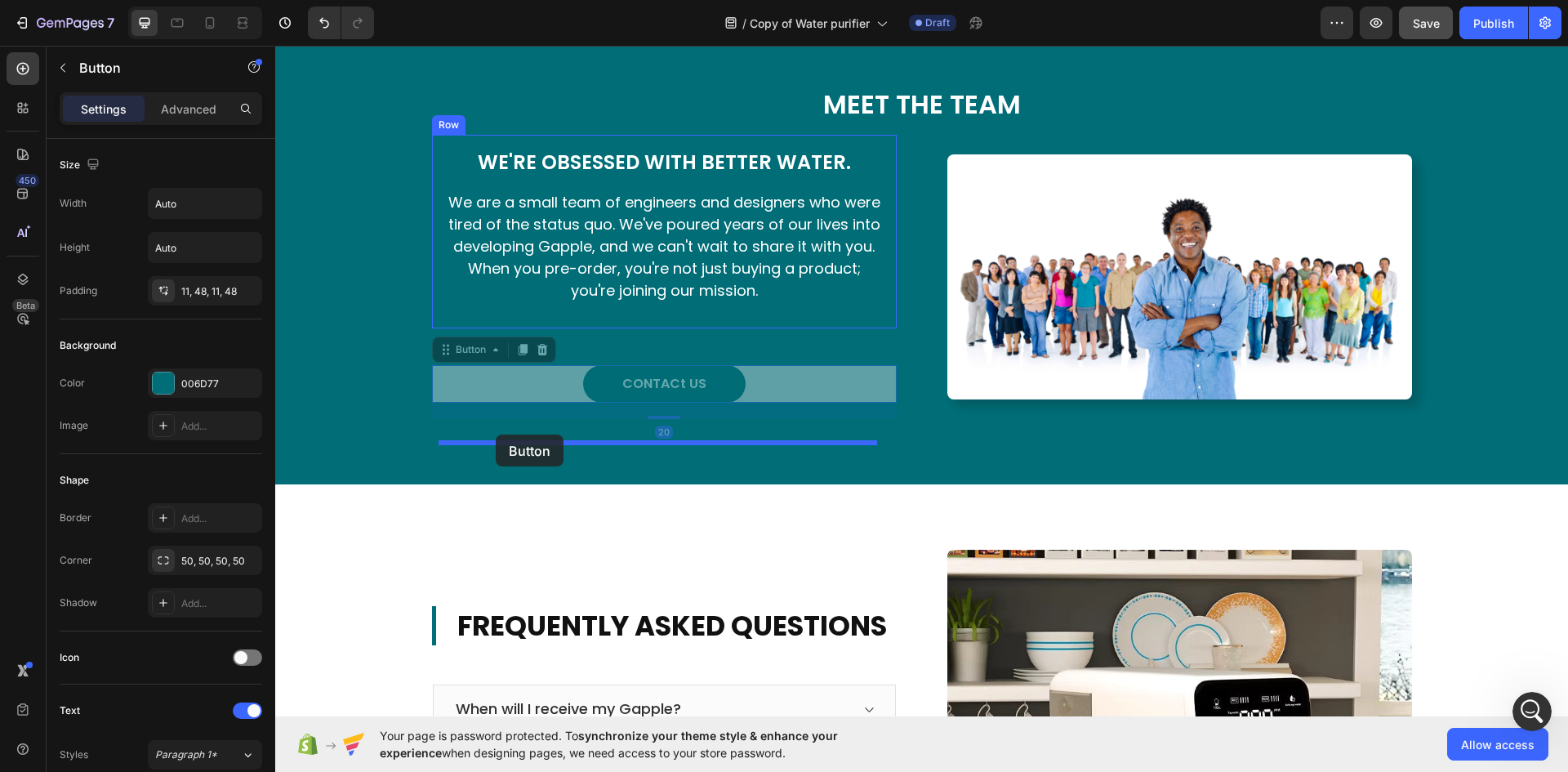
drag, startPoint x: 439, startPoint y: 482, endPoint x: 496, endPoint y: 435, distance: 73.9
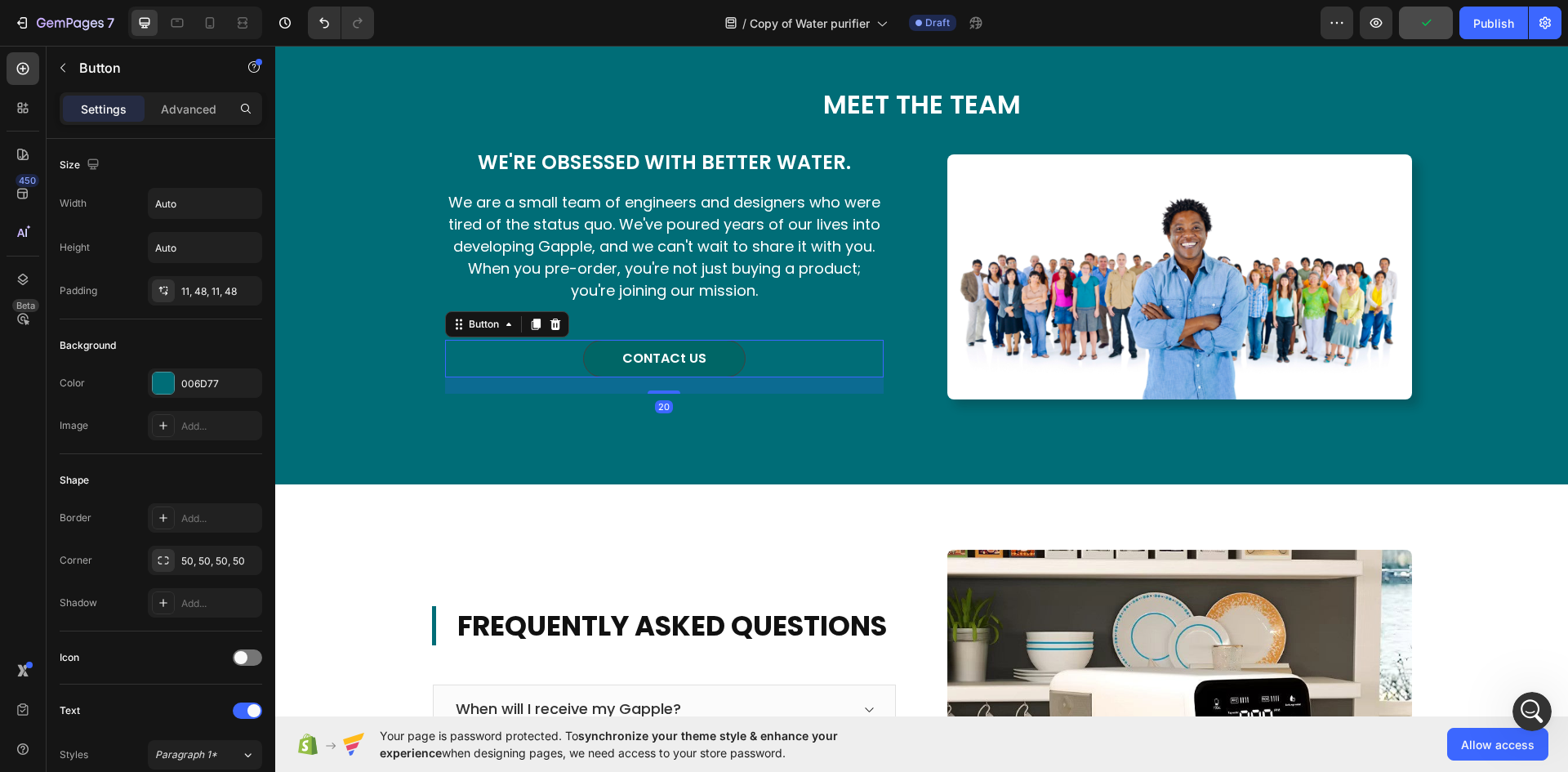
click at [638, 377] on link "CONTACt US" at bounding box center [664, 358] width 163 height 38
click at [167, 383] on div at bounding box center [163, 382] width 21 height 21
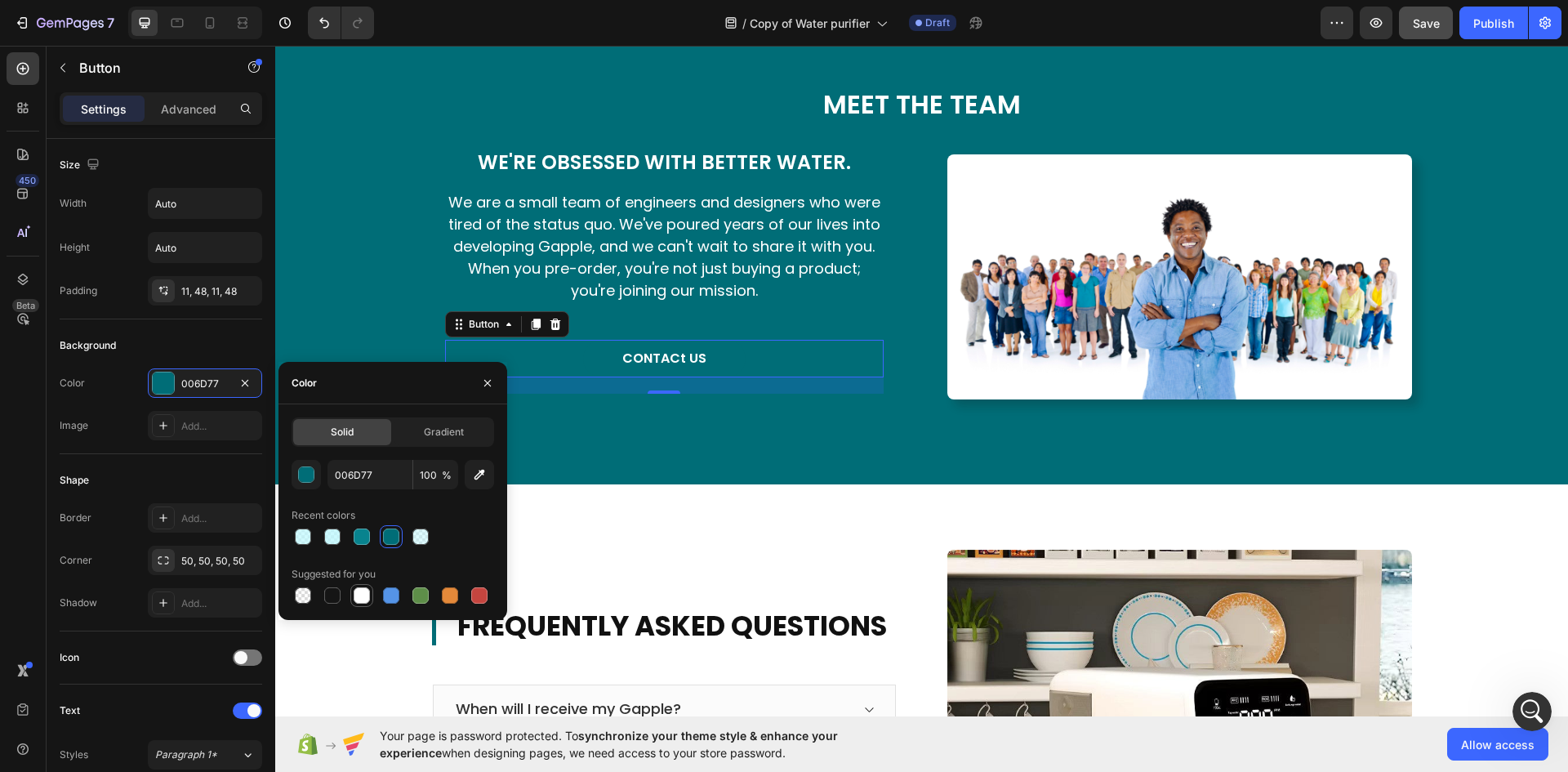
click at [356, 602] on div at bounding box center [362, 596] width 17 height 17
type input "FFFFFF"
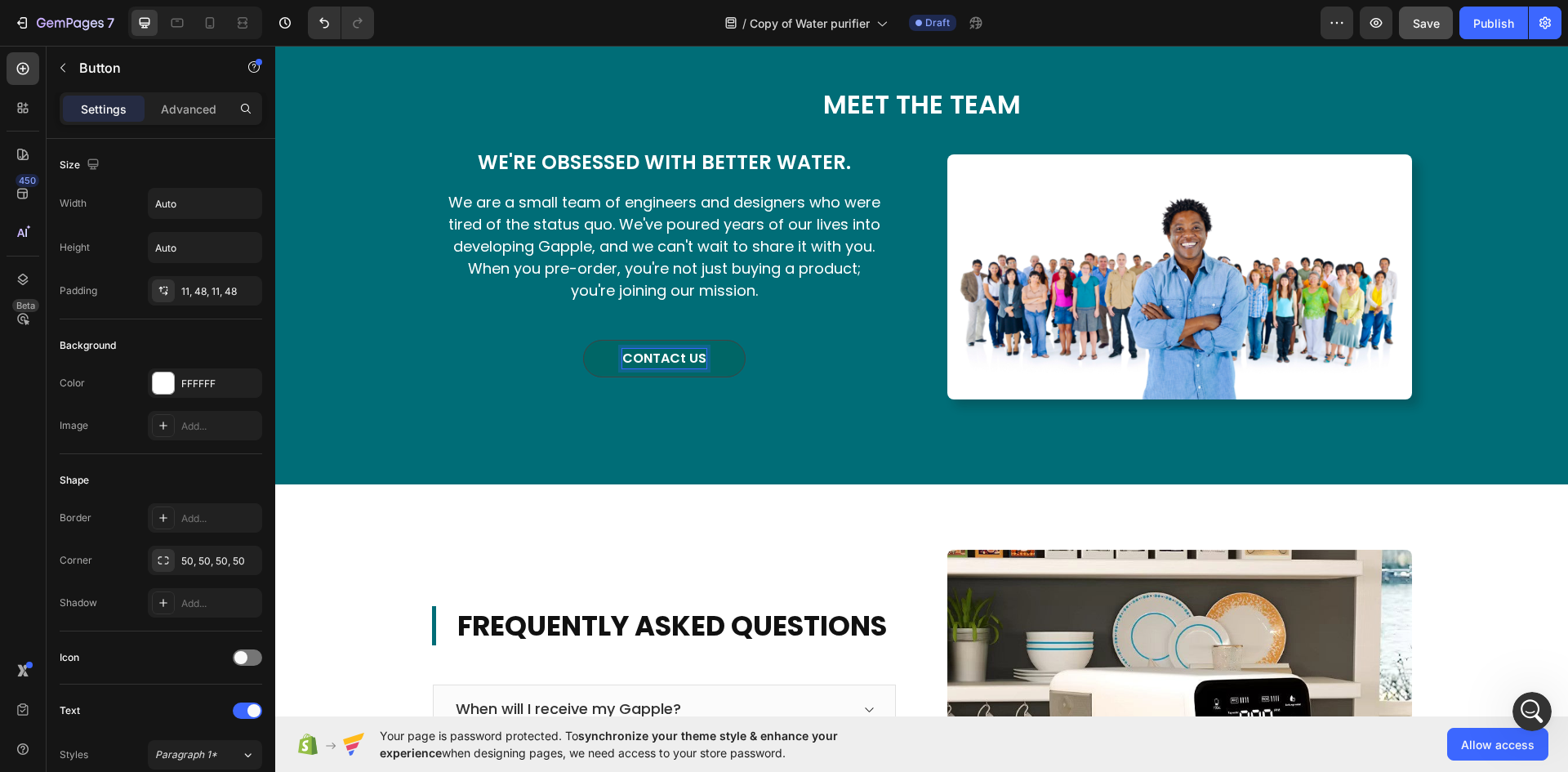
click at [656, 368] on p "CONTACt US" at bounding box center [664, 358] width 84 height 19
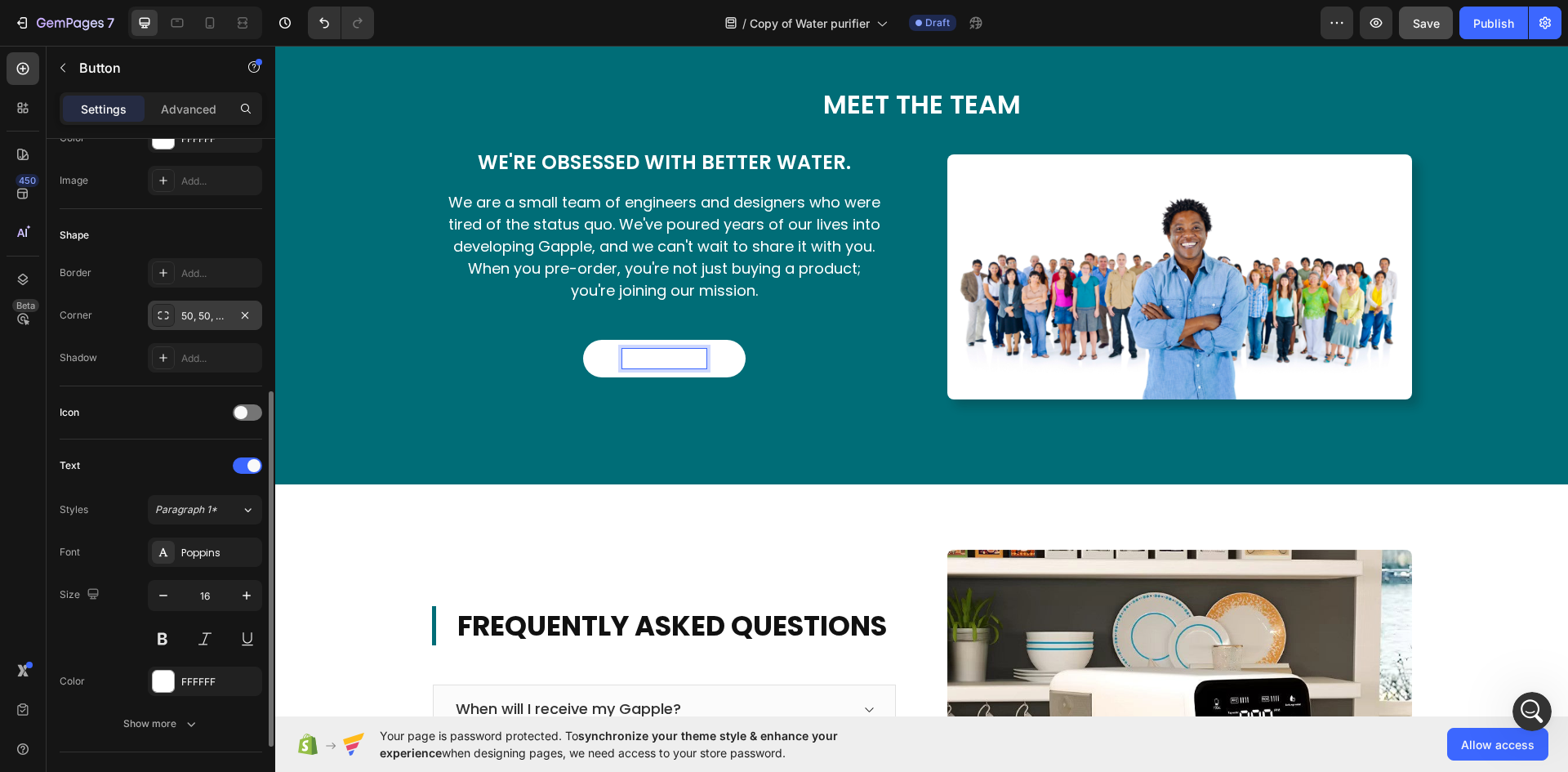
scroll to position [326, 0]
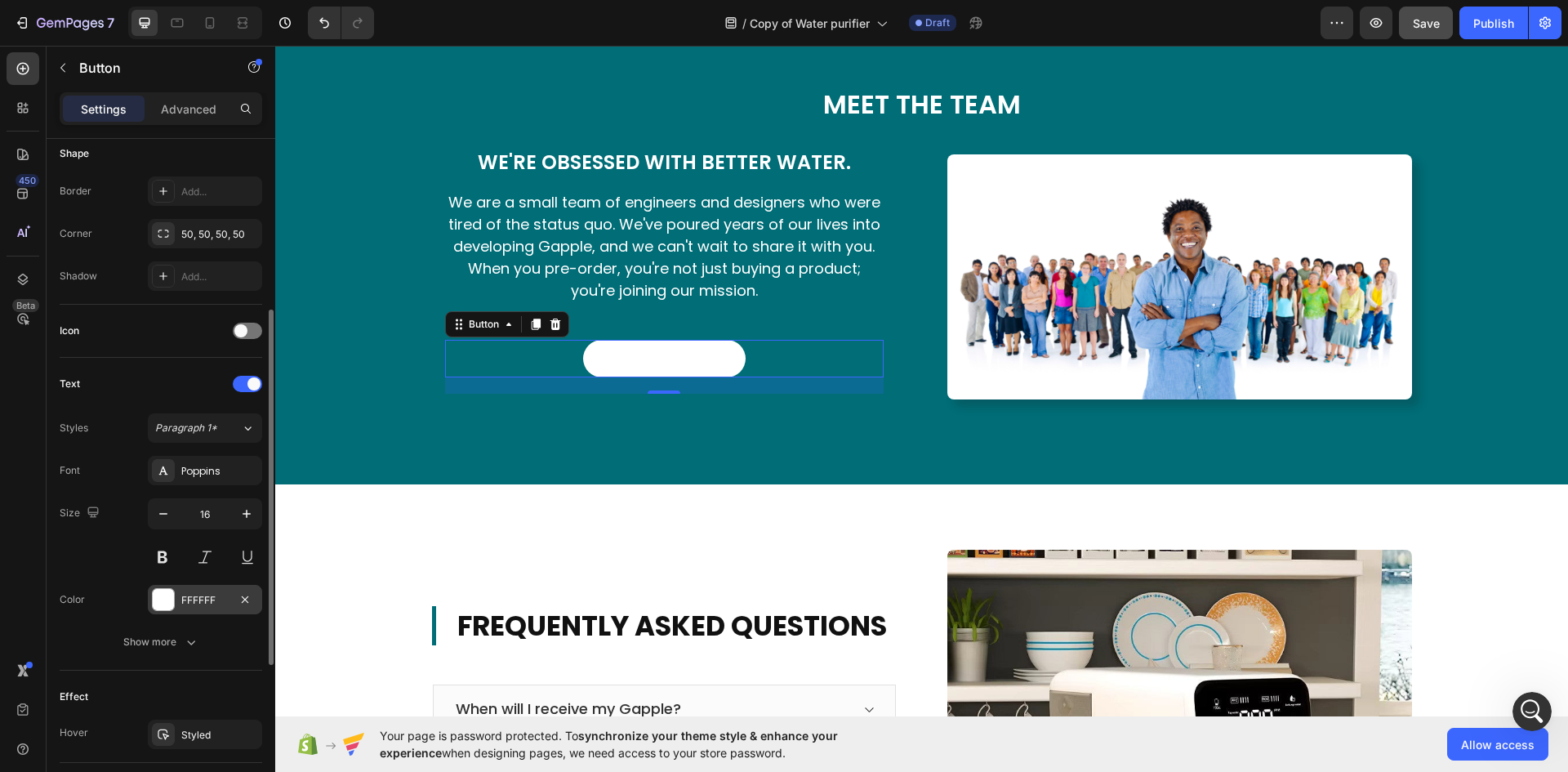
click at [161, 603] on div at bounding box center [163, 598] width 21 height 21
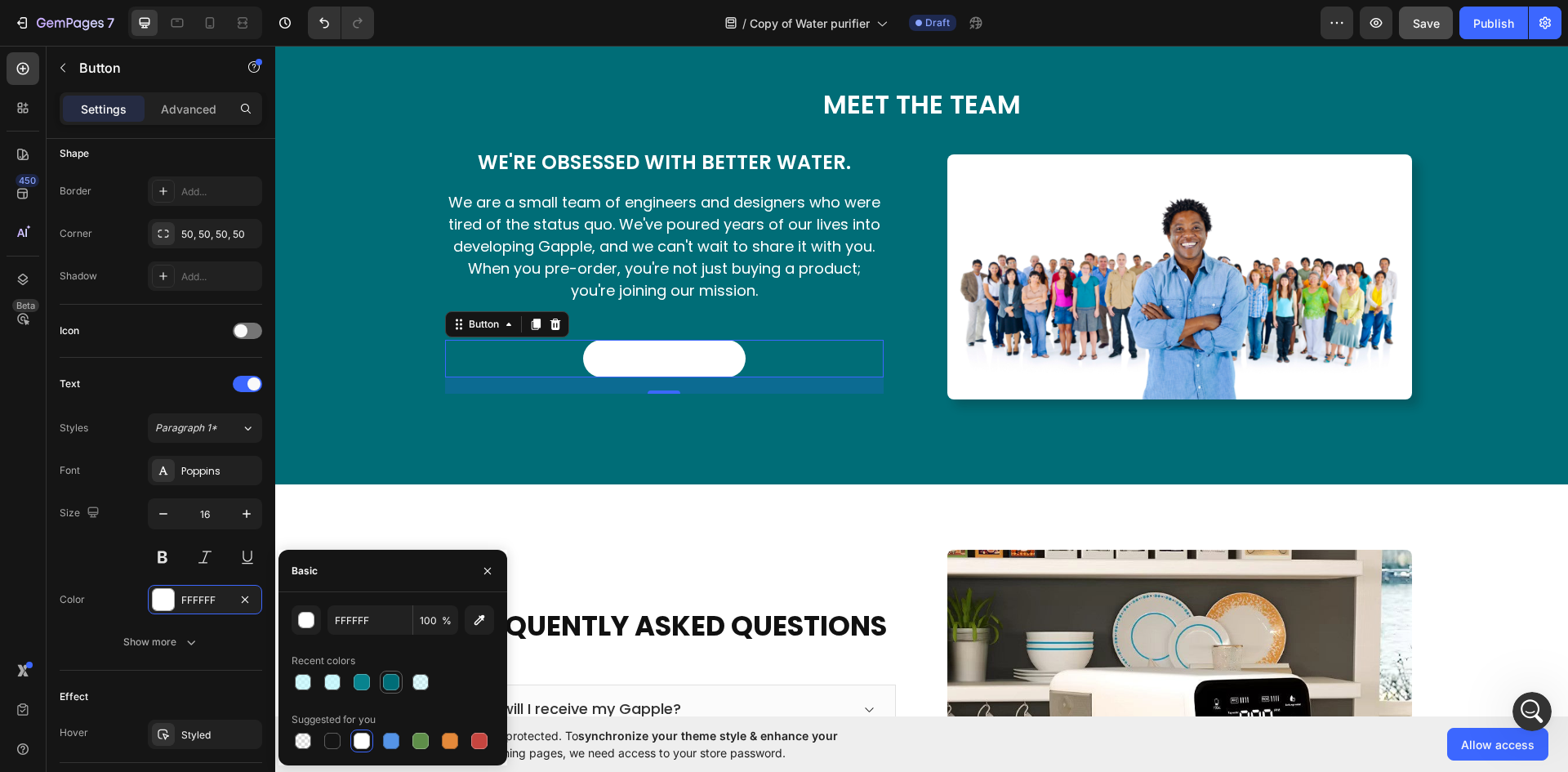
click at [395, 686] on div at bounding box center [391, 682] width 17 height 17
type input "006D77"
click at [671, 484] on div "MEET THE TEAM Heading We're Obsessed With Better Water. Heading We are a small …" at bounding box center [921, 252] width 1293 height 464
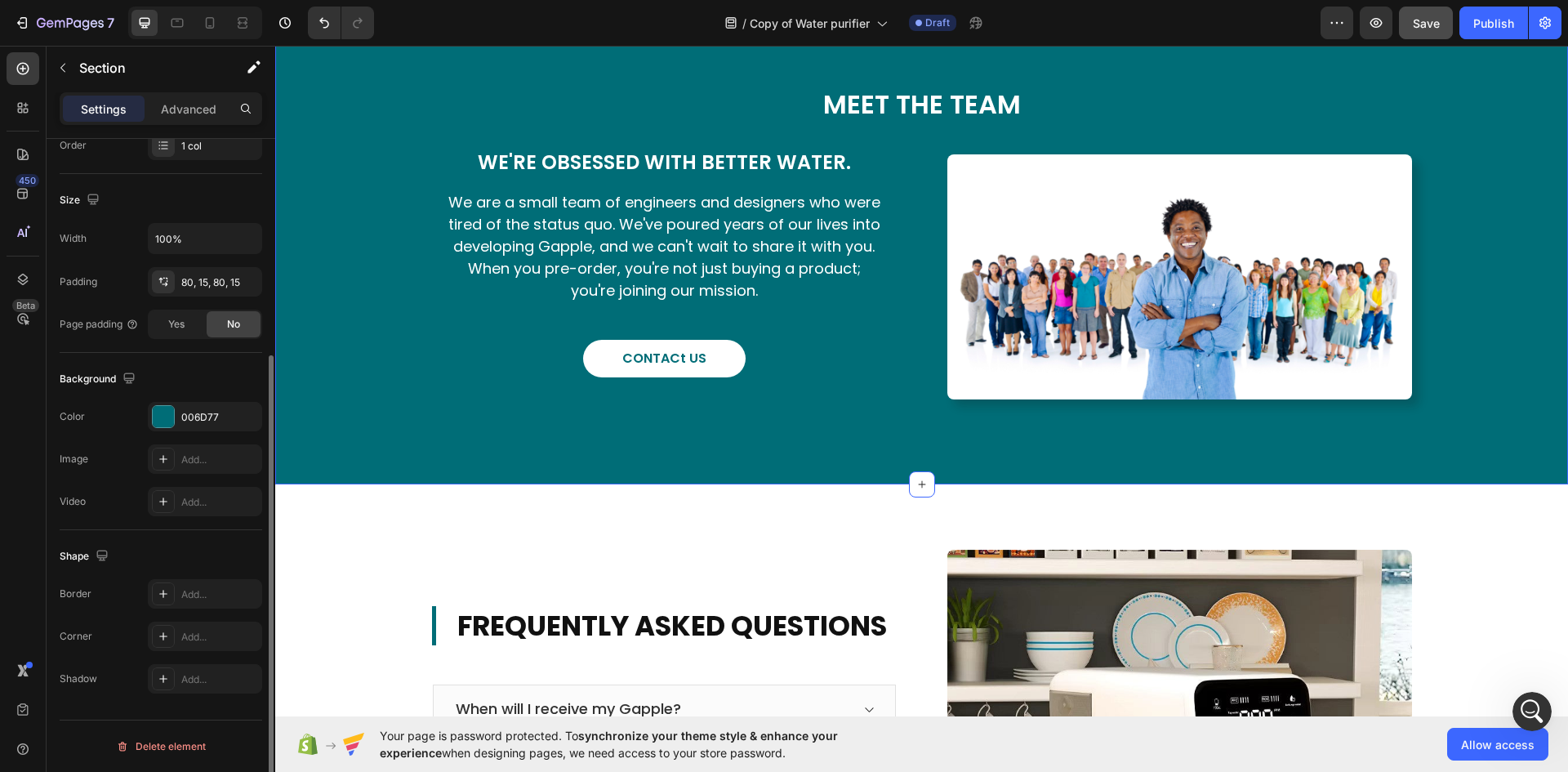
scroll to position [0, 0]
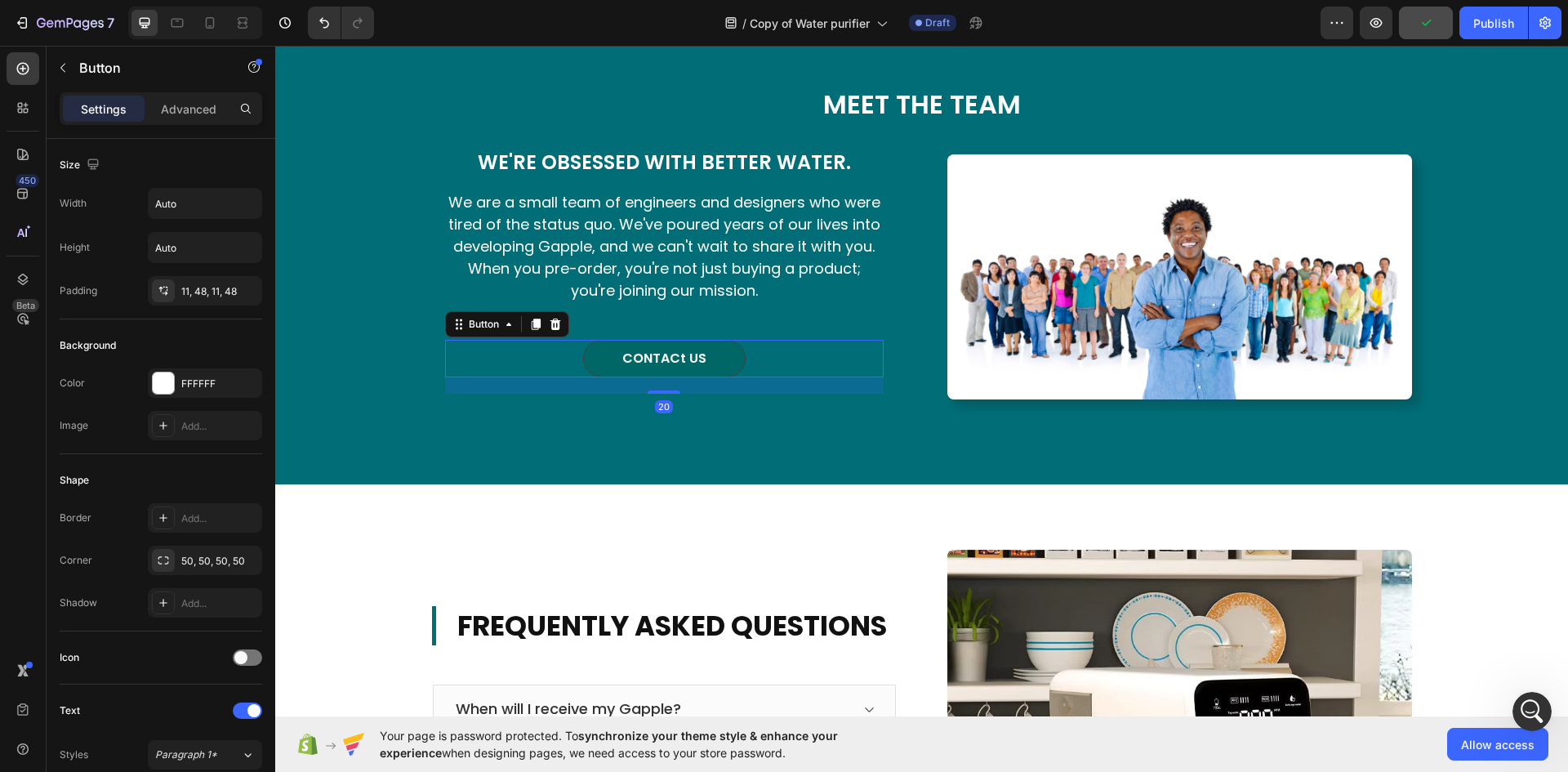
click at [713, 377] on link "CONTACt US" at bounding box center [664, 358] width 163 height 38
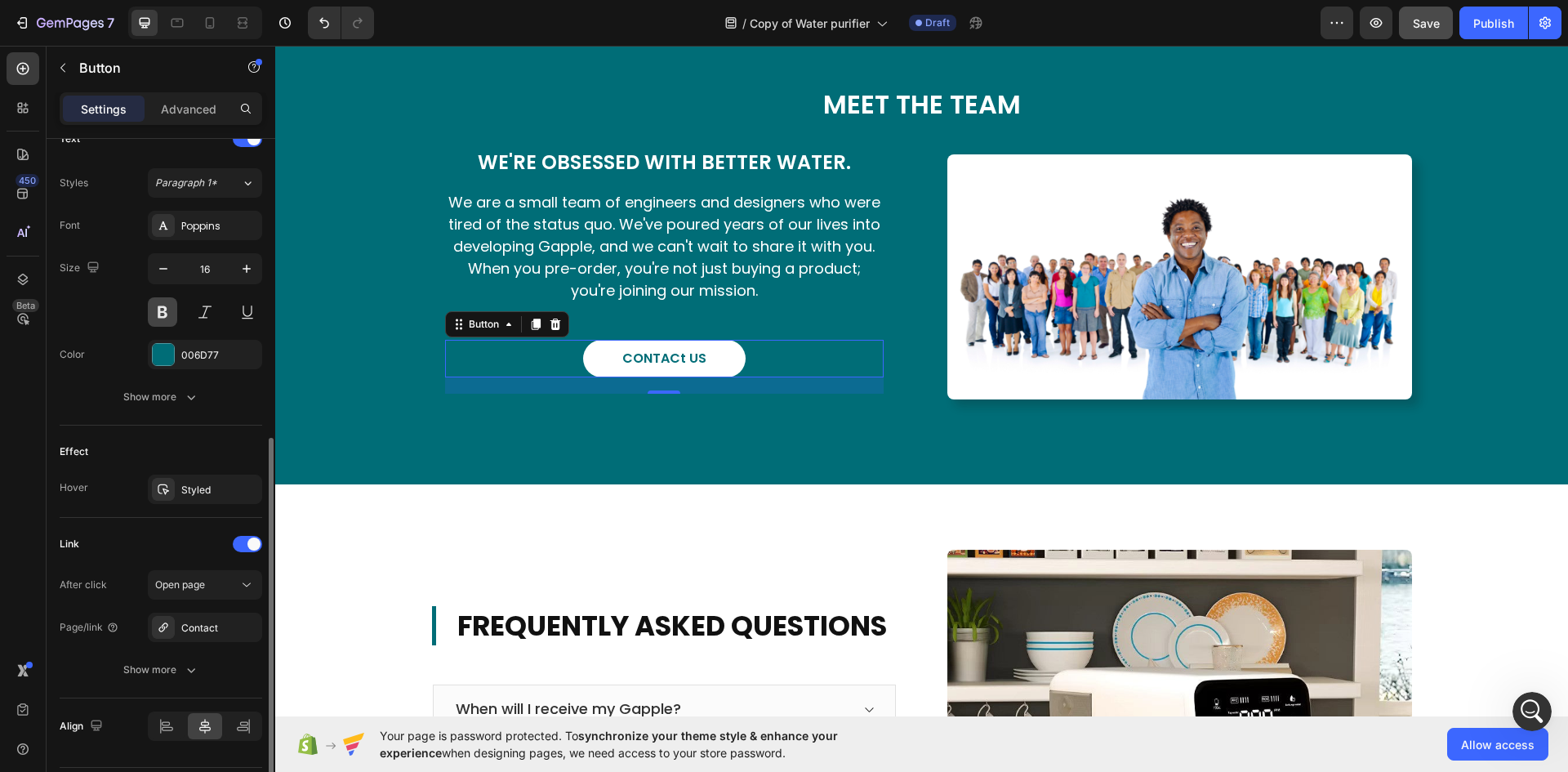
scroll to position [619, 0]
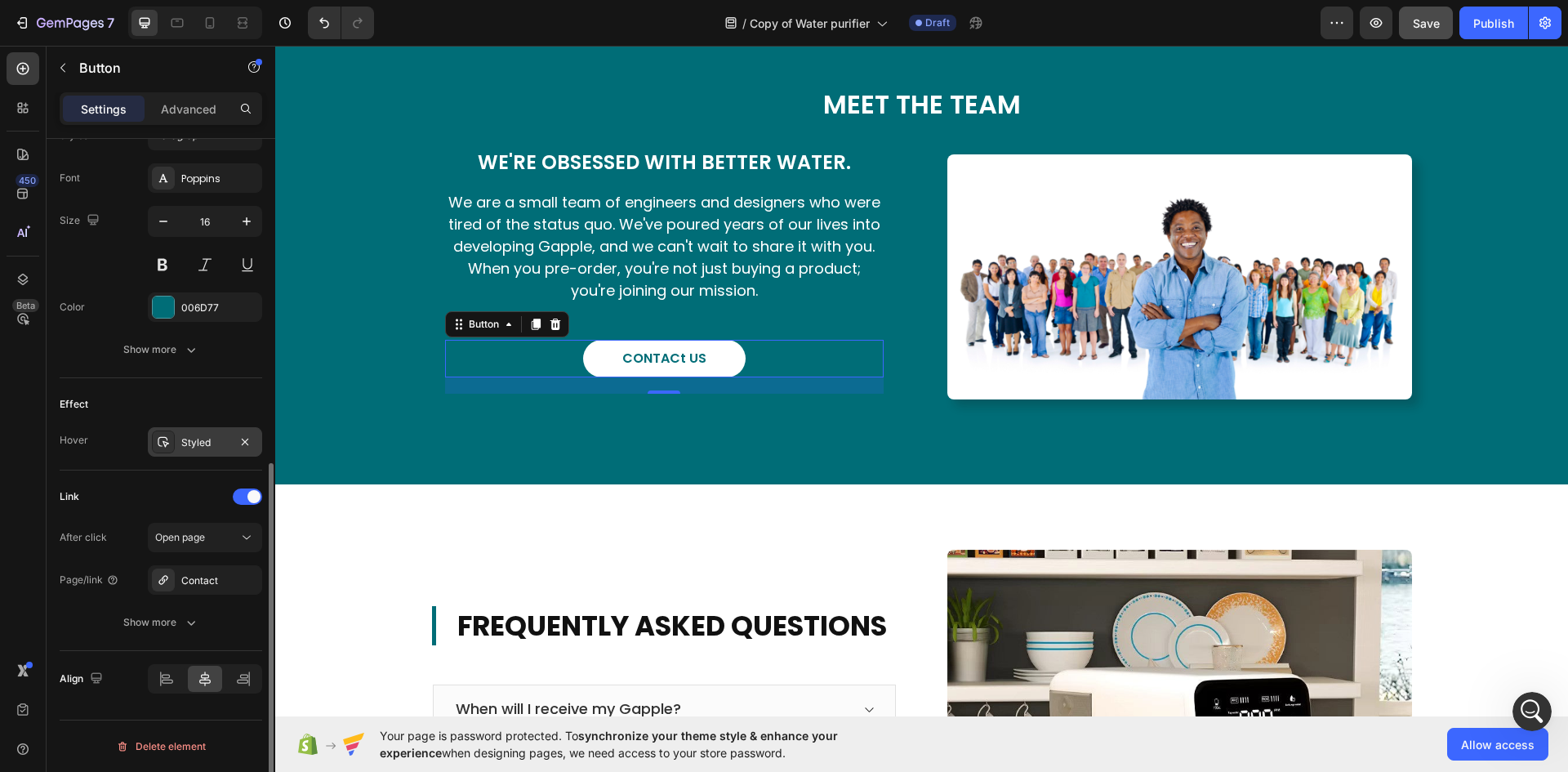
click at [199, 442] on div "Styled" at bounding box center [204, 443] width 48 height 15
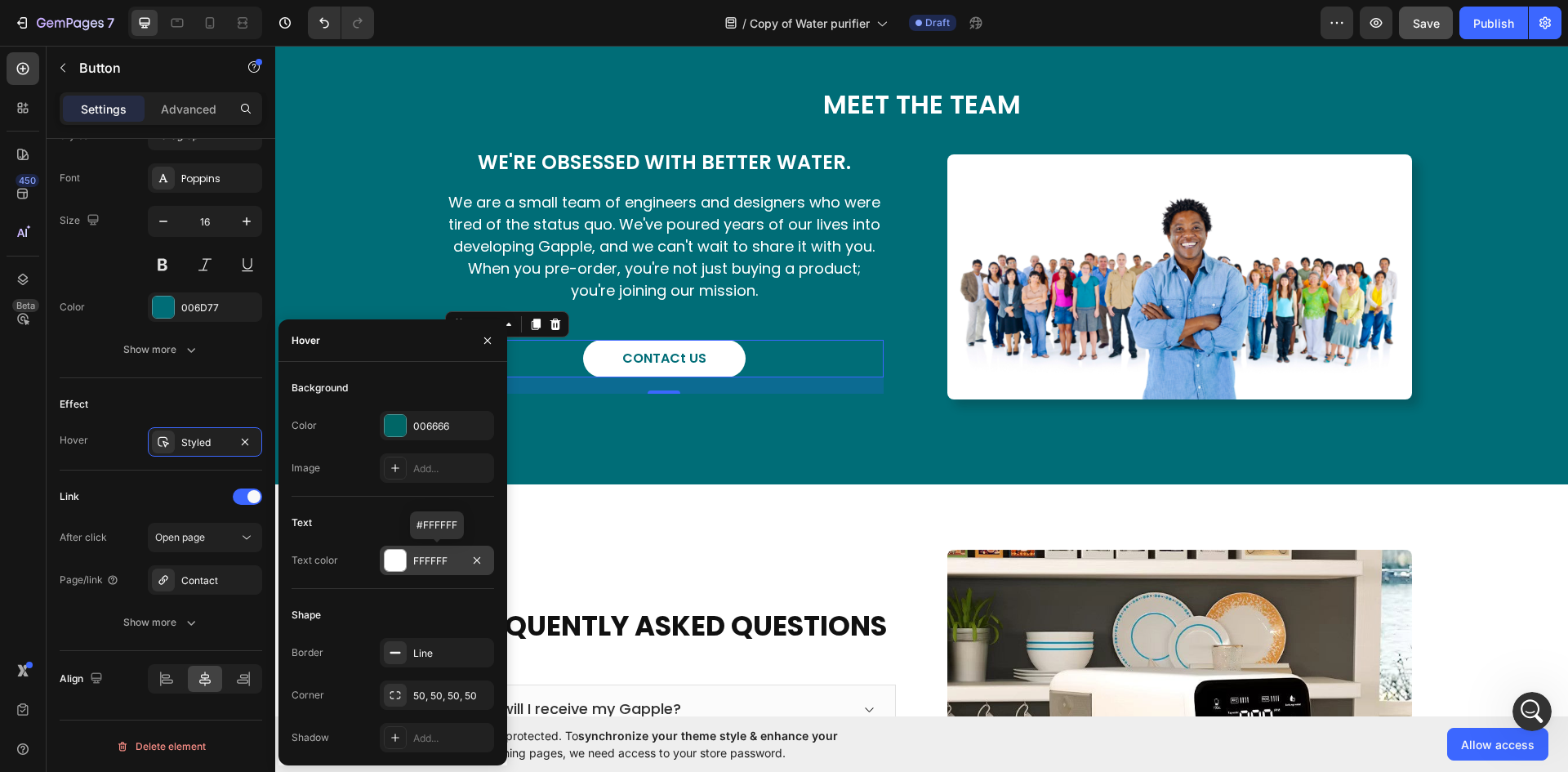
click at [399, 565] on div at bounding box center [395, 560] width 21 height 21
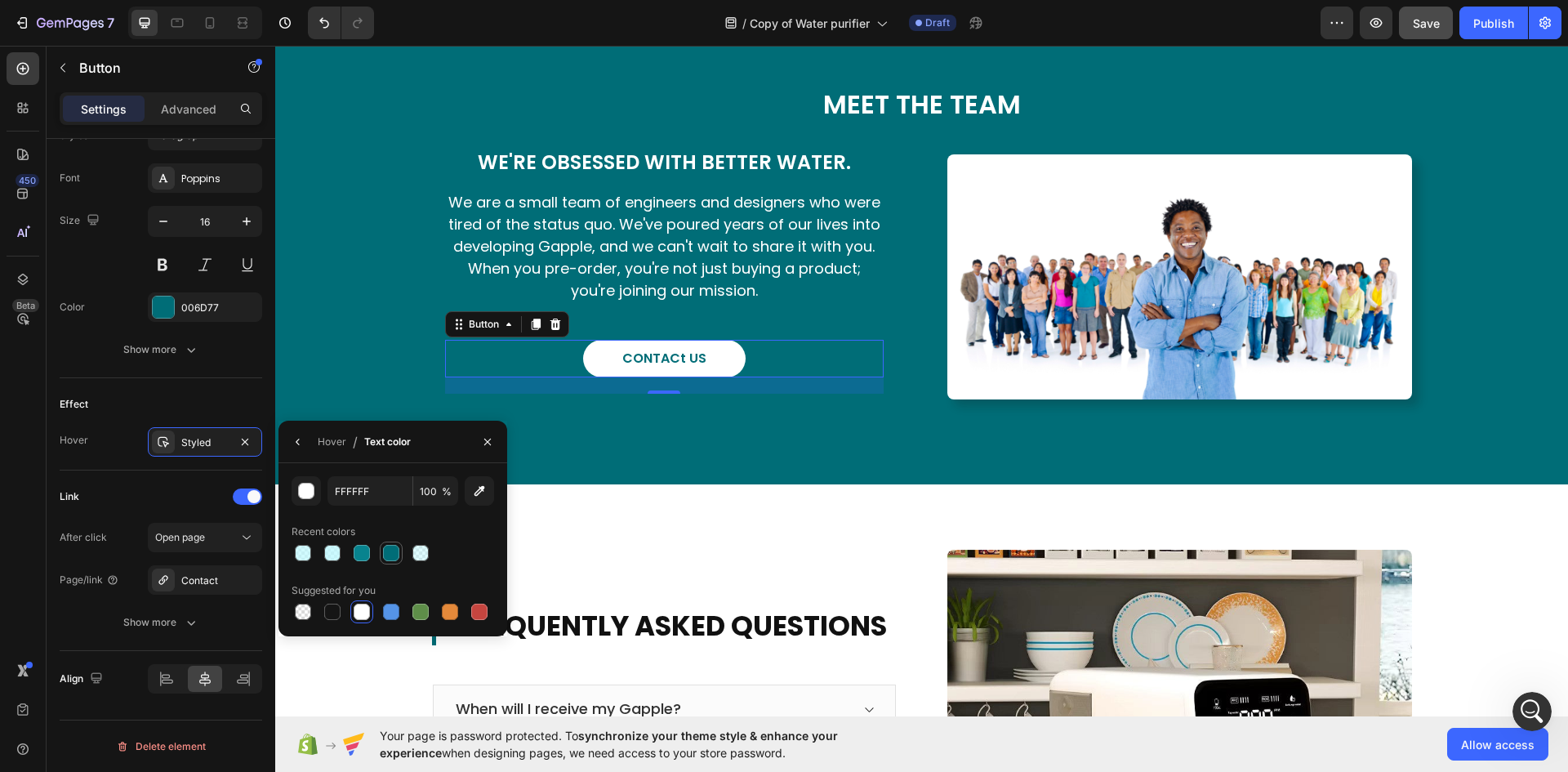
click at [386, 558] on div at bounding box center [391, 553] width 17 height 17
type input "006D77"
click at [188, 453] on div "Styled" at bounding box center [204, 442] width 114 height 29
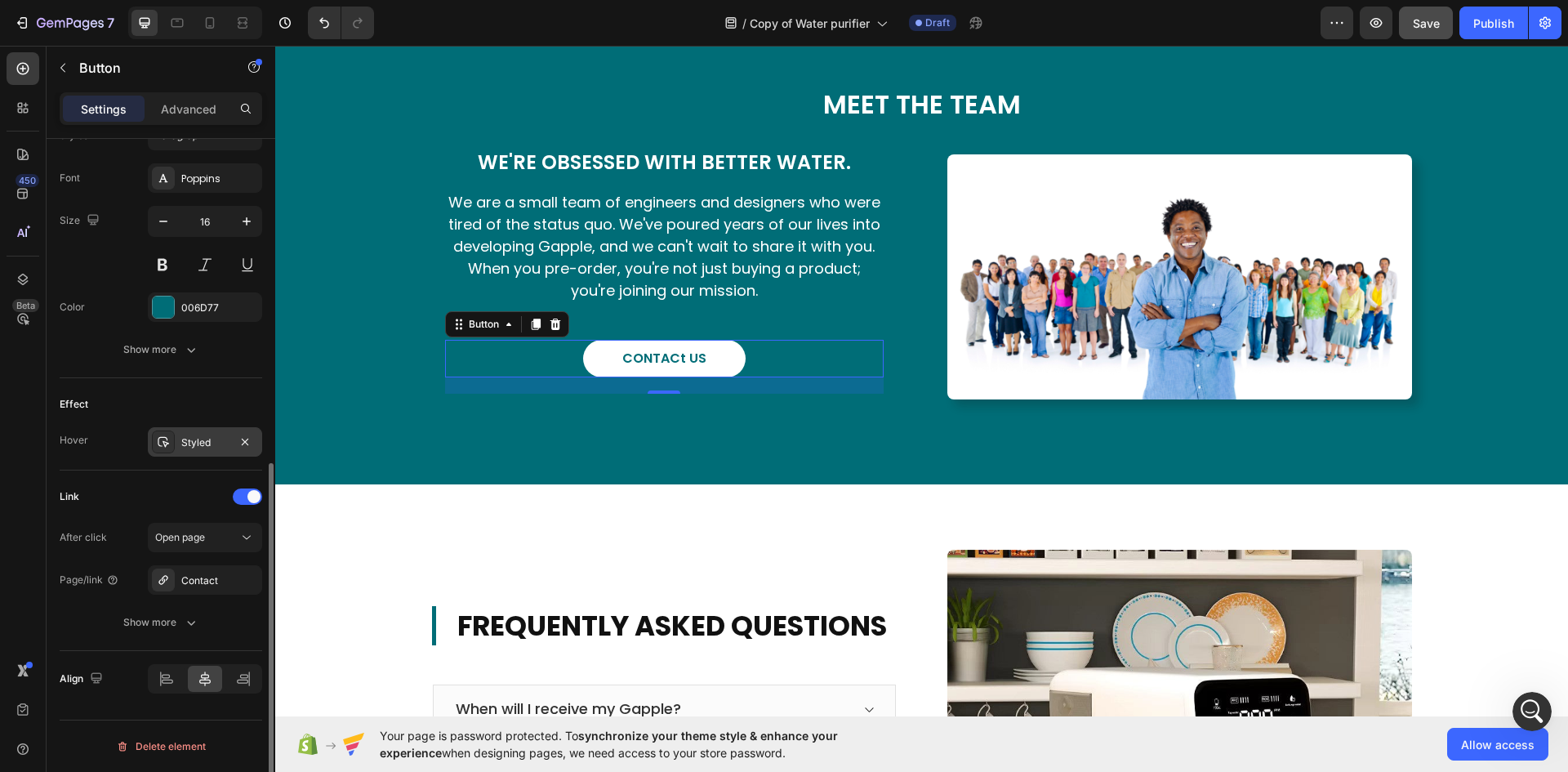
click at [188, 453] on div "Styled" at bounding box center [204, 442] width 114 height 29
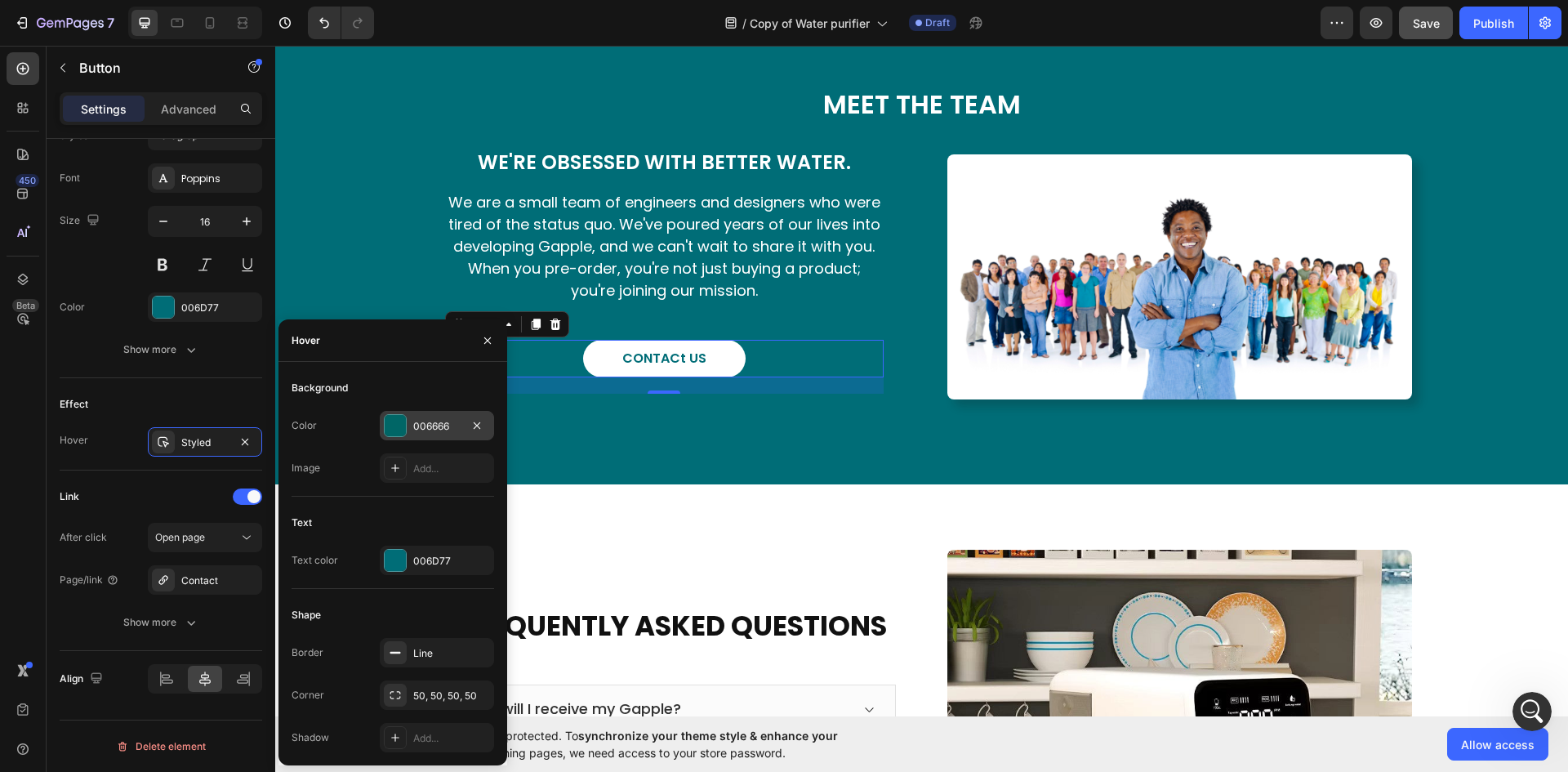
click at [395, 431] on div at bounding box center [395, 425] width 21 height 21
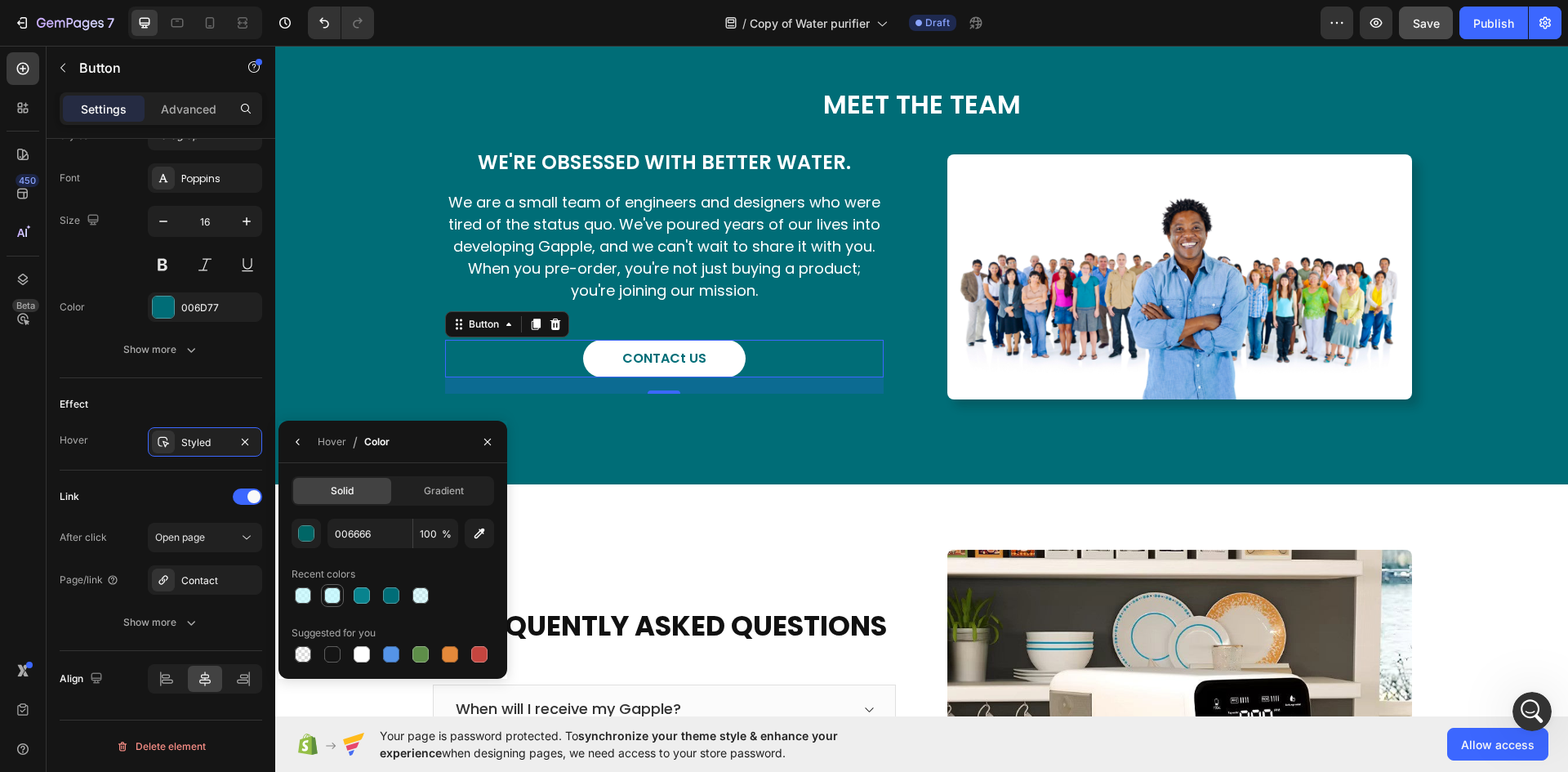
click at [335, 600] on div at bounding box center [332, 596] width 17 height 17
type input "BCF9FF"
type input "76"
click at [603, 484] on div "MEET THE TEAM Heading We're Obsessed With Better Water. Heading We are a small …" at bounding box center [921, 252] width 1293 height 464
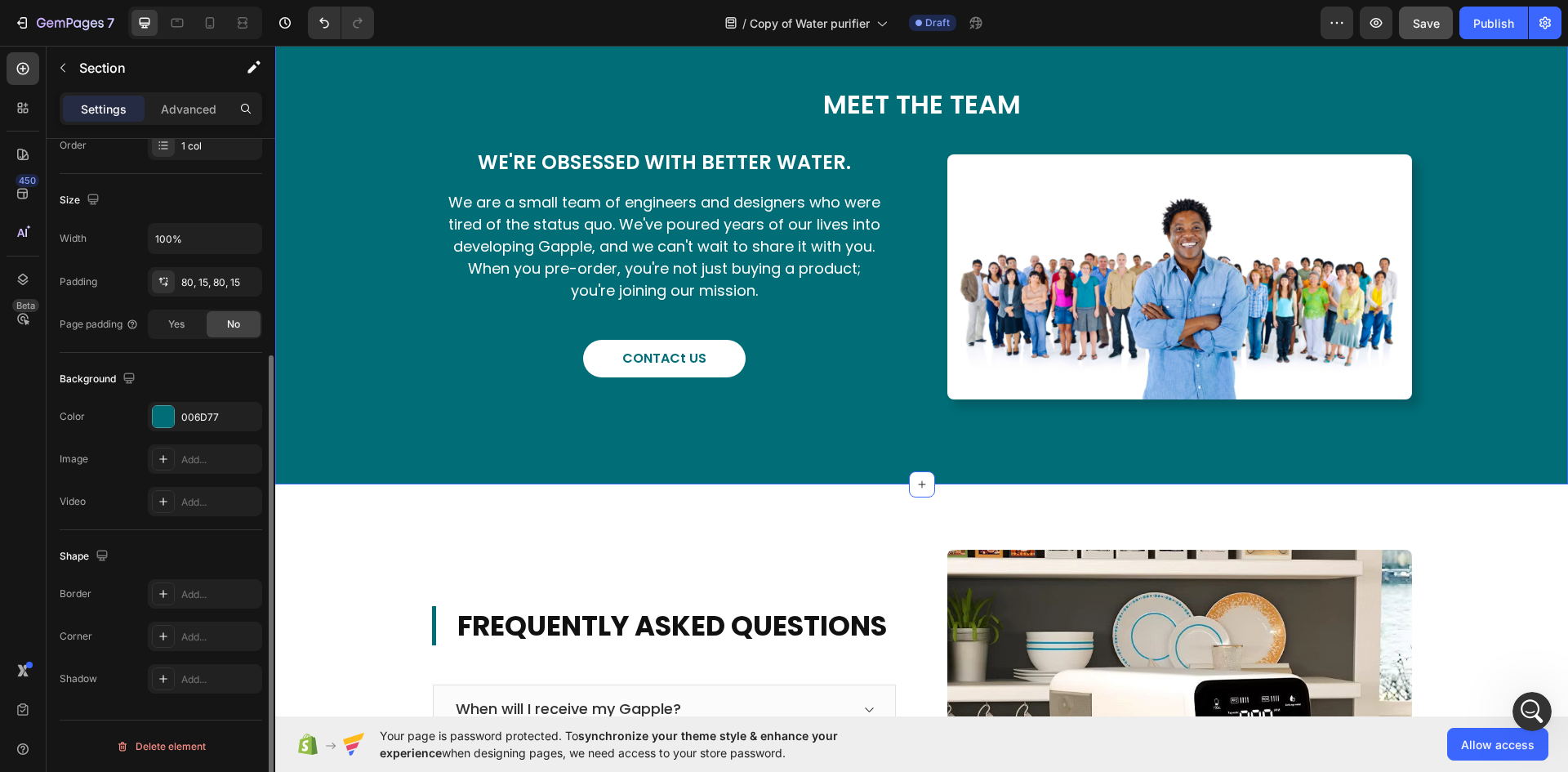
scroll to position [0, 0]
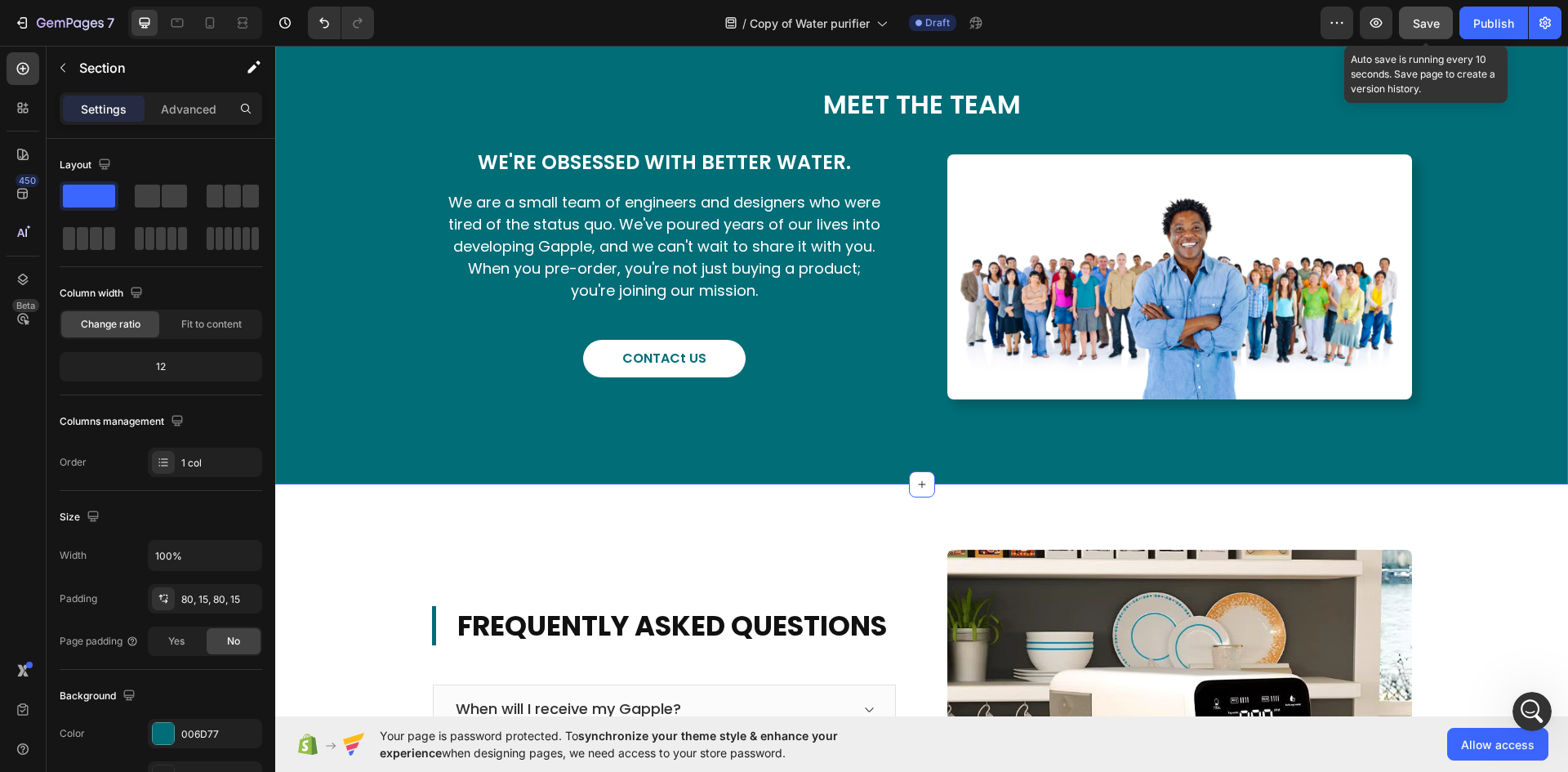
click at [1424, 24] on span "Save" at bounding box center [1426, 23] width 27 height 14
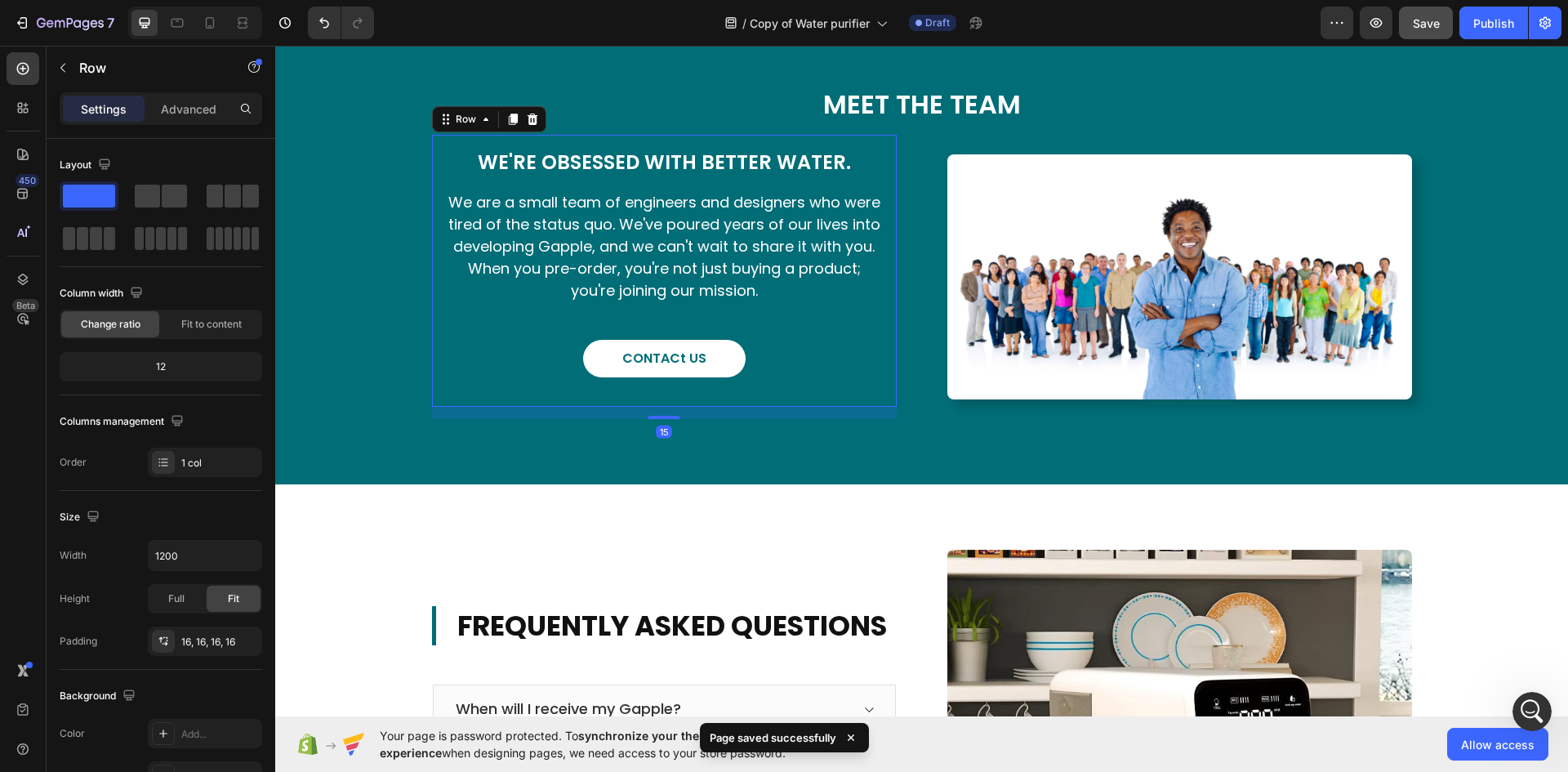
click at [847, 406] on div "We're Obsessed With Better Water. Heading We are a small team of engineers and …" at bounding box center [664, 270] width 465 height 271
click at [1211, 484] on div "MEET THE TEAM Heading We're Obsessed With Better Water. Heading We are a small …" at bounding box center [921, 252] width 1293 height 464
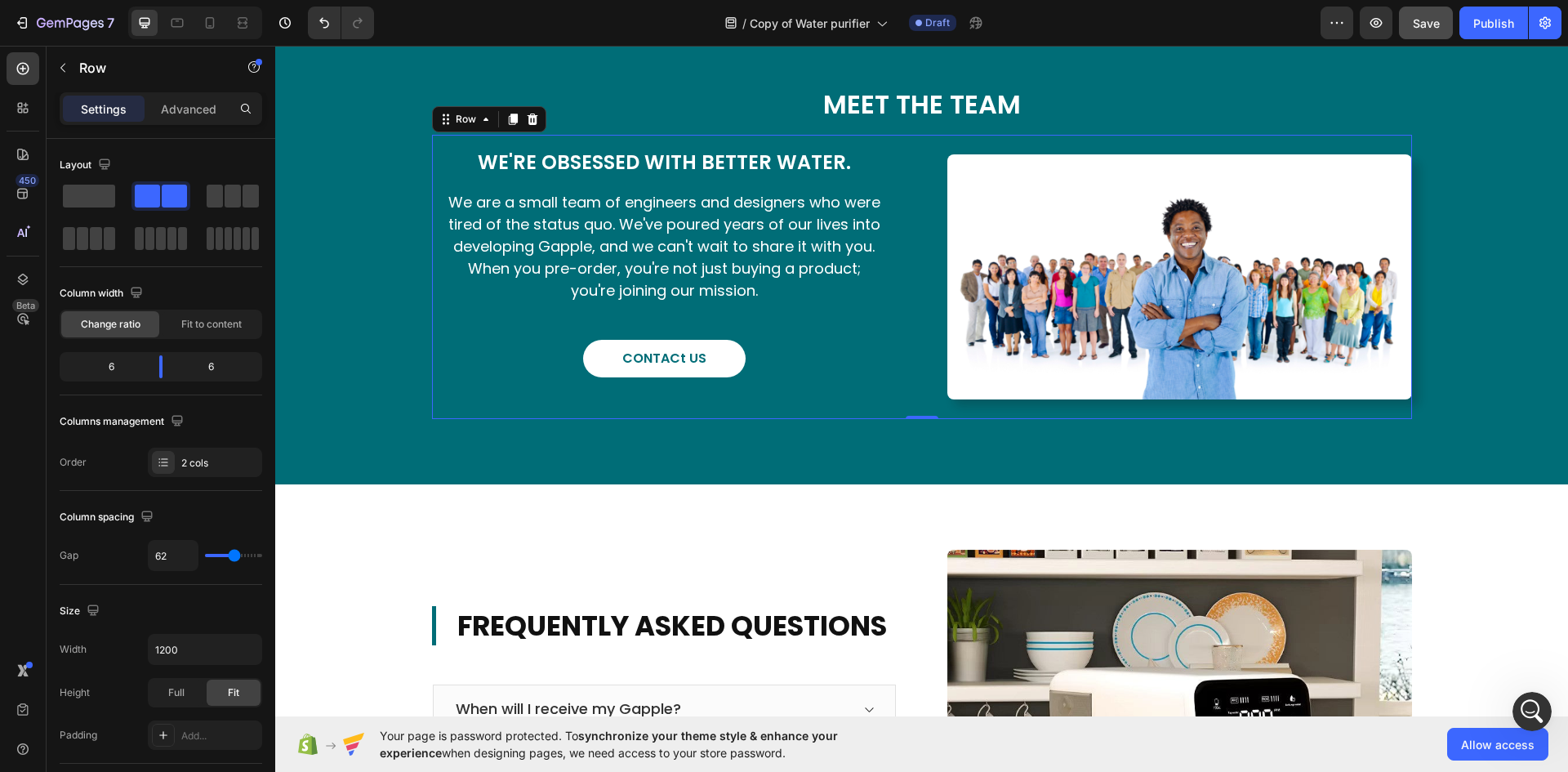
click at [933, 418] on div "We're Obsessed With Better Water. Heading We are a small team of engineers and …" at bounding box center [922, 276] width 980 height 284
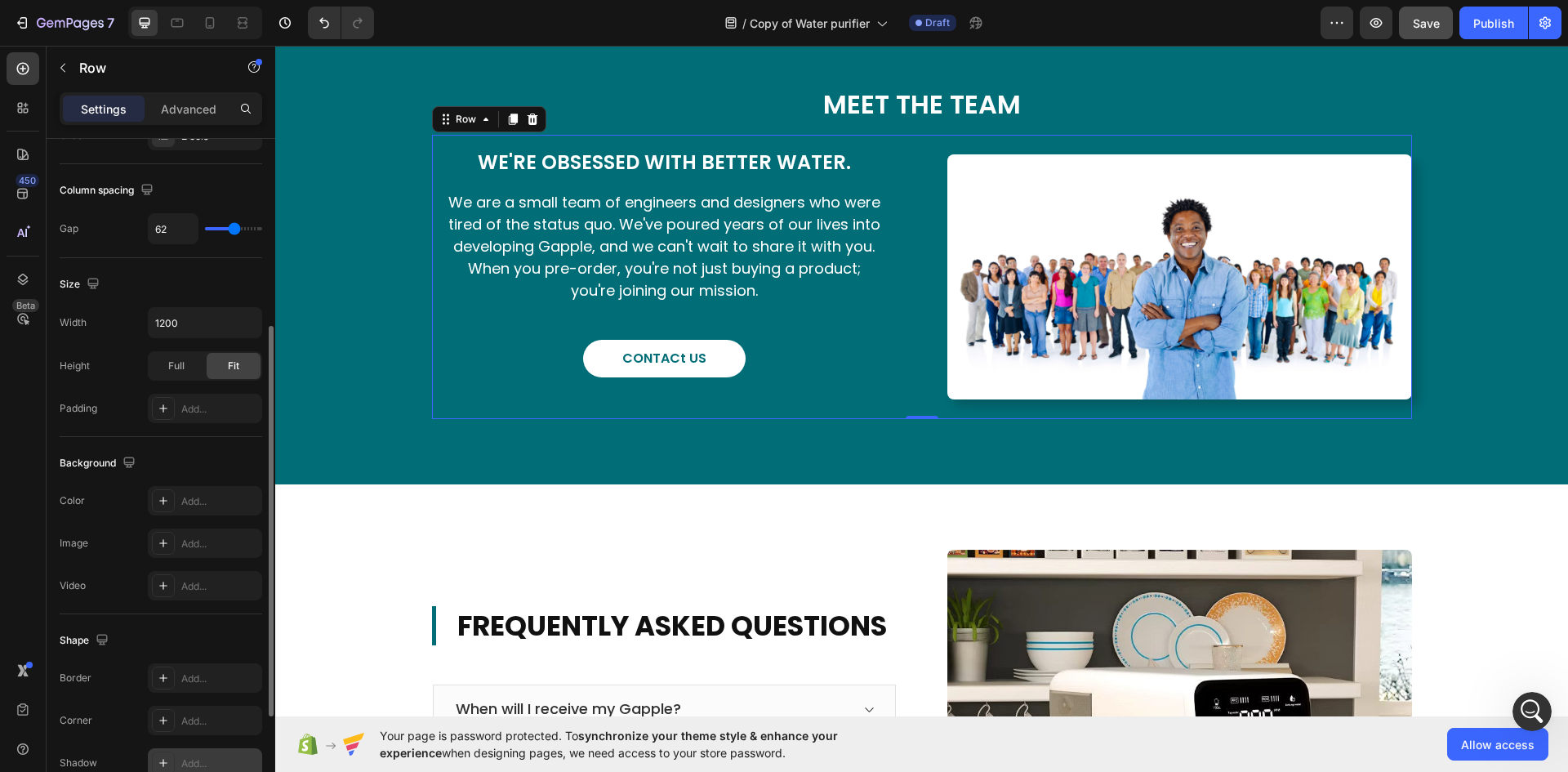
scroll to position [503, 0]
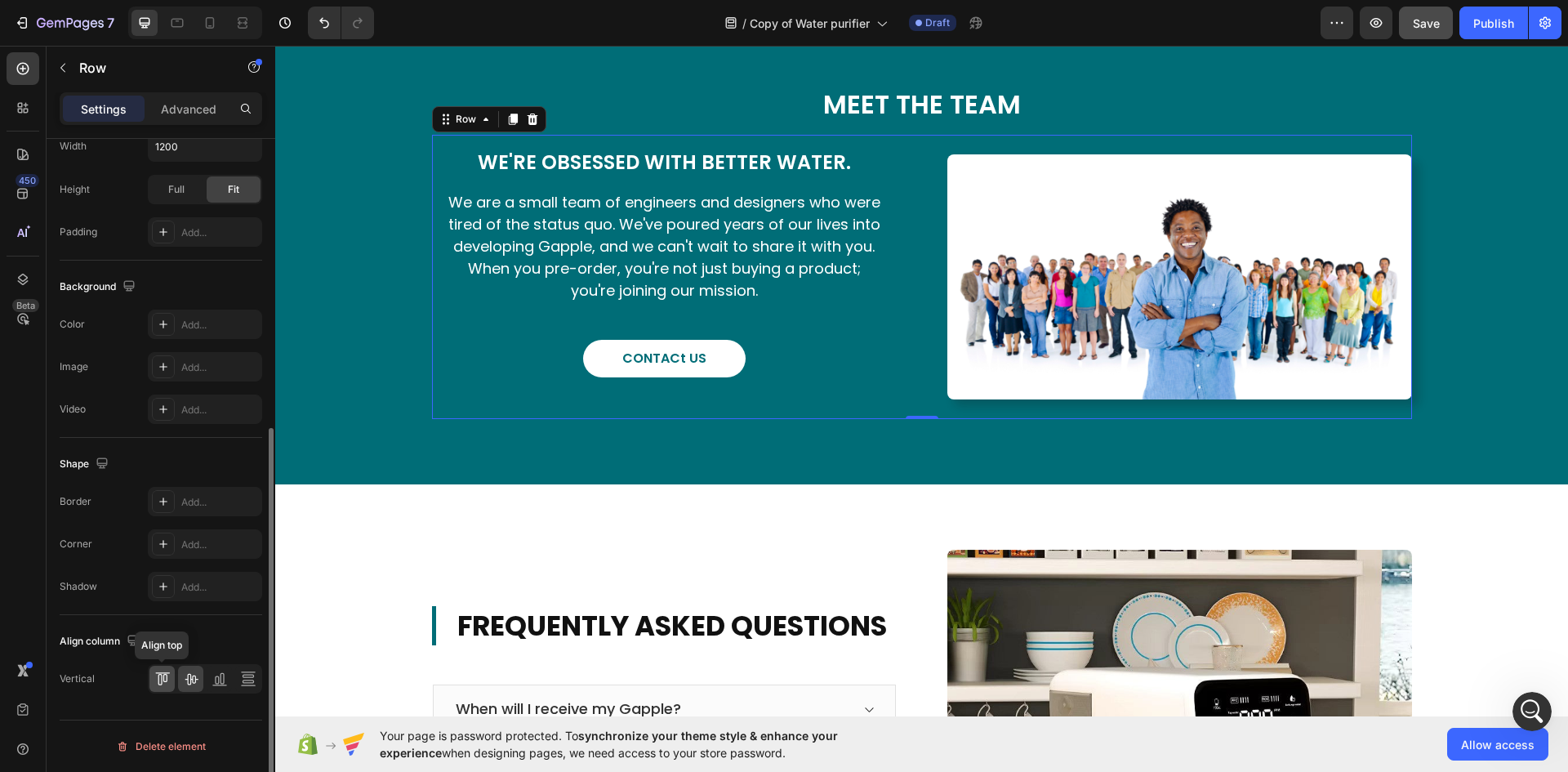
click at [161, 675] on icon at bounding box center [159, 679] width 4 height 12
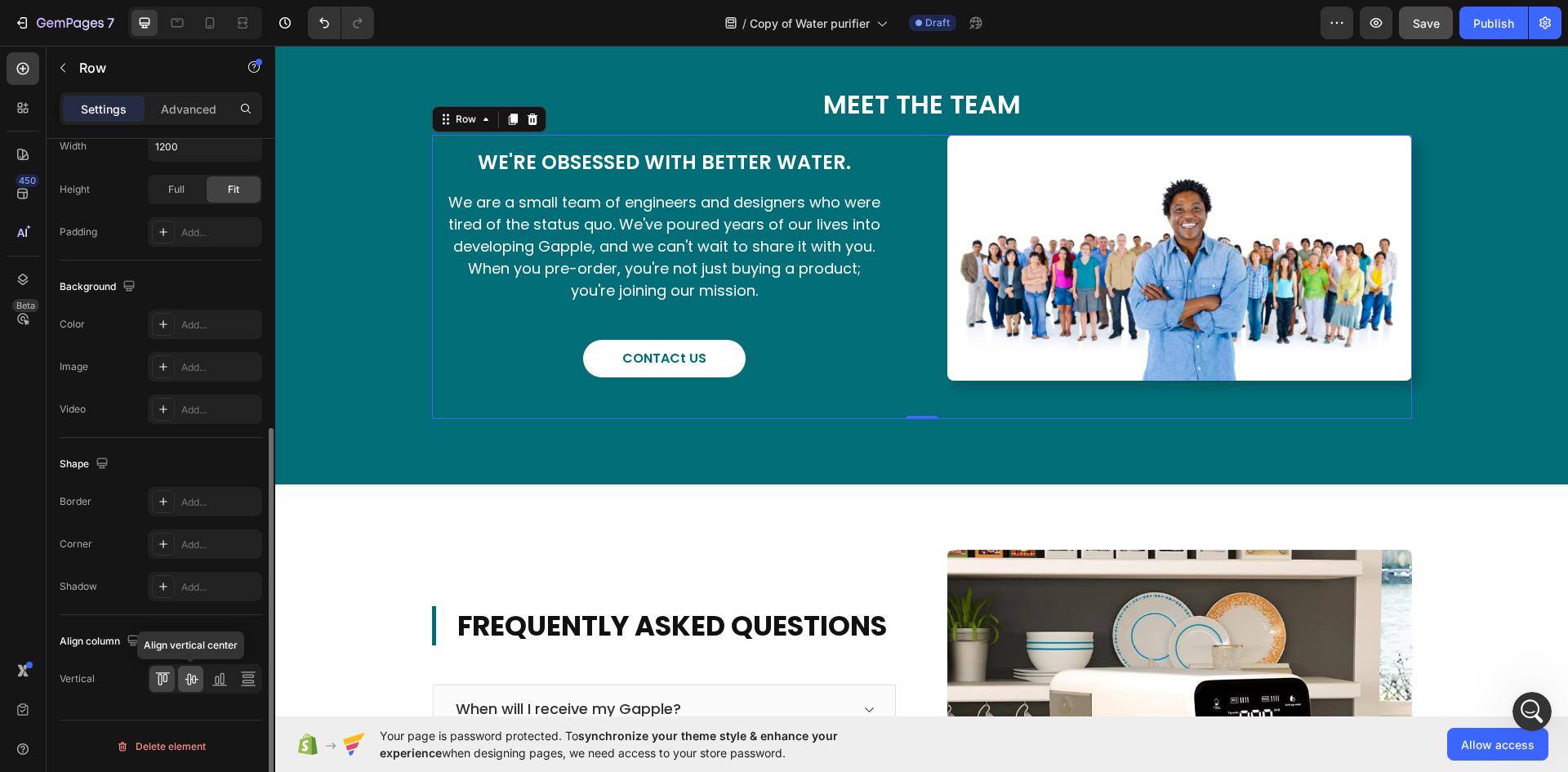
click at [194, 684] on icon at bounding box center [191, 679] width 17 height 17
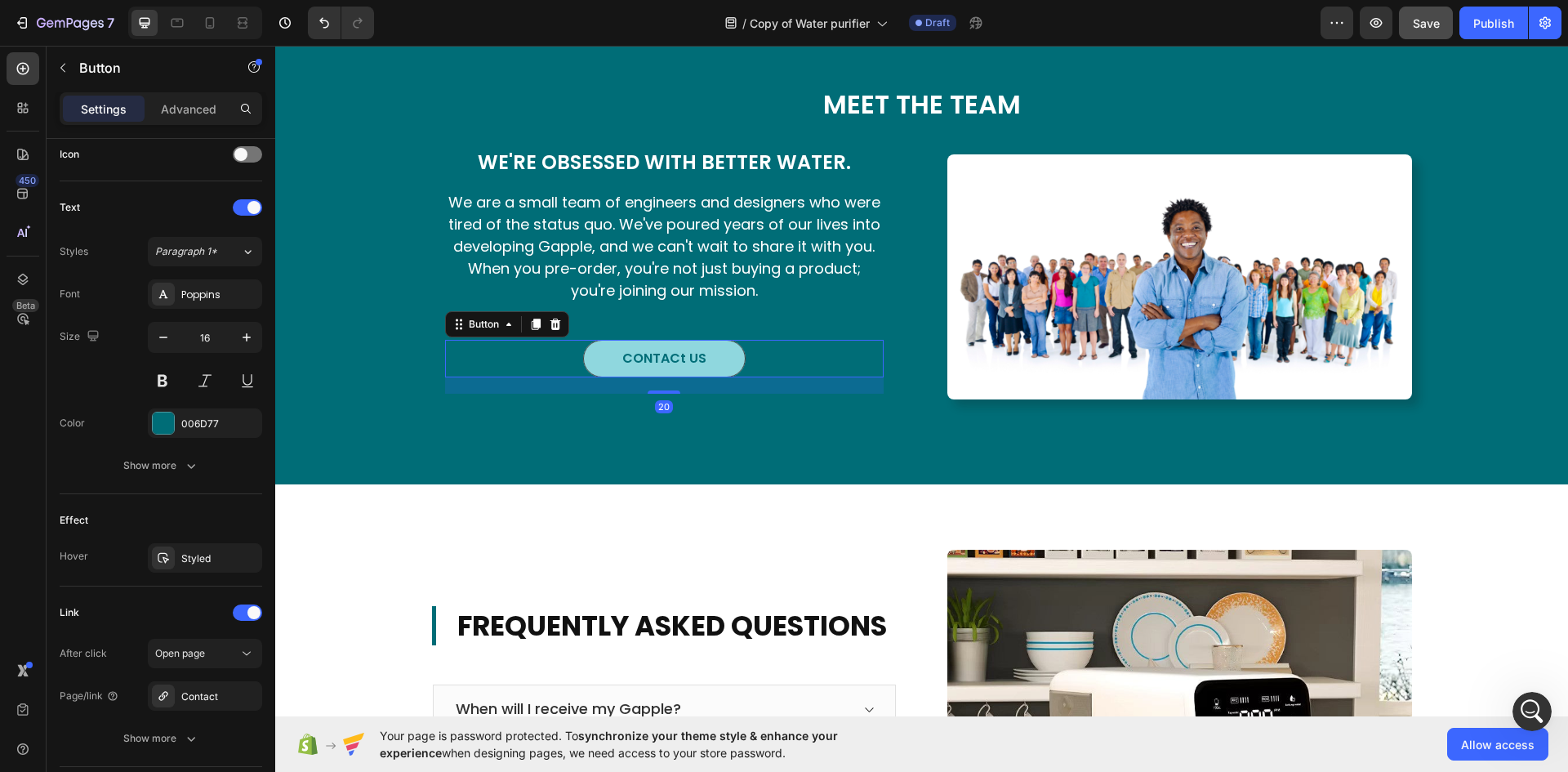
click at [690, 377] on link "CONTACt US" at bounding box center [664, 358] width 163 height 38
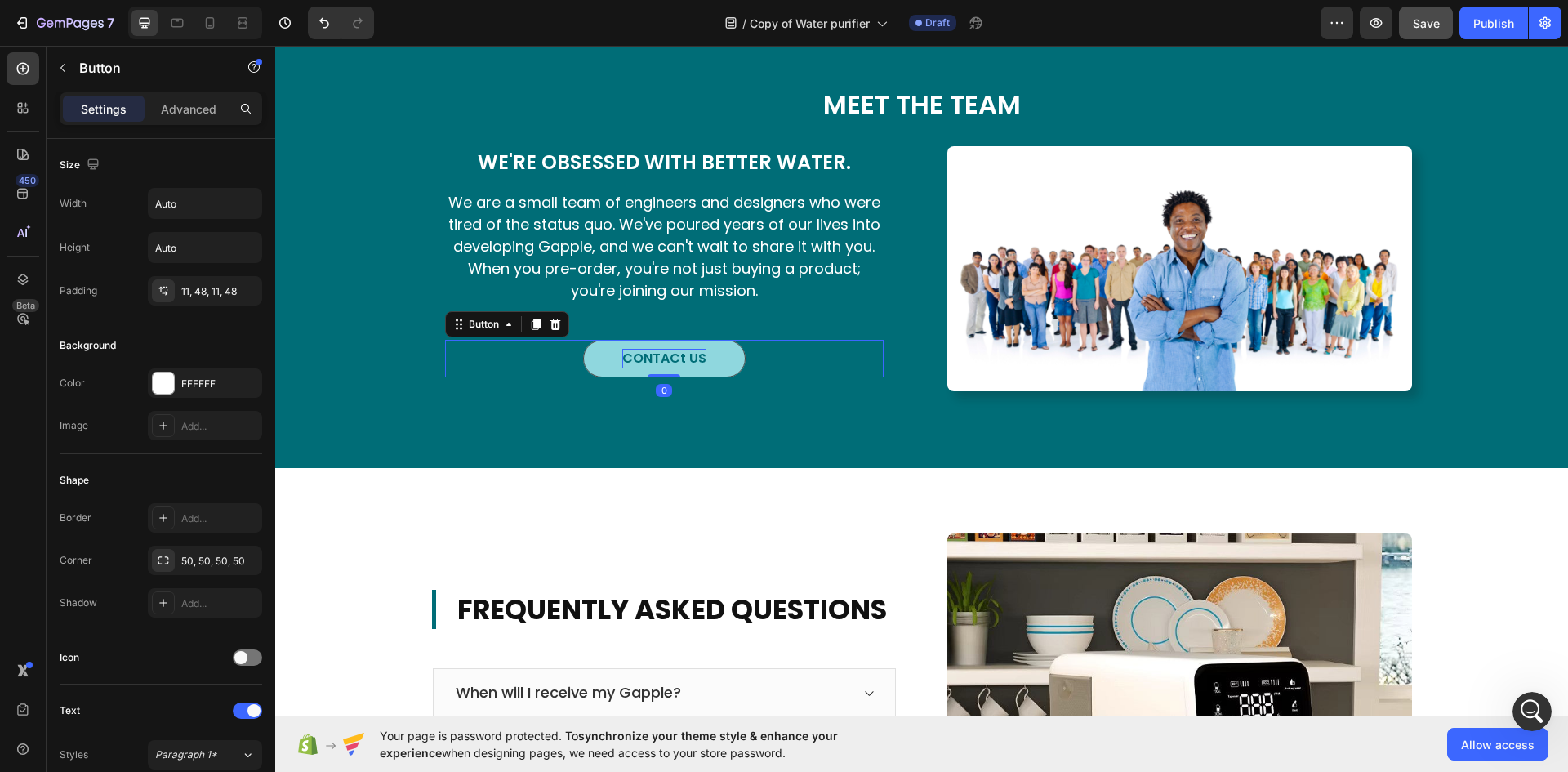
drag, startPoint x: 649, startPoint y: 517, endPoint x: 651, endPoint y: 482, distance: 35.1
click at [643, 377] on div "CONTACt US Button 0" at bounding box center [663, 358] width 438 height 38
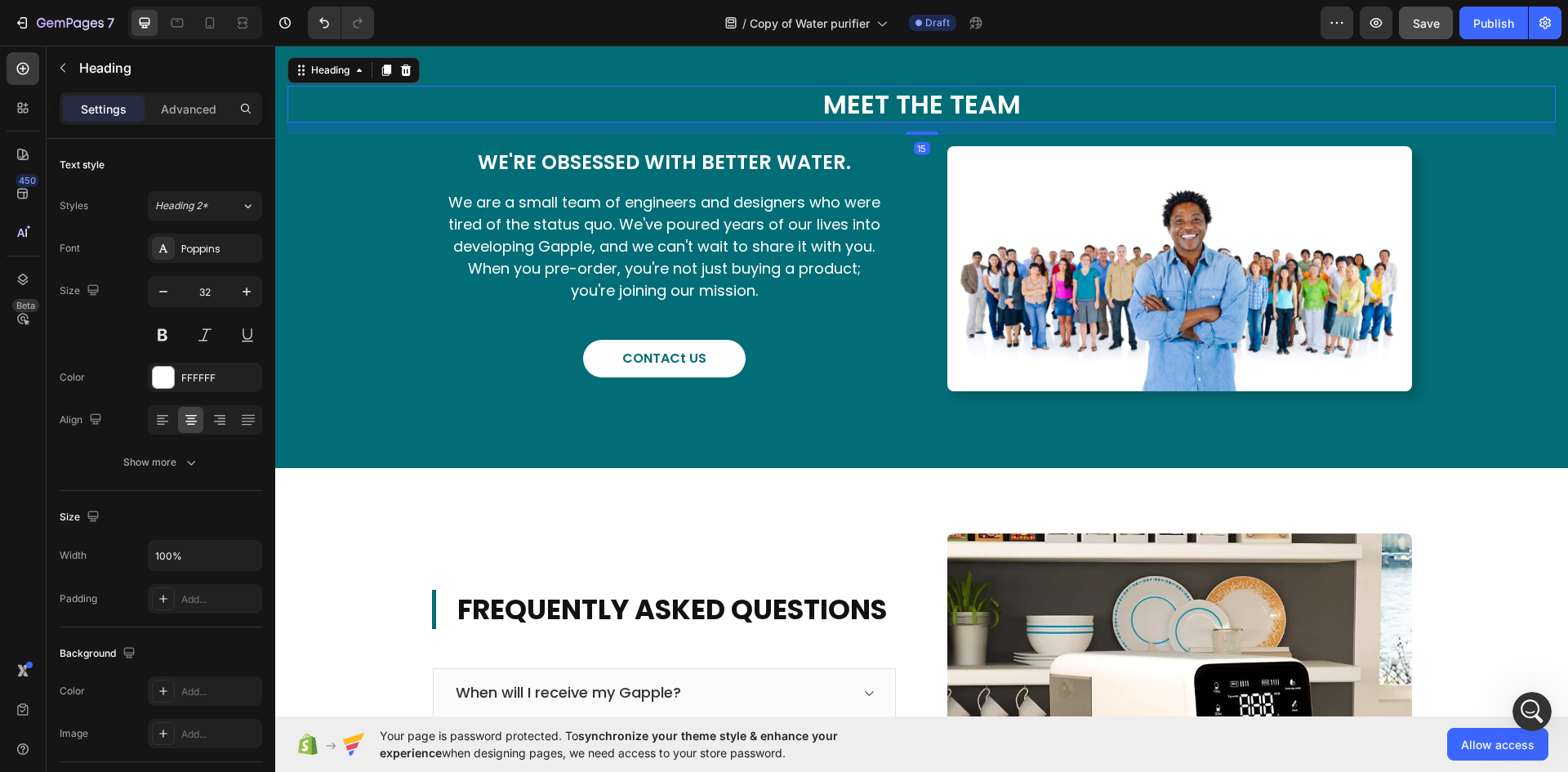
click at [899, 124] on h2 "MEET THE TEAM" at bounding box center [921, 104] width 1268 height 38
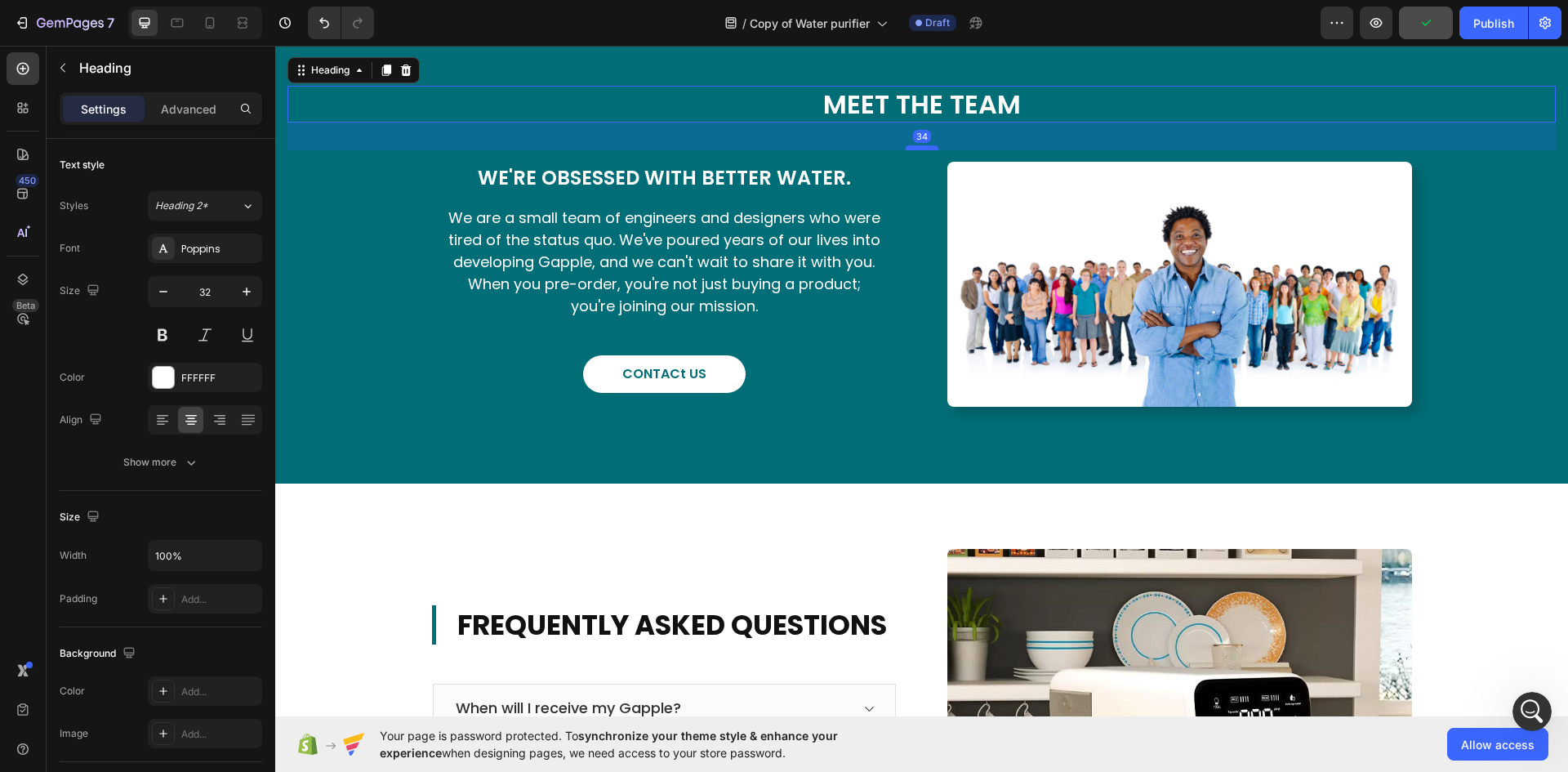
drag, startPoint x: 914, startPoint y: 260, endPoint x: 919, endPoint y: 275, distance: 15.8
click at [919, 150] on div at bounding box center [921, 148] width 33 height 5
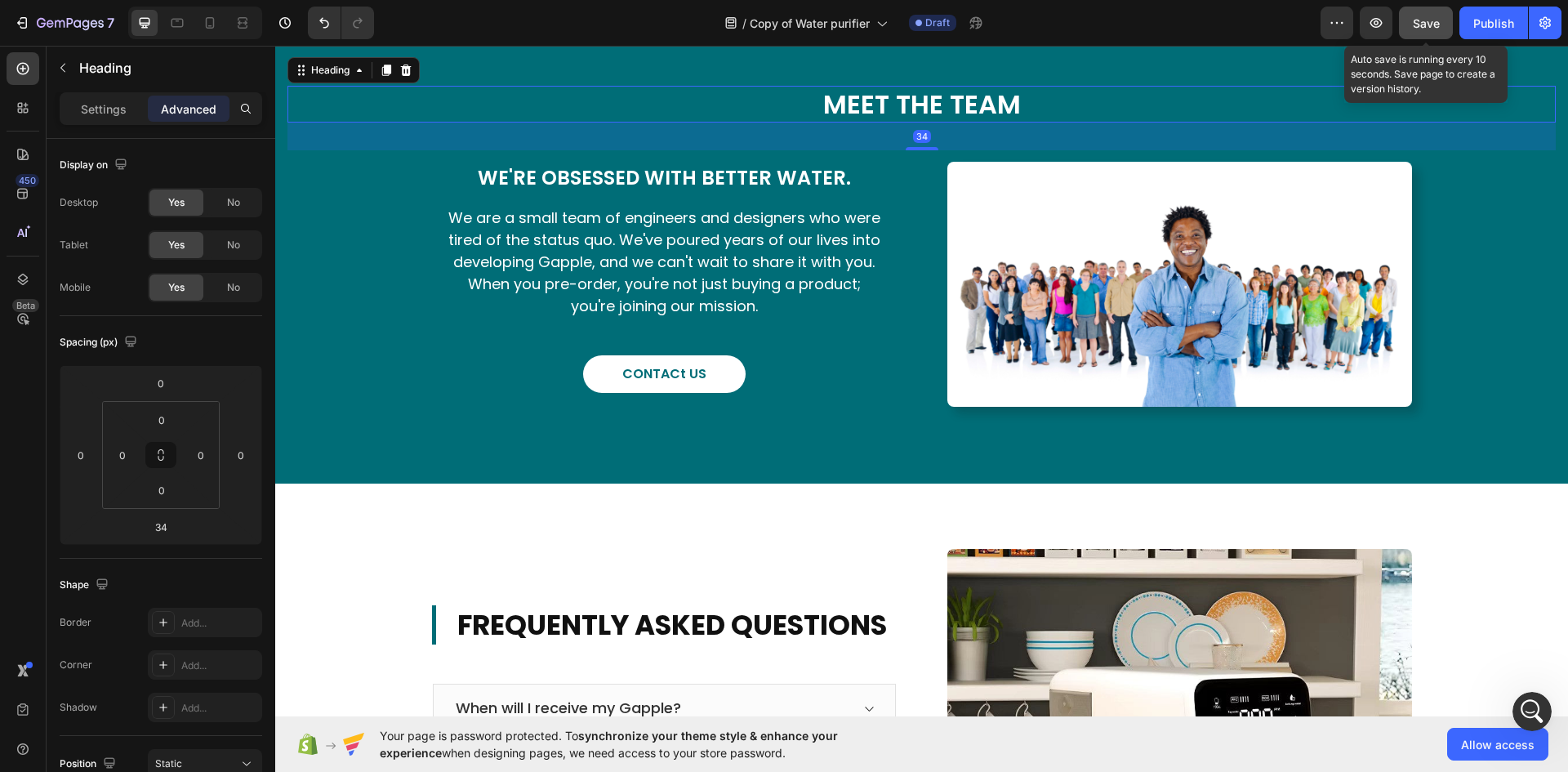
click at [1412, 23] on button "Save" at bounding box center [1425, 23] width 54 height 33
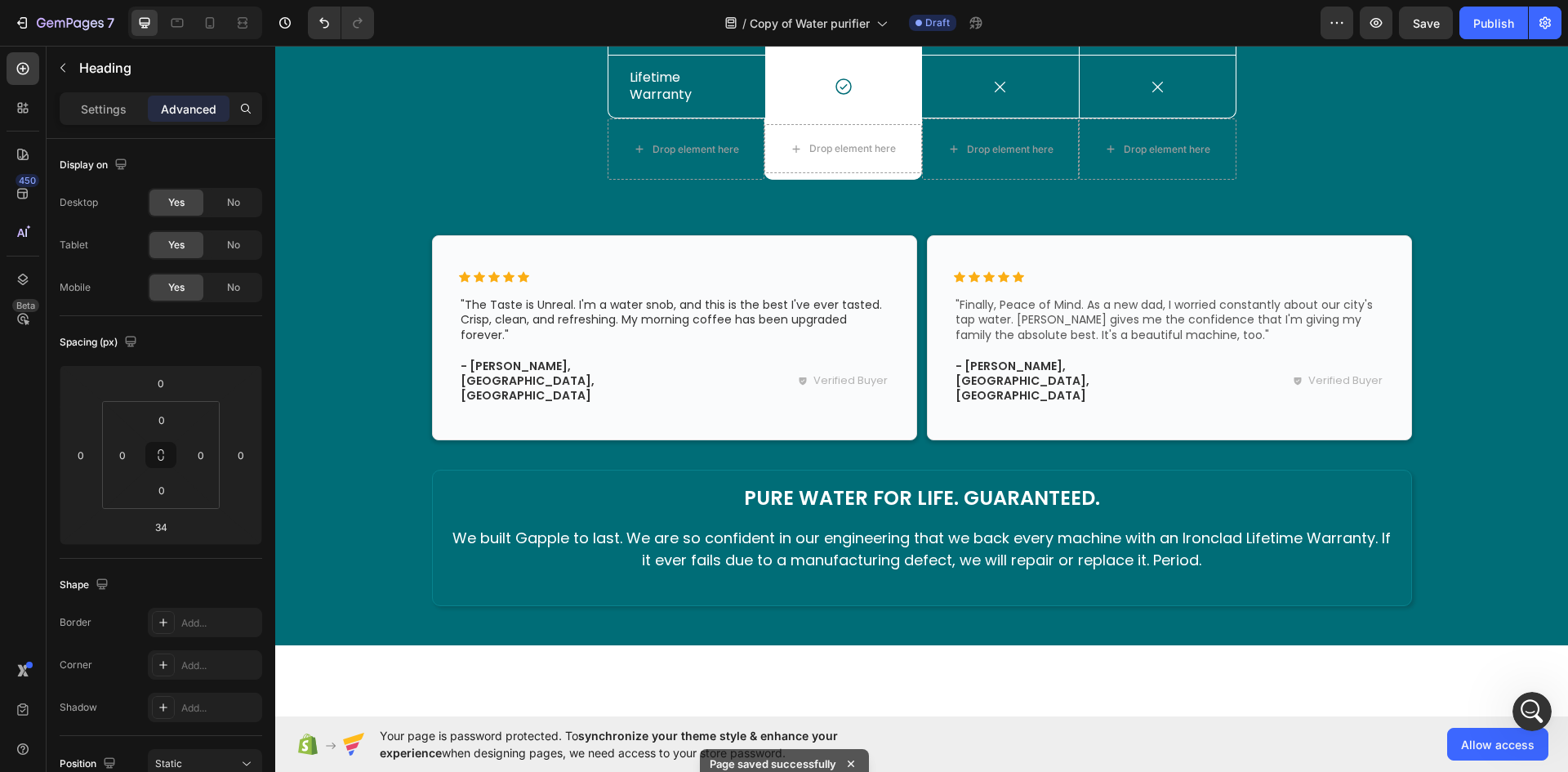
scroll to position [2287, 0]
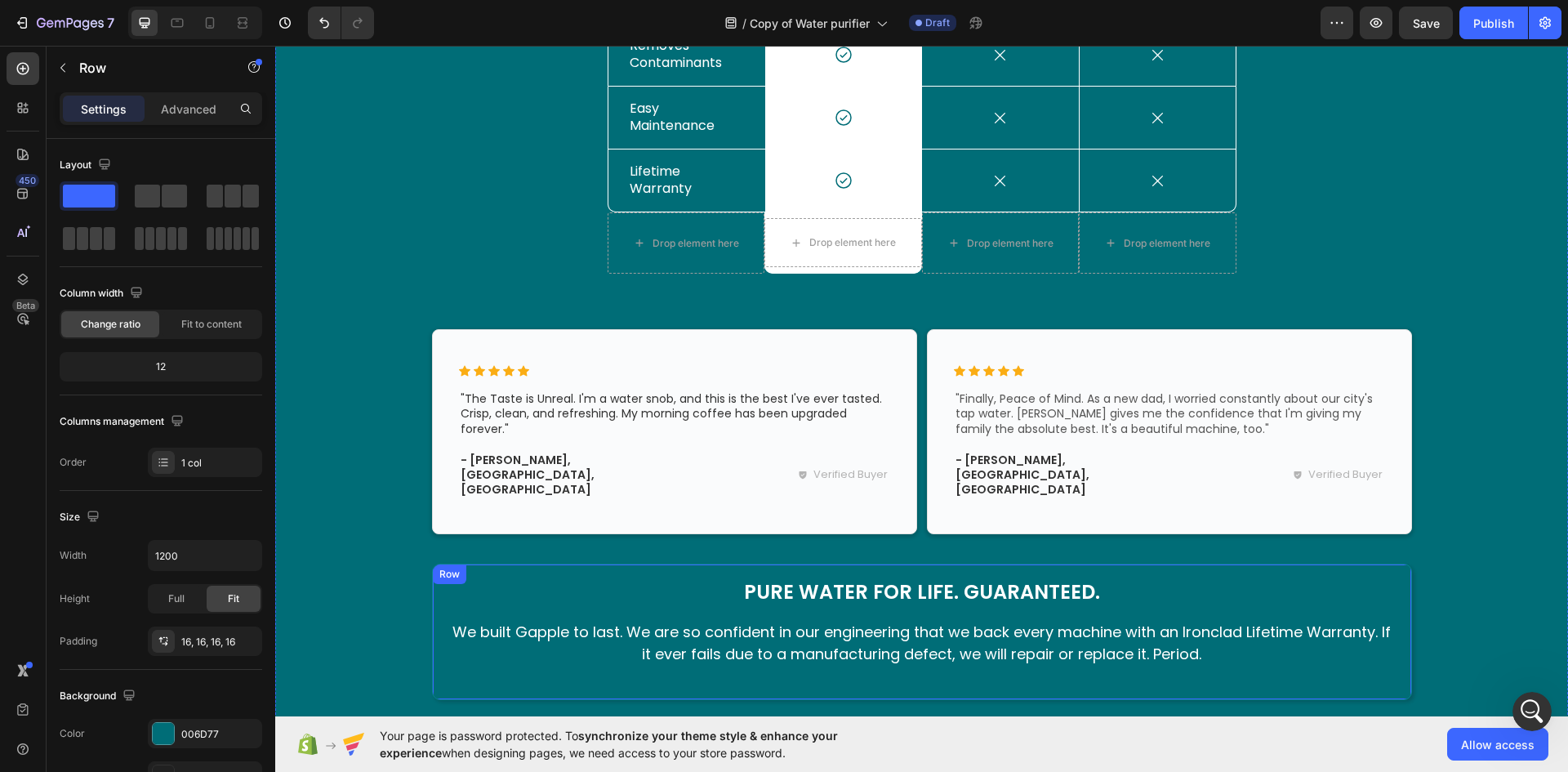
click at [441, 666] on div "Pure Water for Life. Guaranteed. Heading We built Gapple to last. We are so con…" at bounding box center [922, 631] width 980 height 135
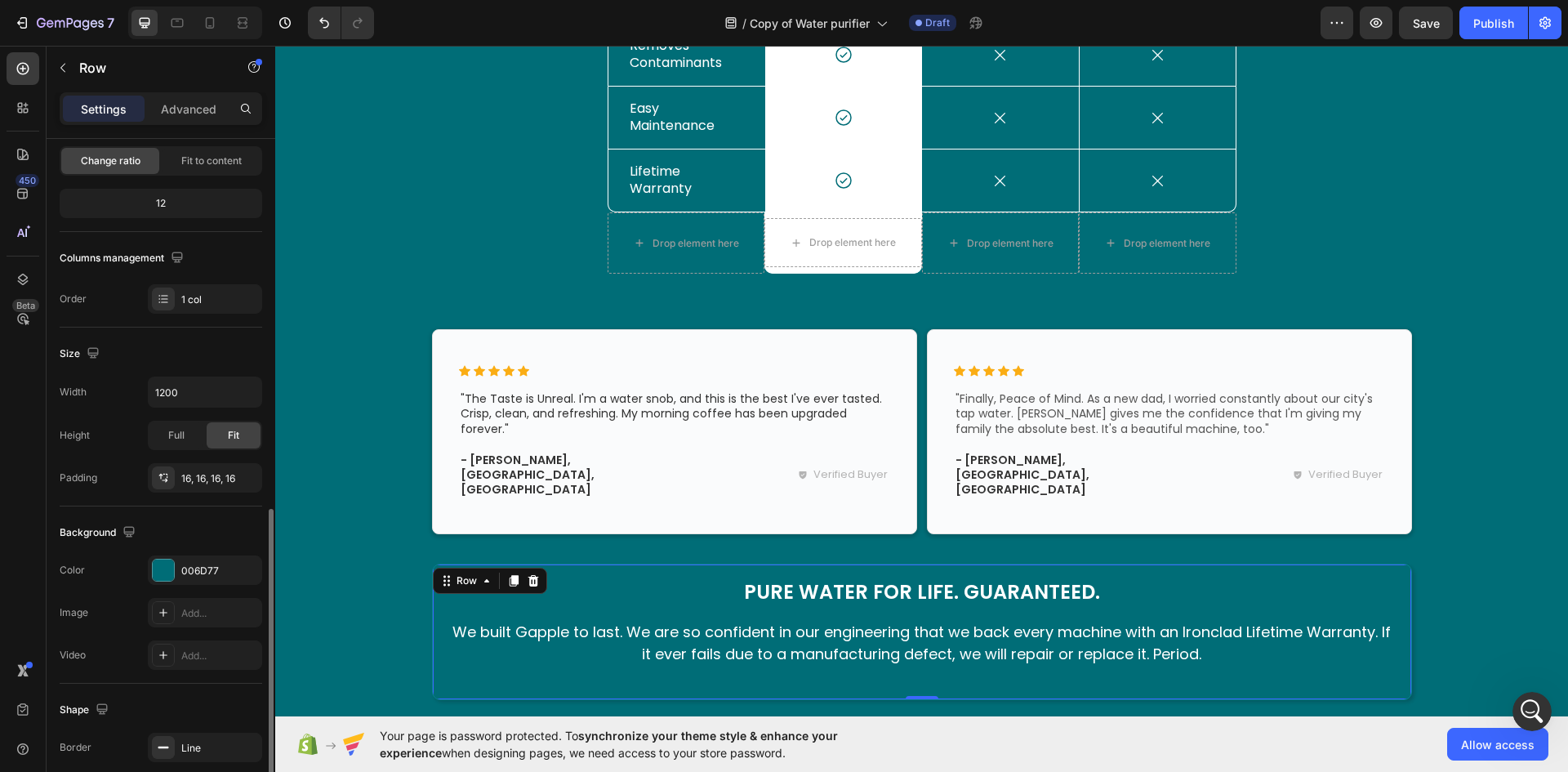
scroll to position [317, 0]
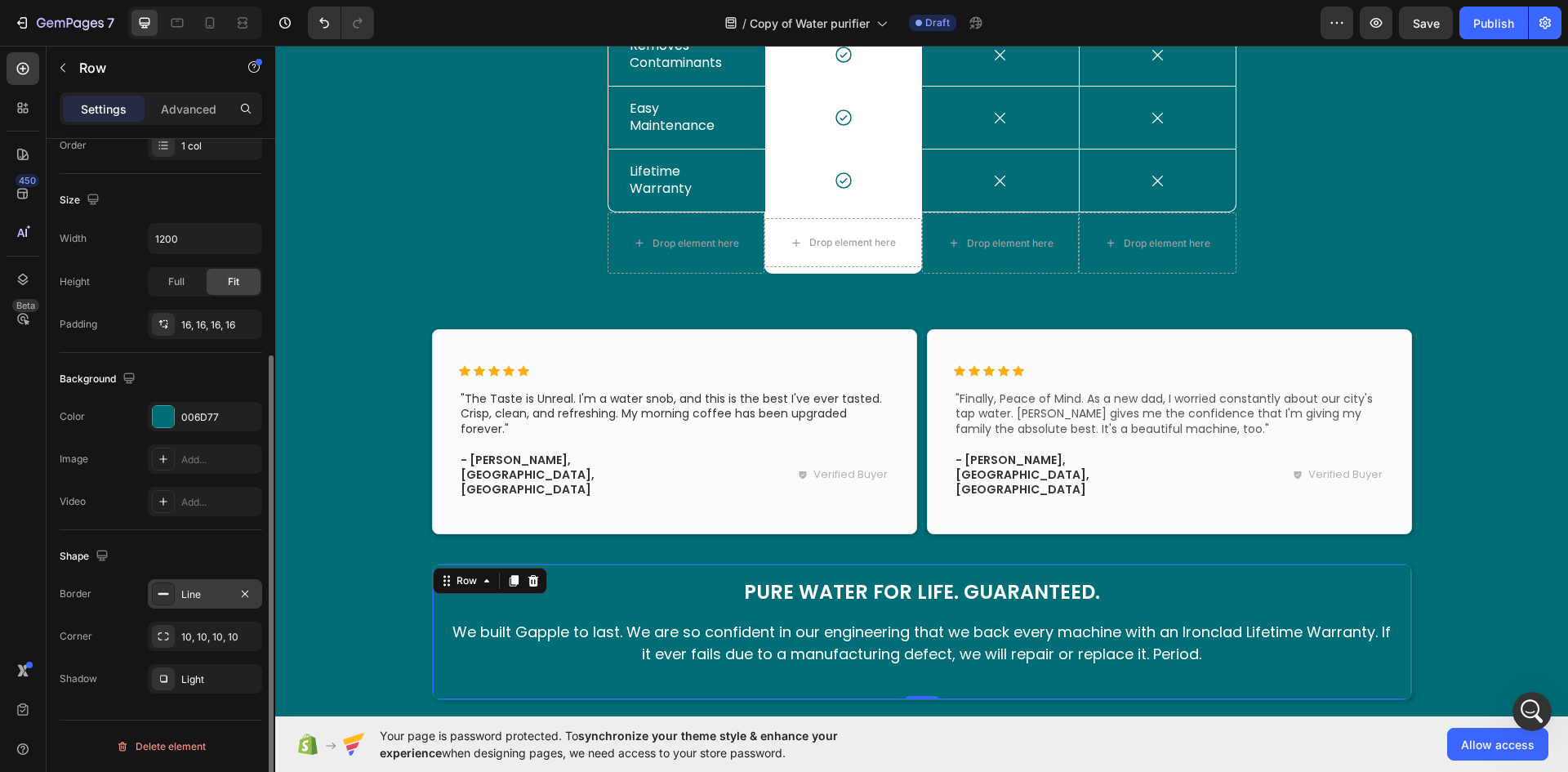
click at [188, 588] on div "Line" at bounding box center [204, 595] width 48 height 15
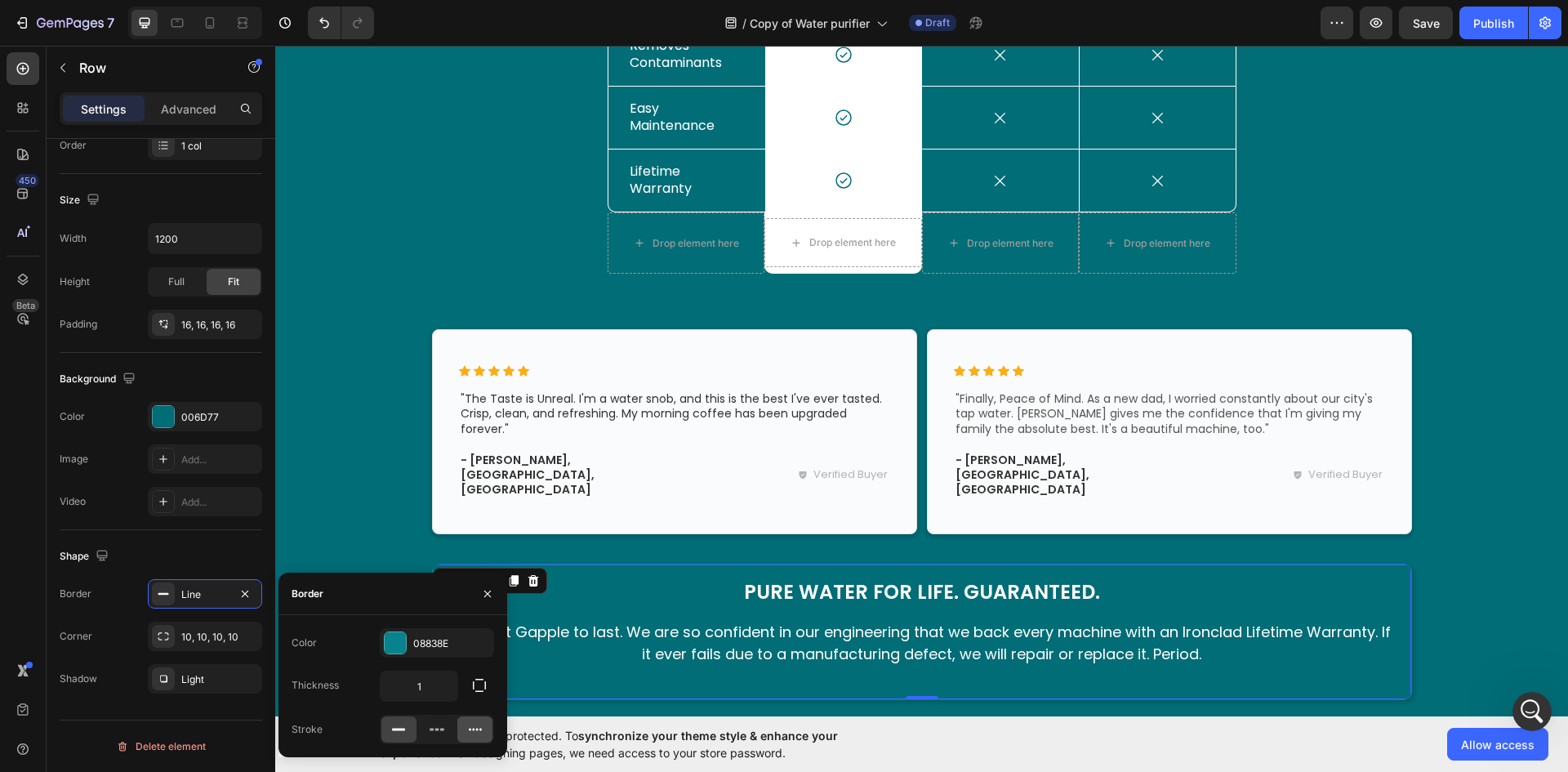
click at [471, 729] on icon at bounding box center [476, 729] width 13 height 3
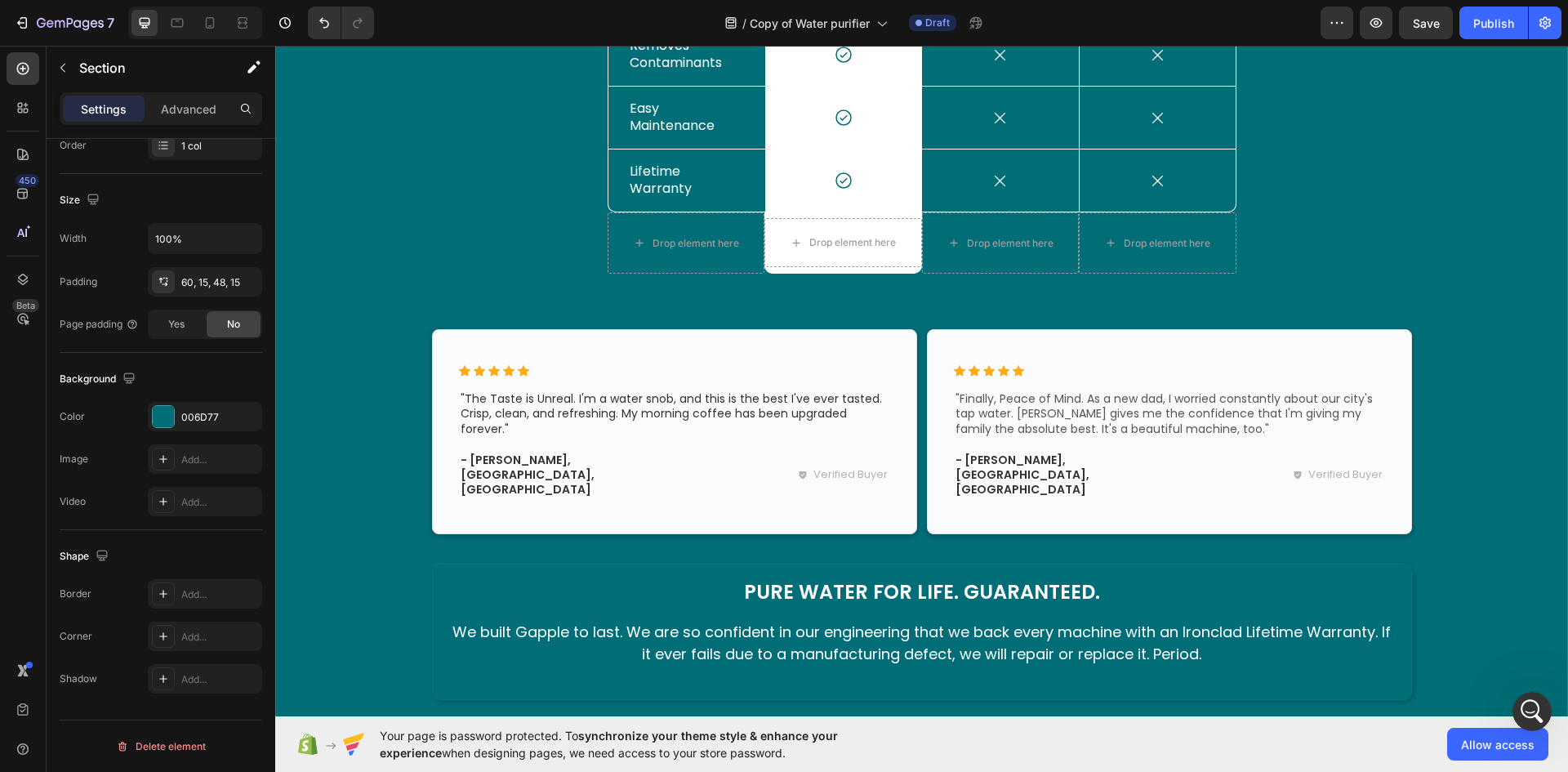
click at [383, 420] on div "The Gapple Difference: See The Proof. Heading The Clear Choice Text Block Row D…" at bounding box center [921, 282] width 1268 height 835
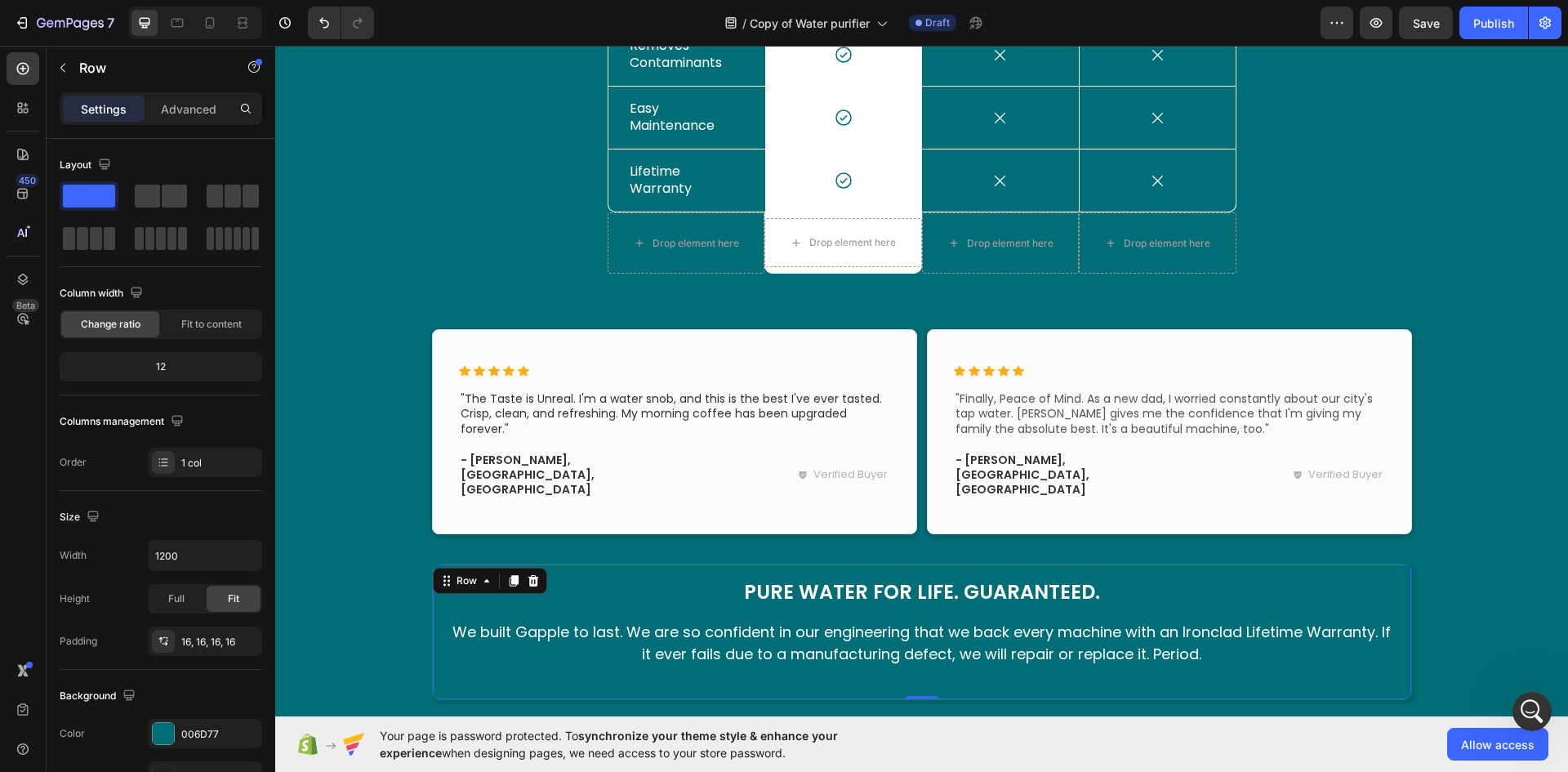
click at [436, 587] on div "Pure Water for Life. Guaranteed. Heading We built Gapple to last. We are so con…" at bounding box center [922, 631] width 980 height 135
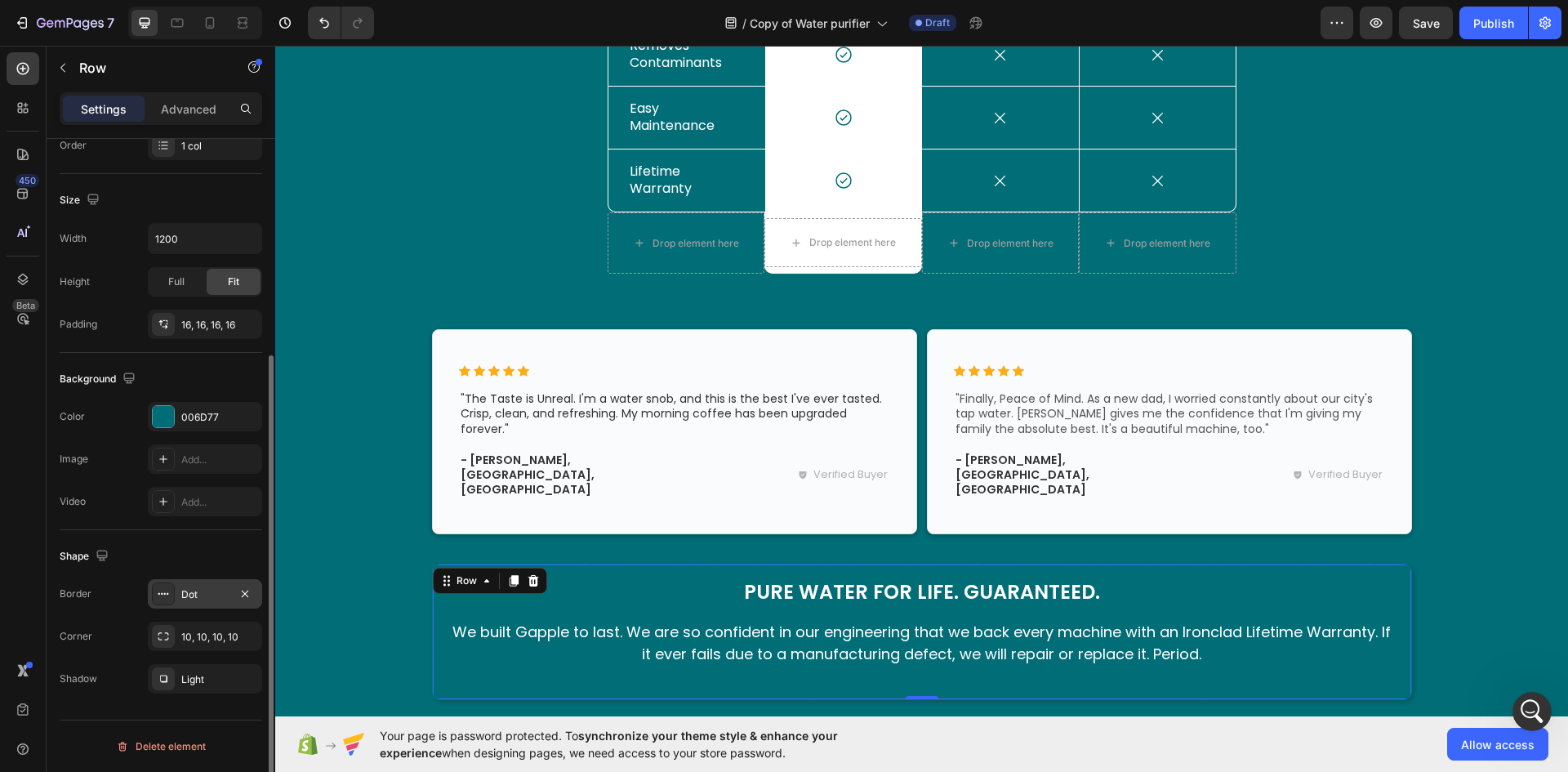
click at [199, 603] on div "Dot" at bounding box center [204, 593] width 114 height 29
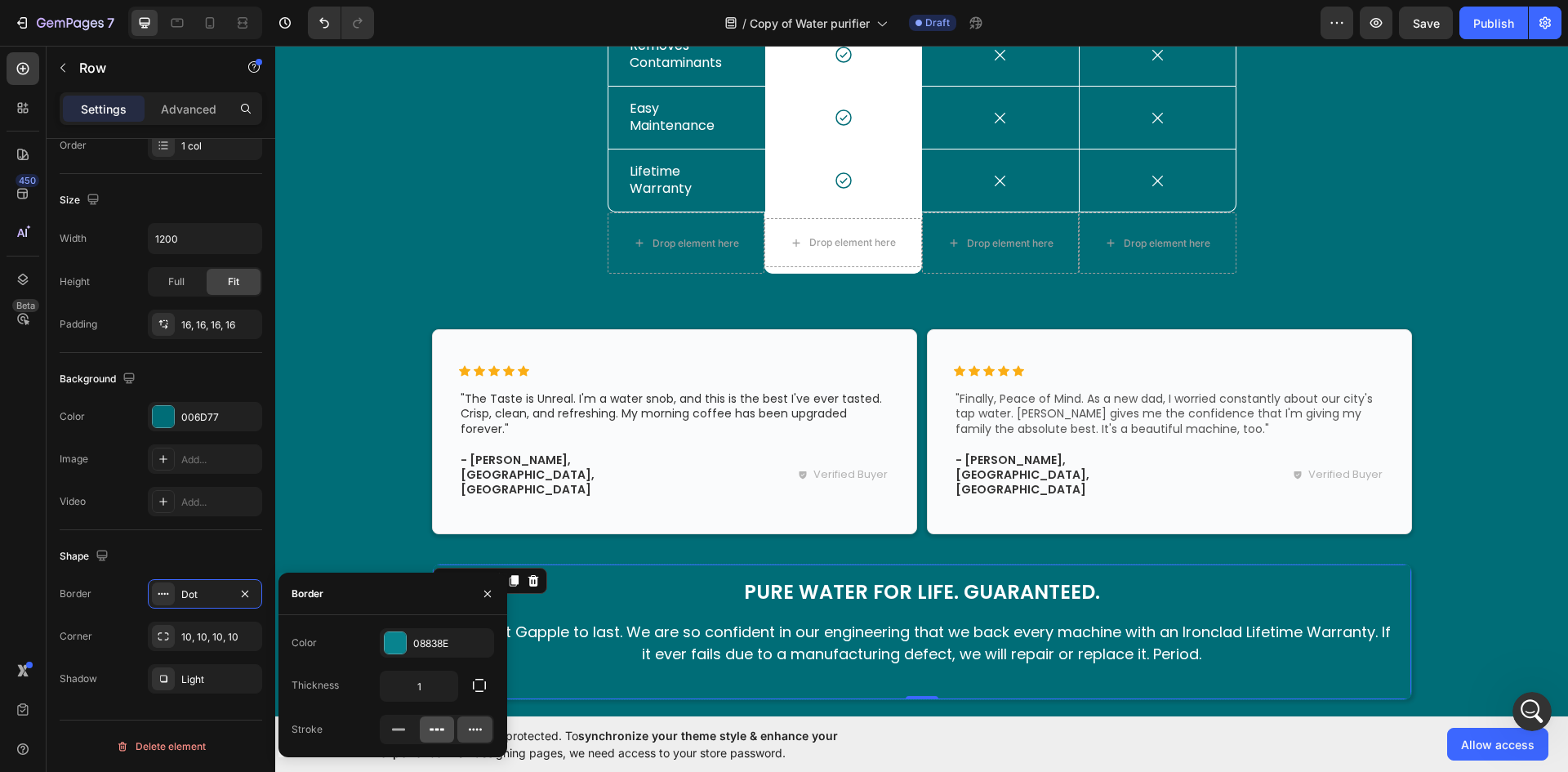
click at [430, 731] on icon at bounding box center [437, 729] width 17 height 17
click at [336, 452] on div "The Gapple Difference: See The Proof. Heading The Clear Choice Text Block Row D…" at bounding box center [921, 282] width 1268 height 835
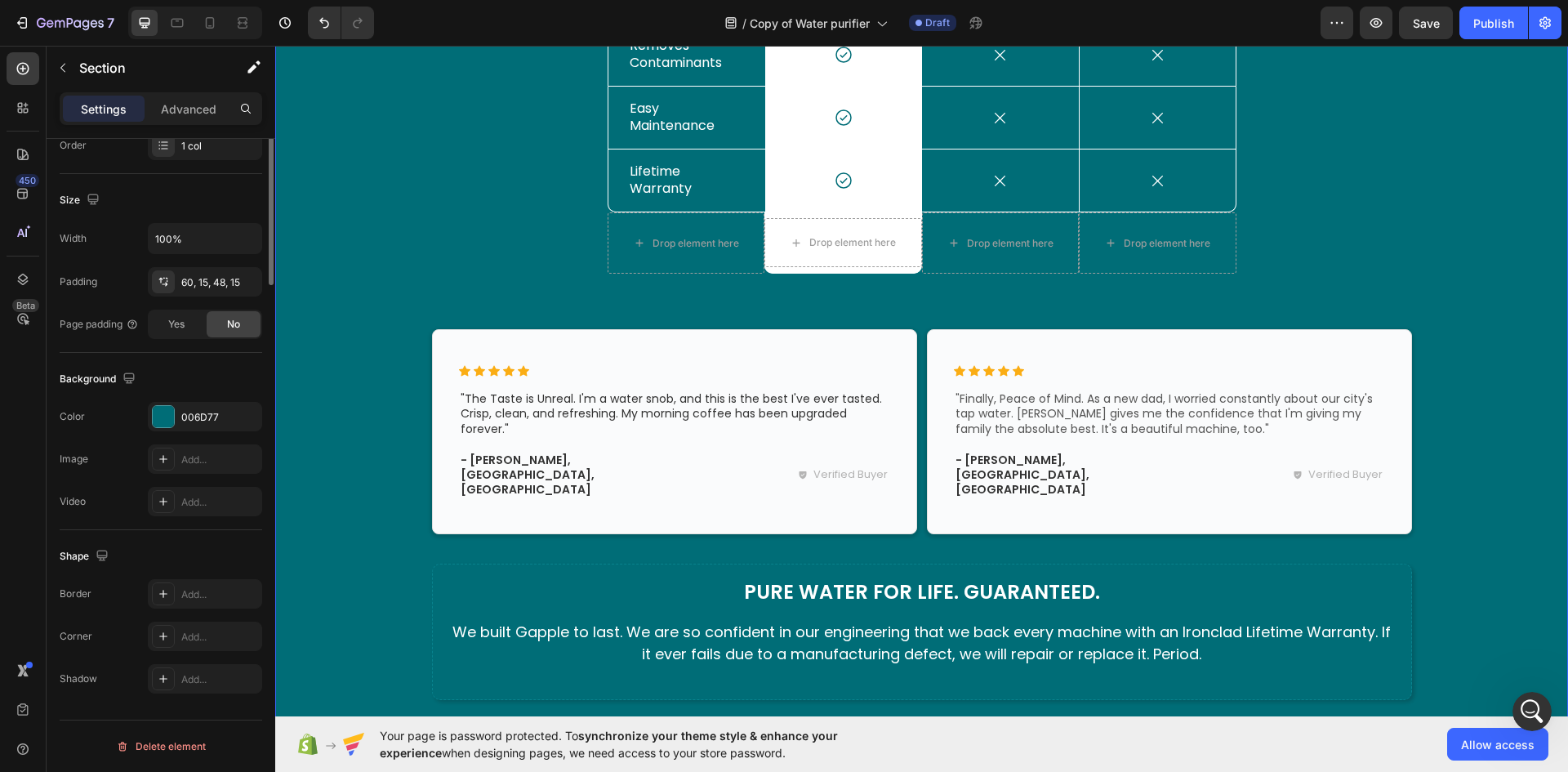
scroll to position [0, 0]
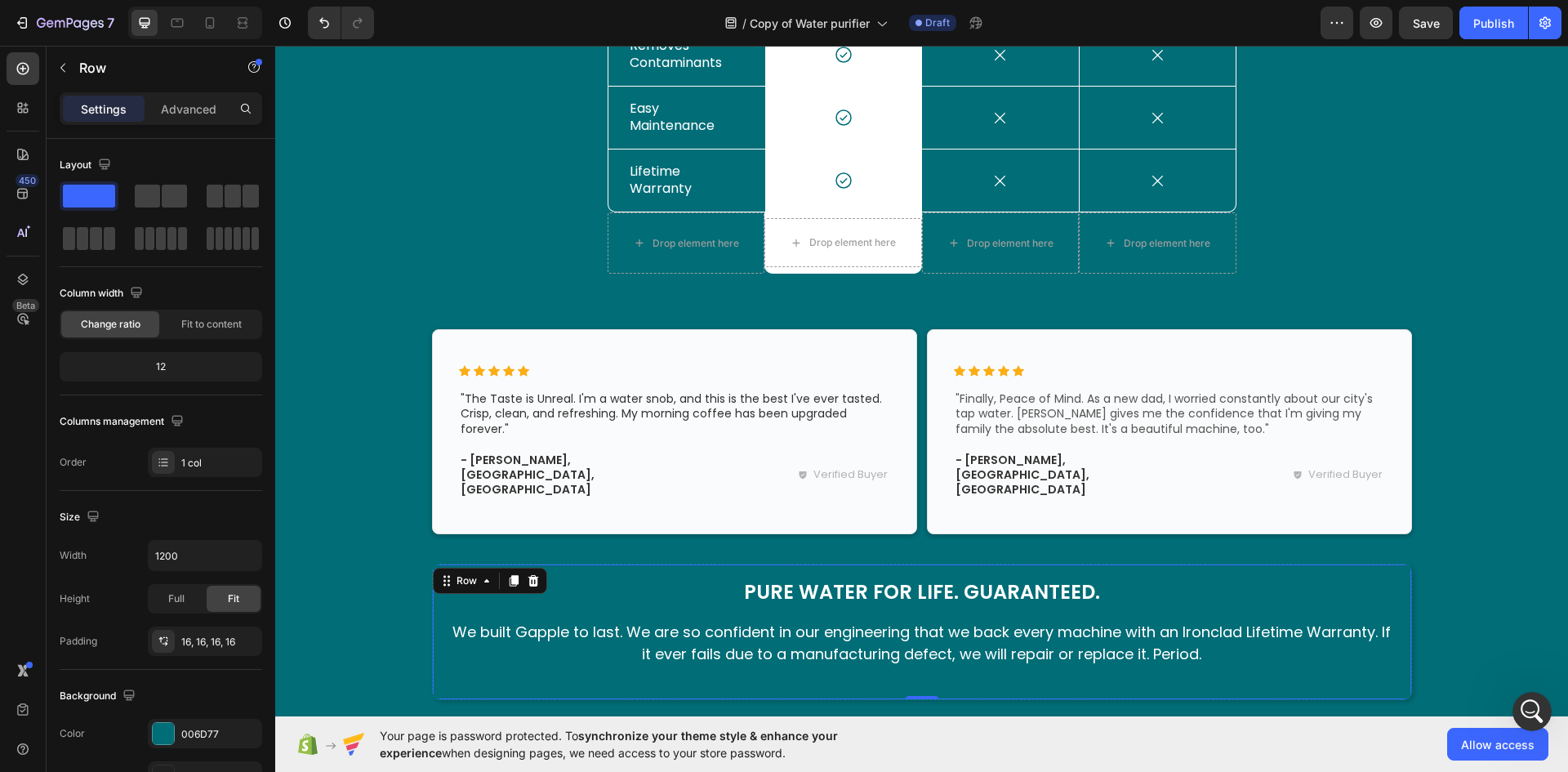
click at [436, 664] on div "Pure Water for Life. Guaranteed. Heading We built Gapple to last. We are so con…" at bounding box center [922, 631] width 980 height 135
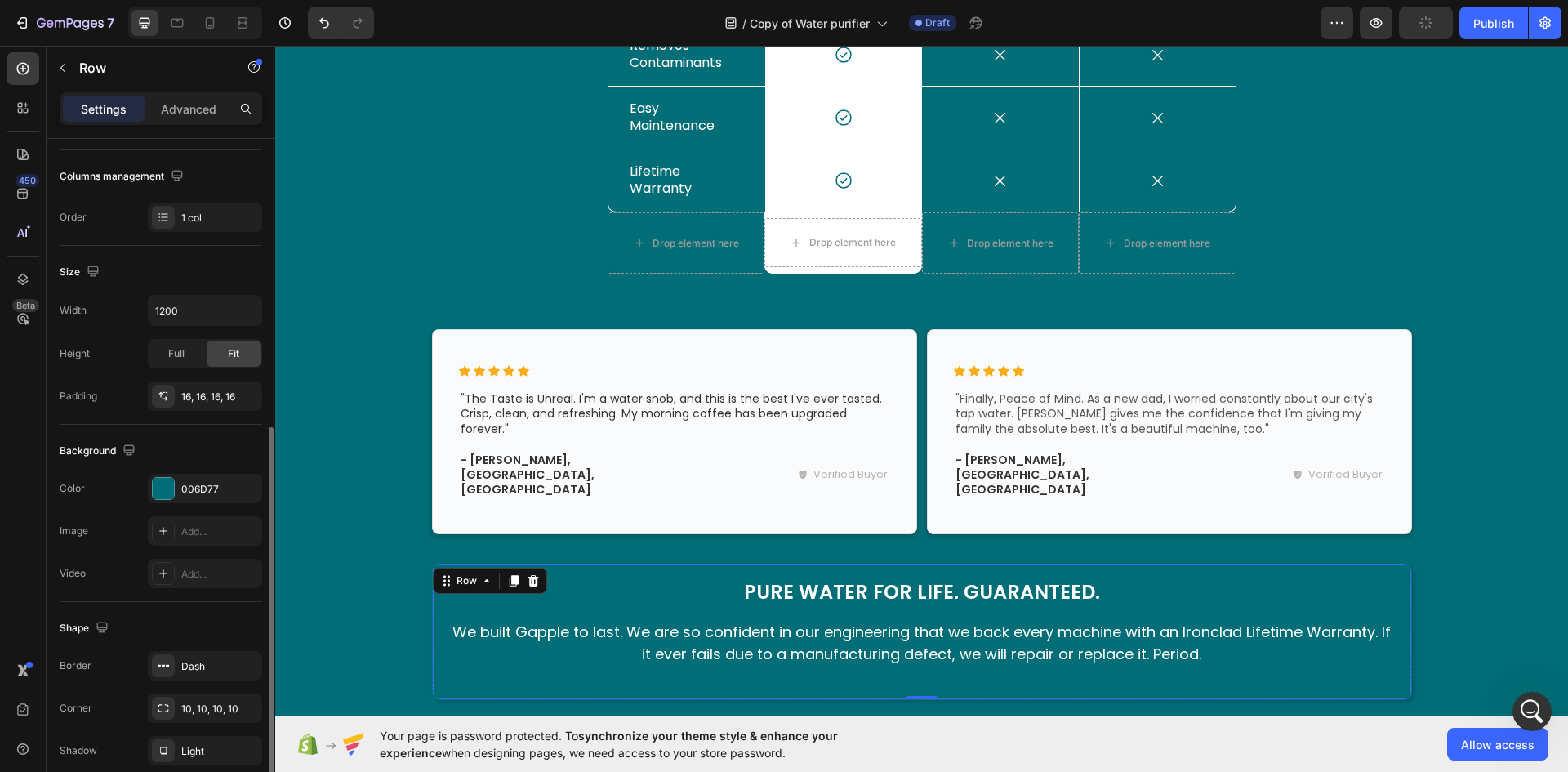
scroll to position [317, 0]
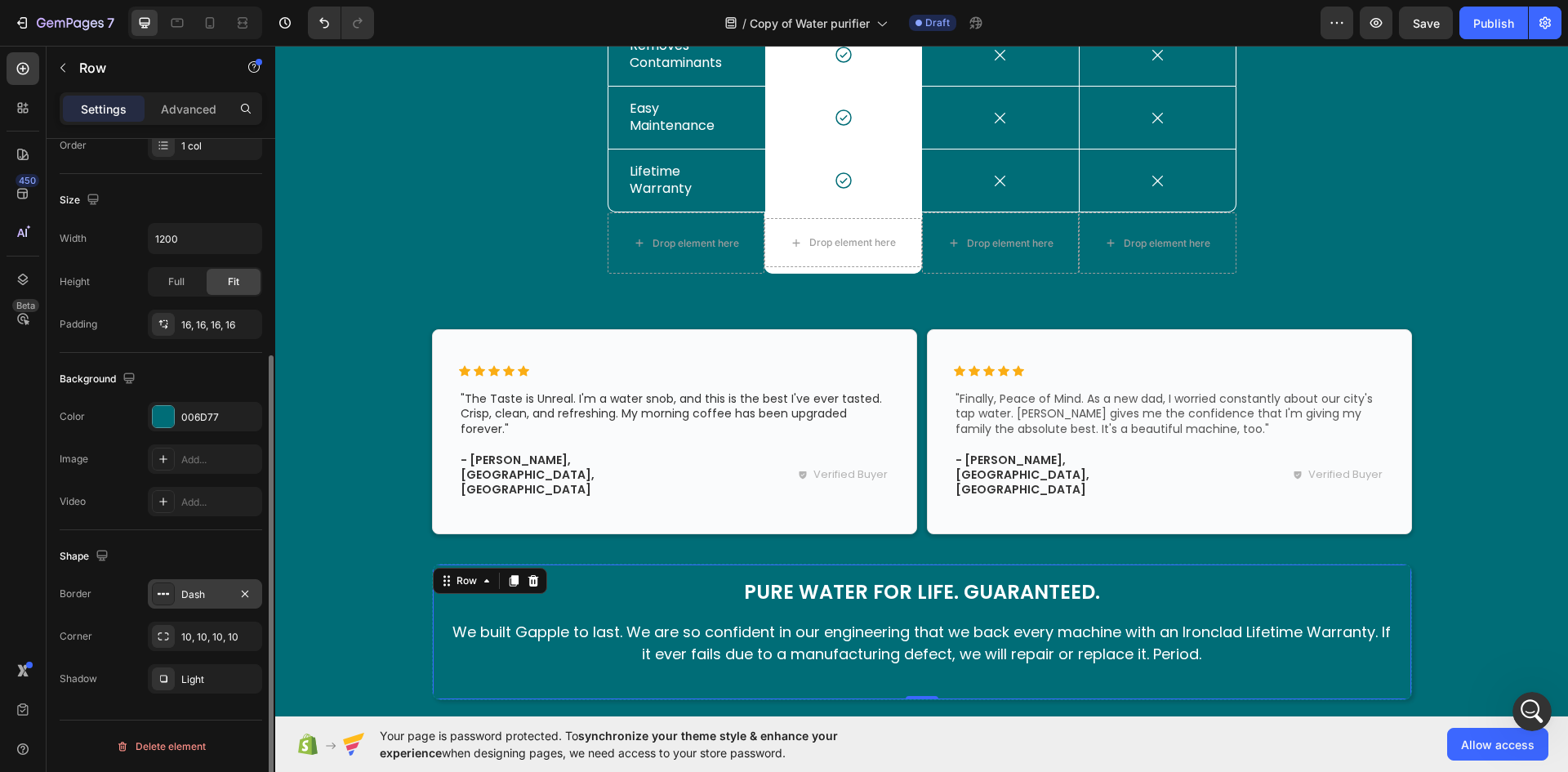
click at [197, 597] on div "Dash" at bounding box center [204, 595] width 48 height 15
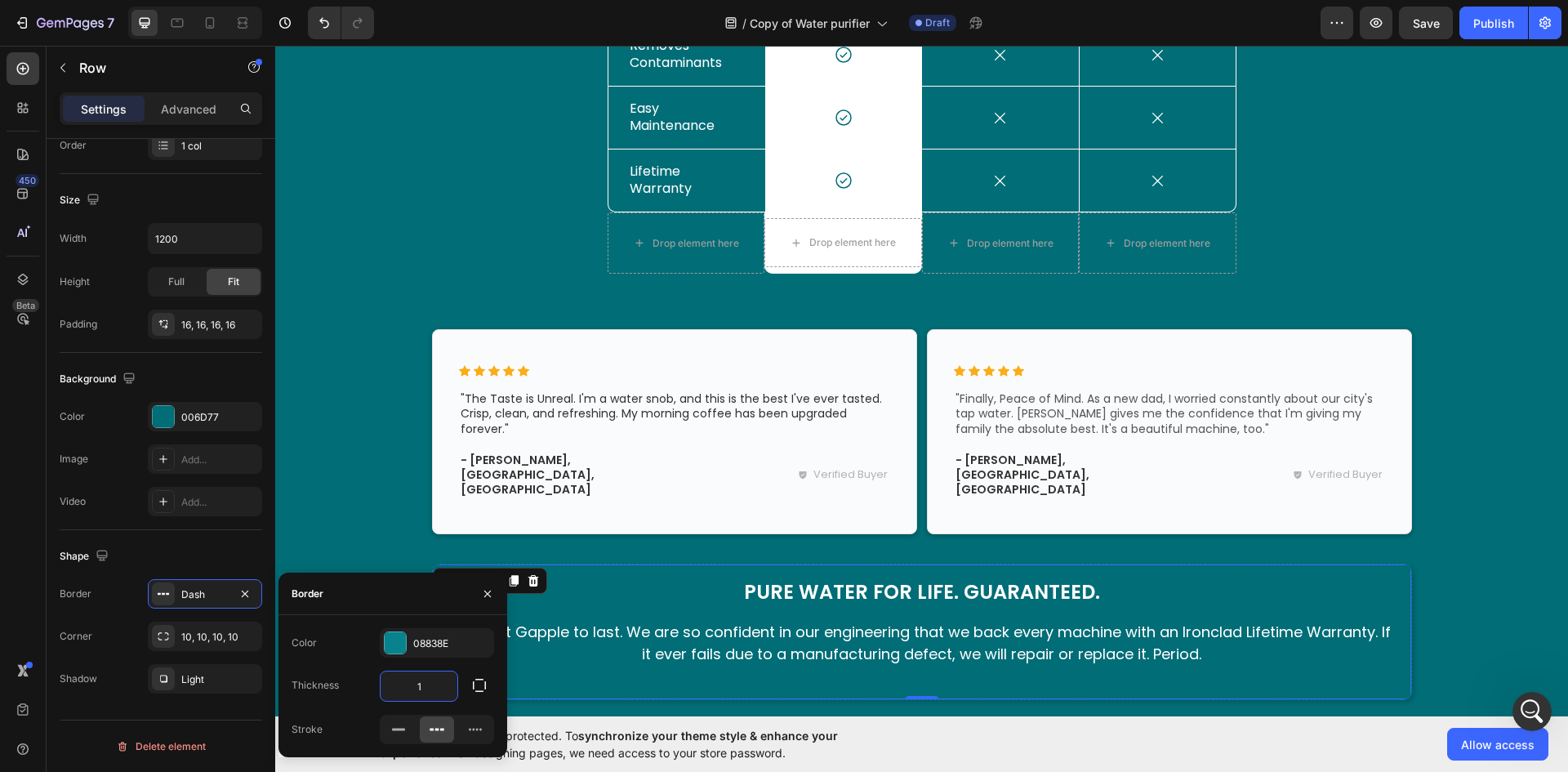
click at [415, 683] on input "1" at bounding box center [419, 685] width 77 height 29
type input "2"
click at [388, 456] on div "The Gapple Difference: See The Proof. Heading The Clear Choice Text Block Row D…" at bounding box center [921, 283] width 1268 height 837
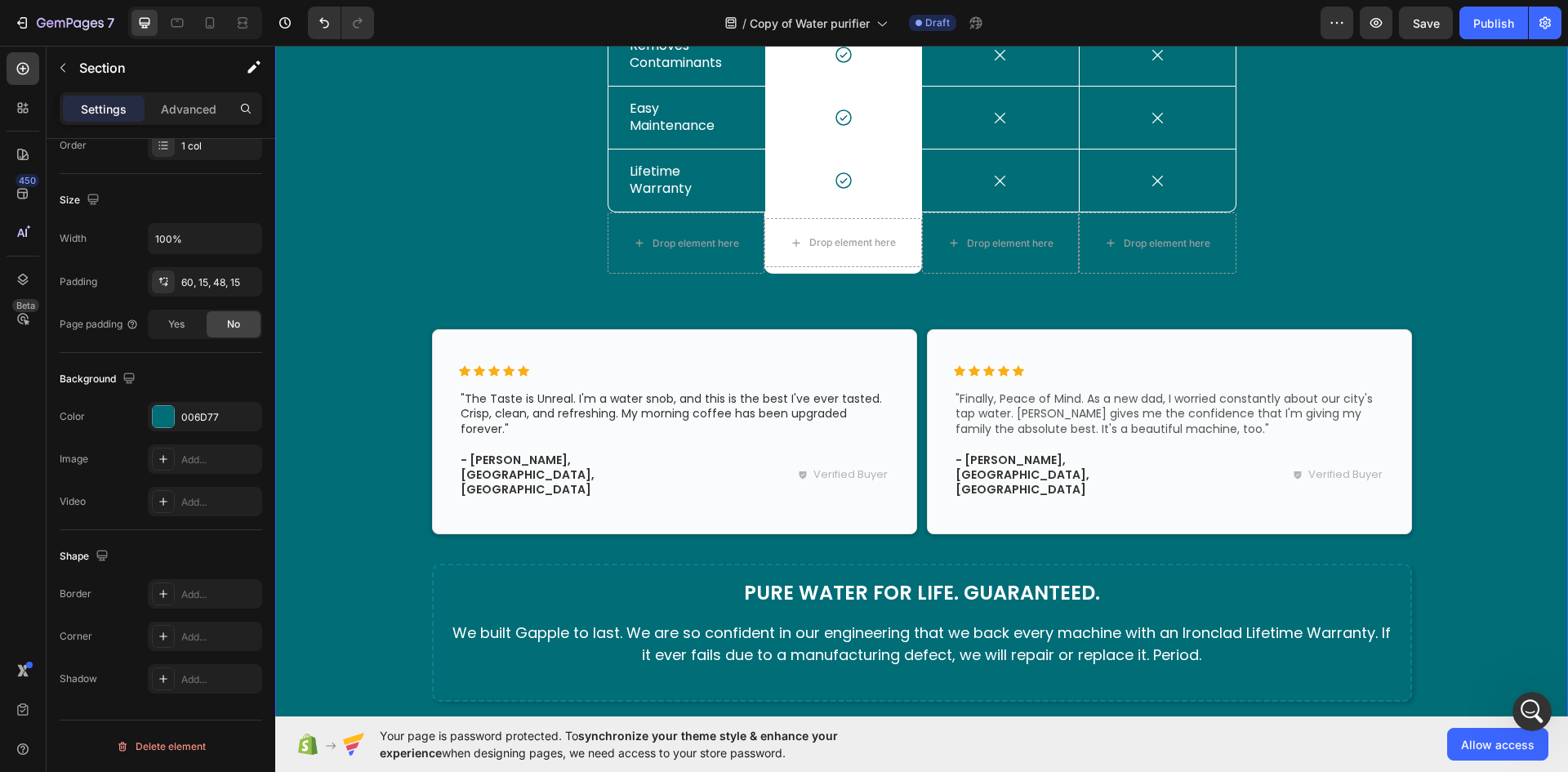
scroll to position [0, 0]
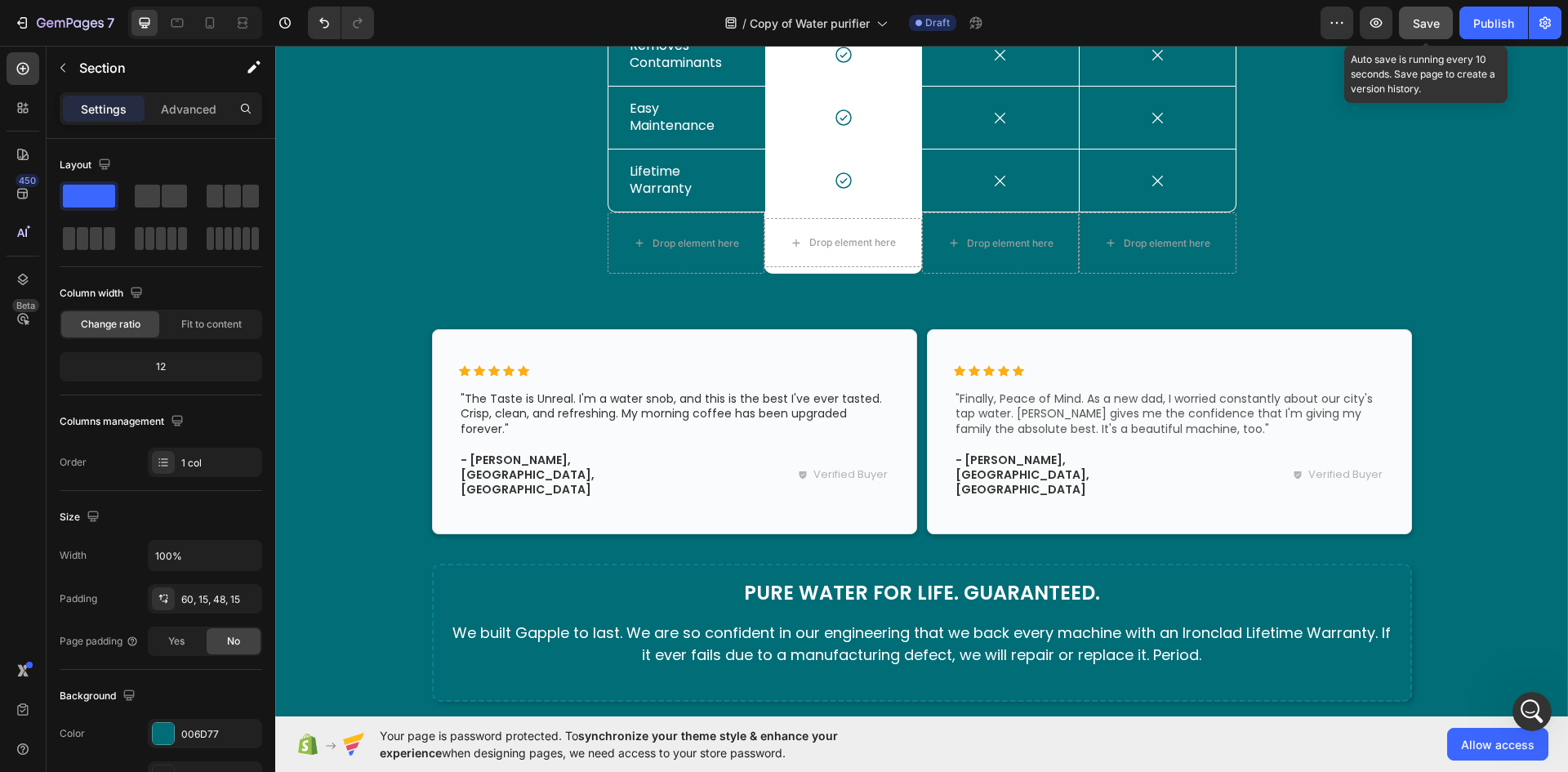
drag, startPoint x: 1416, startPoint y: 11, endPoint x: 1196, endPoint y: 98, distance: 236.6
click at [1416, 11] on button "Save" at bounding box center [1425, 23] width 54 height 33
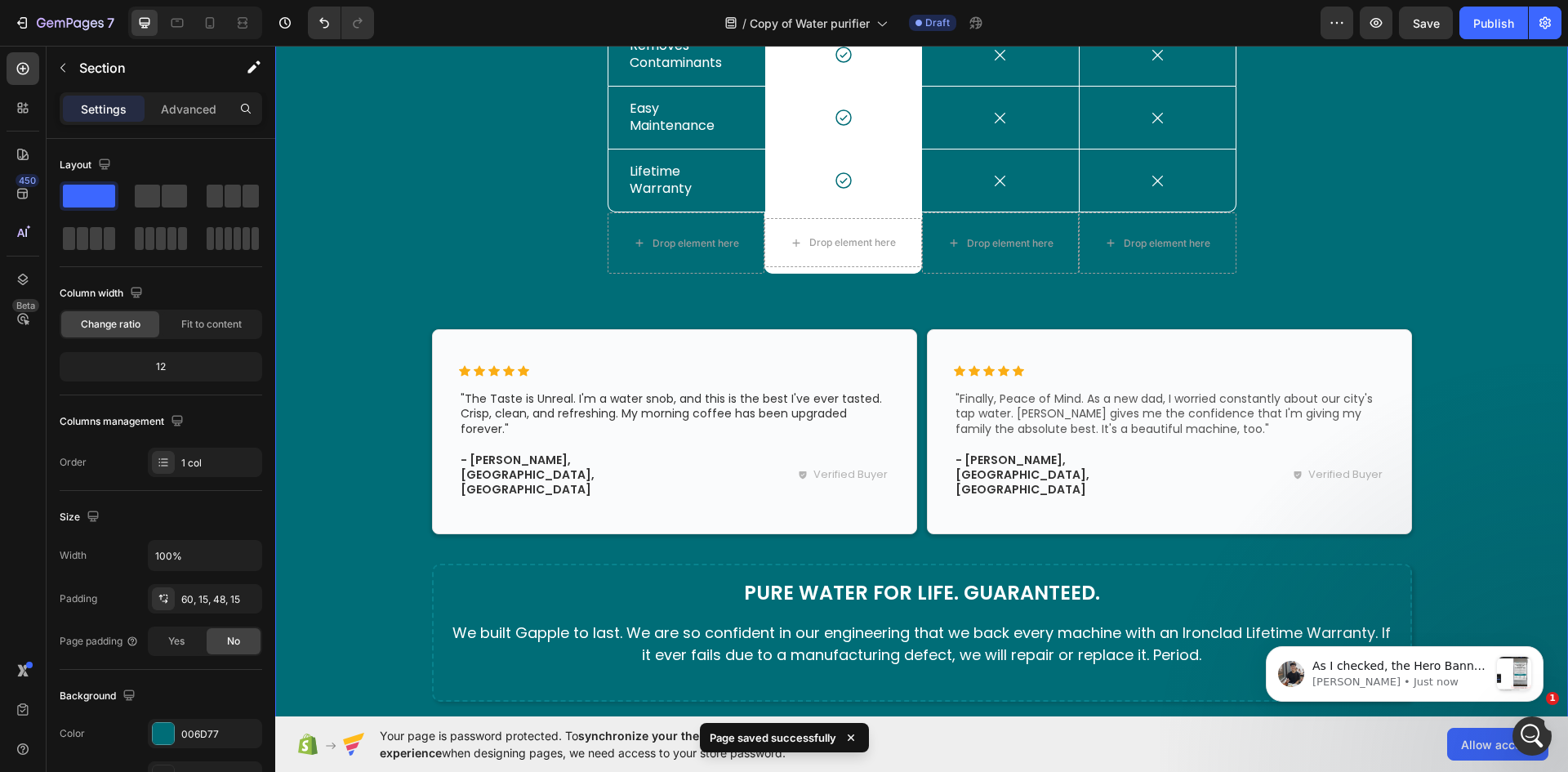
scroll to position [3585, 0]
click at [1518, 675] on div "message notification from Tony, Just now. As I checked, the Hero Banner is show…" at bounding box center [1514, 674] width 34 height 34
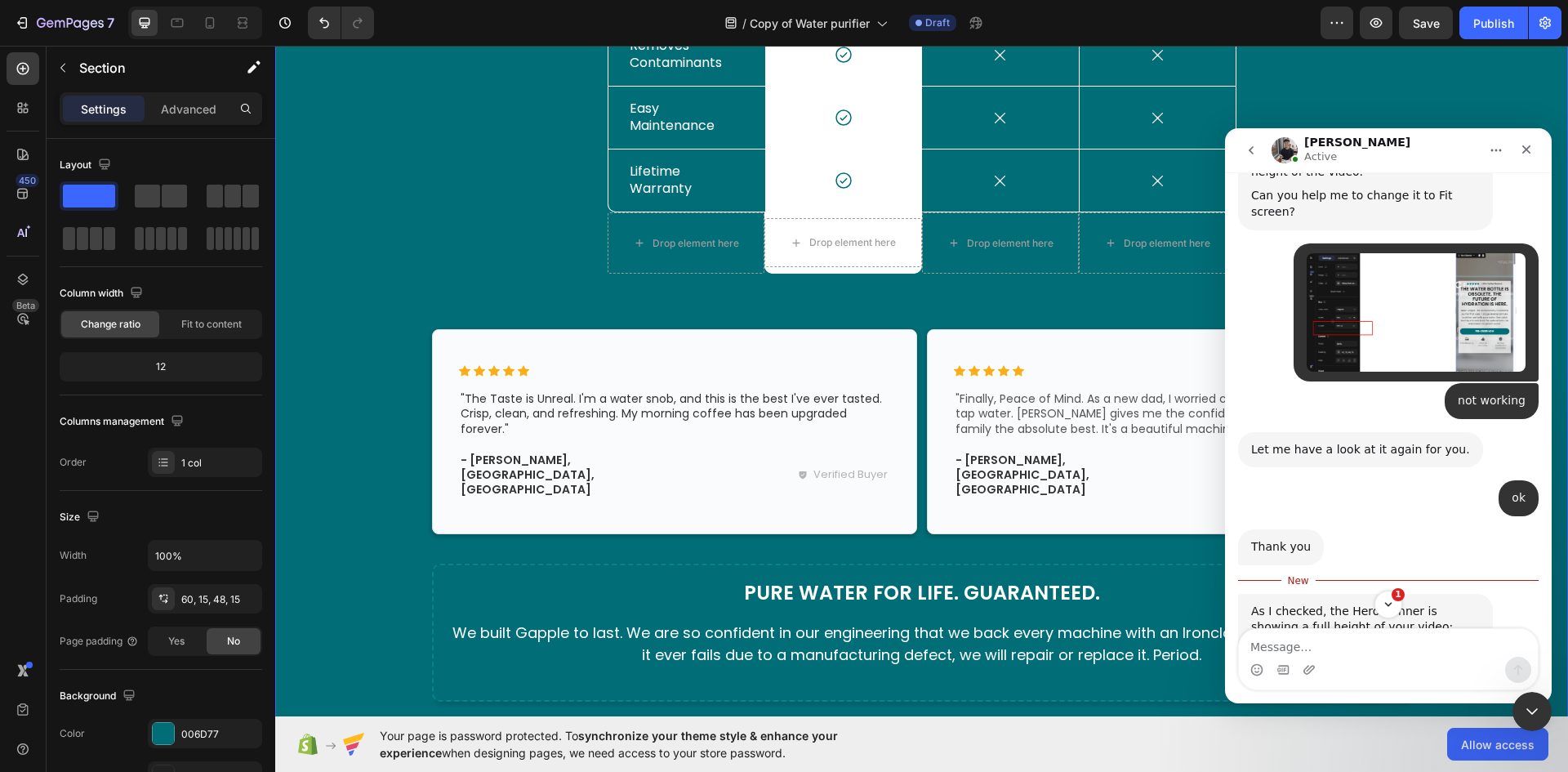
scroll to position [3612, 0]
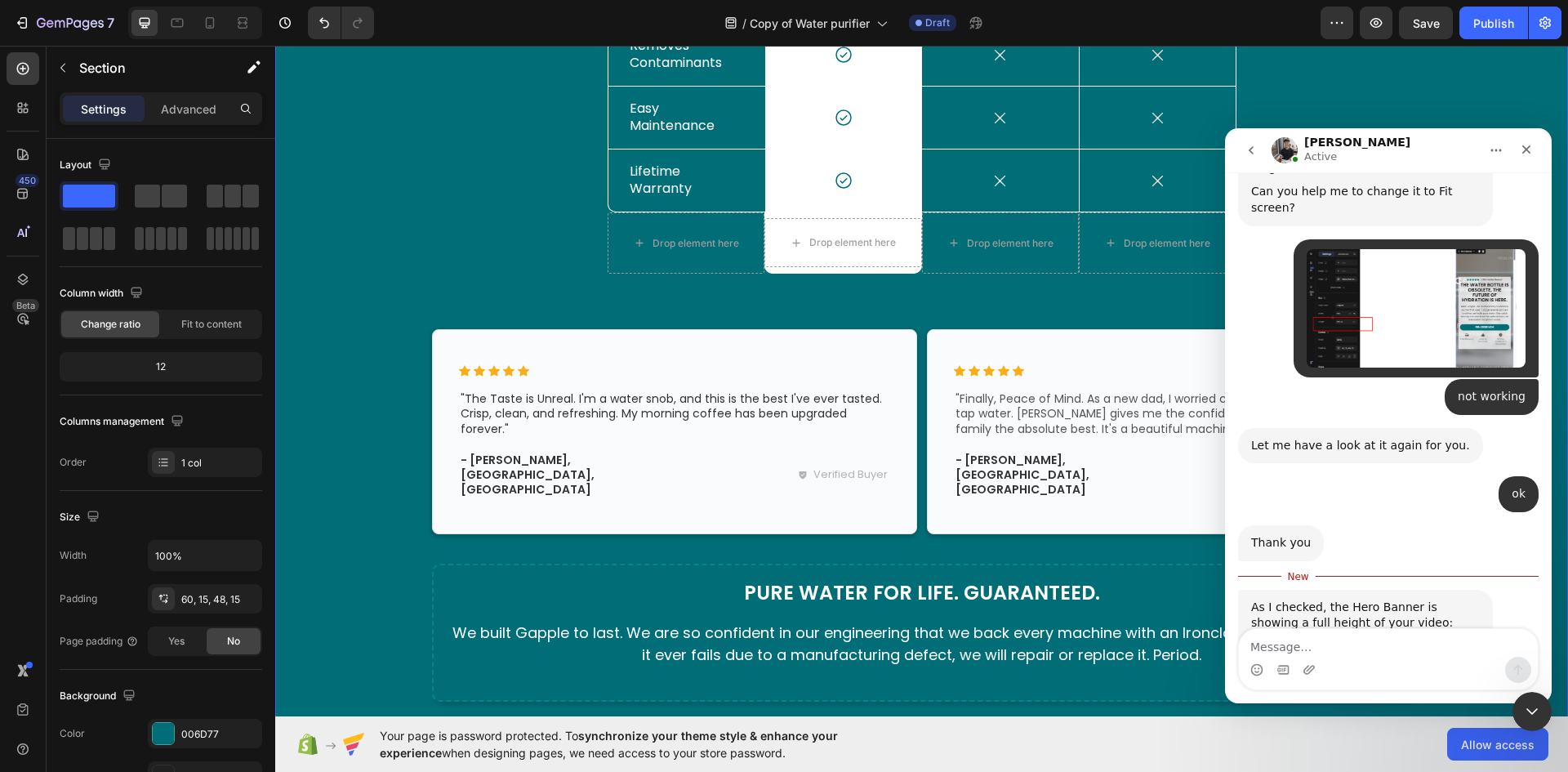
click at [1322, 640] on textarea "Message…" at bounding box center [1388, 642] width 299 height 28
type textarea "p"
type textarea "check preview"
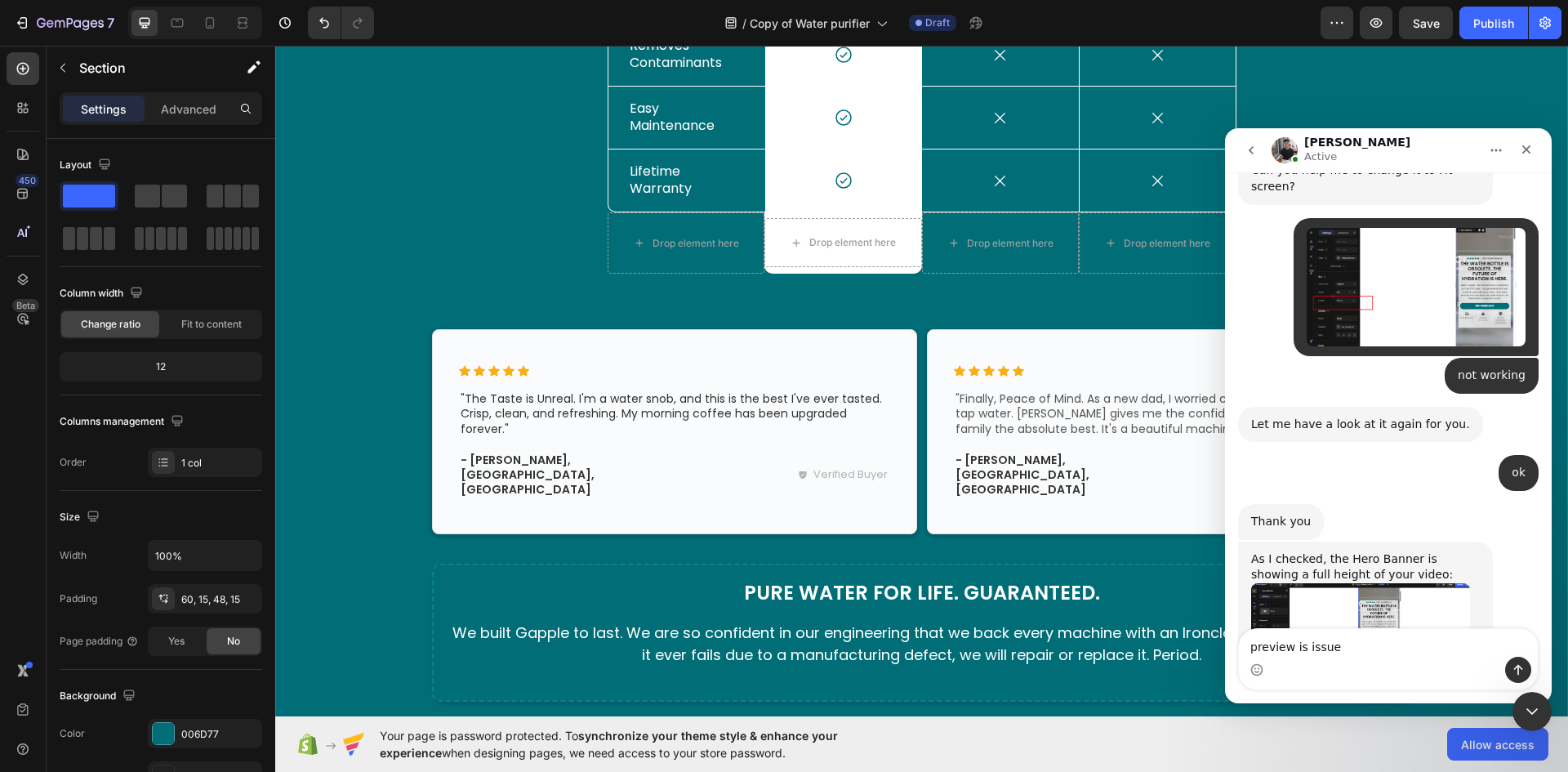
type textarea "preview is issued"
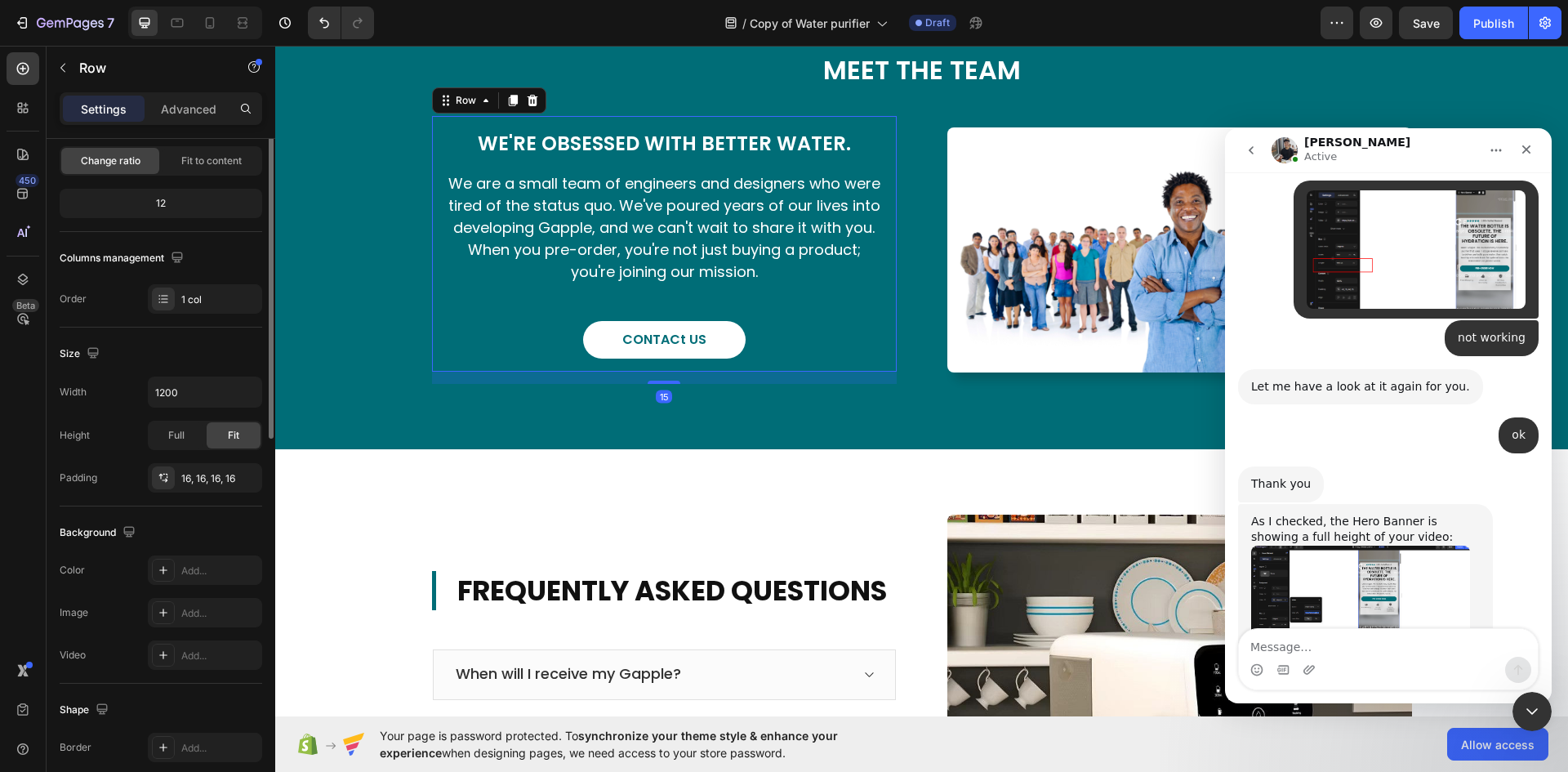
scroll to position [0, 0]
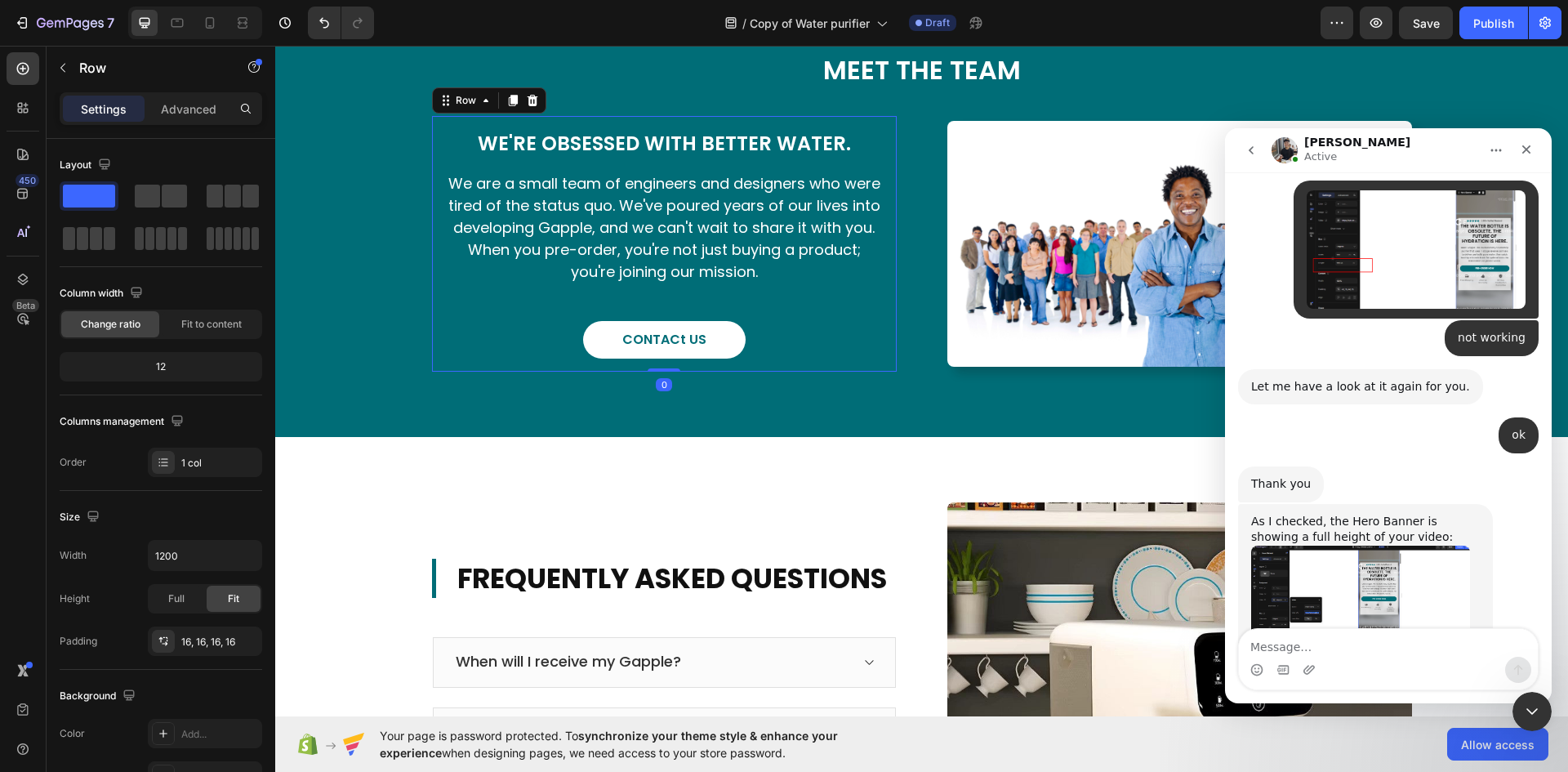
drag, startPoint x: 664, startPoint y: 382, endPoint x: 658, endPoint y: 365, distance: 18.0
click at [658, 365] on div "We're Obsessed With Better Water. Heading We are a small team of engineers and …" at bounding box center [664, 243] width 465 height 255
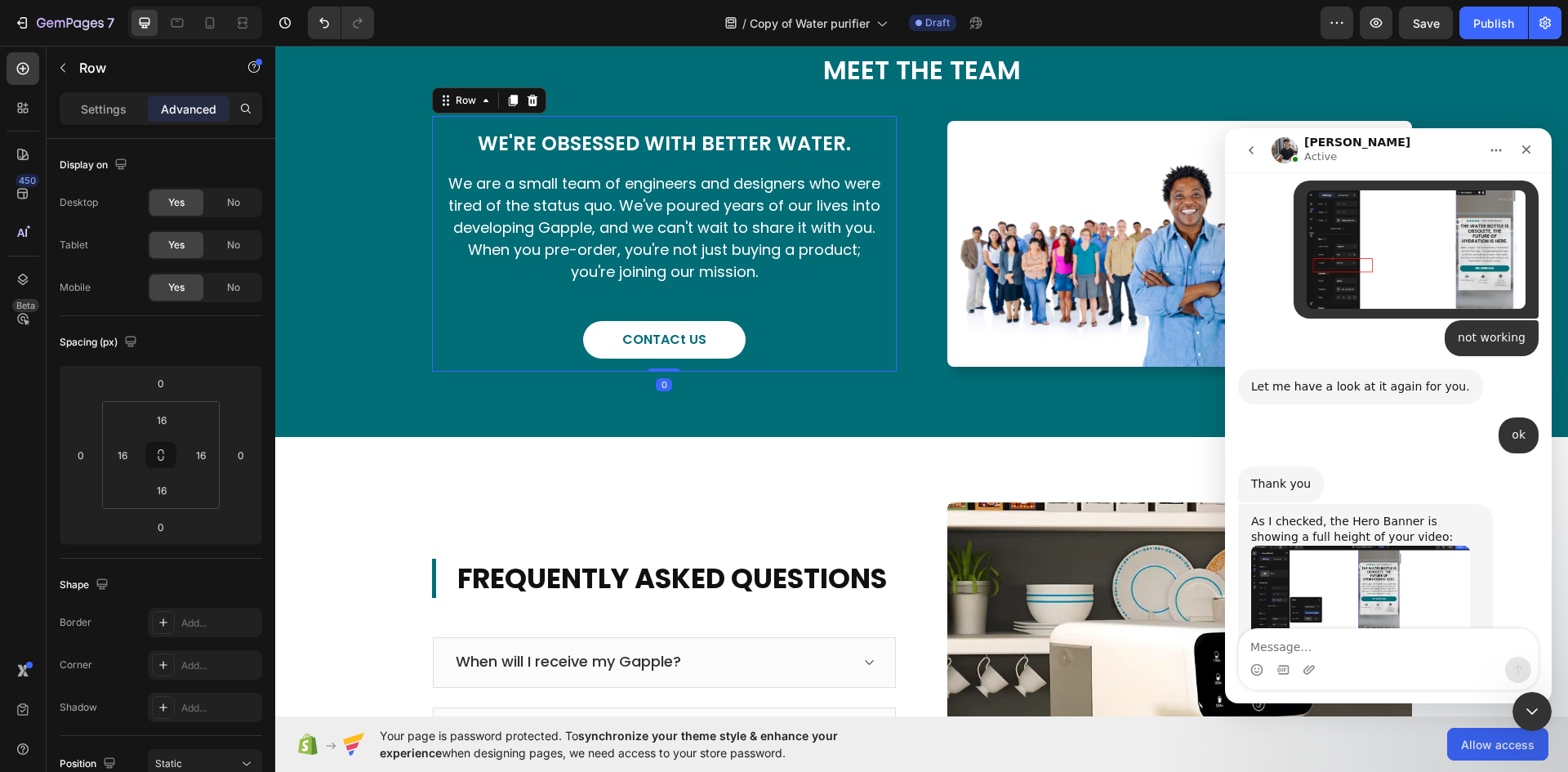
click at [875, 362] on div "We're Obsessed With Better Water. Heading We are a small team of engineers and …" at bounding box center [664, 243] width 465 height 255
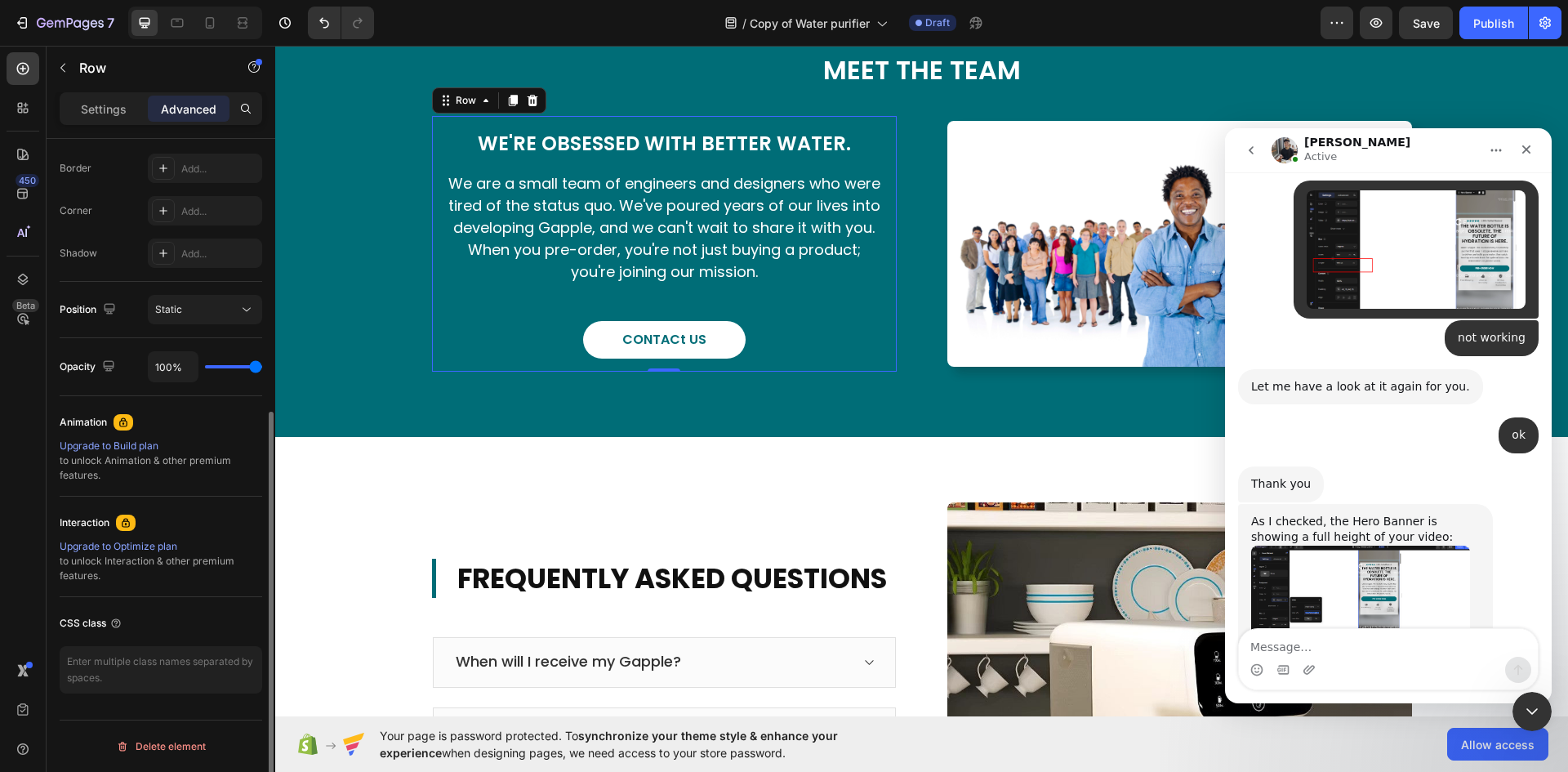
scroll to position [3736, 0]
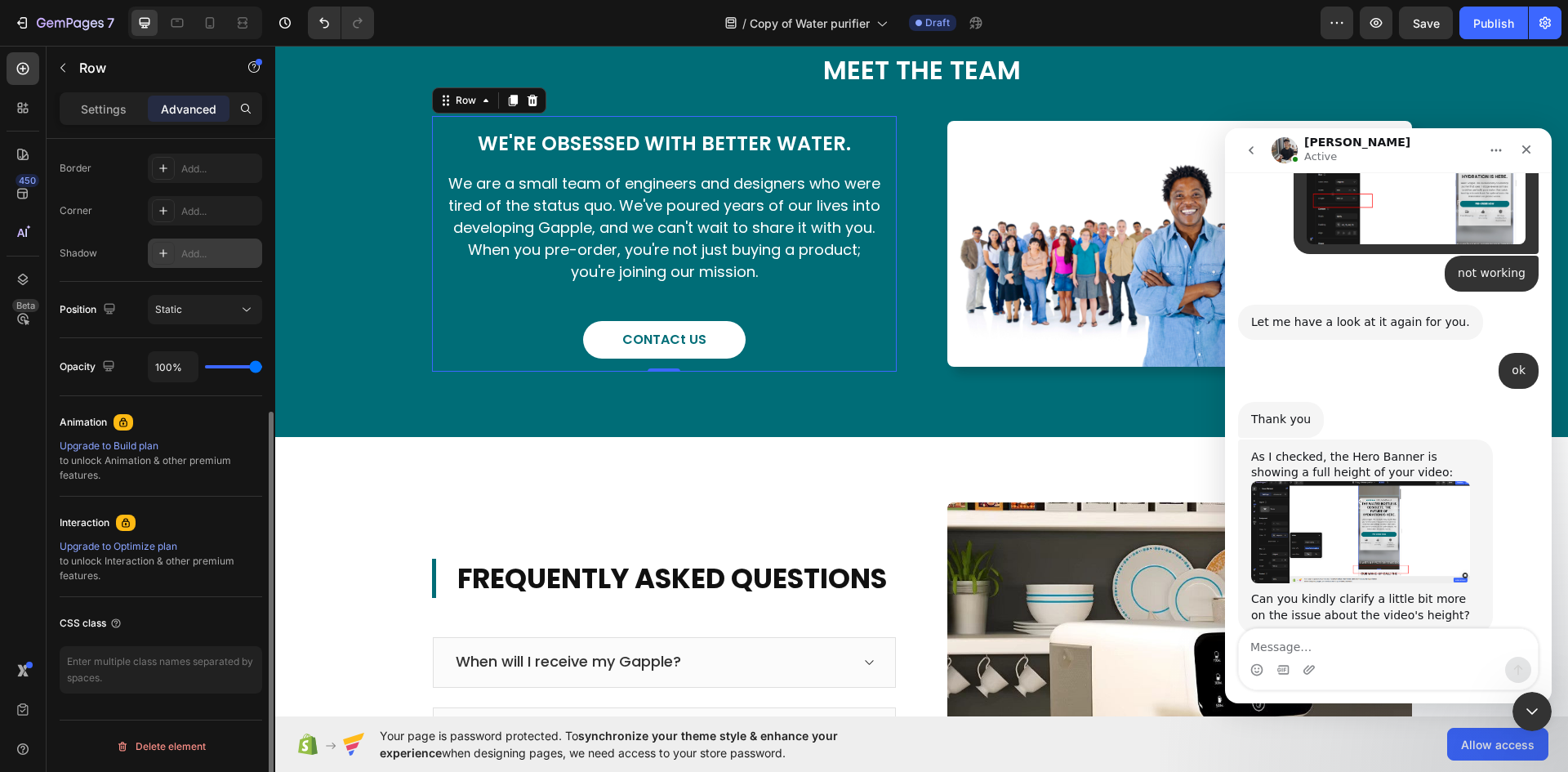
click at [194, 251] on div "Add..." at bounding box center [219, 255] width 77 height 15
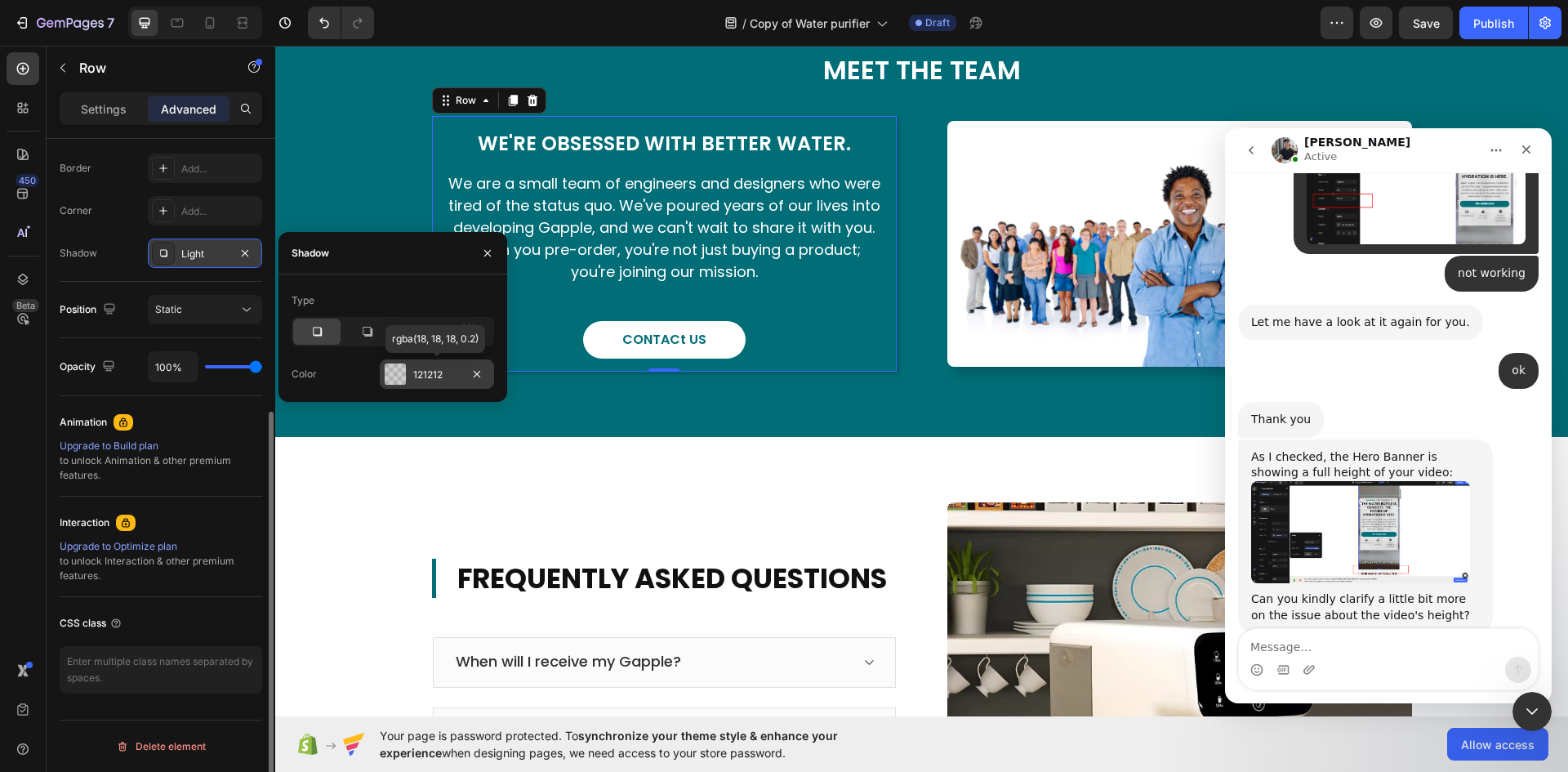
click at [396, 371] on div at bounding box center [395, 373] width 21 height 21
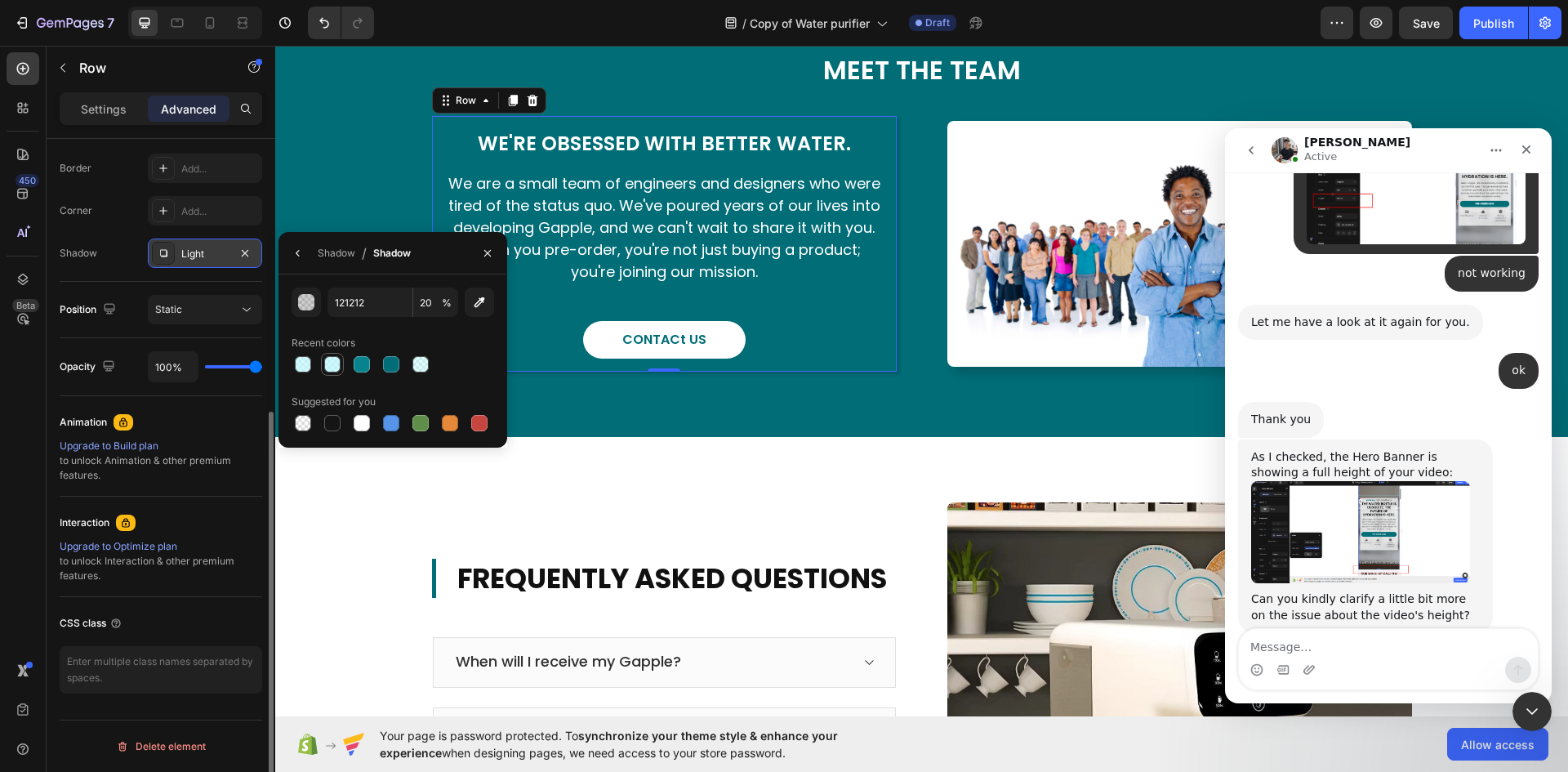
click at [335, 366] on div at bounding box center [332, 365] width 17 height 17
type input "BCF9FF"
type input "76"
click at [682, 398] on div "MEET THE TEAM Heading We're Obsessed With Better Water. Heading We are a small …" at bounding box center [921, 211] width 1293 height 451
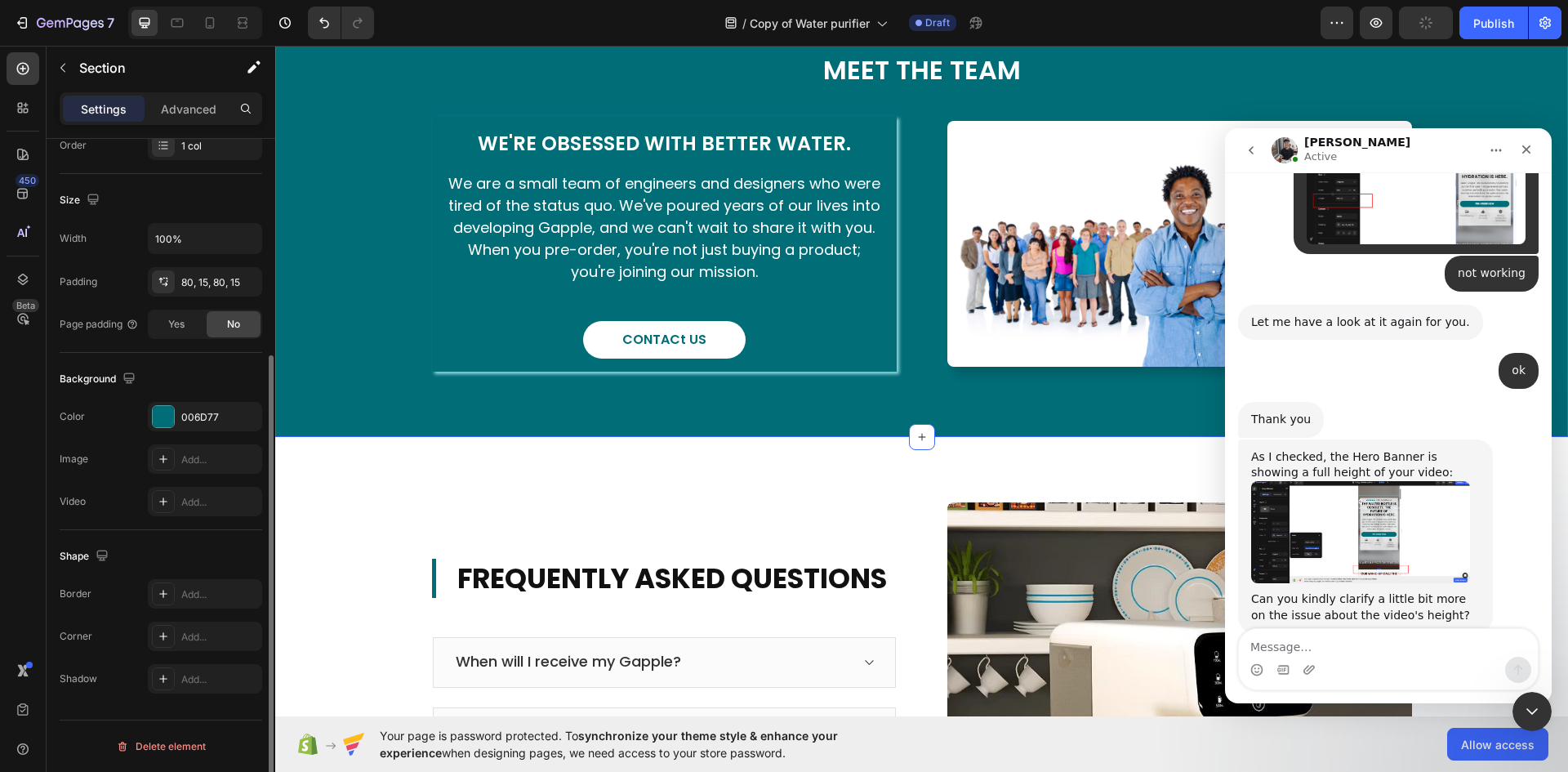
scroll to position [0, 0]
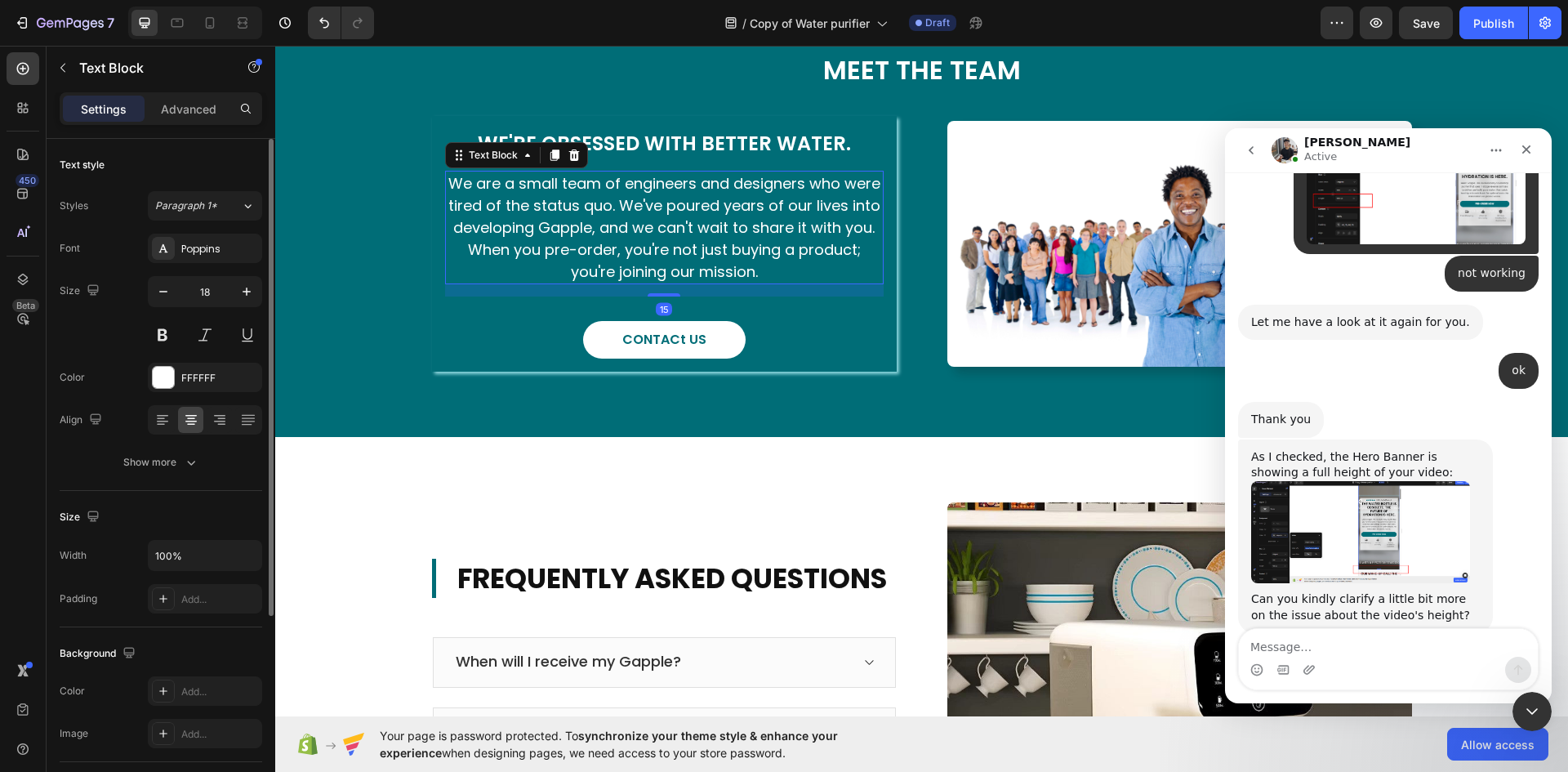
click at [636, 270] on p "We are a small team of engineers and designers who were tired of the status quo…" at bounding box center [664, 227] width 436 height 110
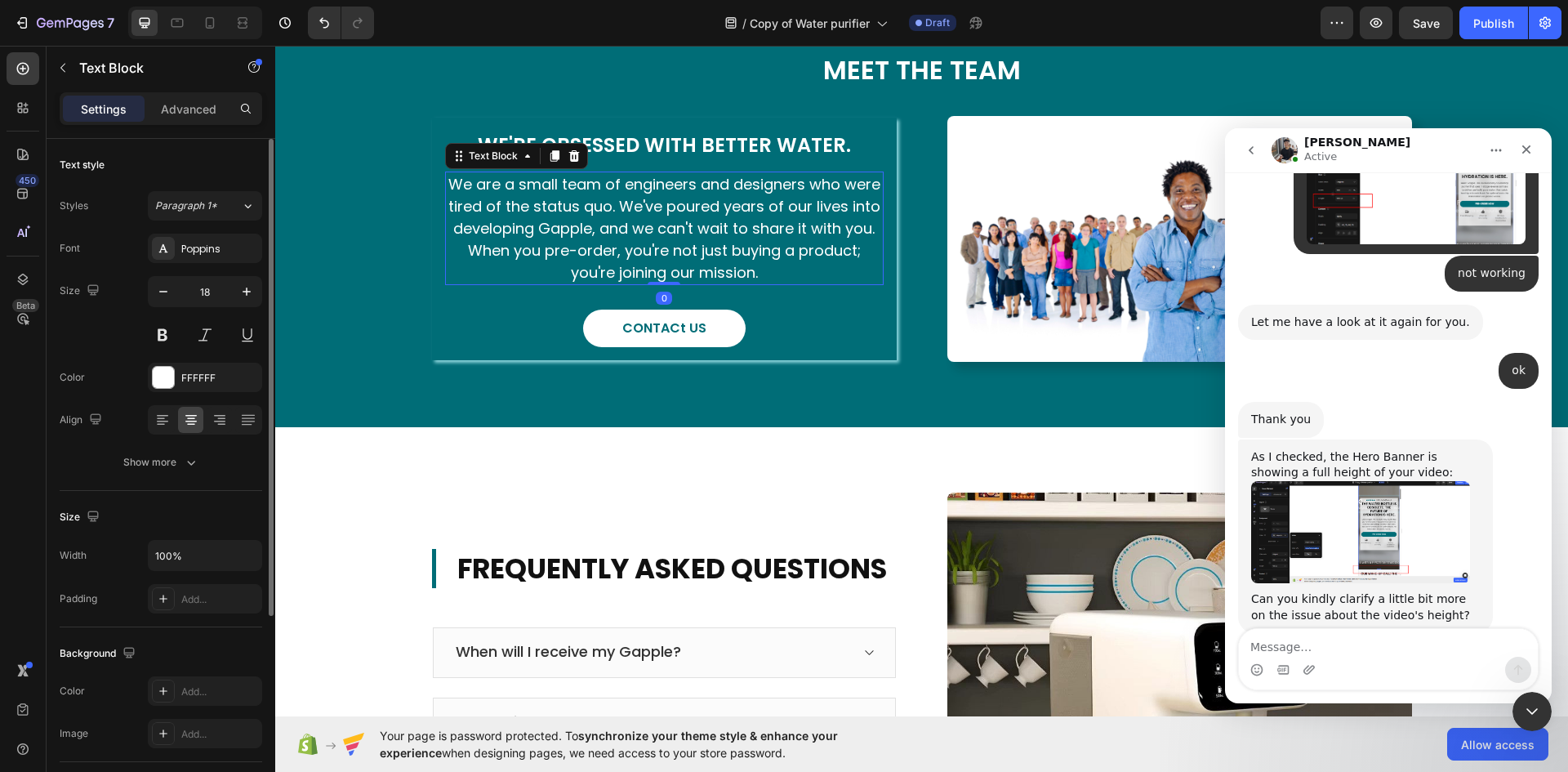
drag, startPoint x: 661, startPoint y: 295, endPoint x: 656, endPoint y: 267, distance: 28.4
click at [656, 267] on div "We are a small team of engineers and designers who were tired of the status quo…" at bounding box center [663, 228] width 438 height 114
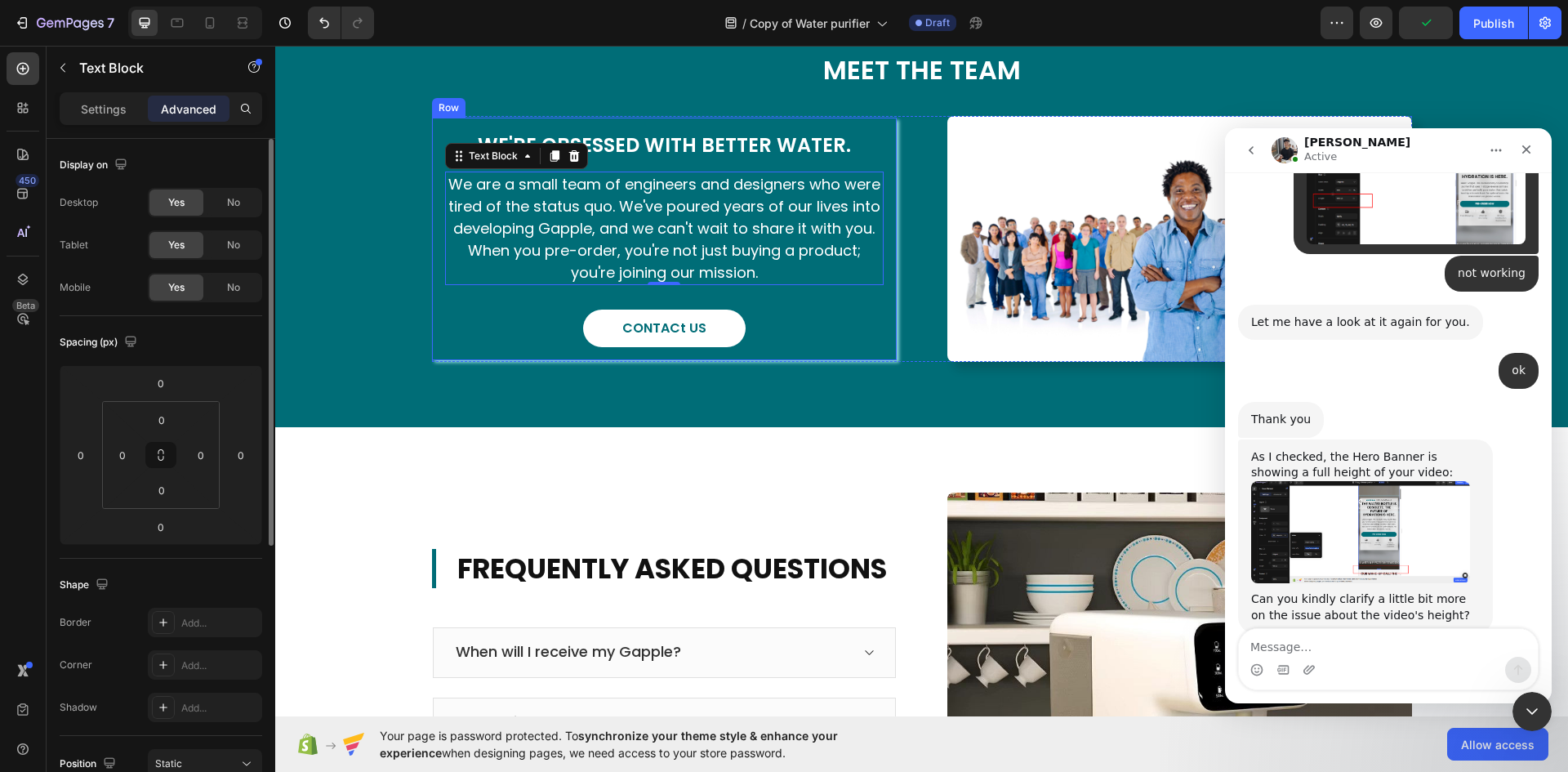
click at [876, 351] on div "We're Obsessed With Better Water. Heading We are a small team of engineers and …" at bounding box center [664, 239] width 465 height 243
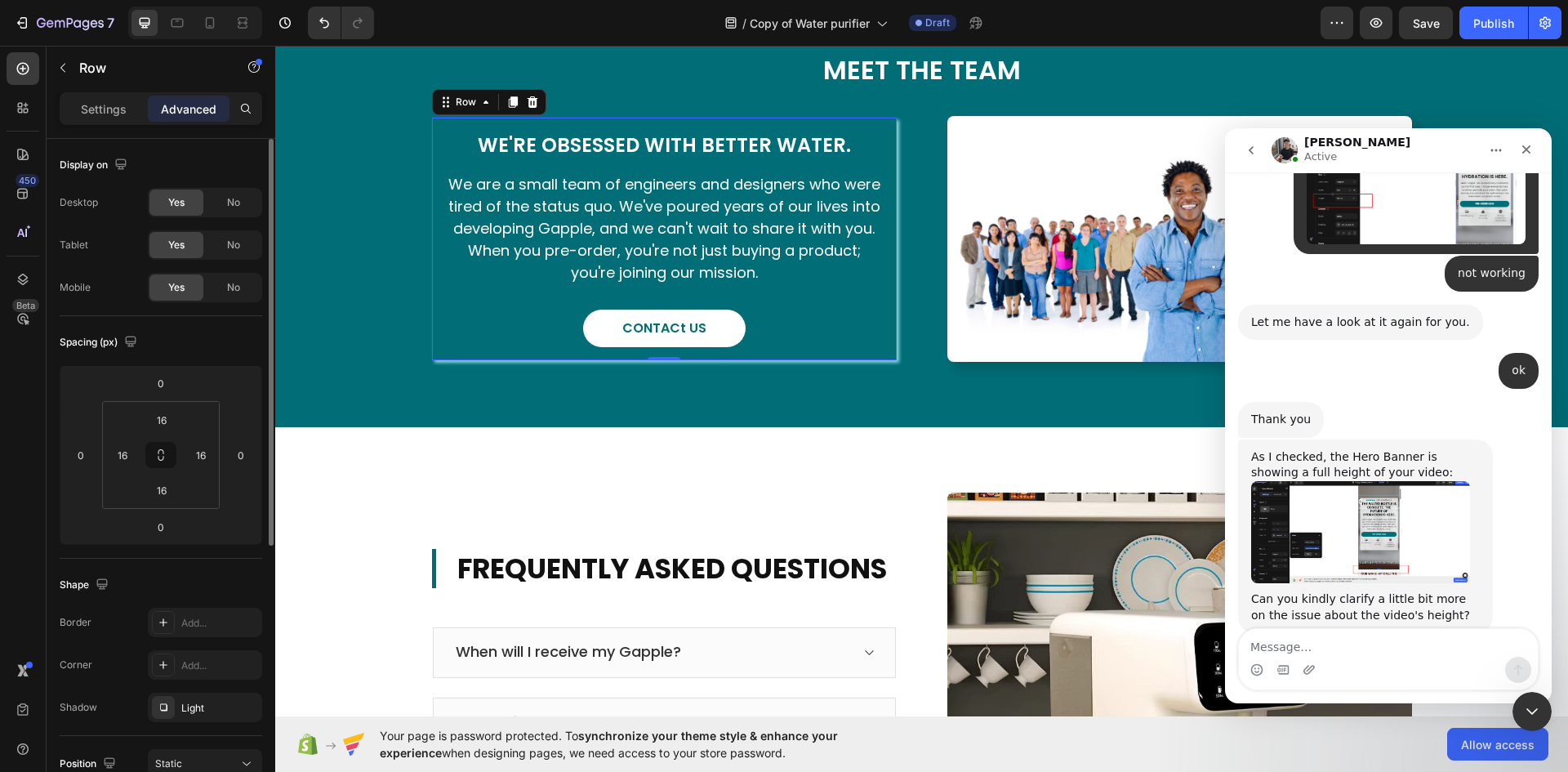
click at [881, 343] on div "We're Obsessed With Better Water. Heading We are a small team of engineers and …" at bounding box center [664, 239] width 465 height 243
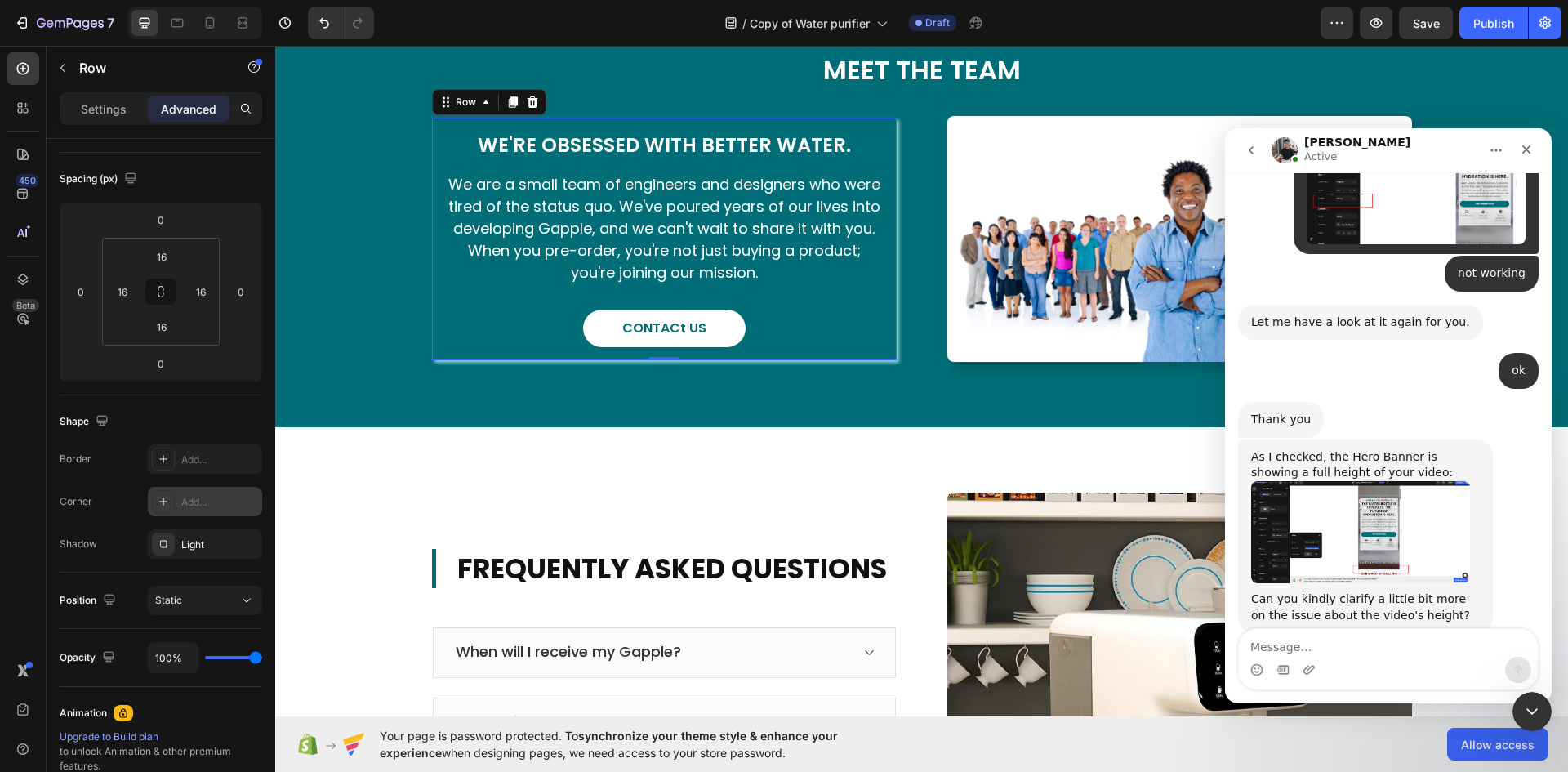
click at [199, 508] on div "Add..." at bounding box center [219, 502] width 77 height 15
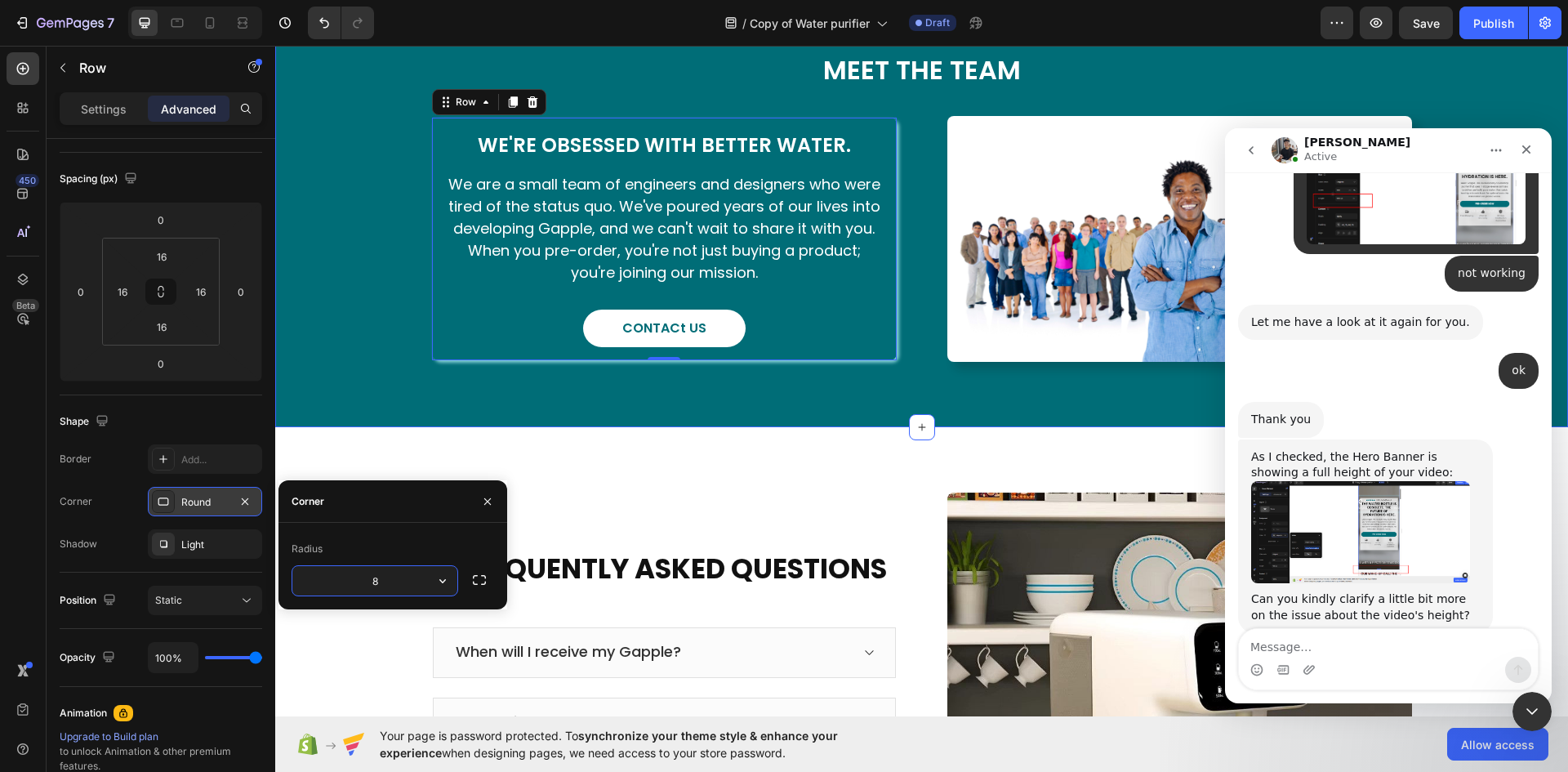
click at [358, 360] on div "MEET THE TEAM Heading We're Obsessed With Better Water. Heading We are a small …" at bounding box center [921, 207] width 1268 height 310
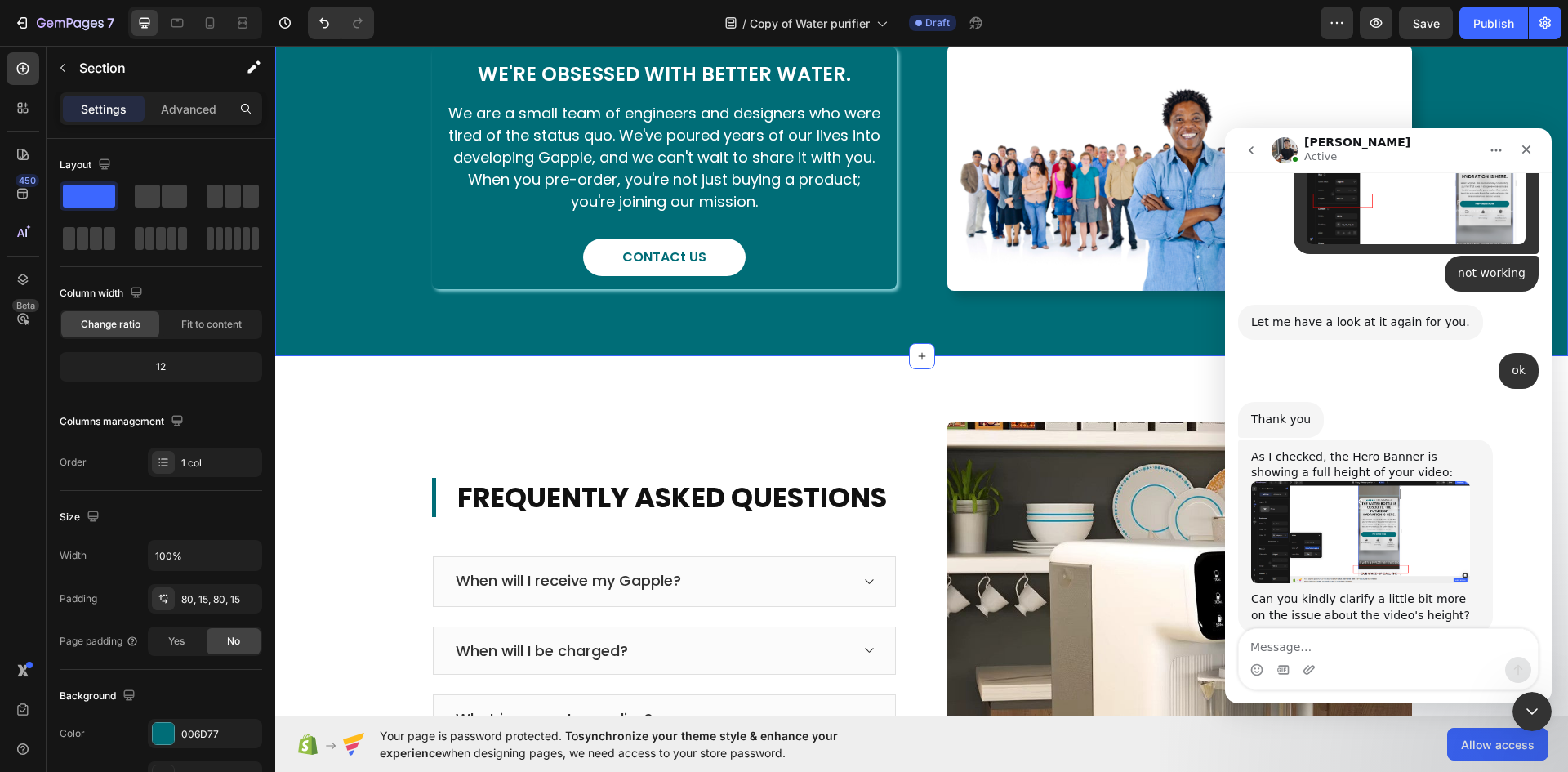
scroll to position [4573, 0]
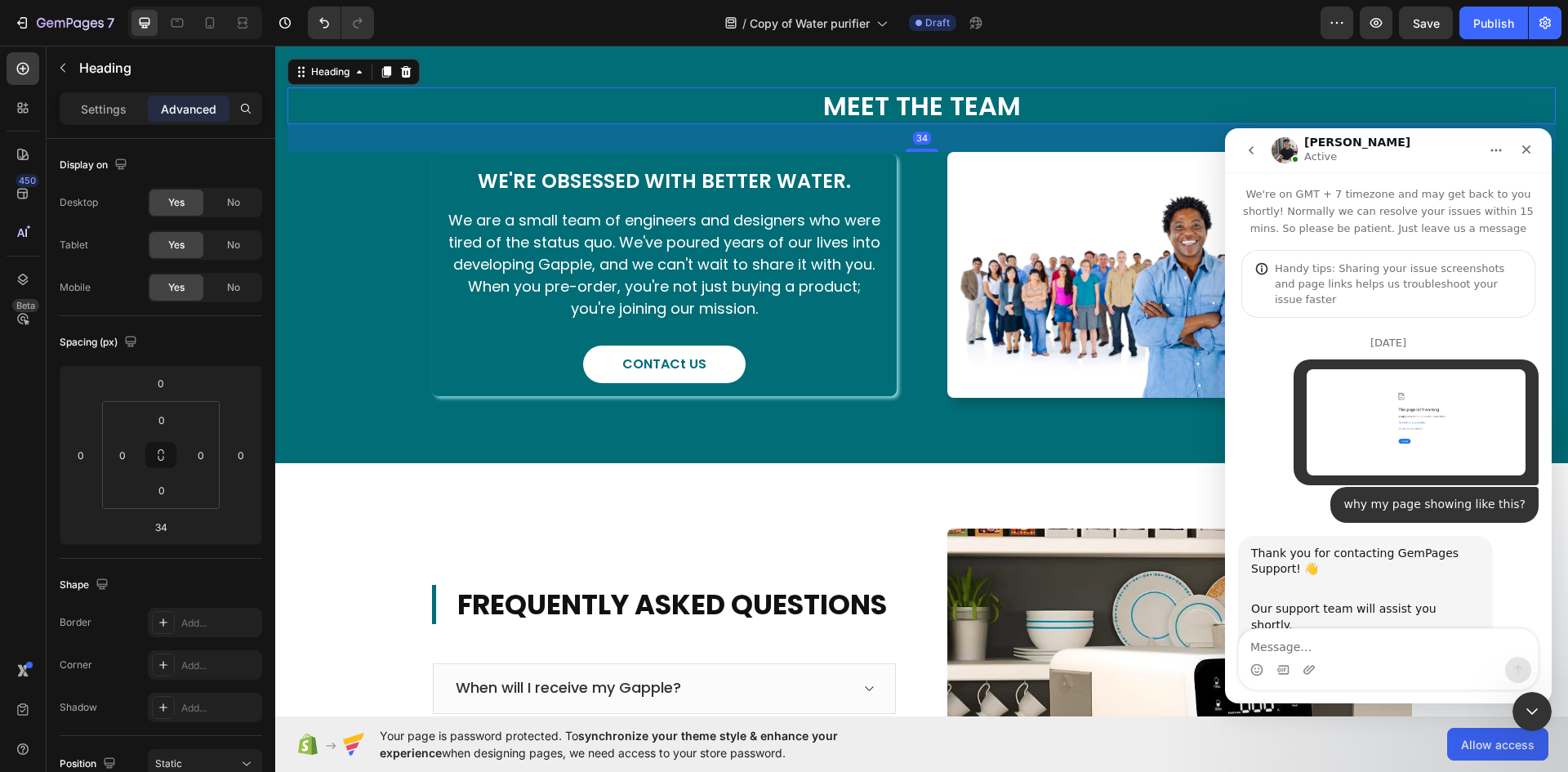
scroll to position [3, 0]
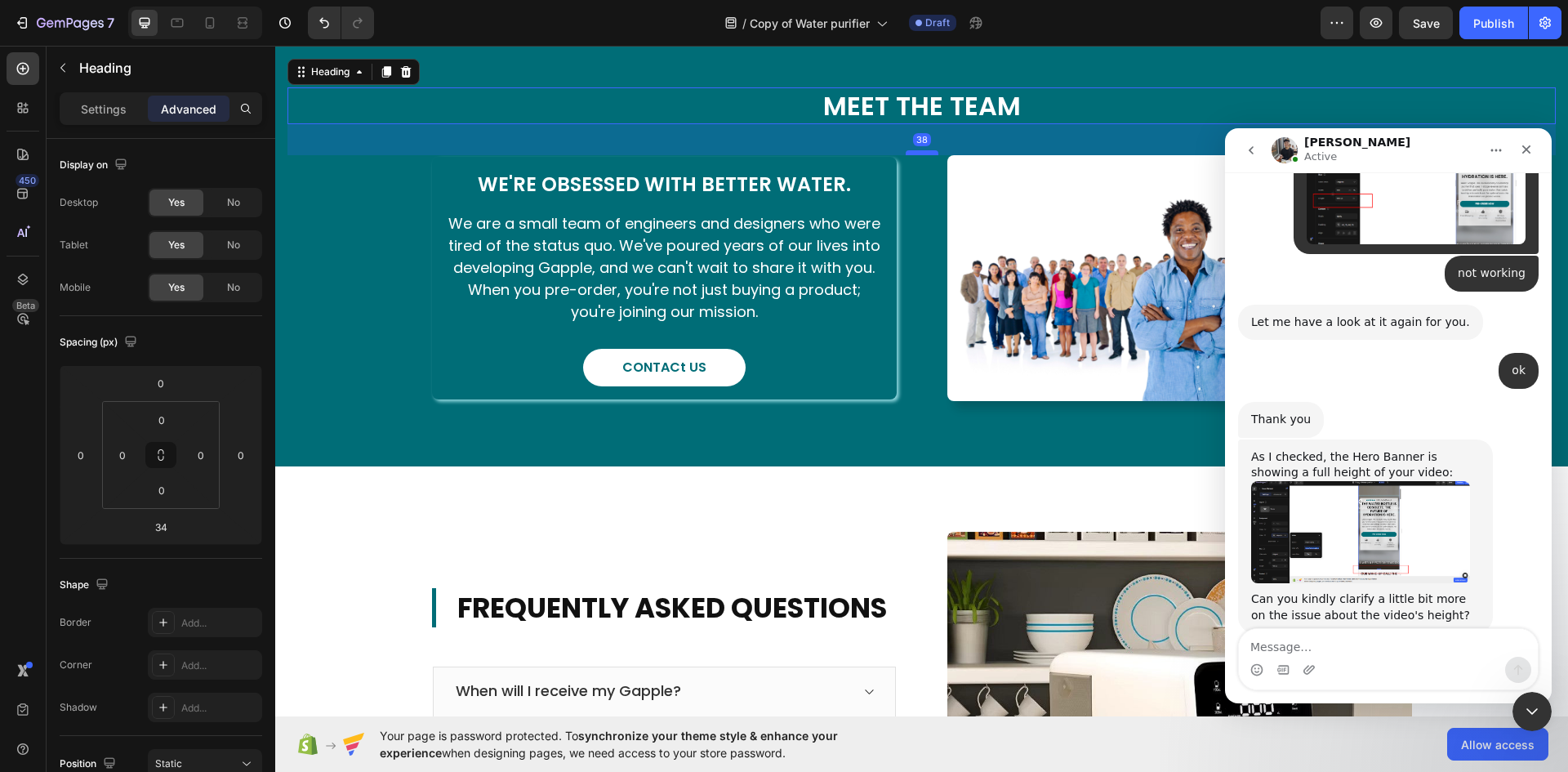
click at [917, 155] on div at bounding box center [921, 153] width 33 height 5
type input "38"
click at [1414, 25] on span "Save" at bounding box center [1426, 23] width 27 height 14
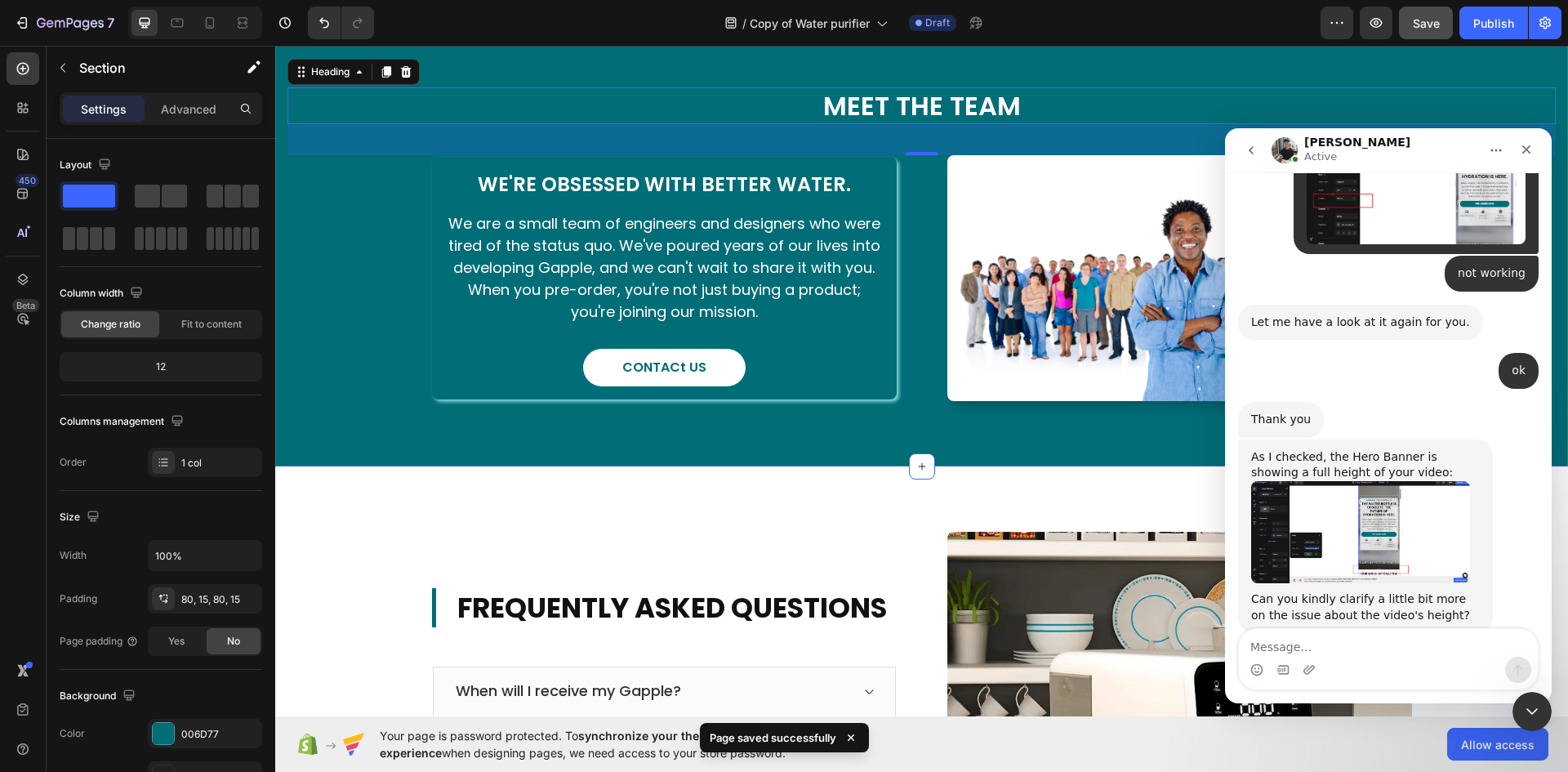
click at [865, 467] on div "MEET THE TEAM Heading 38 We're Obsessed With Better Water. Heading We are a sma…" at bounding box center [921, 244] width 1293 height 444
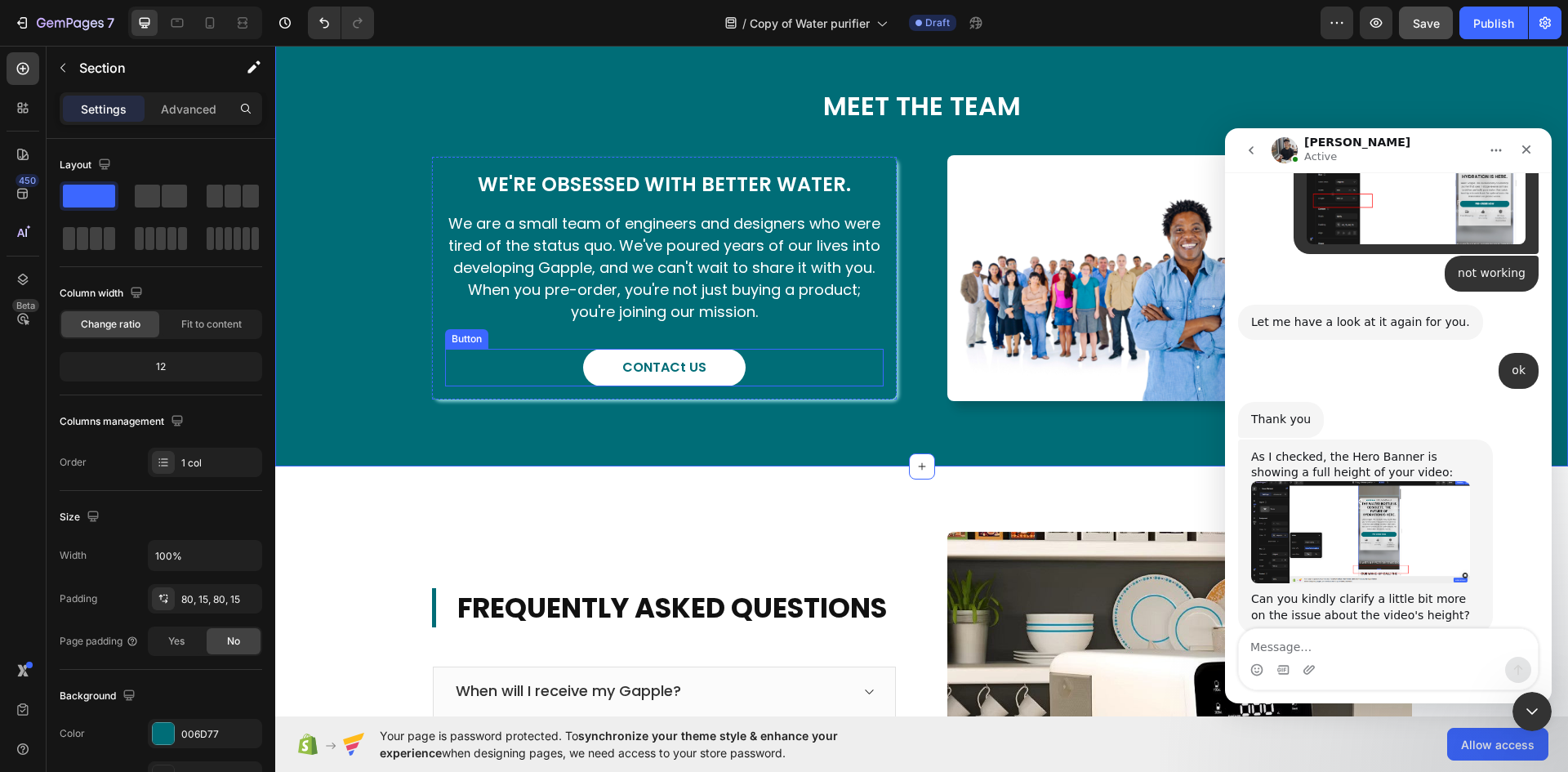
click at [743, 386] on div "CONTACt US Button" at bounding box center [663, 367] width 438 height 38
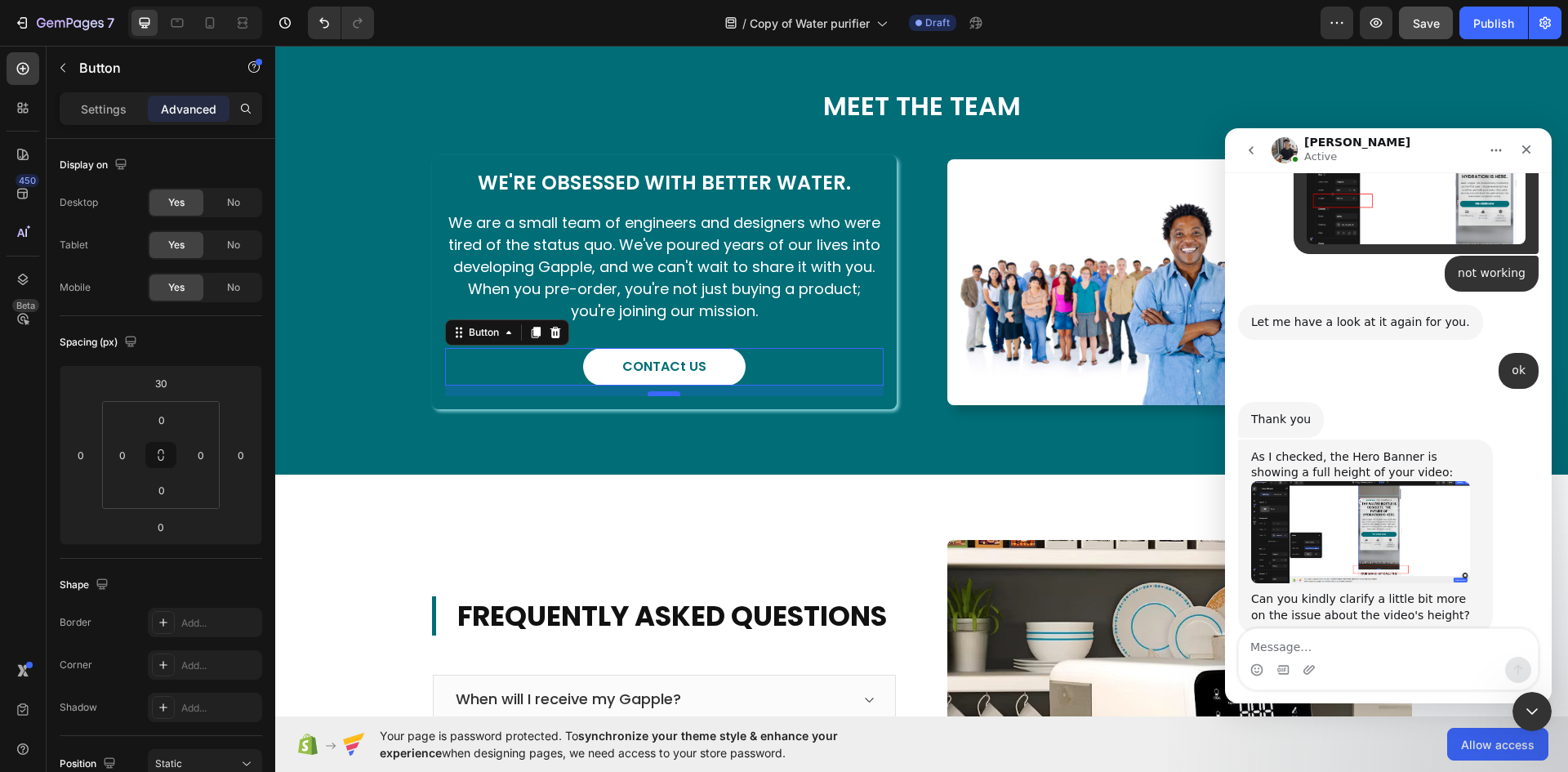
drag, startPoint x: 653, startPoint y: 511, endPoint x: 653, endPoint y: 521, distance: 10.0
click at [653, 396] on div at bounding box center [663, 394] width 33 height 5
type input "13"
click at [946, 474] on div "MEET THE TEAM Heading We're Obsessed With Better Water. Heading We are a small …" at bounding box center [921, 248] width 1293 height 452
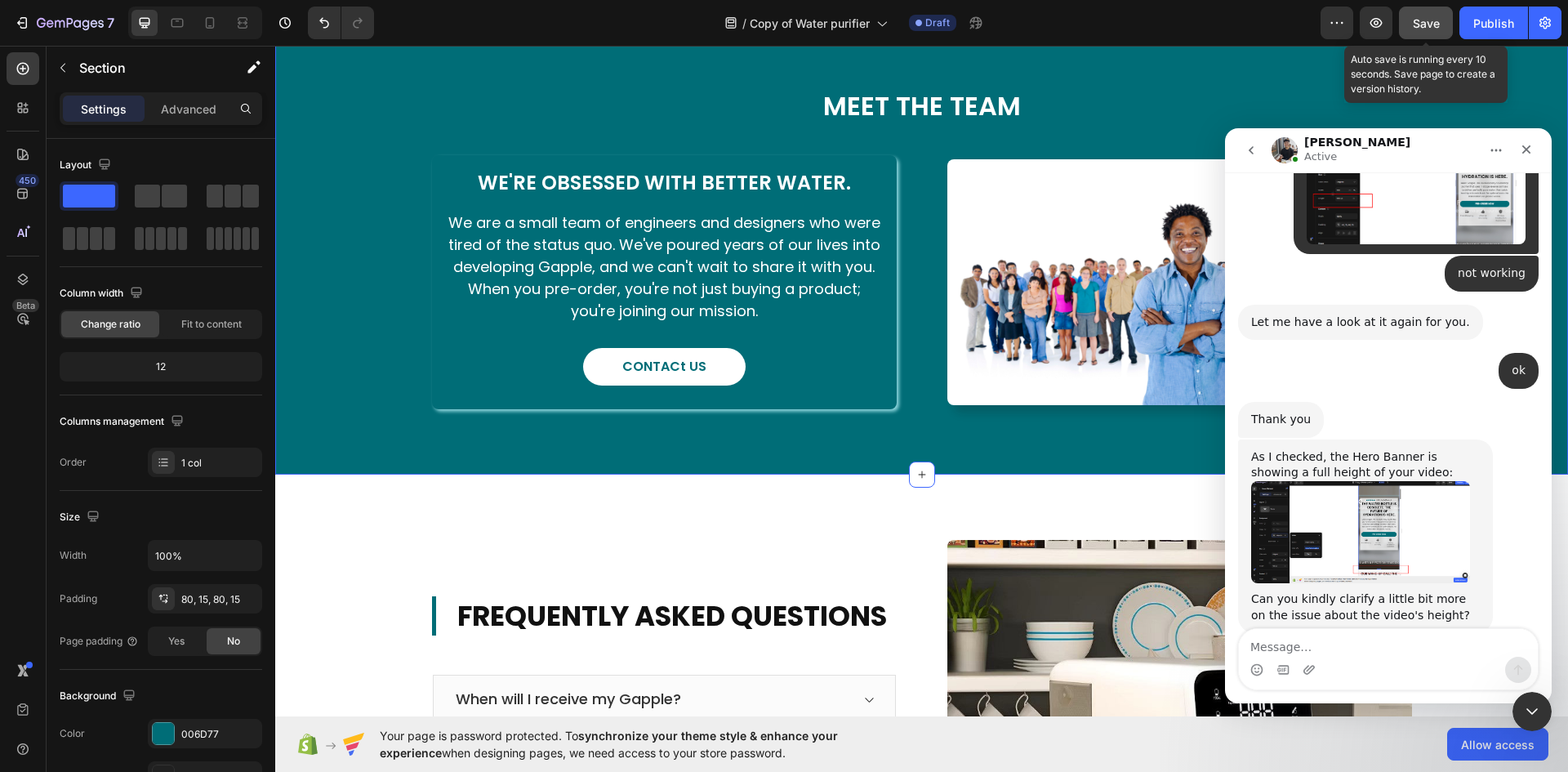
click at [1430, 29] on span "Save" at bounding box center [1426, 23] width 27 height 14
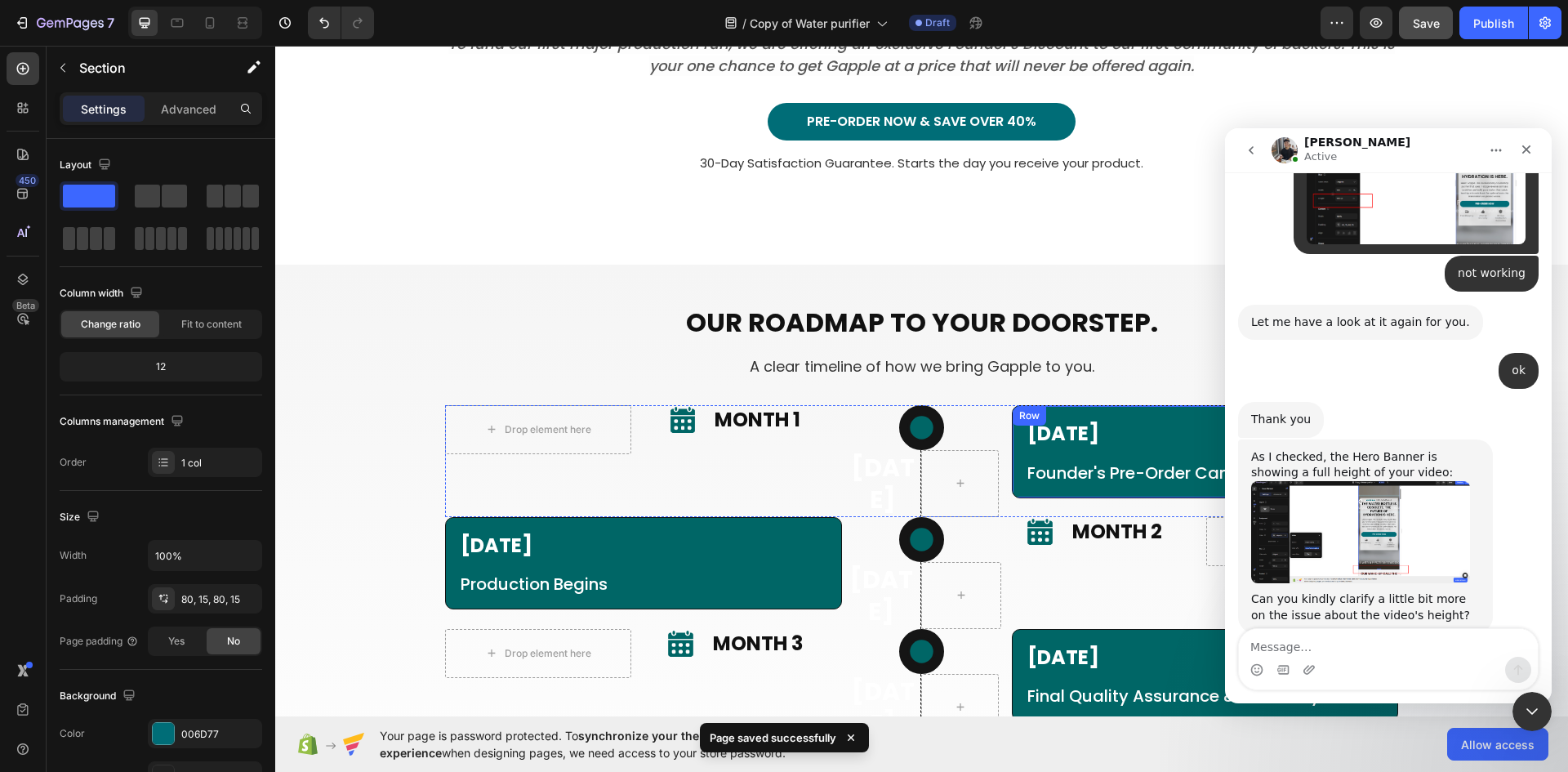
scroll to position [3920, 0]
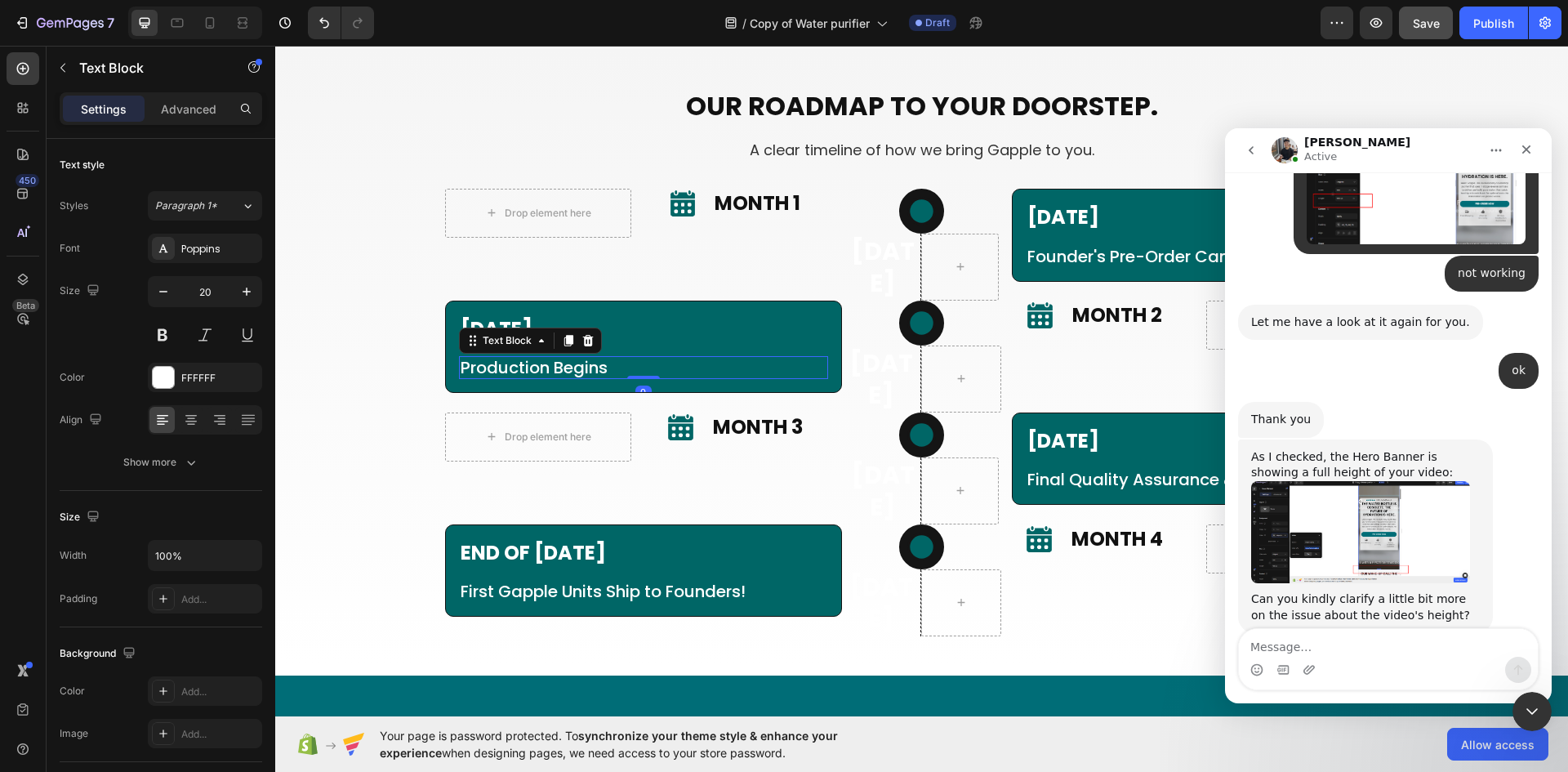
click at [807, 379] on div "Production Begins" at bounding box center [643, 367] width 370 height 23
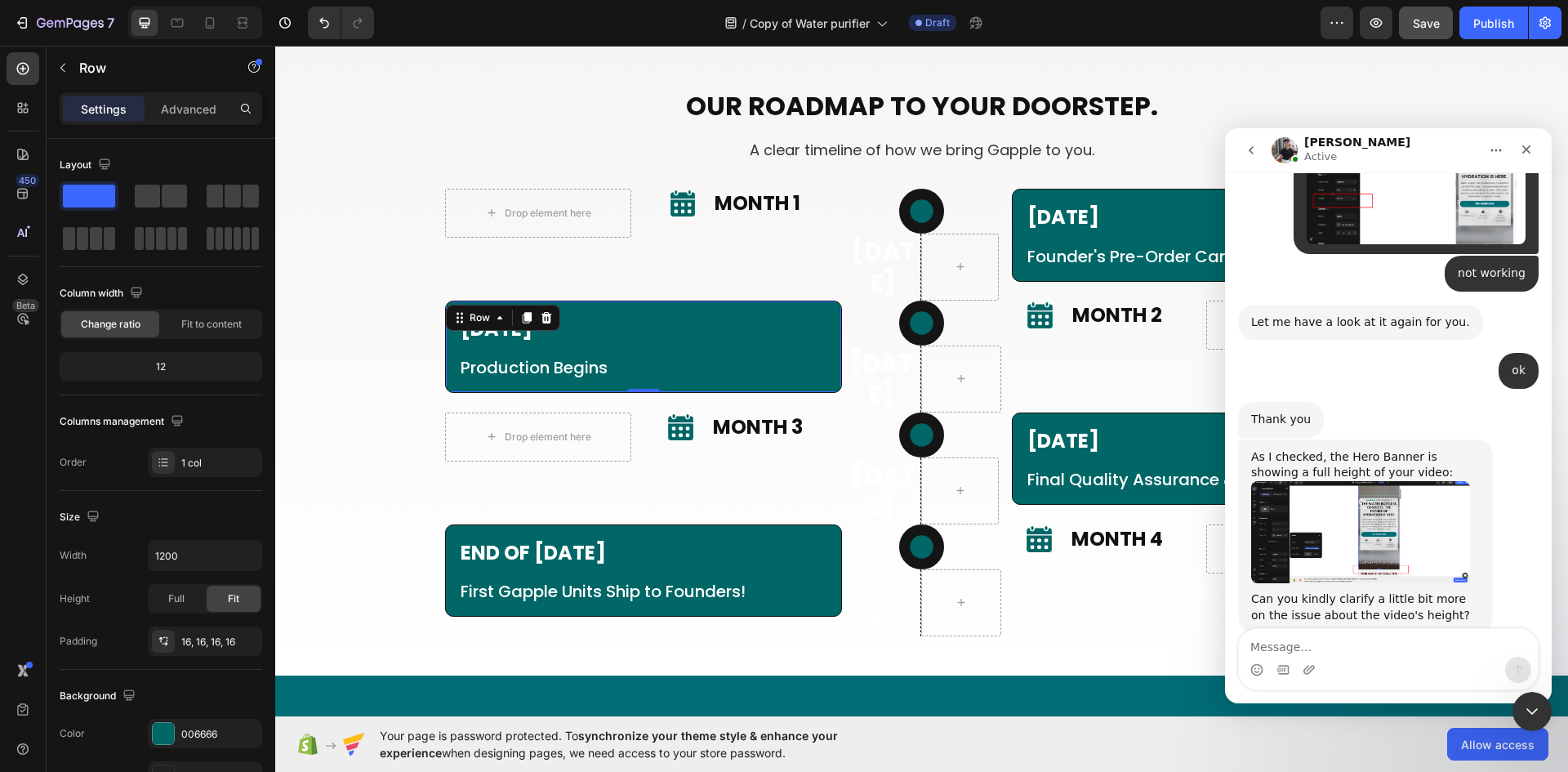
click at [829, 351] on div "September 2025 Heading Production Begins Text Block Row 0" at bounding box center [643, 346] width 398 height 93
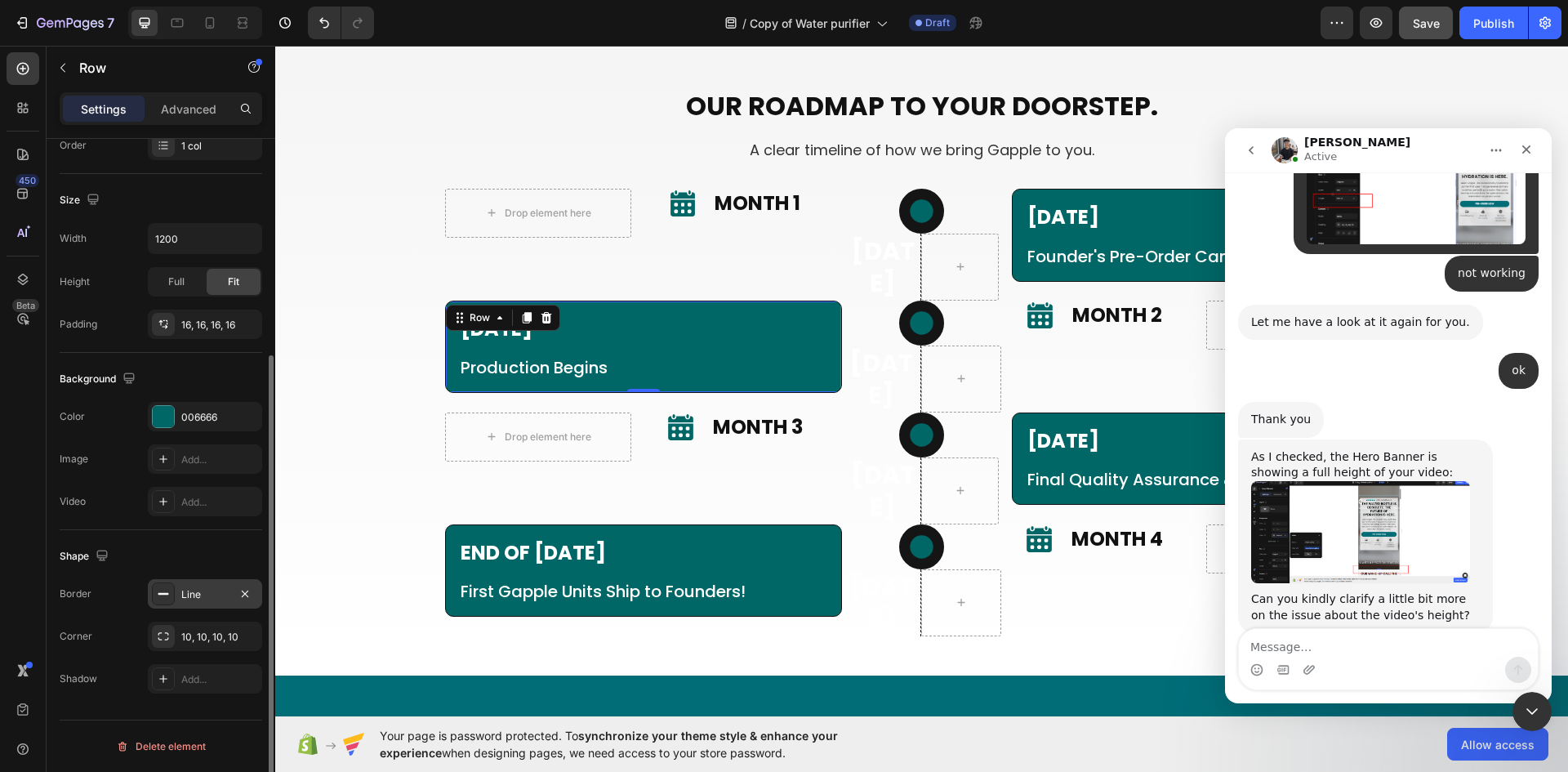
click at [184, 602] on div "Line" at bounding box center [204, 593] width 114 height 29
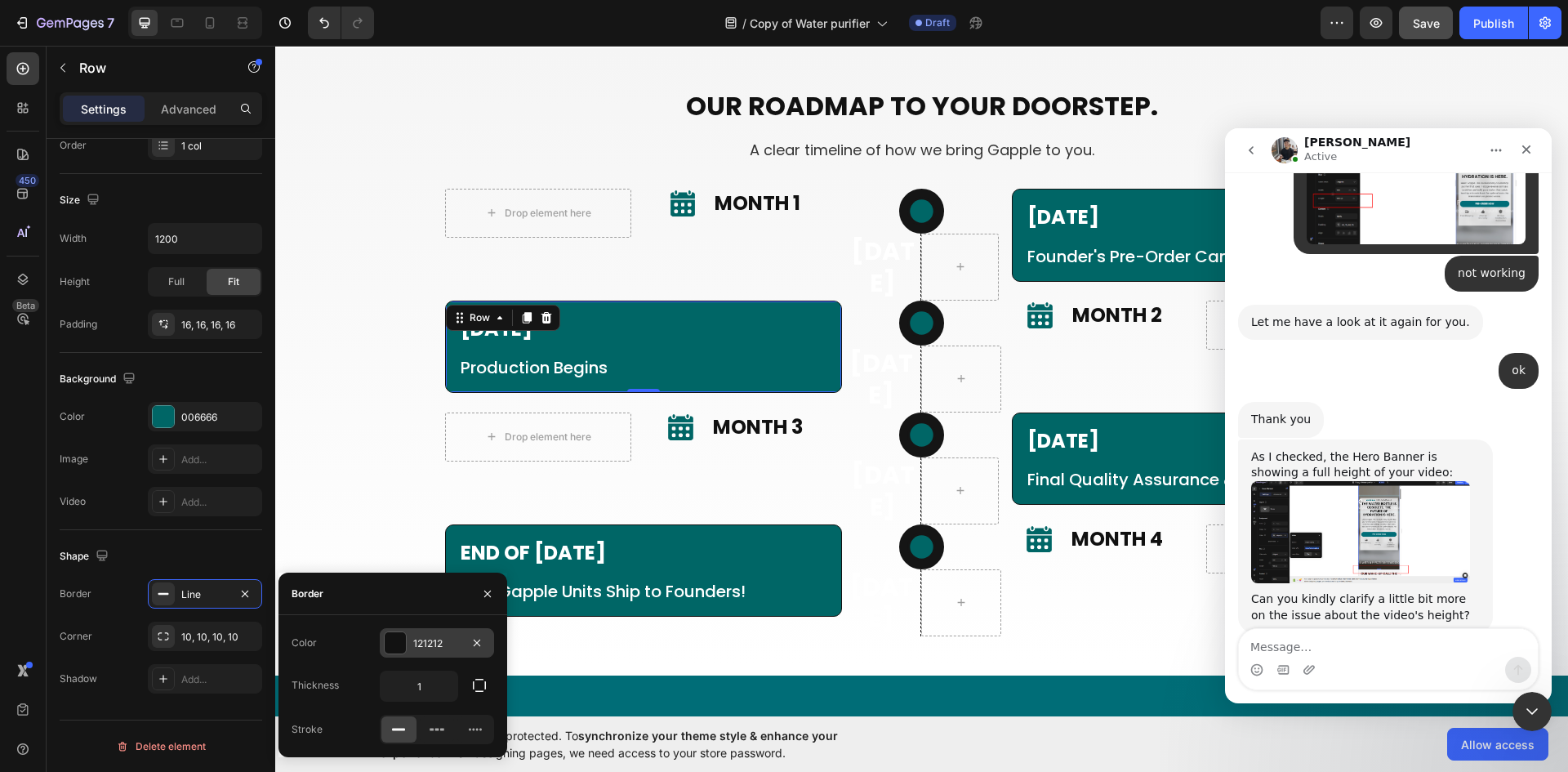
click at [398, 650] on div at bounding box center [395, 642] width 21 height 21
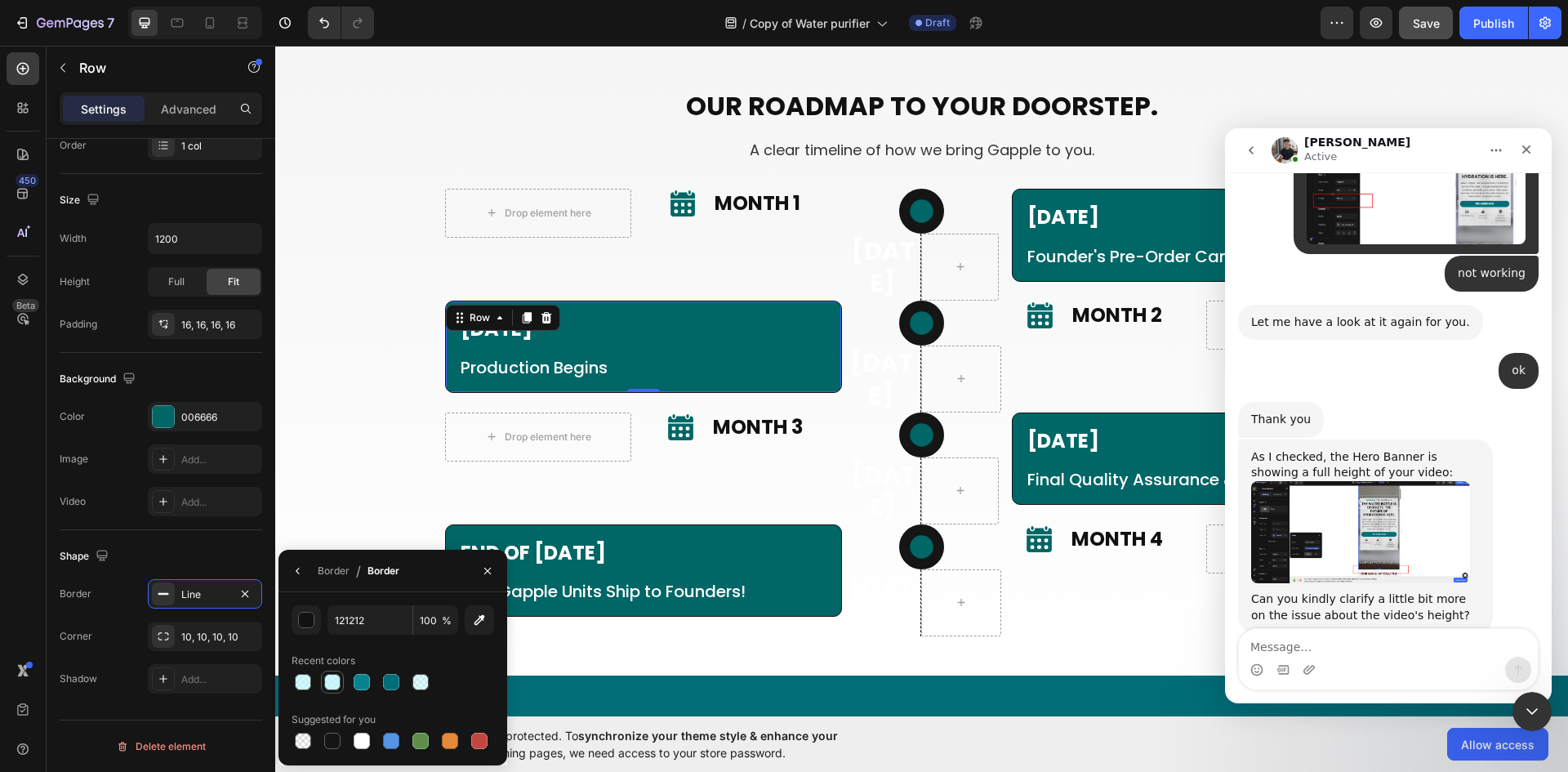
click at [335, 684] on div at bounding box center [332, 682] width 17 height 17
type input "BCF9FF"
type input "76"
click at [389, 683] on div at bounding box center [391, 682] width 17 height 17
type input "006D77"
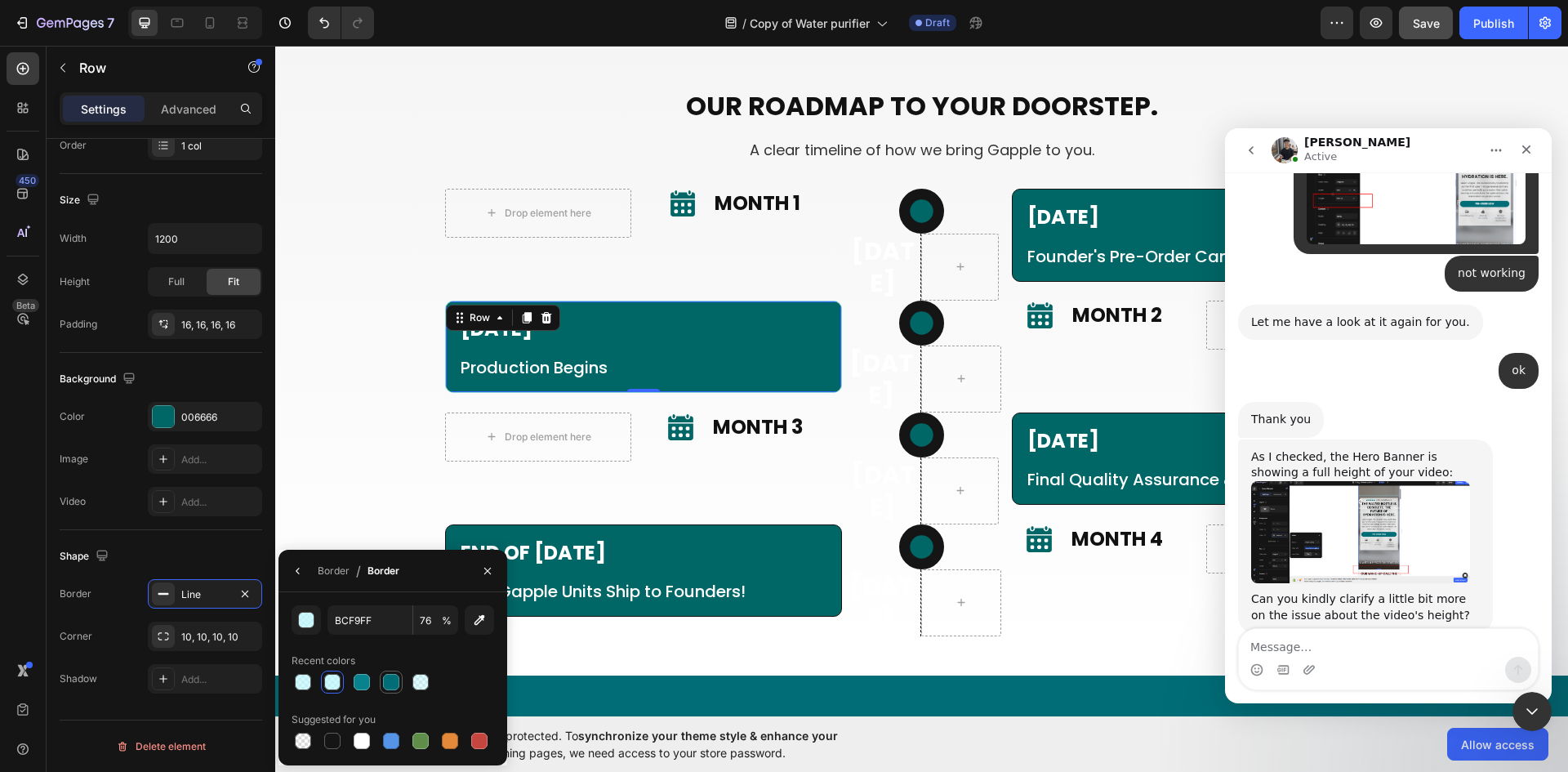
type input "100"
click at [358, 680] on div at bounding box center [362, 682] width 17 height 17
type input "08838E"
click at [809, 524] on div "Drop element here Image MOnth 3 Heading Advanced List Row" at bounding box center [638, 468] width 386 height 112
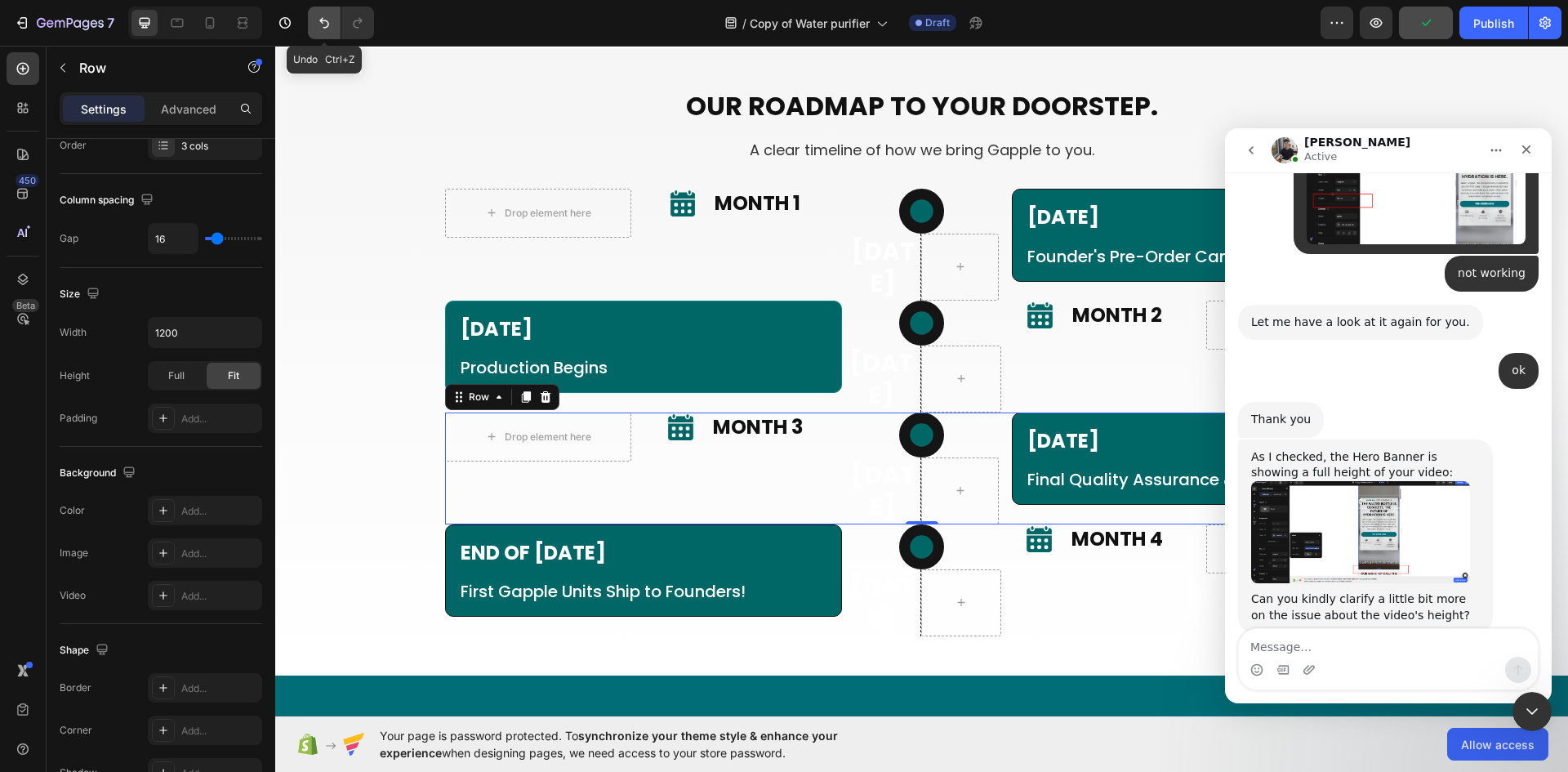
click at [322, 24] on icon "Undo/Redo" at bounding box center [325, 23] width 17 height 17
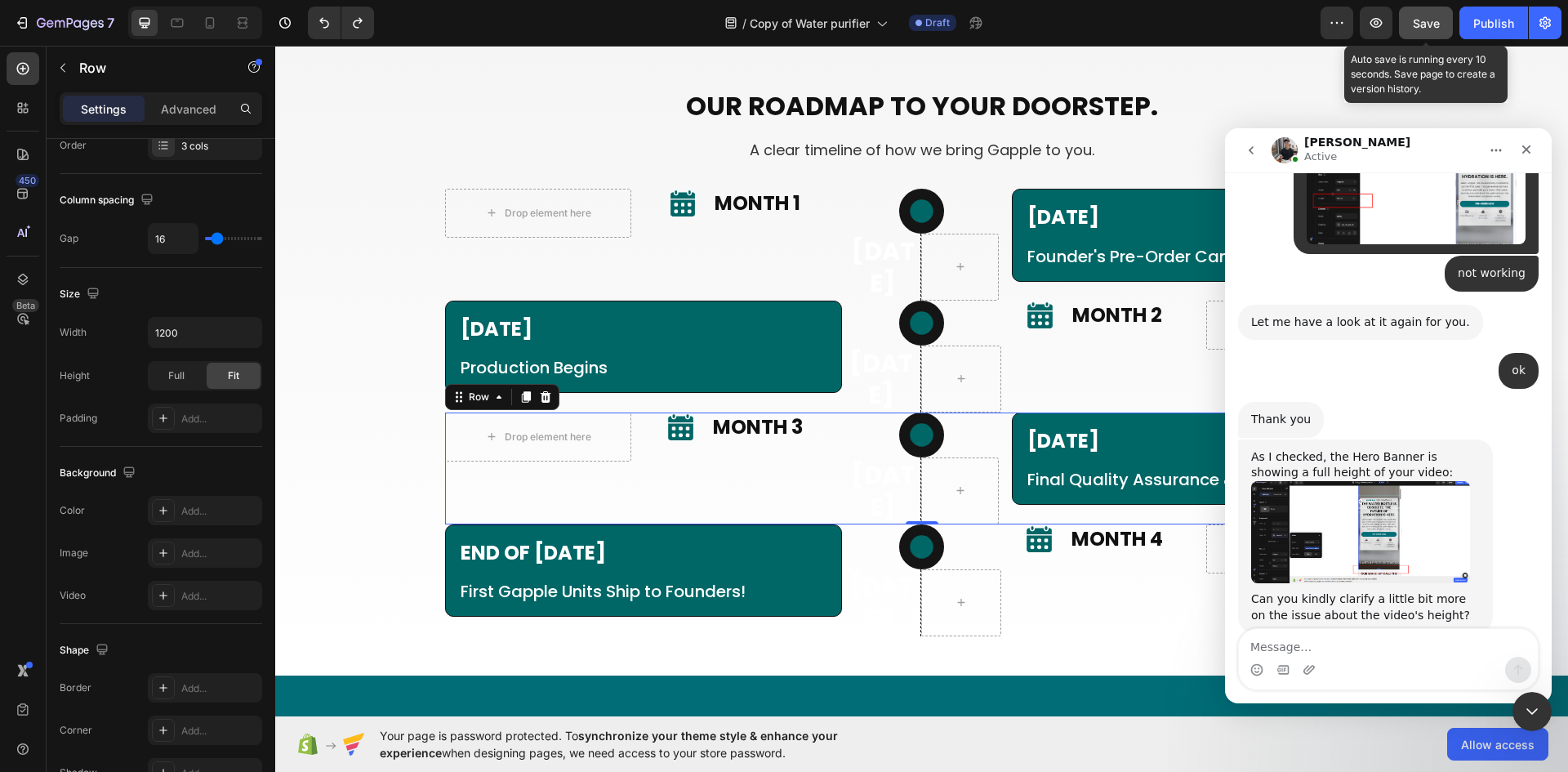
click at [1423, 30] on div "Save" at bounding box center [1426, 23] width 27 height 18
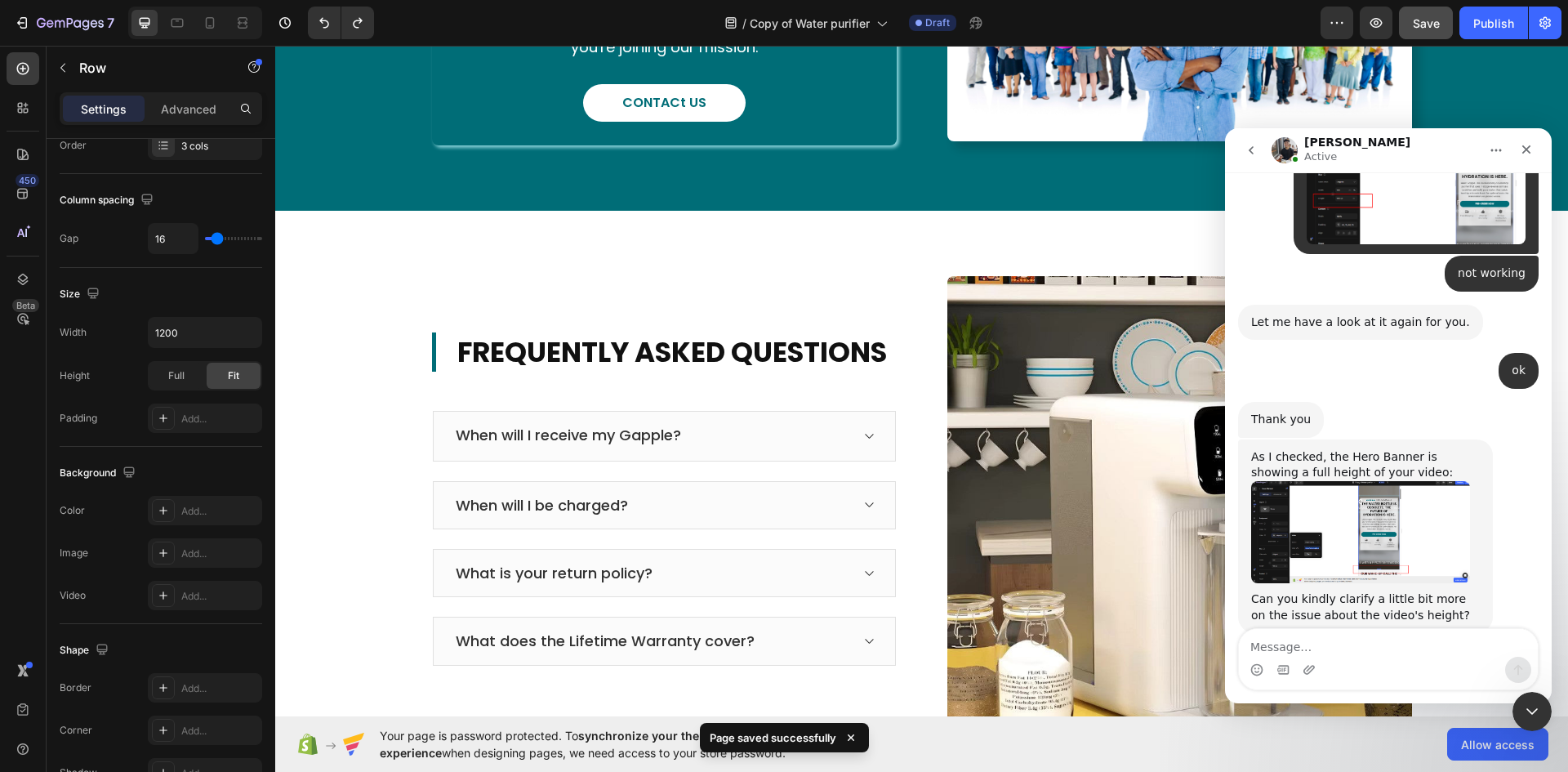
scroll to position [4902, 0]
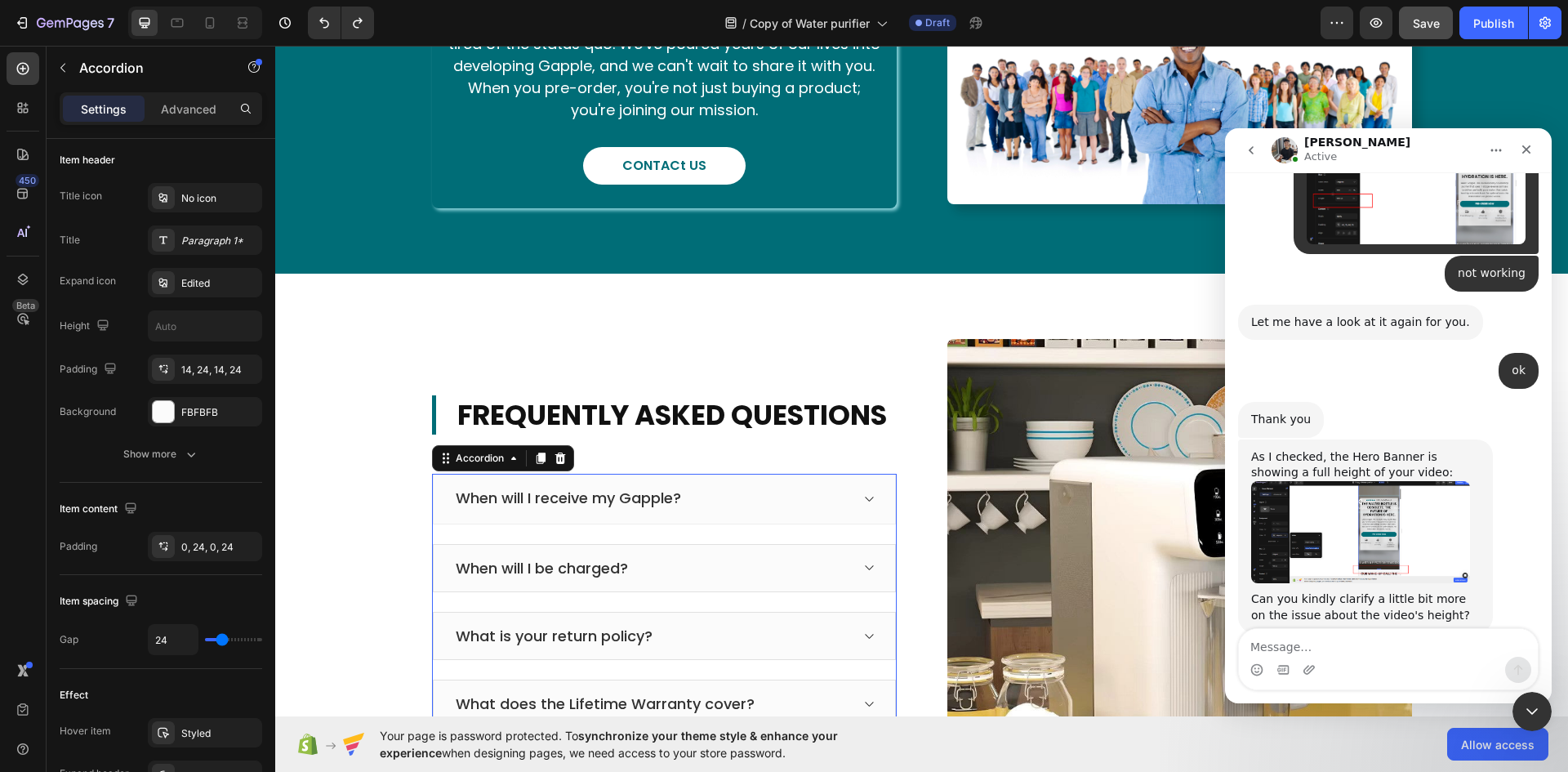
click at [709, 522] on div "When will I receive my Gapple?" at bounding box center [664, 499] width 463 height 50
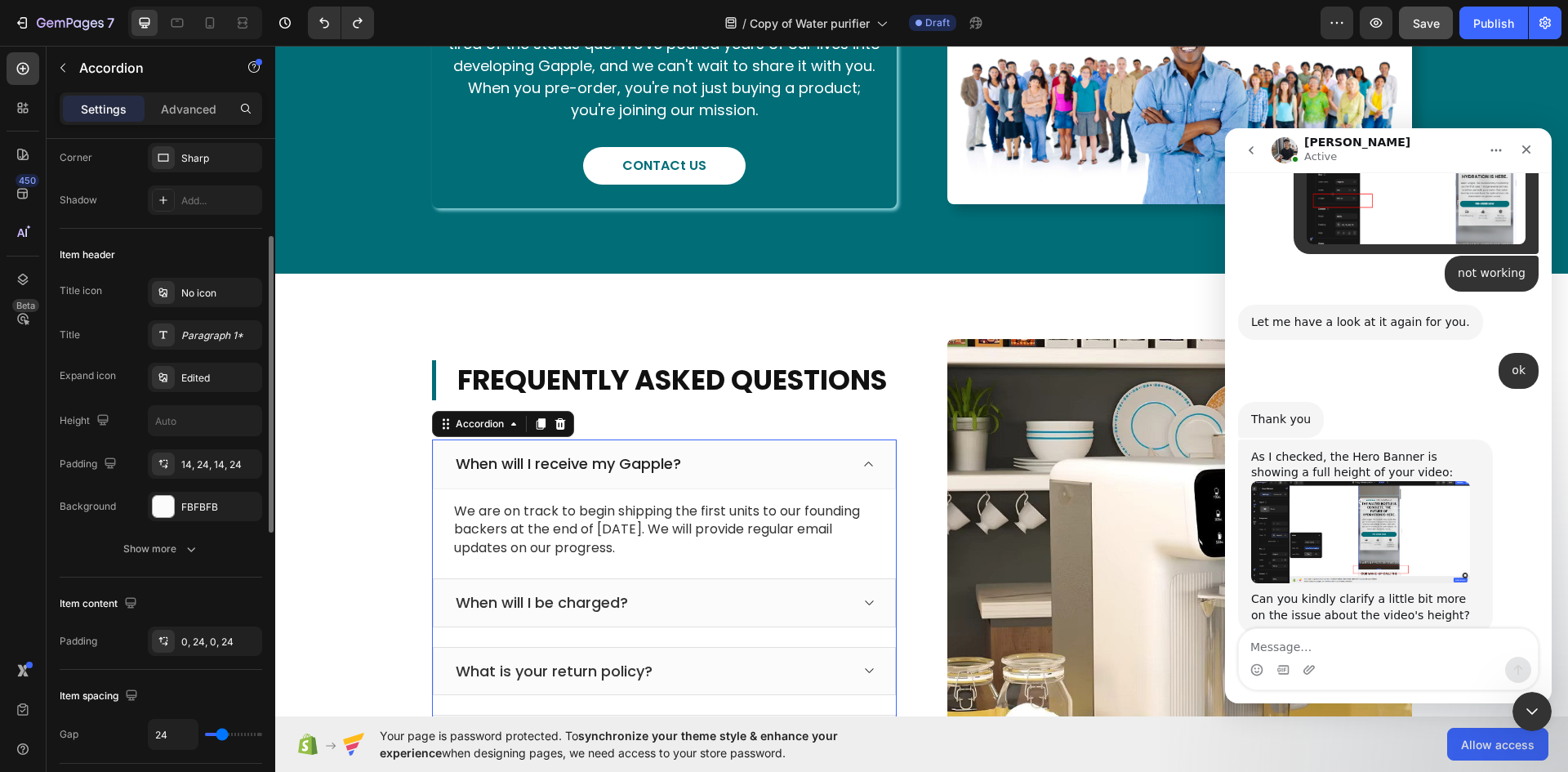
scroll to position [0, 0]
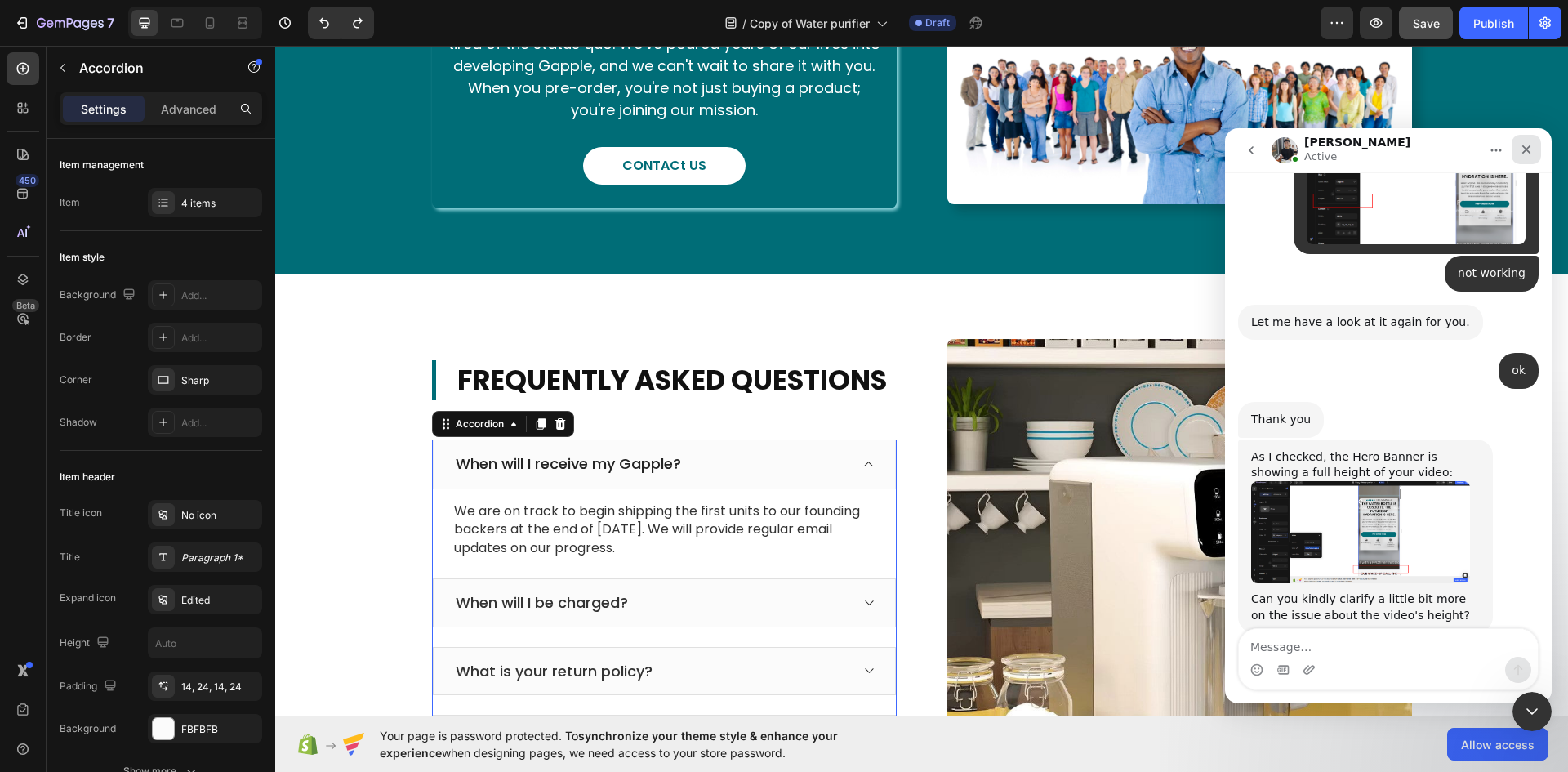
drag, startPoint x: 1520, startPoint y: 149, endPoint x: 2463, endPoint y: 240, distance: 947.4
click at [1520, 149] on icon "Close" at bounding box center [1526, 149] width 13 height 13
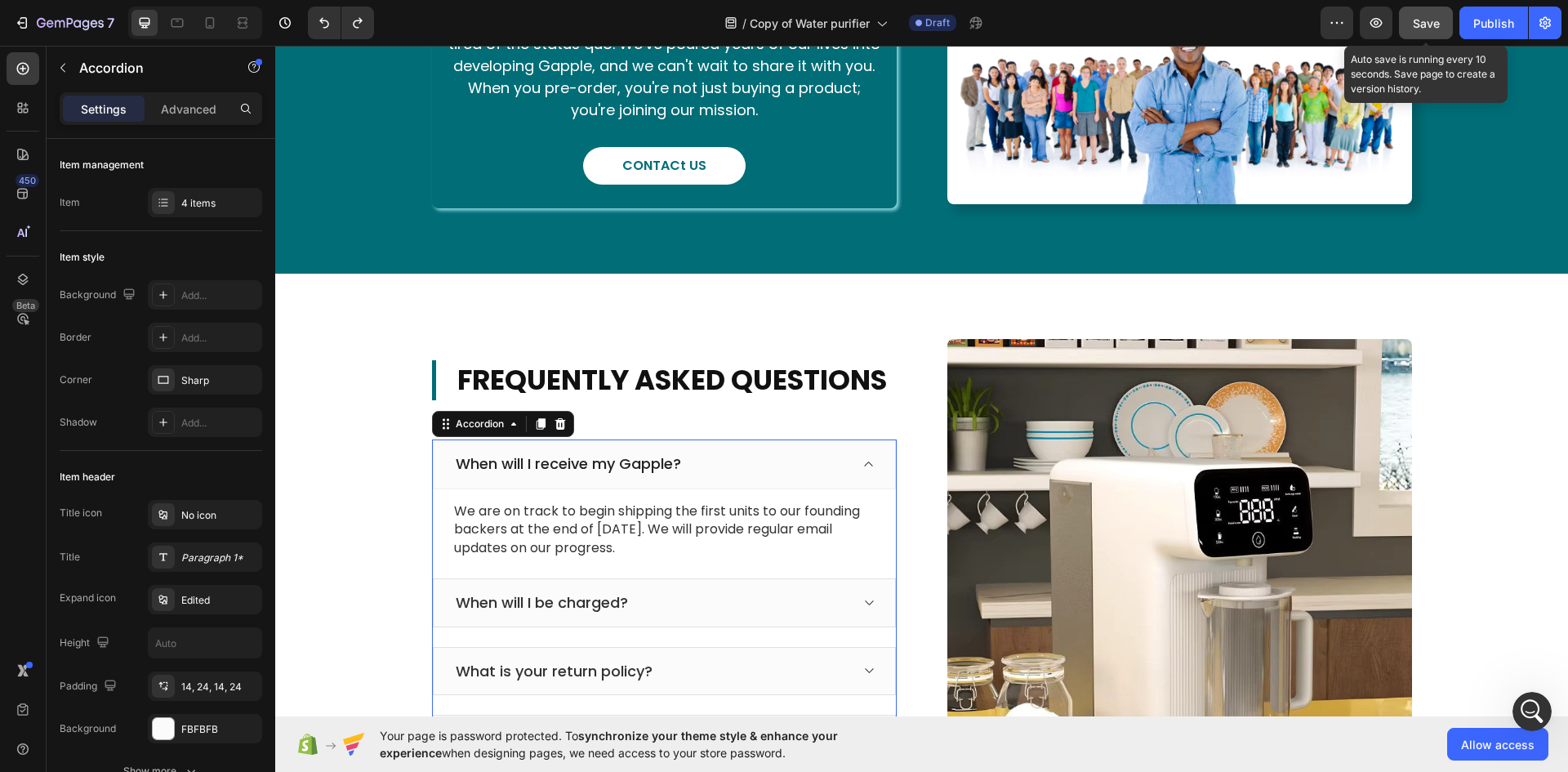
click at [1431, 22] on span "Save" at bounding box center [1426, 23] width 27 height 14
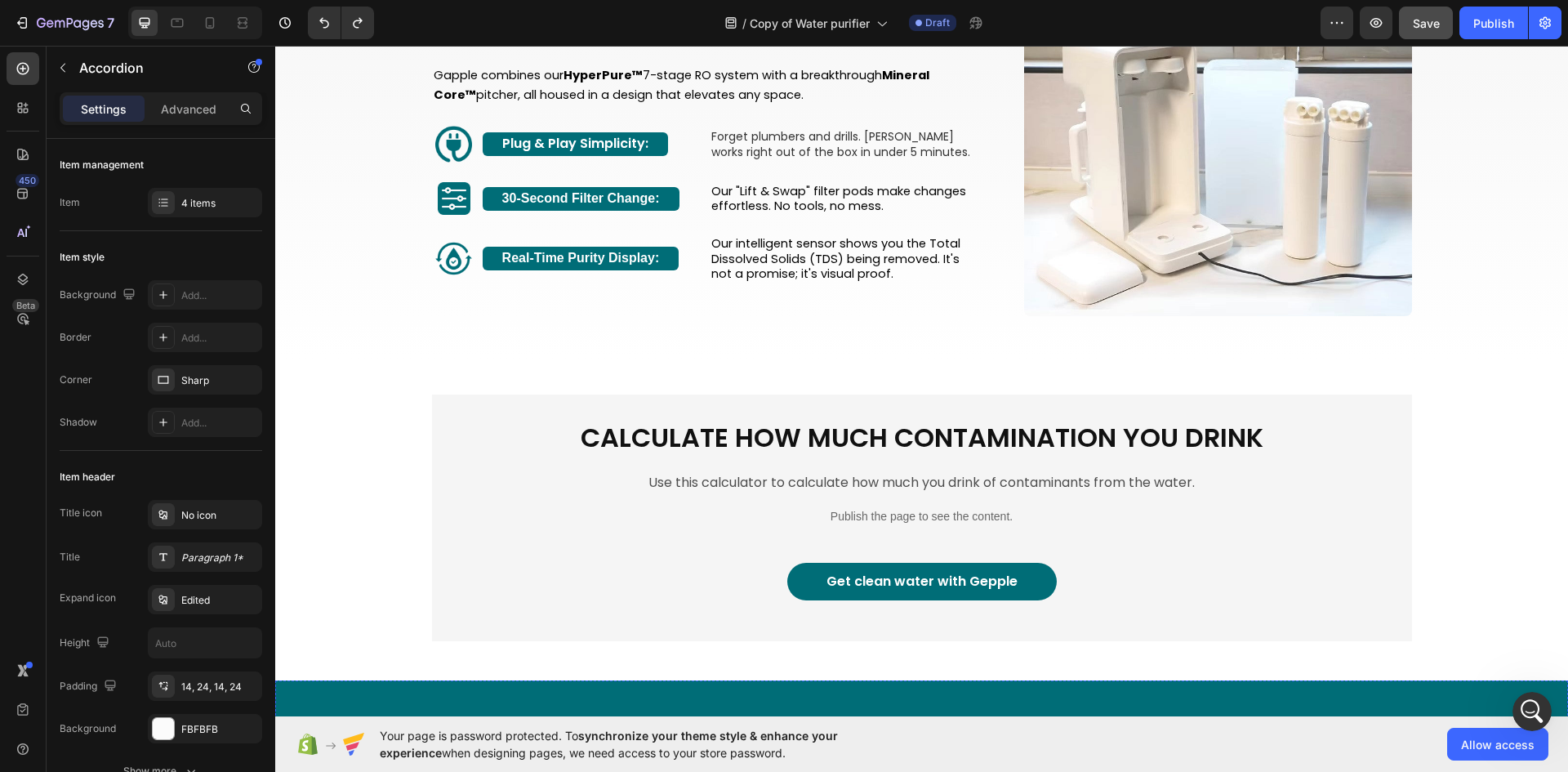
scroll to position [1390, 0]
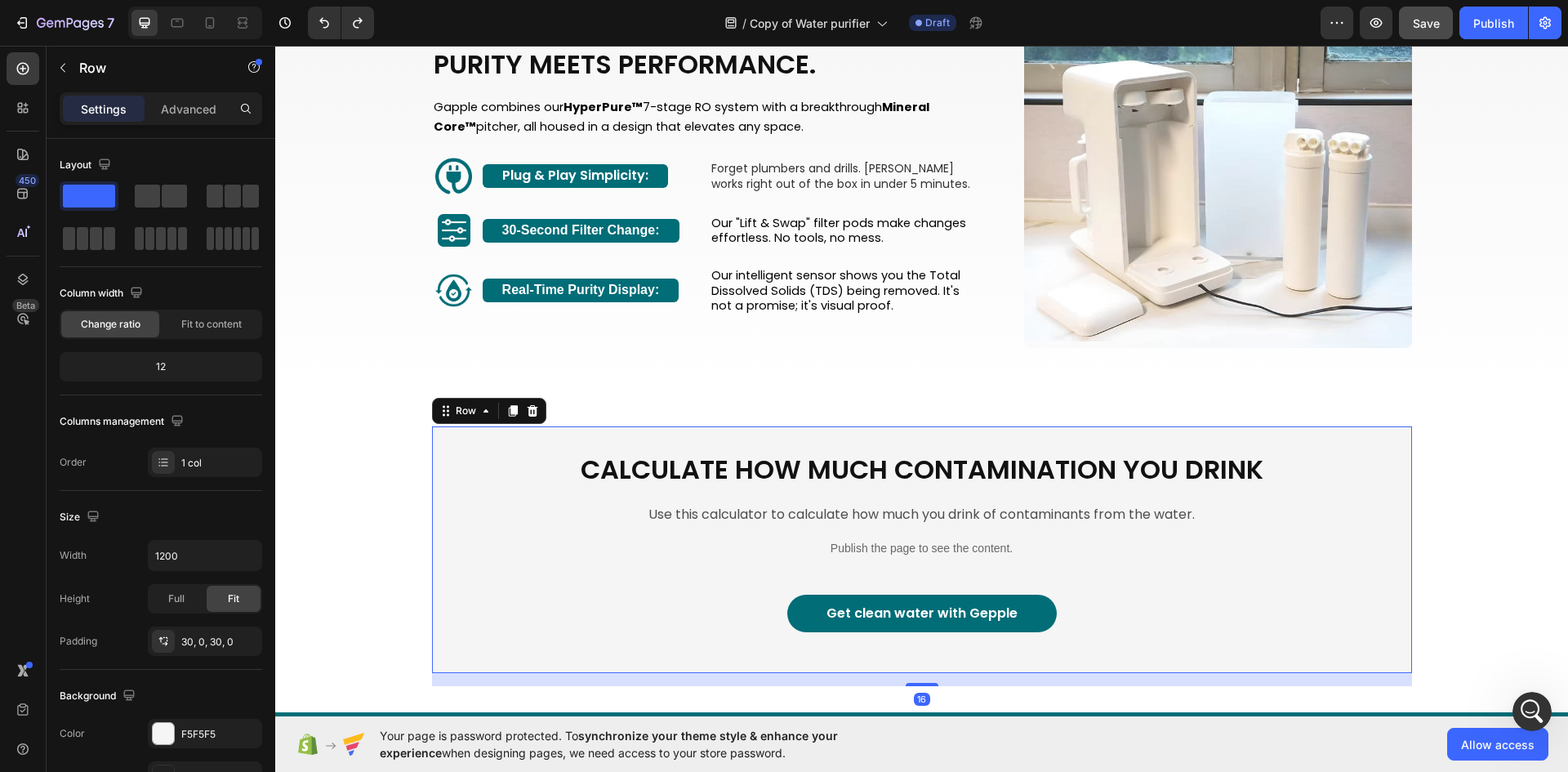
click at [1393, 664] on div "Calculate how much contamination you drink Heading Use this calculator to calcu…" at bounding box center [922, 550] width 980 height 247
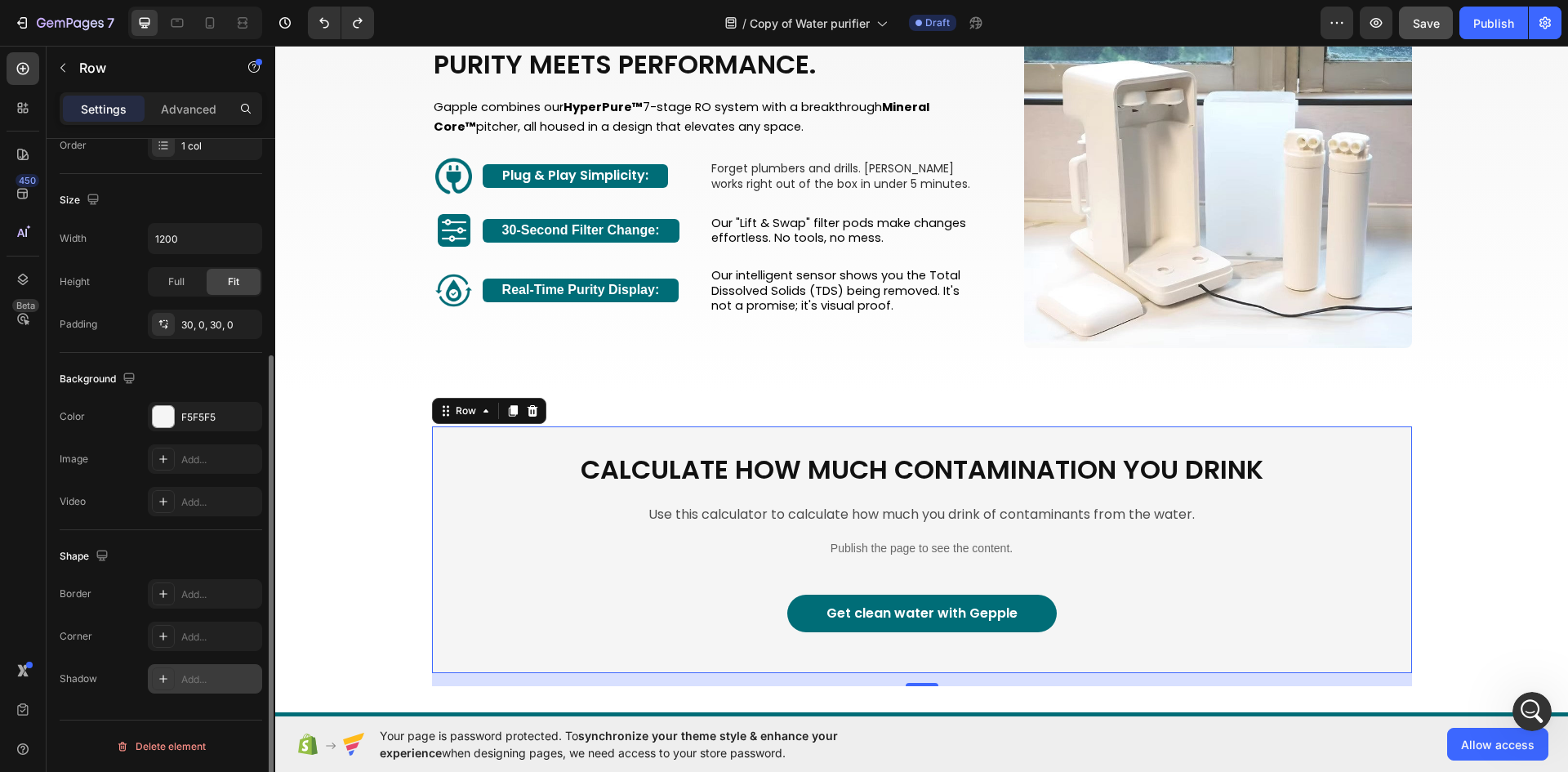
click at [200, 683] on div "Add..." at bounding box center [219, 679] width 77 height 15
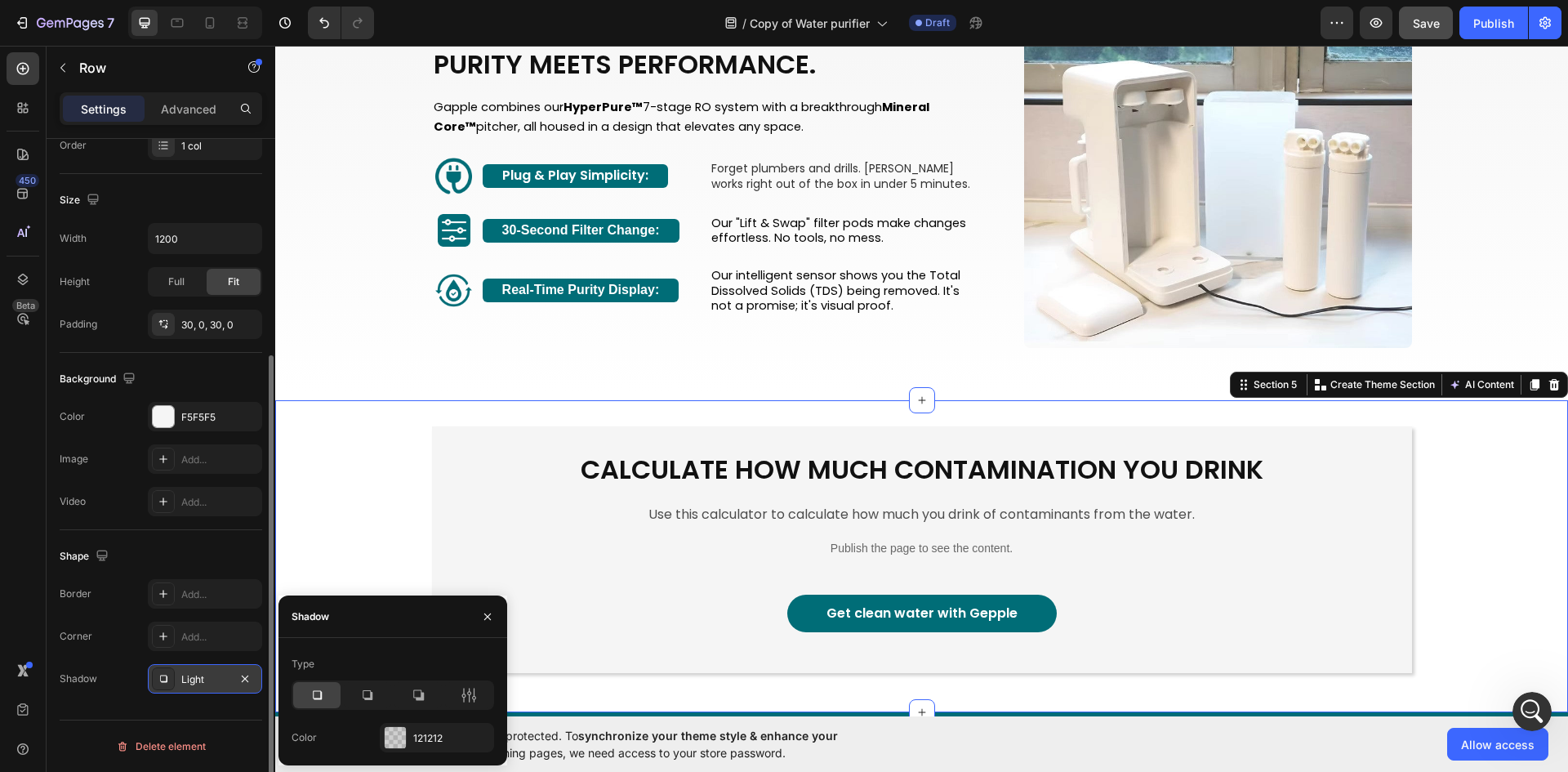
click at [364, 482] on div "Calculate how much contamination you drink Heading Use this calculator to calcu…" at bounding box center [921, 556] width 1293 height 260
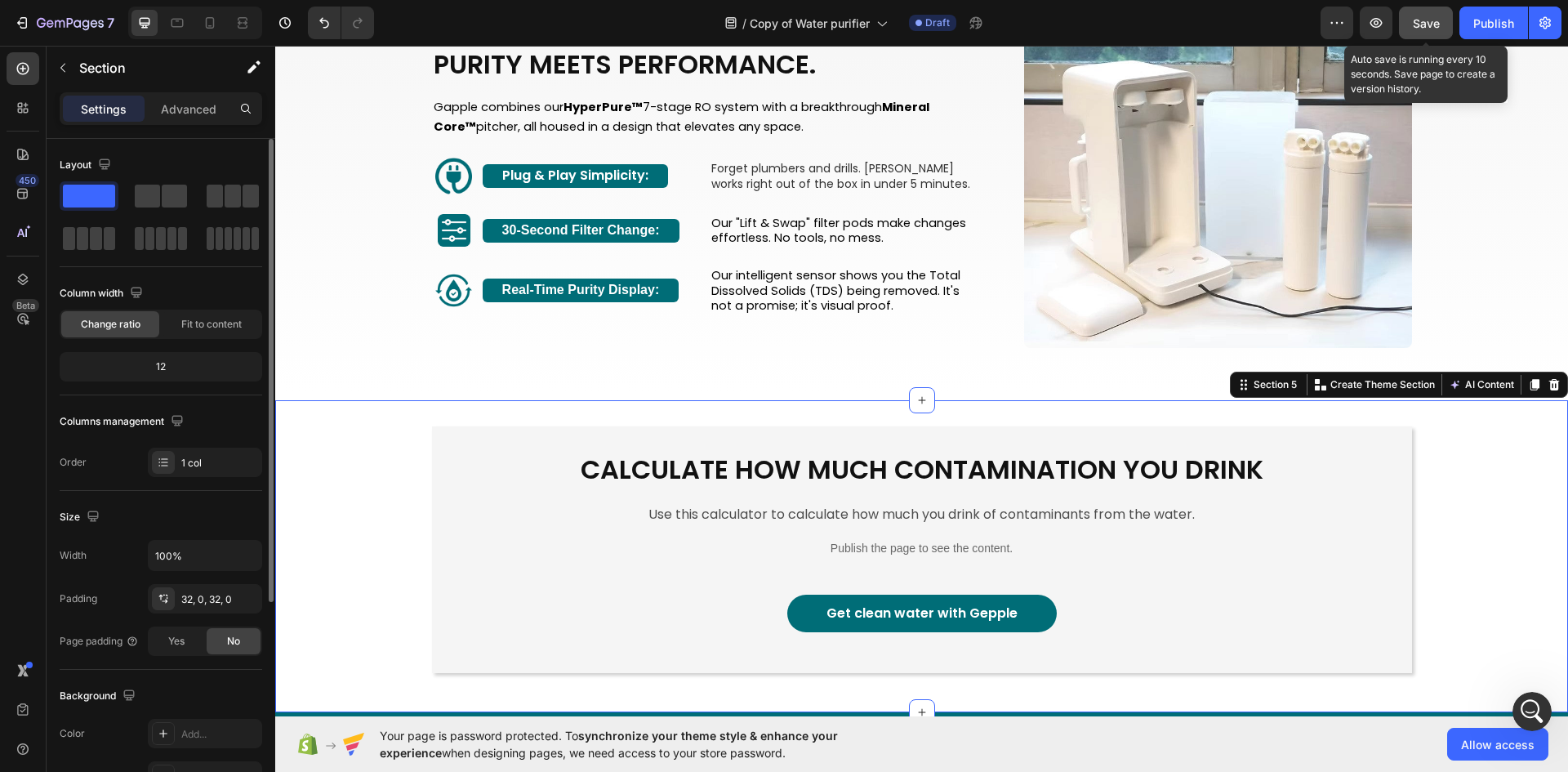
click at [1432, 24] on span "Save" at bounding box center [1426, 23] width 27 height 14
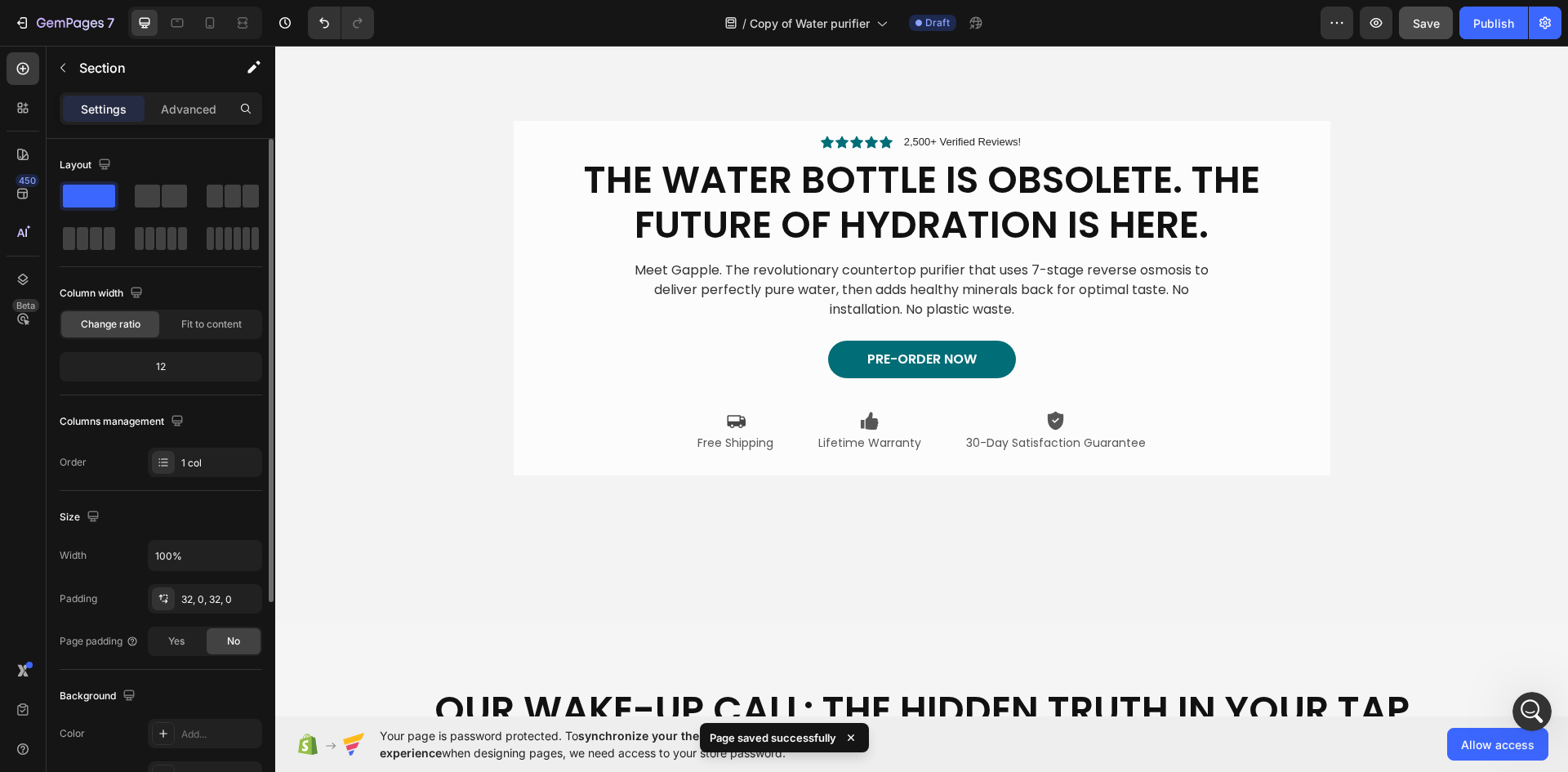
scroll to position [2, 0]
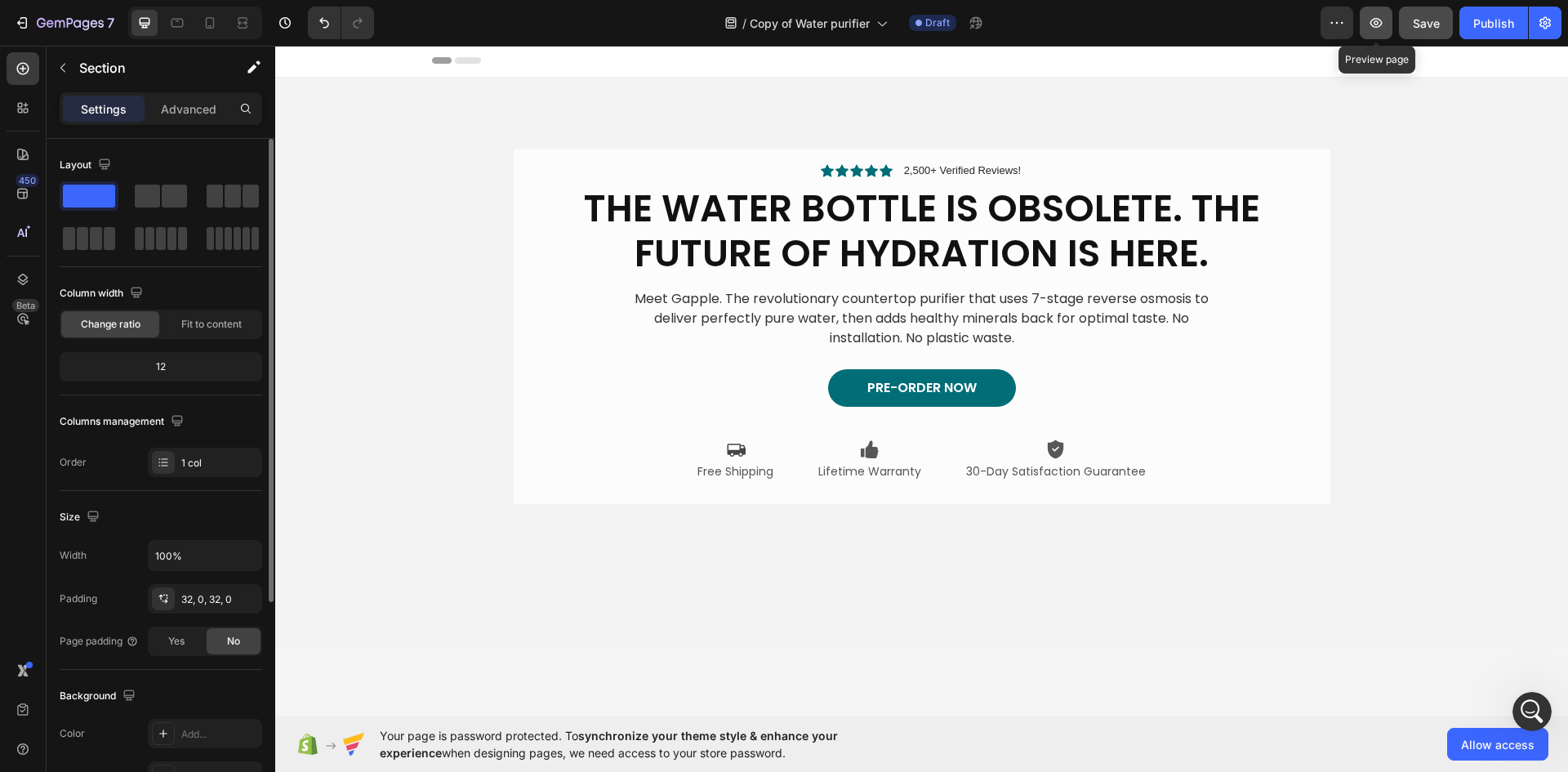
click at [1378, 28] on icon "button" at bounding box center [1376, 23] width 17 height 17
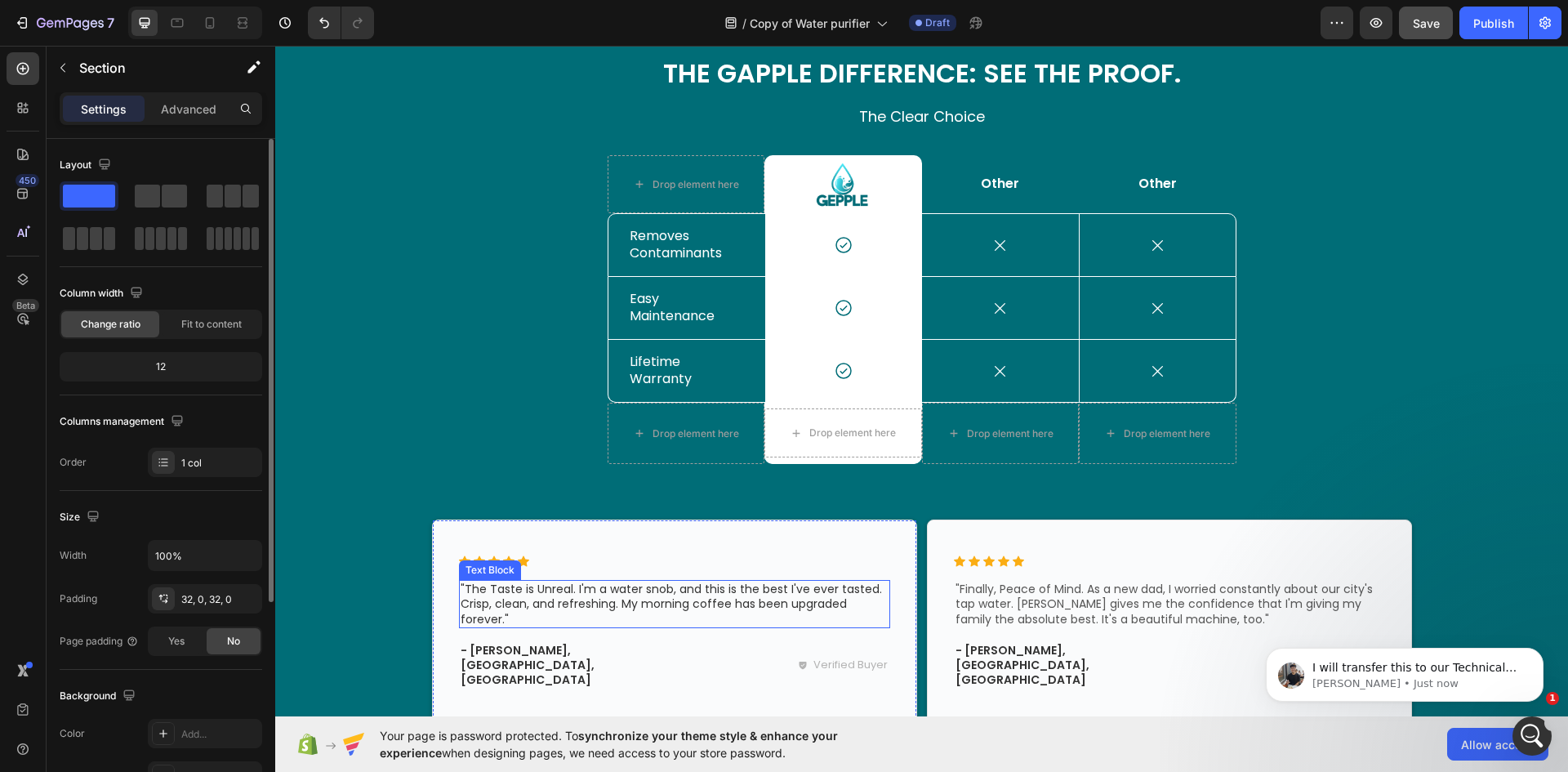
scroll to position [1970, 0]
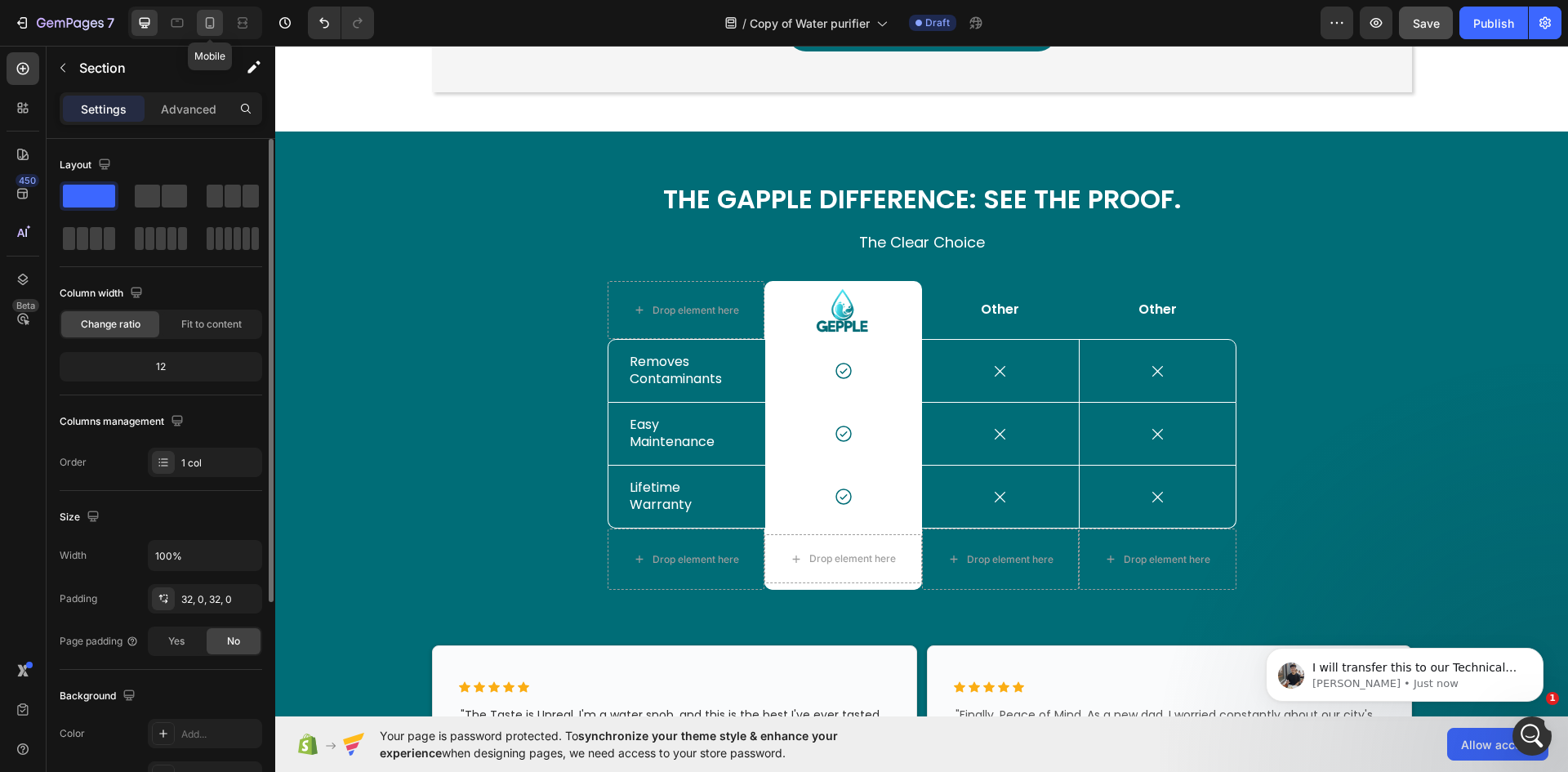
click at [204, 18] on icon at bounding box center [210, 23] width 17 height 17
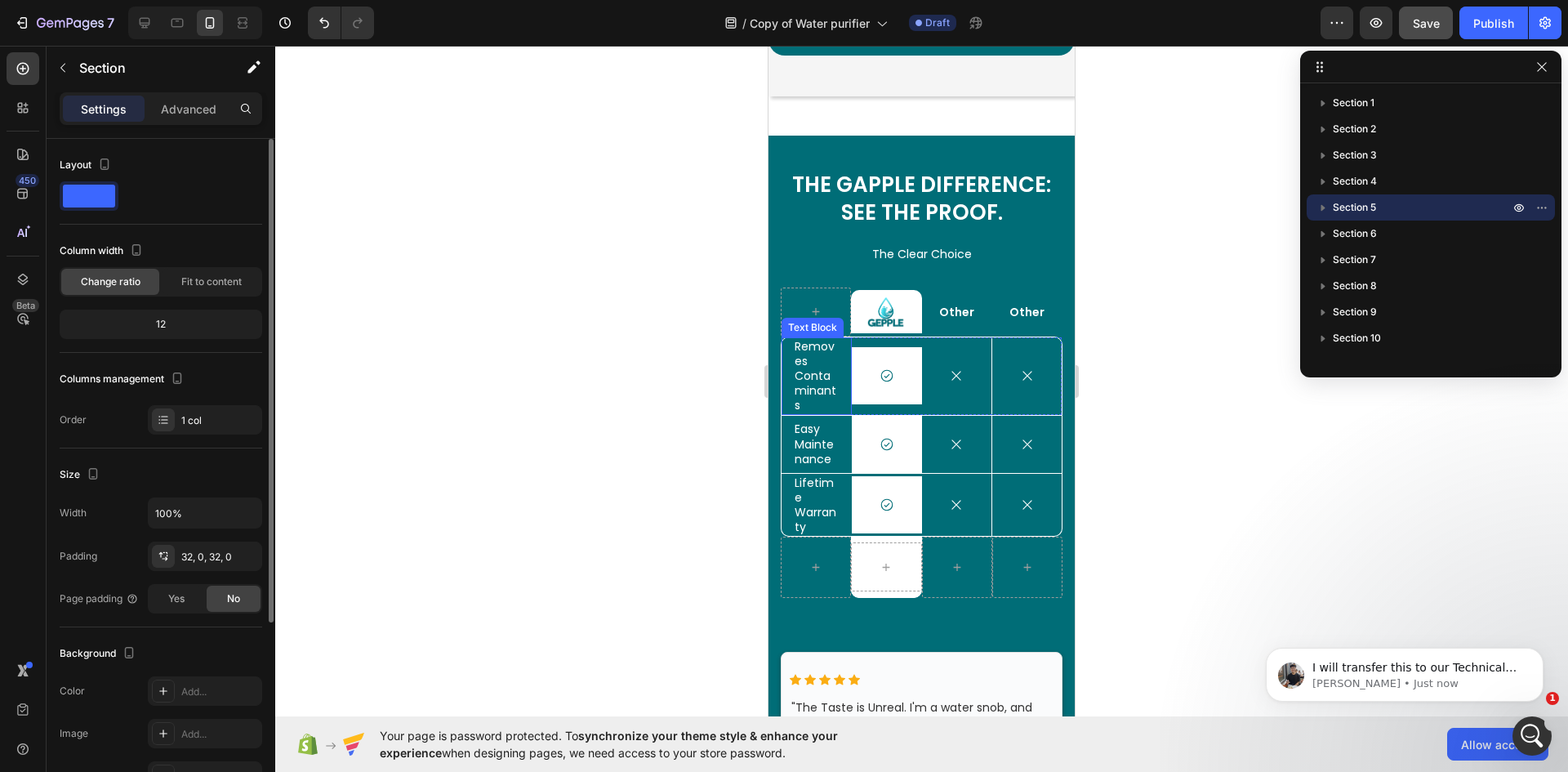
scroll to position [231, 0]
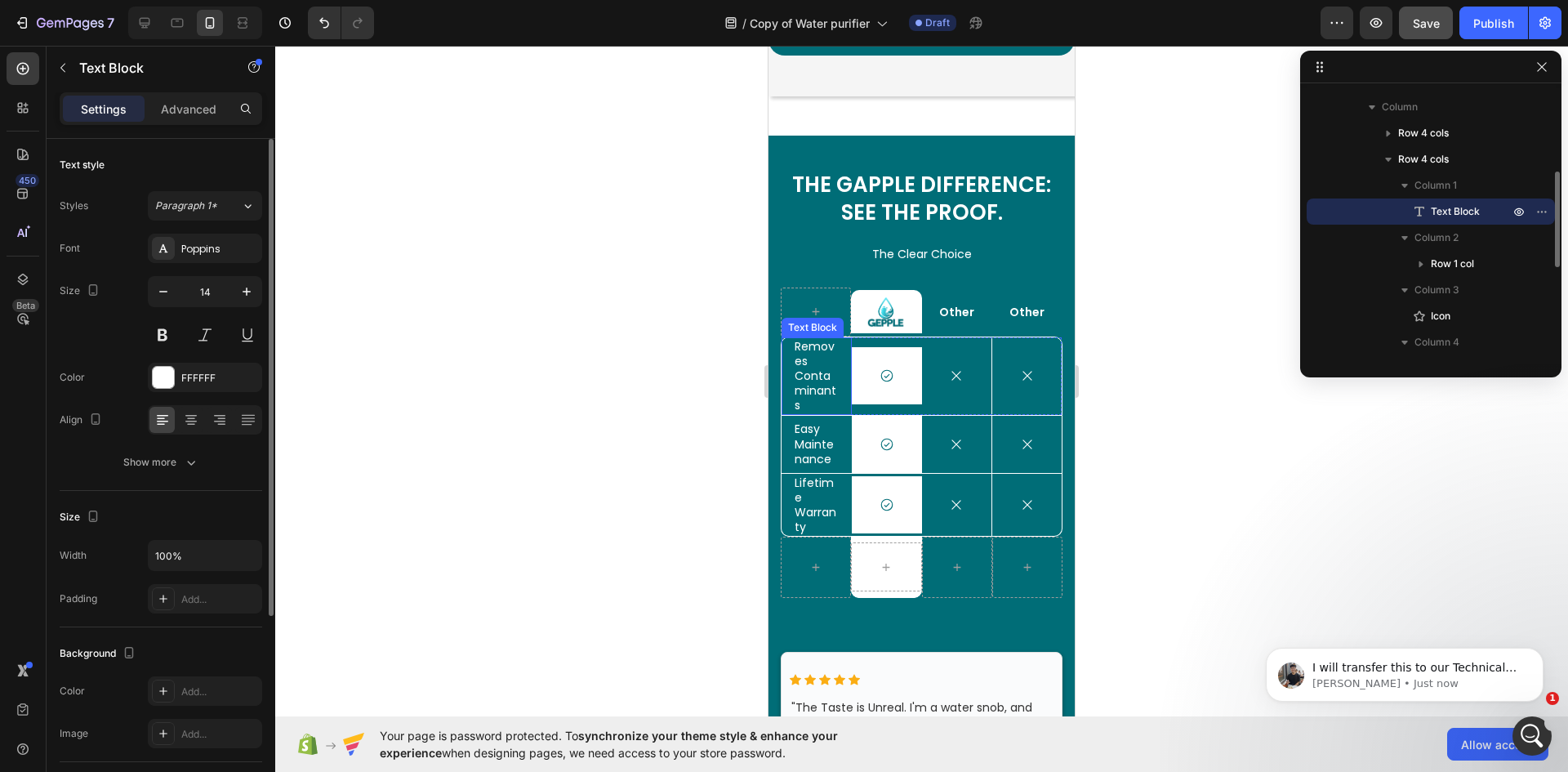
click at [818, 378] on p "Removes Contaminants" at bounding box center [816, 376] width 44 height 74
click at [167, 289] on icon "button" at bounding box center [164, 292] width 17 height 17
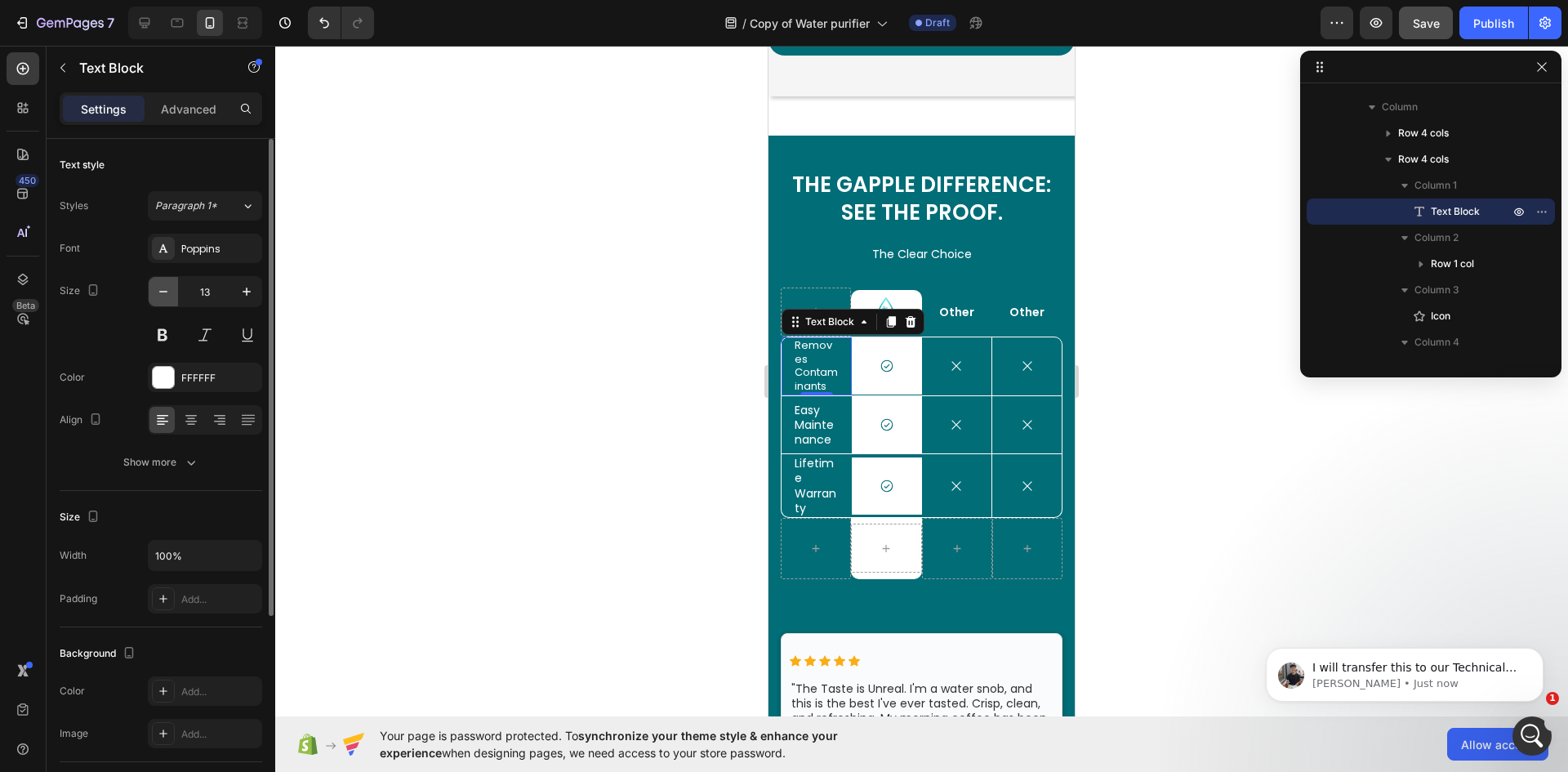
click at [167, 289] on icon "button" at bounding box center [164, 292] width 17 height 17
type input "12"
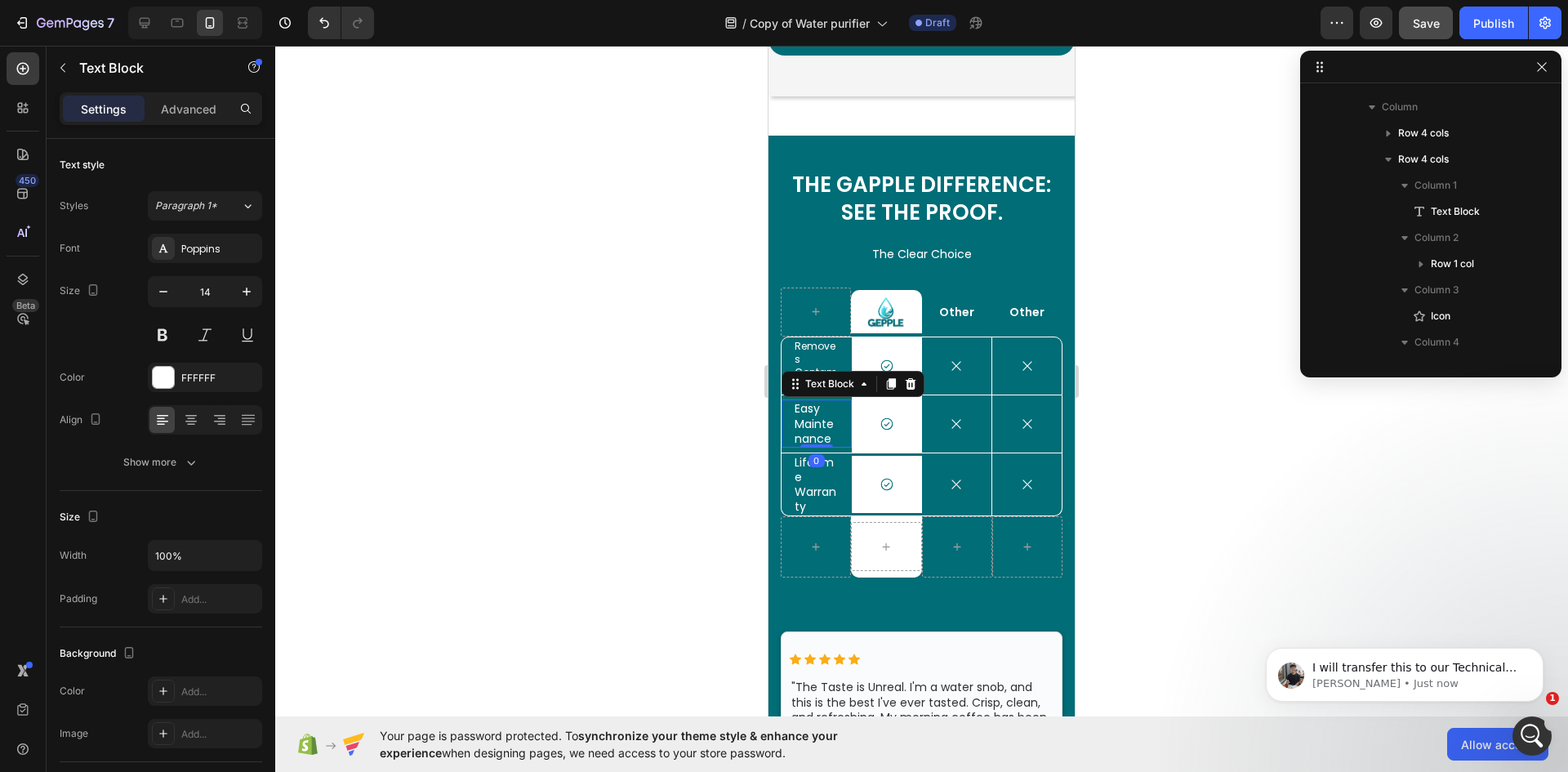
scroll to position [467, 0]
click at [804, 412] on p "Easy Maintenance" at bounding box center [816, 423] width 44 height 45
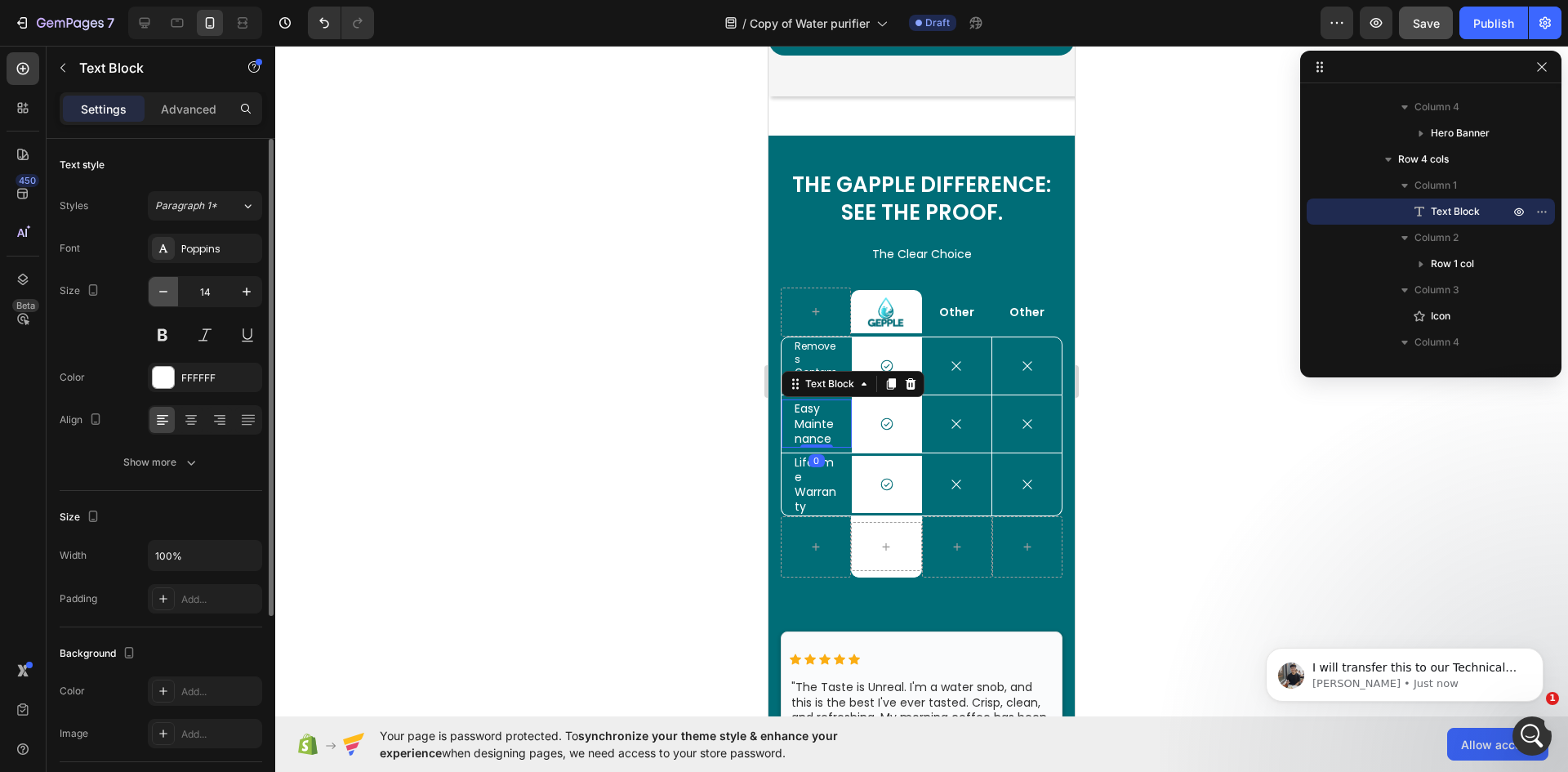
click at [165, 289] on icon "button" at bounding box center [164, 292] width 17 height 17
type input "12"
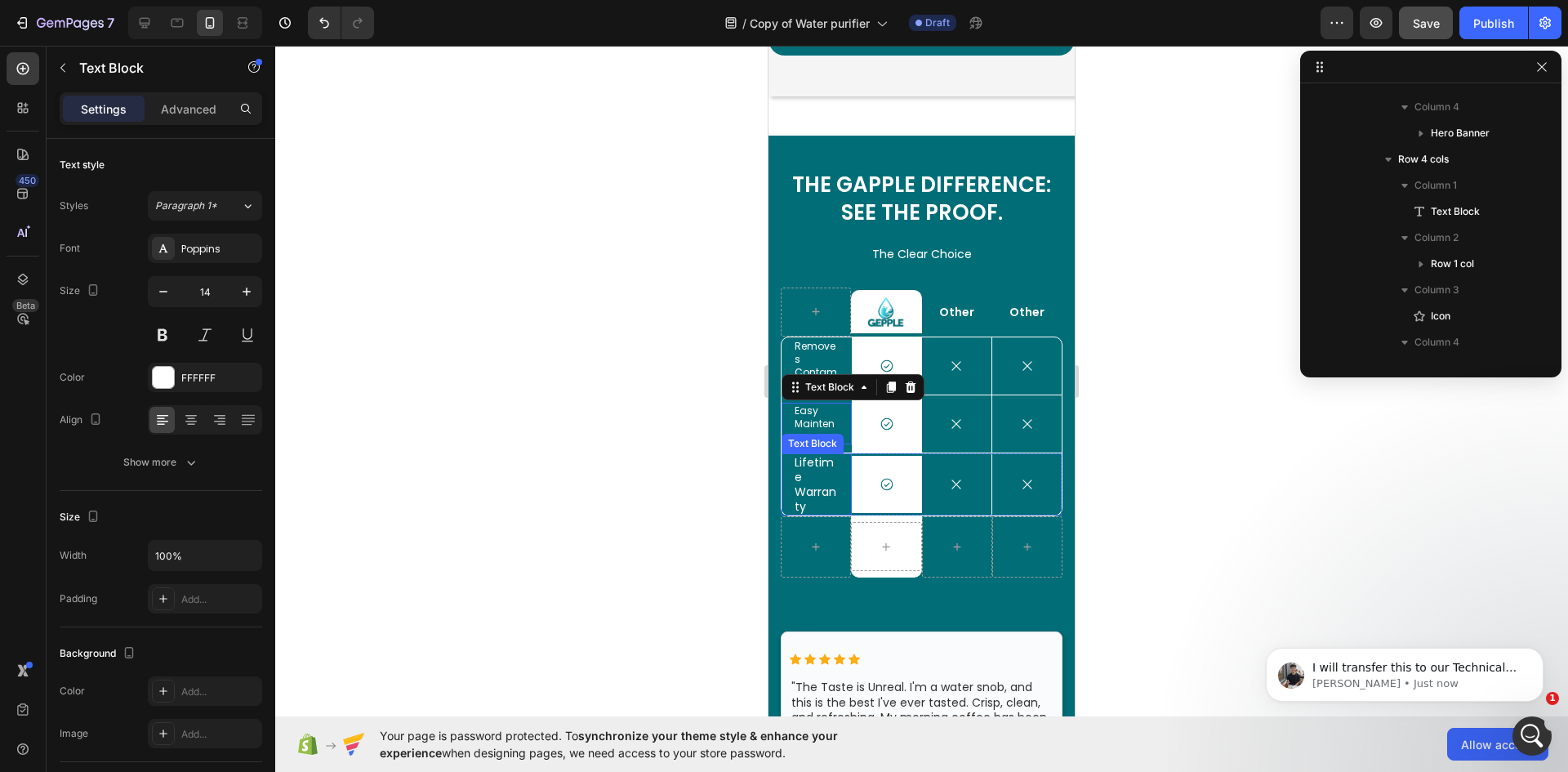
click at [821, 486] on p "Lifetime Warranty" at bounding box center [816, 484] width 44 height 59
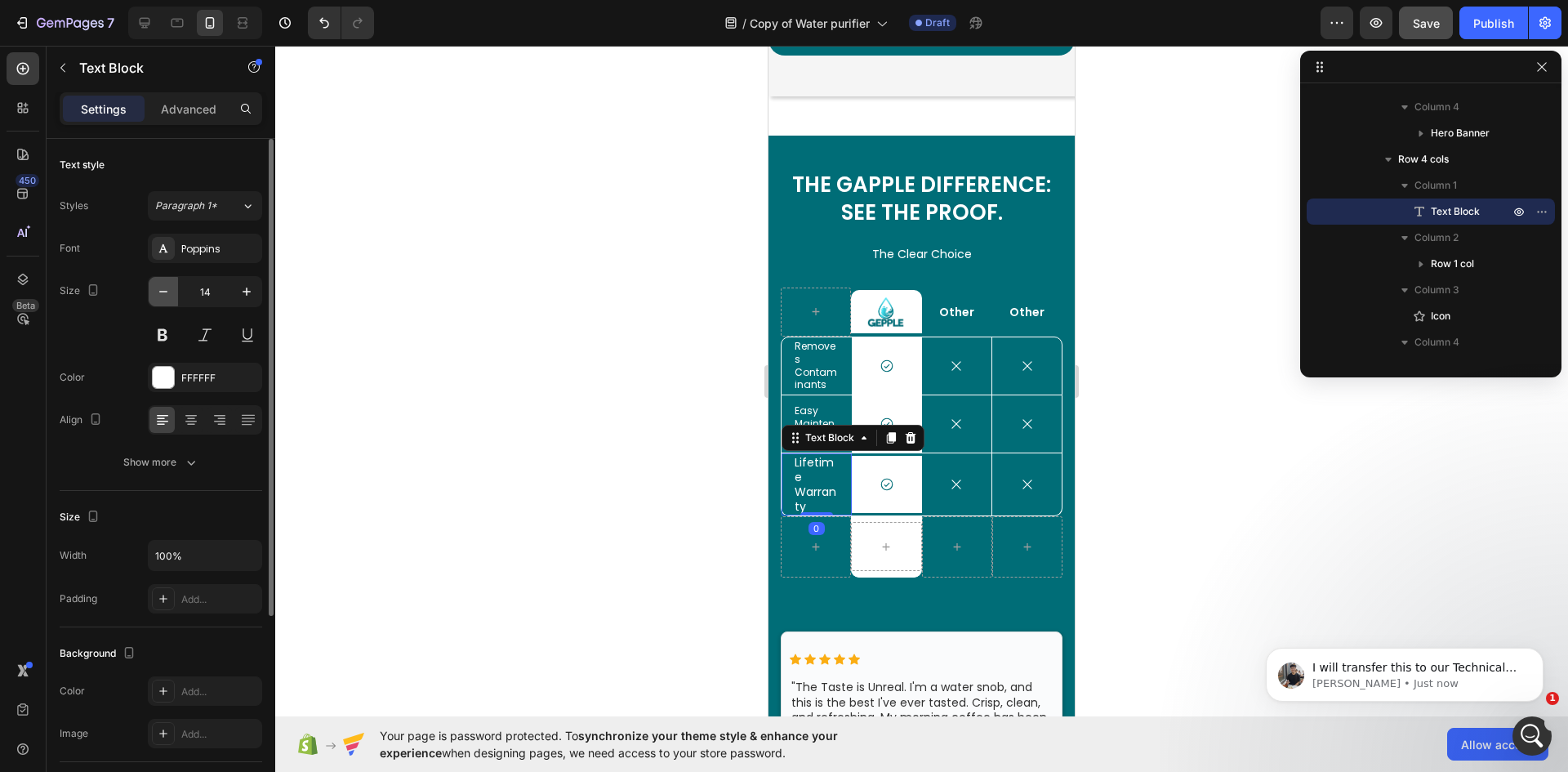
click at [162, 298] on icon "button" at bounding box center [164, 292] width 17 height 17
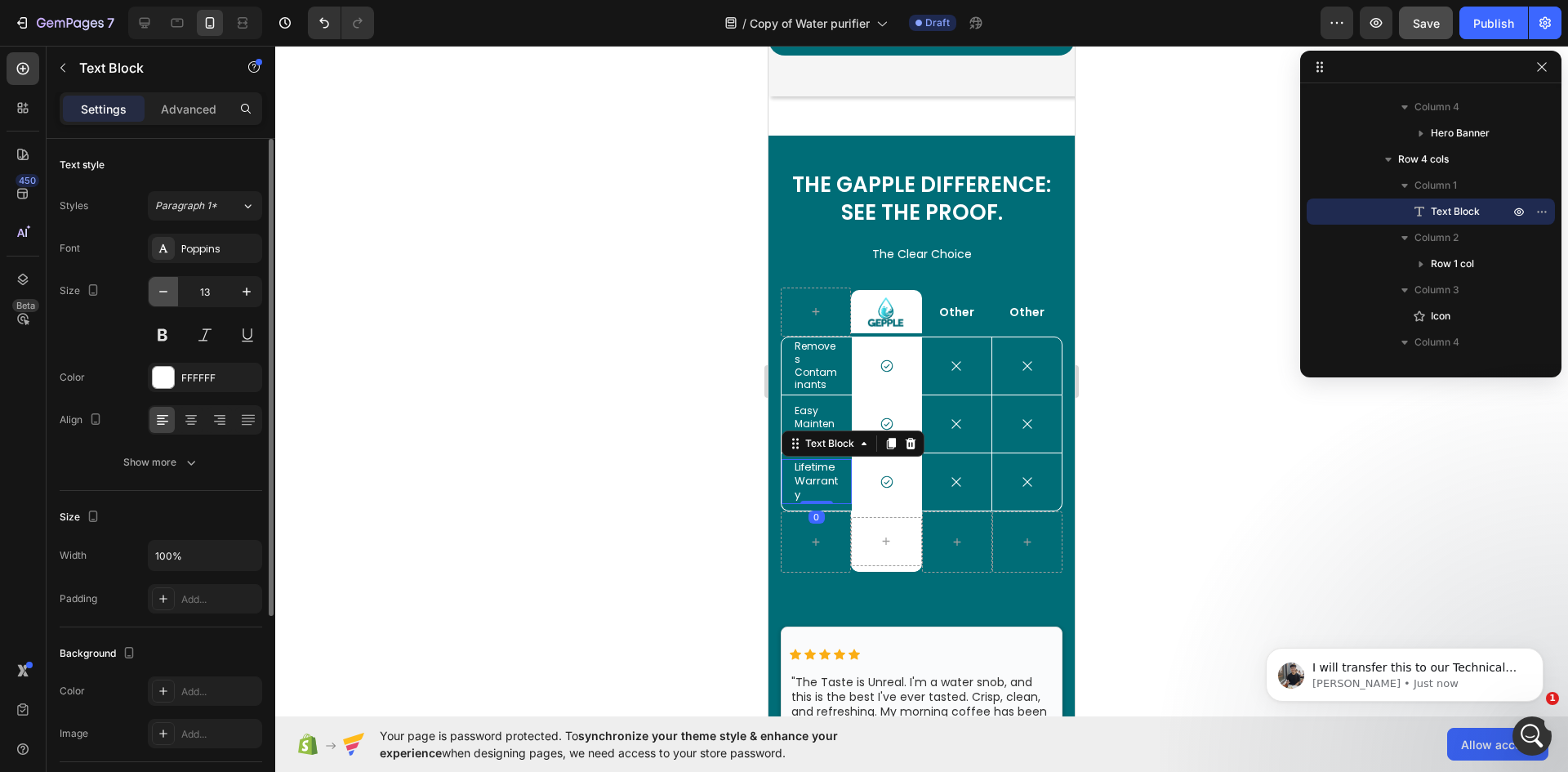
click at [162, 298] on icon "button" at bounding box center [164, 292] width 17 height 17
type input "12"
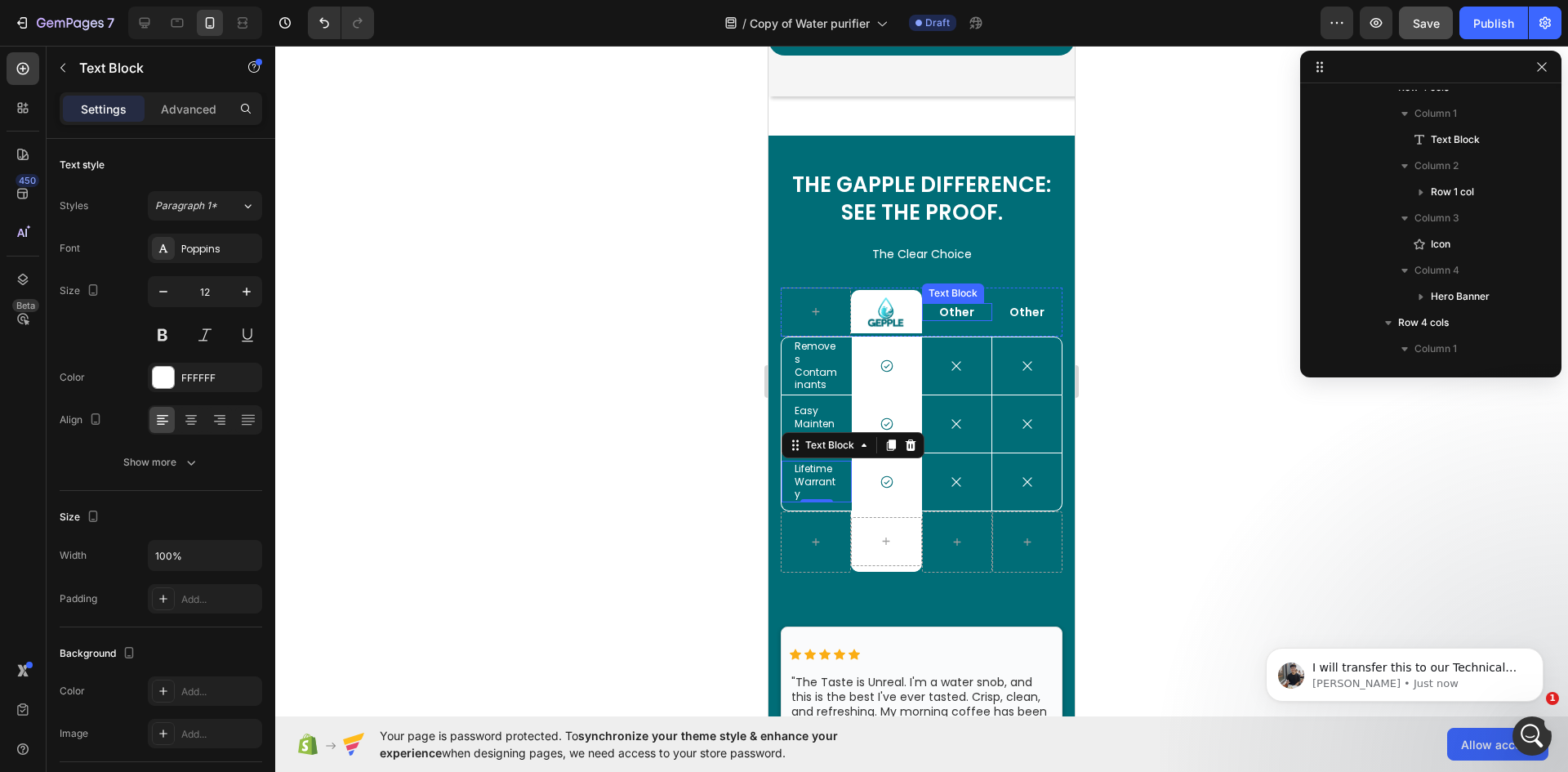
click at [953, 315] on p "Other" at bounding box center [957, 312] width 67 height 15
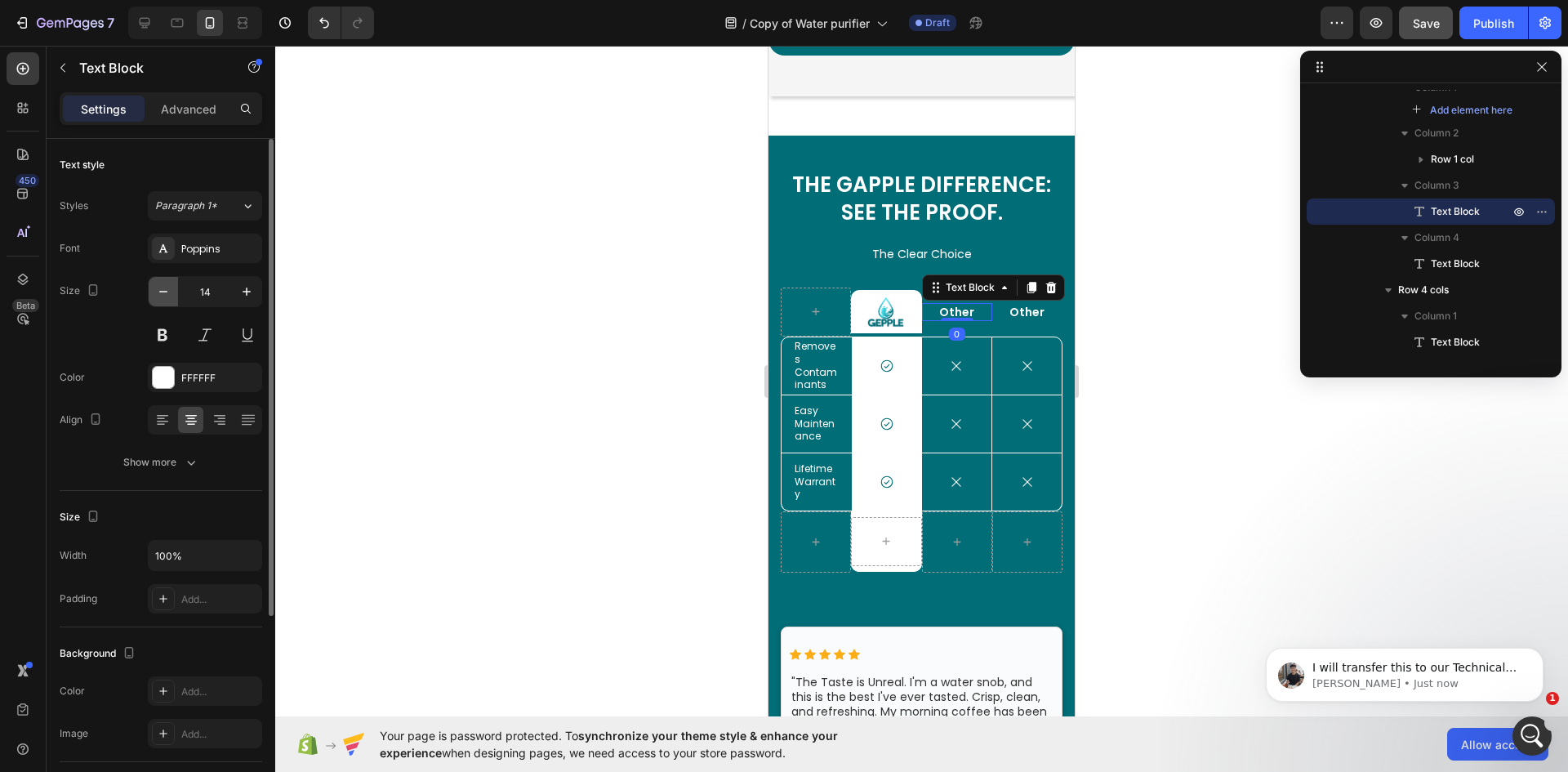
click at [160, 290] on icon "button" at bounding box center [164, 292] width 17 height 17
type input "13"
click at [322, 21] on icon "Undo/Redo" at bounding box center [325, 23] width 10 height 11
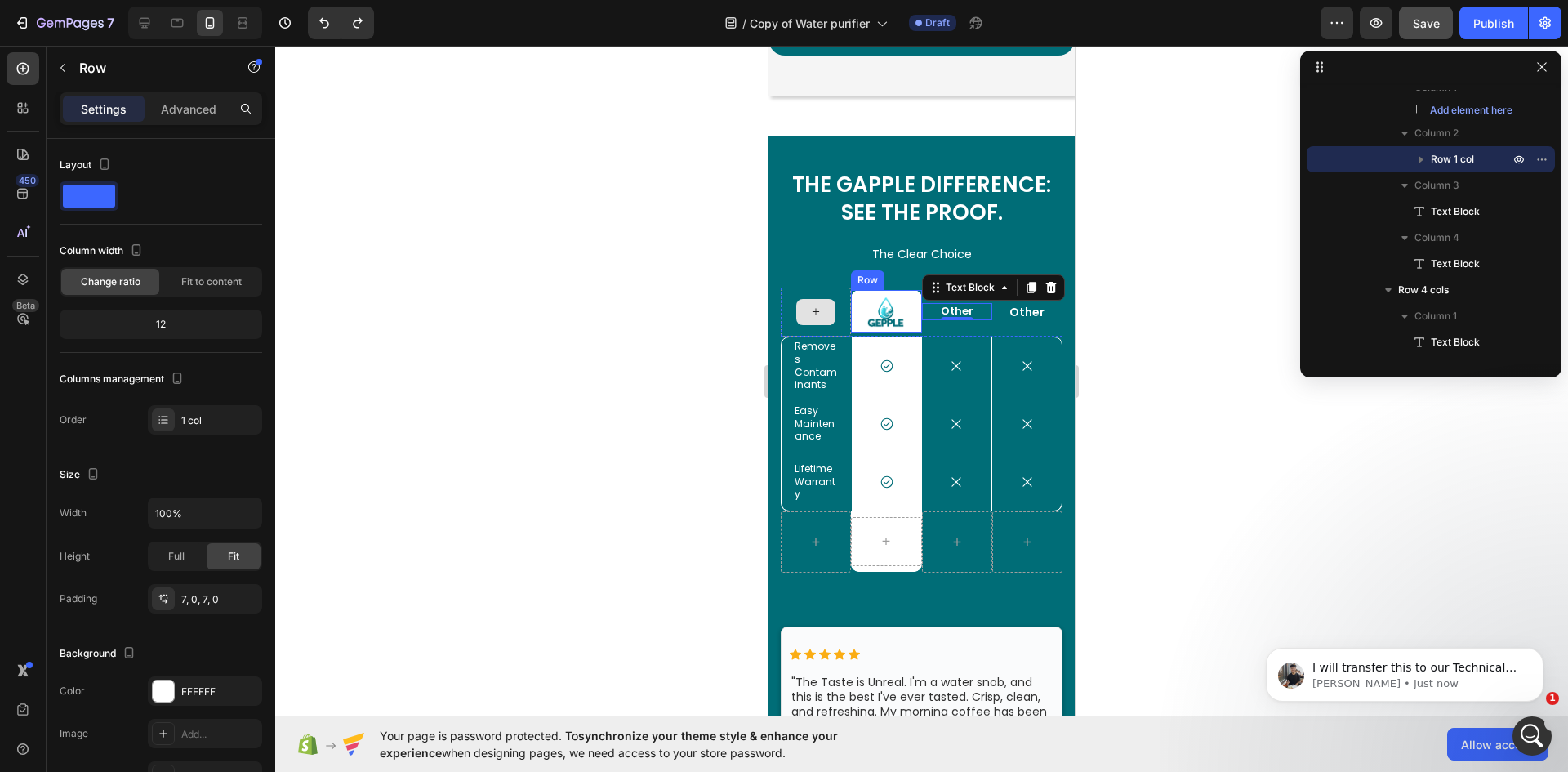
click at [907, 330] on div "Image Row" at bounding box center [886, 311] width 70 height 44
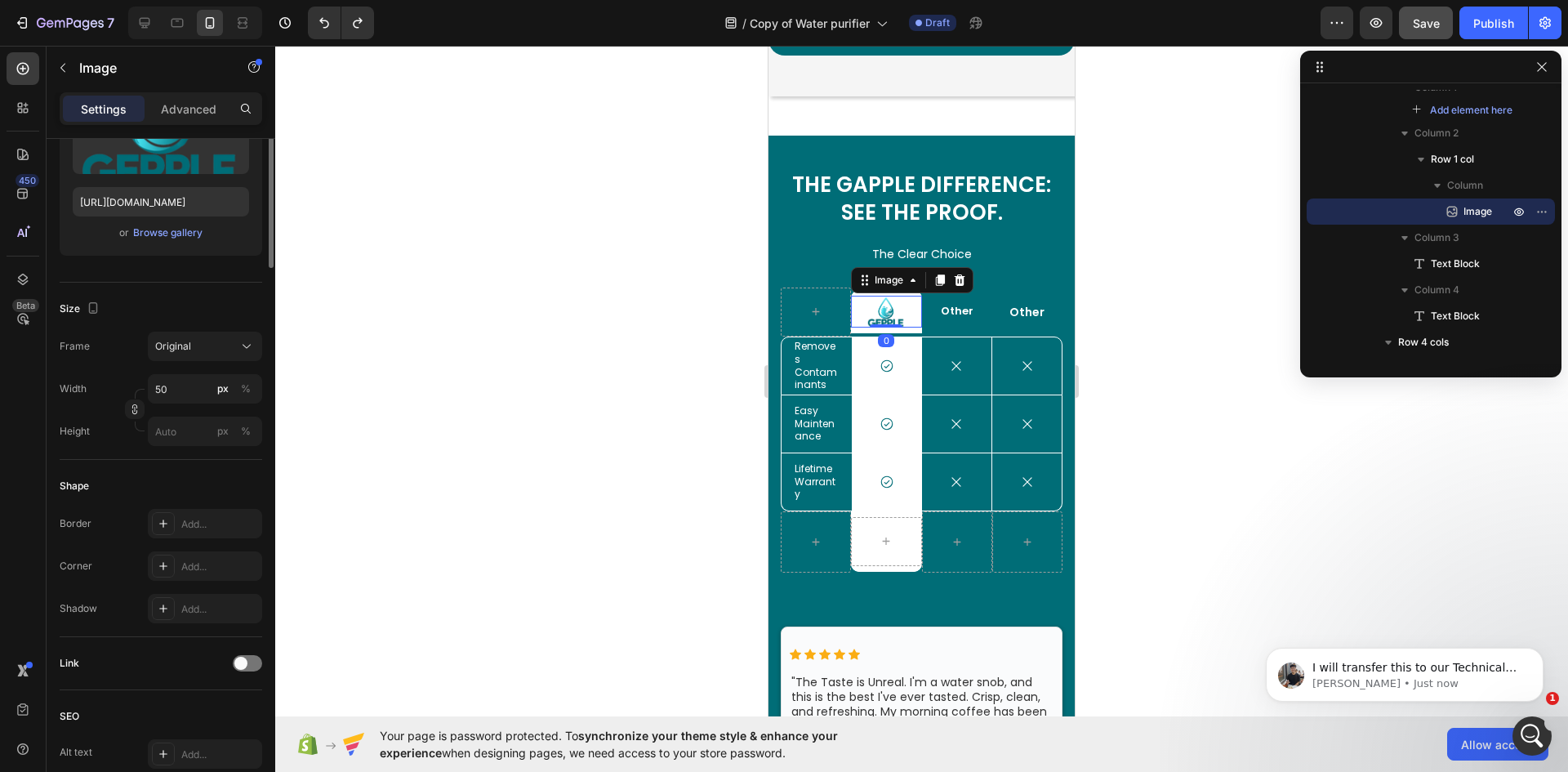
scroll to position [0, 0]
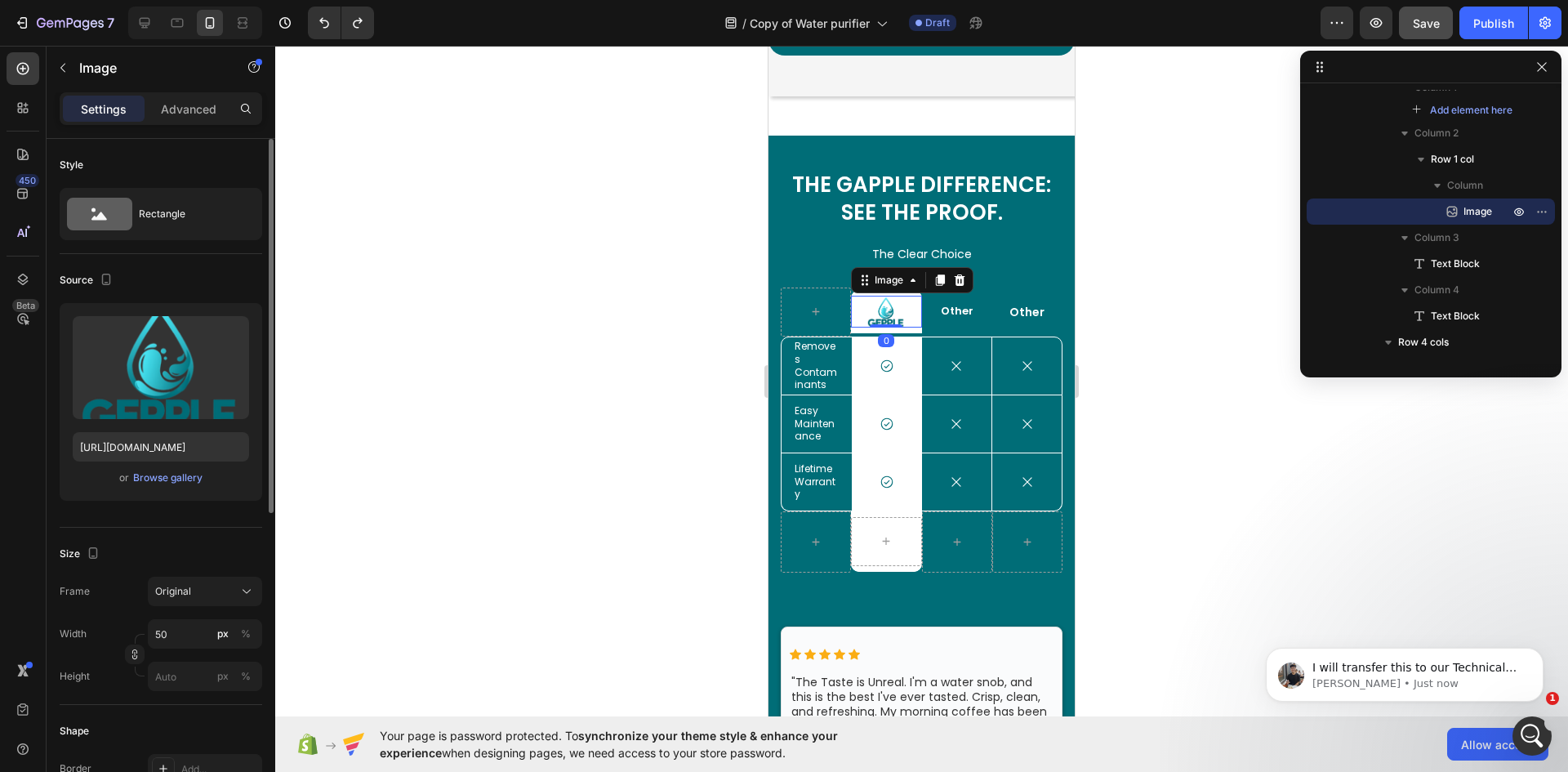
click at [883, 310] on img at bounding box center [885, 311] width 41 height 33
click at [194, 633] on input "50" at bounding box center [204, 633] width 114 height 29
drag, startPoint x: 184, startPoint y: 633, endPoint x: 133, endPoint y: 645, distance: 52.4
click at [133, 645] on div "Width 45 px % Height px %" at bounding box center [160, 655] width 203 height 72
drag, startPoint x: 190, startPoint y: 635, endPoint x: 143, endPoint y: 637, distance: 47.0
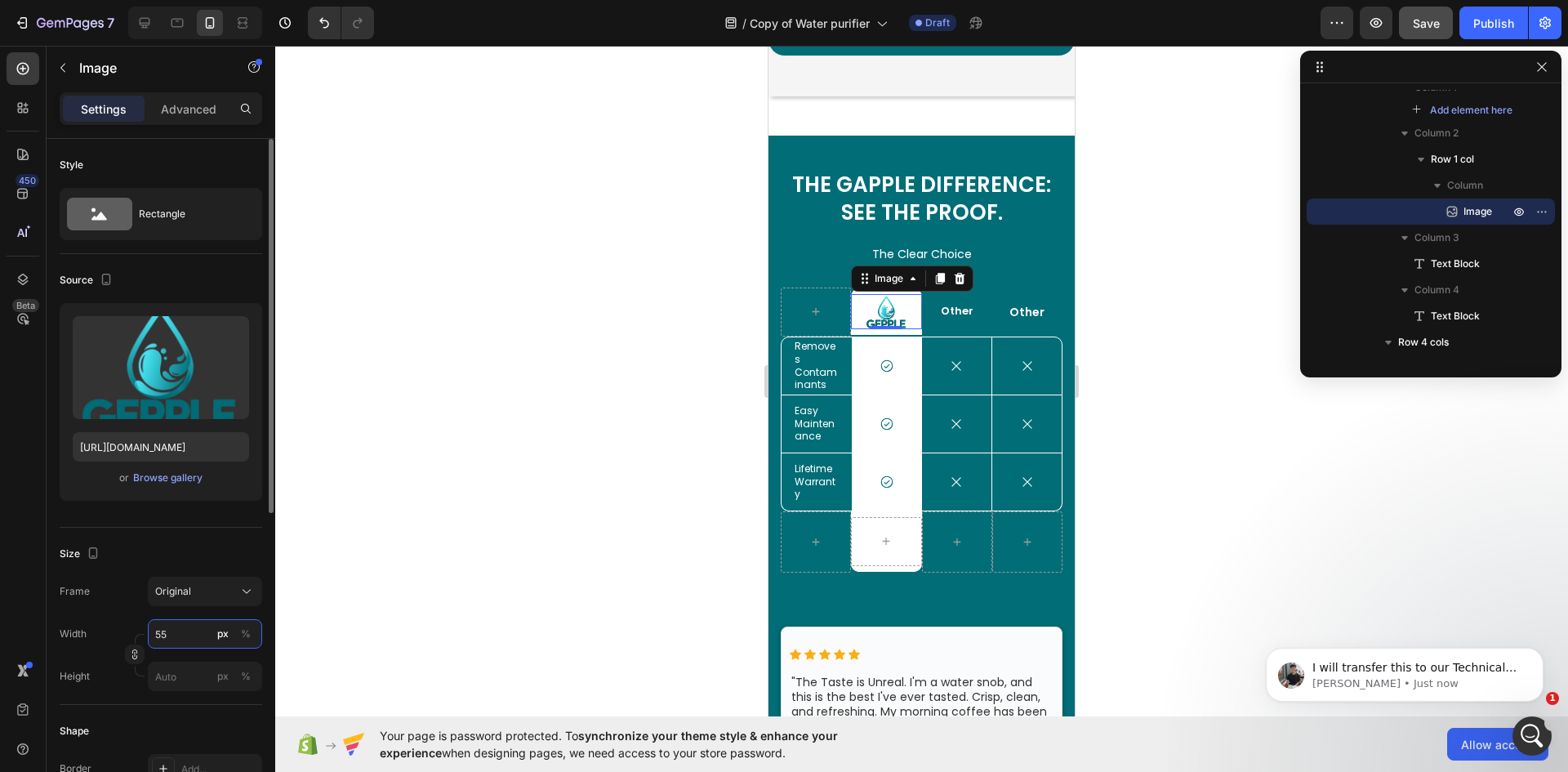
click at [143, 637] on div "Width 55 px % Height px %" at bounding box center [160, 655] width 203 height 72
type input "60"
click at [934, 329] on div "Other Text Block" at bounding box center [957, 312] width 70 height 51
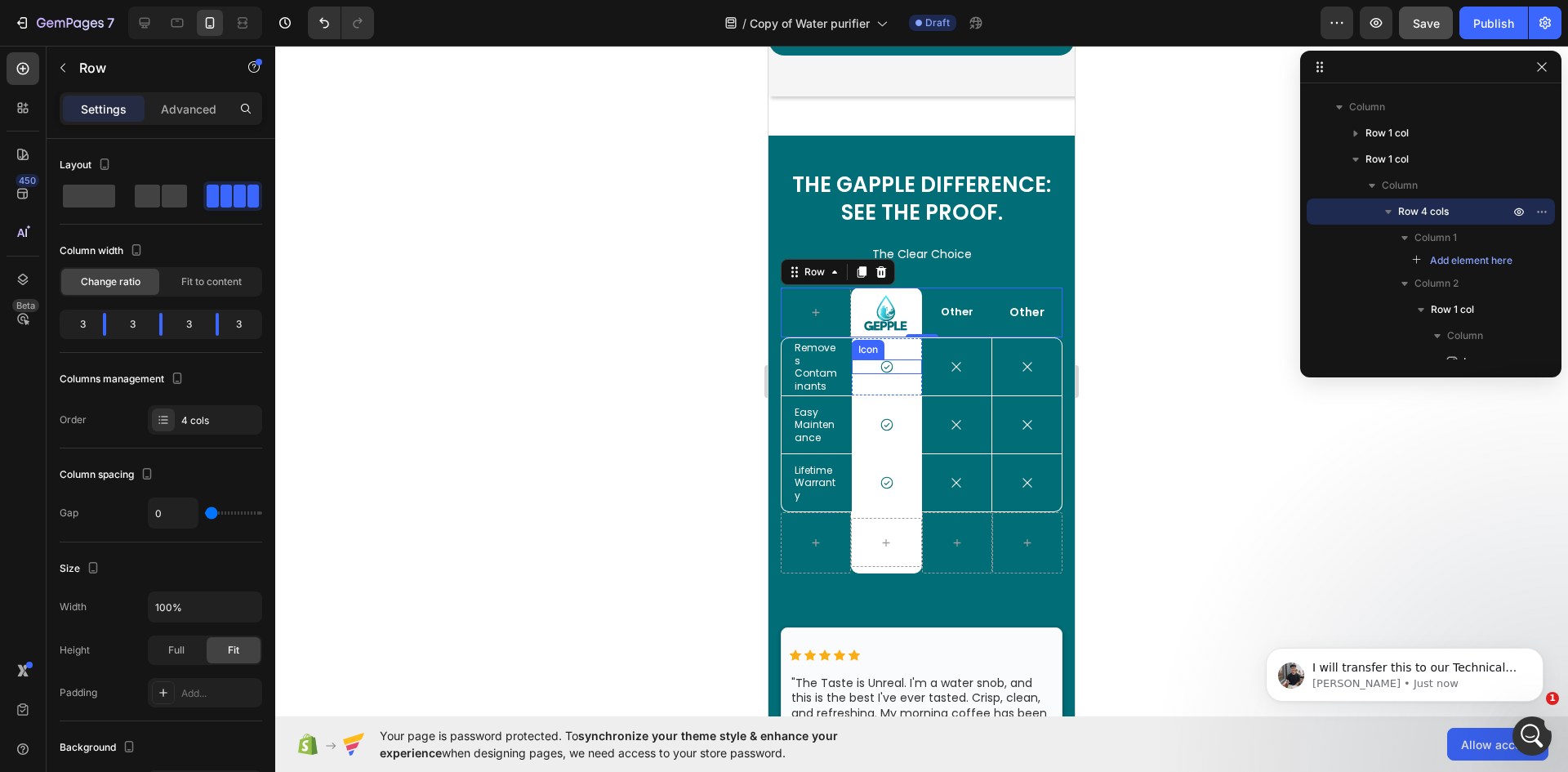
click at [881, 368] on icon at bounding box center [886, 366] width 13 height 13
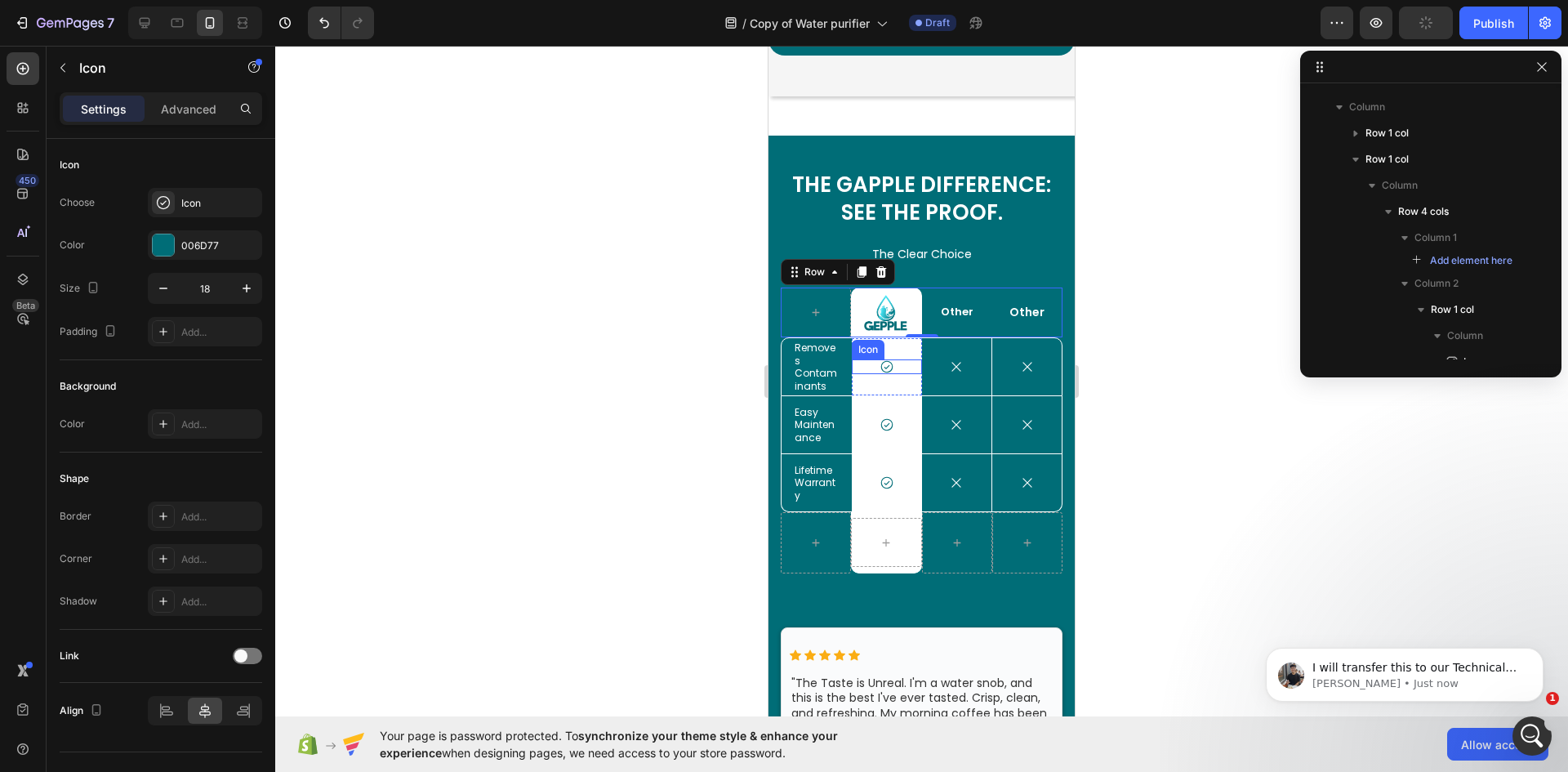
scroll to position [590, 0]
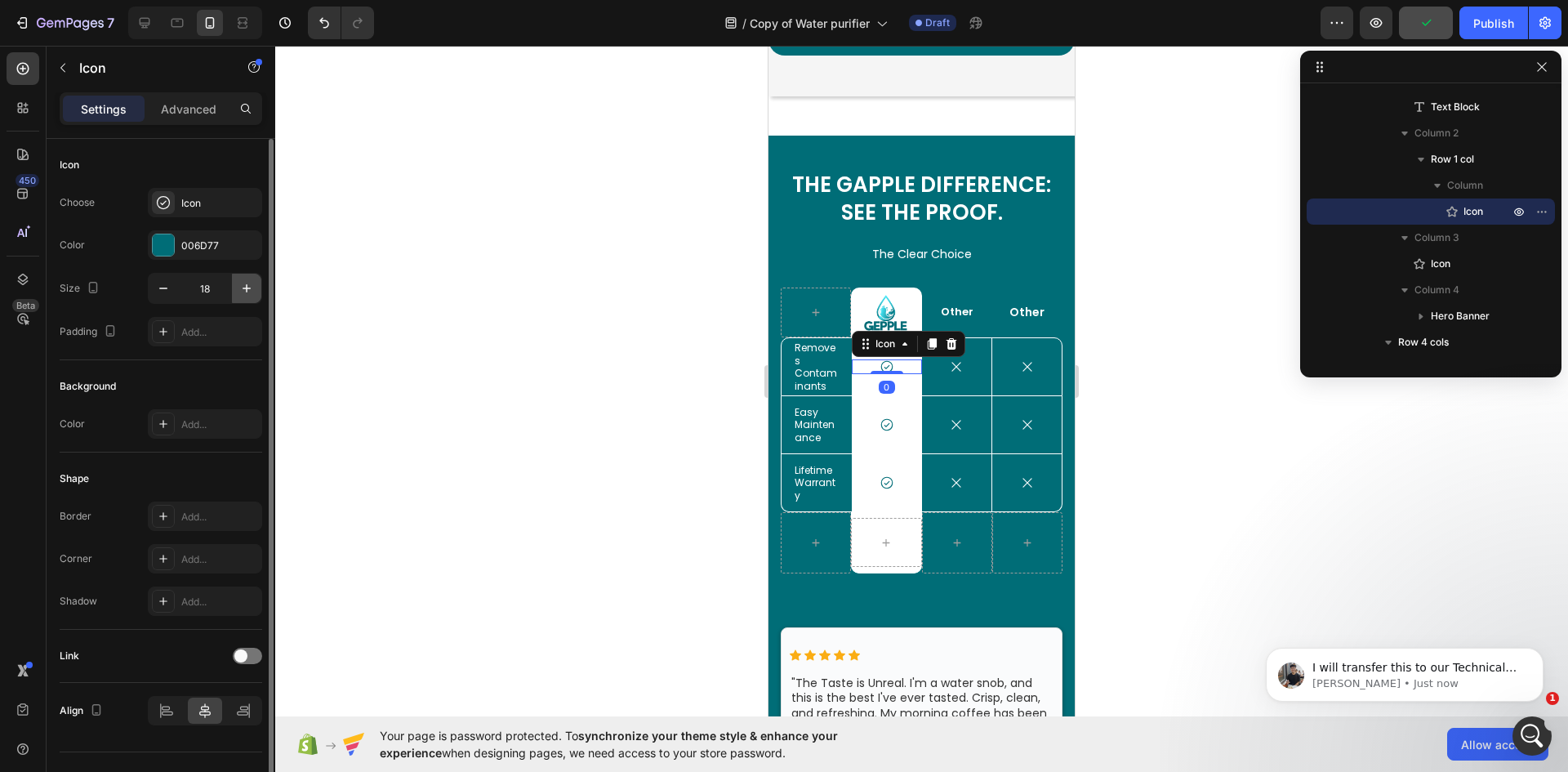
click at [250, 285] on icon "button" at bounding box center [247, 289] width 17 height 17
click at [250, 285] on icon "button" at bounding box center [247, 289] width 17 height 17
type input "21"
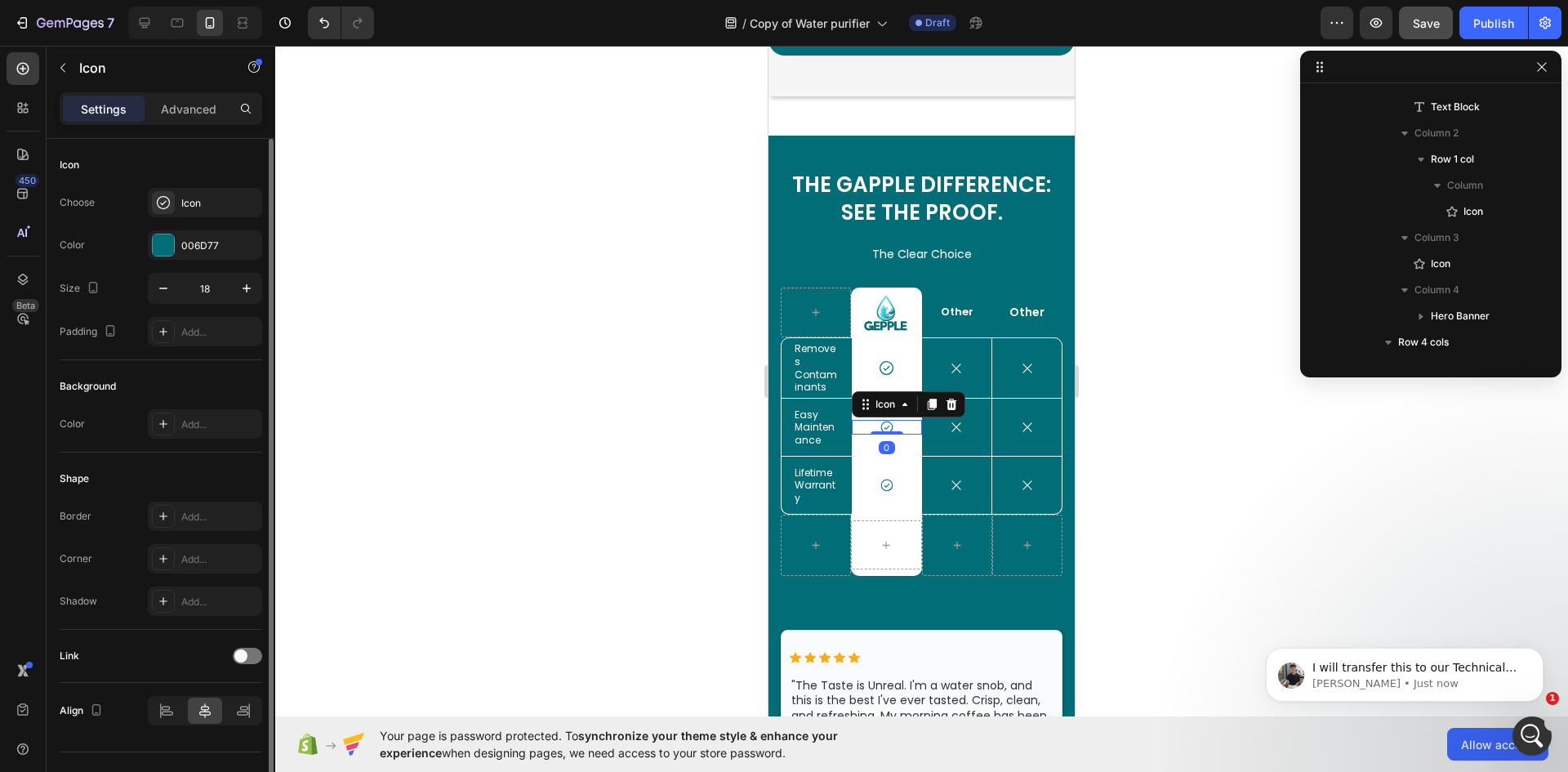
scroll to position [878, 0]
drag, startPoint x: 888, startPoint y: 424, endPoint x: 1408, endPoint y: 477, distance: 522.7
click at [888, 424] on icon at bounding box center [887, 427] width 15 height 15
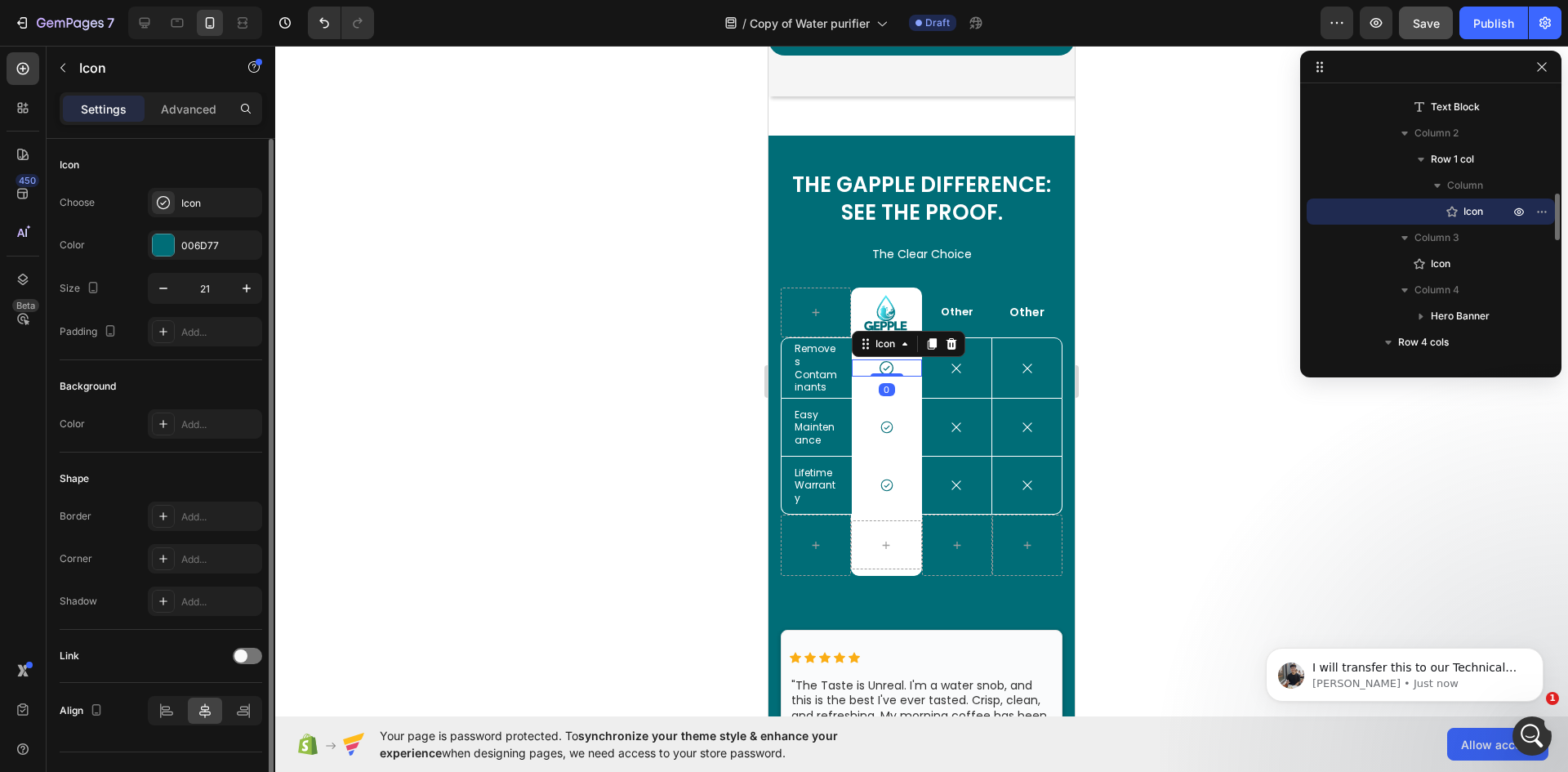
click at [885, 365] on icon at bounding box center [886, 368] width 18 height 18
click at [242, 289] on icon "button" at bounding box center [247, 289] width 17 height 17
type input "22"
click at [212, 285] on input "22" at bounding box center [204, 288] width 54 height 29
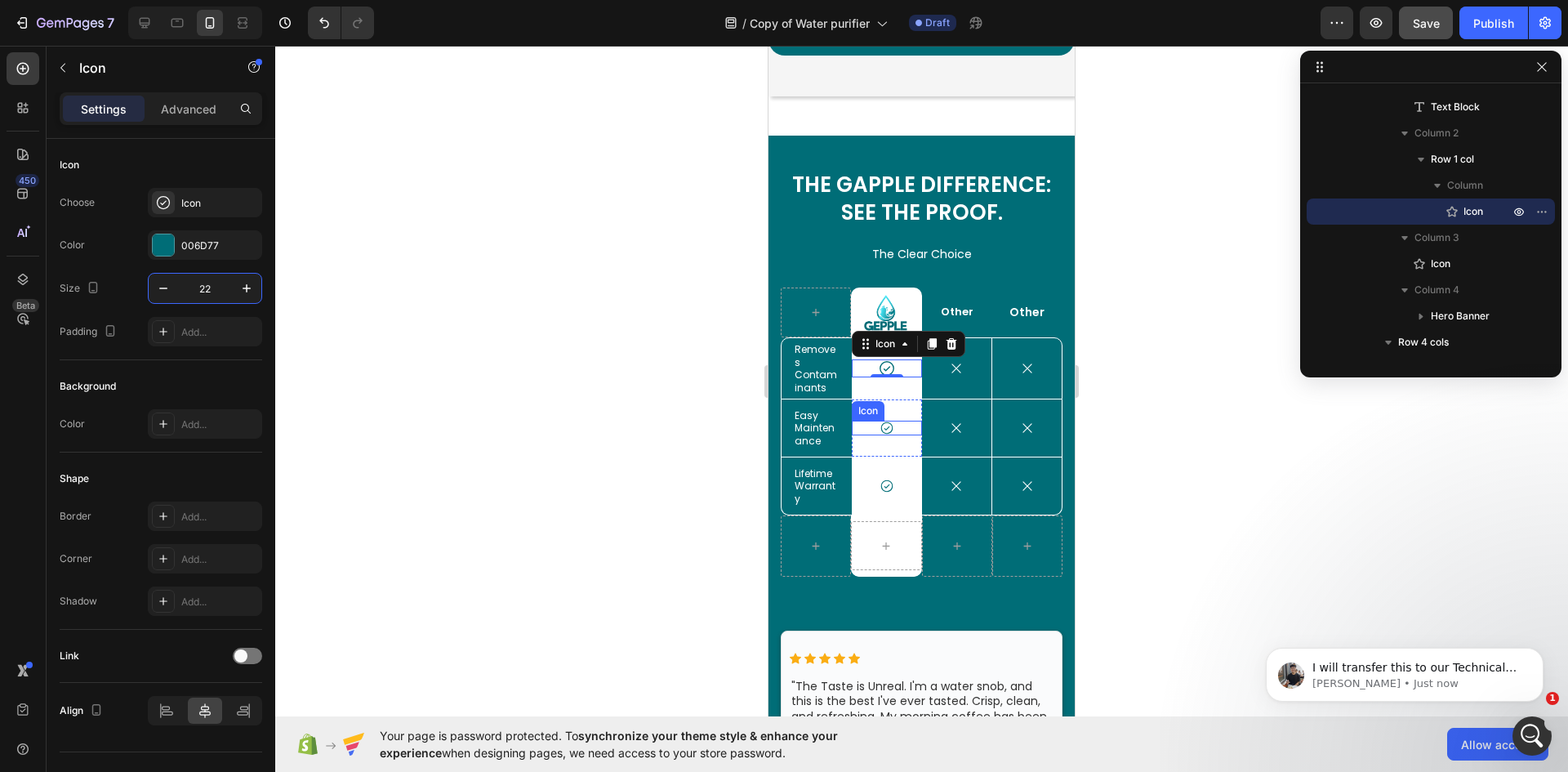
click at [886, 421] on icon at bounding box center [887, 428] width 15 height 15
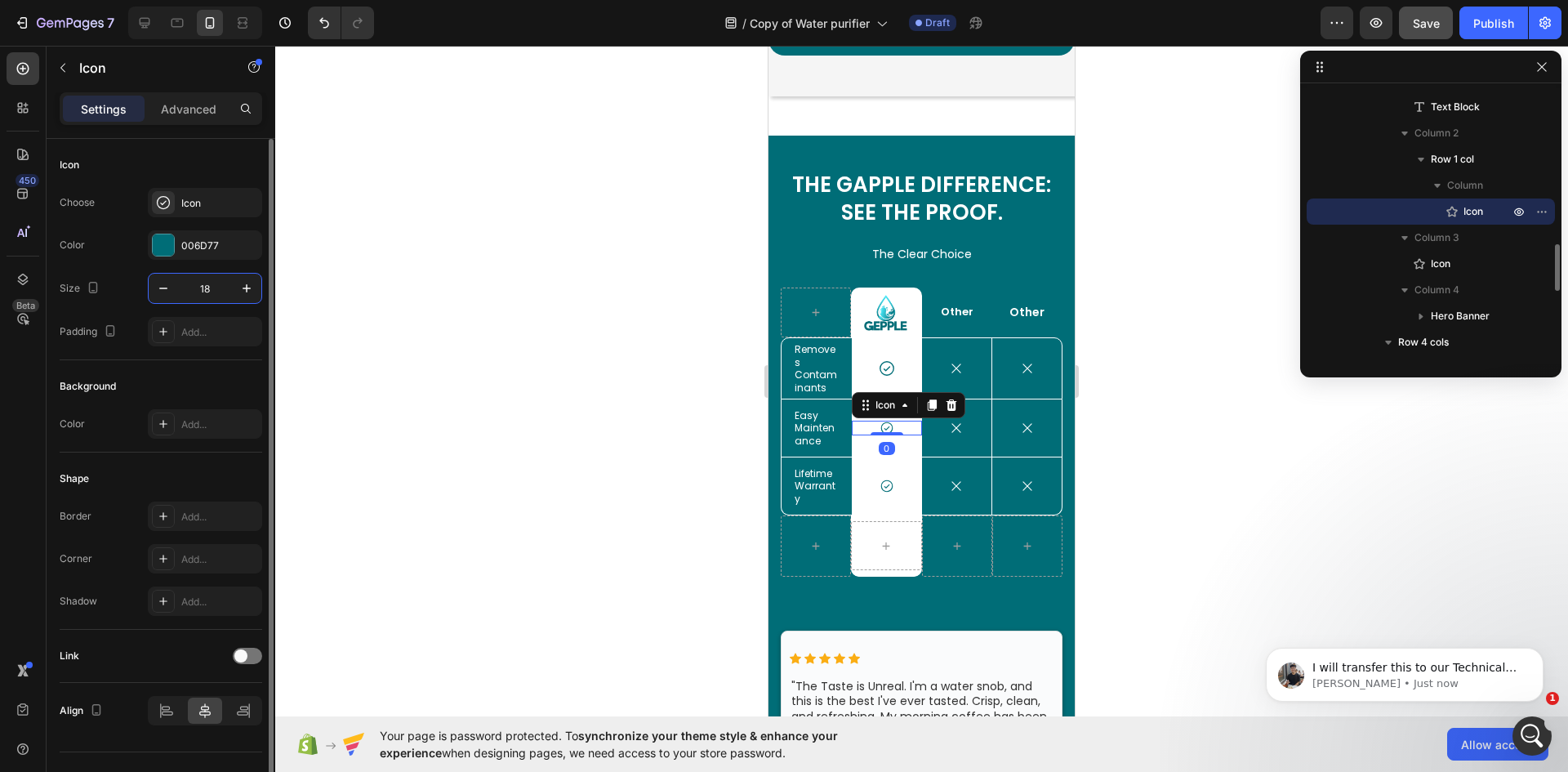
click at [194, 288] on input "18" at bounding box center [204, 288] width 54 height 29
paste input "22"
type input "22"
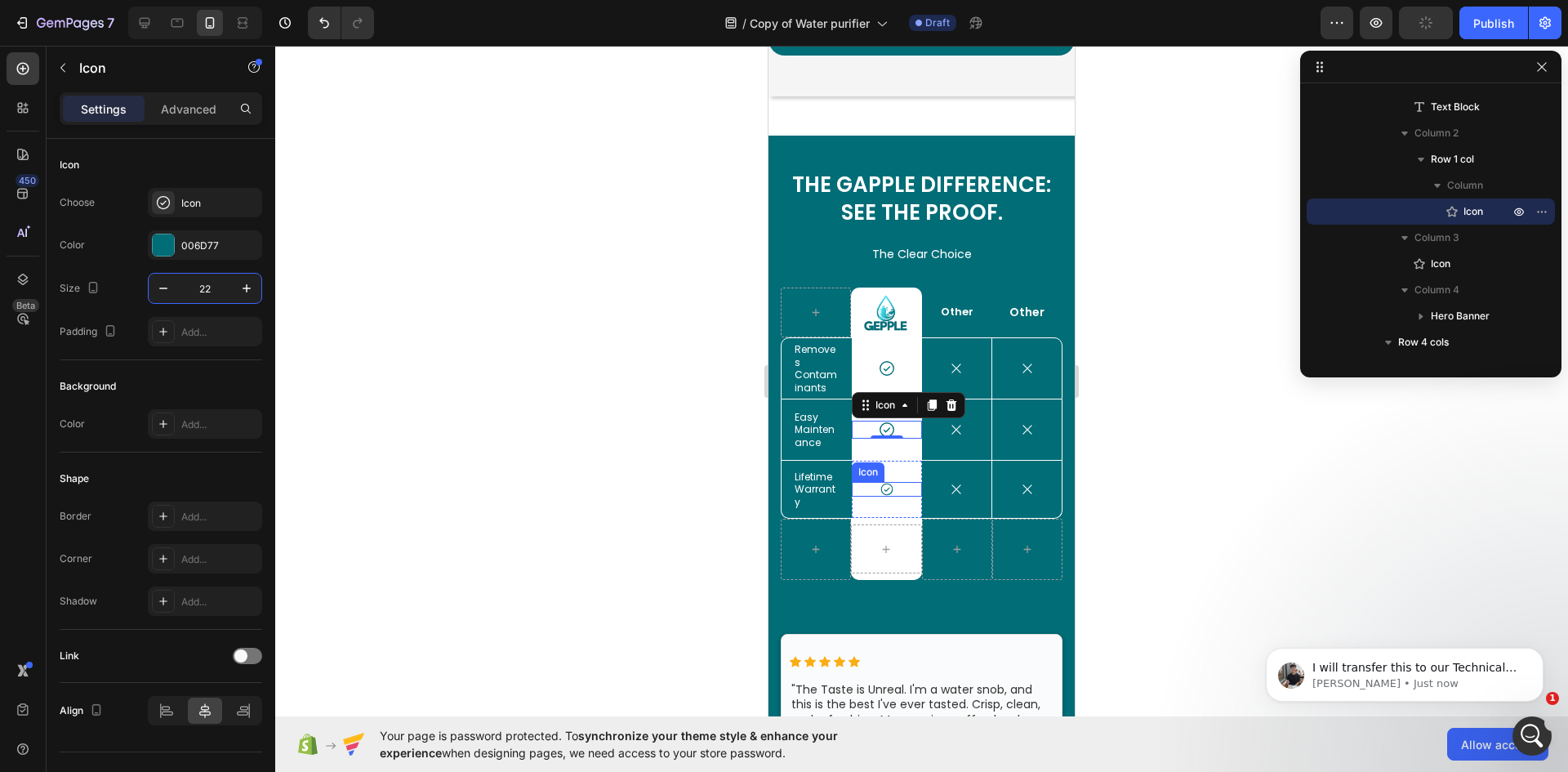
click at [889, 489] on icon at bounding box center [887, 489] width 15 height 15
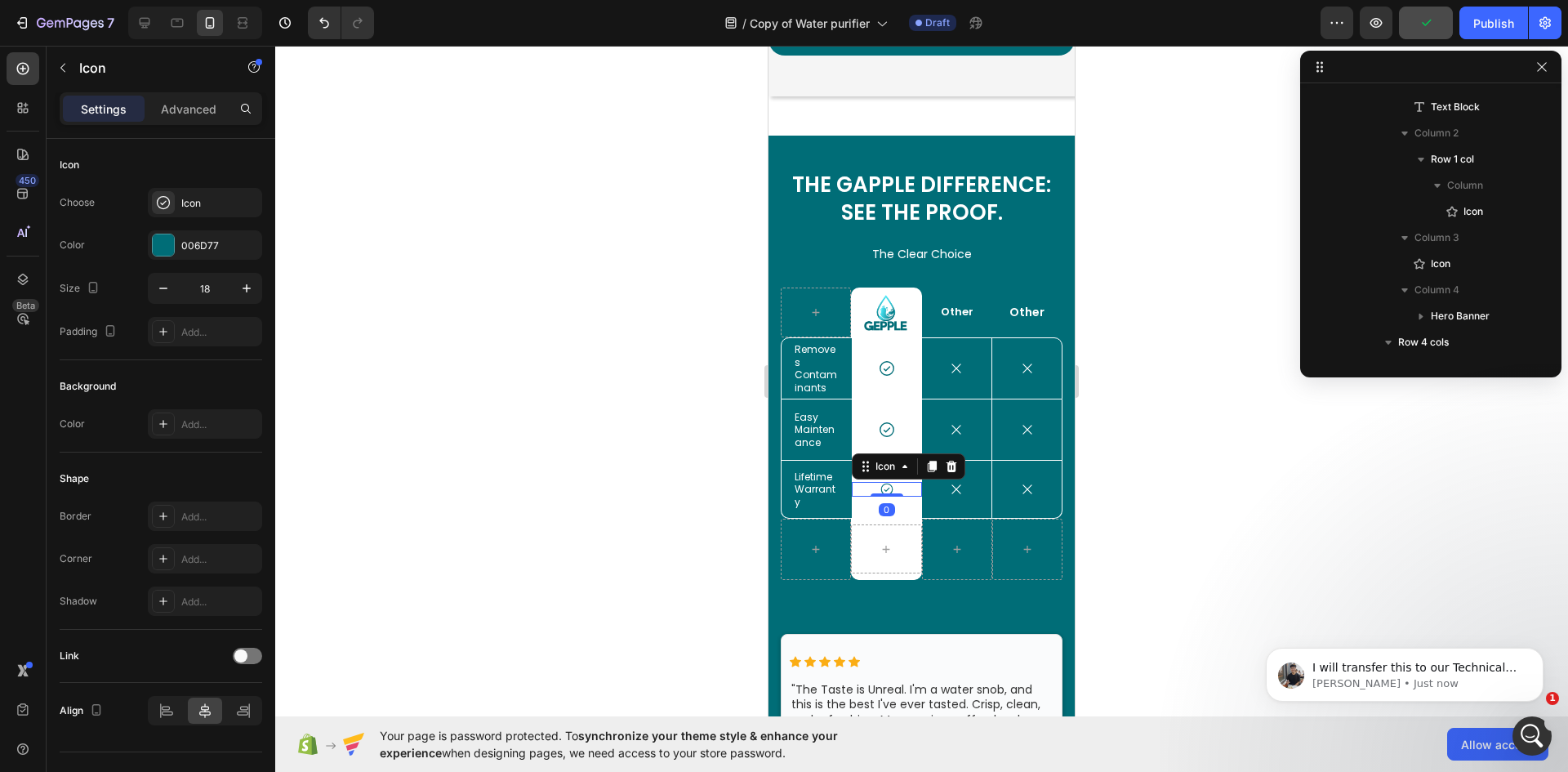
scroll to position [1165, 0]
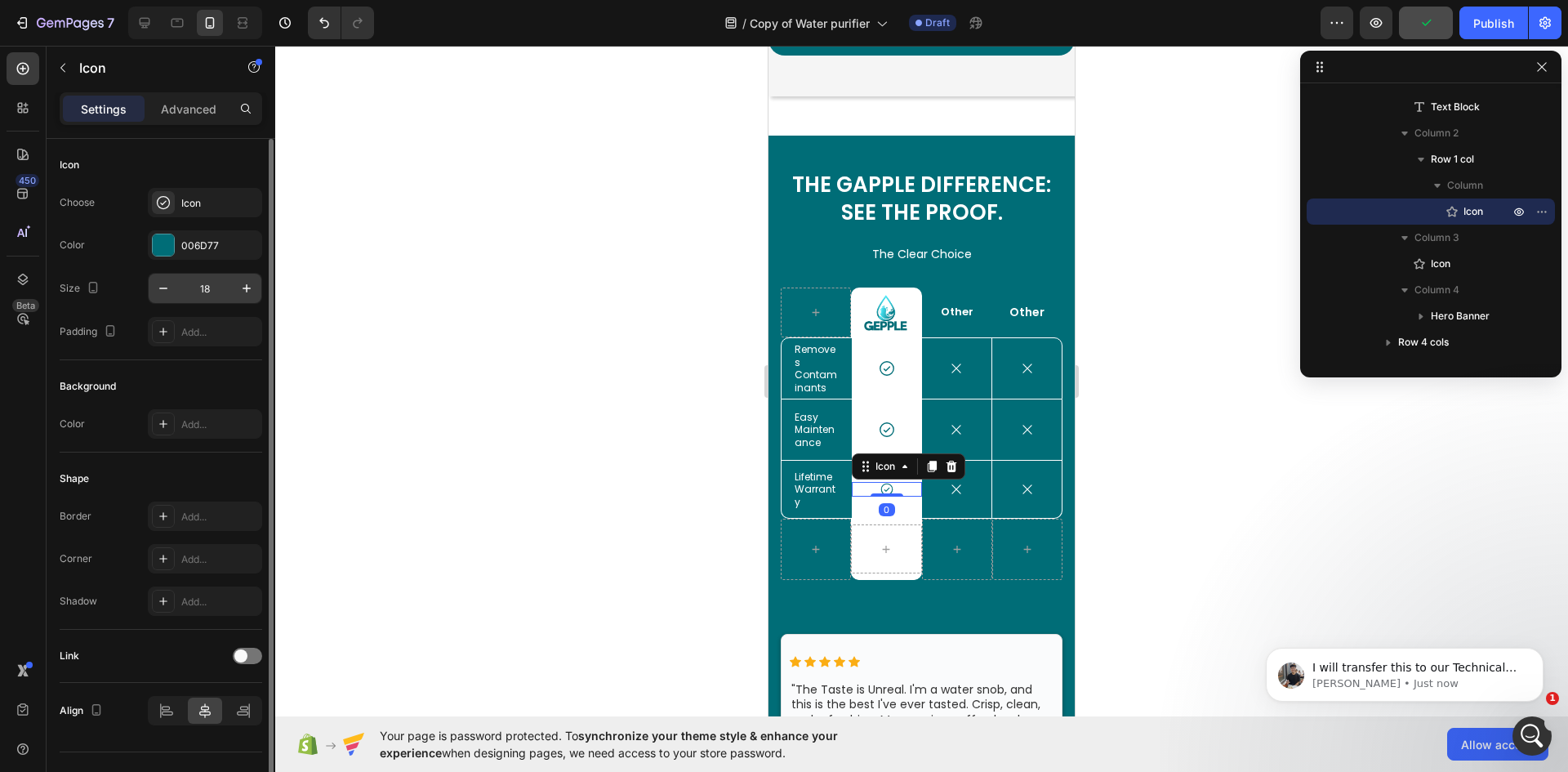
click at [210, 282] on input "18" at bounding box center [204, 288] width 54 height 29
paste input "22"
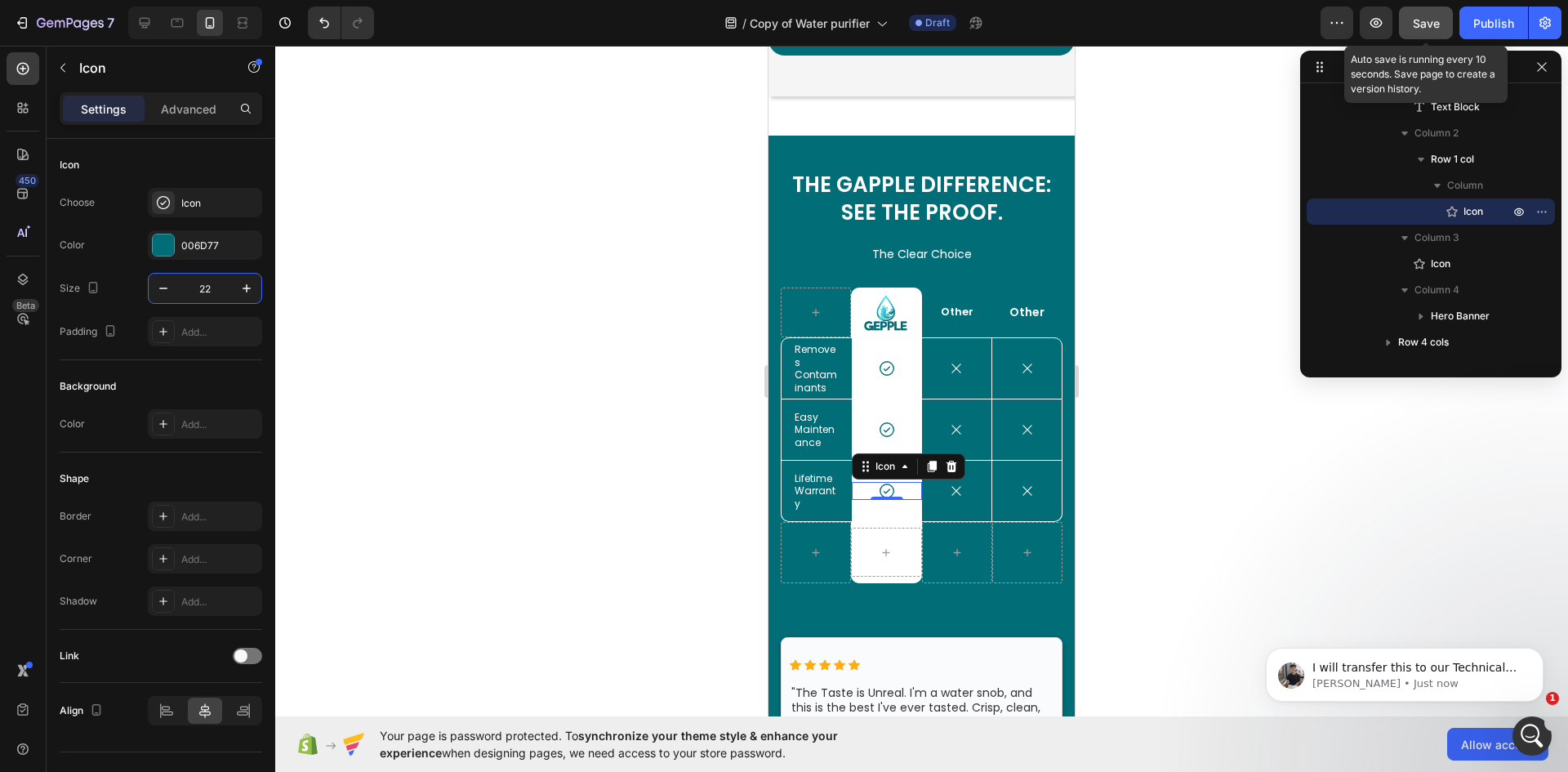
type input "22"
click at [1434, 24] on span "Save" at bounding box center [1426, 23] width 27 height 14
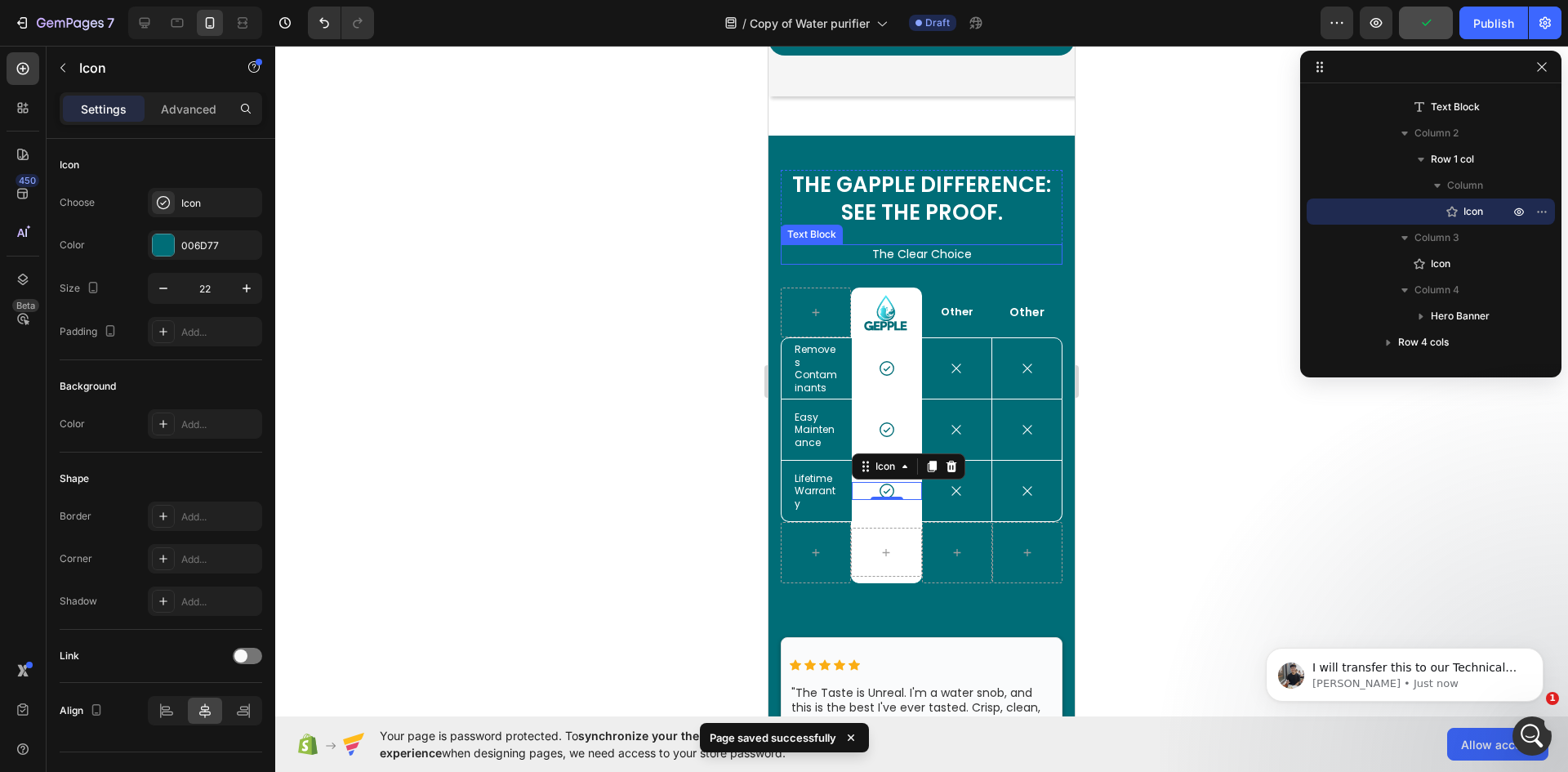
click at [946, 247] on p "The Clear Choice" at bounding box center [921, 255] width 279 height 18
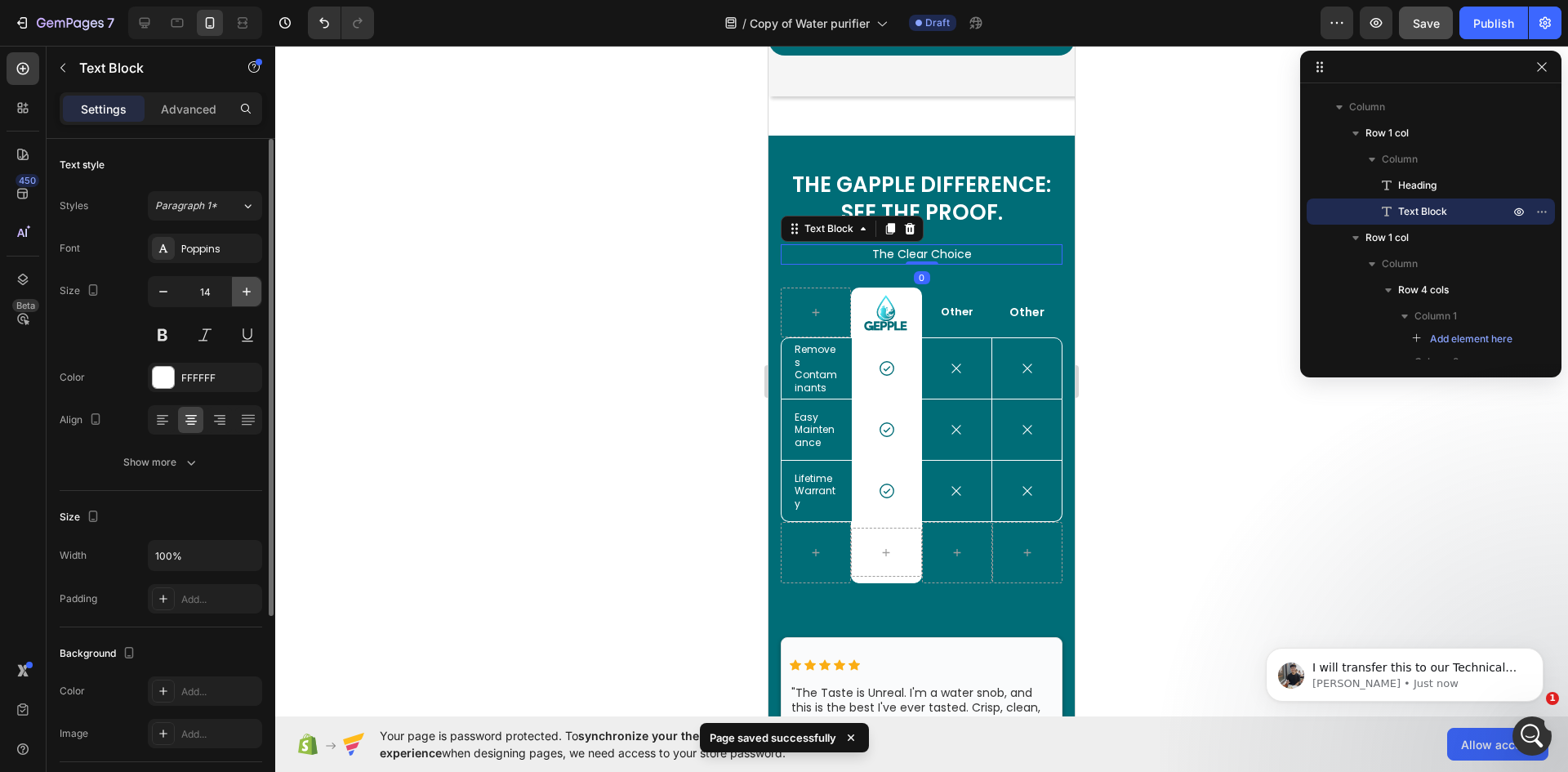
click at [243, 293] on icon "button" at bounding box center [247, 292] width 17 height 17
type input "16"
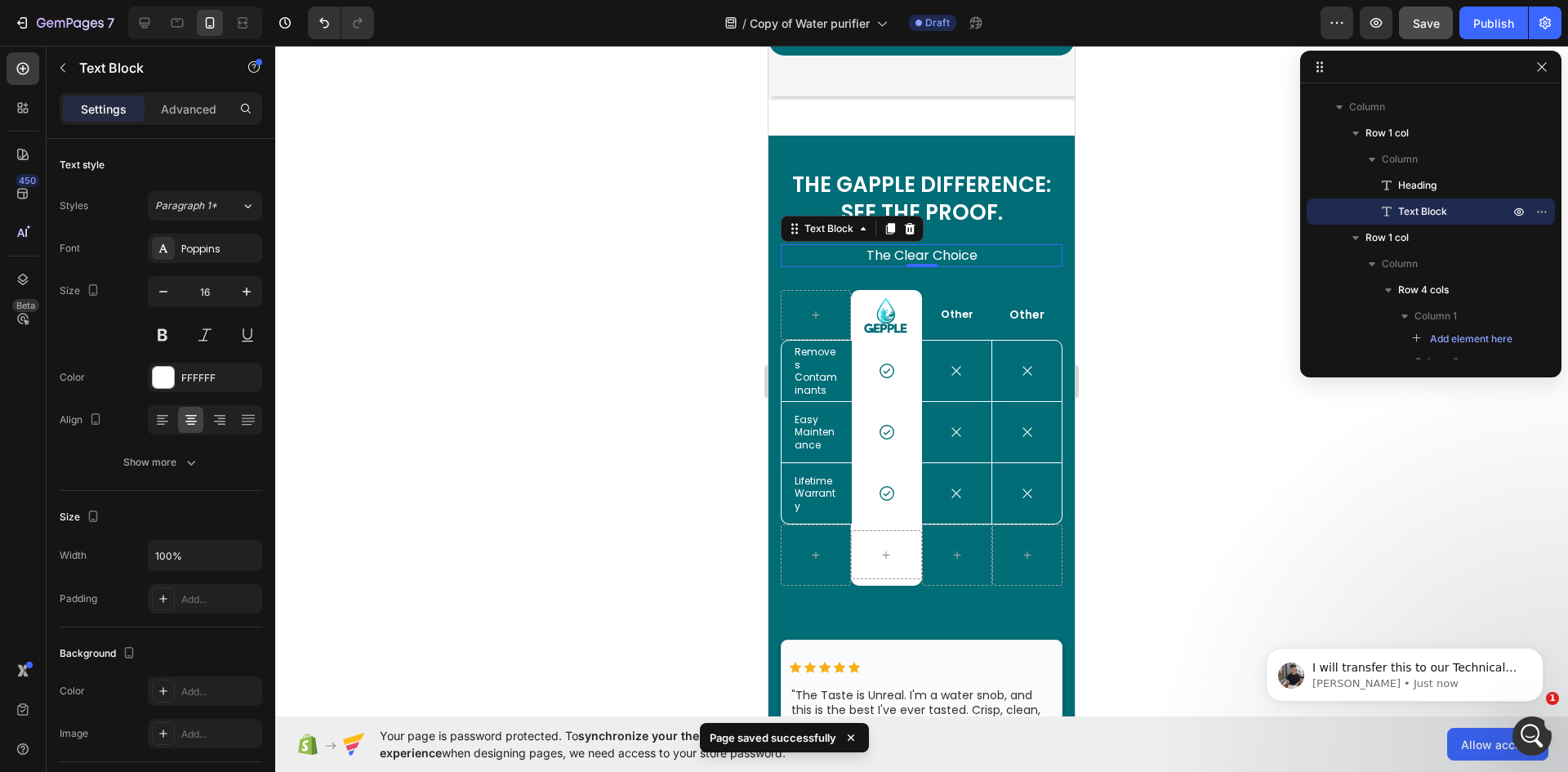
click at [985, 255] on p "The Clear Choice" at bounding box center [921, 255] width 279 height 19
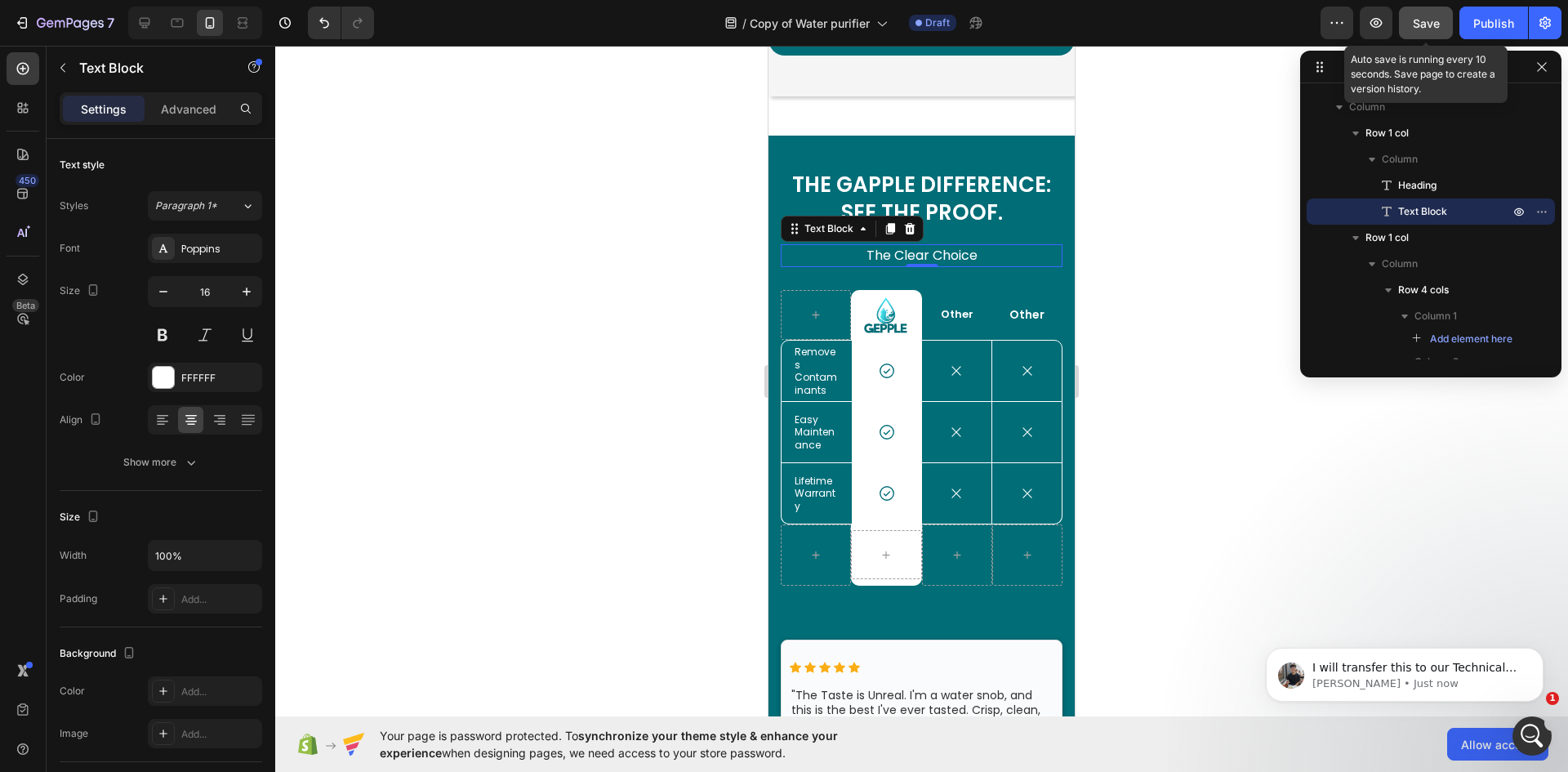
click at [1424, 29] on span "Save" at bounding box center [1426, 23] width 27 height 14
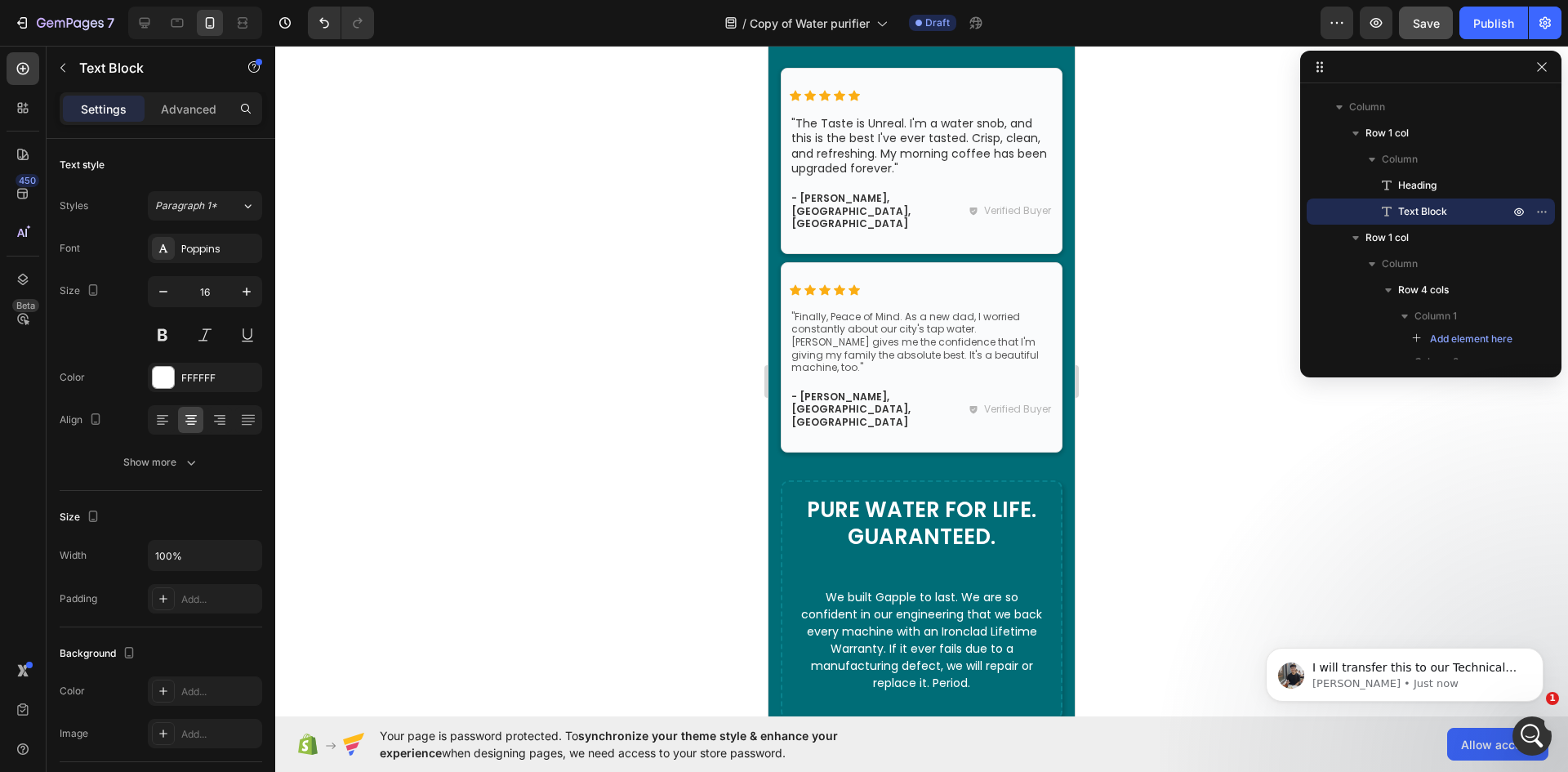
scroll to position [4117, 0]
click at [1524, 732] on icon "Open Intercom Messenger" at bounding box center [1530, 734] width 27 height 27
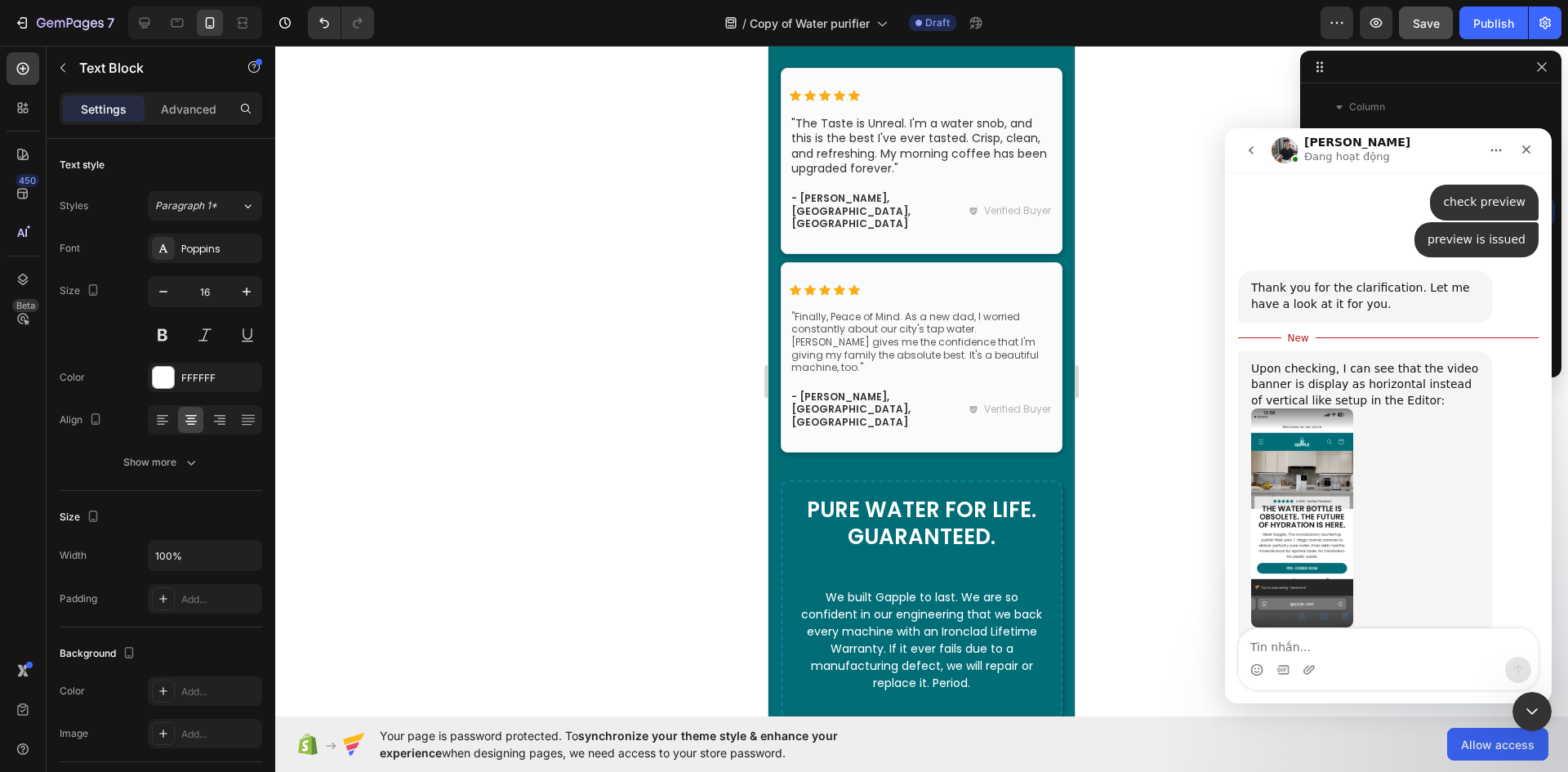
scroll to position [4144, 0]
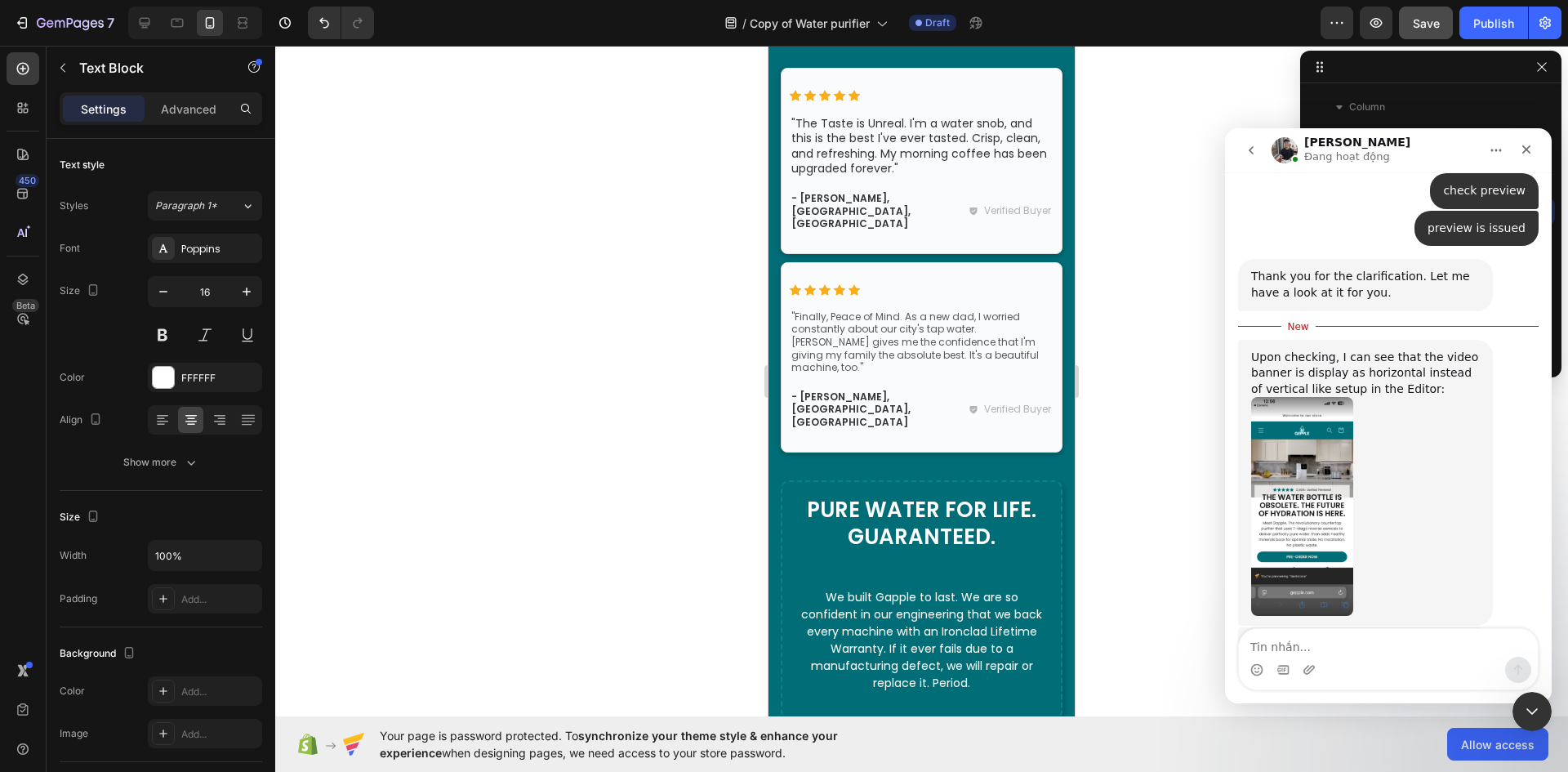
click at [1352, 642] on textarea "Tin nhắn..." at bounding box center [1388, 642] width 299 height 28
type textarea "ok"
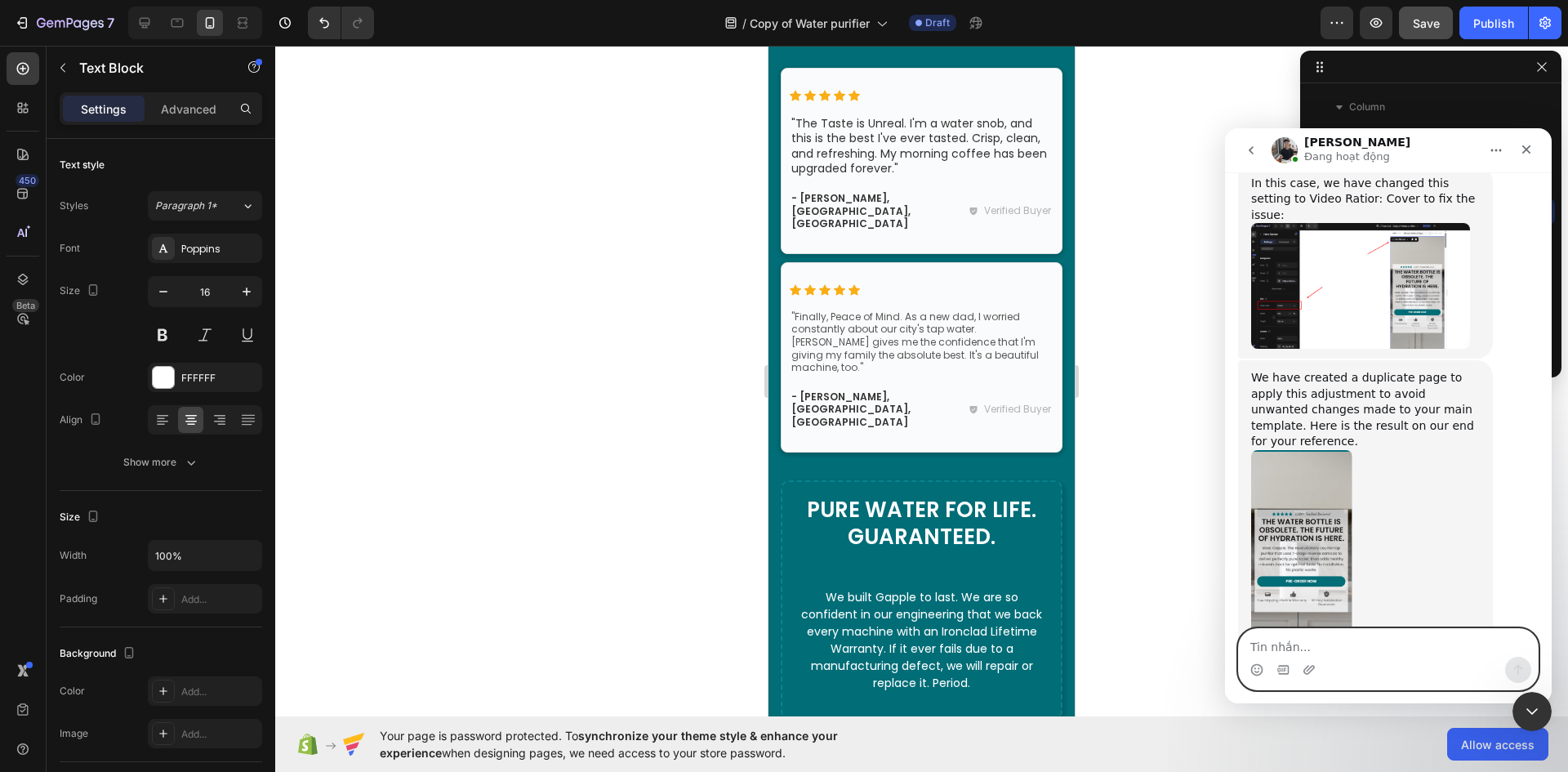
scroll to position [5318, 0]
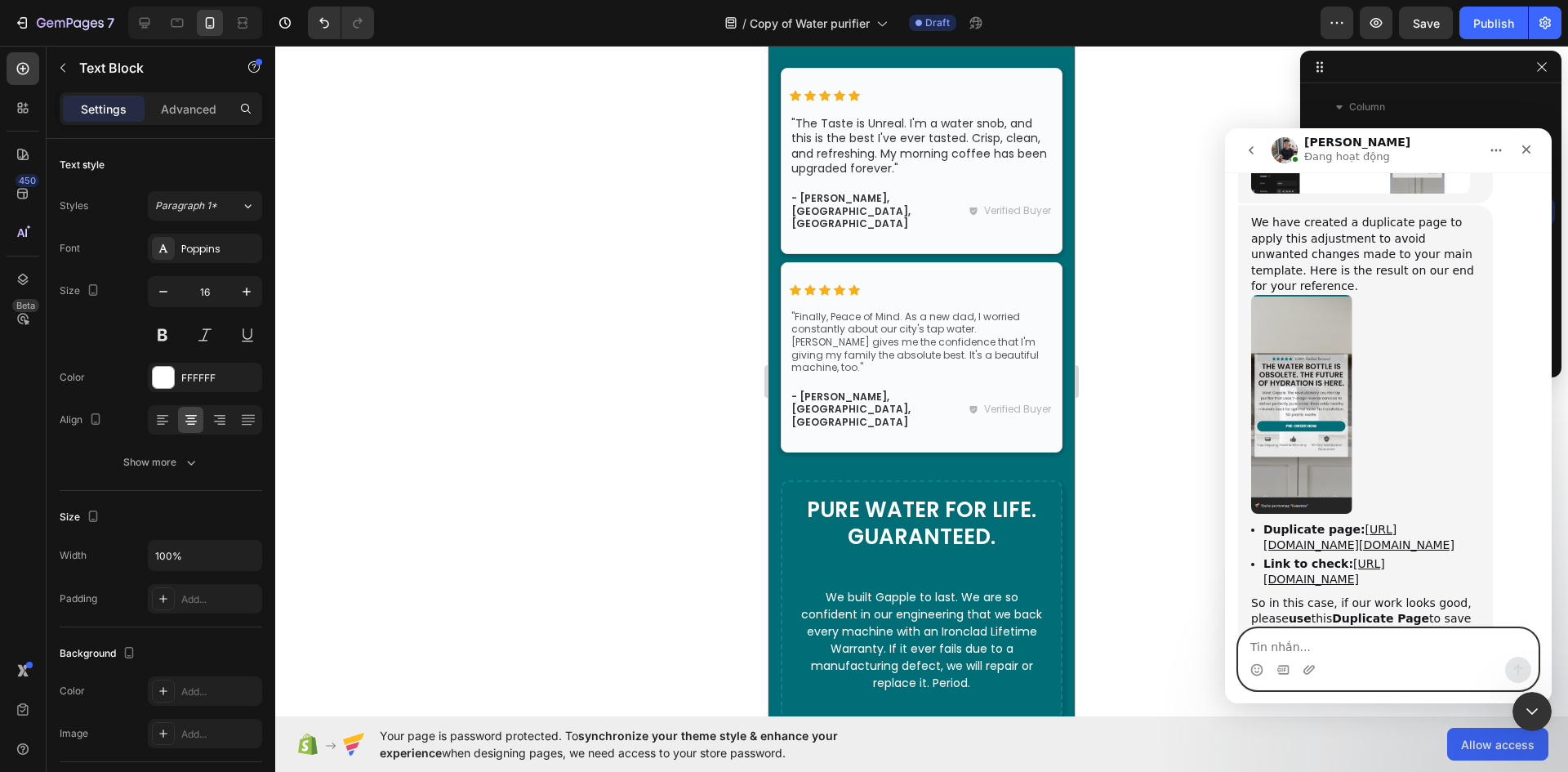
click at [1280, 648] on textarea "Tin nhắn..." at bounding box center [1388, 642] width 299 height 28
type textarea "ok"
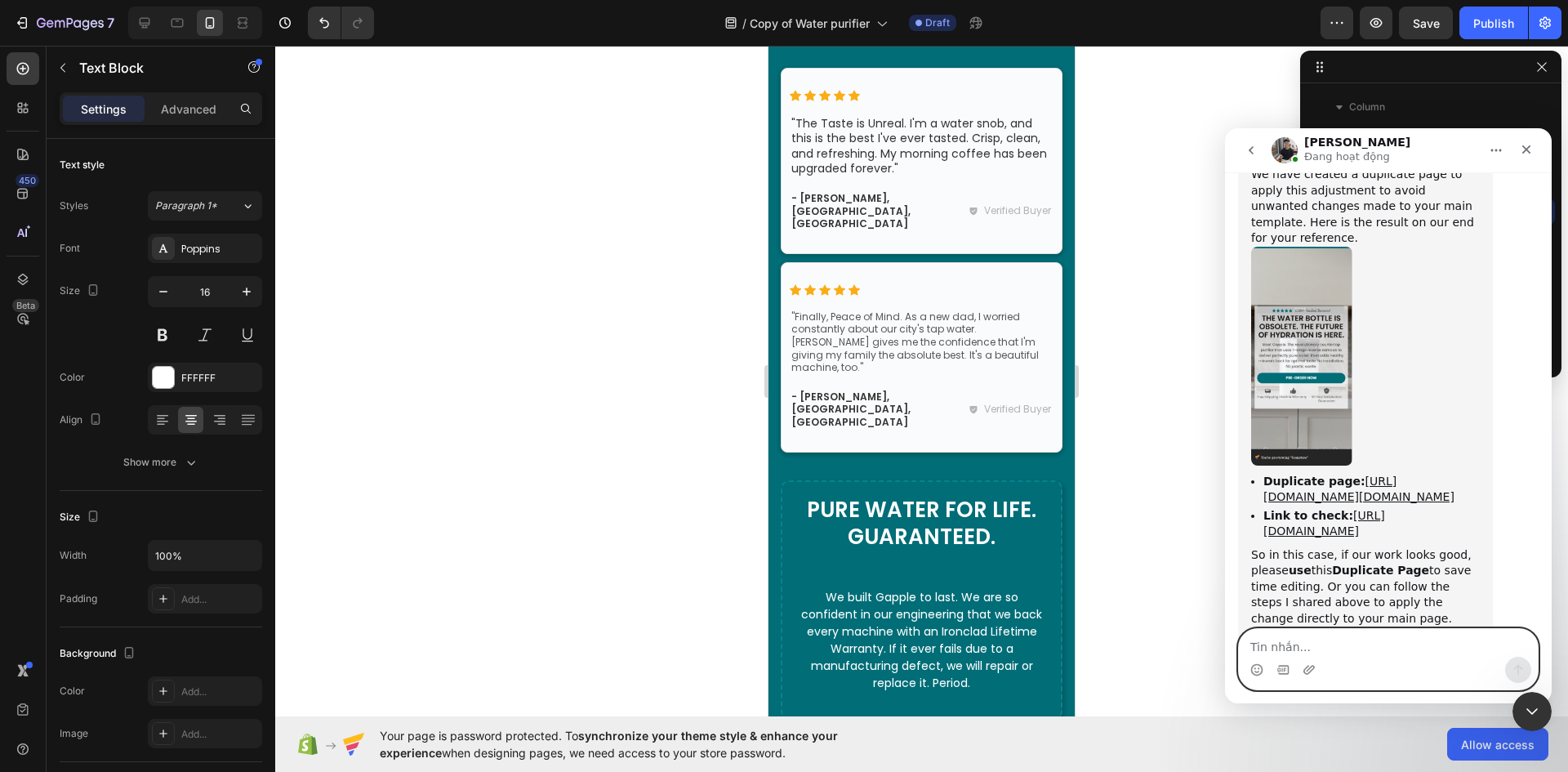
scroll to position [5431, 0]
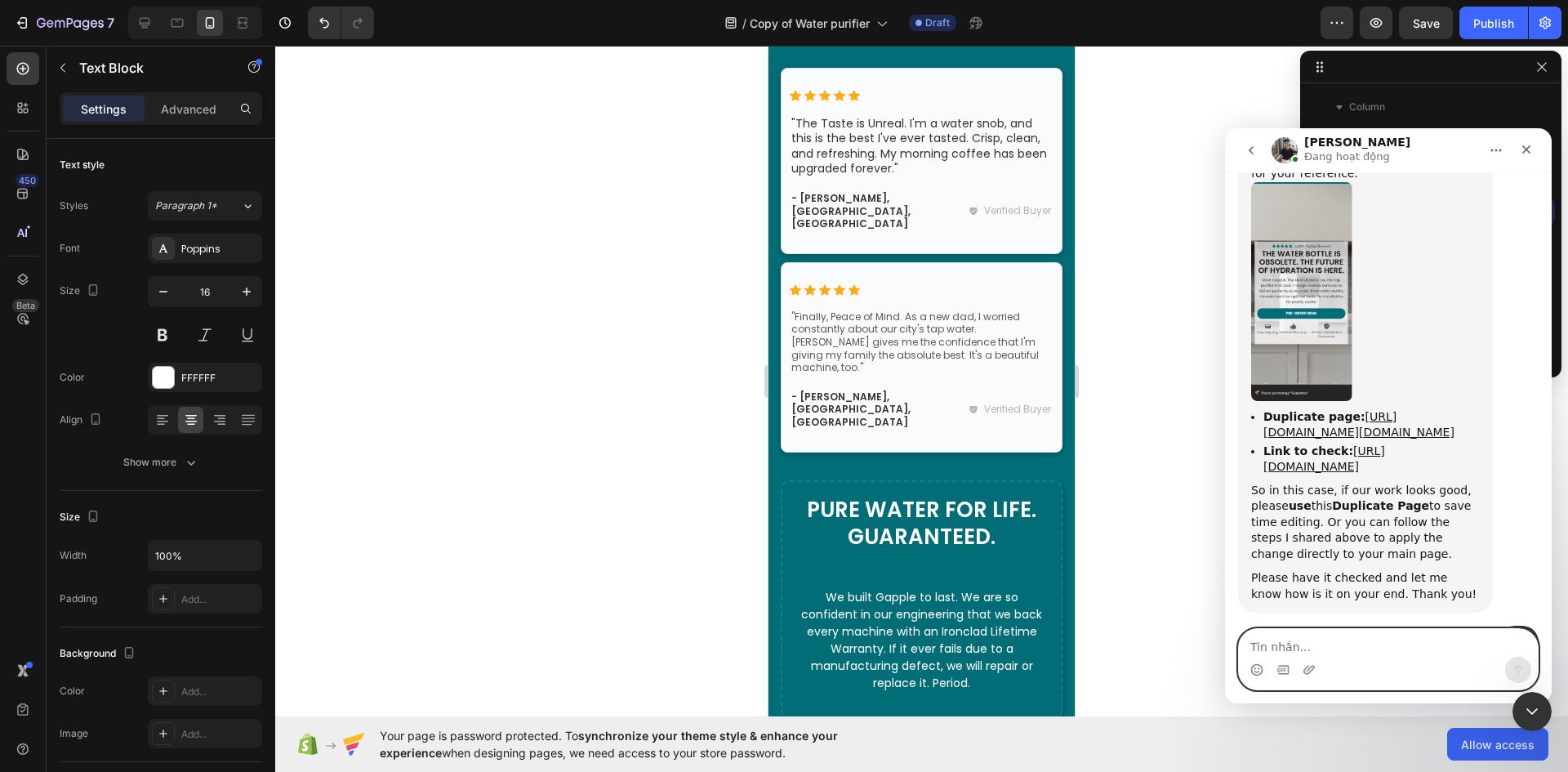
click at [1272, 639] on textarea "Tin nhắn..." at bounding box center [1388, 642] width 299 height 28
type textarea "link please"
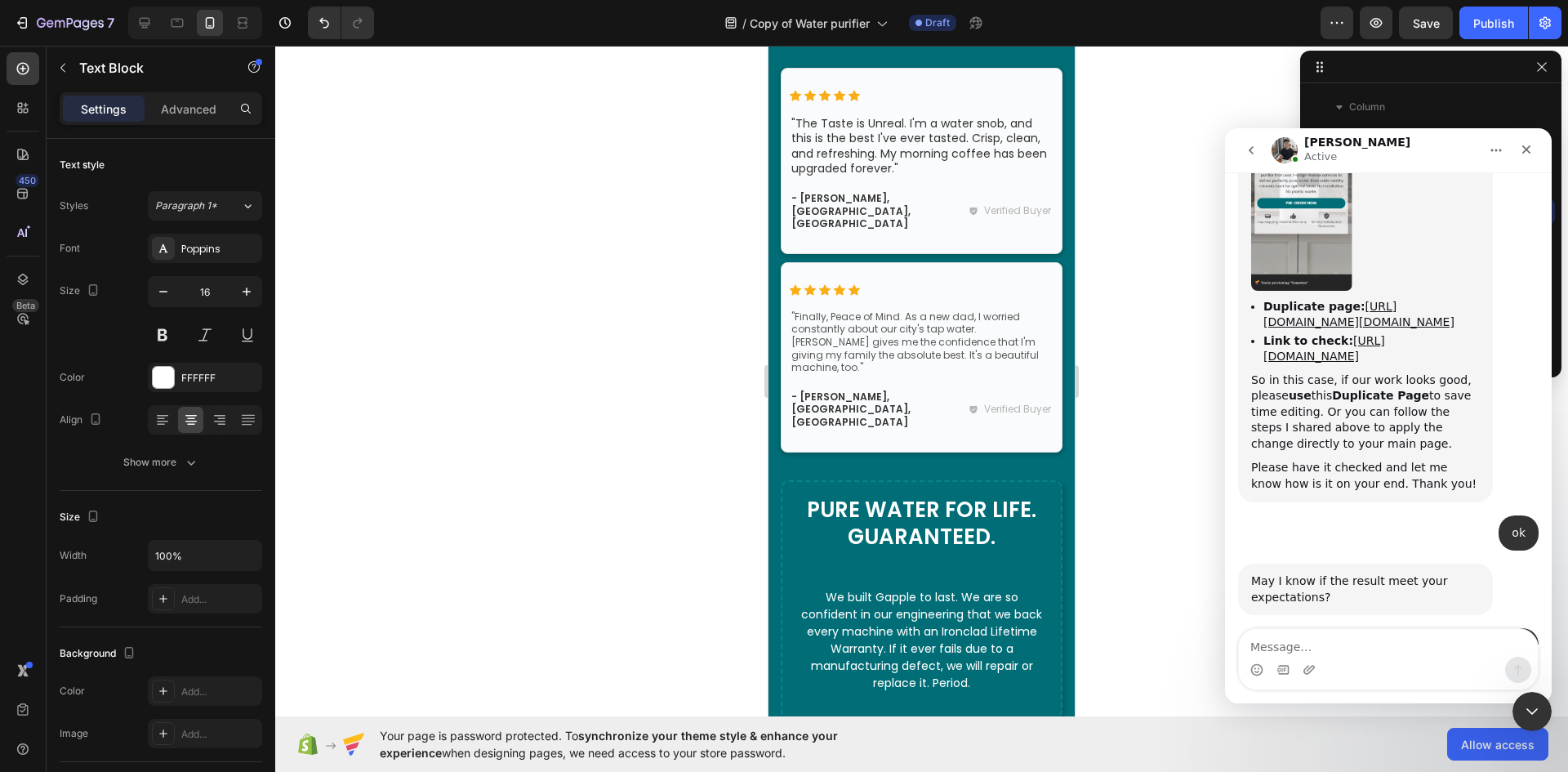
scroll to position [5670, 0]
